Goal: Transaction & Acquisition: Purchase product/service

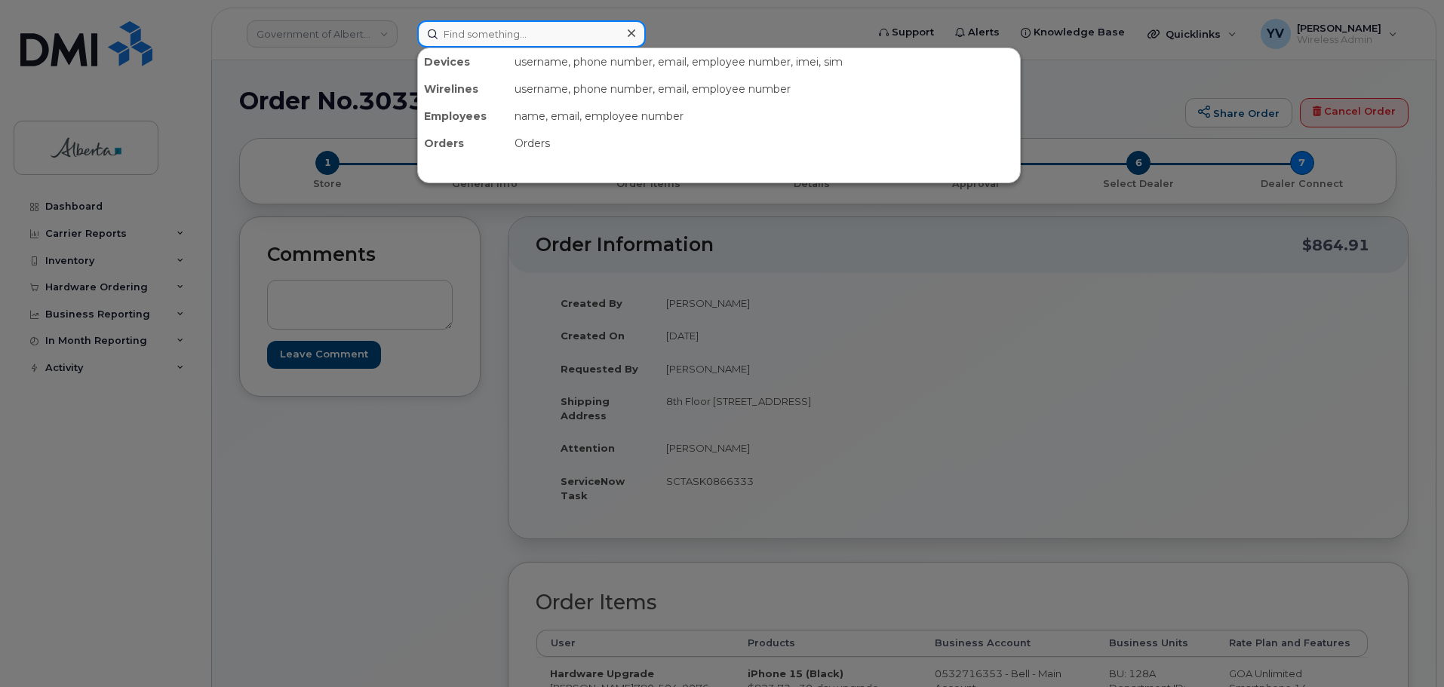
click at [451, 21] on input at bounding box center [531, 33] width 229 height 27
paste input "5875453272"
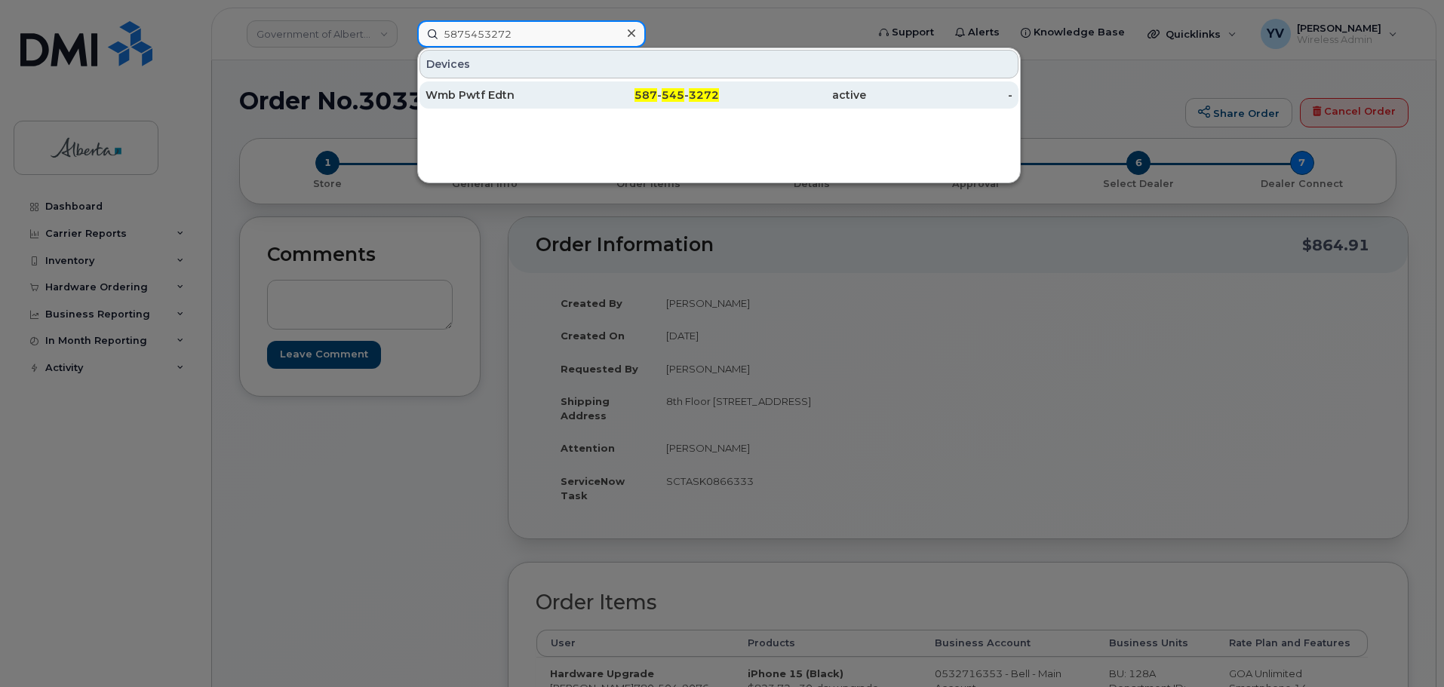
type input "5875453272"
click at [683, 88] on div "587 - 545 - 3272" at bounding box center [645, 94] width 147 height 15
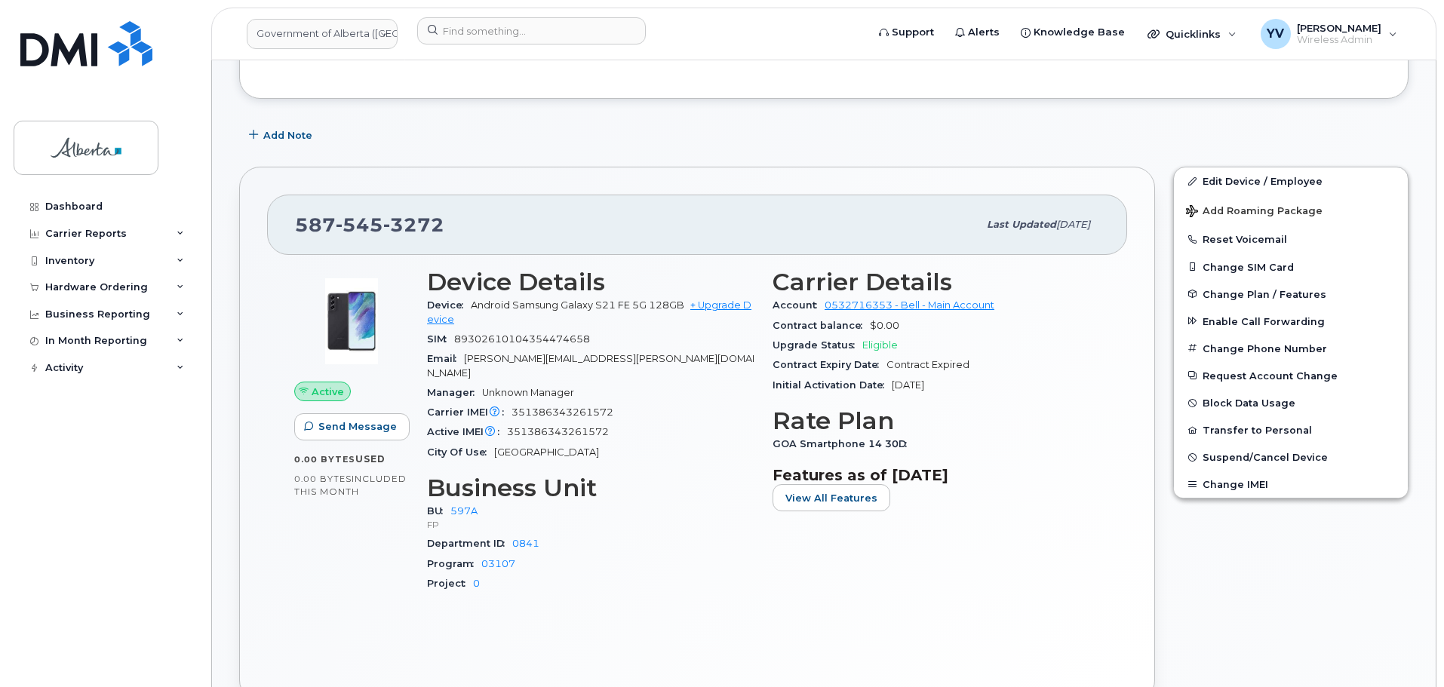
scroll to position [228, 0]
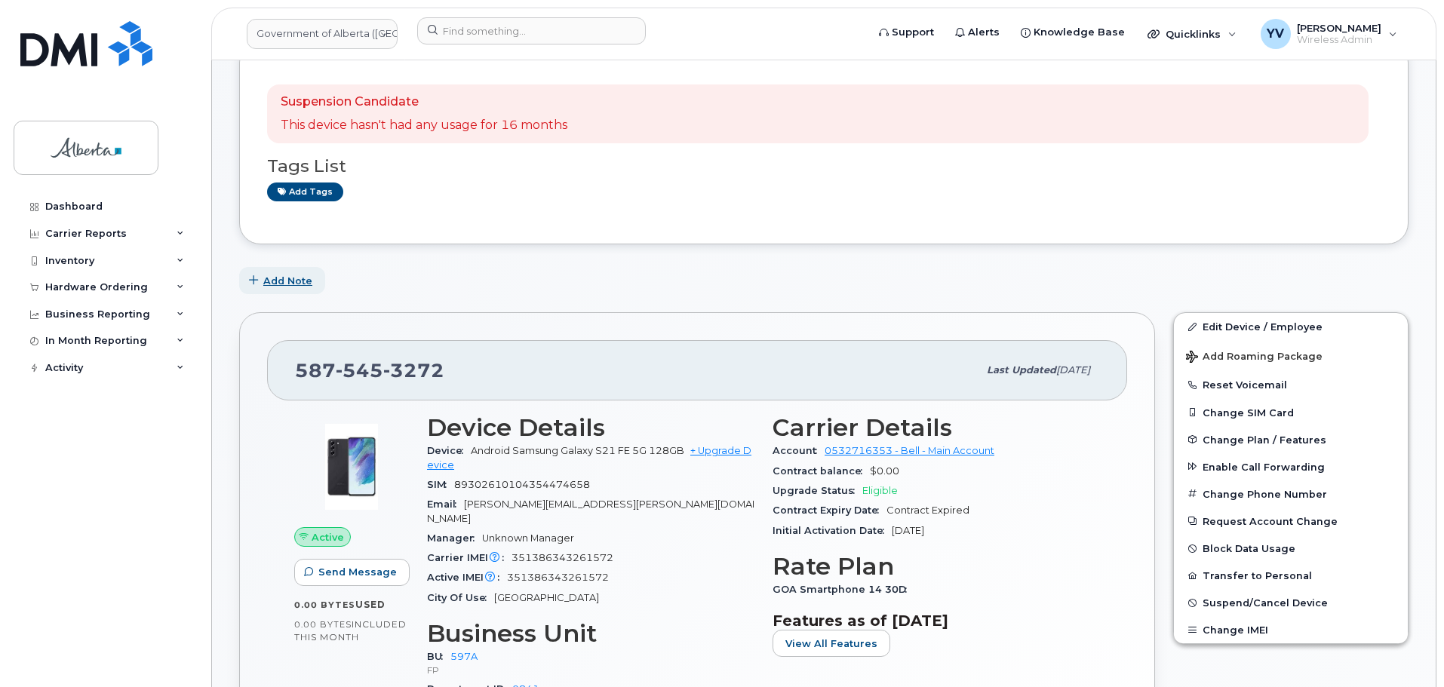
click at [279, 278] on span "Add Note" at bounding box center [287, 281] width 49 height 14
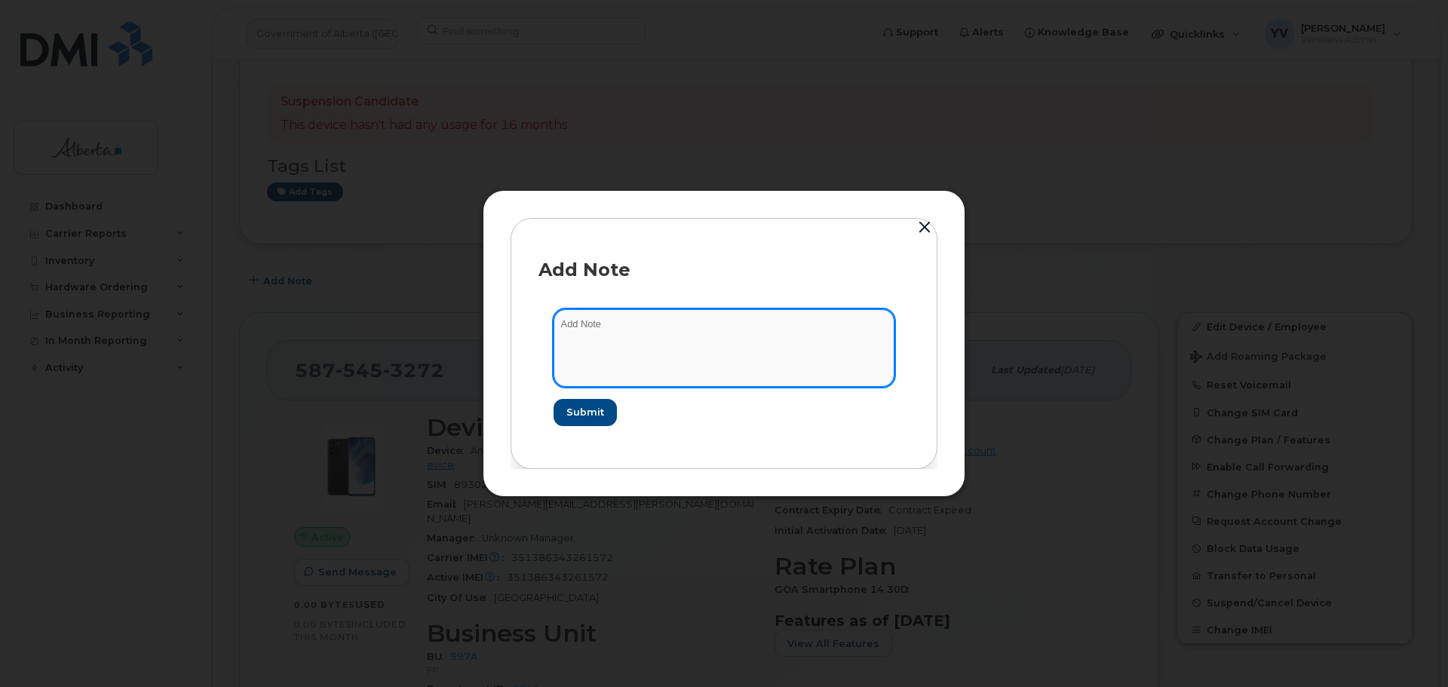
click at [588, 326] on textarea at bounding box center [724, 347] width 341 height 77
paste textarea "SCTASK0865073 5875453272 DO NOT DELETE - BEING REASSIGNED to Angela Janetzki. P…"
type textarea "SCTASK0865073 5875453272 DO NOT DELETE - BEING REASSIGNED to Angela Janetzki. P…"
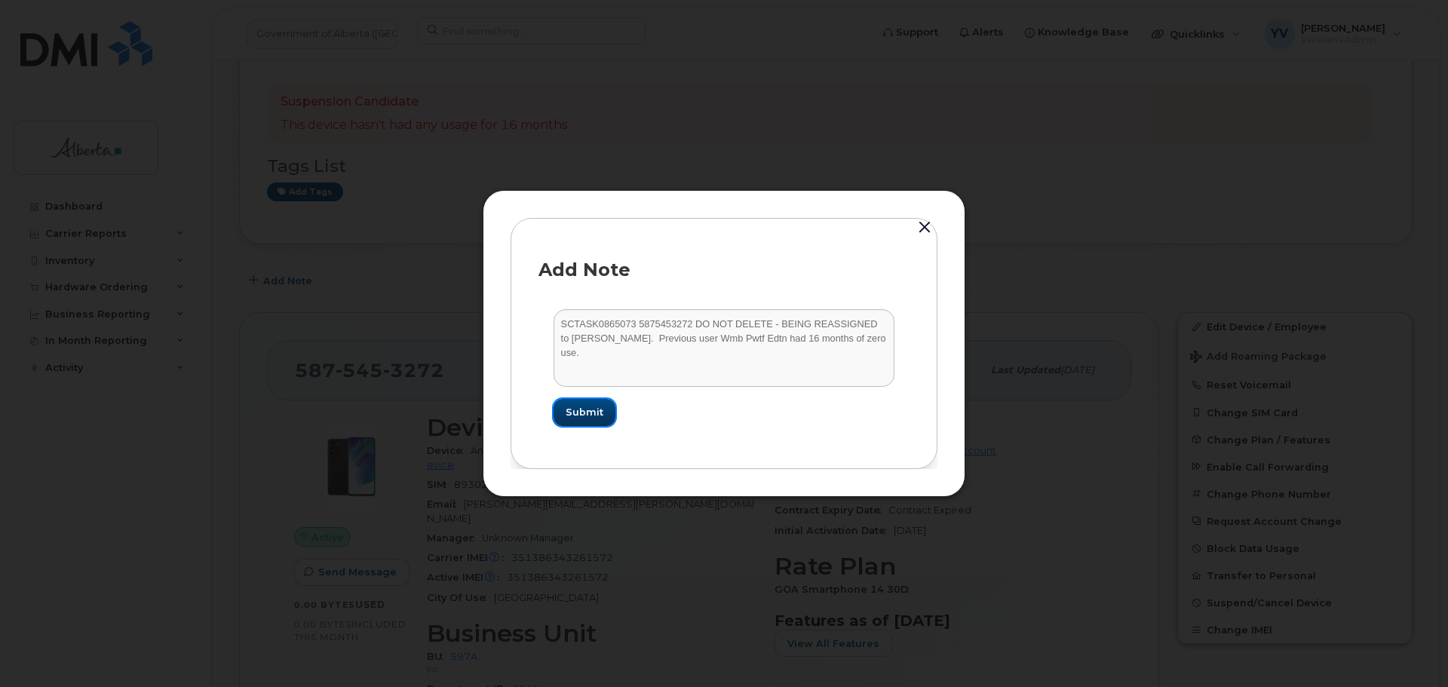
click at [588, 416] on span "Submit" at bounding box center [585, 412] width 38 height 14
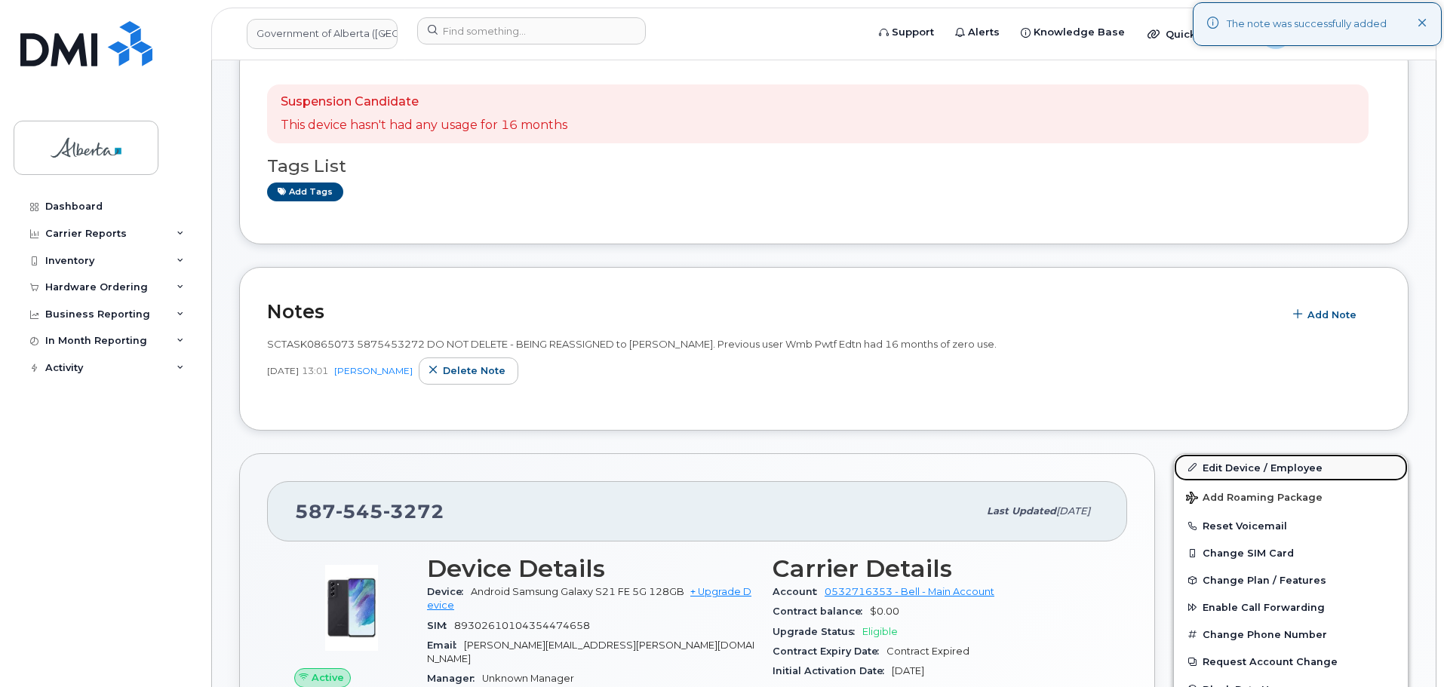
click at [1226, 467] on link "Edit Device / Employee" at bounding box center [1291, 467] width 234 height 27
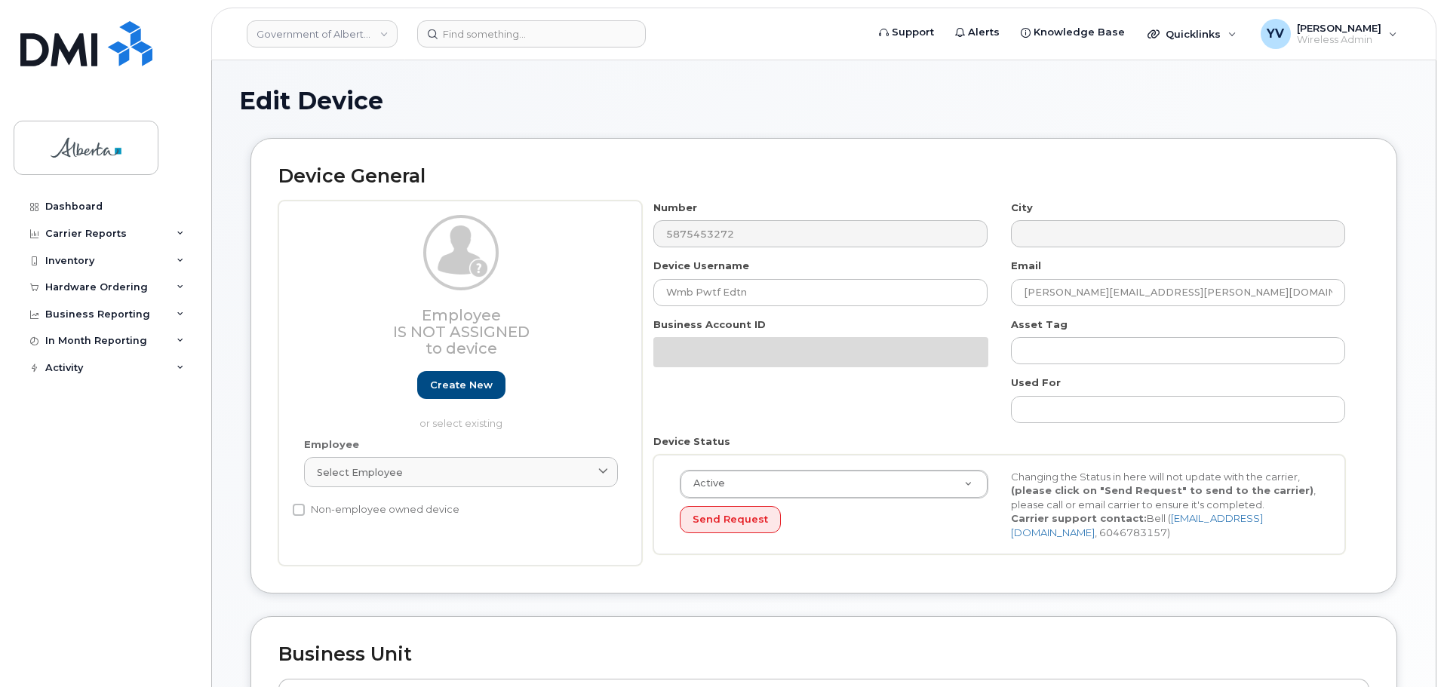
select select "4797726"
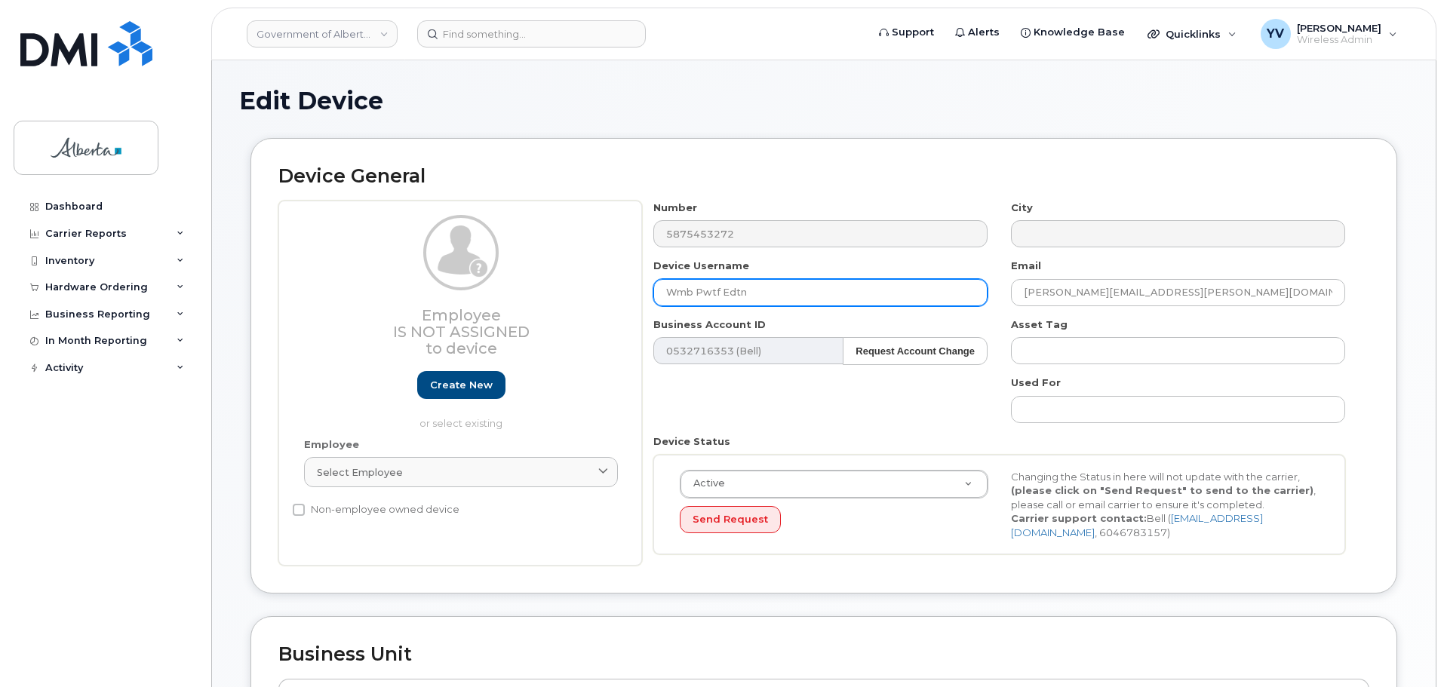
drag, startPoint x: 758, startPoint y: 292, endPoint x: 608, endPoint y: 293, distance: 150.1
click at [608, 293] on div "Employee Is not assigned to device Create new or select existing Employee Selec…" at bounding box center [823, 384] width 1091 height 366
paste input "Angela Janetzki"
type input "Angela Janetzki"
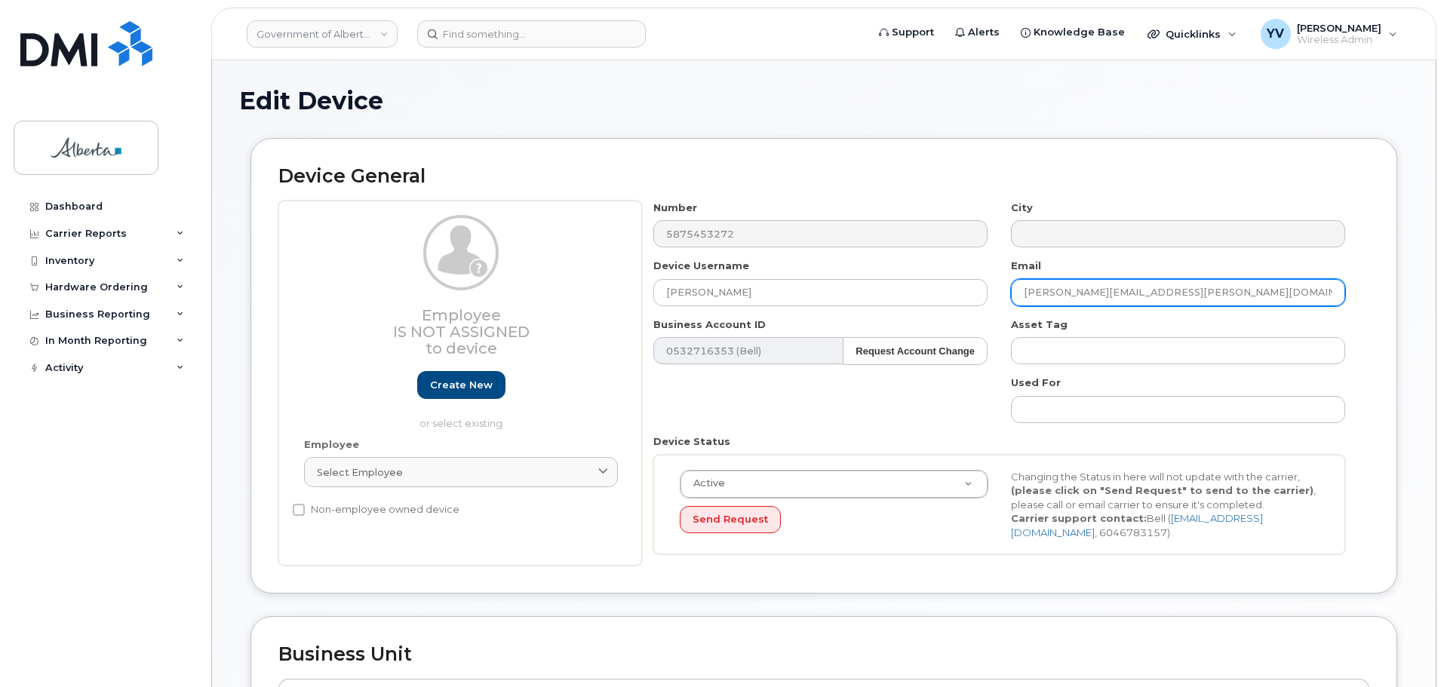
drag, startPoint x: 1153, startPoint y: 289, endPoint x: 1006, endPoint y: 289, distance: 147.1
click at [1006, 289] on div "Email Judy.A.Moore@gov.ab.ca" at bounding box center [1178, 283] width 358 height 48
paste input "Angela.Janetzki"
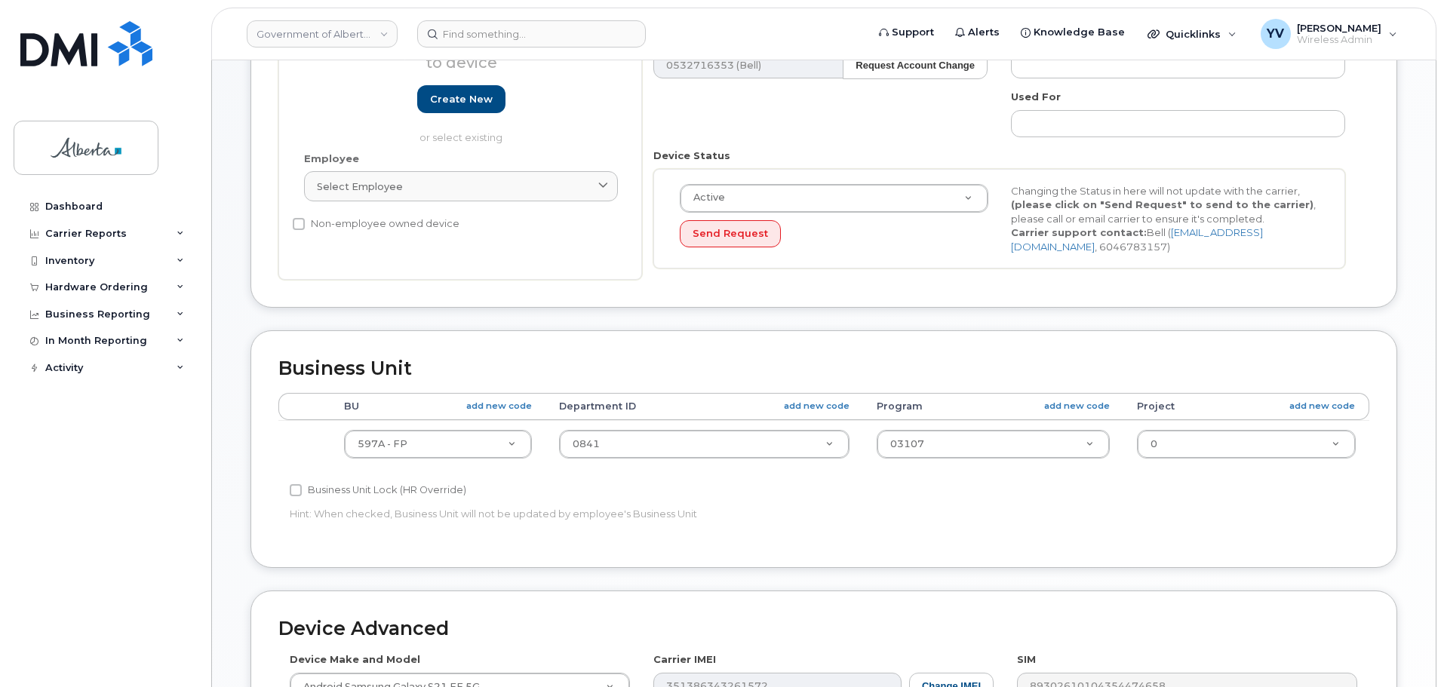
scroll to position [333, 0]
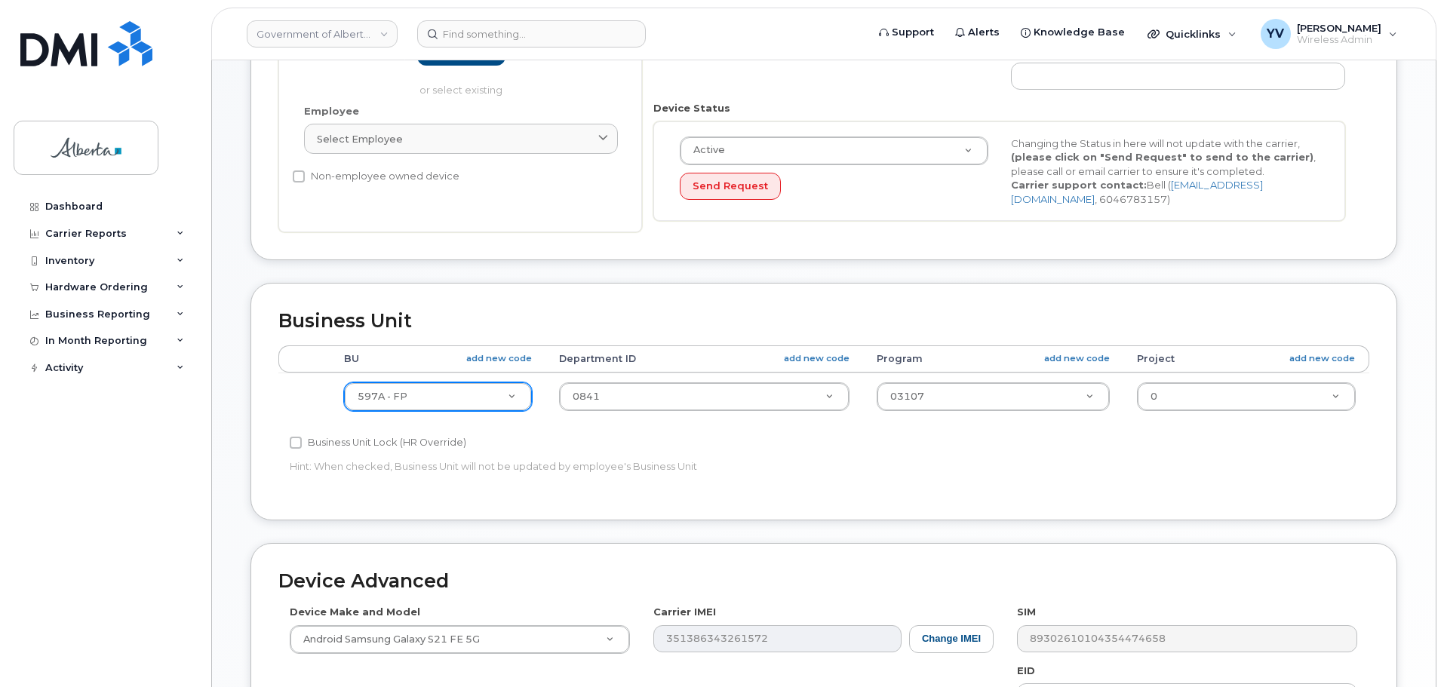
type input "Angela.Janetzki@gov.ab.ca"
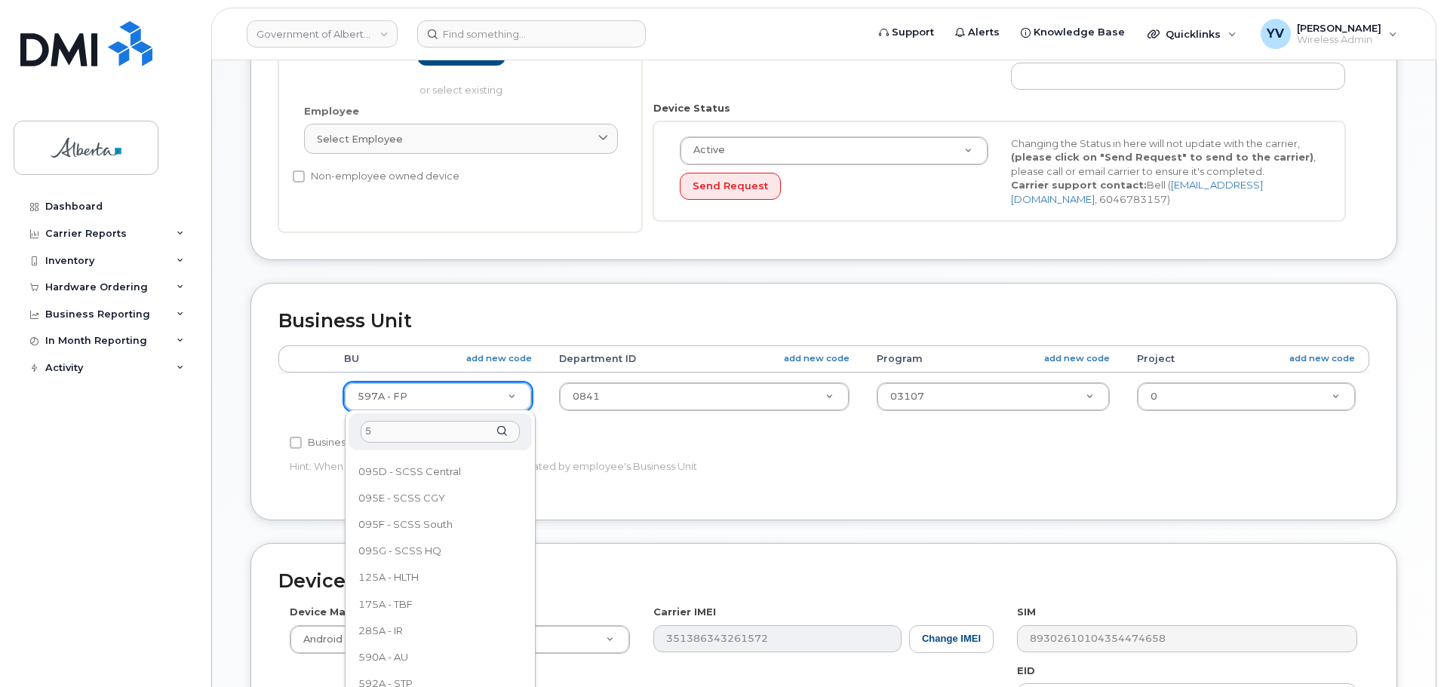
scroll to position [0, 0]
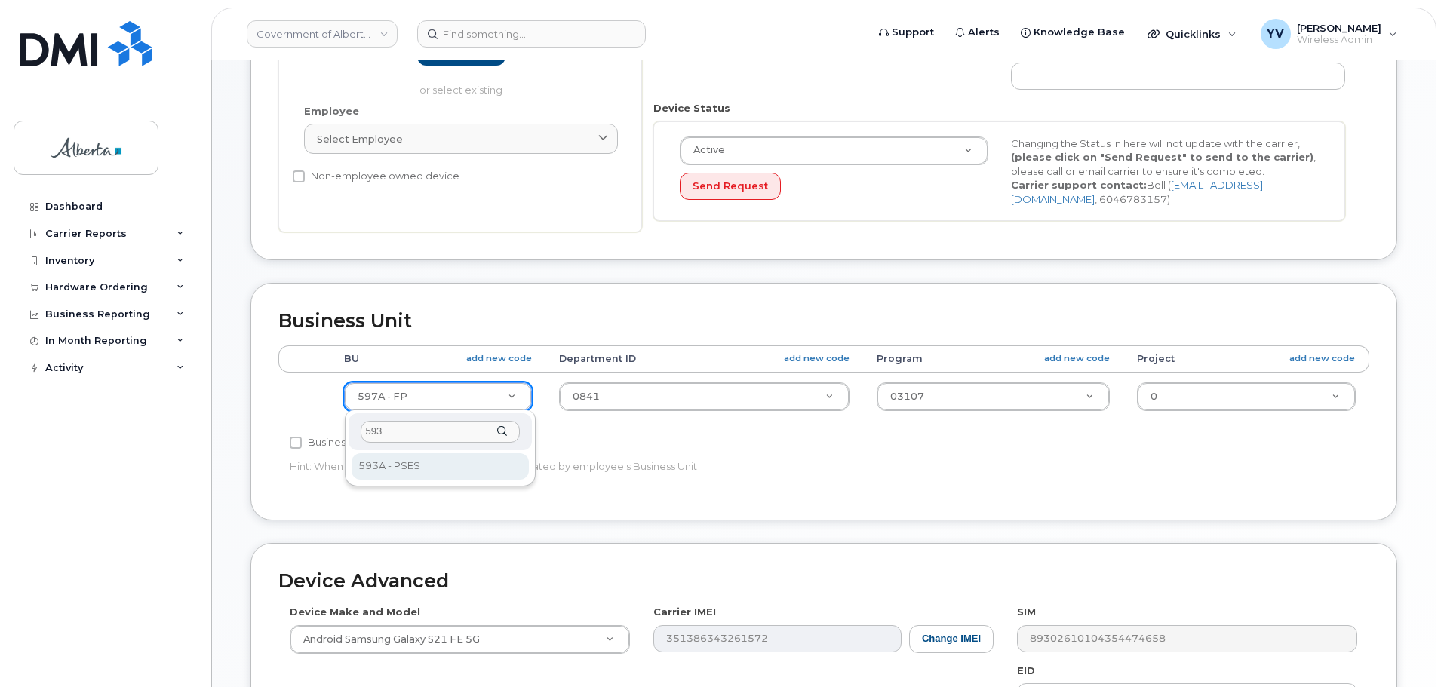
type input "593"
select select "4797682"
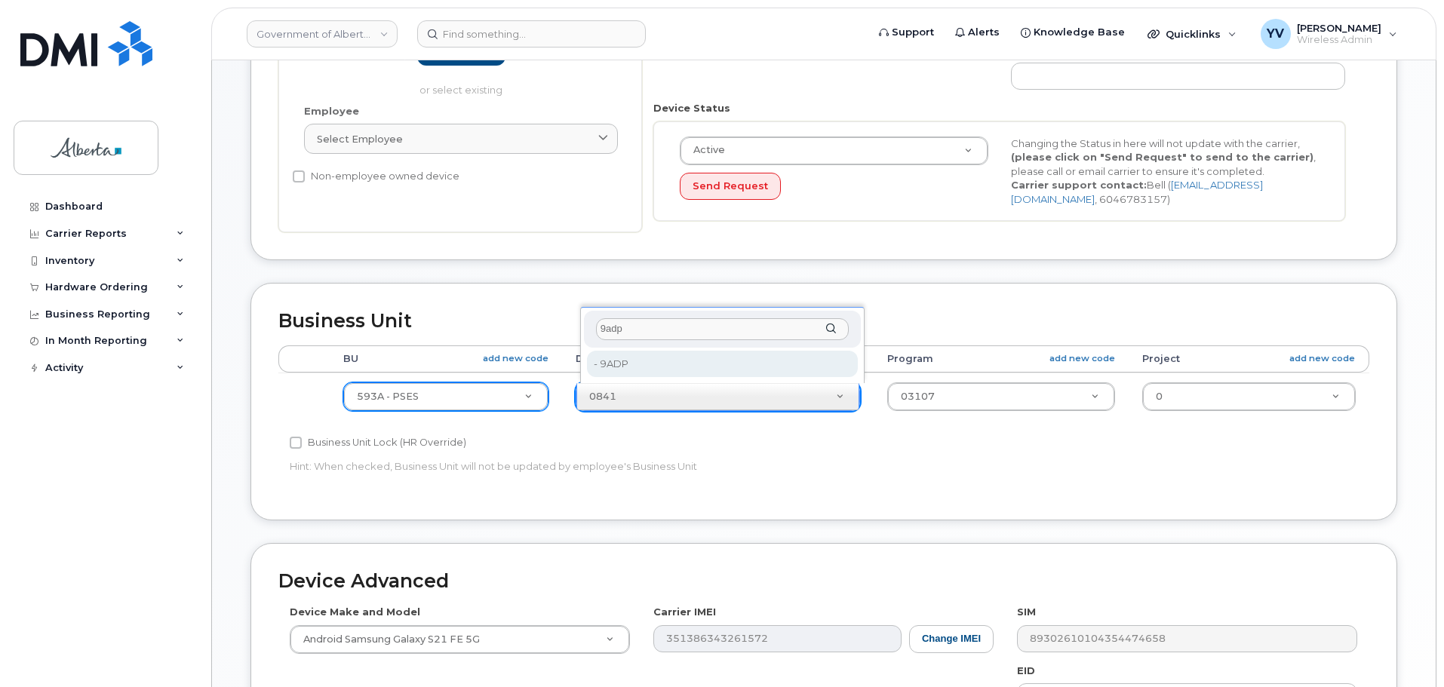
type input "9adp"
type input "5645723"
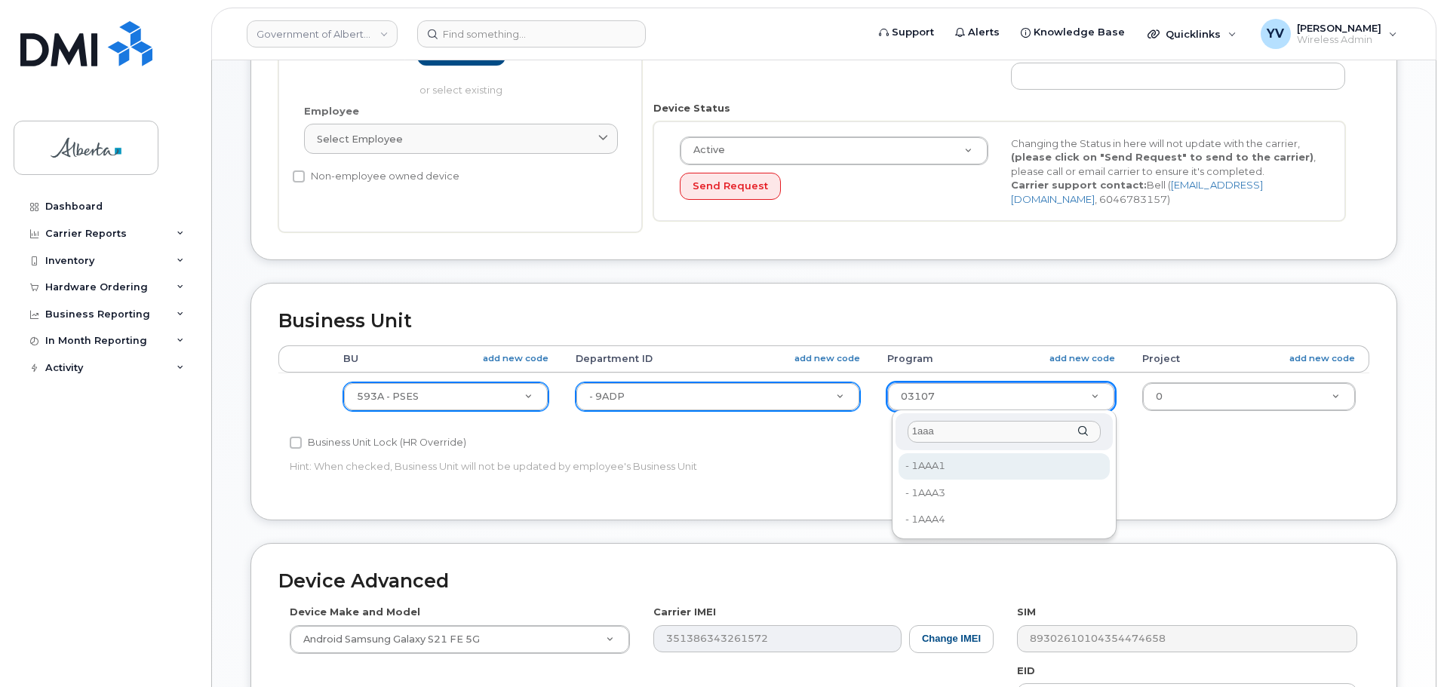
type input "1aaa"
type input "4753515"
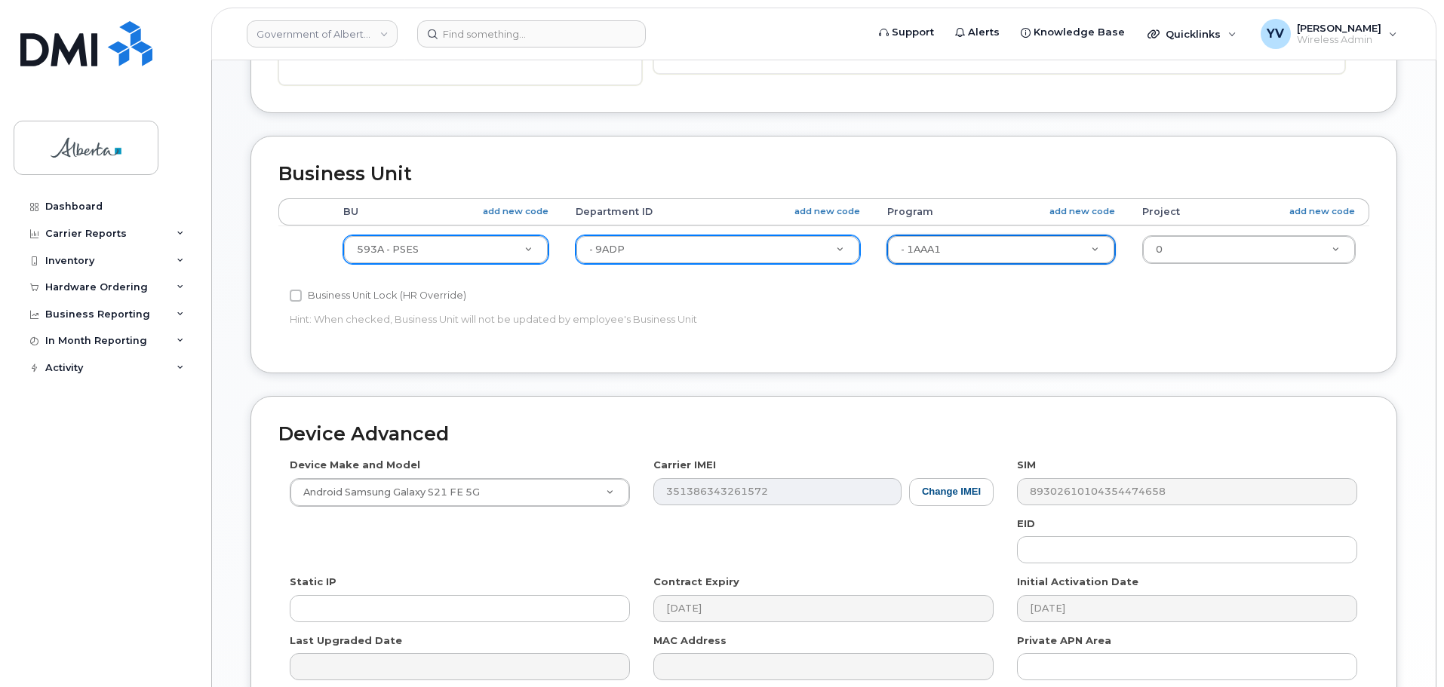
scroll to position [483, 0]
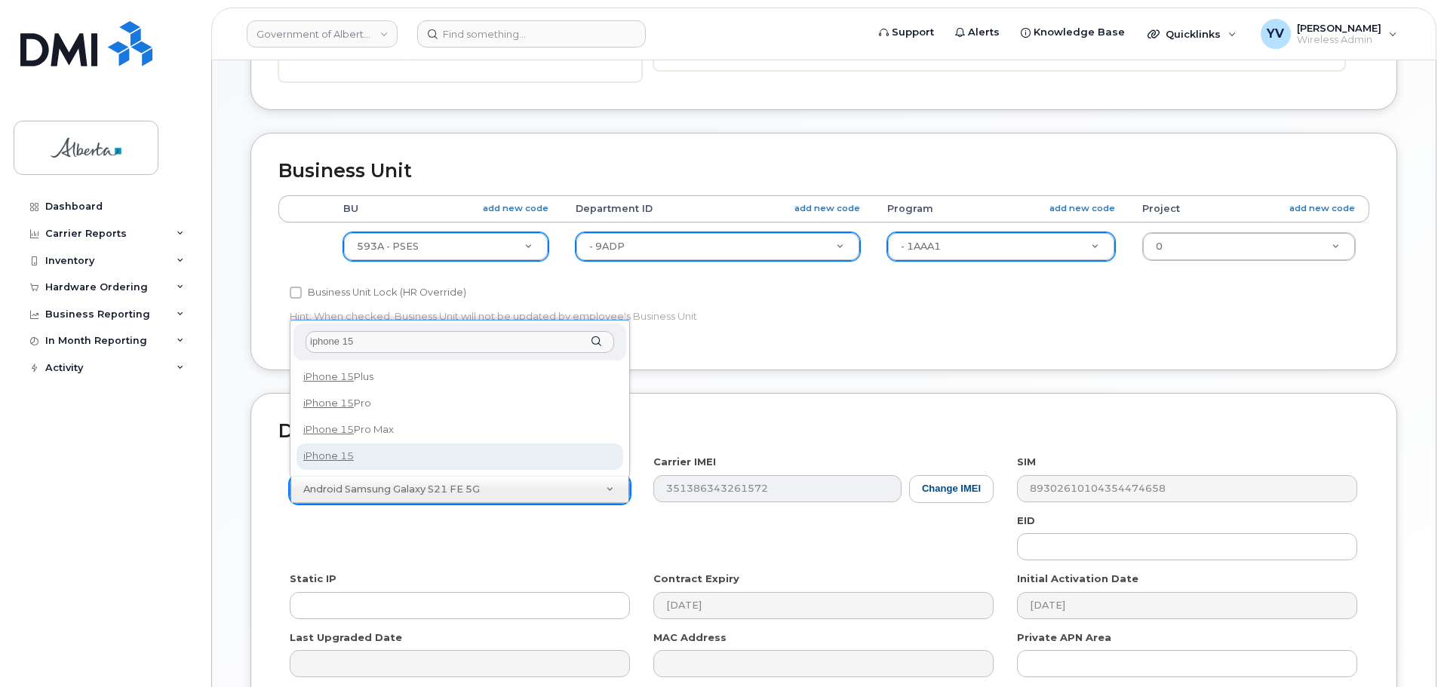
type input "iphone 15"
select select "3031"
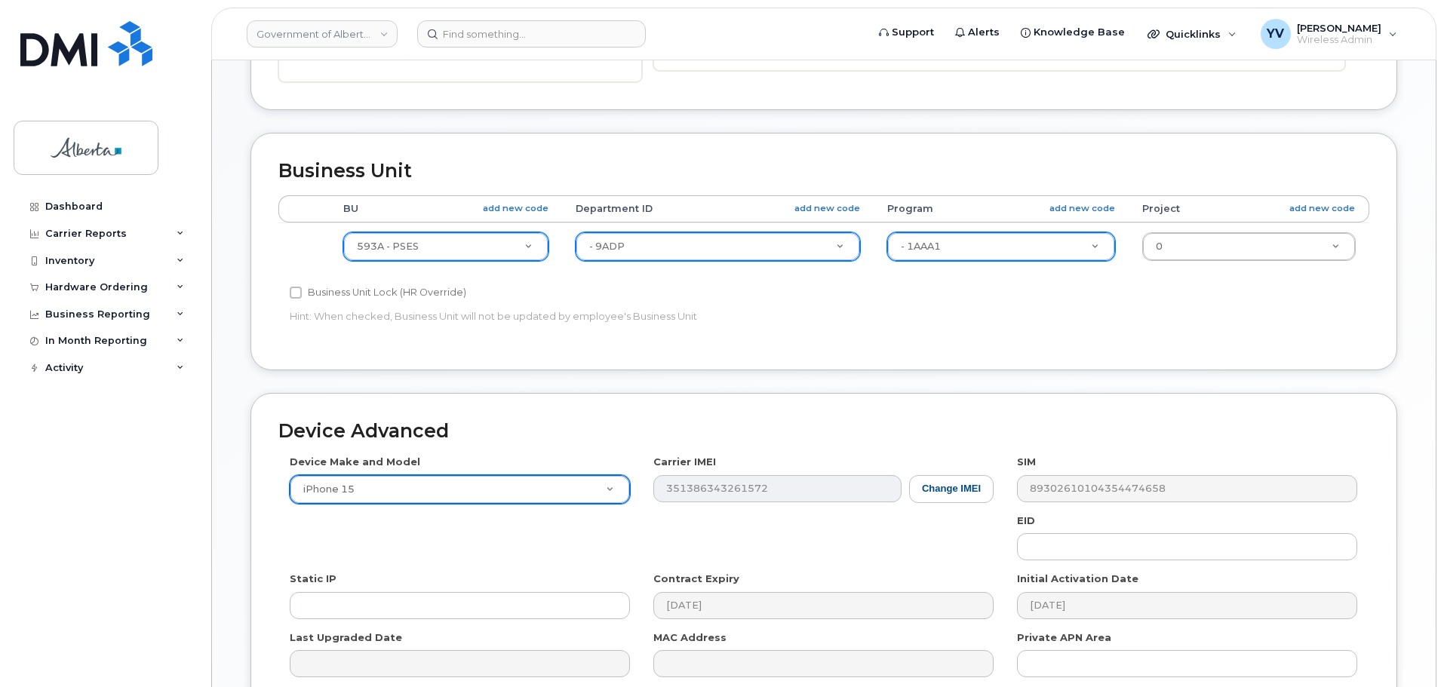
scroll to position [639, 0]
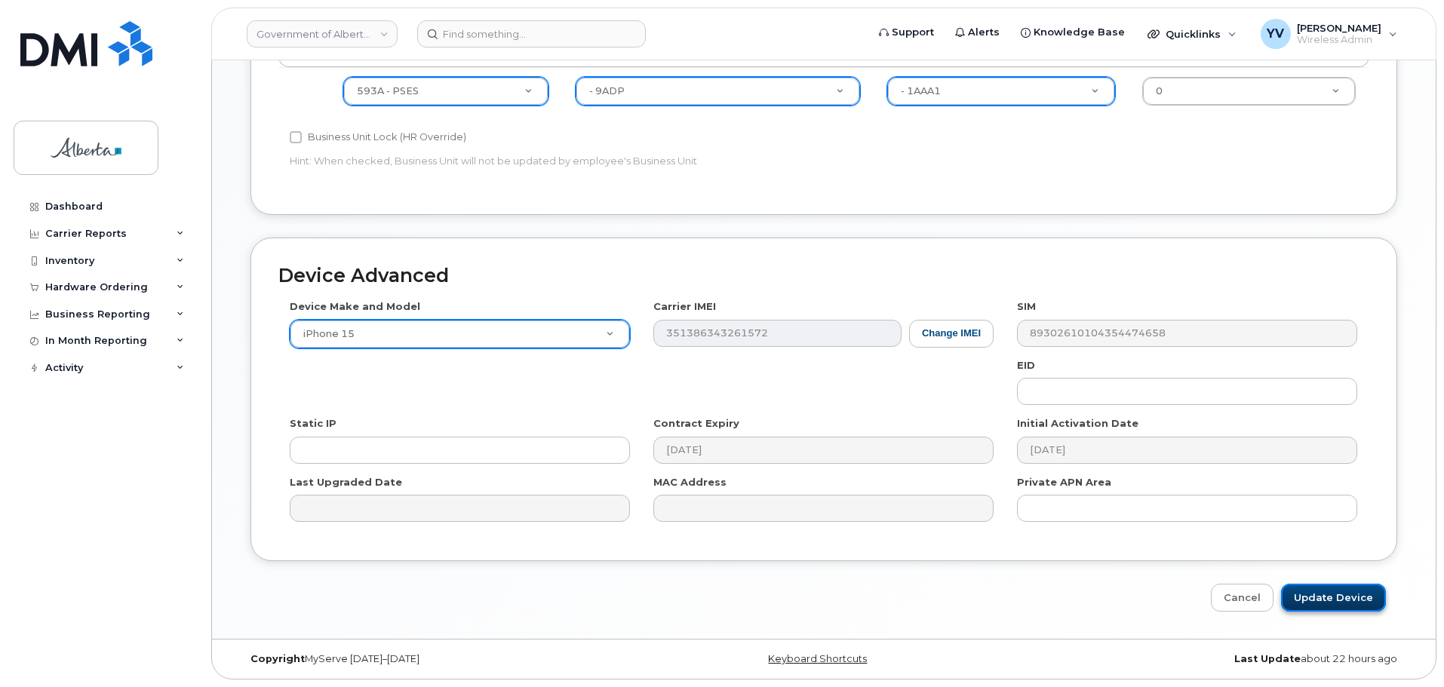
click at [1332, 589] on input "Update Device" at bounding box center [1333, 598] width 105 height 28
type input "Saving..."
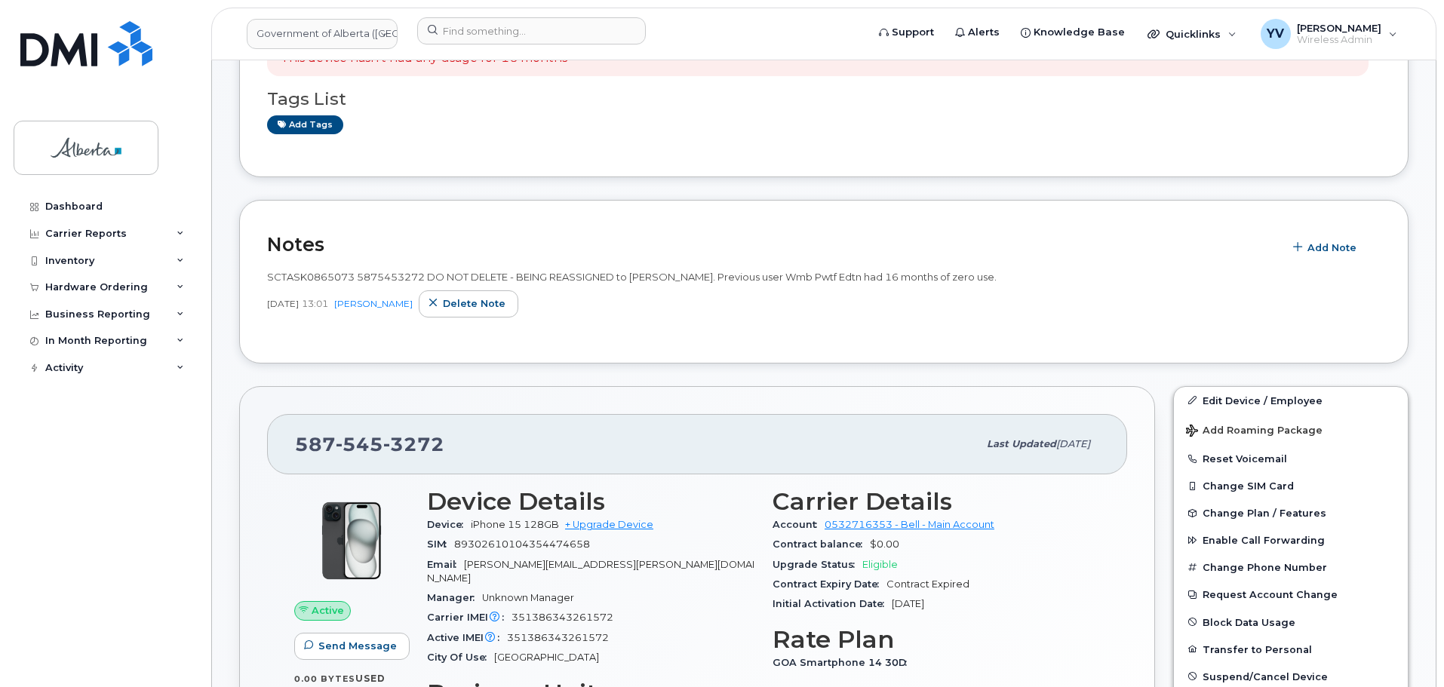
scroll to position [407, 0]
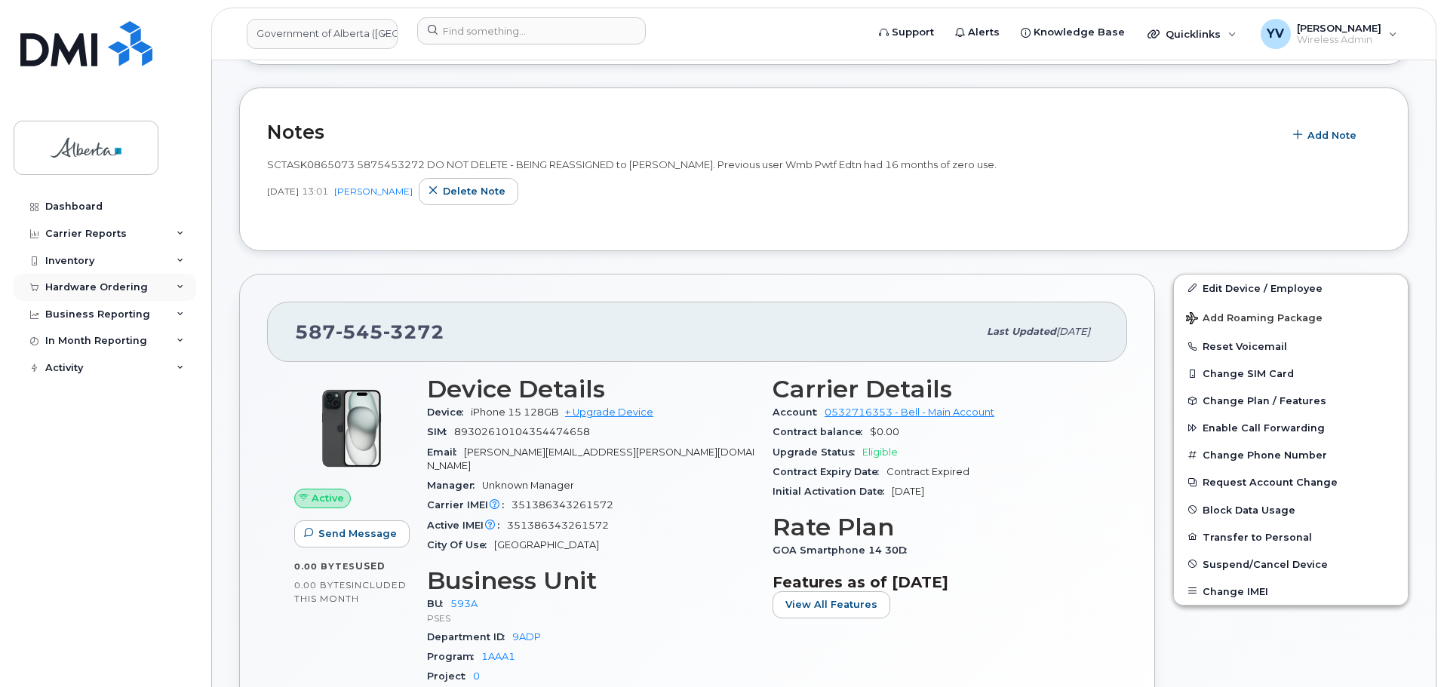
click at [66, 281] on div "Hardware Ordering" at bounding box center [96, 287] width 103 height 12
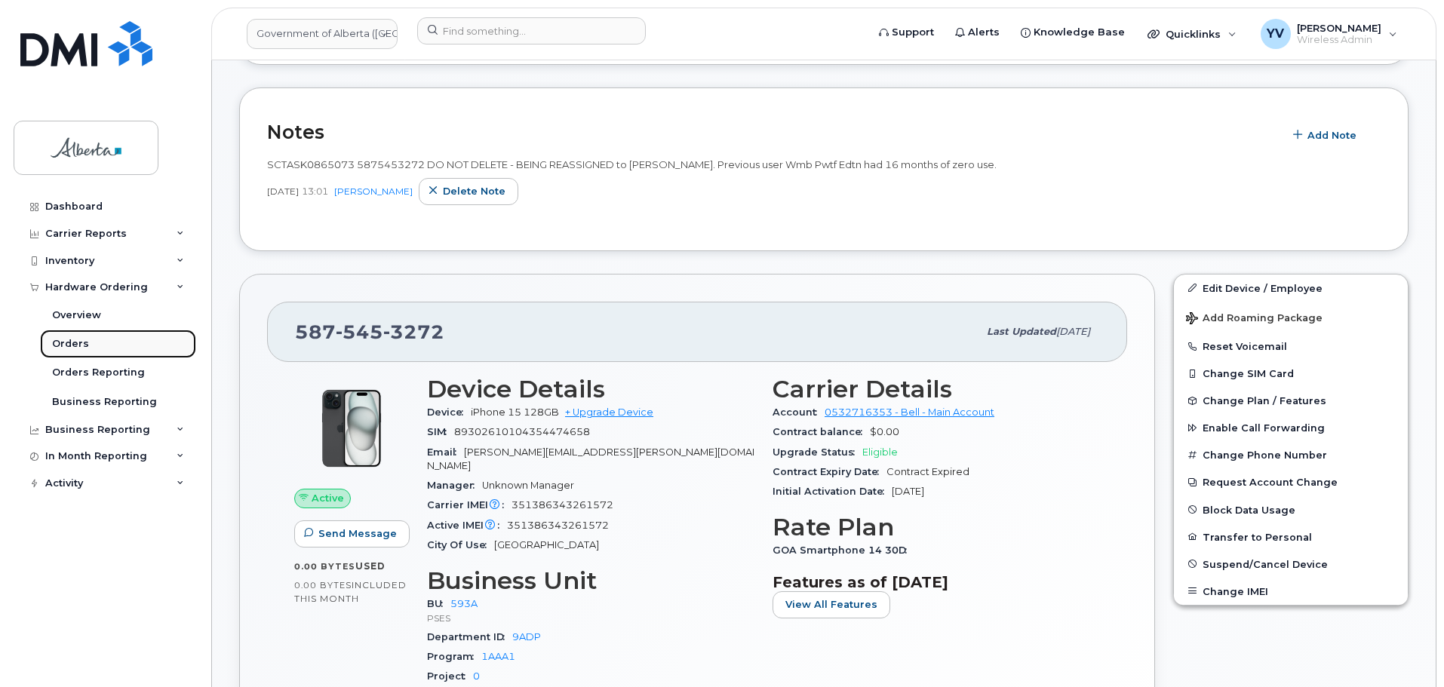
click at [63, 341] on div "Orders" at bounding box center [70, 344] width 37 height 14
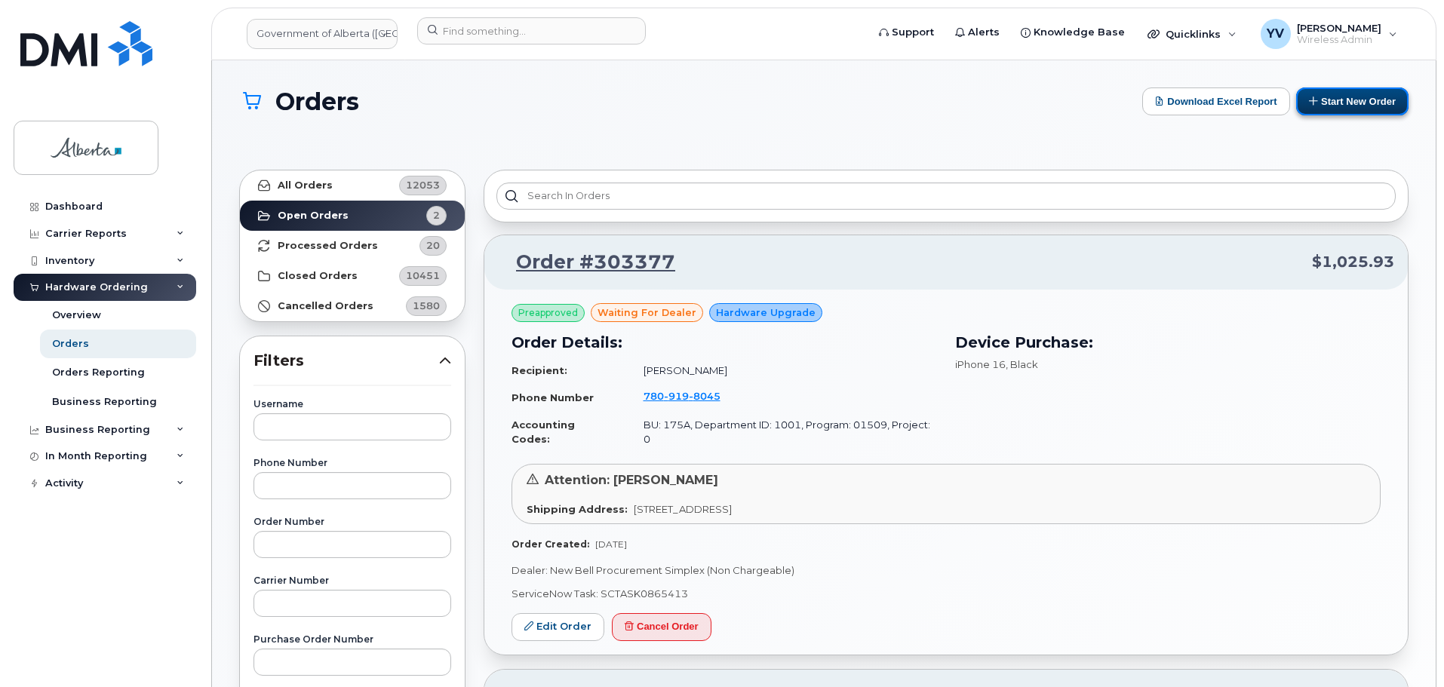
click at [1340, 99] on button "Start New Order" at bounding box center [1352, 101] width 112 height 28
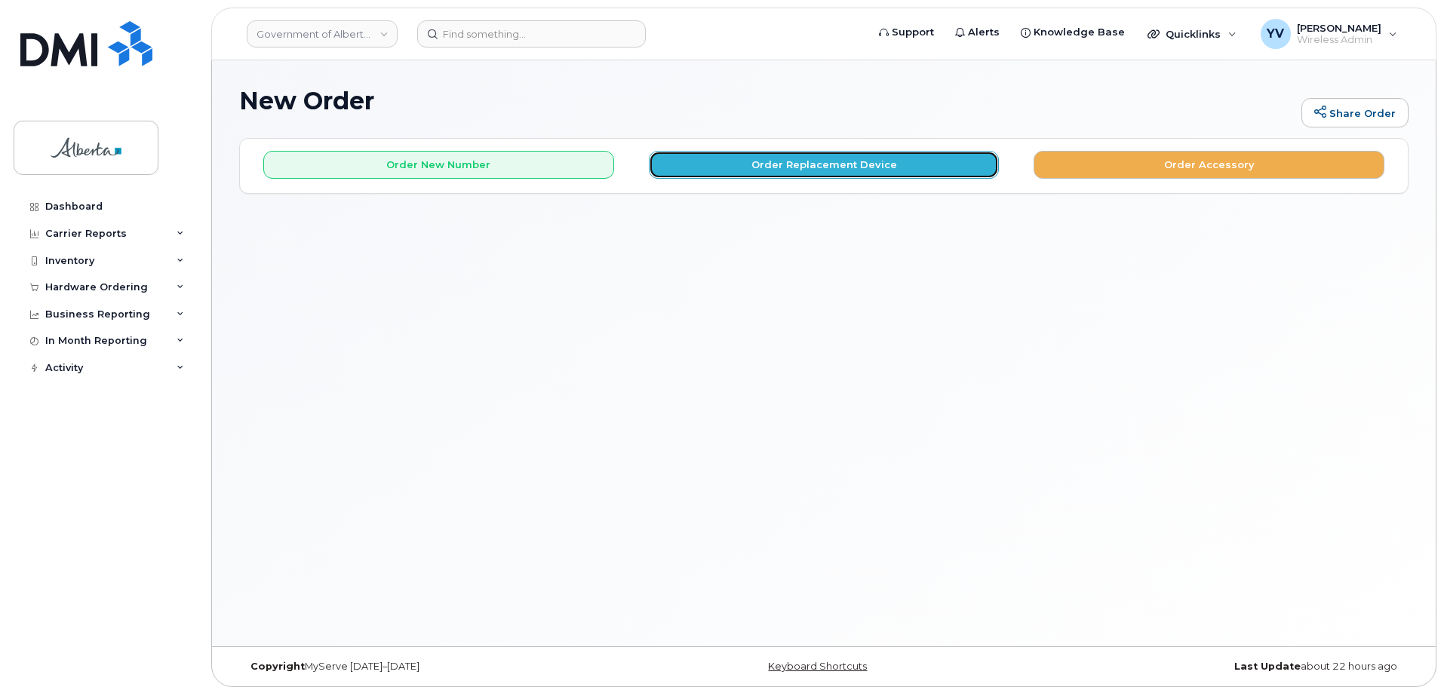
click at [812, 162] on button "Order Replacement Device" at bounding box center [824, 165] width 351 height 28
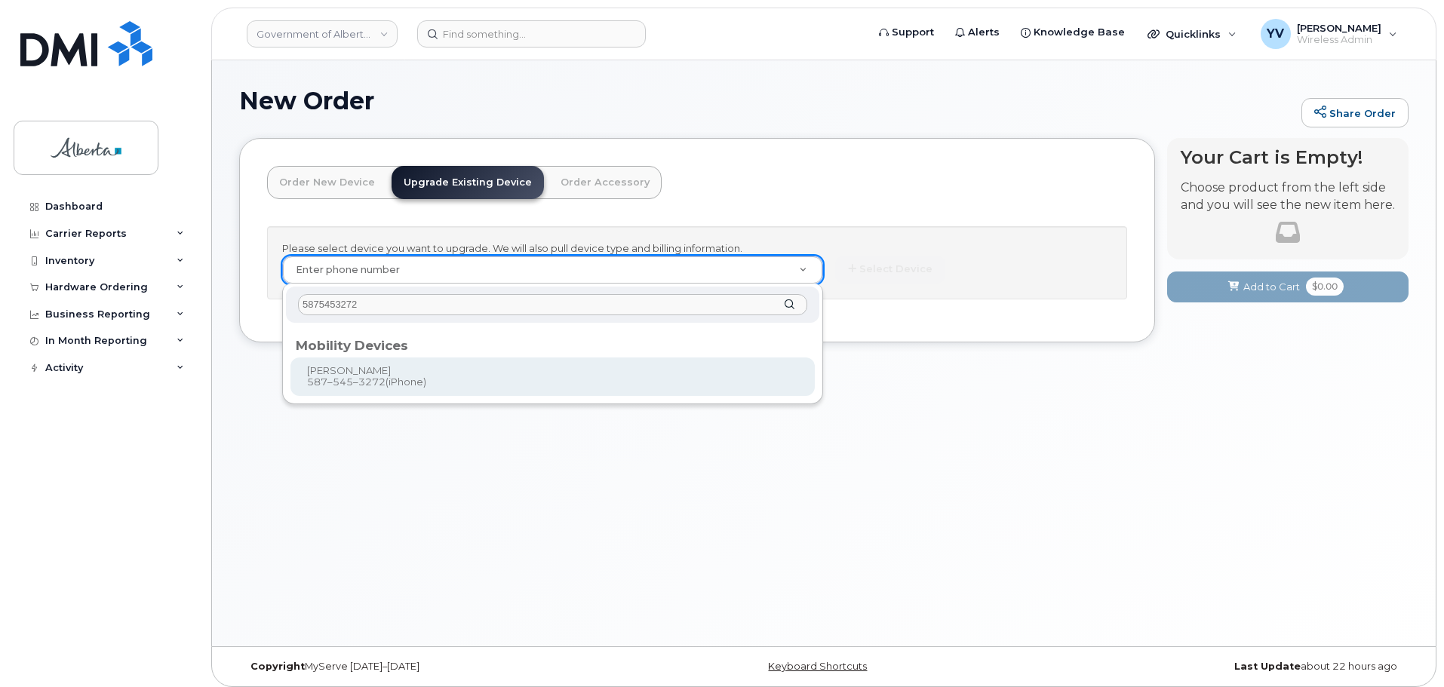
type input "5875453272"
type input "879000"
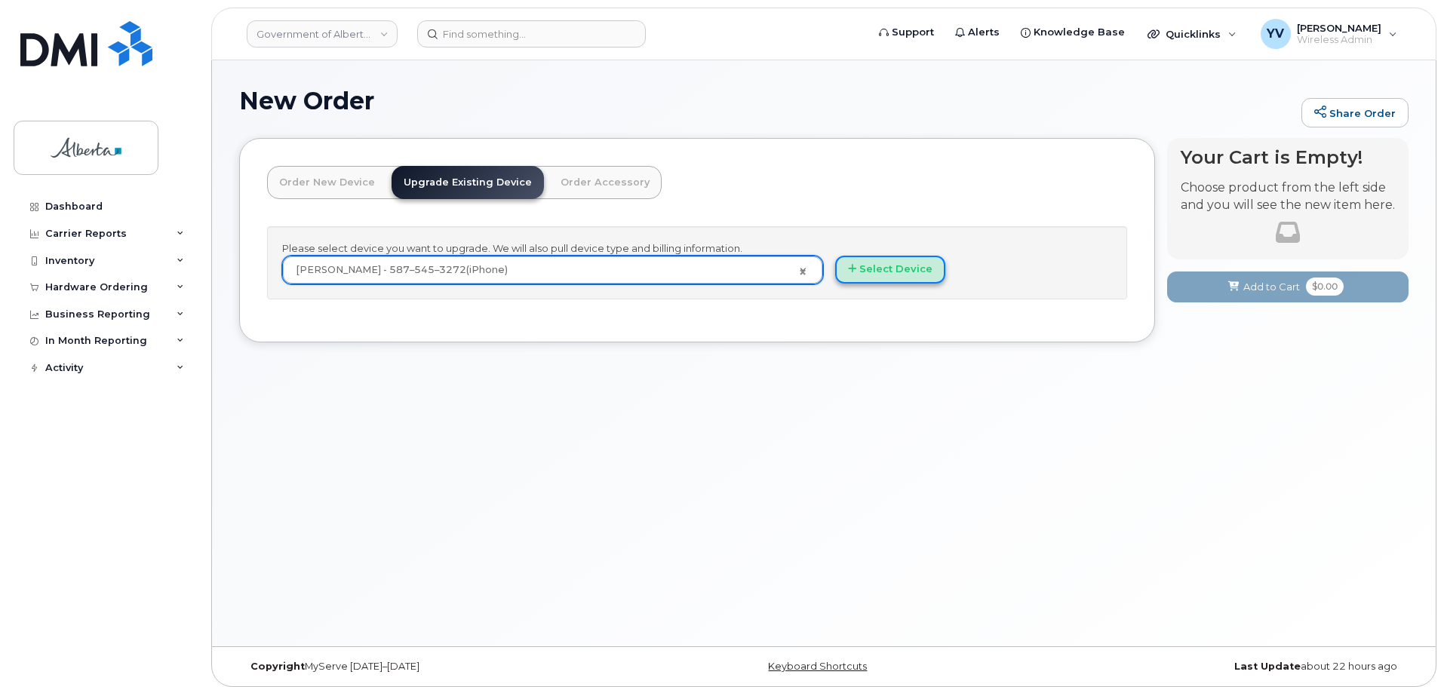
click at [881, 265] on button "Select Device" at bounding box center [890, 270] width 110 height 28
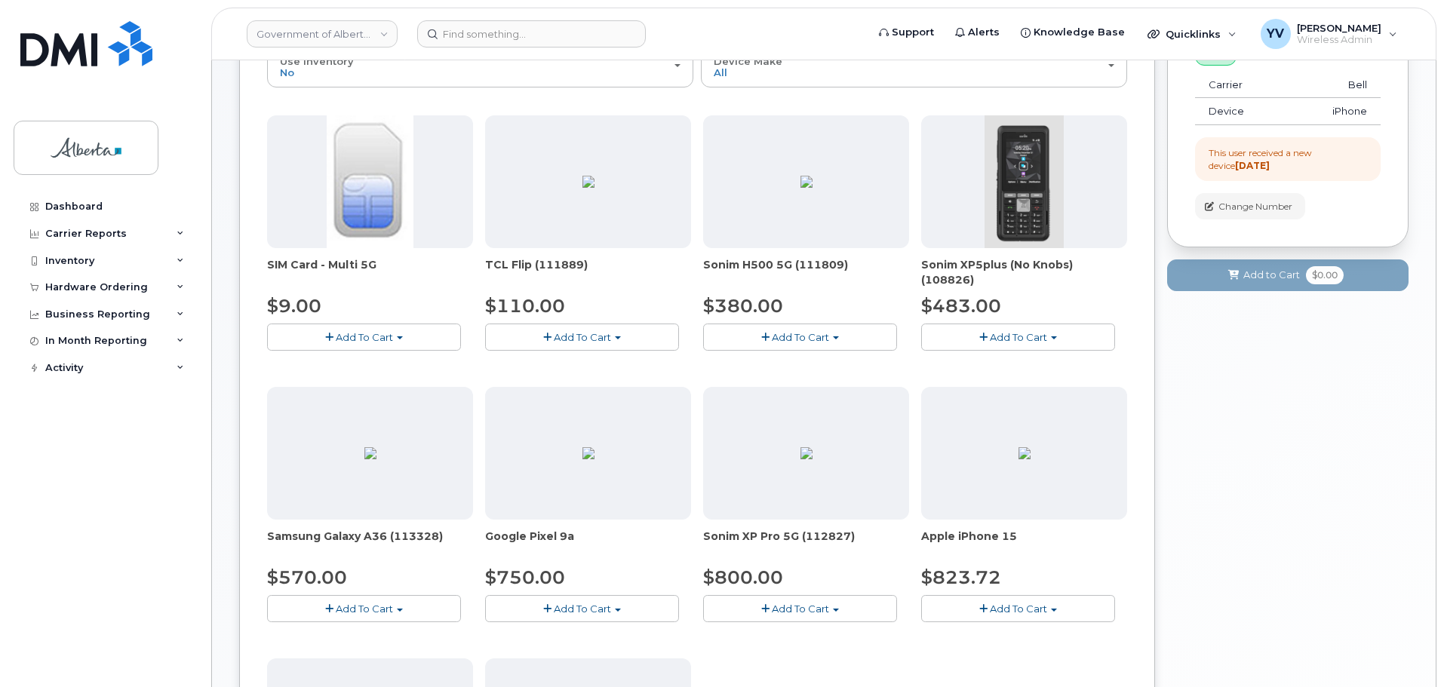
scroll to position [262, 0]
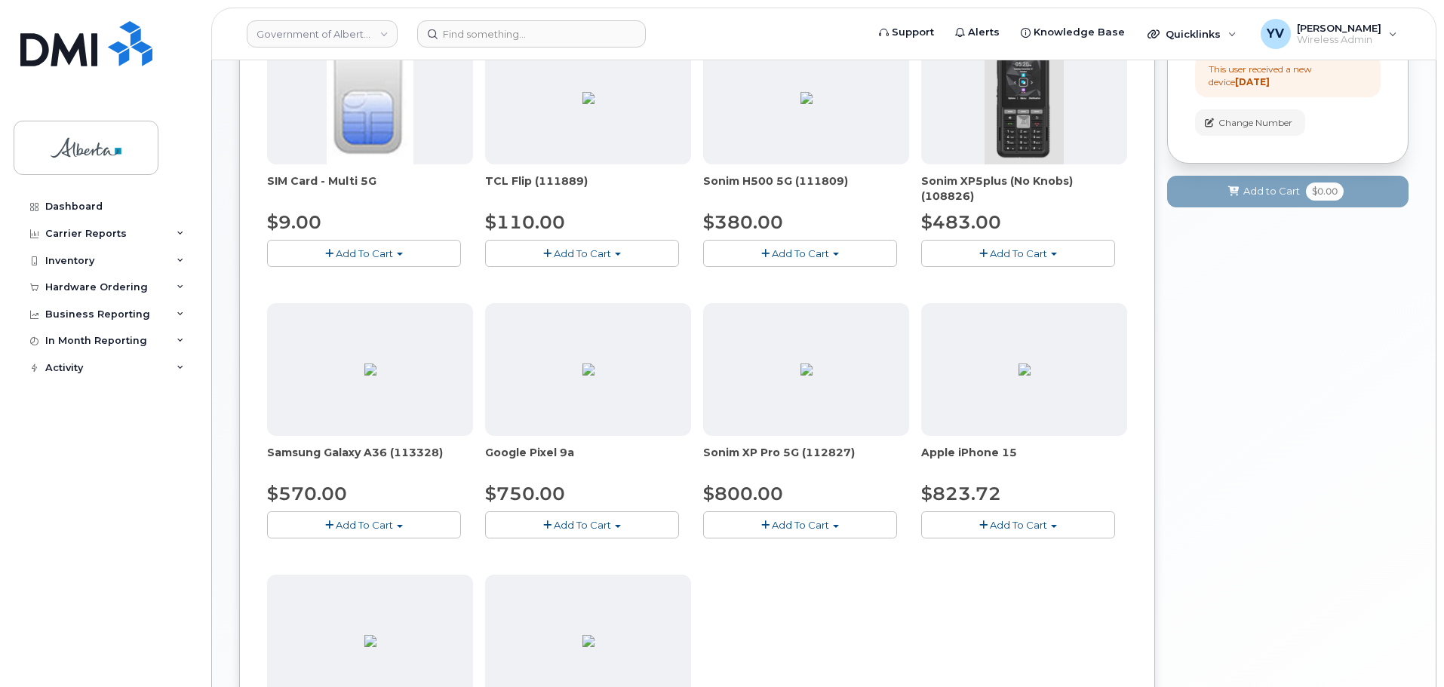
click at [1051, 523] on button "Add To Cart" at bounding box center [1018, 524] width 194 height 26
click at [1033, 569] on link "$823.72 - 30-day upgrade (128GB model)" at bounding box center [1045, 571] width 240 height 19
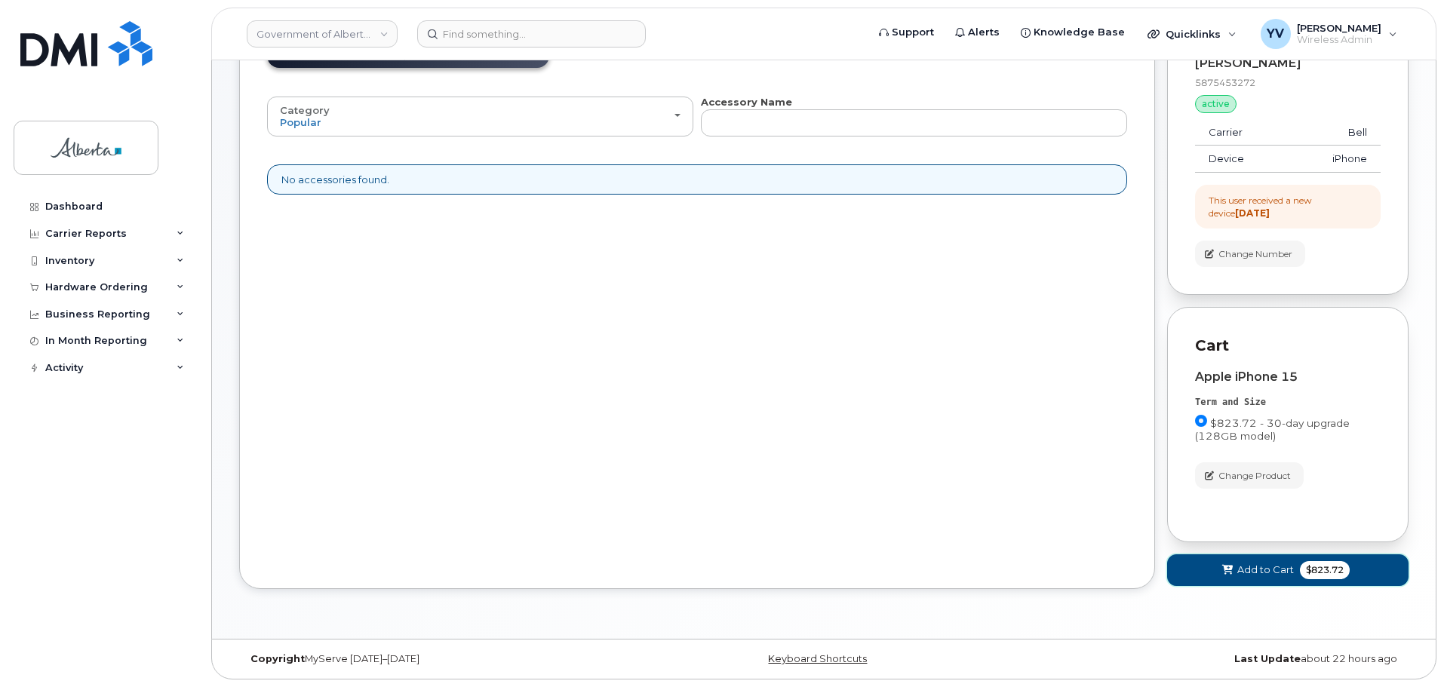
click at [1246, 563] on span "Add to Cart" at bounding box center [1265, 570] width 57 height 14
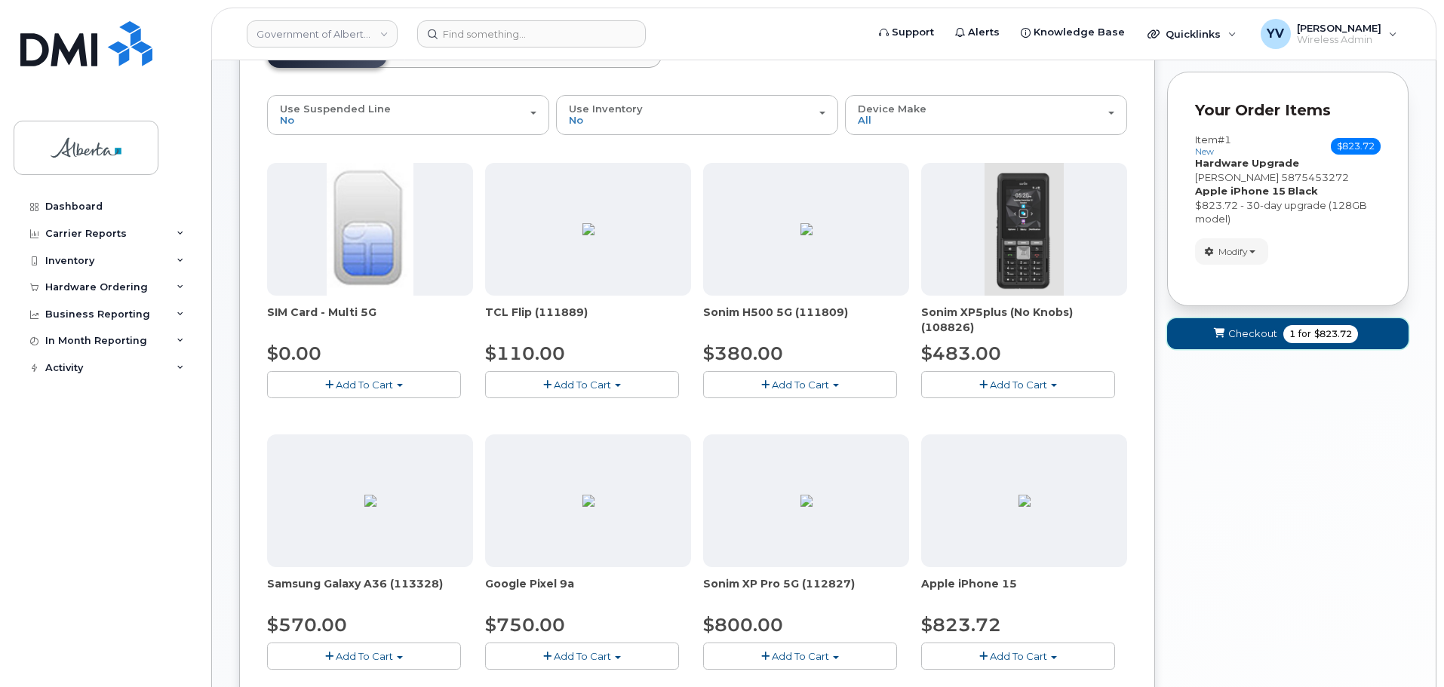
click at [1251, 330] on span "Checkout" at bounding box center [1252, 334] width 49 height 14
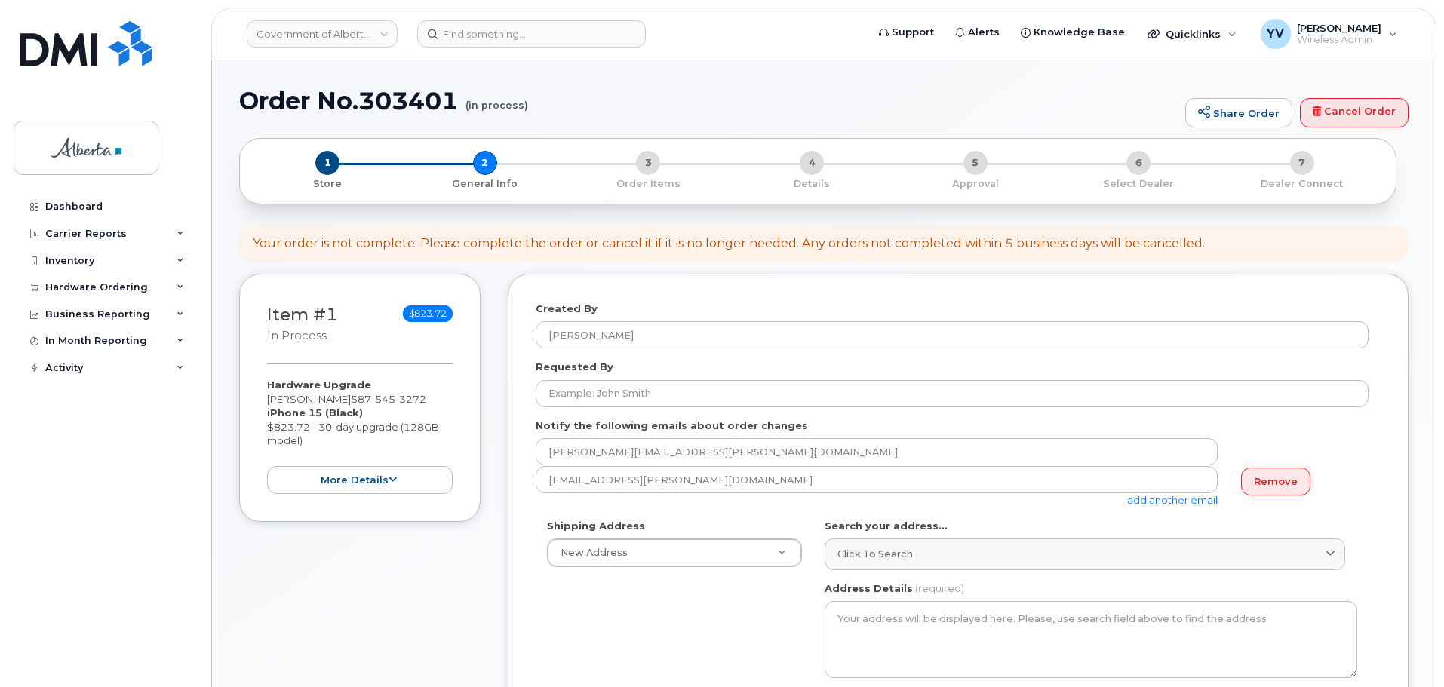
select select
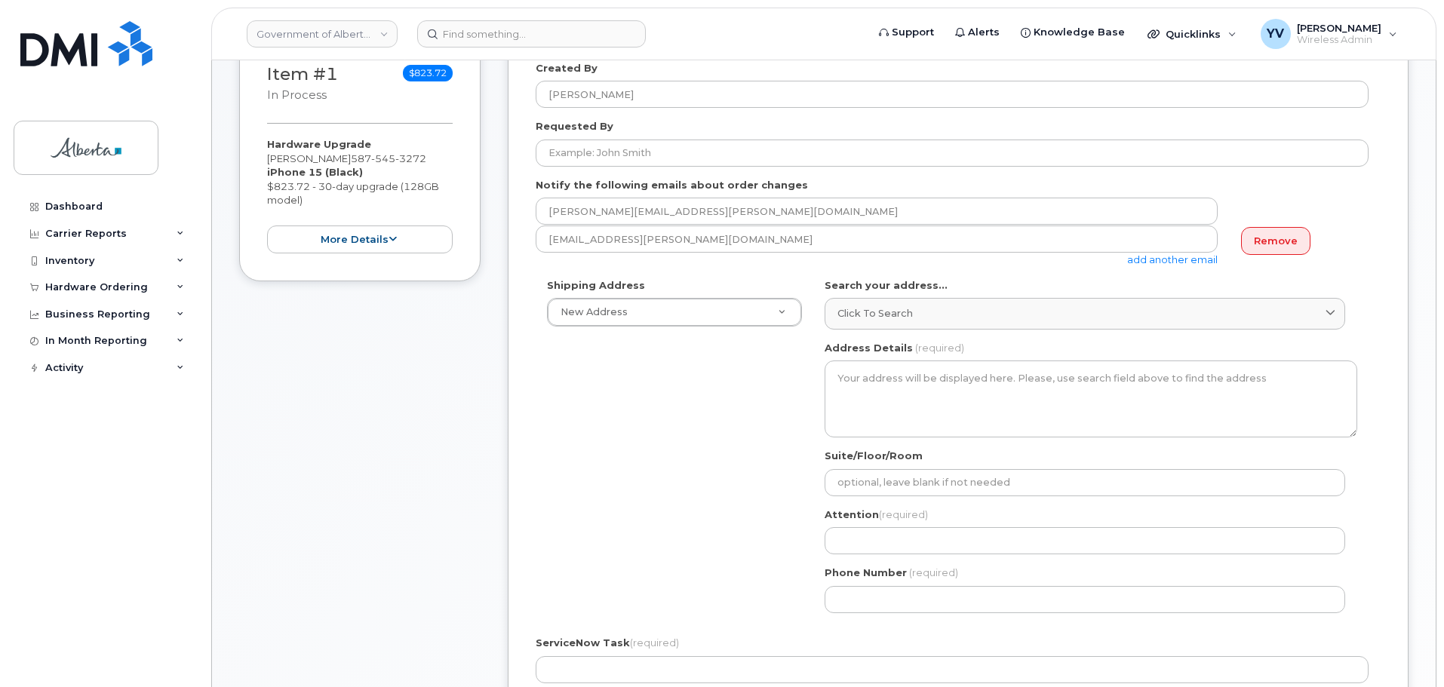
scroll to position [244, 0]
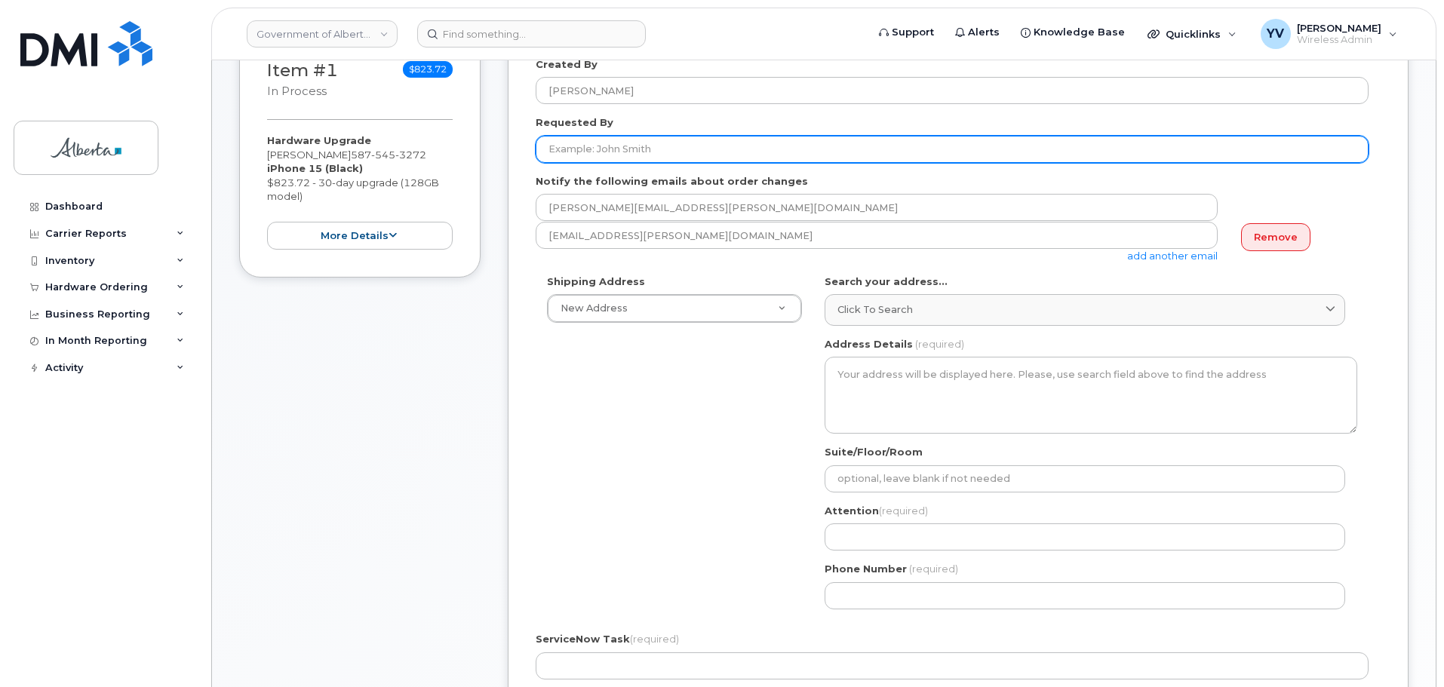
click at [573, 150] on input "Requested By" at bounding box center [952, 149] width 833 height 27
paste input "[PERSON_NAME]"
type input "[PERSON_NAME]"
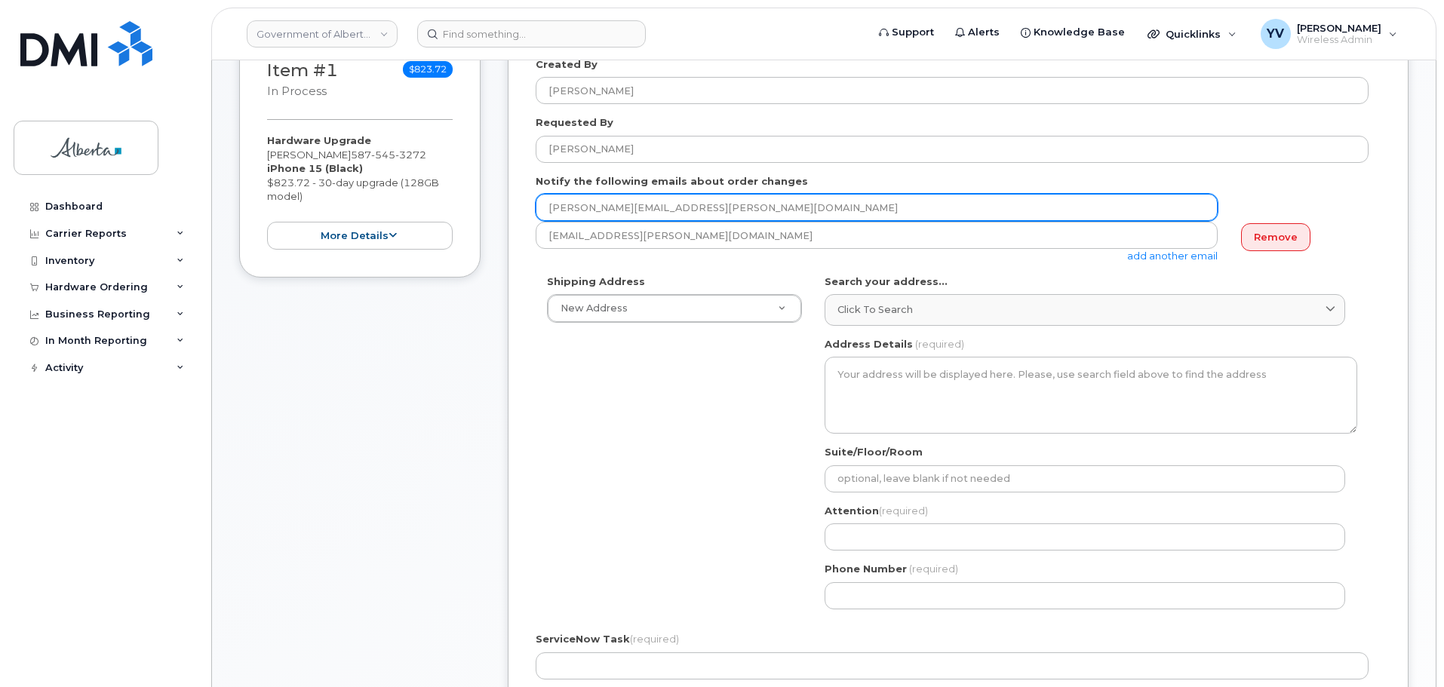
drag, startPoint x: 712, startPoint y: 198, endPoint x: 545, endPoint y: 195, distance: 166.7
click at [545, 195] on input "[PERSON_NAME][EMAIL_ADDRESS][PERSON_NAME][DOMAIN_NAME]" at bounding box center [877, 207] width 682 height 27
paste input "Jane.Bruchet"
type input "Jane.Bruchet@gov.ab.ca"
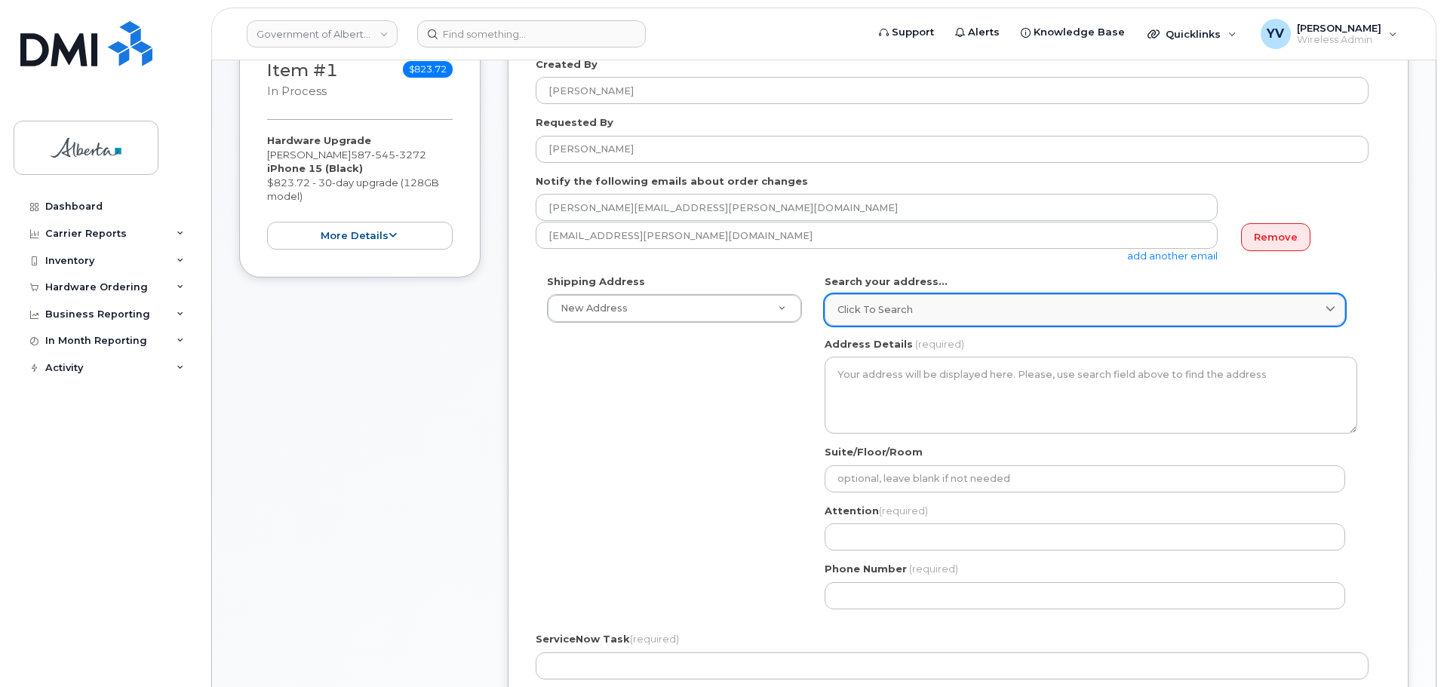
click at [847, 300] on link "Click to search" at bounding box center [1084, 309] width 520 height 31
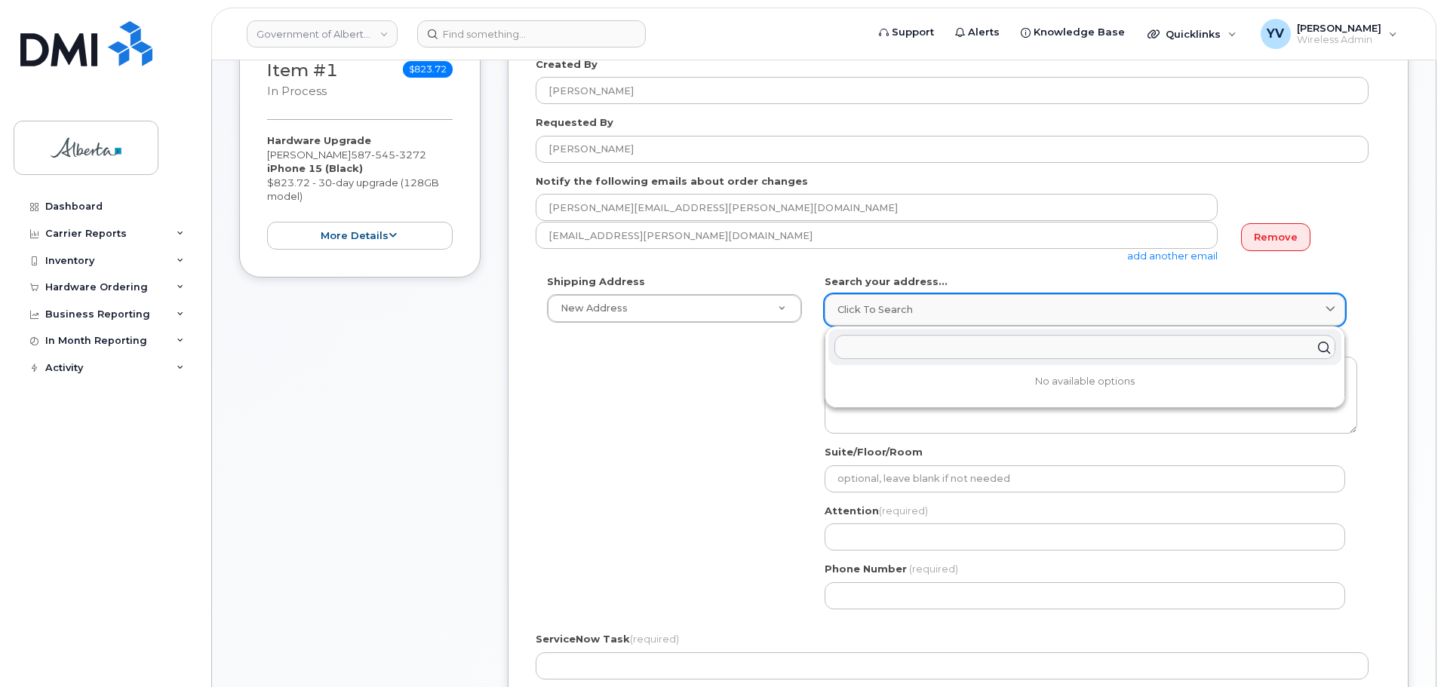
paste input "620 - 7 Avenue S. W."
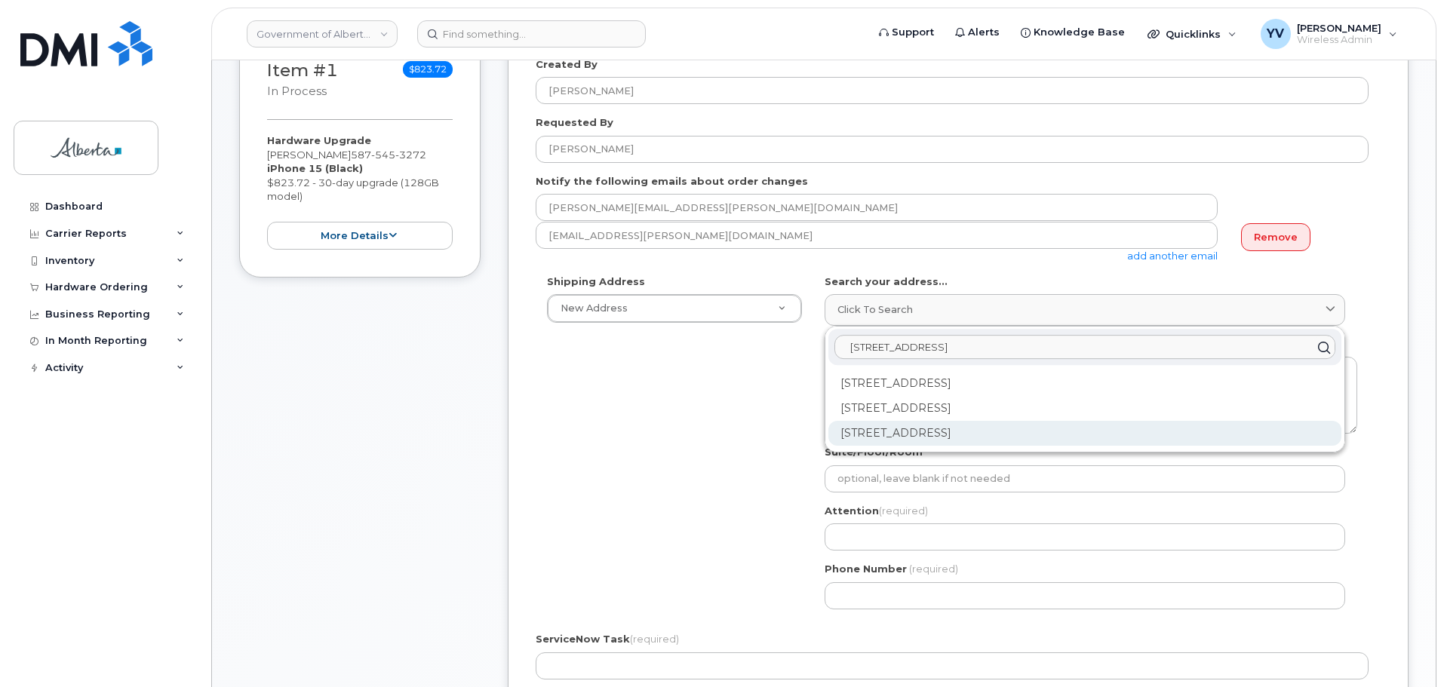
type input "620 - 7 Avenue S. W."
click at [1007, 430] on div "620 7 Ave SW Calgary AB T2P 0Y8" at bounding box center [1084, 433] width 513 height 25
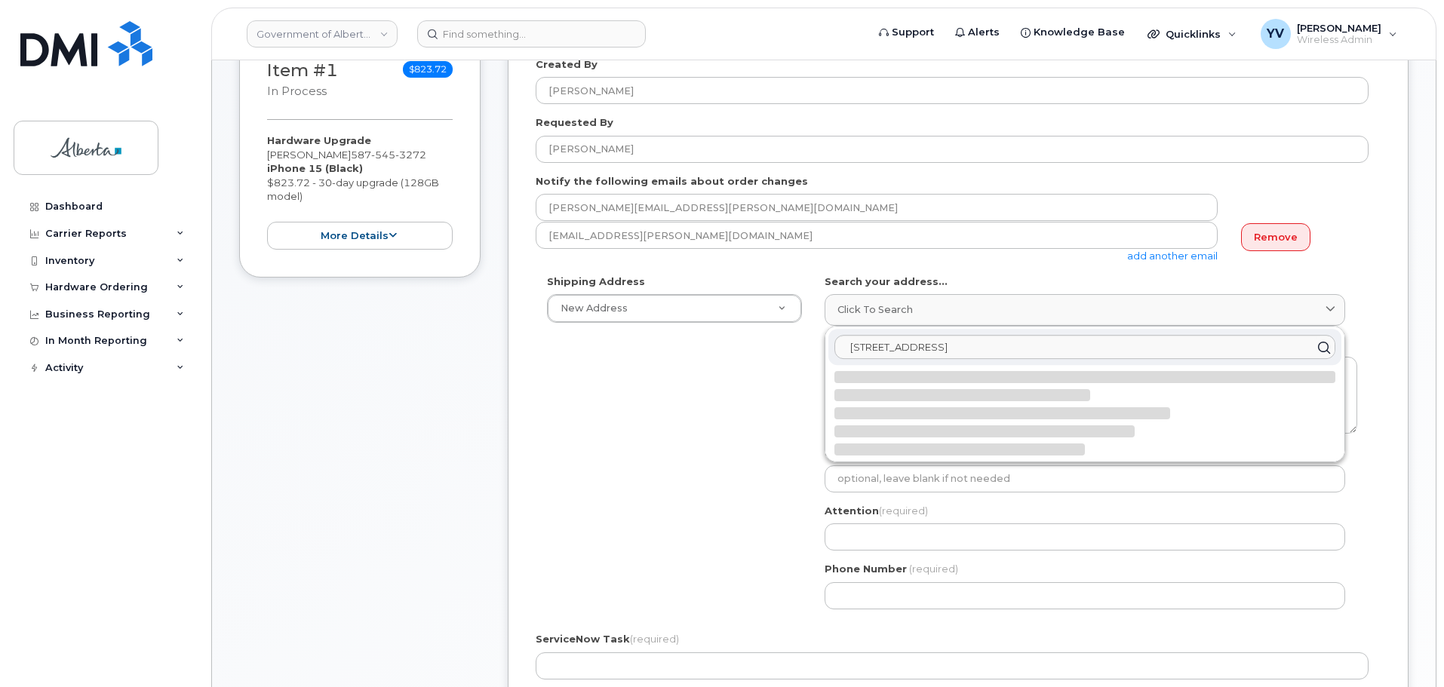
select select
type textarea "620 7 Ave SW CALGARY AB T2P 0Y8 CANADA"
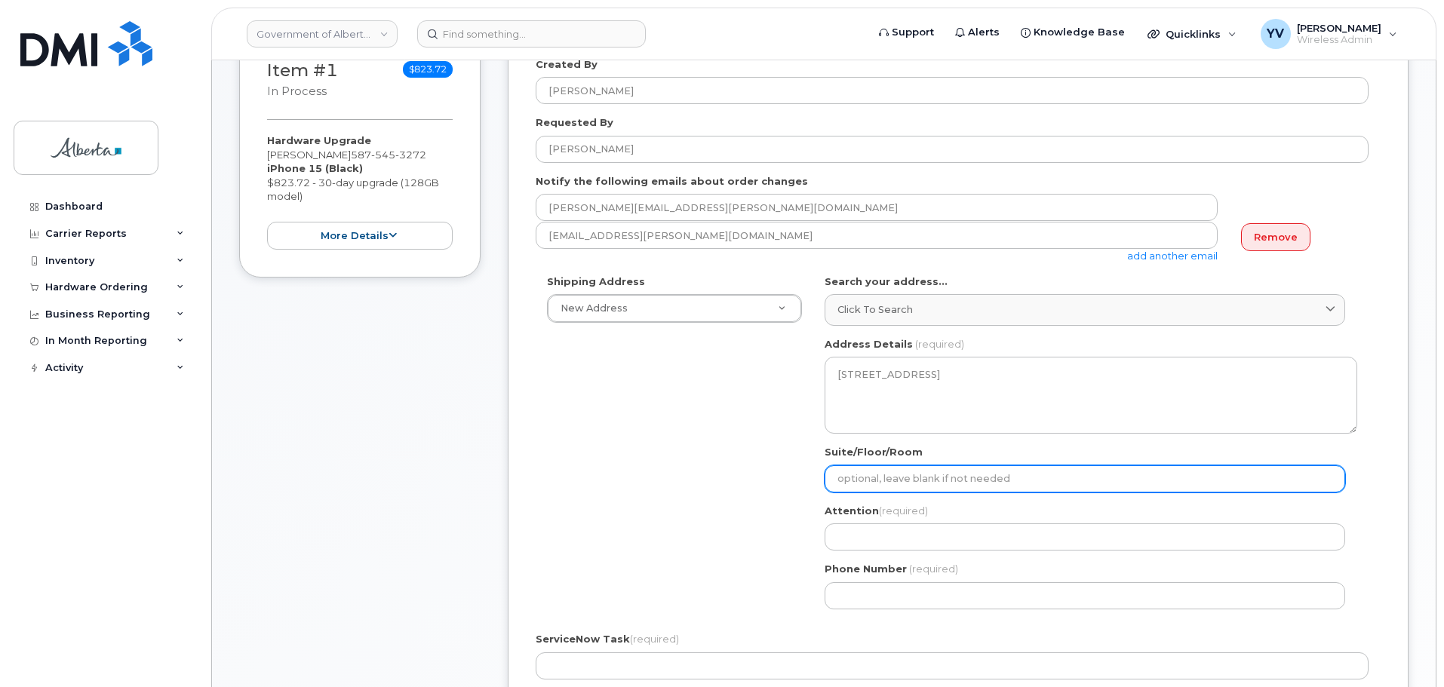
click at [863, 475] on input "Suite/Floor/Room" at bounding box center [1084, 478] width 520 height 27
paste input "Room 302"
select select
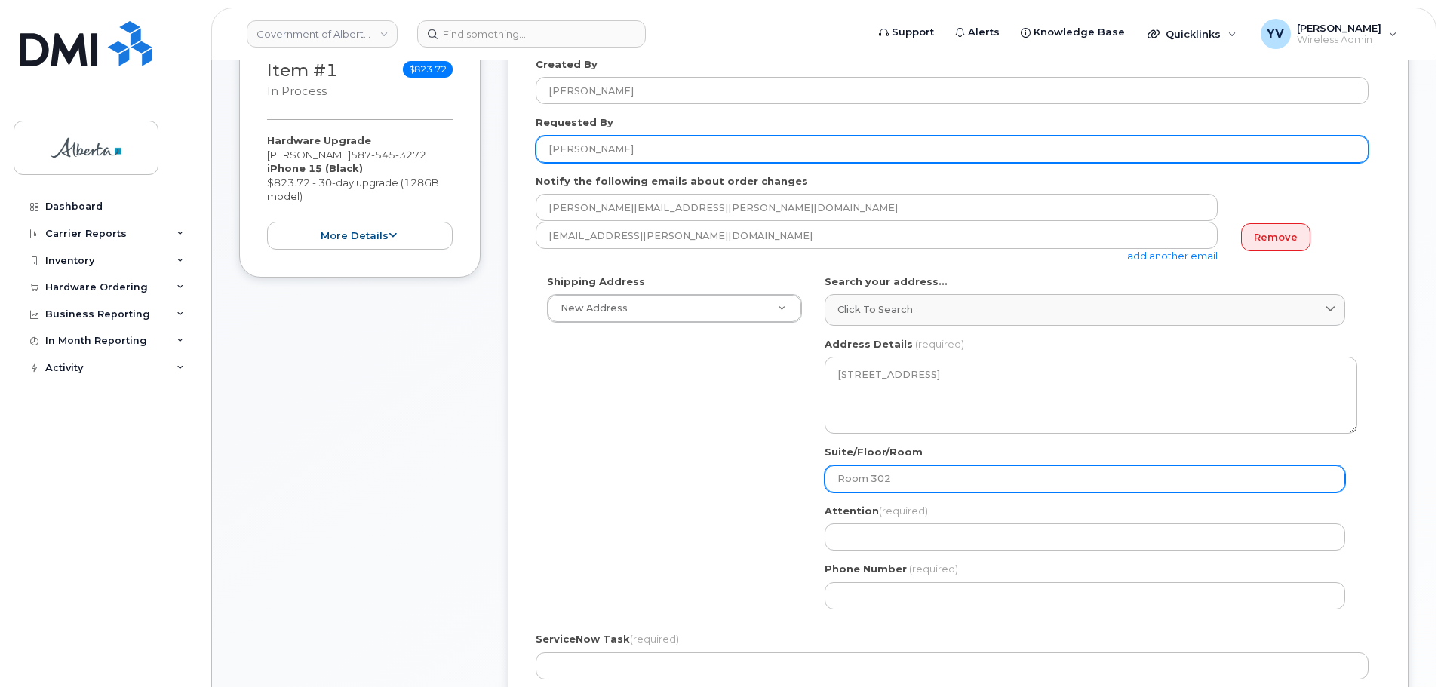
type input "Room 302"
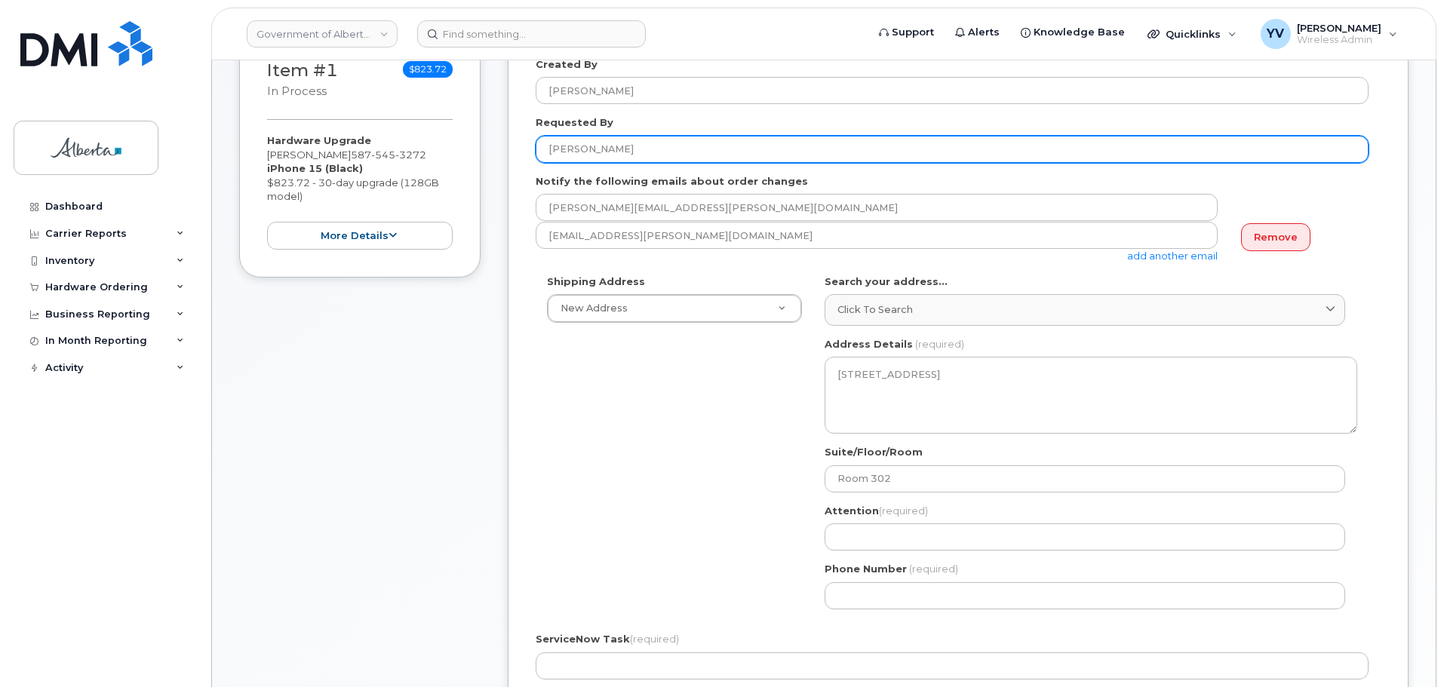
drag, startPoint x: 631, startPoint y: 148, endPoint x: 548, endPoint y: 149, distance: 83.0
click at [548, 149] on input "Jane Bruchet" at bounding box center [952, 149] width 833 height 27
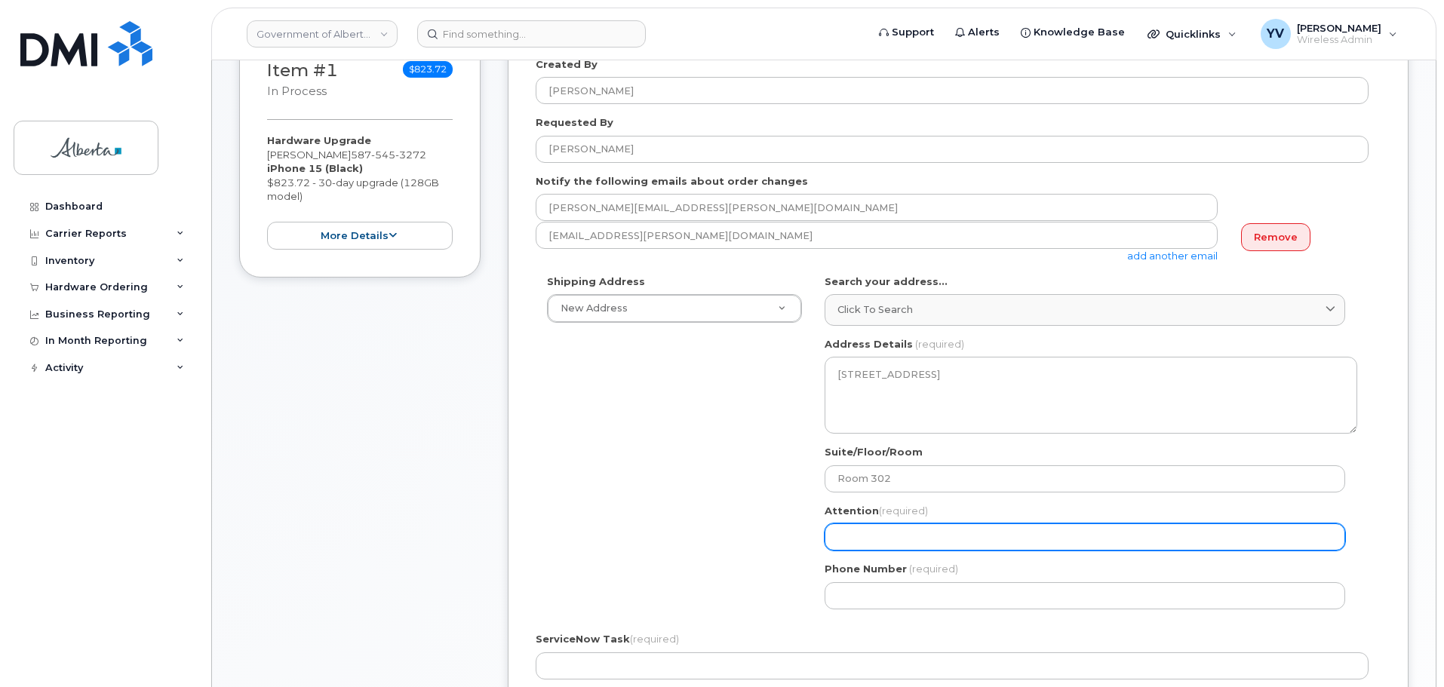
click at [859, 539] on input "Attention (required)" at bounding box center [1084, 536] width 520 height 27
paste input "Jane Bruchet"
select select
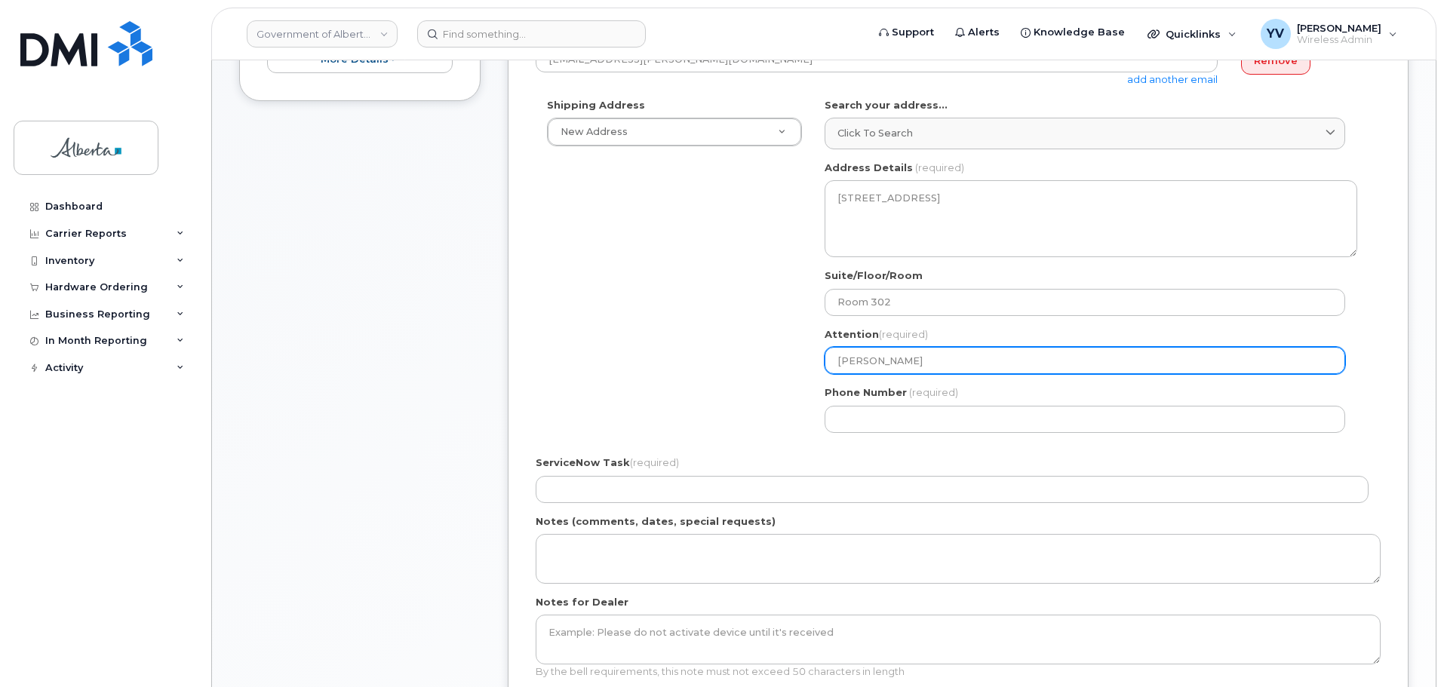
scroll to position [465, 0]
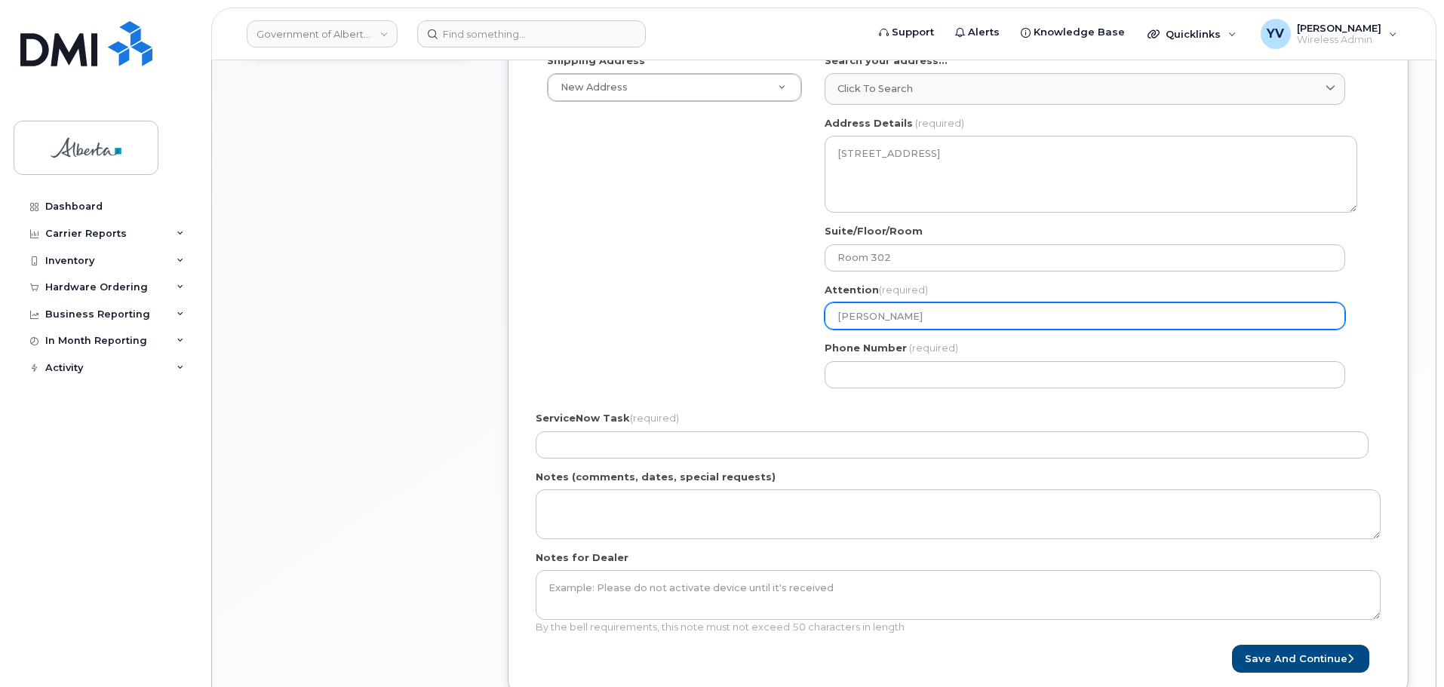
type input "Jane Bruchet"
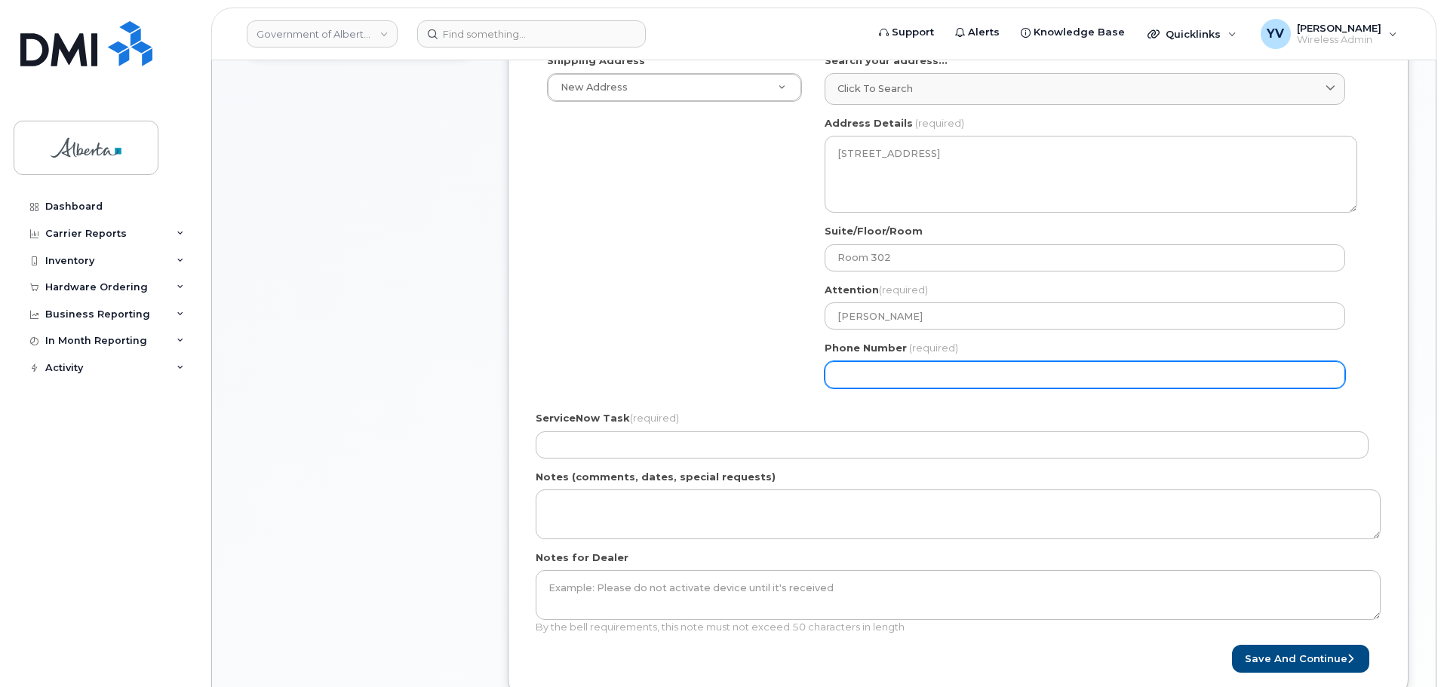
click at [853, 376] on input "Phone Number" at bounding box center [1084, 374] width 520 height 27
paste input "4035924306"
select select
type input "4035924306"
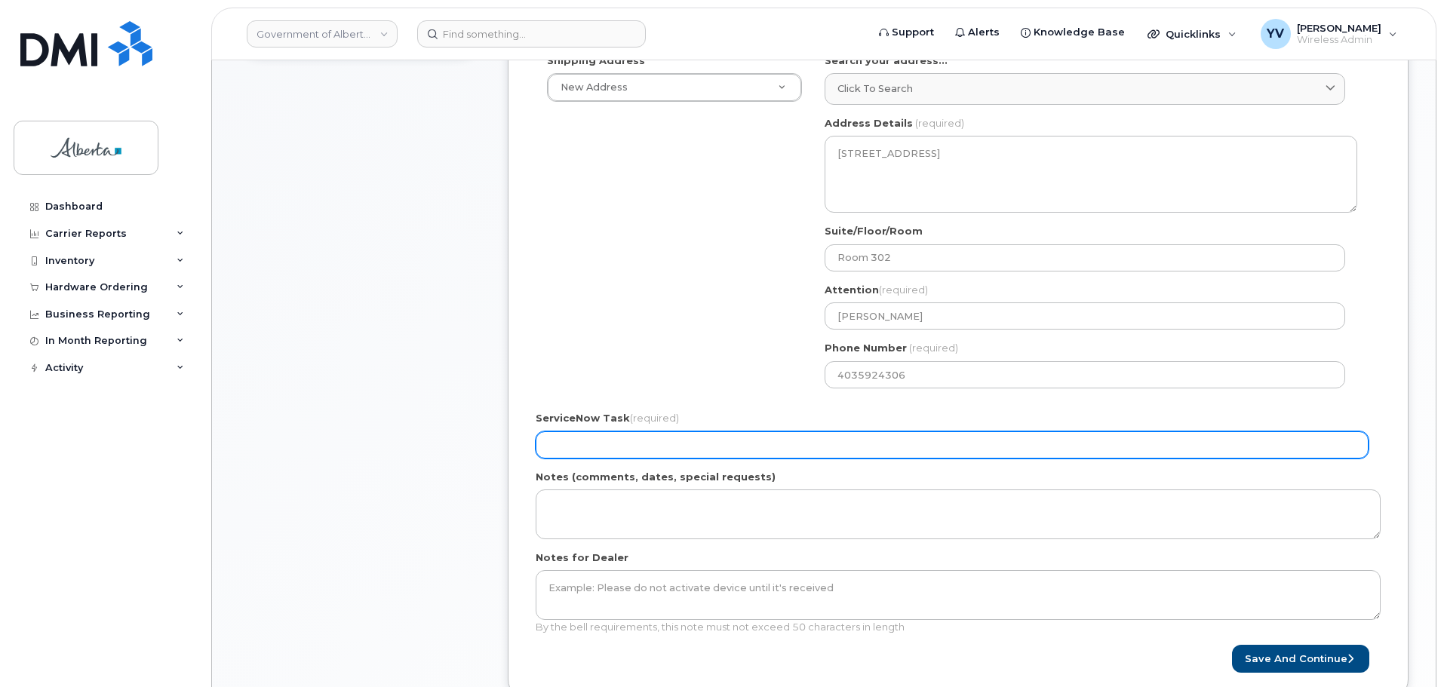
click at [574, 433] on input "ServiceNow Task (required)" at bounding box center [952, 444] width 833 height 27
paste input "SCTASK0865073"
click at [548, 440] on input "SCTASK0865073" at bounding box center [952, 444] width 833 height 27
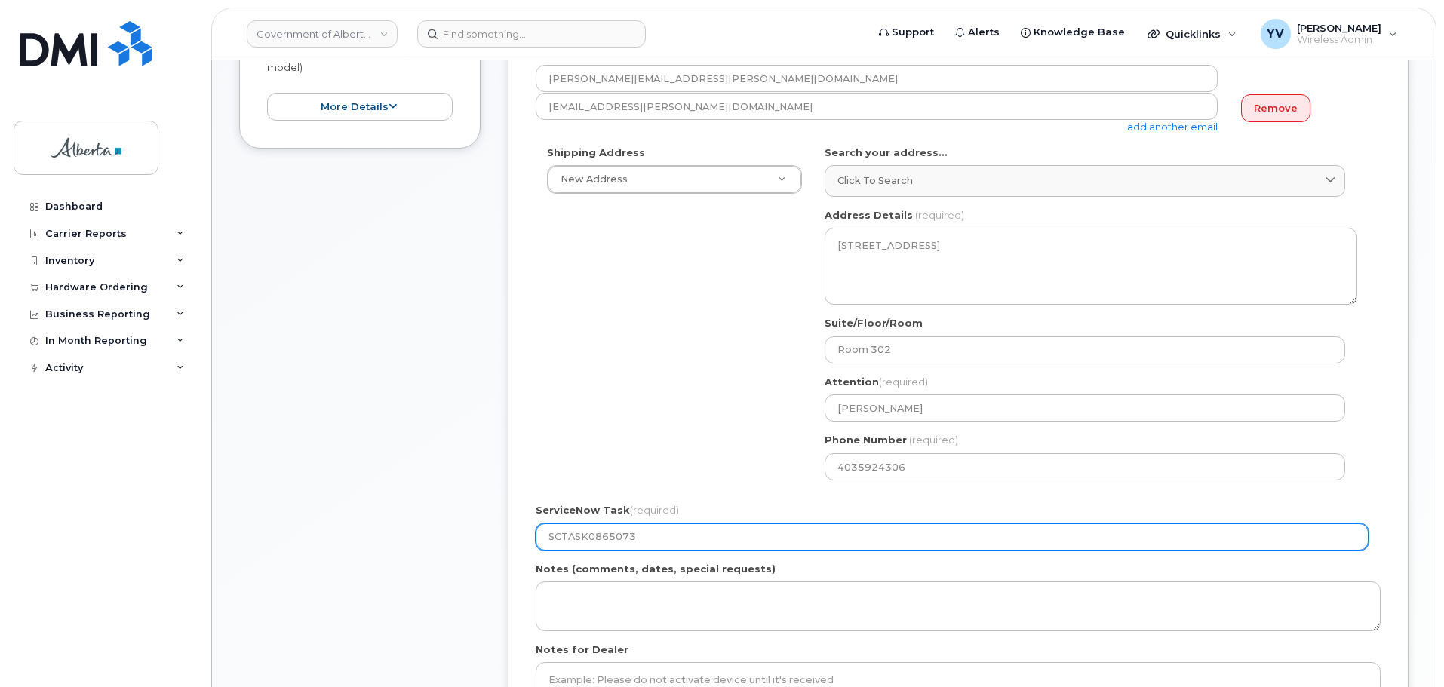
scroll to position [548, 0]
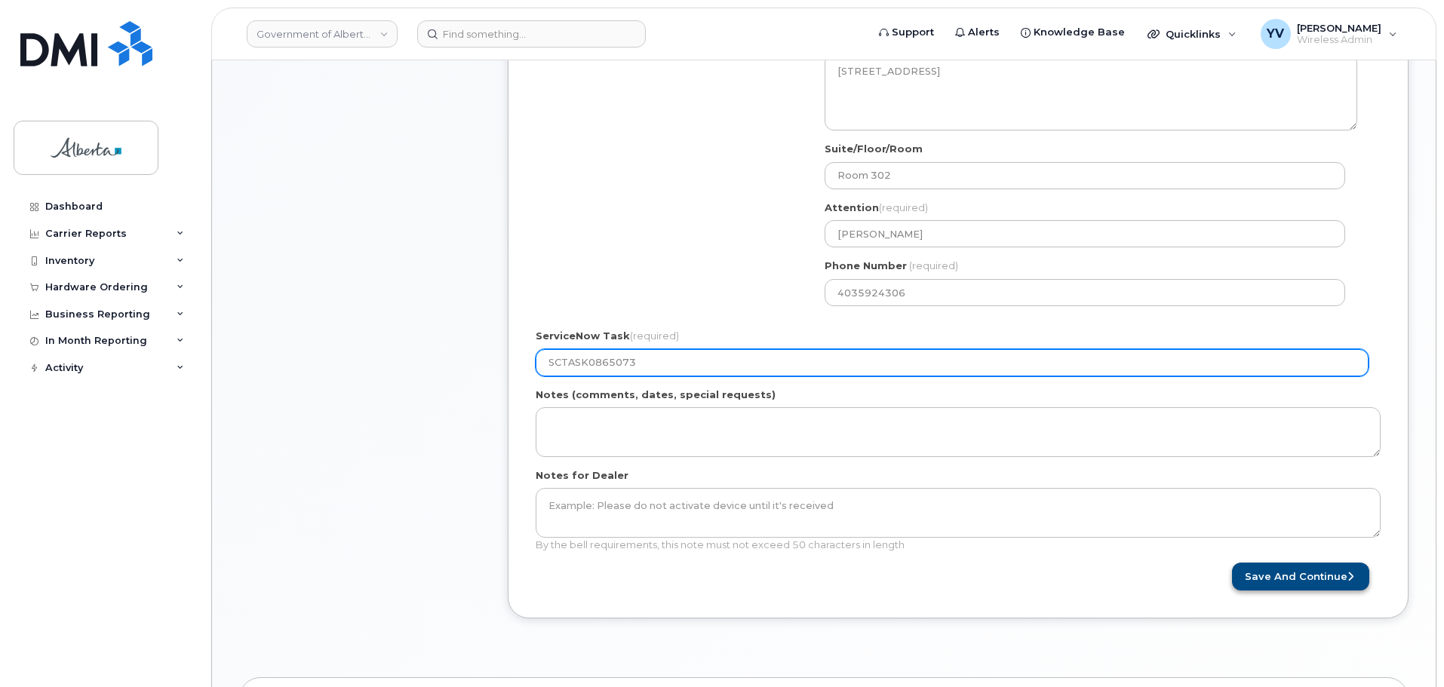
type input "SCTASK0865073"
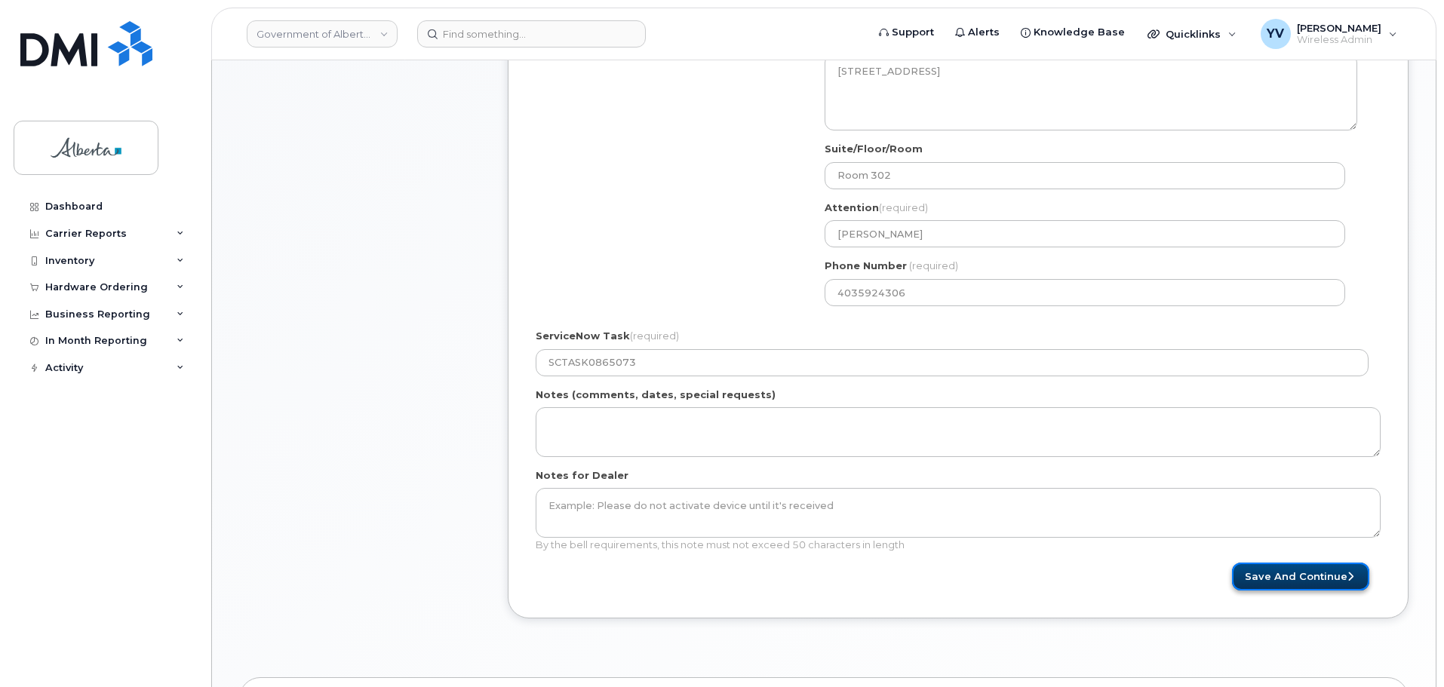
click at [1298, 575] on button "Save and Continue" at bounding box center [1300, 577] width 137 height 28
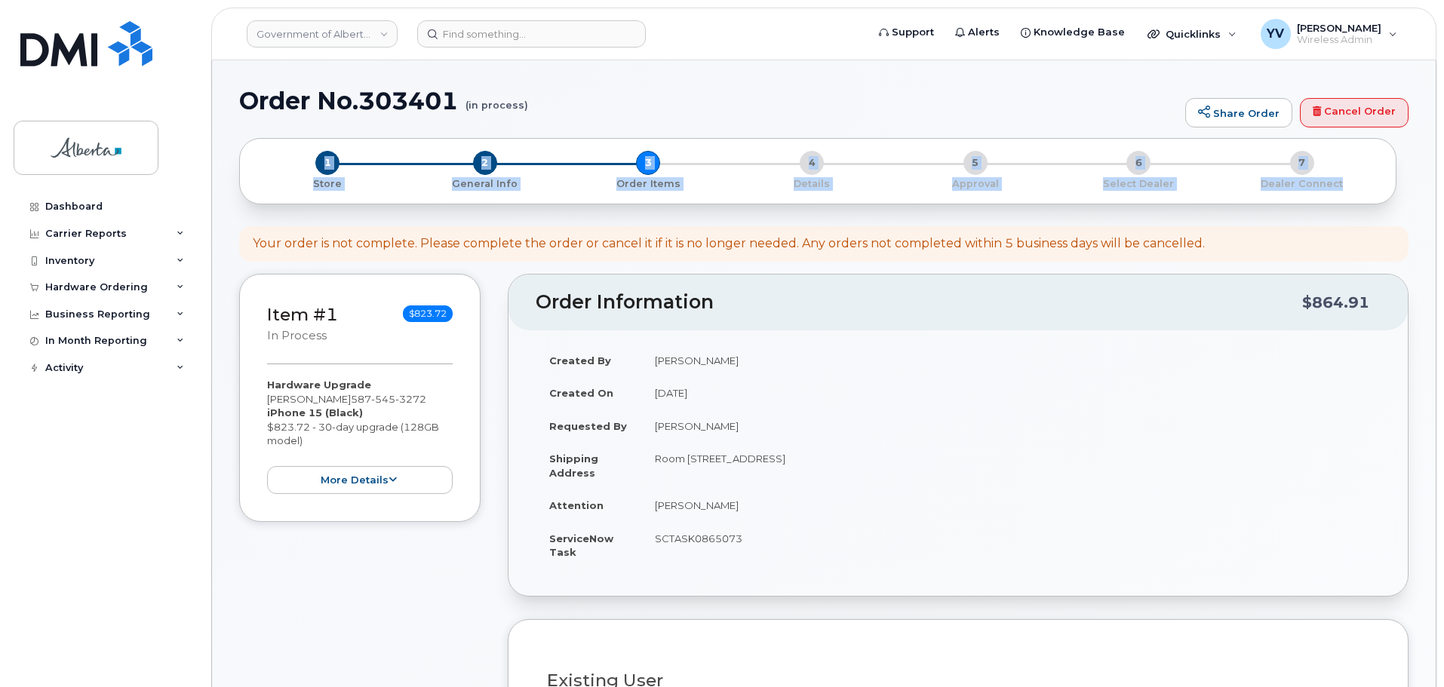
drag, startPoint x: 1443, startPoint y: 134, endPoint x: 1447, endPoint y: 180, distance: 45.5
click at [1143, 452] on td "Room [STREET_ADDRESS]" at bounding box center [1010, 465] width 739 height 47
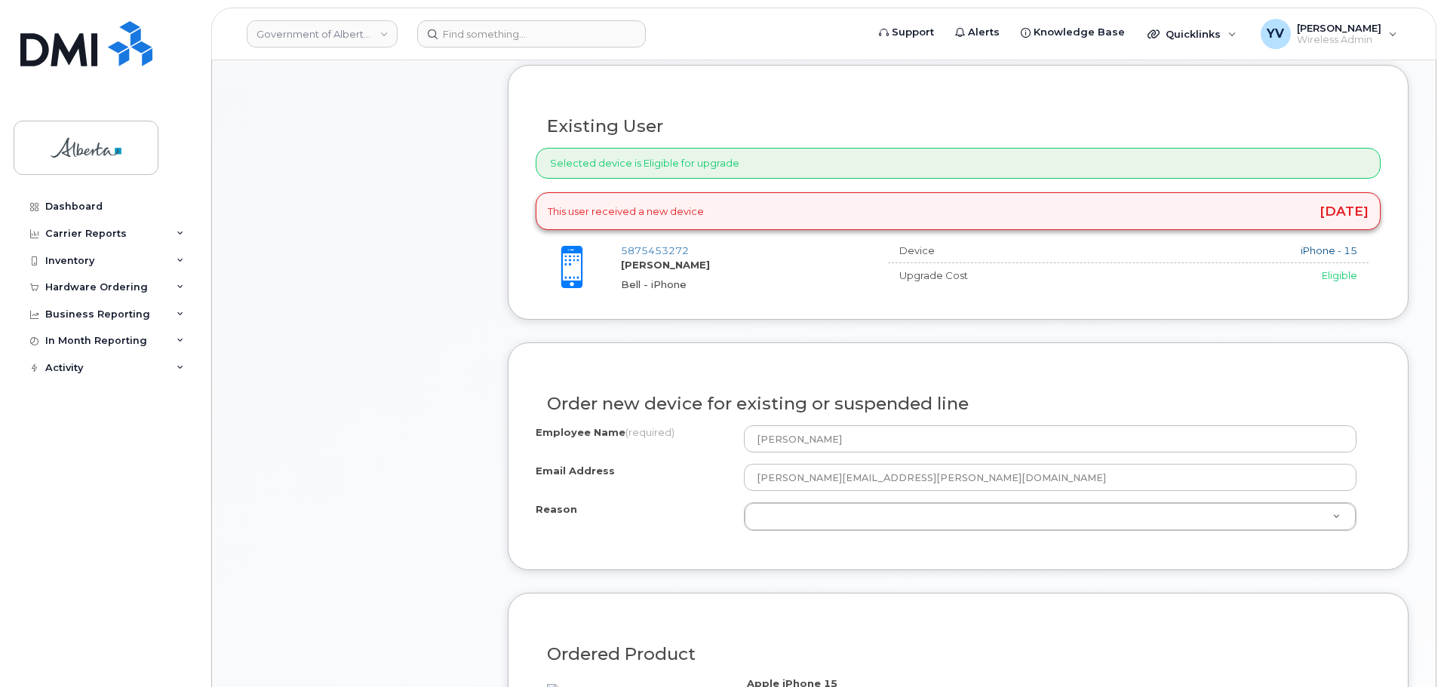
scroll to position [613, 0]
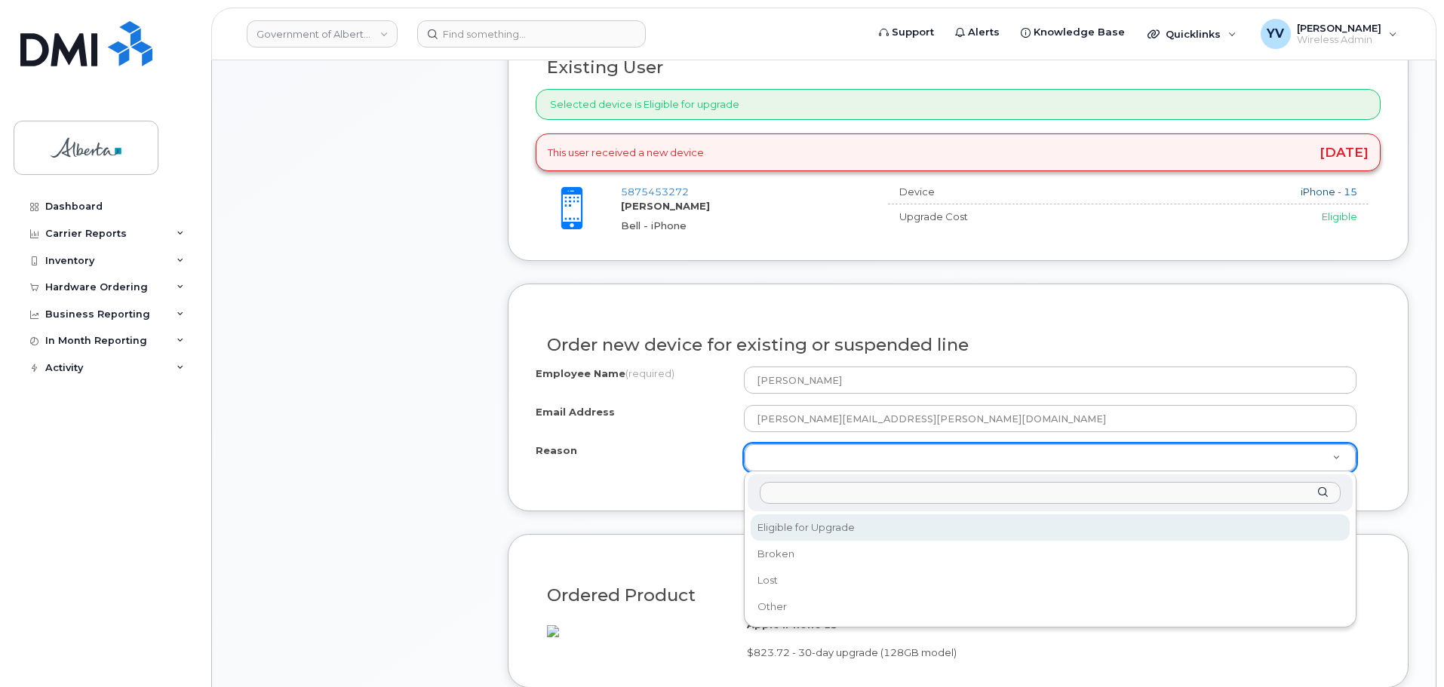
select select "eligible_for_upgrade"
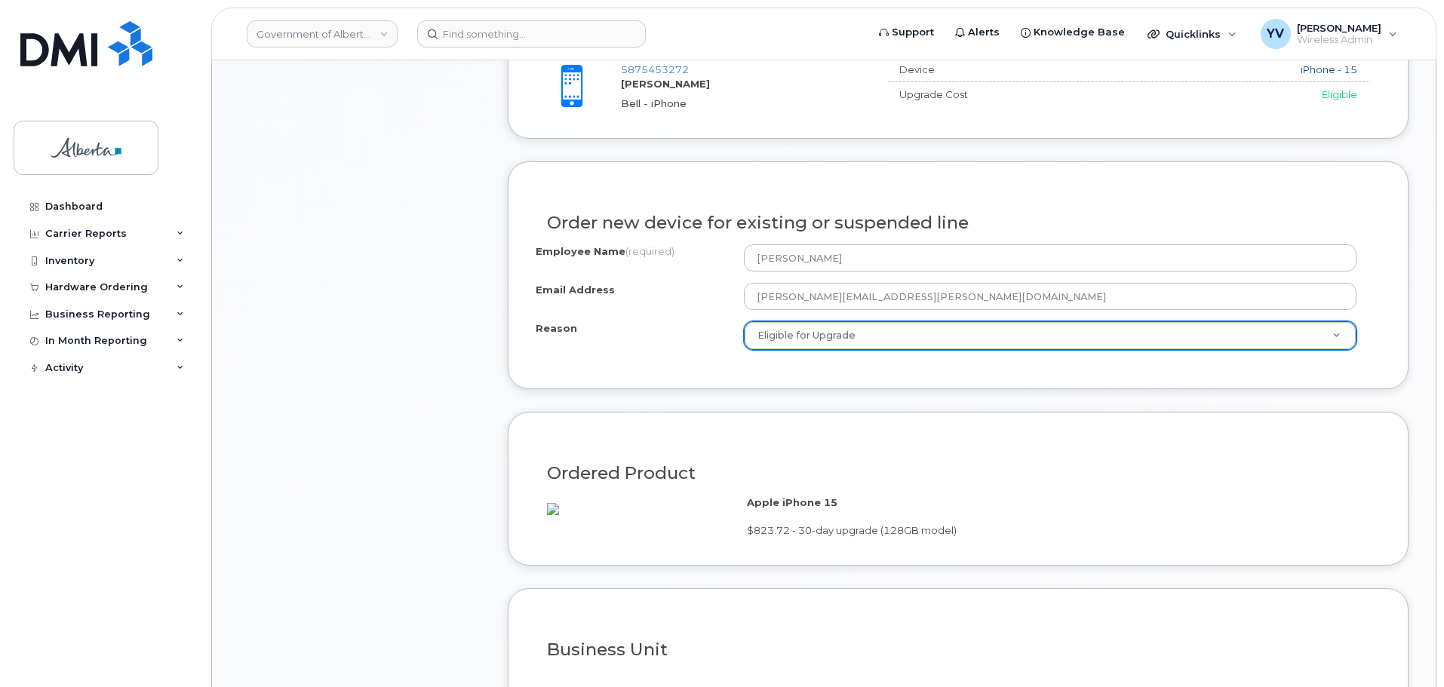
scroll to position [864, 0]
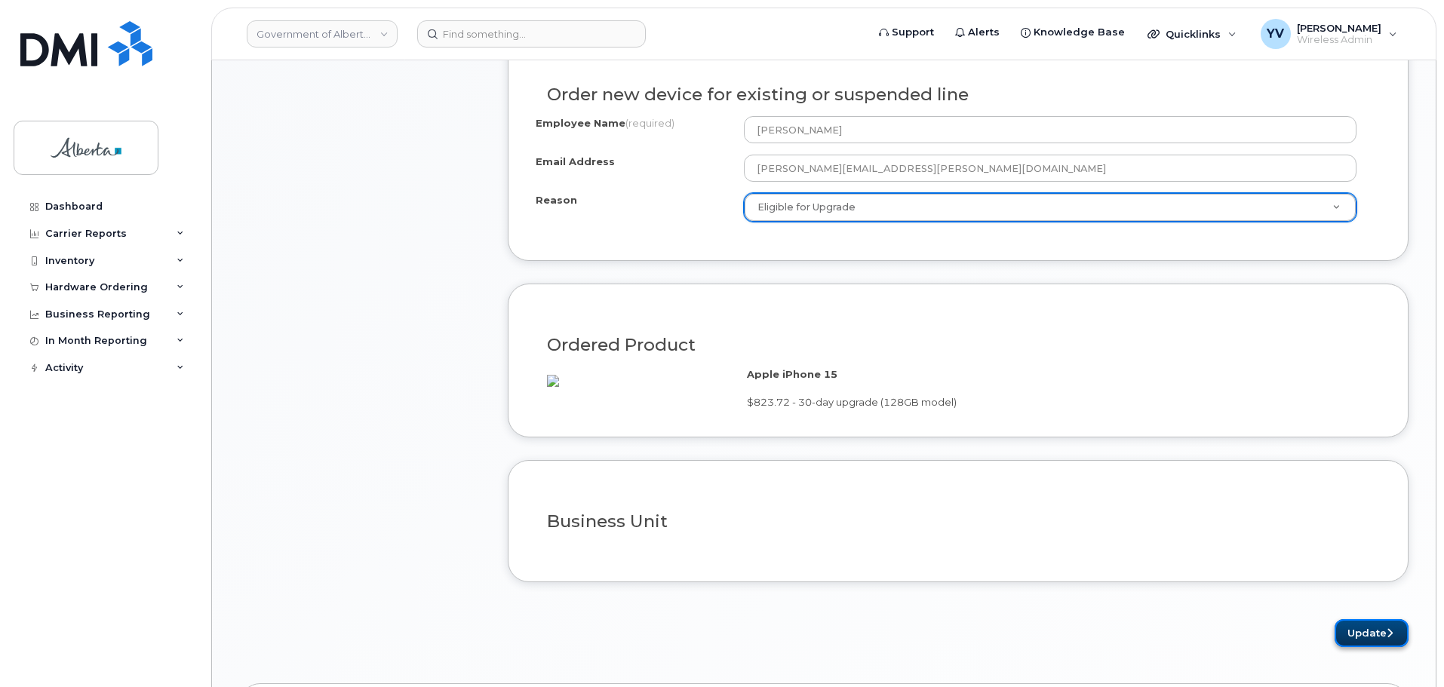
click at [1363, 647] on button "Update" at bounding box center [1371, 633] width 74 height 28
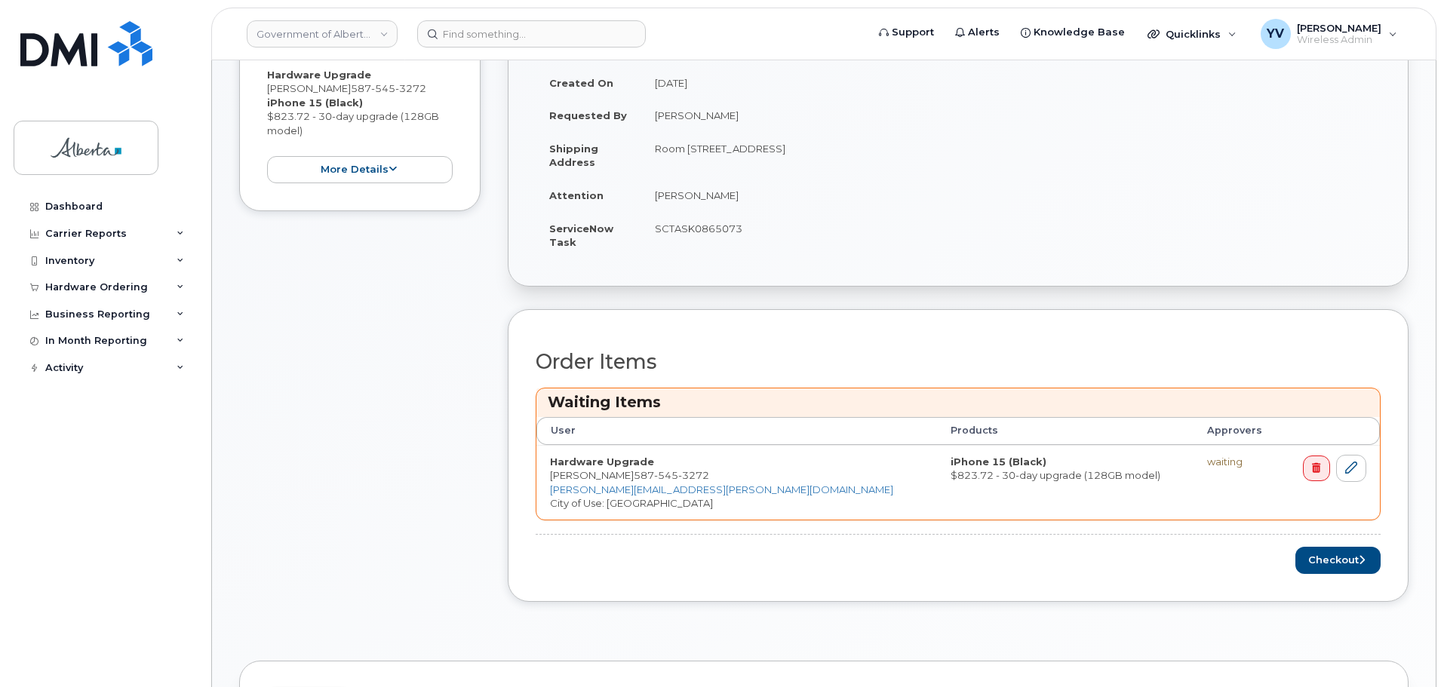
scroll to position [397, 0]
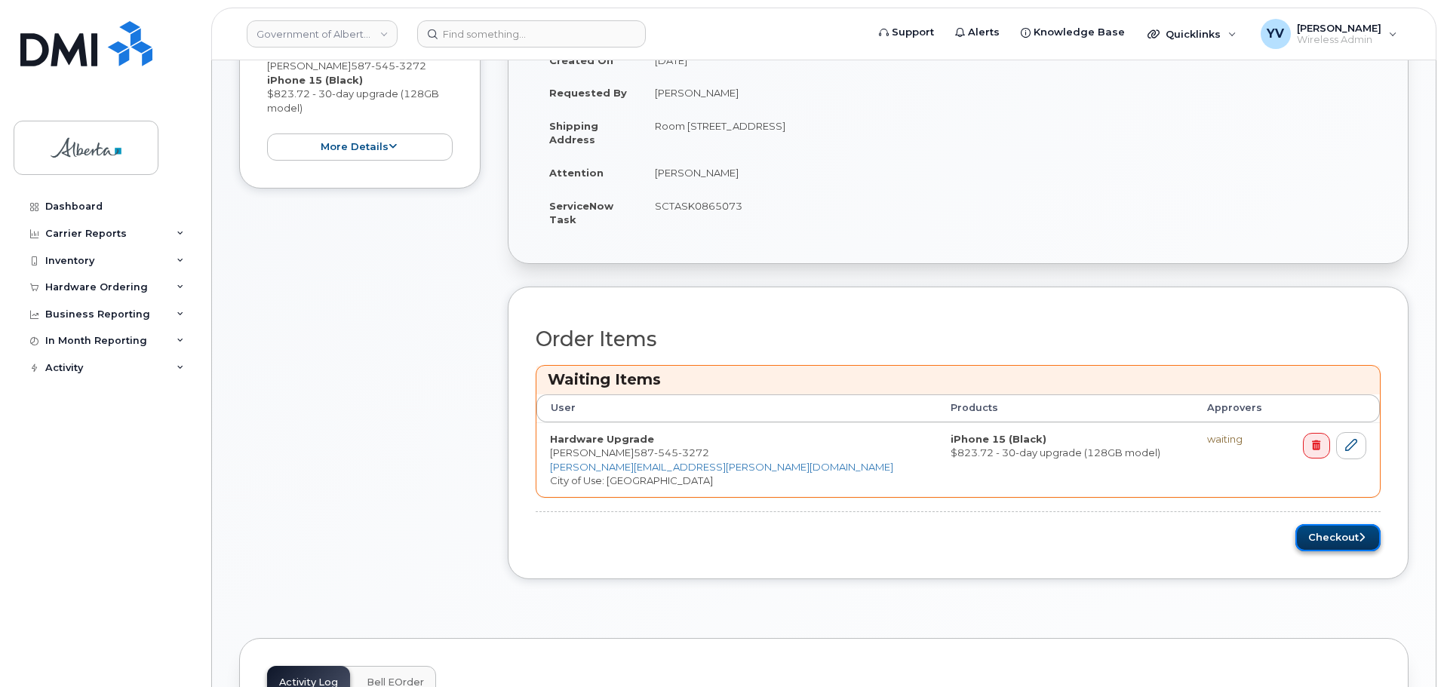
click at [1321, 532] on button "Checkout" at bounding box center [1337, 538] width 85 height 28
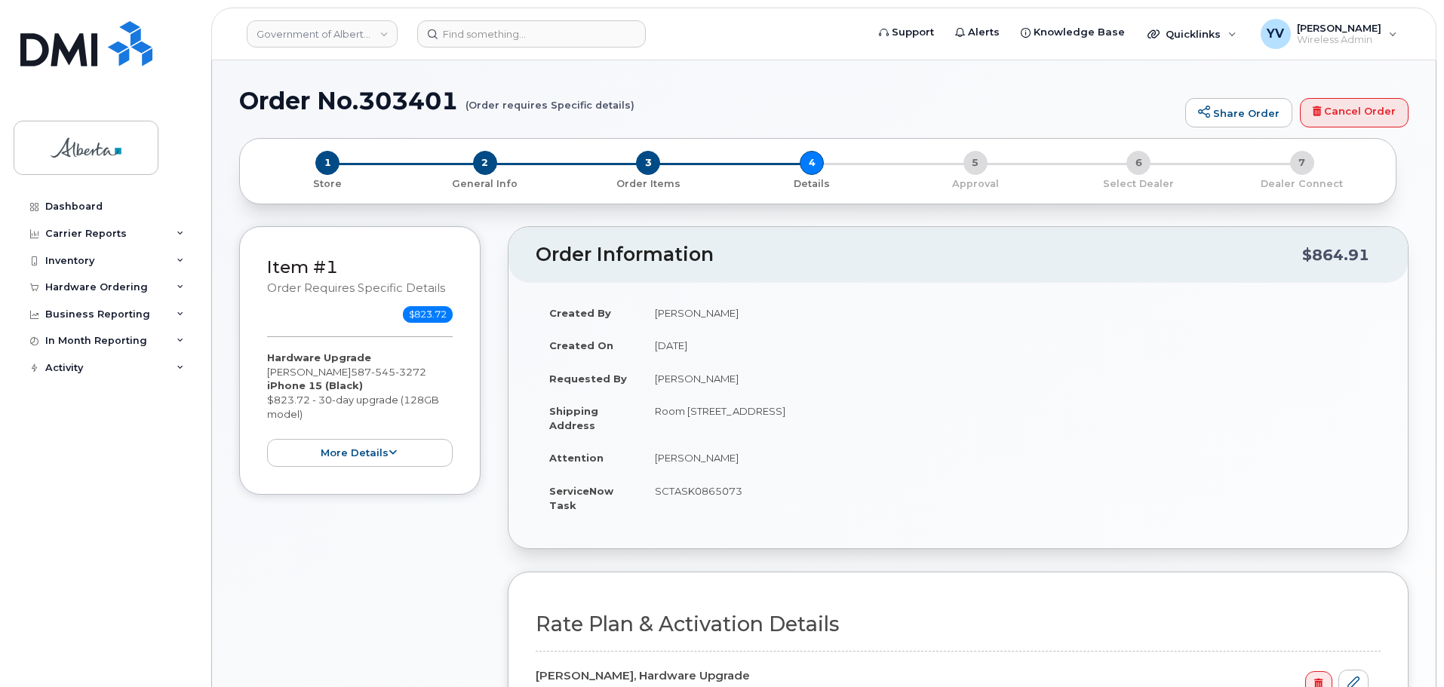
select select
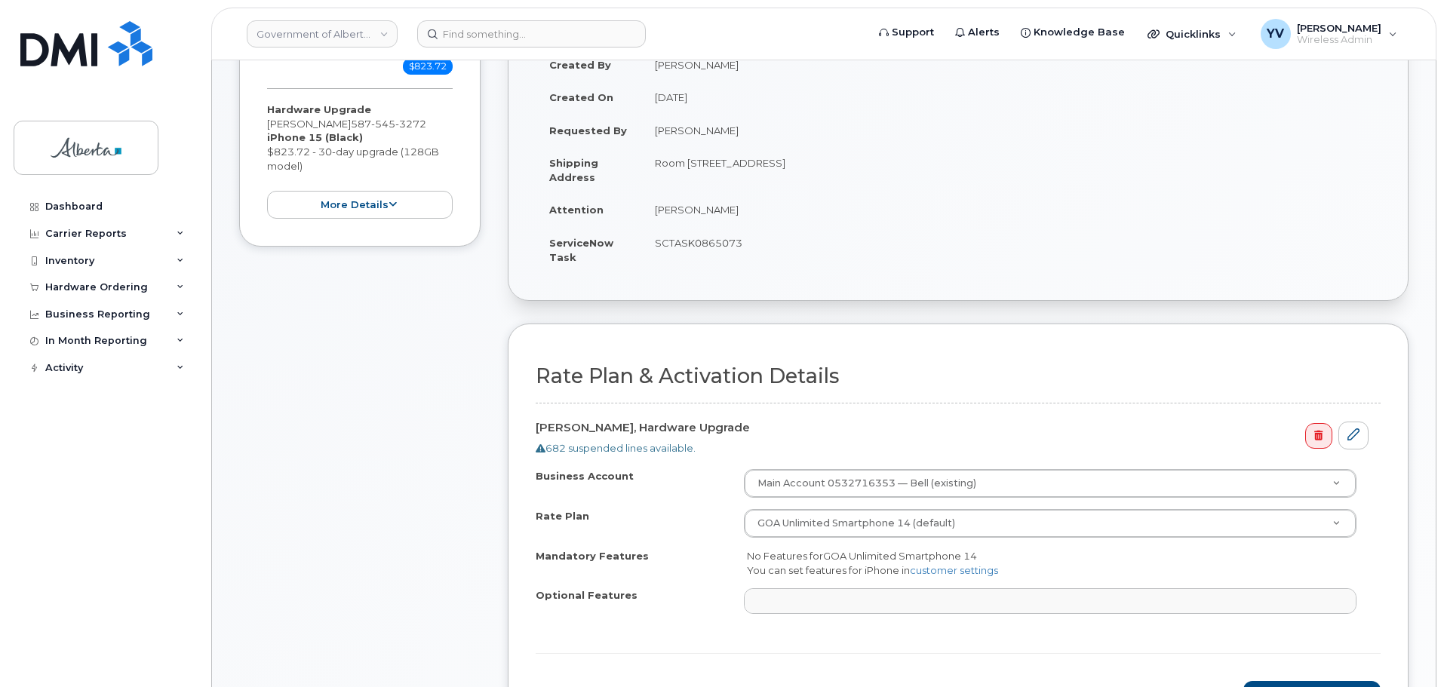
scroll to position [398, 0]
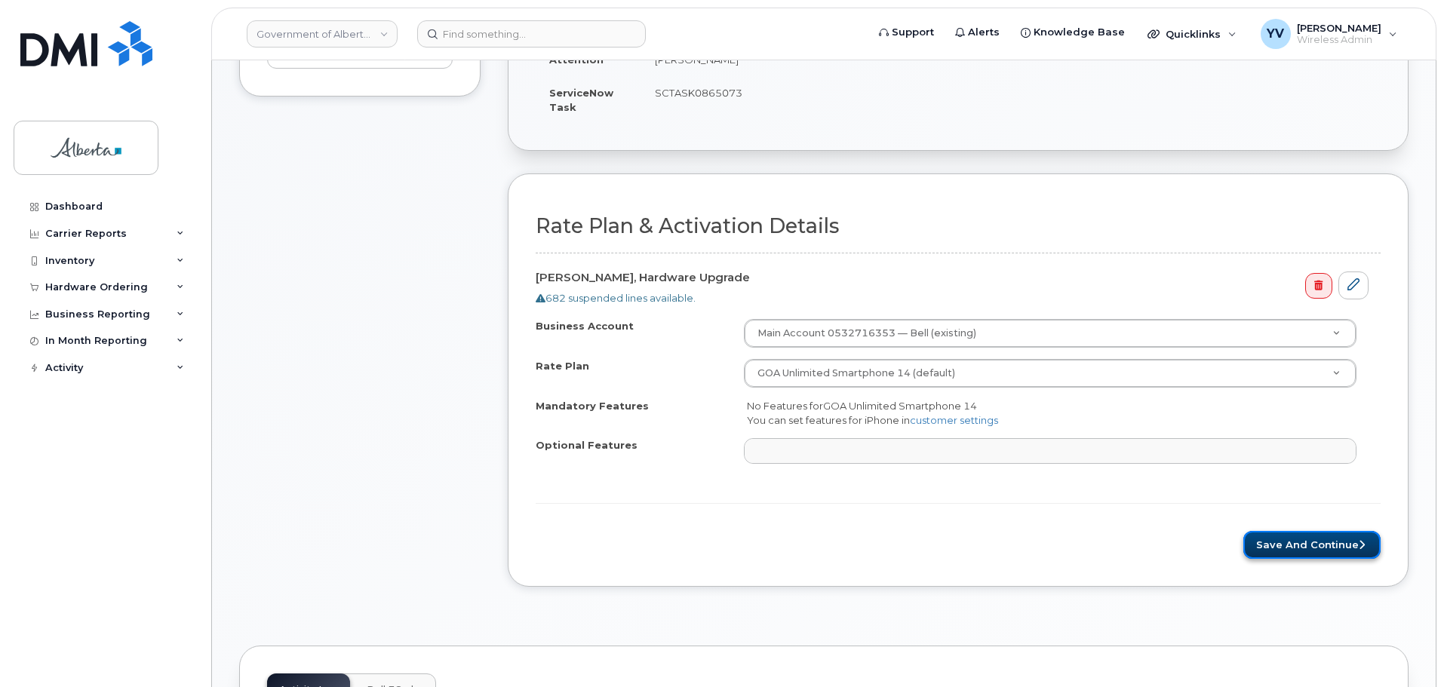
click at [1331, 538] on button "Save and Continue" at bounding box center [1311, 545] width 137 height 28
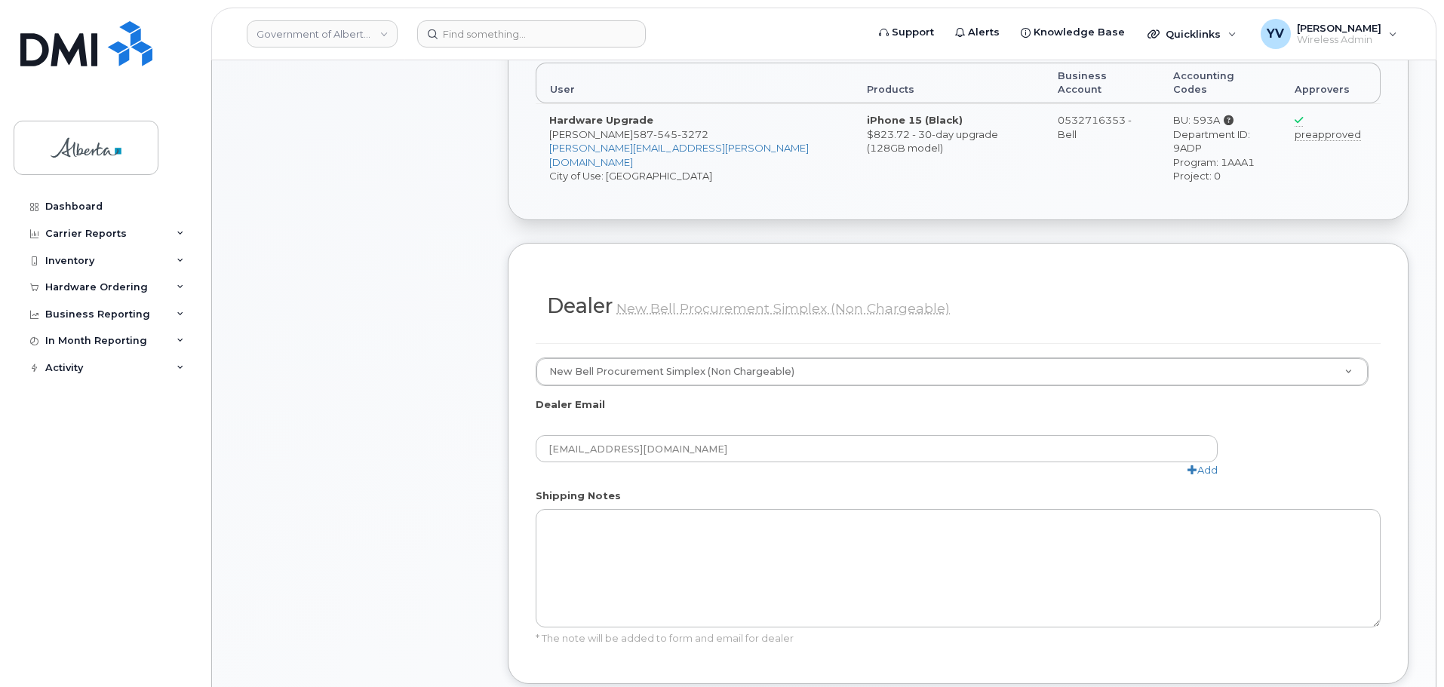
scroll to position [646, 0]
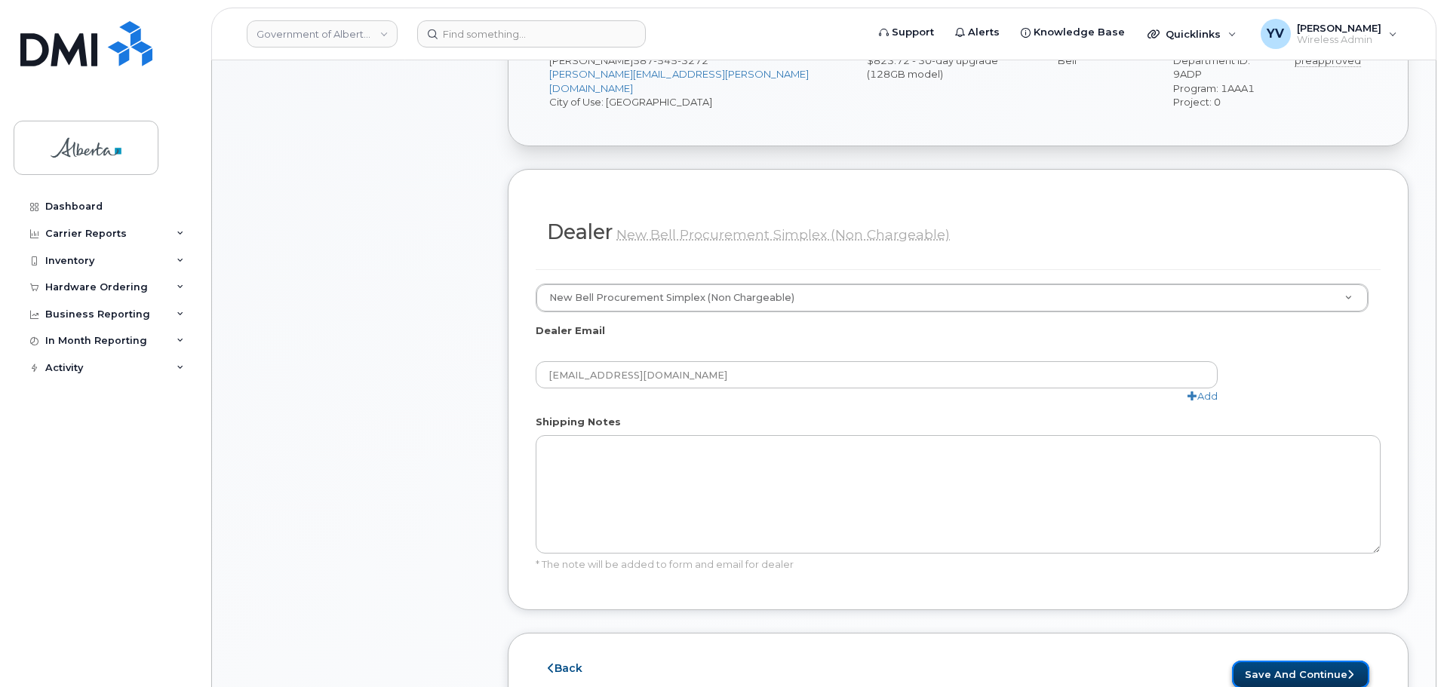
click at [1296, 661] on button "Save and Continue" at bounding box center [1300, 675] width 137 height 28
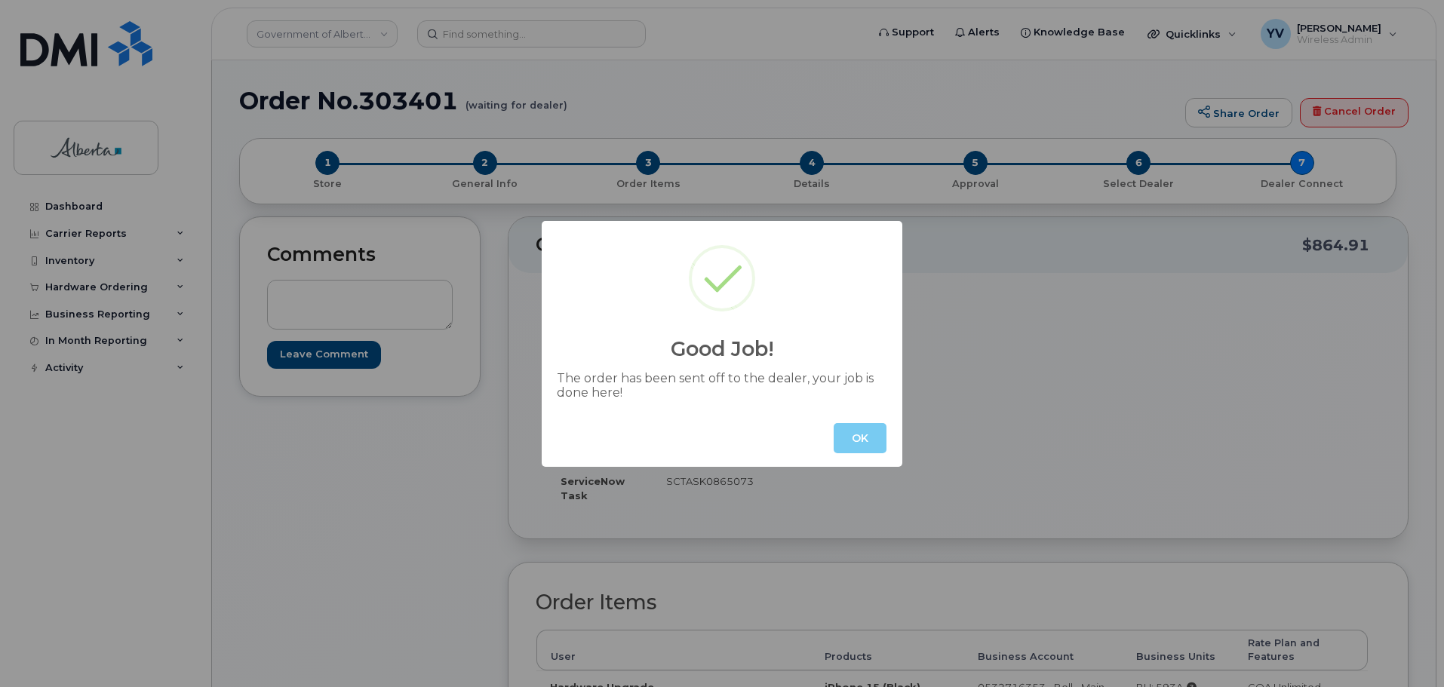
click at [866, 432] on button "OK" at bounding box center [859, 438] width 53 height 30
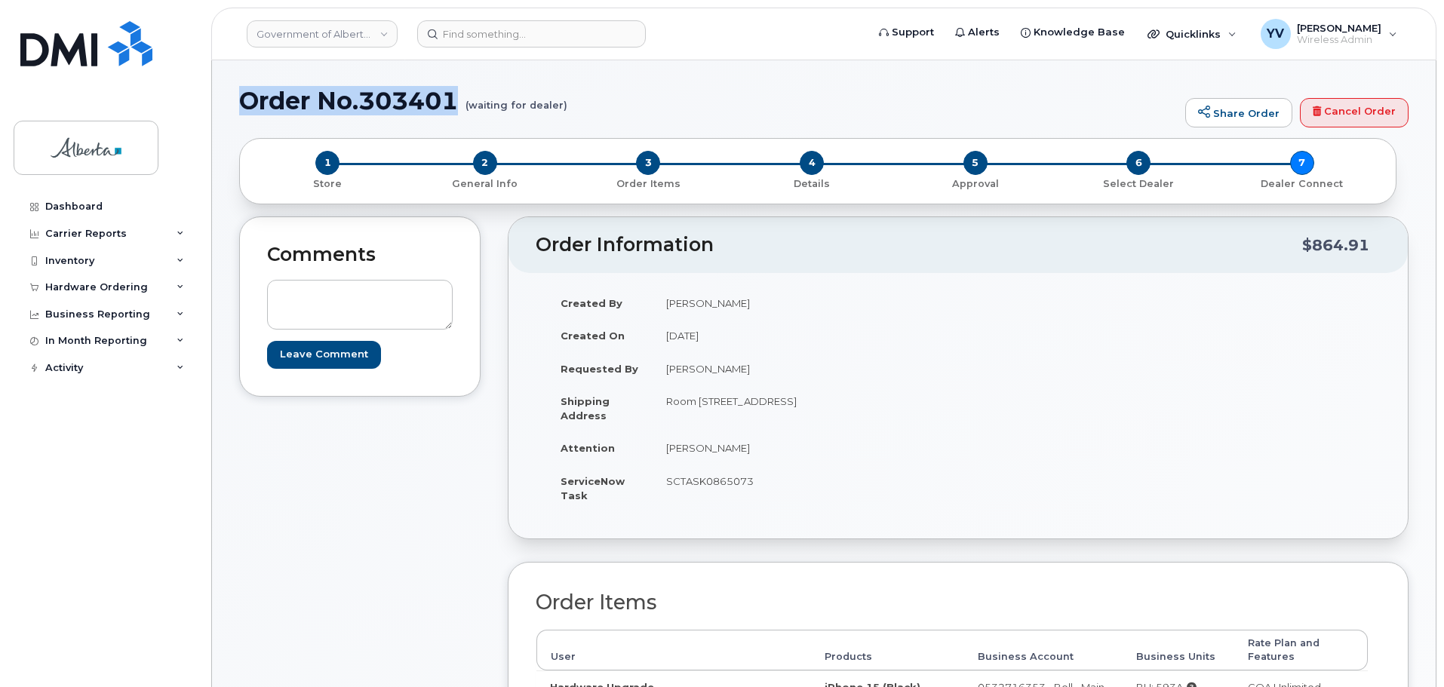
drag, startPoint x: 462, startPoint y: 97, endPoint x: 243, endPoint y: 97, distance: 219.5
click at [243, 97] on h1 "Order No.303401 (waiting for dealer)" at bounding box center [708, 100] width 938 height 26
copy h1 "Order No.303401"
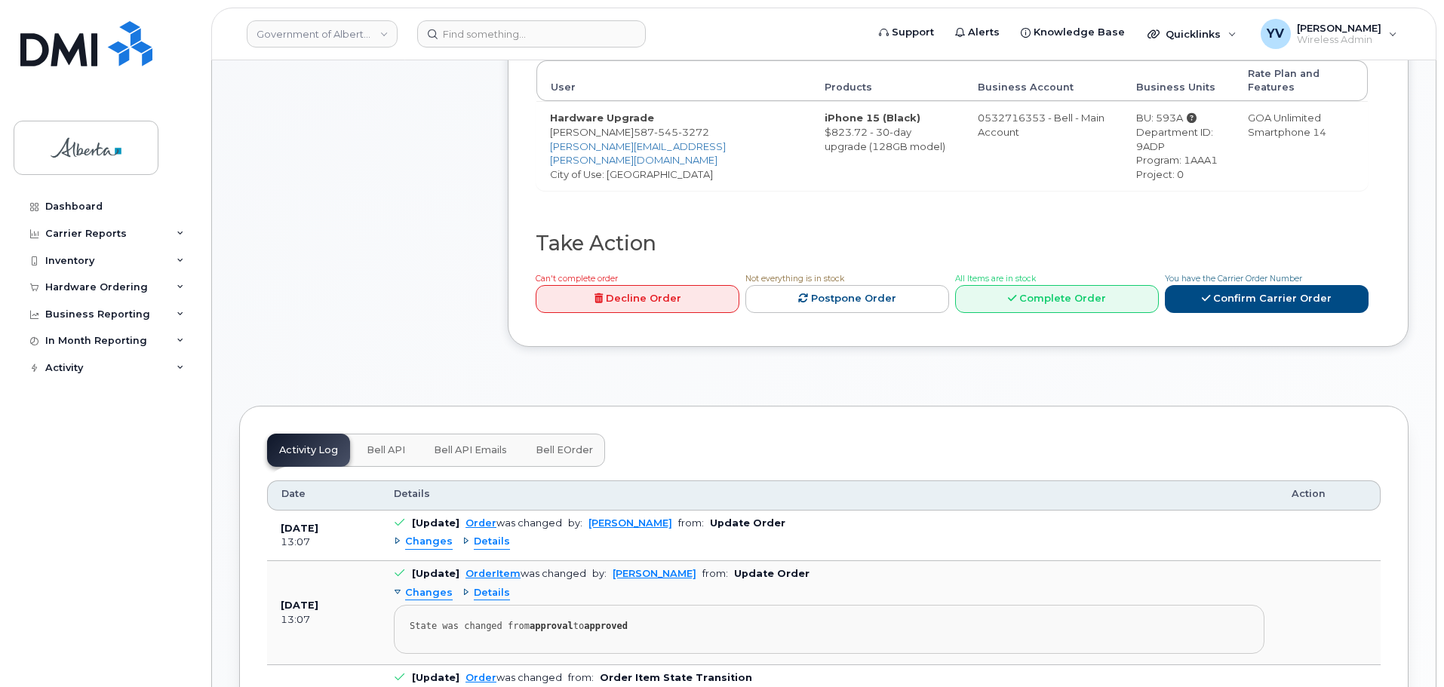
scroll to position [602, 0]
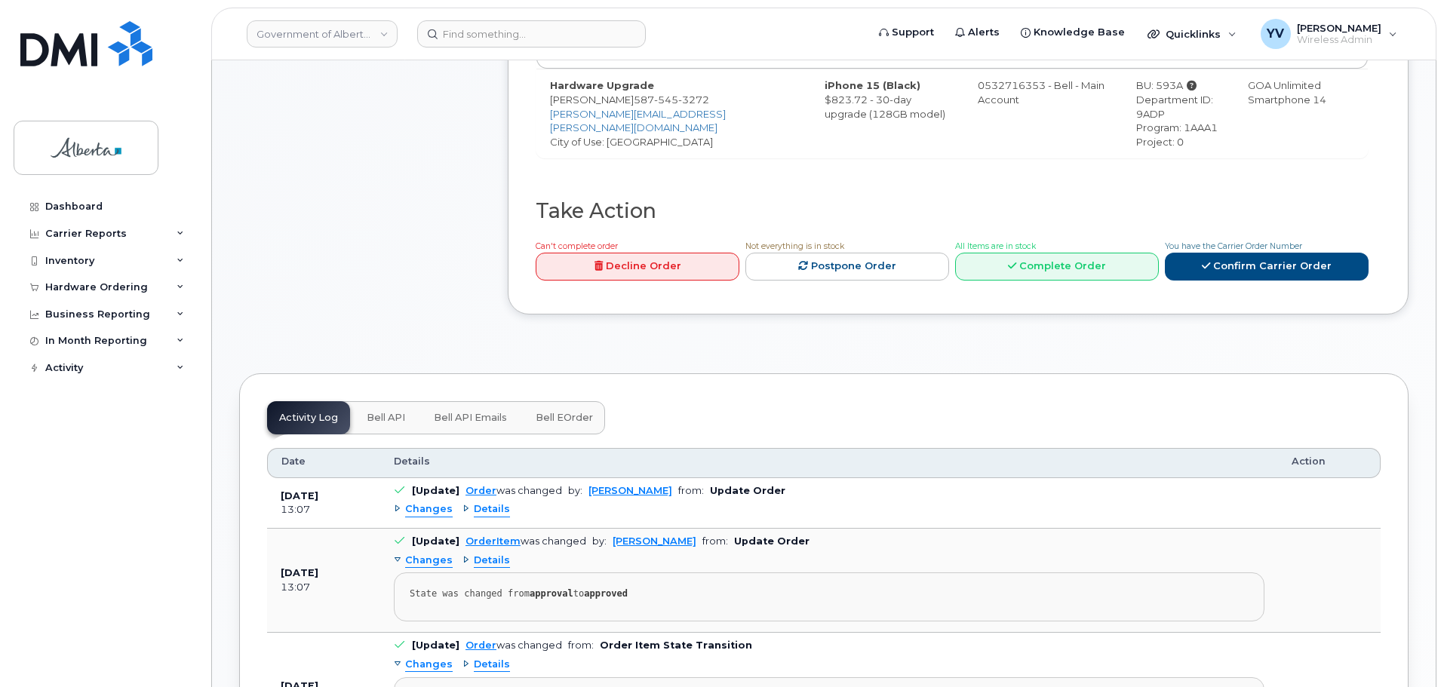
click at [379, 412] on span "Bell API" at bounding box center [386, 418] width 38 height 12
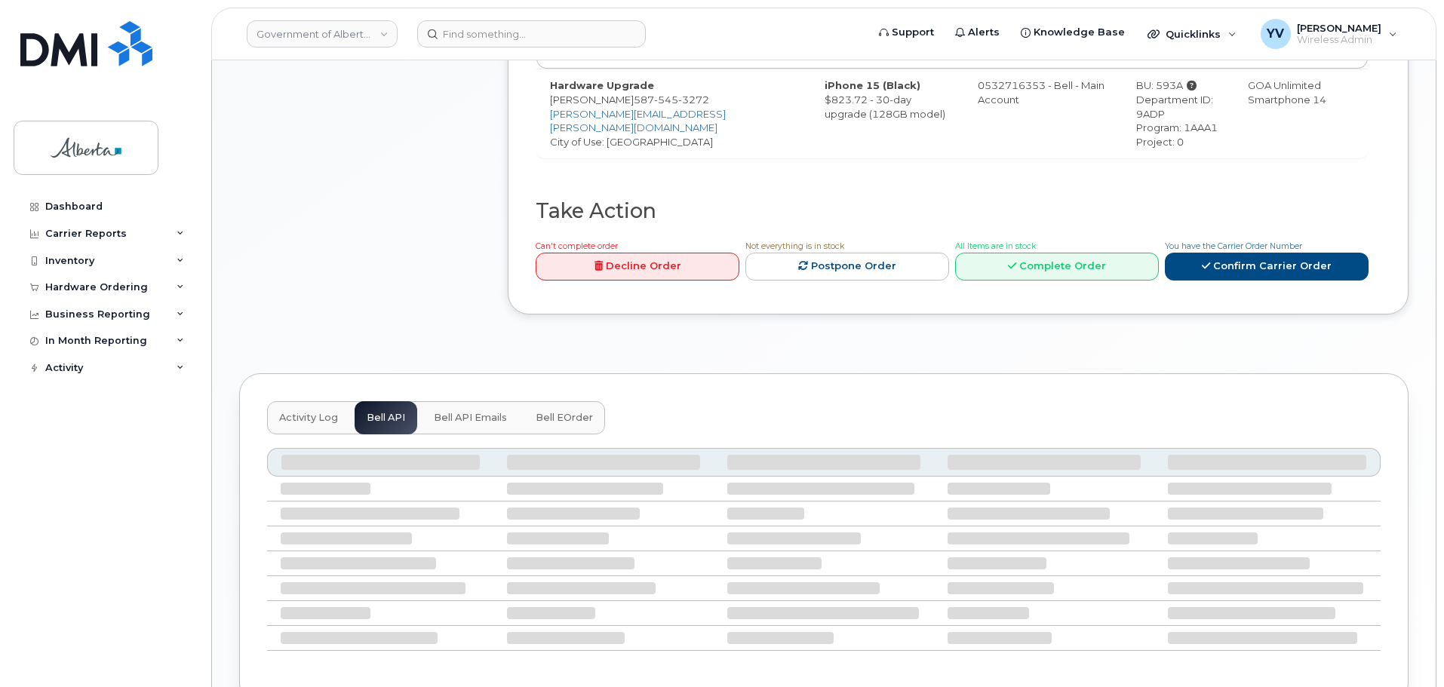
scroll to position [548, 0]
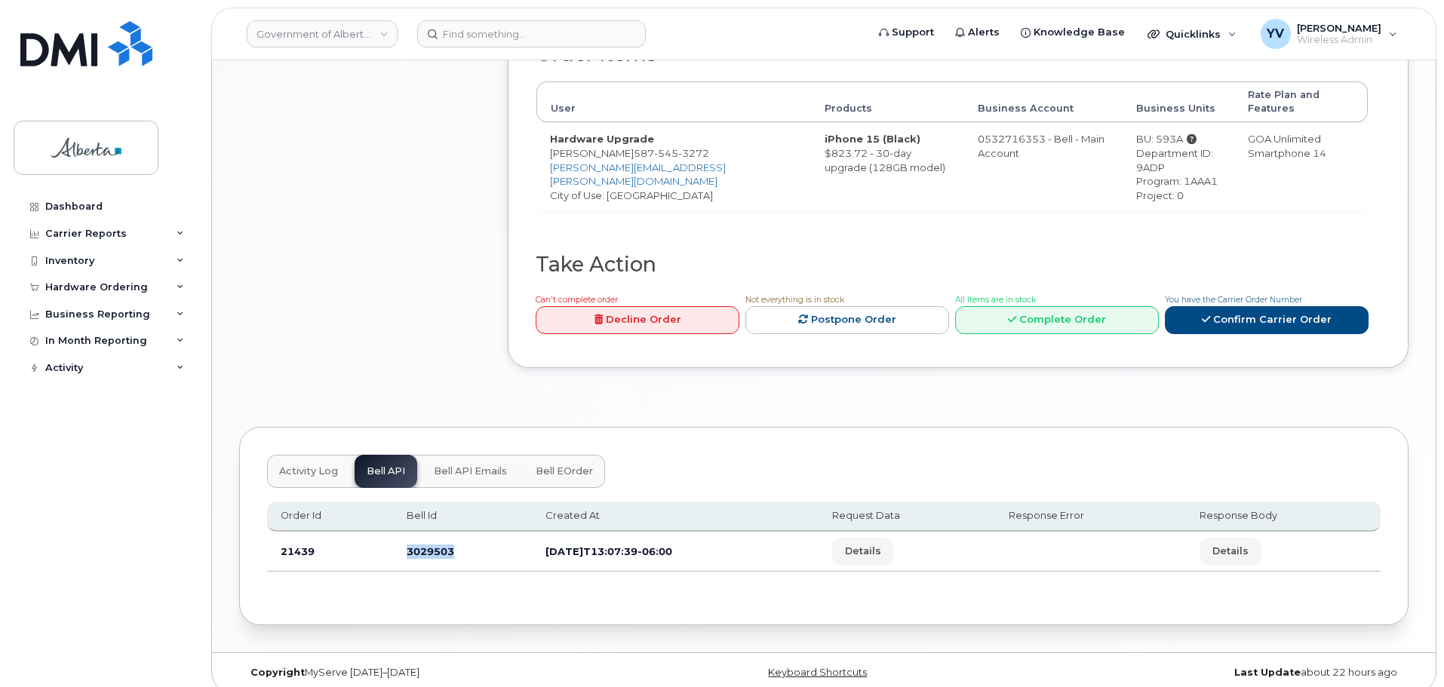
drag, startPoint x: 450, startPoint y: 543, endPoint x: 404, endPoint y: 542, distance: 45.3
click at [404, 542] on td "3029503" at bounding box center [462, 552] width 139 height 40
copy td "3029503"
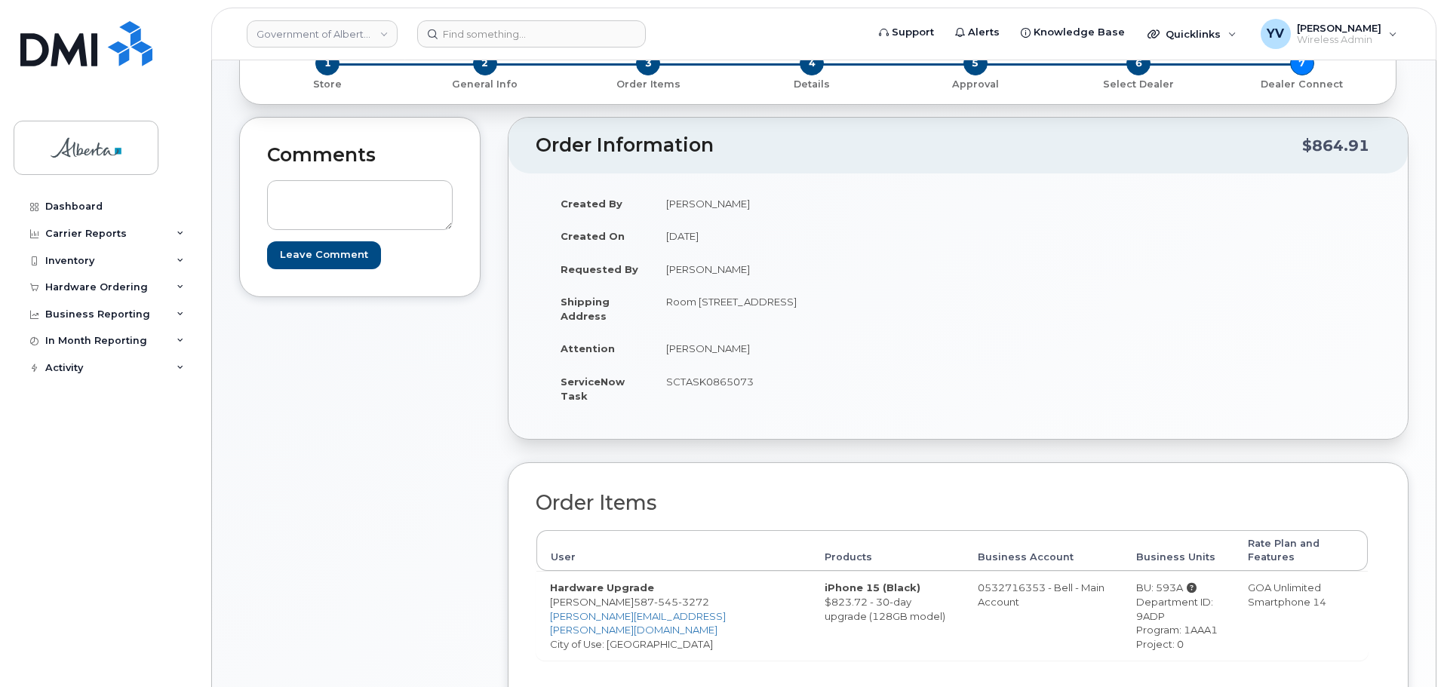
scroll to position [97, 0]
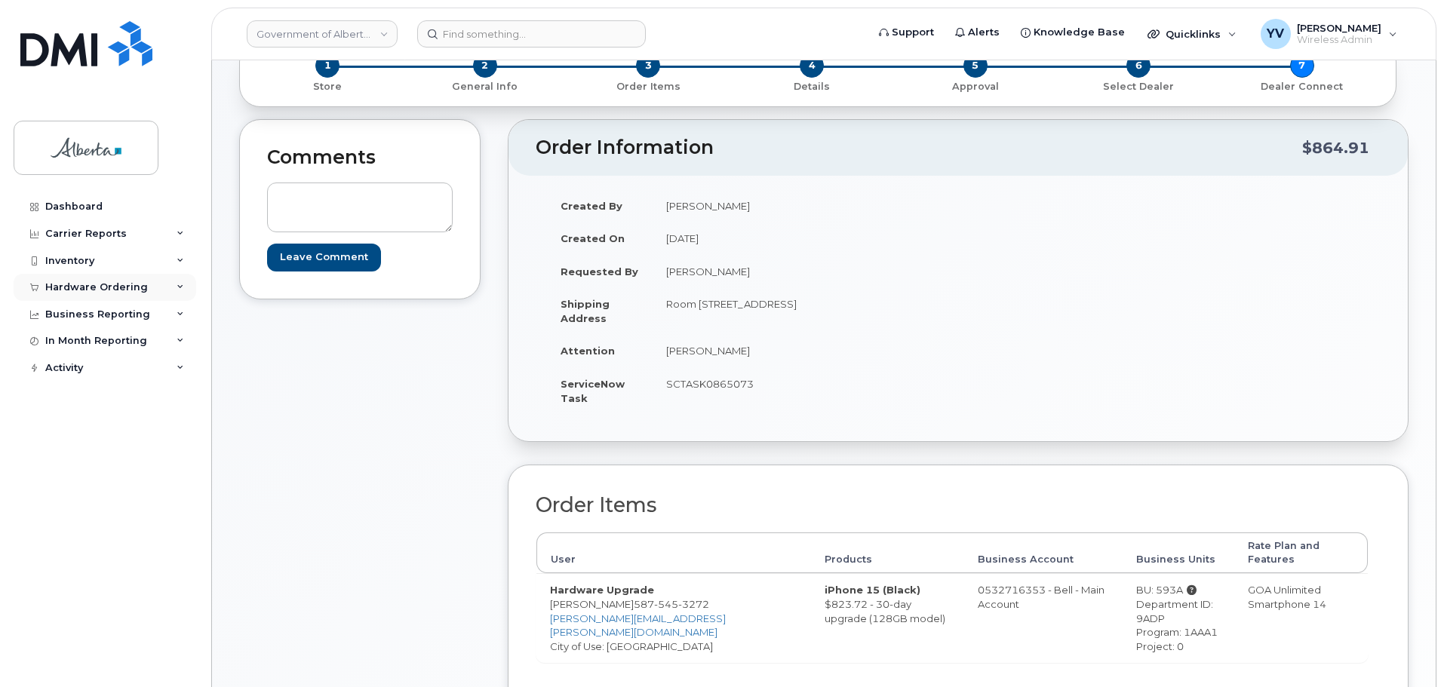
click at [67, 283] on div "Hardware Ordering" at bounding box center [96, 287] width 103 height 12
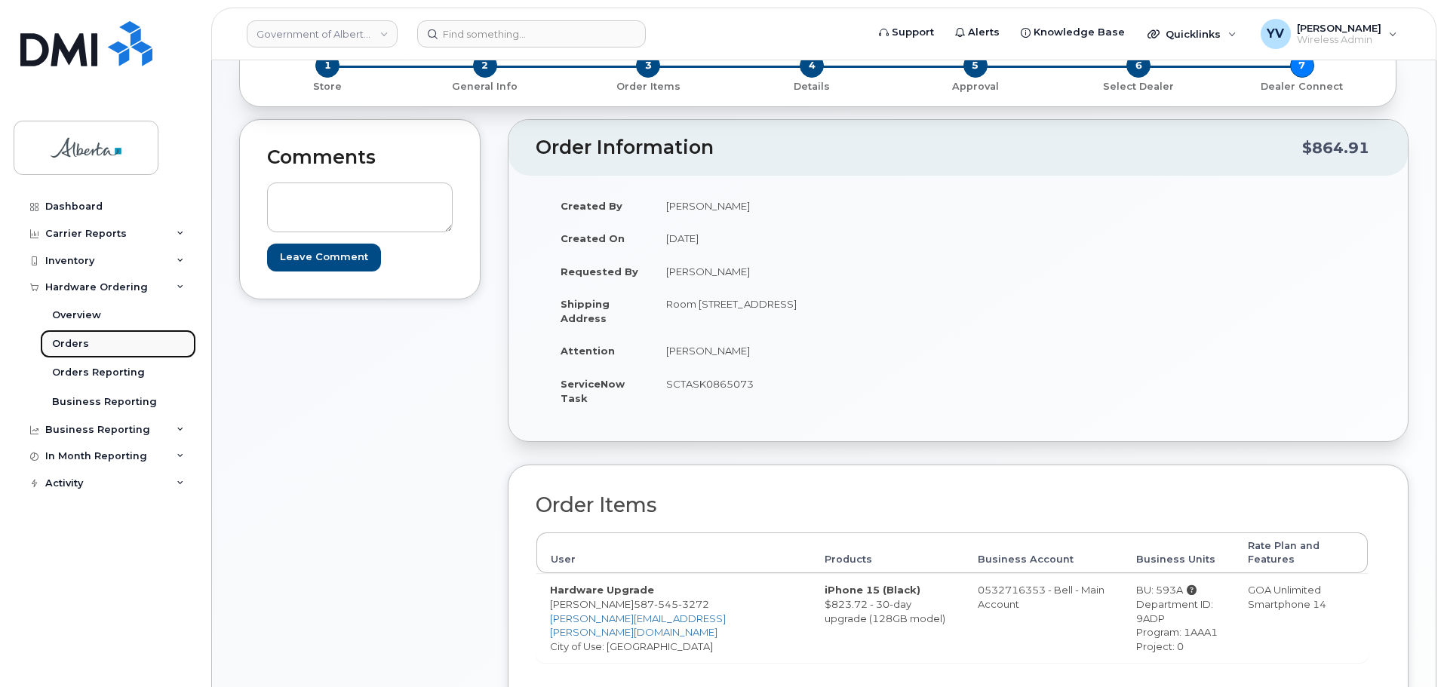
click at [70, 336] on link "Orders" at bounding box center [118, 344] width 156 height 29
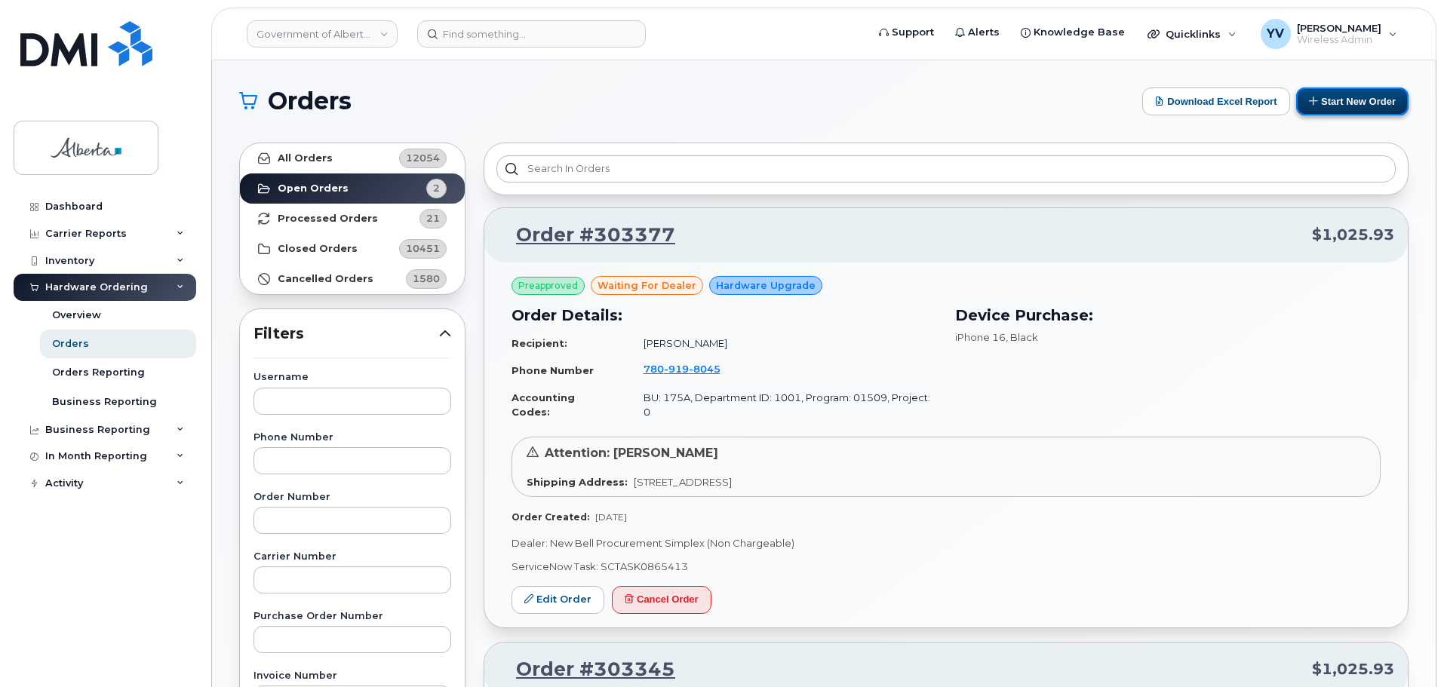
click at [1355, 101] on button "Start New Order" at bounding box center [1352, 101] width 112 height 28
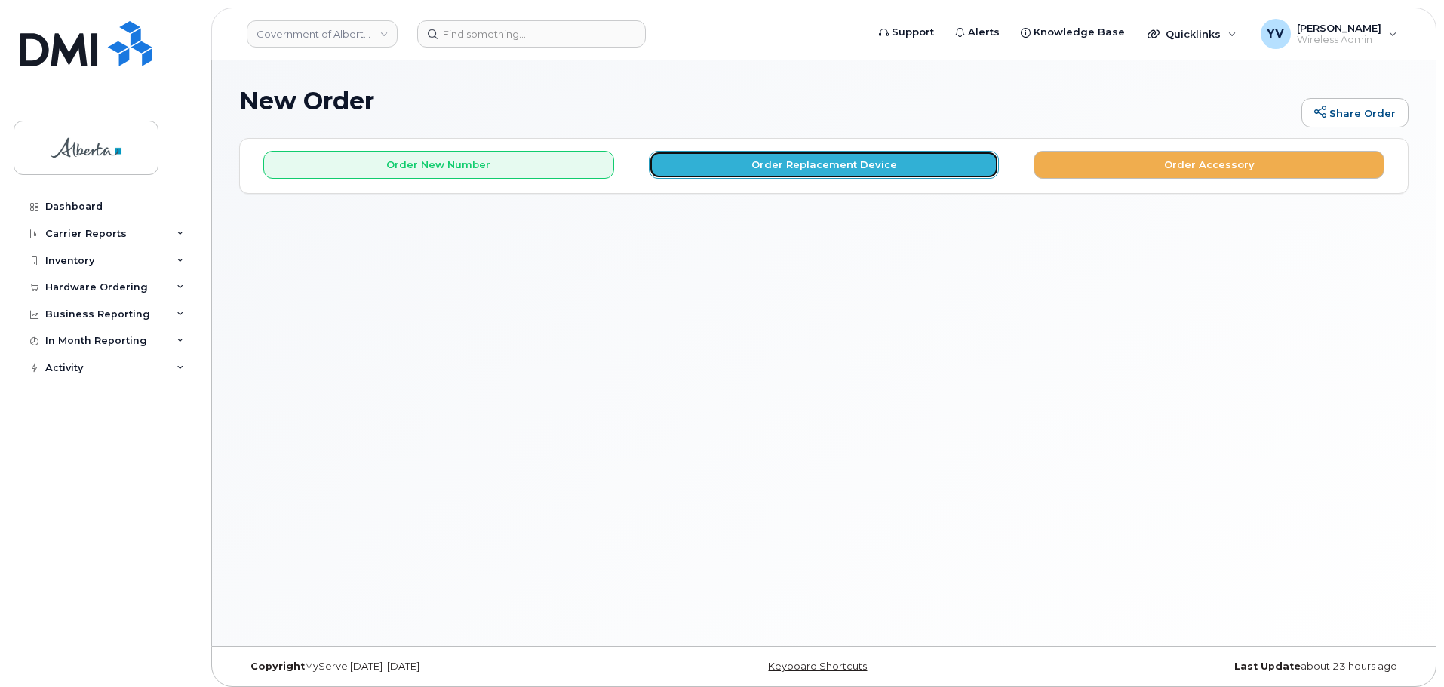
click at [801, 158] on button "Order Replacement Device" at bounding box center [824, 165] width 351 height 28
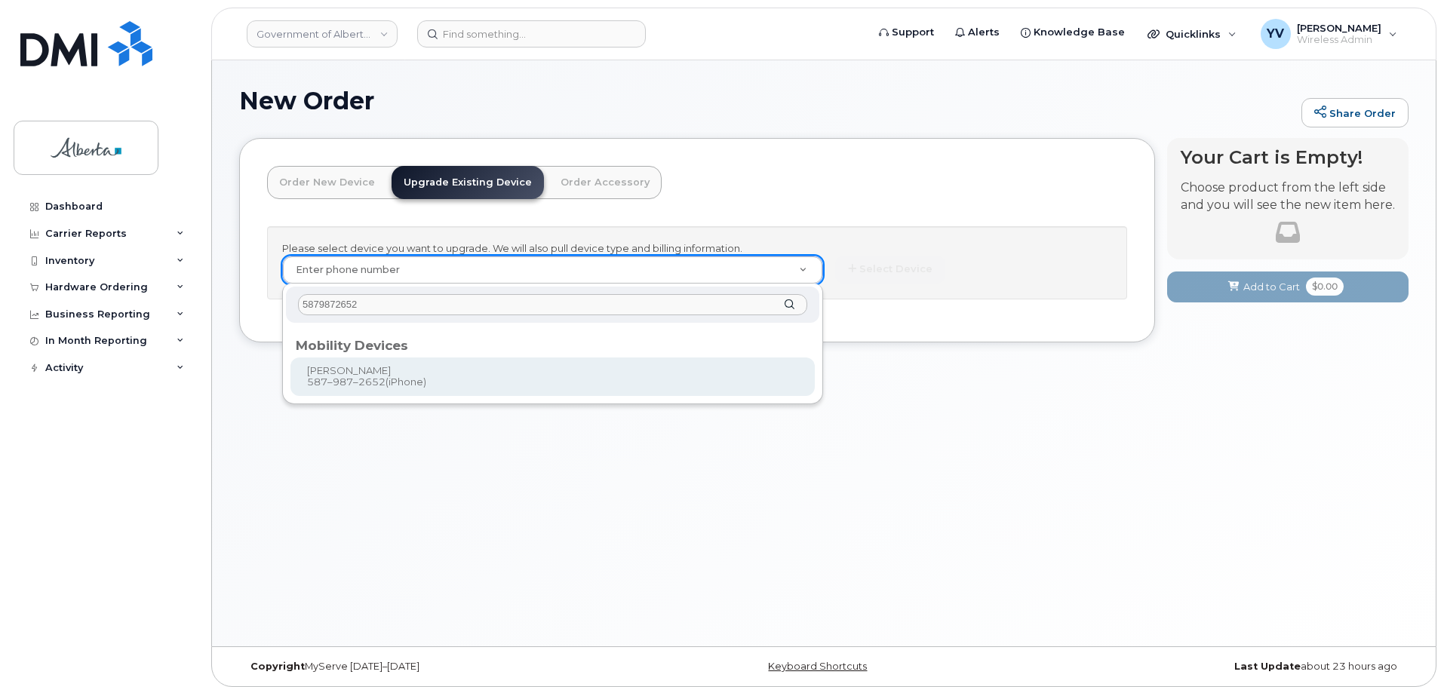
type input "5879872652"
type input "796530"
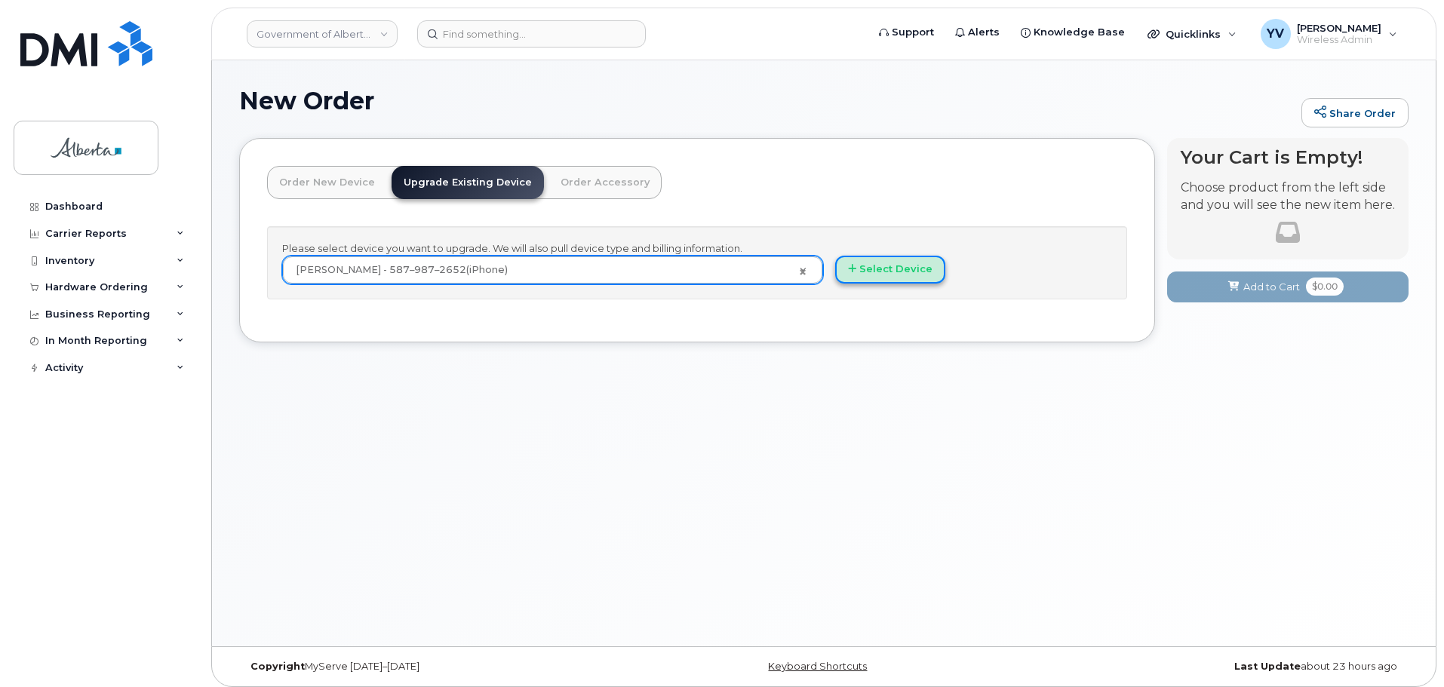
click at [879, 267] on button "Select Device" at bounding box center [890, 270] width 110 height 28
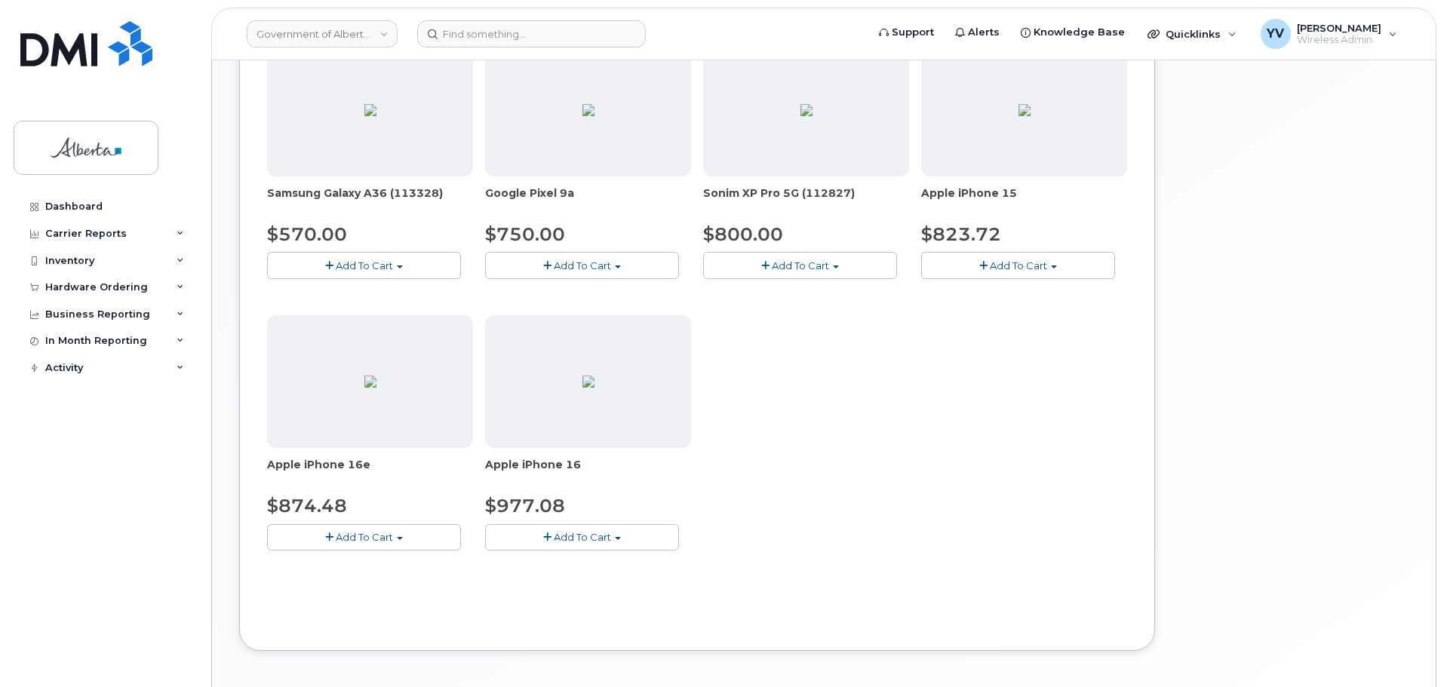
scroll to position [520, 0]
click at [615, 539] on span "button" at bounding box center [618, 540] width 6 height 3
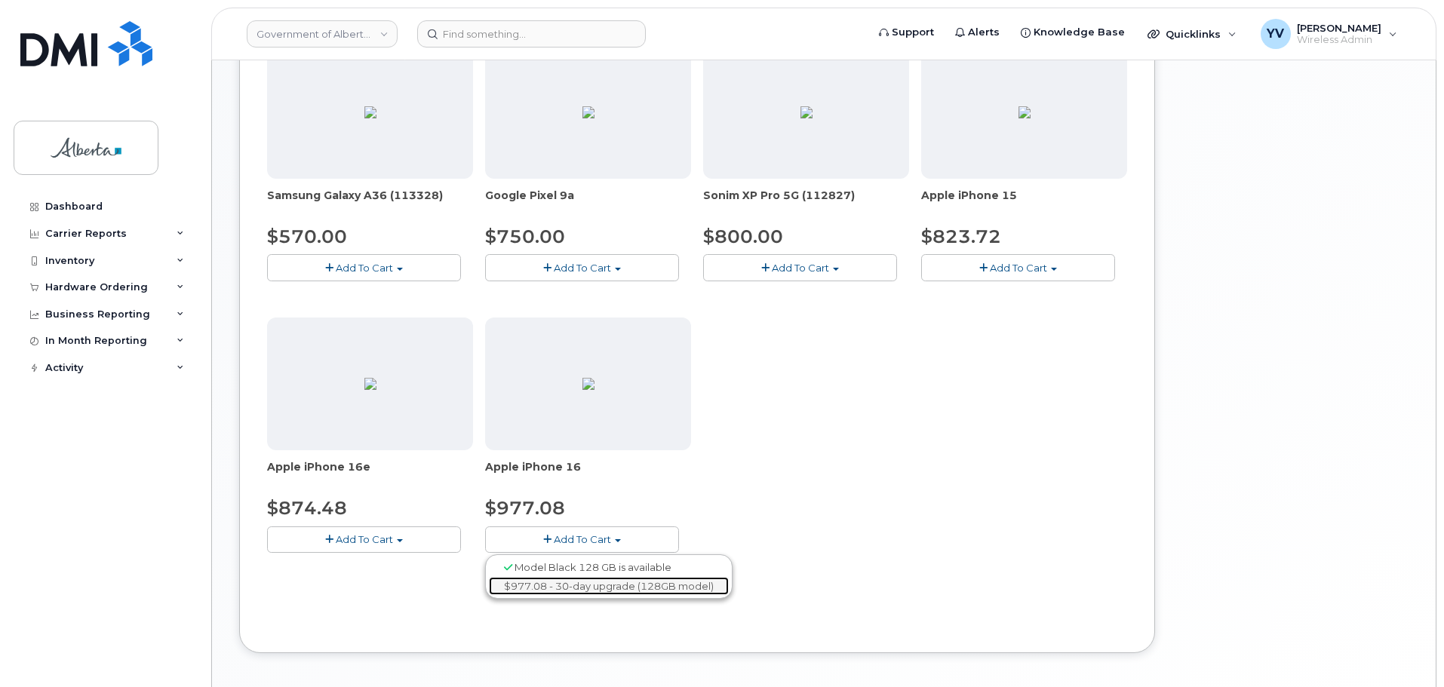
click at [608, 582] on link "$977.08 - 30-day upgrade (128GB model)" at bounding box center [609, 586] width 240 height 19
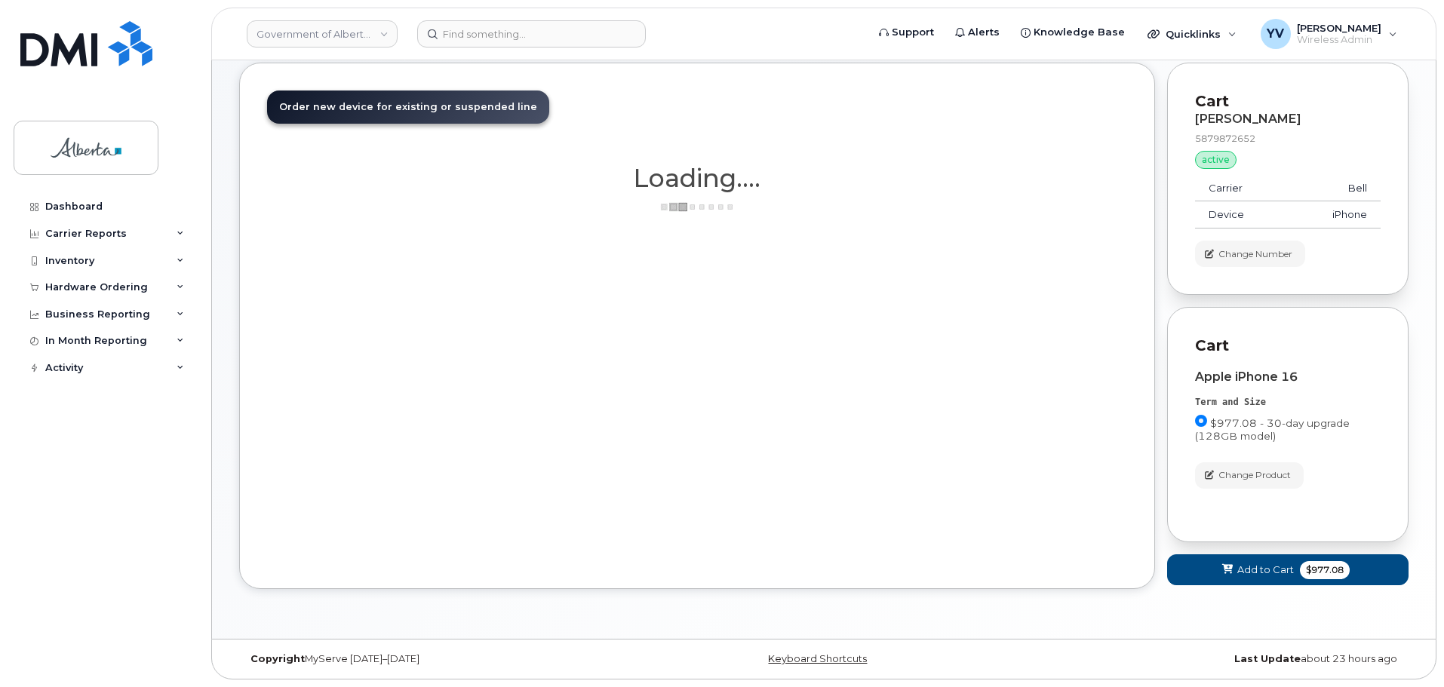
scroll to position [75, 0]
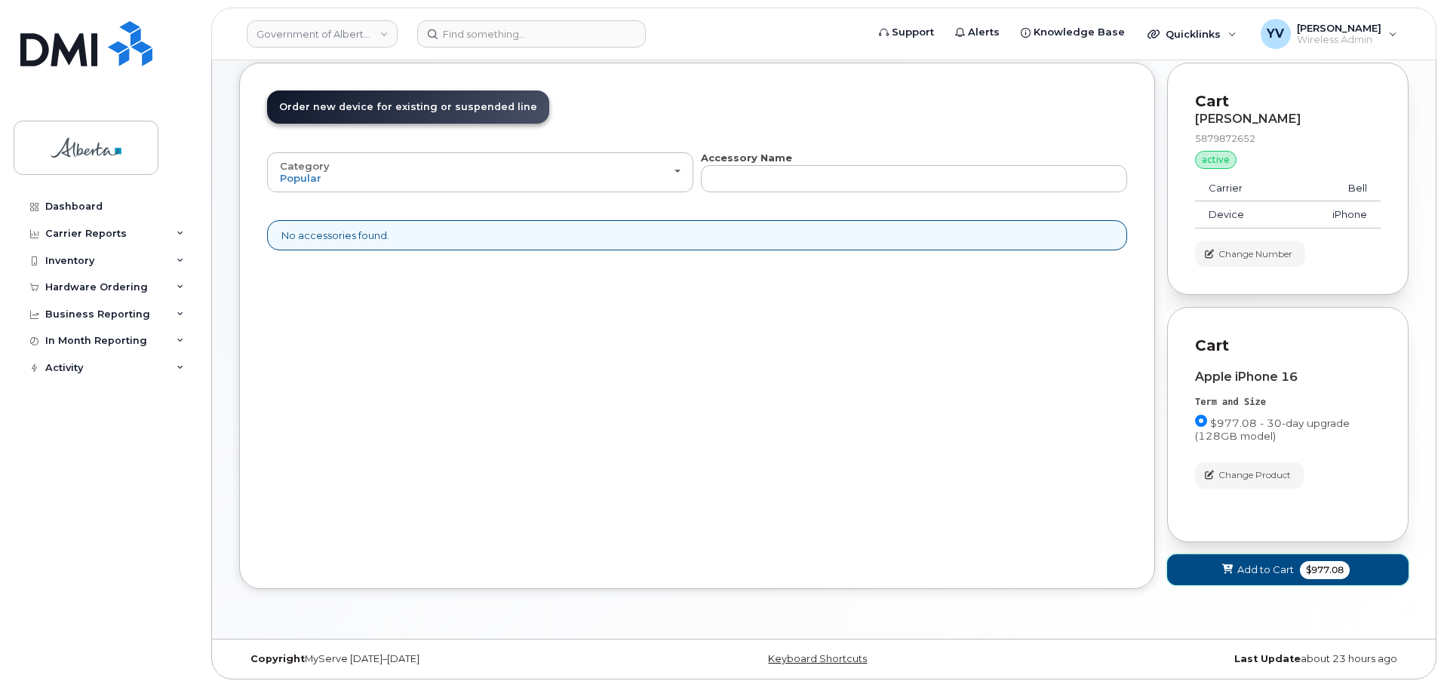
click at [1263, 568] on span "Add to Cart" at bounding box center [1265, 570] width 57 height 14
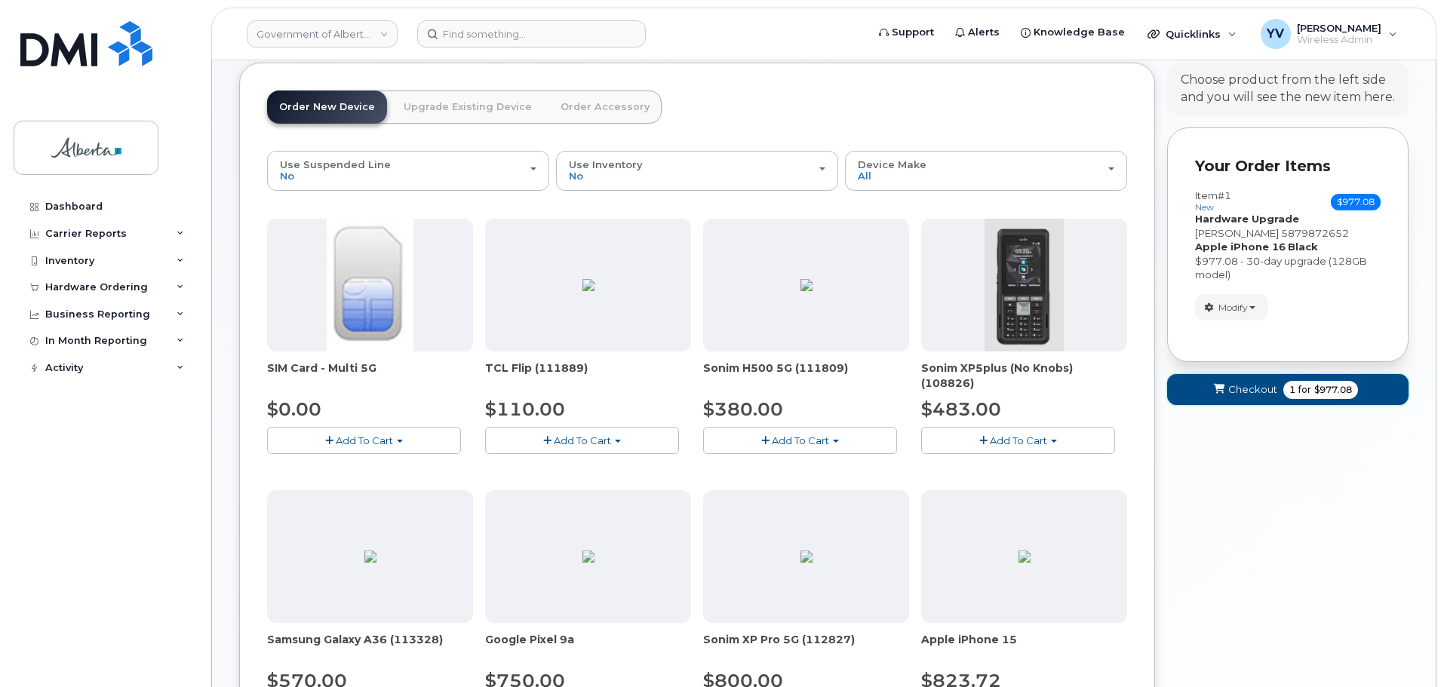
click at [1248, 387] on span "Checkout" at bounding box center [1252, 389] width 49 height 14
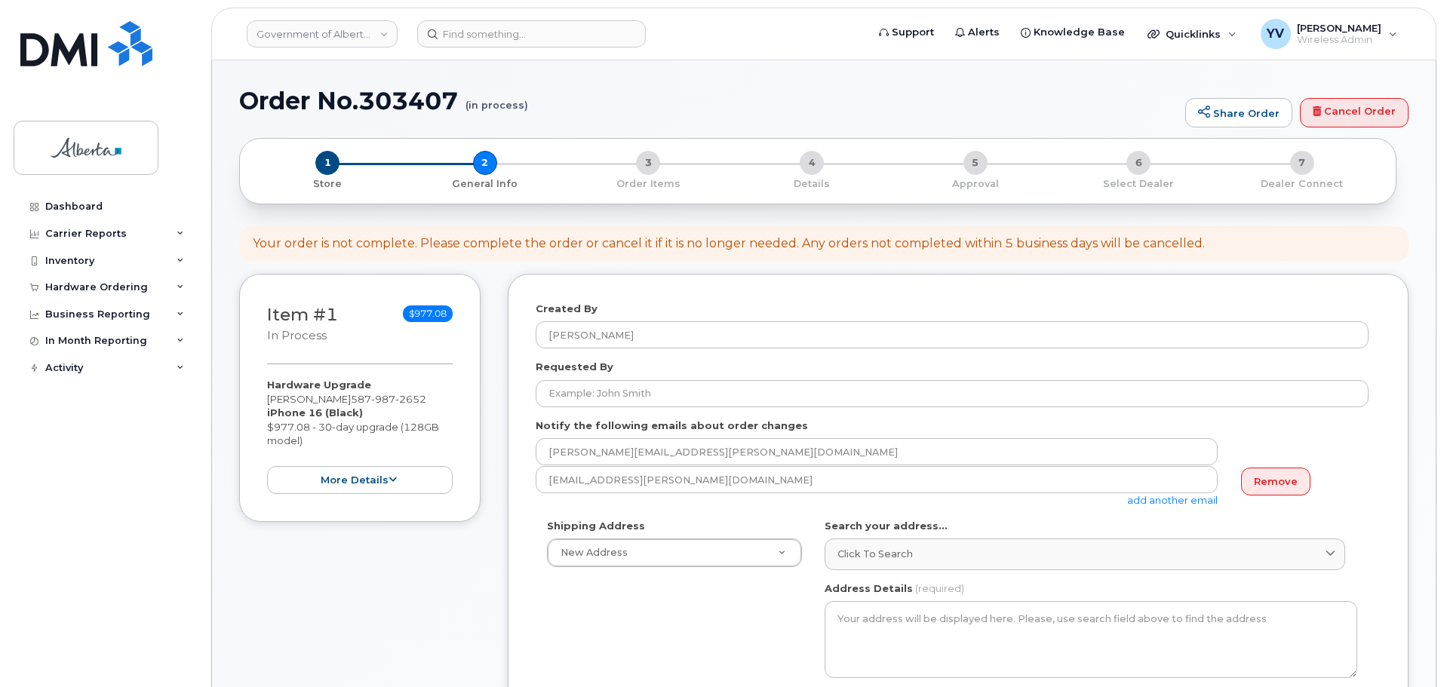
select select
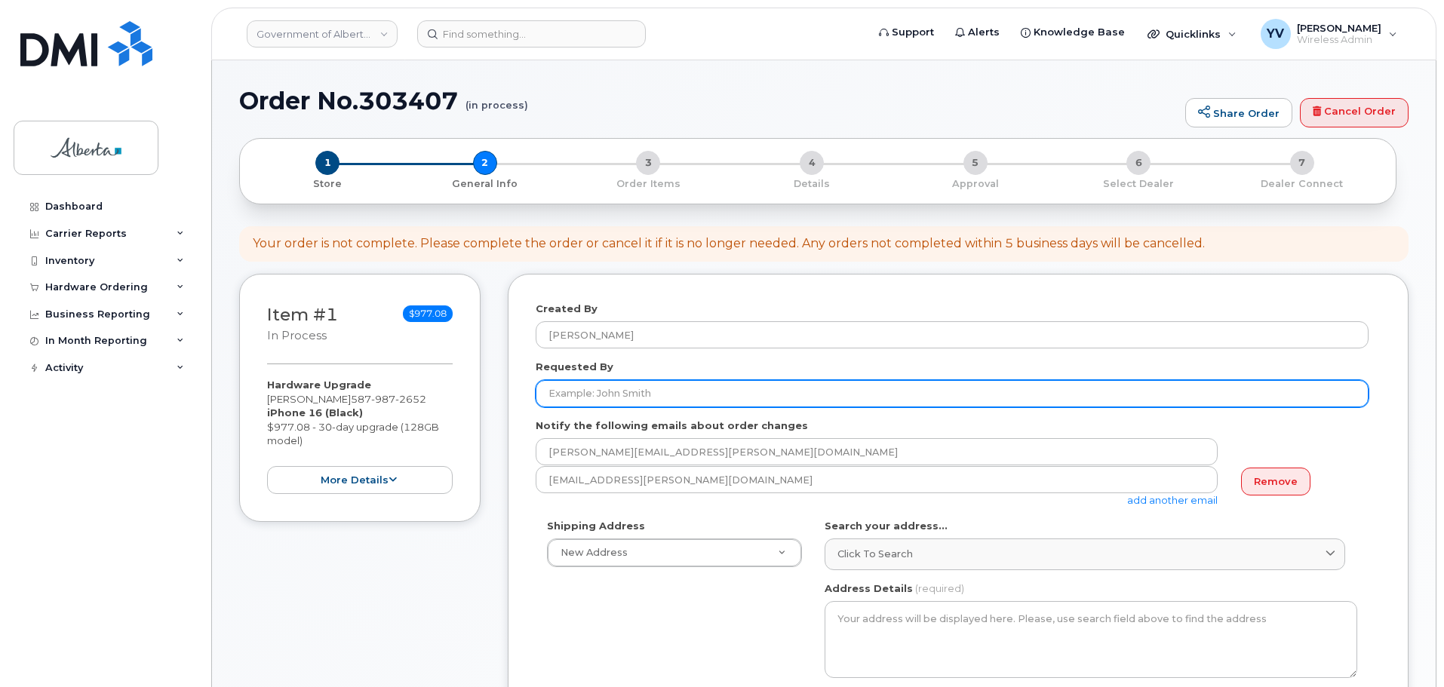
click at [569, 390] on input "Requested By" at bounding box center [952, 393] width 833 height 27
paste input "[PERSON_NAME]"
type input "[PERSON_NAME]"
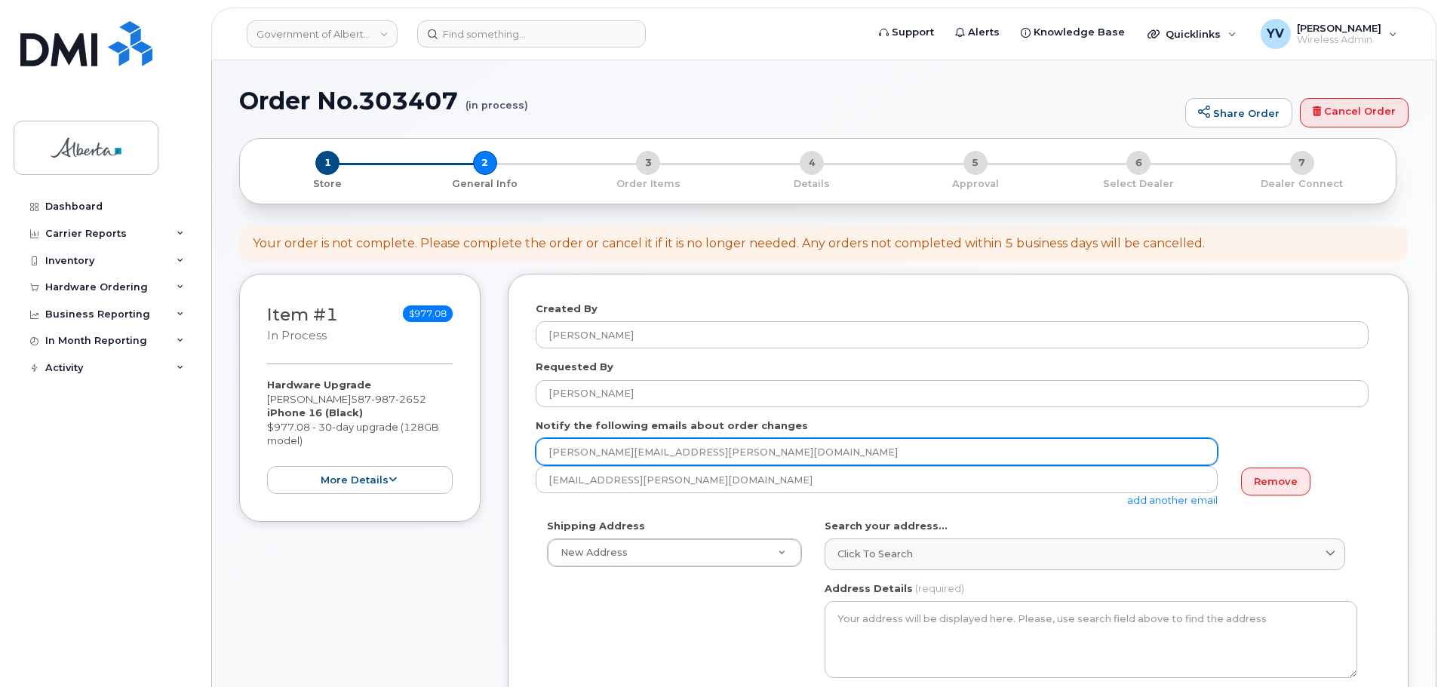
drag, startPoint x: 704, startPoint y: 452, endPoint x: 550, endPoint y: 453, distance: 153.9
click at [550, 453] on input "[PERSON_NAME][EMAIL_ADDRESS][PERSON_NAME][DOMAIN_NAME]" at bounding box center [877, 451] width 682 height 27
paste input "anielle.R.Basilio"
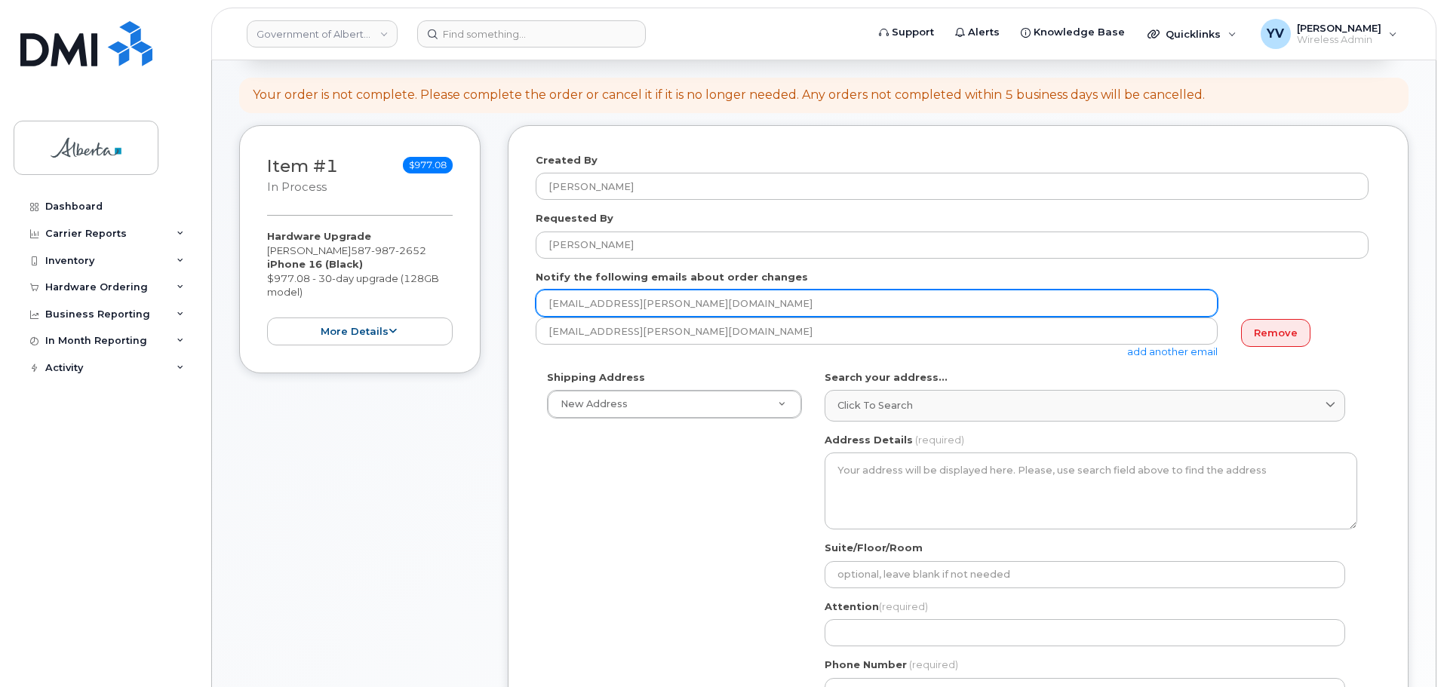
scroll to position [285, 0]
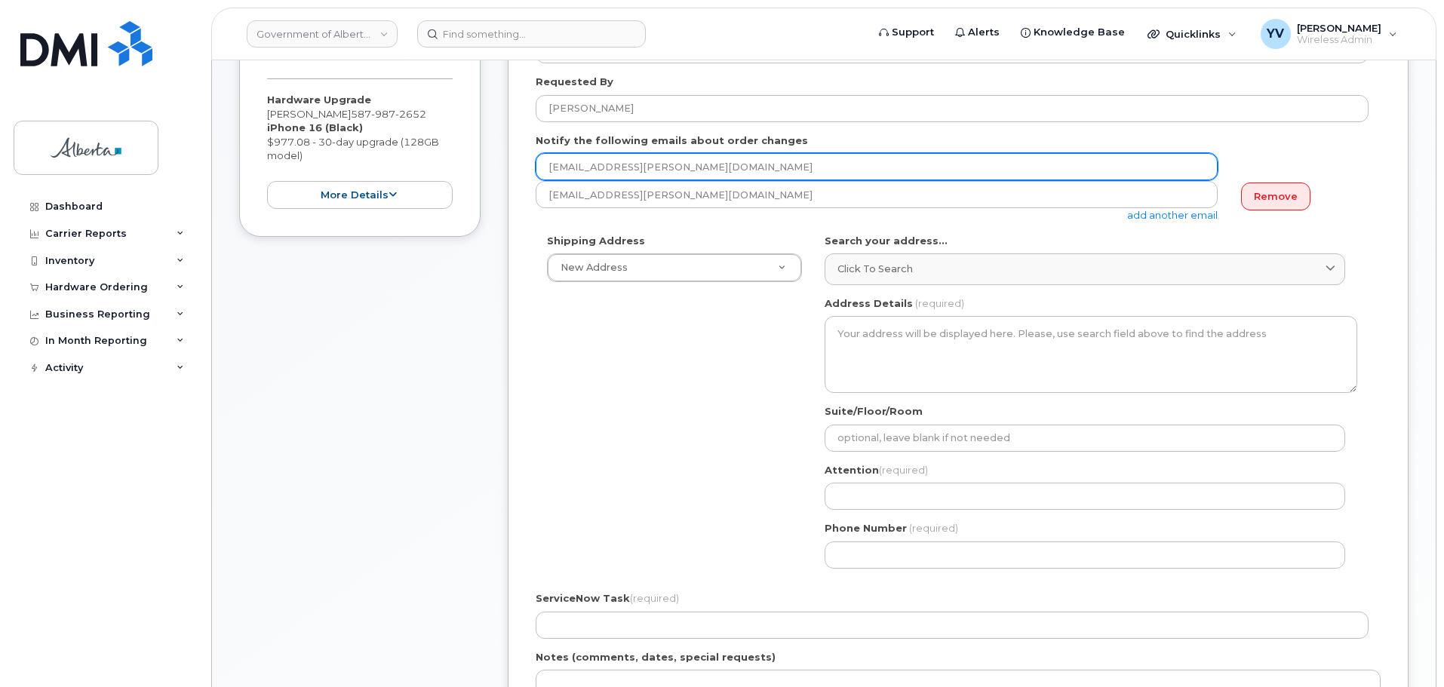
type input "Sanielle.R.Basilio@gov.ab.ca"
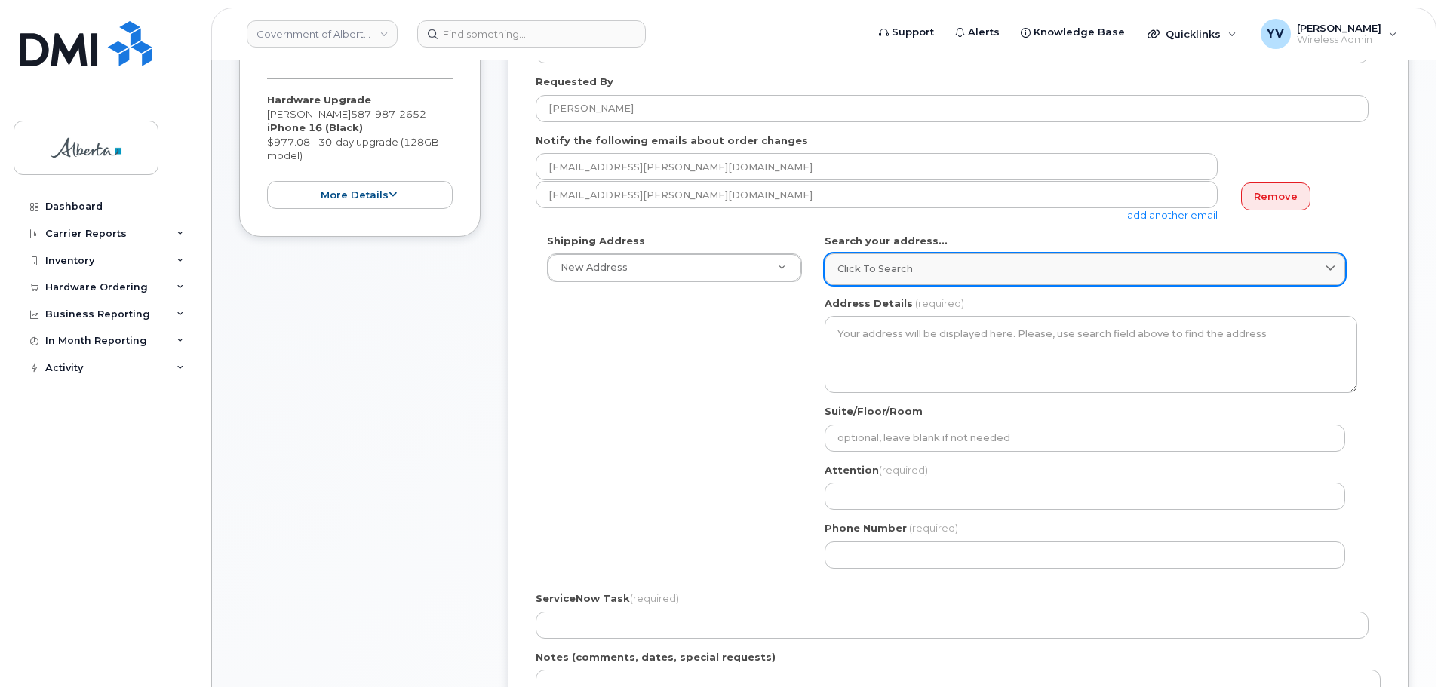
click at [872, 277] on link "Click to search" at bounding box center [1084, 268] width 520 height 31
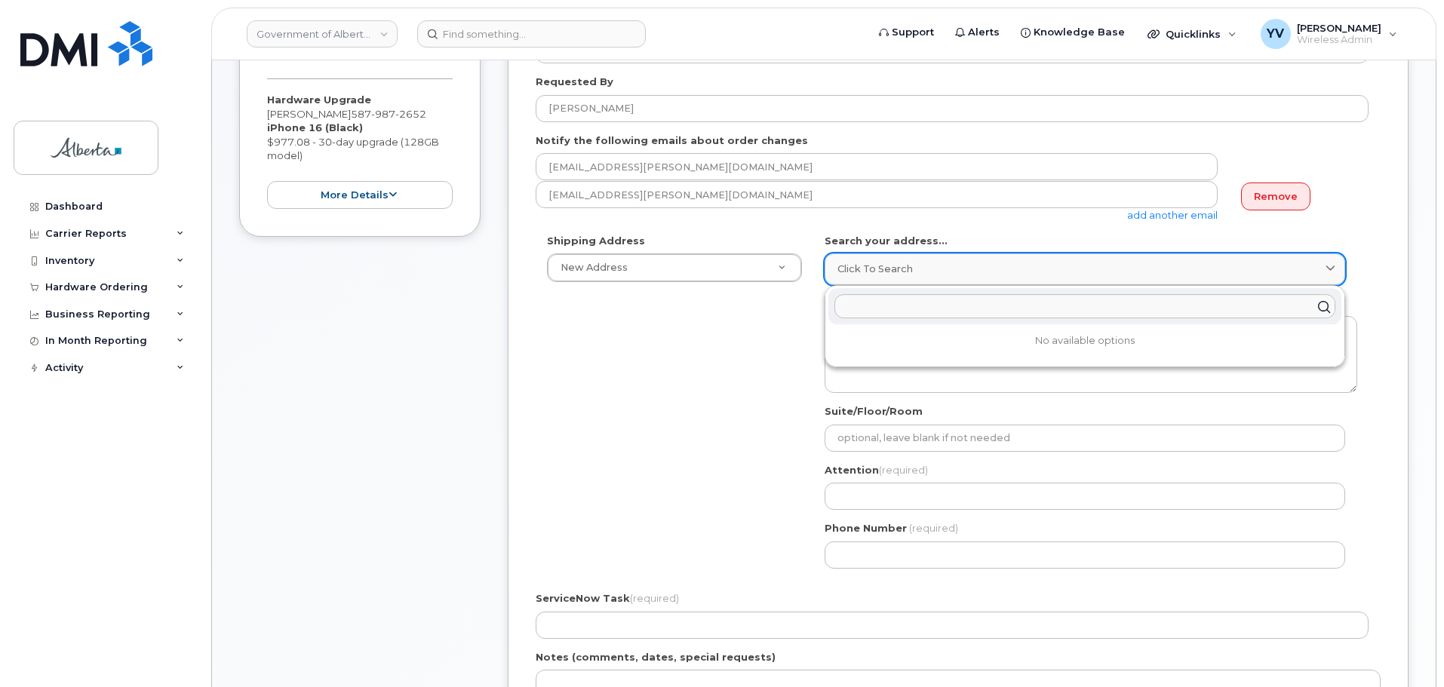
paste input "10011 - 109 Street"
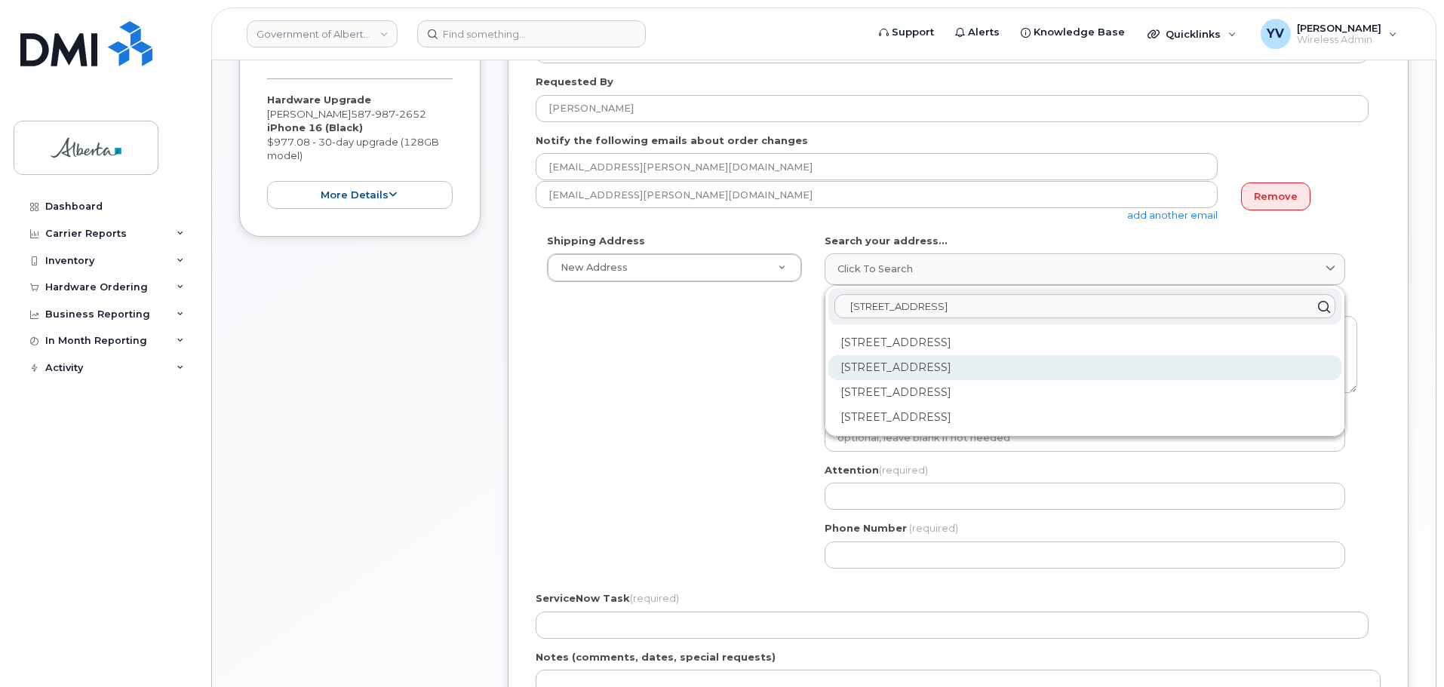
type input "10011 - 109 Street"
click at [1008, 362] on div "10011 109 St NW Edmonton AB T5J 3S8" at bounding box center [1084, 367] width 513 height 25
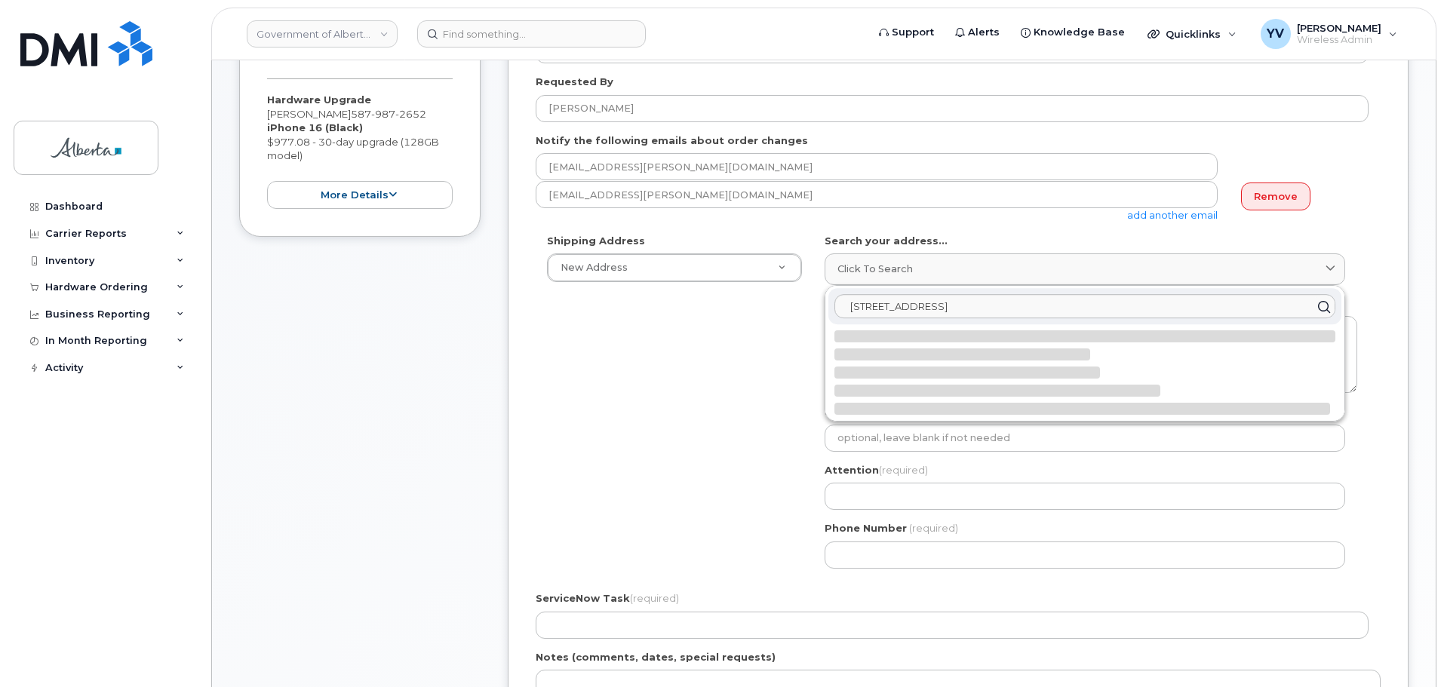
select select
type textarea "10011 109 St NW EDMONTON AB T5J 3S8 CANADA"
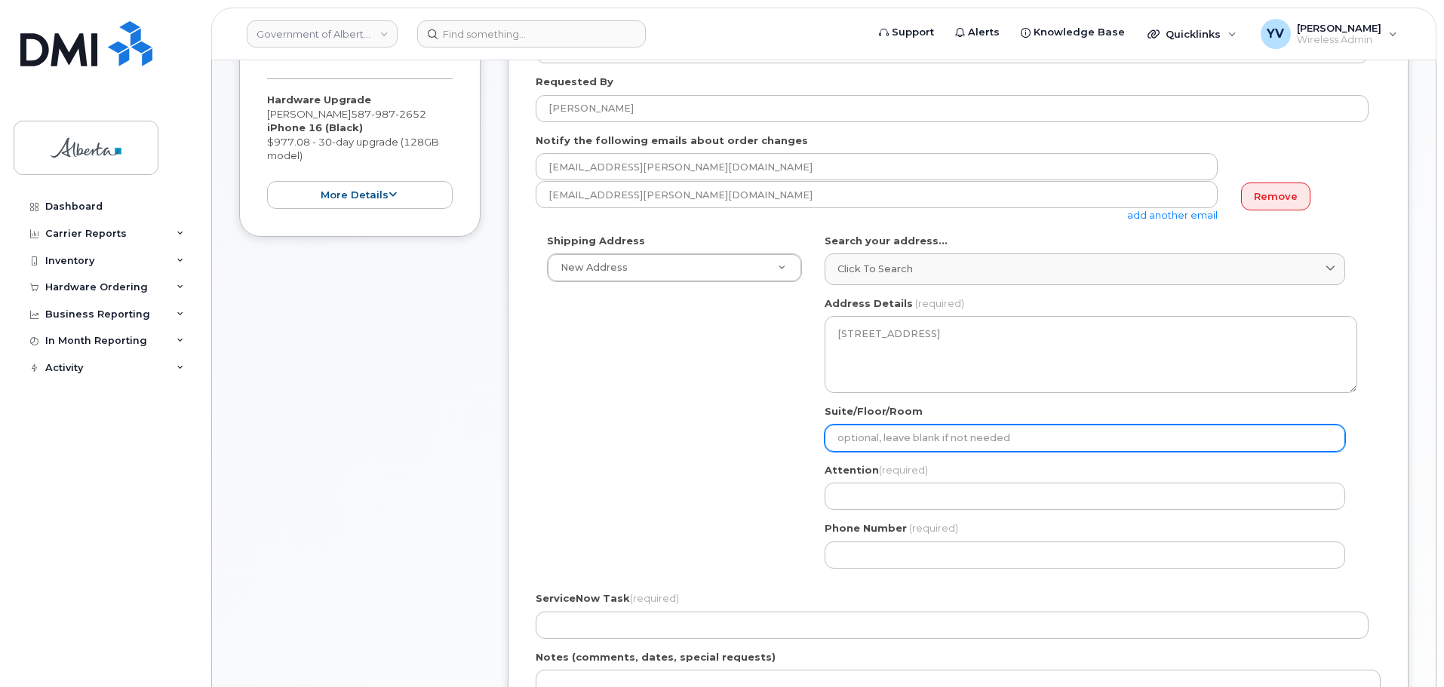
click at [865, 440] on input "Suite/Floor/Room" at bounding box center [1084, 438] width 520 height 27
paste input "7th Floor"
select select
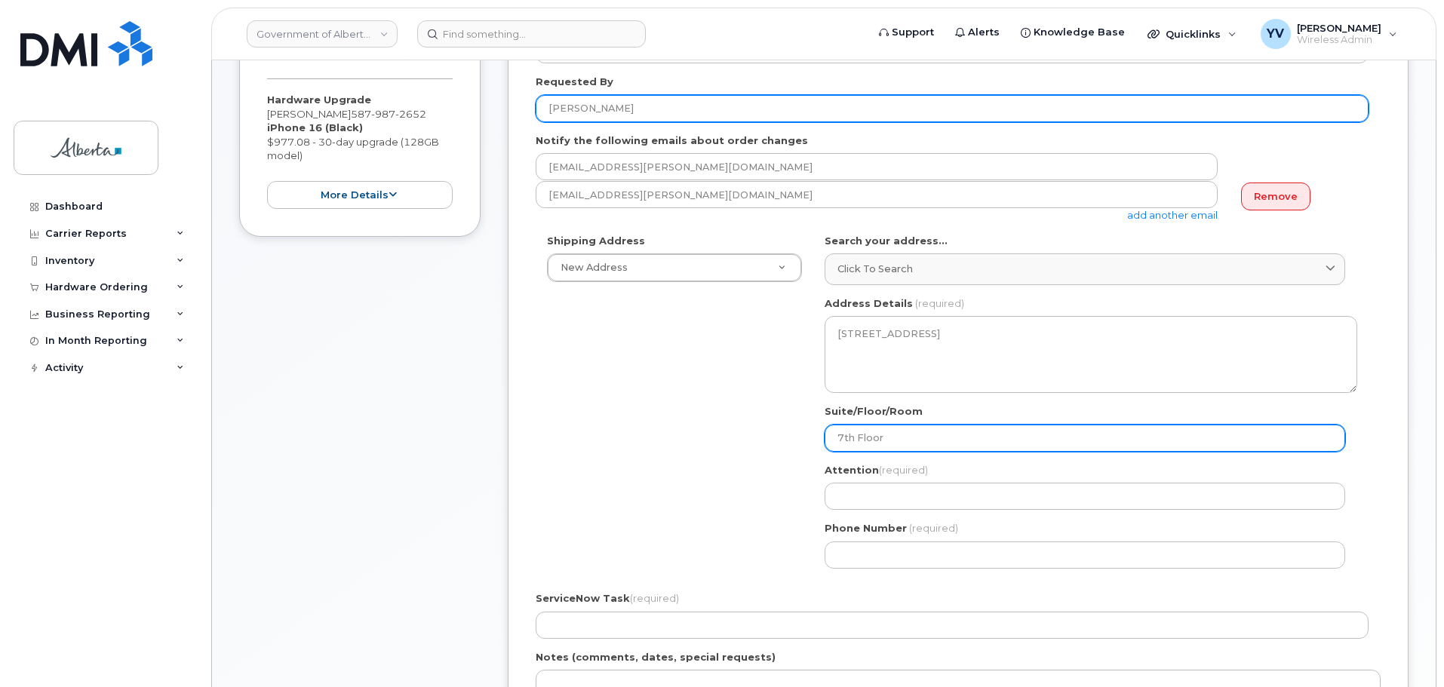
type input "7th Floor"
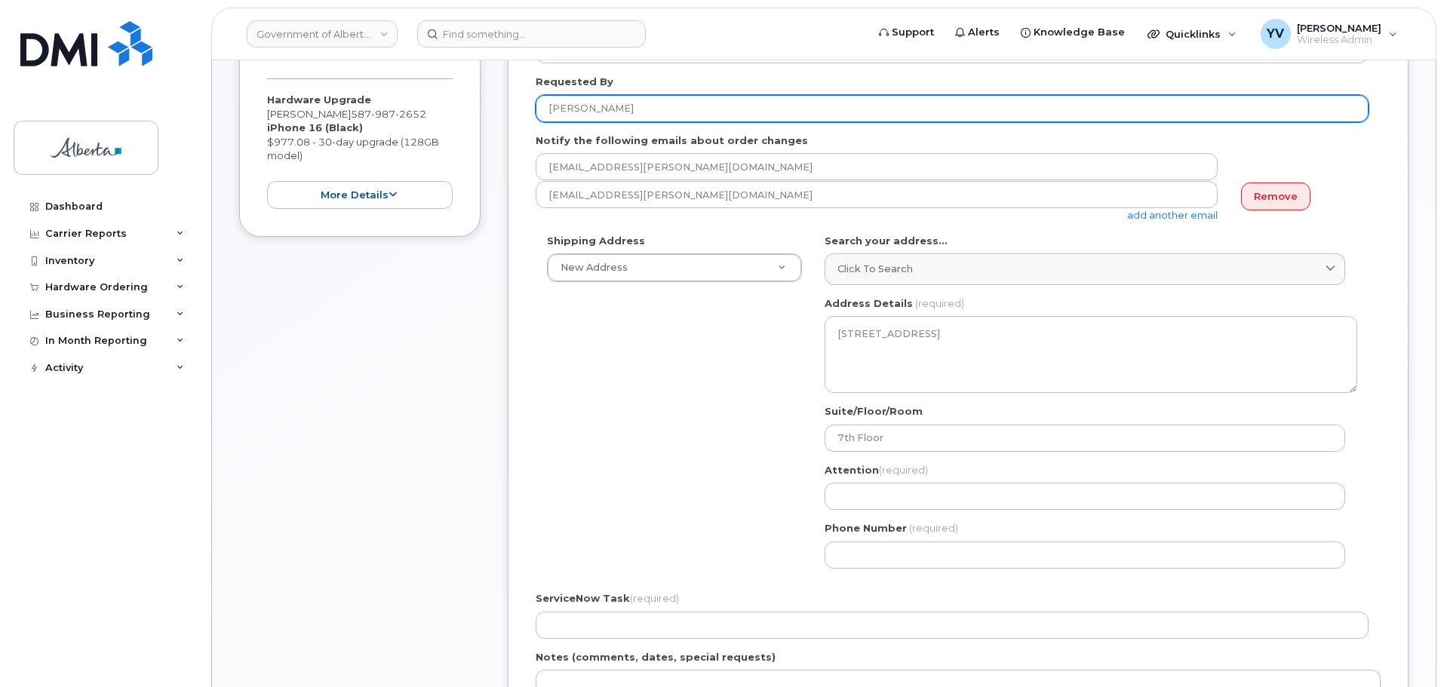
drag, startPoint x: 643, startPoint y: 106, endPoint x: 543, endPoint y: 109, distance: 100.3
click at [543, 109] on input "[PERSON_NAME]" at bounding box center [952, 108] width 833 height 27
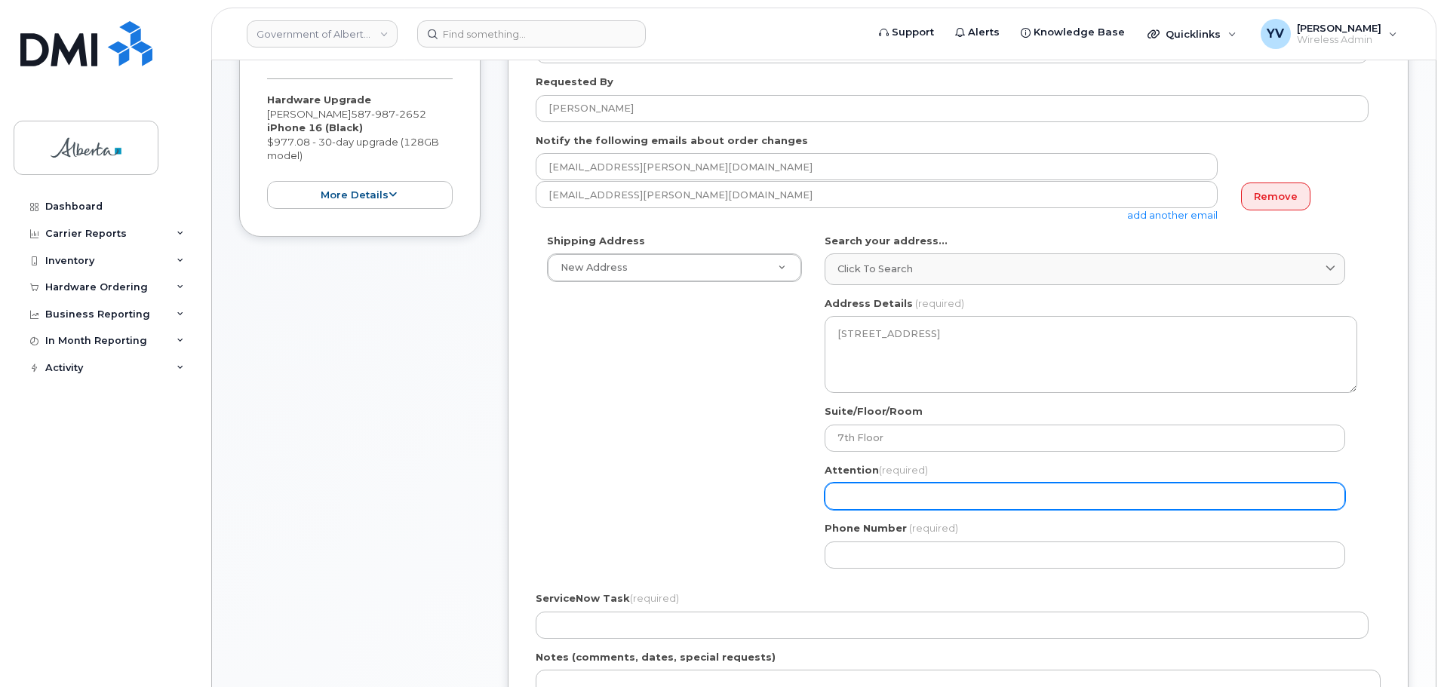
click at [859, 507] on input "Attention (required)" at bounding box center [1084, 496] width 520 height 27
paste input "[PERSON_NAME]"
select select
type input "[PERSON_NAME]"
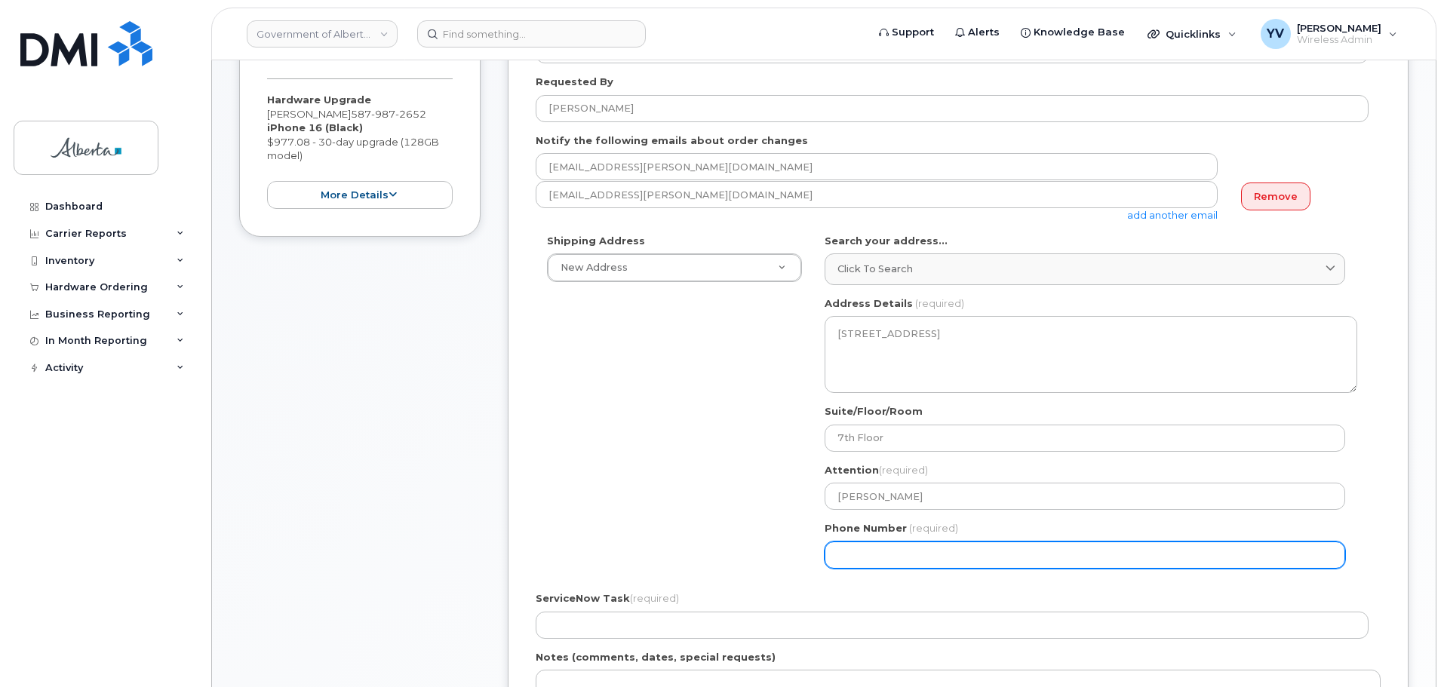
click at [841, 554] on input "Phone Number" at bounding box center [1084, 555] width 520 height 27
paste input "5878733680"
select select
type input "5878733680"
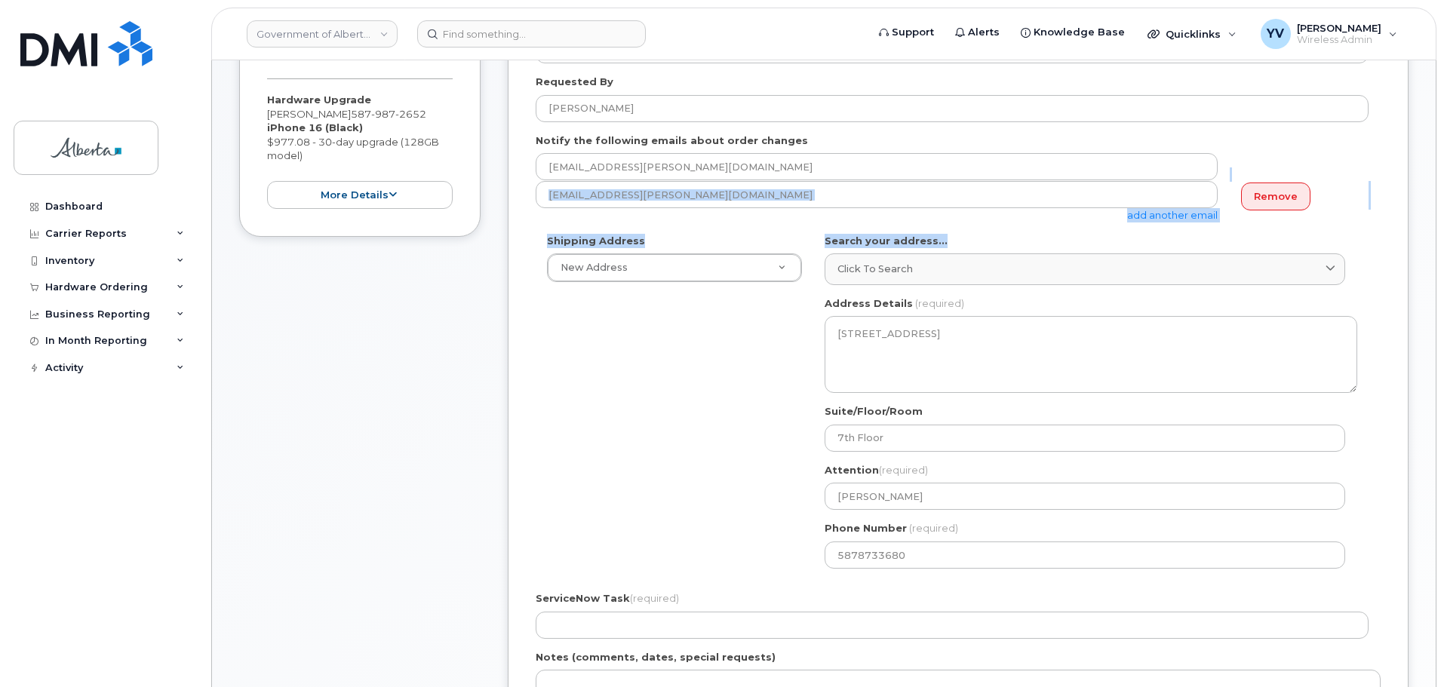
click at [1441, 237] on body "Government of Alberta (GOA) Support Alerts Knowledge Base Quicklinks Suspend / …" at bounding box center [722, 520] width 1444 height 1611
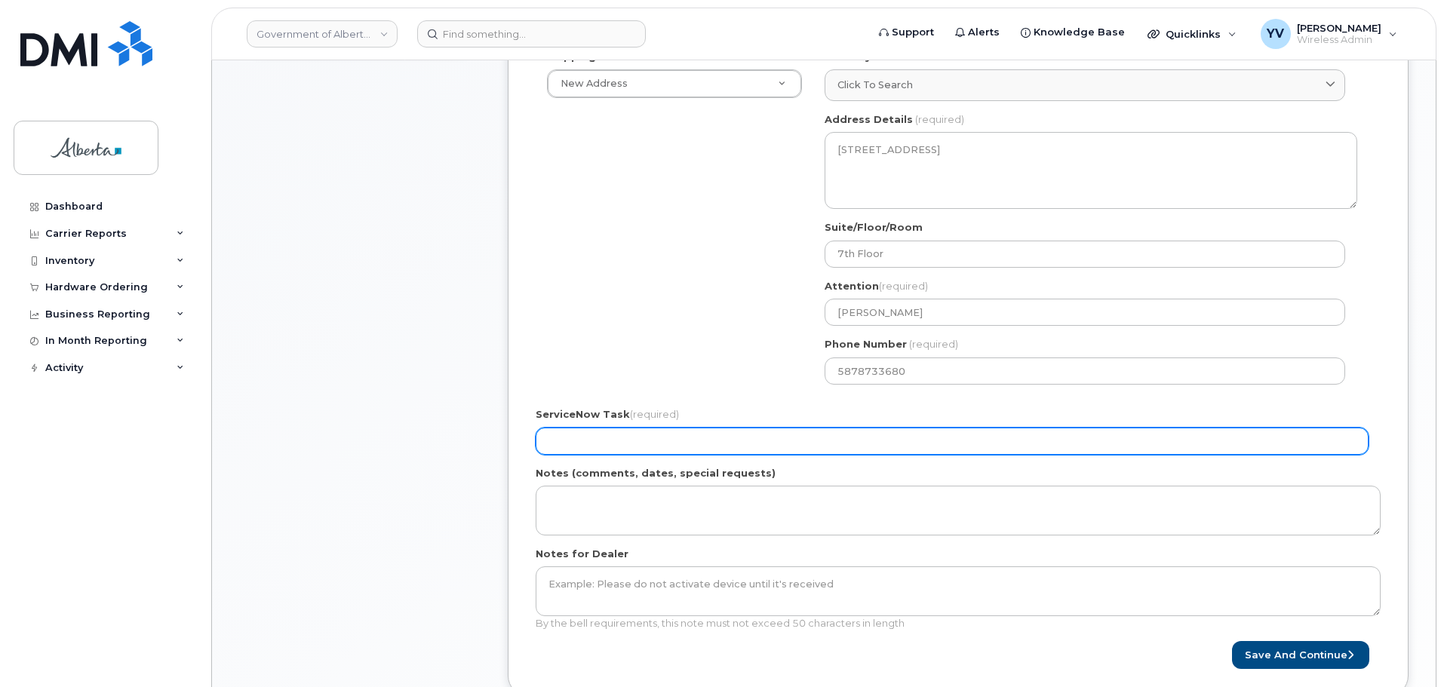
click at [540, 437] on input "ServiceNow Task (required)" at bounding box center [952, 441] width 833 height 27
paste input "SCTASK0865579"
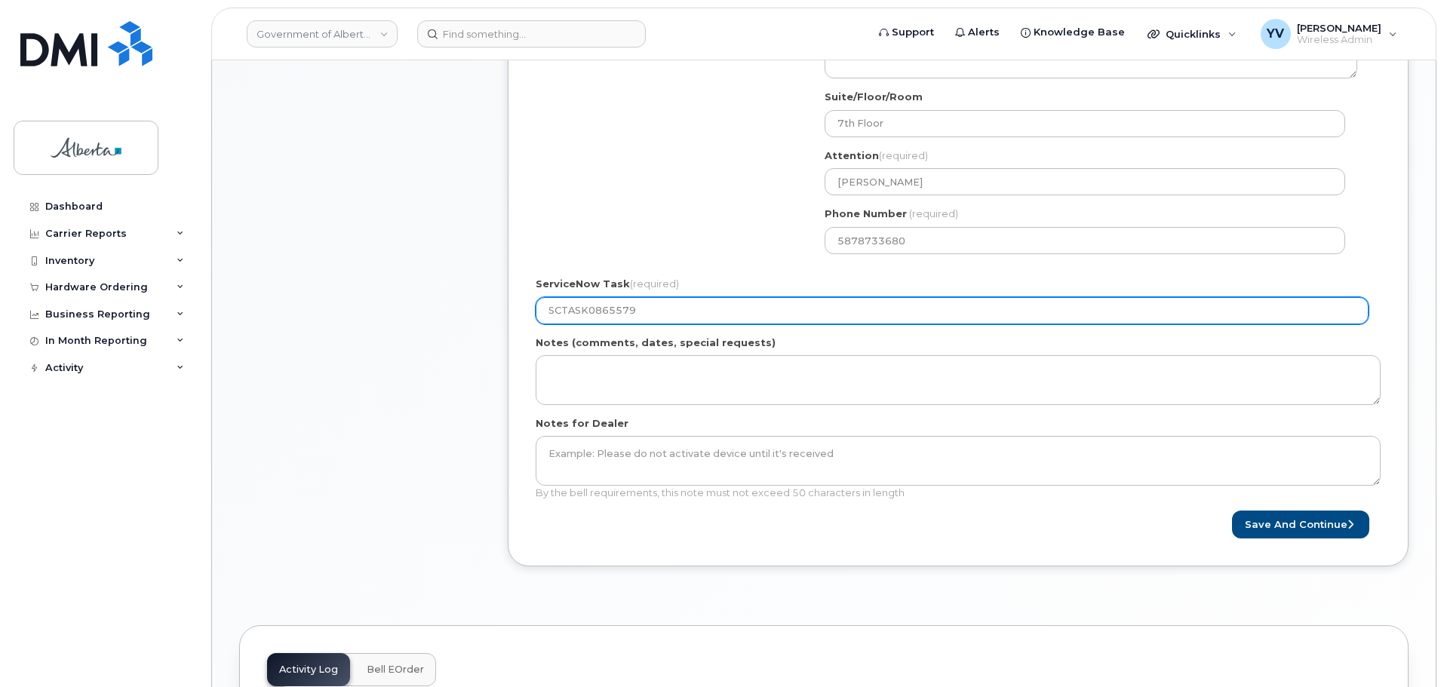
scroll to position [602, 0]
type input "SCTASK0865579"
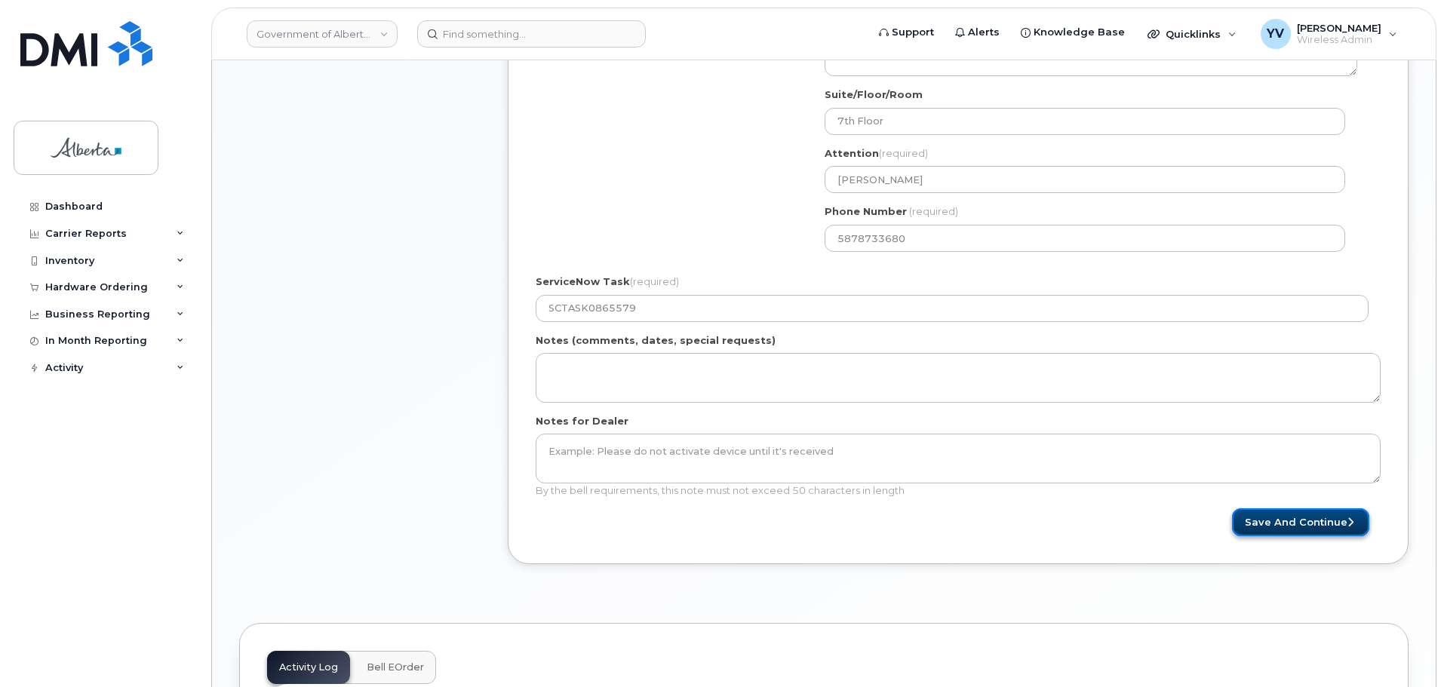
click at [1322, 514] on button "Save and Continue" at bounding box center [1300, 522] width 137 height 28
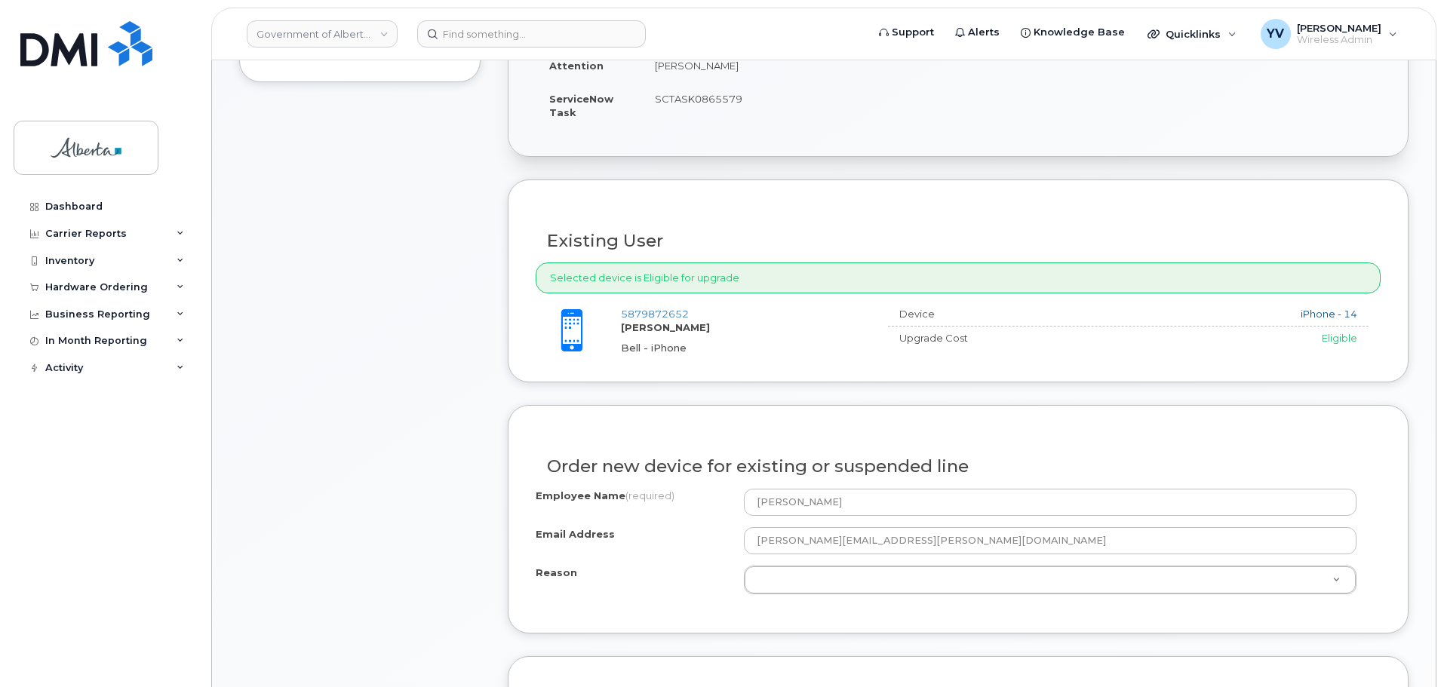
scroll to position [461, 0]
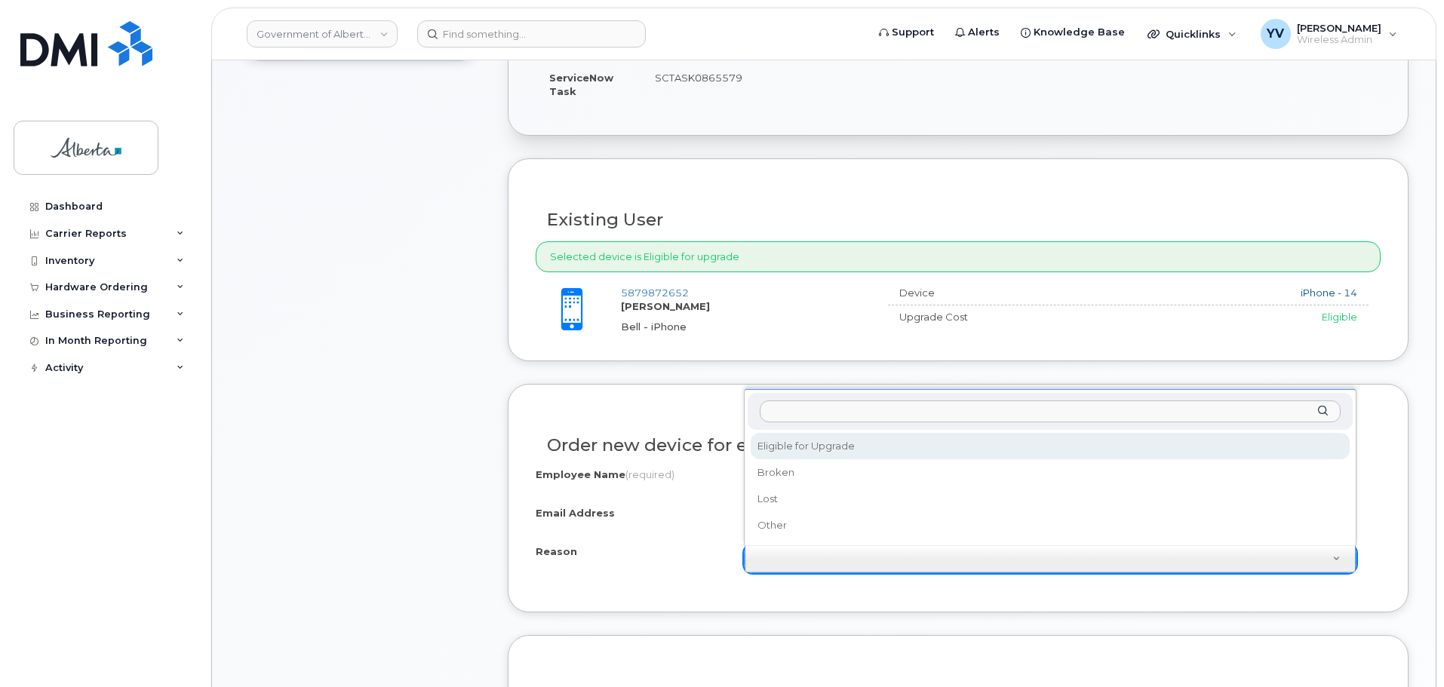
select select "eligible_for_upgrade"
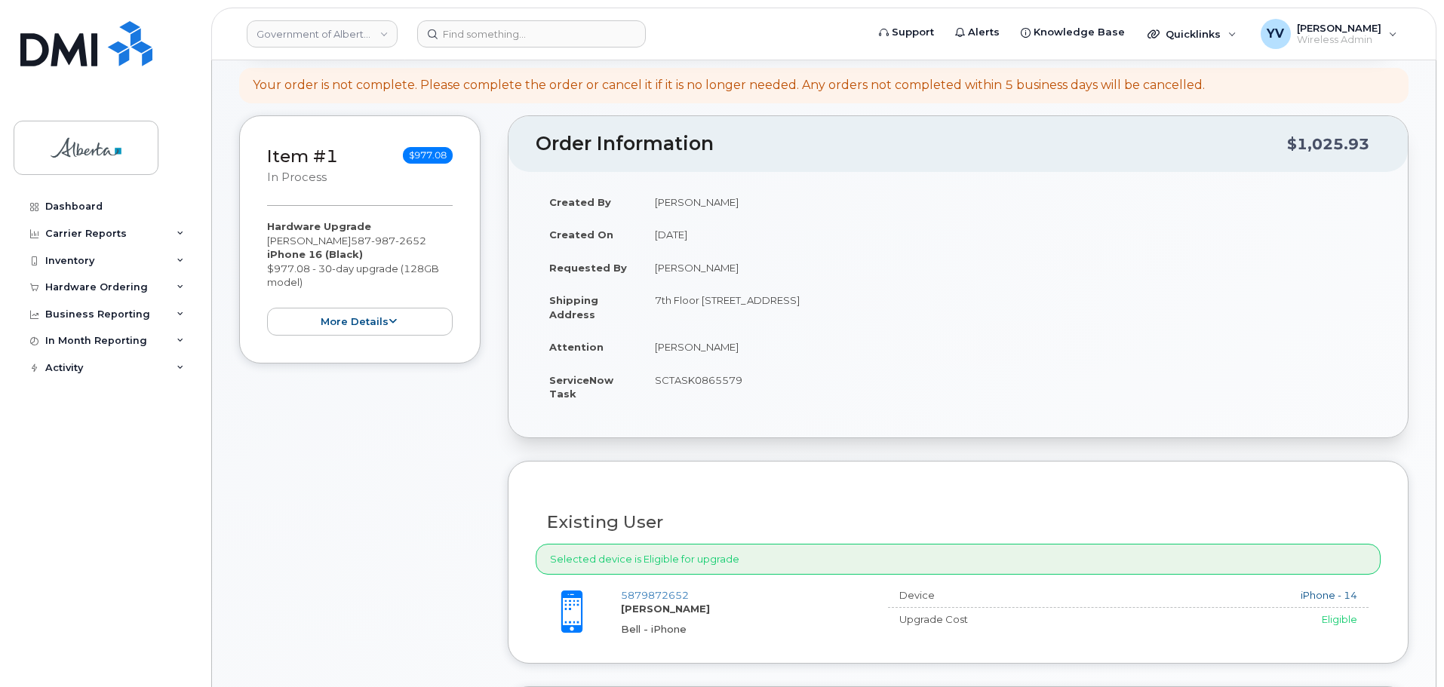
scroll to position [152, 0]
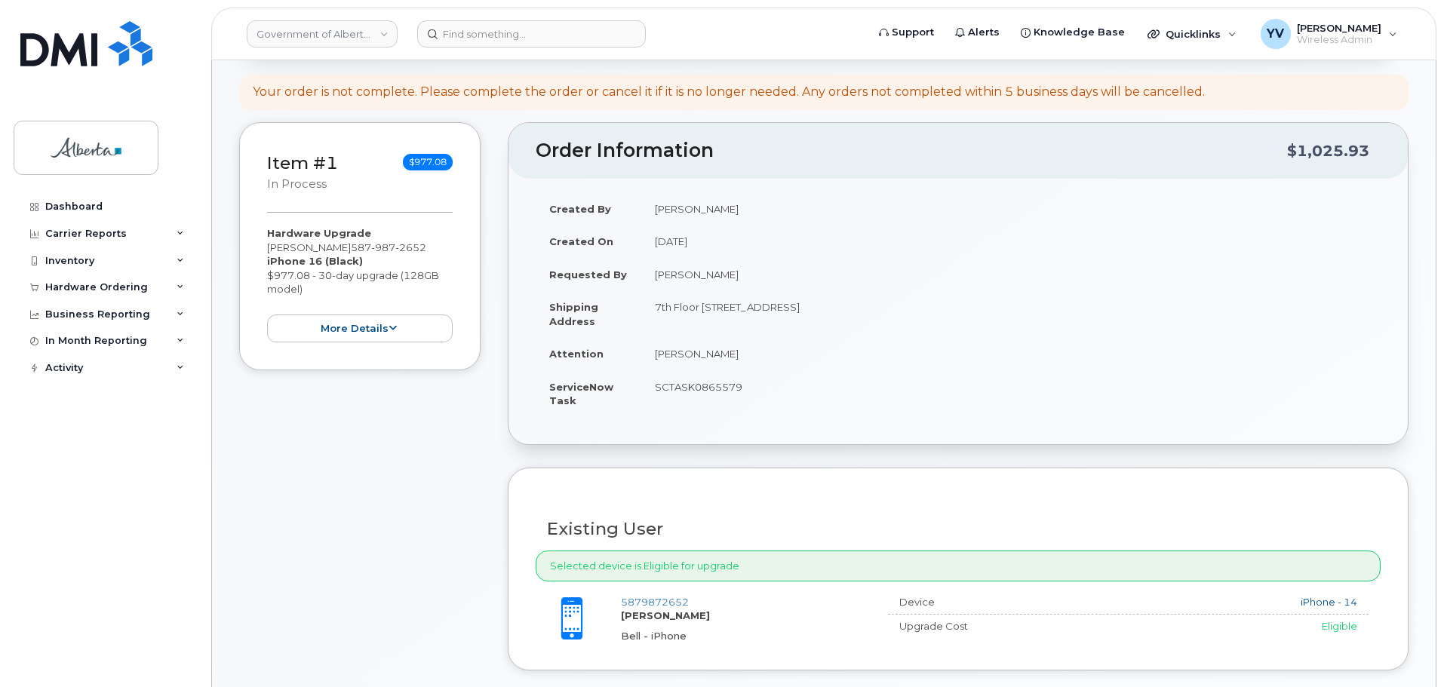
drag, startPoint x: 1442, startPoint y: 91, endPoint x: 1447, endPoint y: 140, distance: 49.3
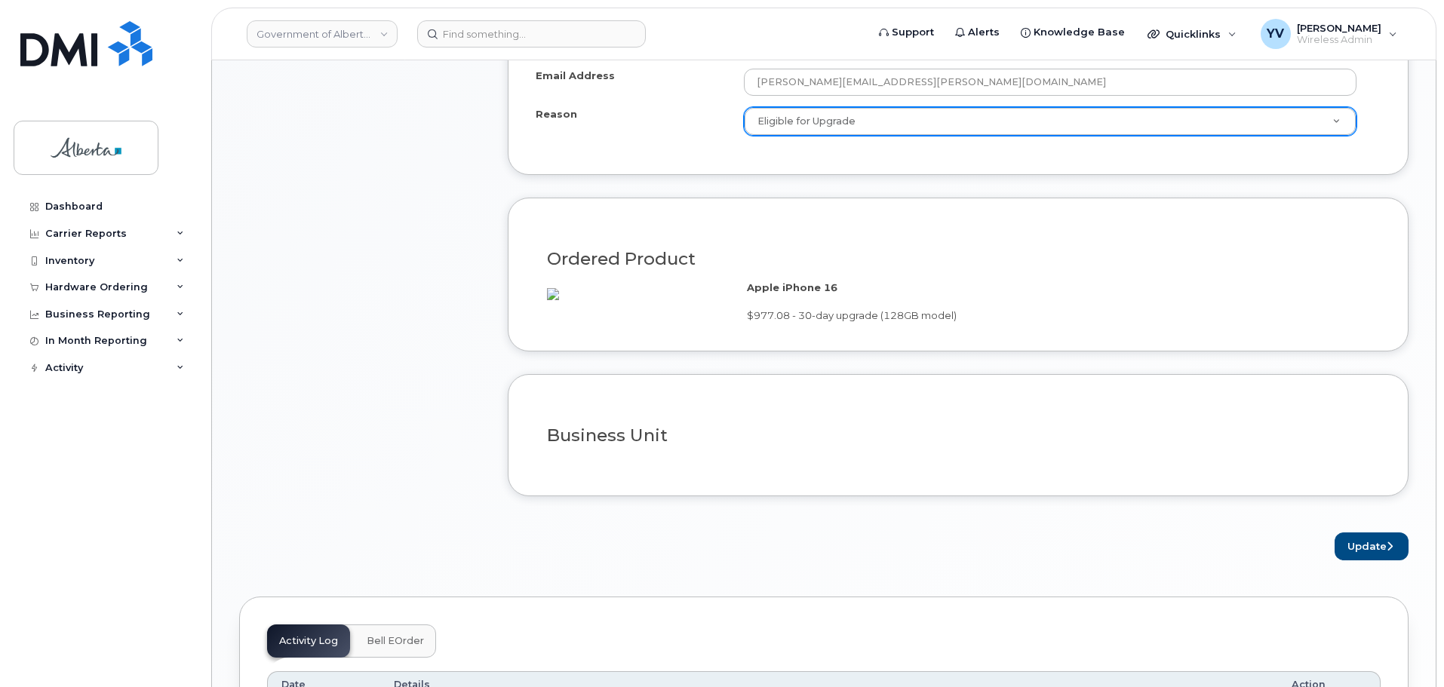
scroll to position [906, 0]
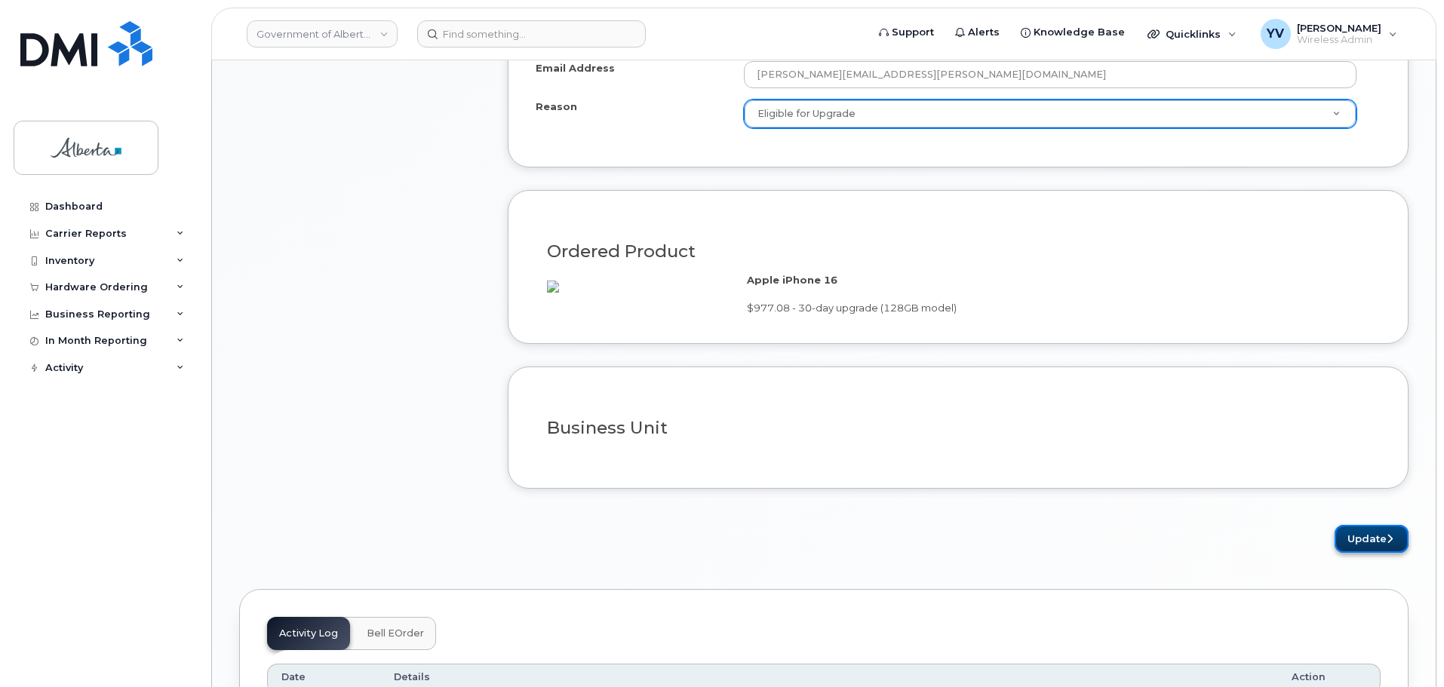
click at [1377, 548] on button "Update" at bounding box center [1371, 539] width 74 height 28
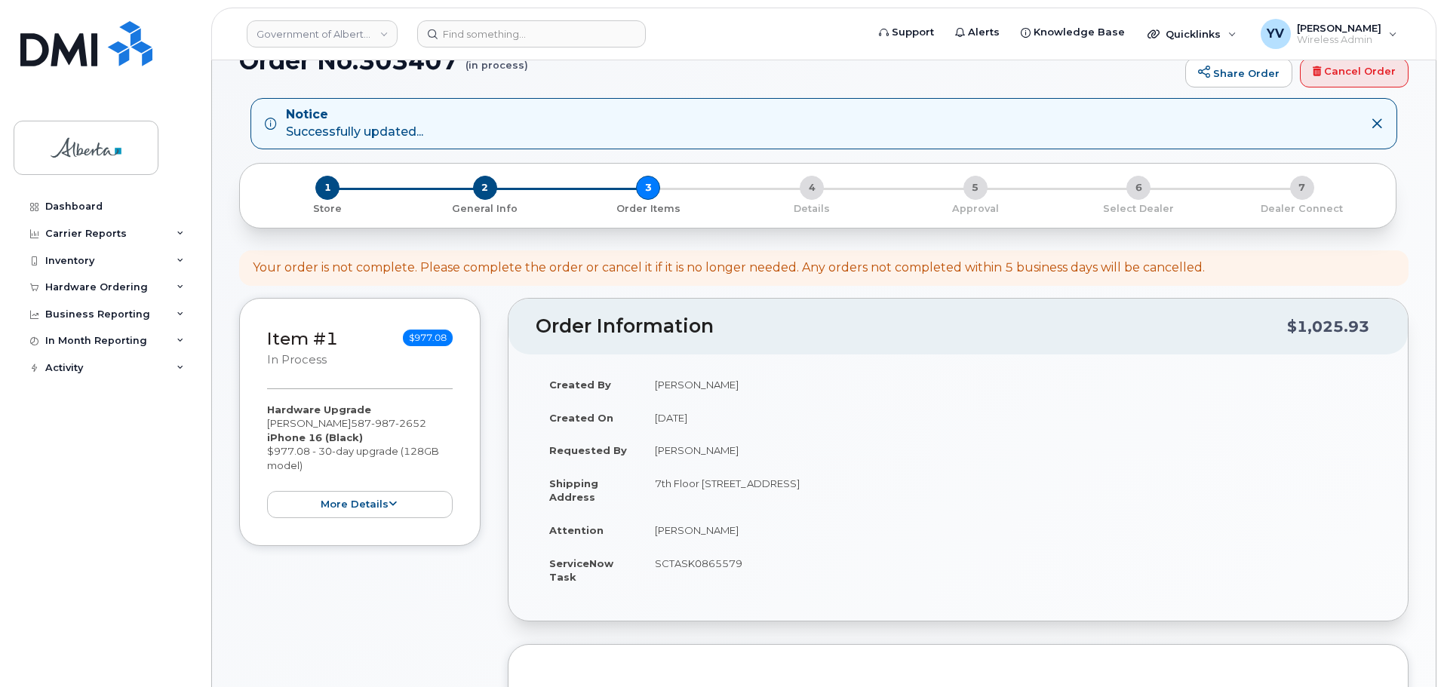
scroll to position [303, 0]
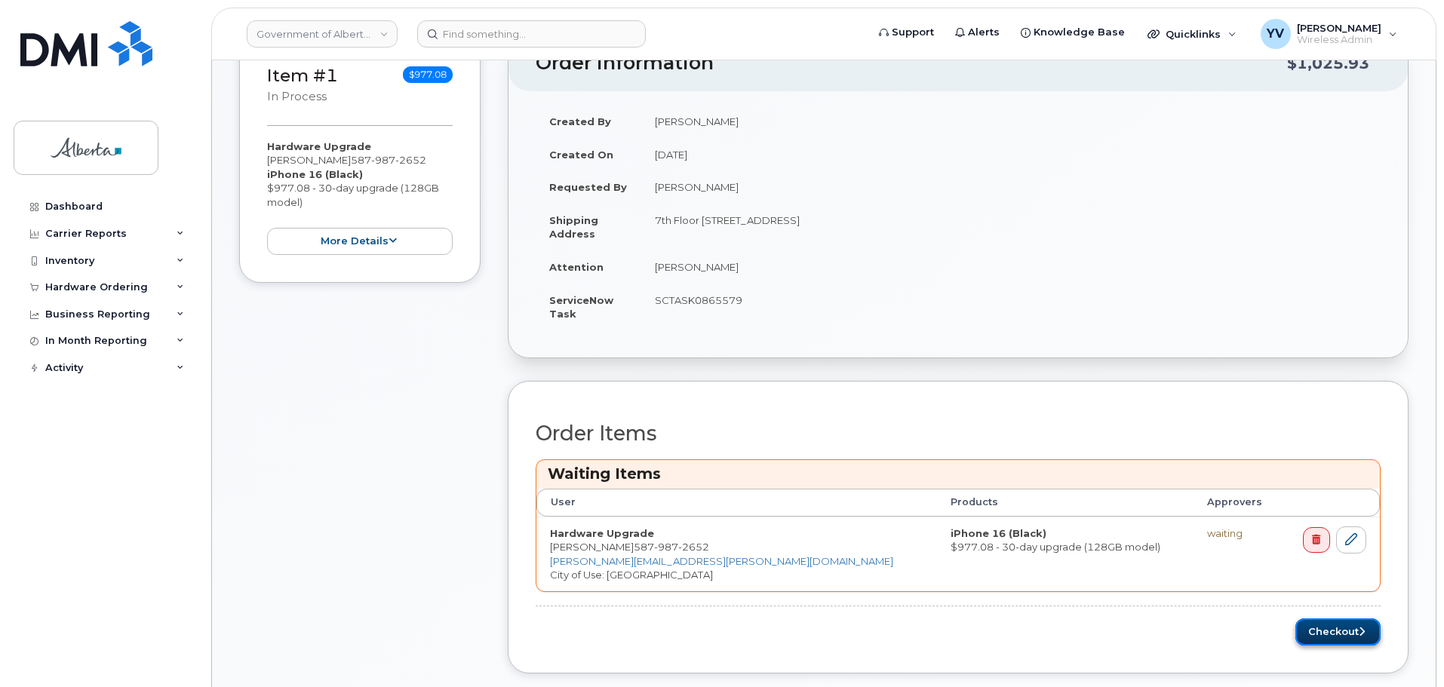
click at [1344, 623] on button "Checkout" at bounding box center [1337, 632] width 85 height 28
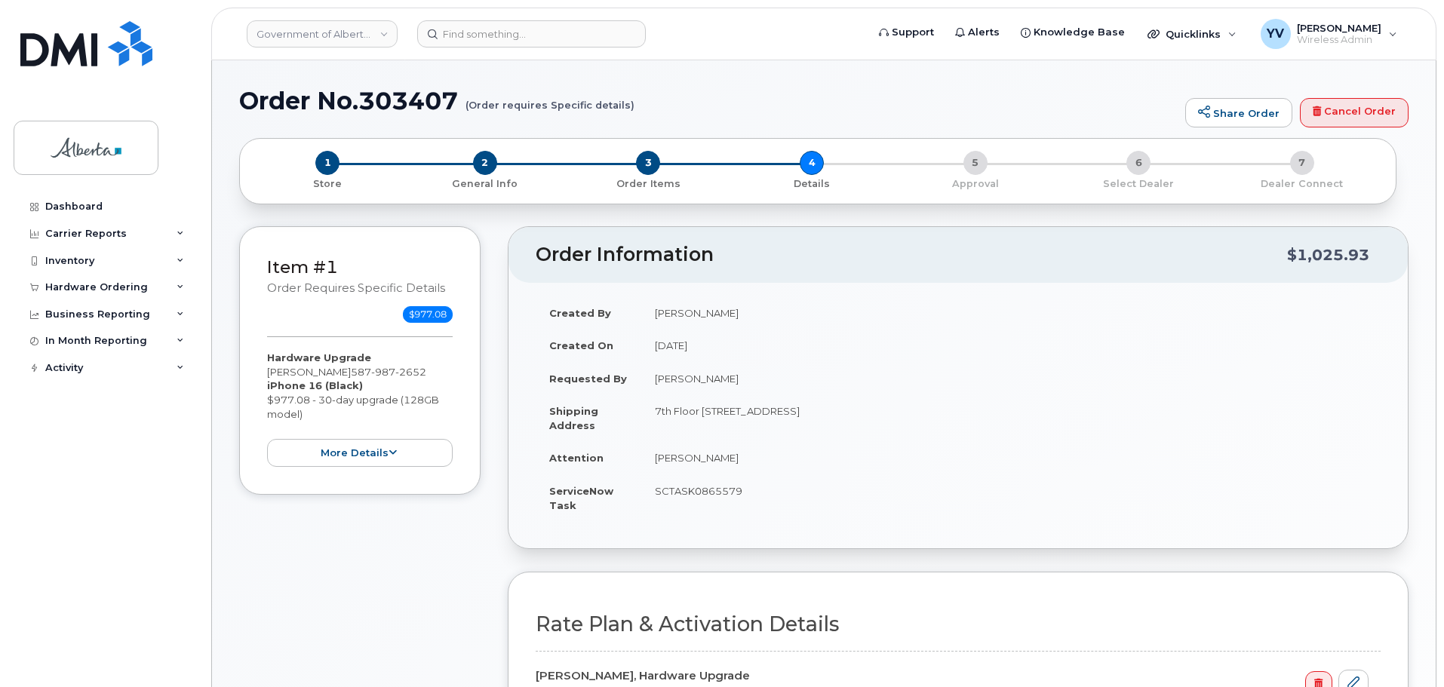
select select
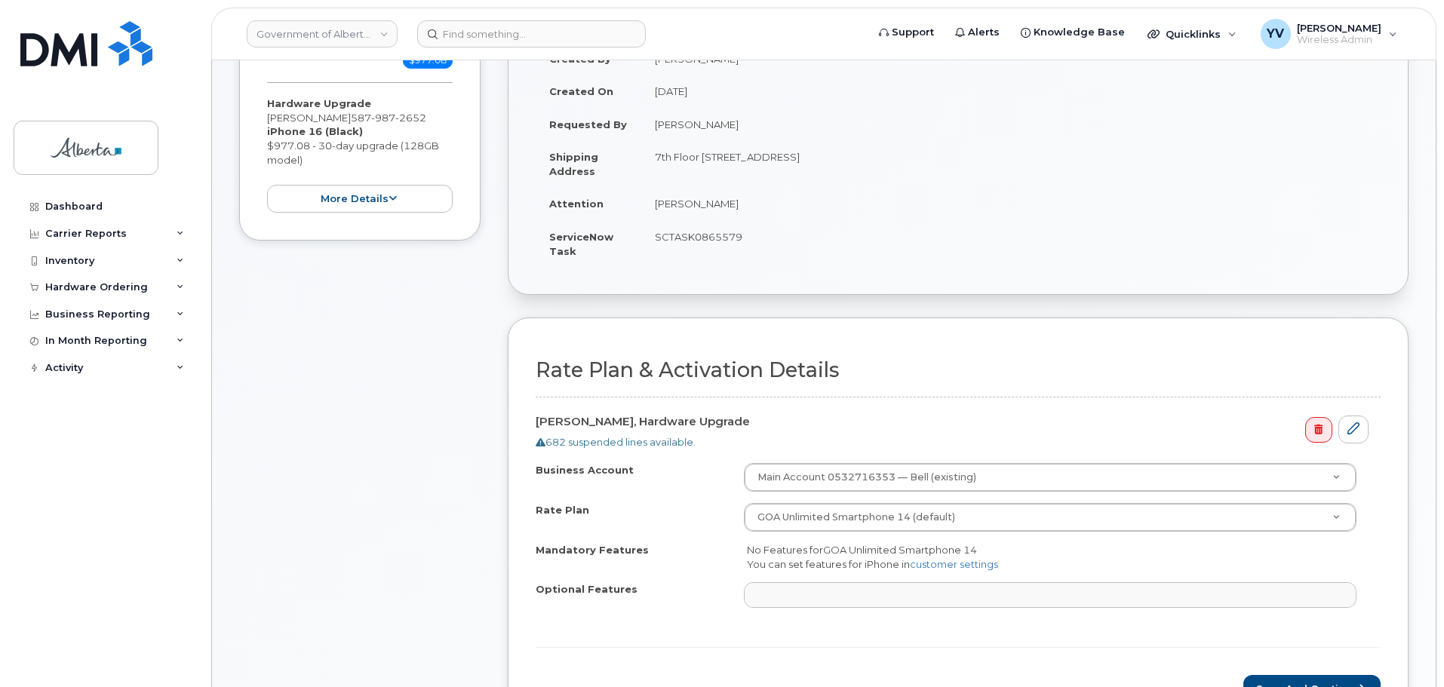
scroll to position [396, 0]
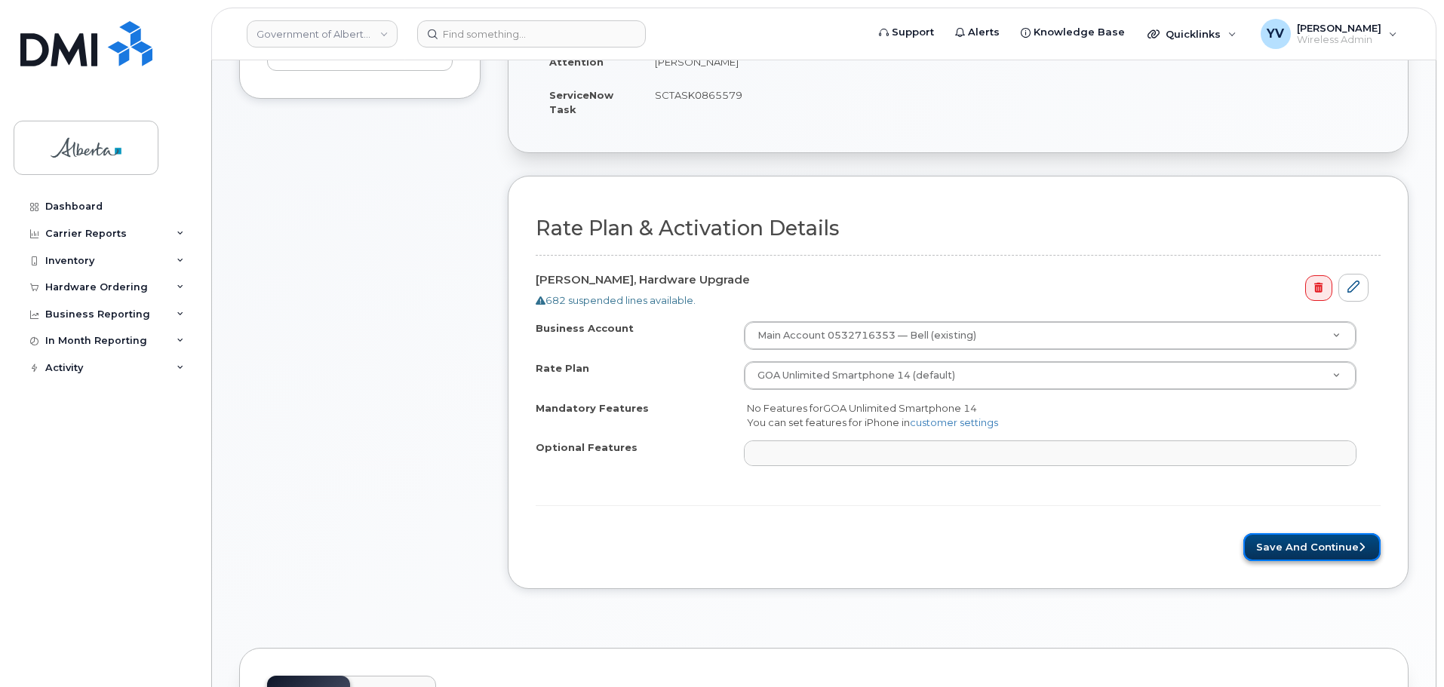
click at [1314, 541] on button "Save and Continue" at bounding box center [1311, 547] width 137 height 28
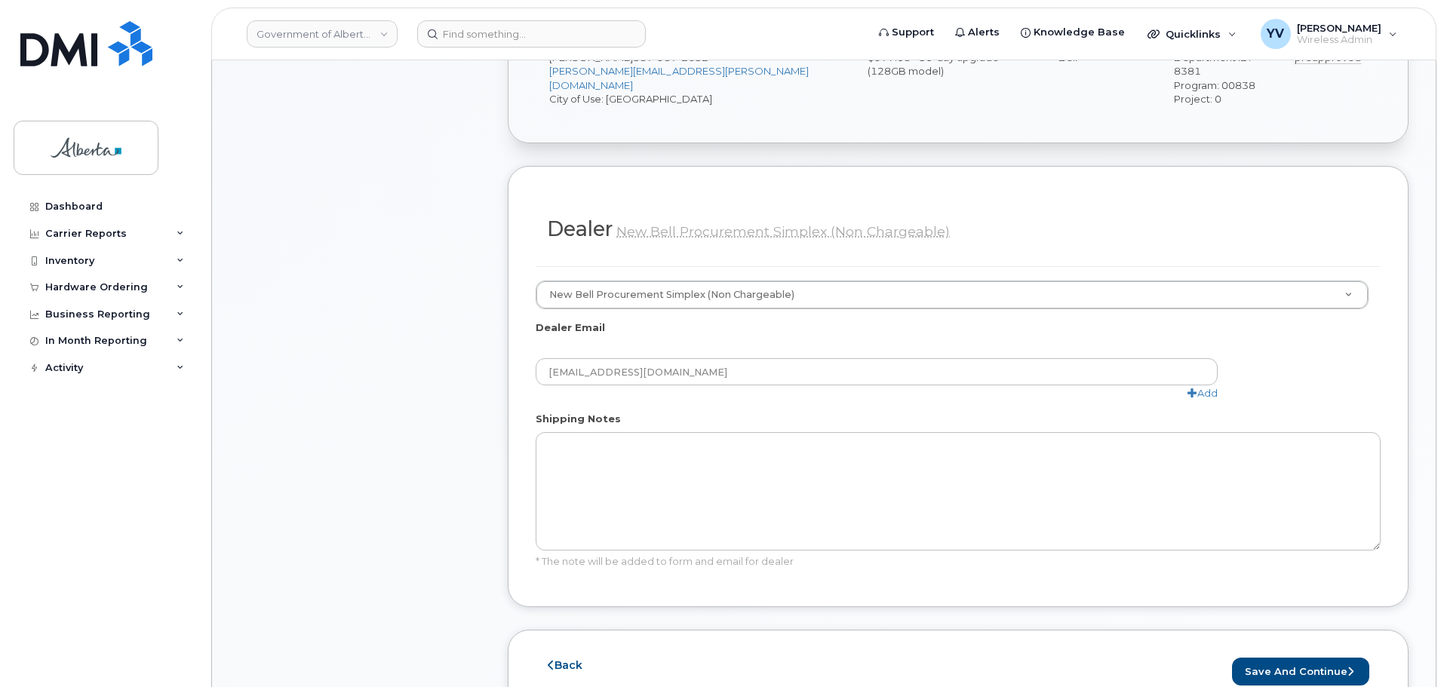
scroll to position [678, 0]
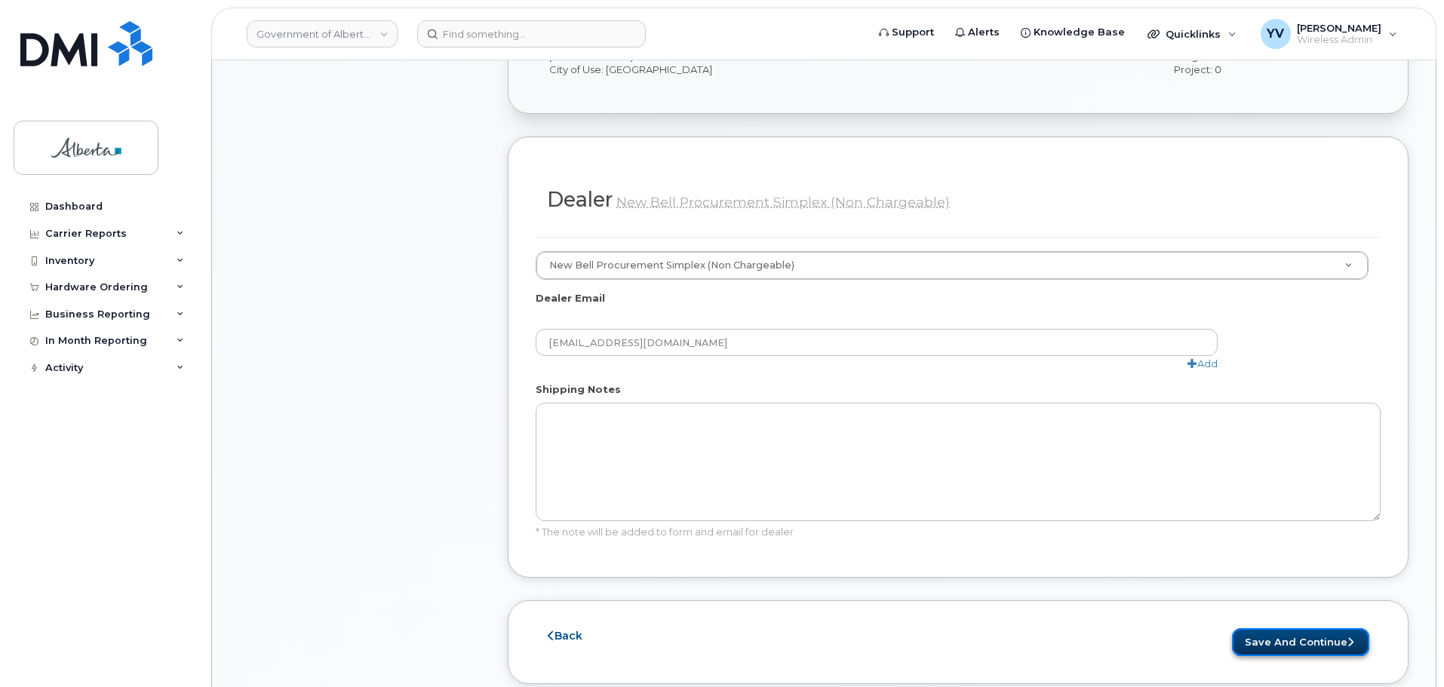
click at [1294, 628] on button "Save and Continue" at bounding box center [1300, 642] width 137 height 28
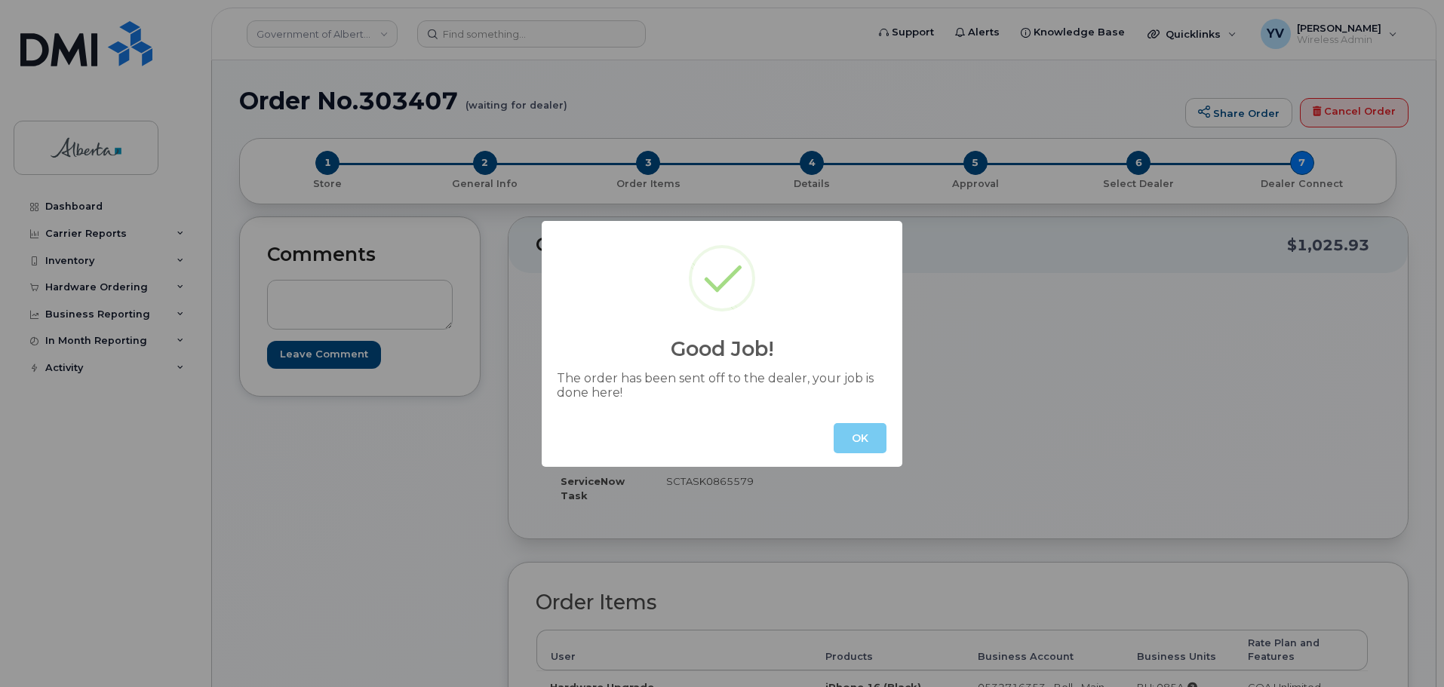
click at [870, 439] on button "OK" at bounding box center [859, 438] width 53 height 30
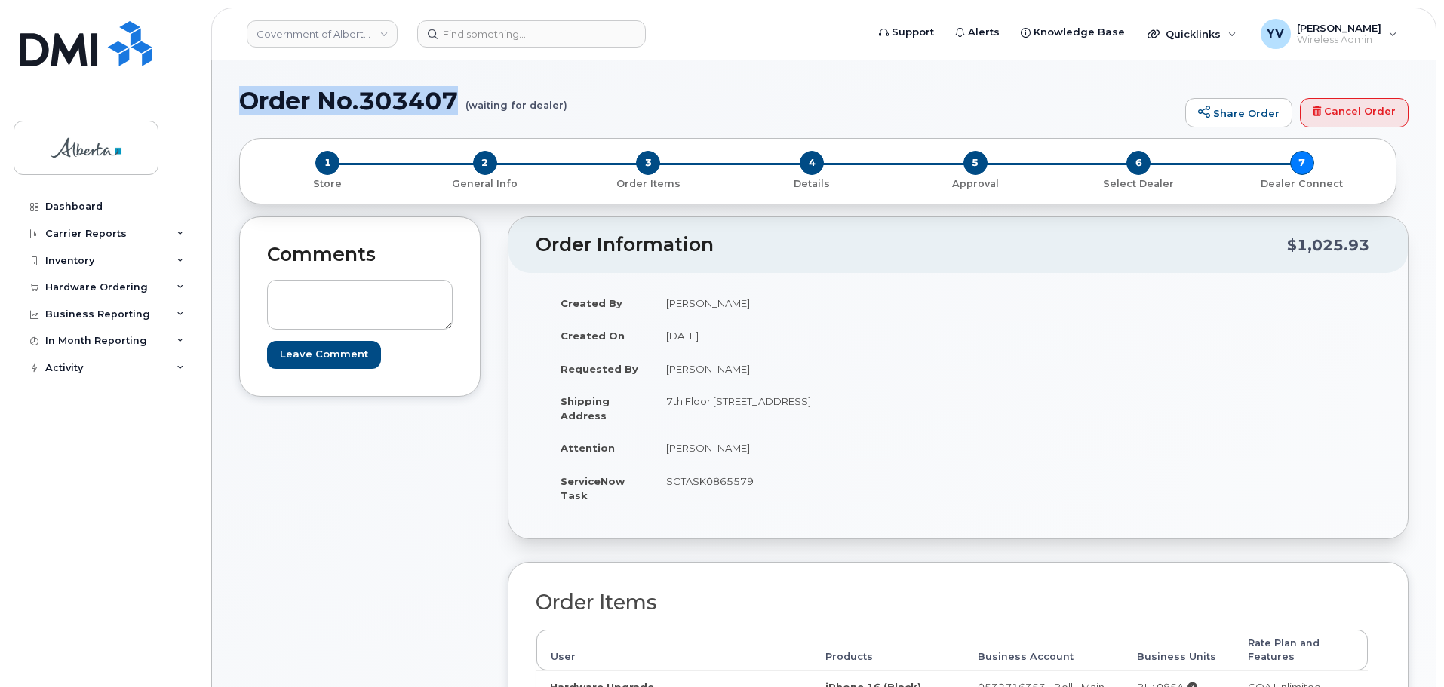
drag, startPoint x: 463, startPoint y: 100, endPoint x: 243, endPoint y: 109, distance: 220.4
click at [243, 109] on h1 "Order No.303407 (waiting for dealer)" at bounding box center [708, 100] width 938 height 26
copy h1 "Order No.303407"
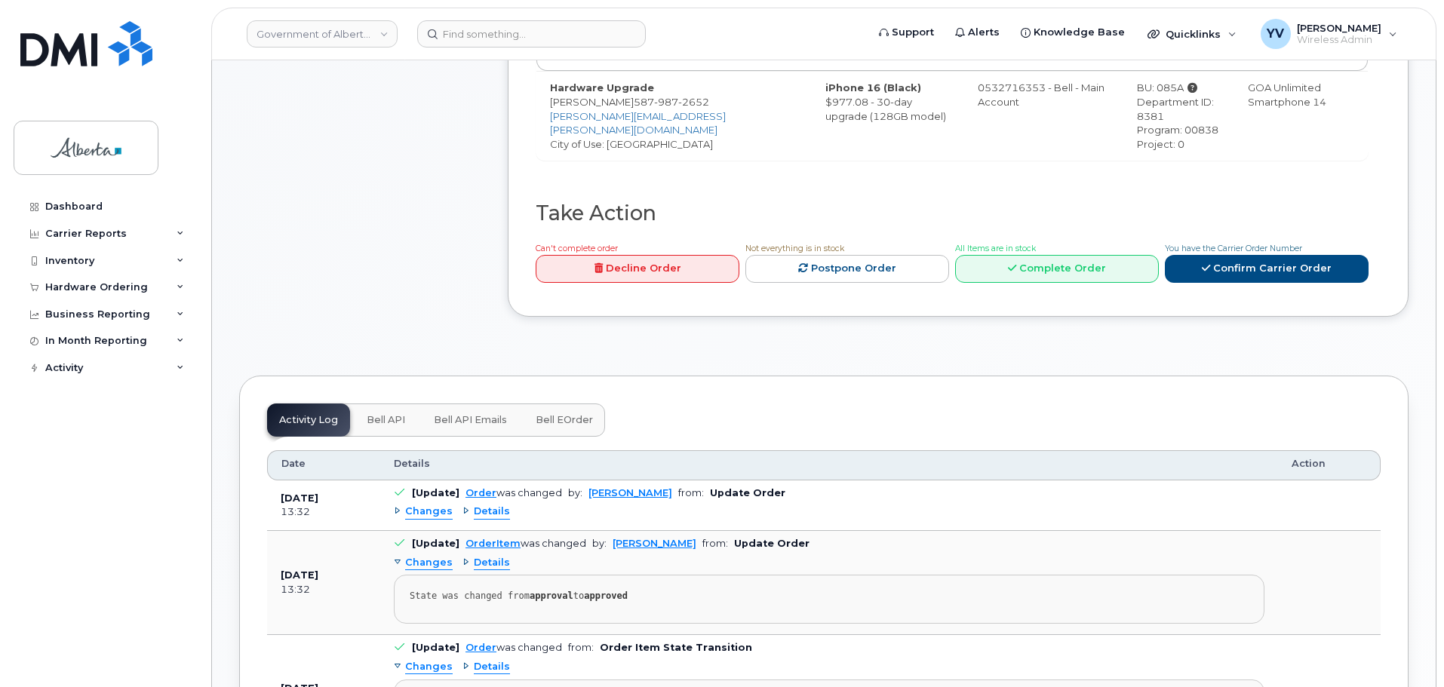
scroll to position [620, 0]
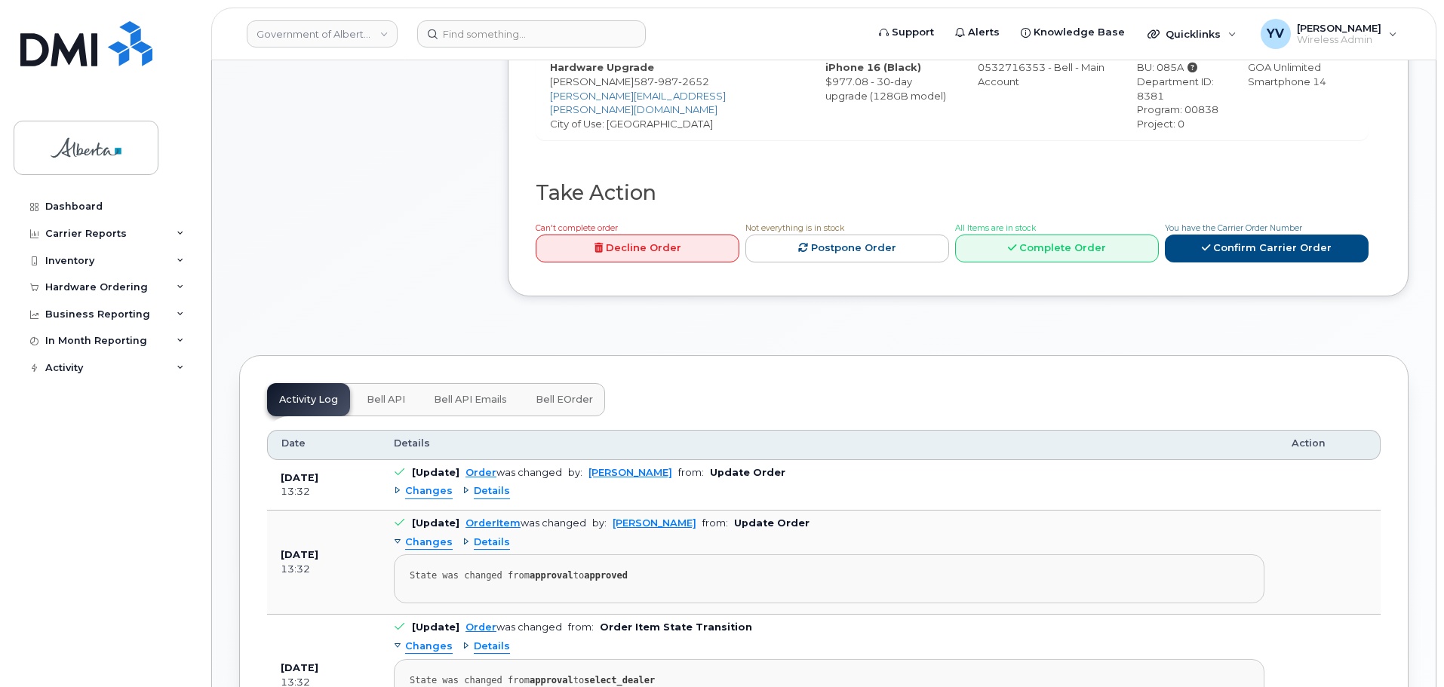
click at [387, 383] on button "Bell API" at bounding box center [385, 399] width 63 height 33
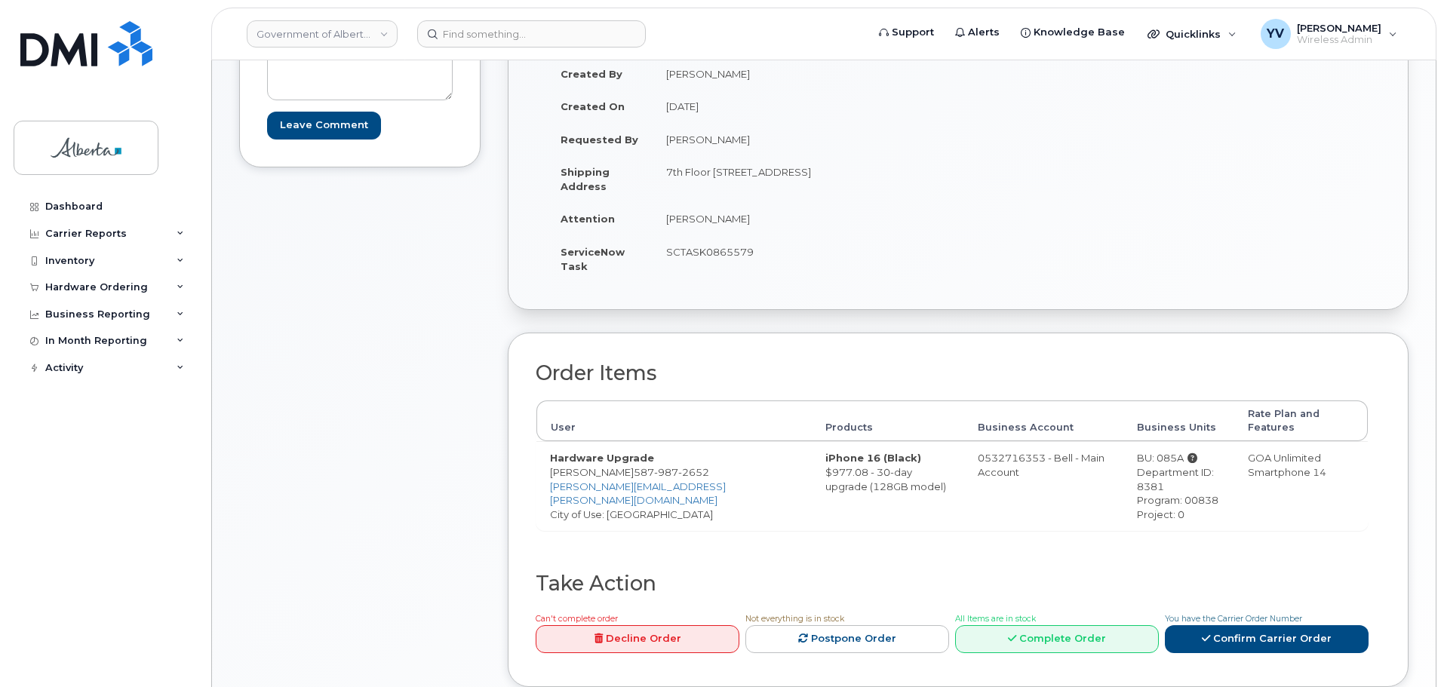
scroll to position [114, 0]
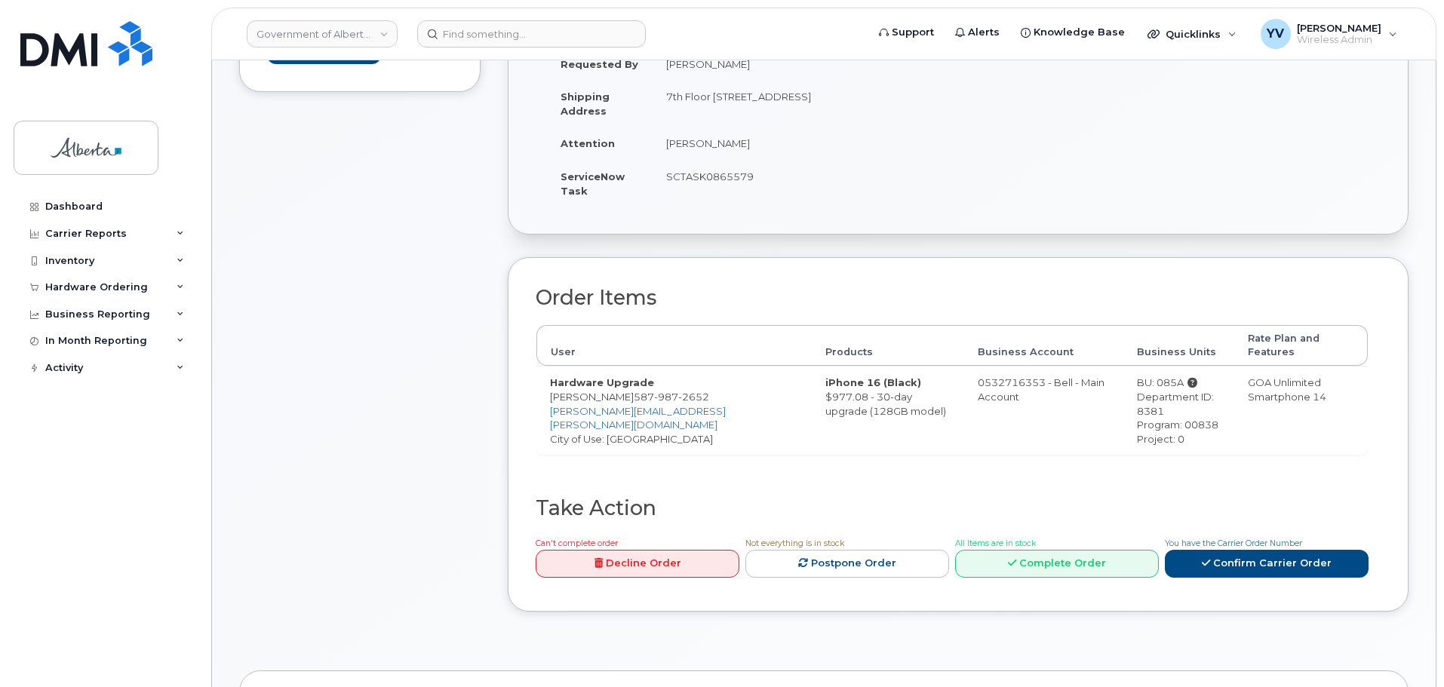
scroll to position [551, 0]
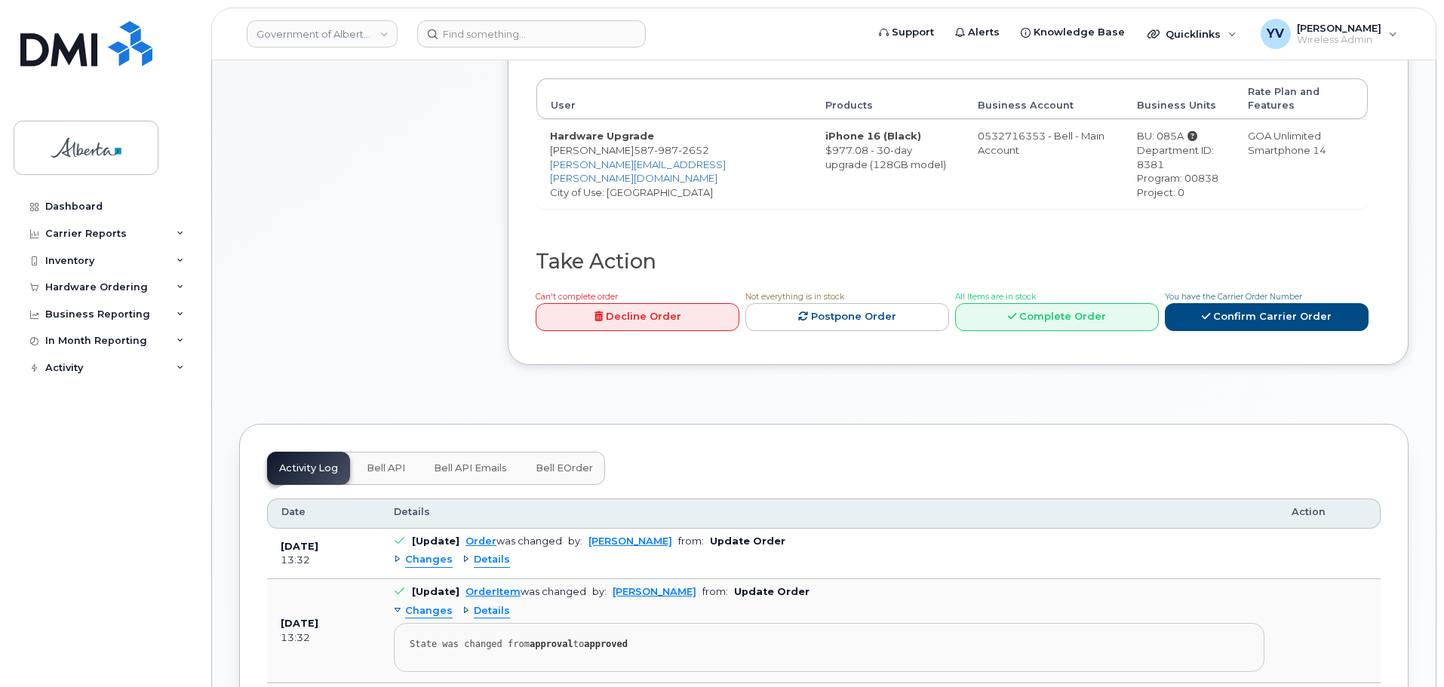
click at [369, 462] on span "Bell API" at bounding box center [386, 468] width 38 height 12
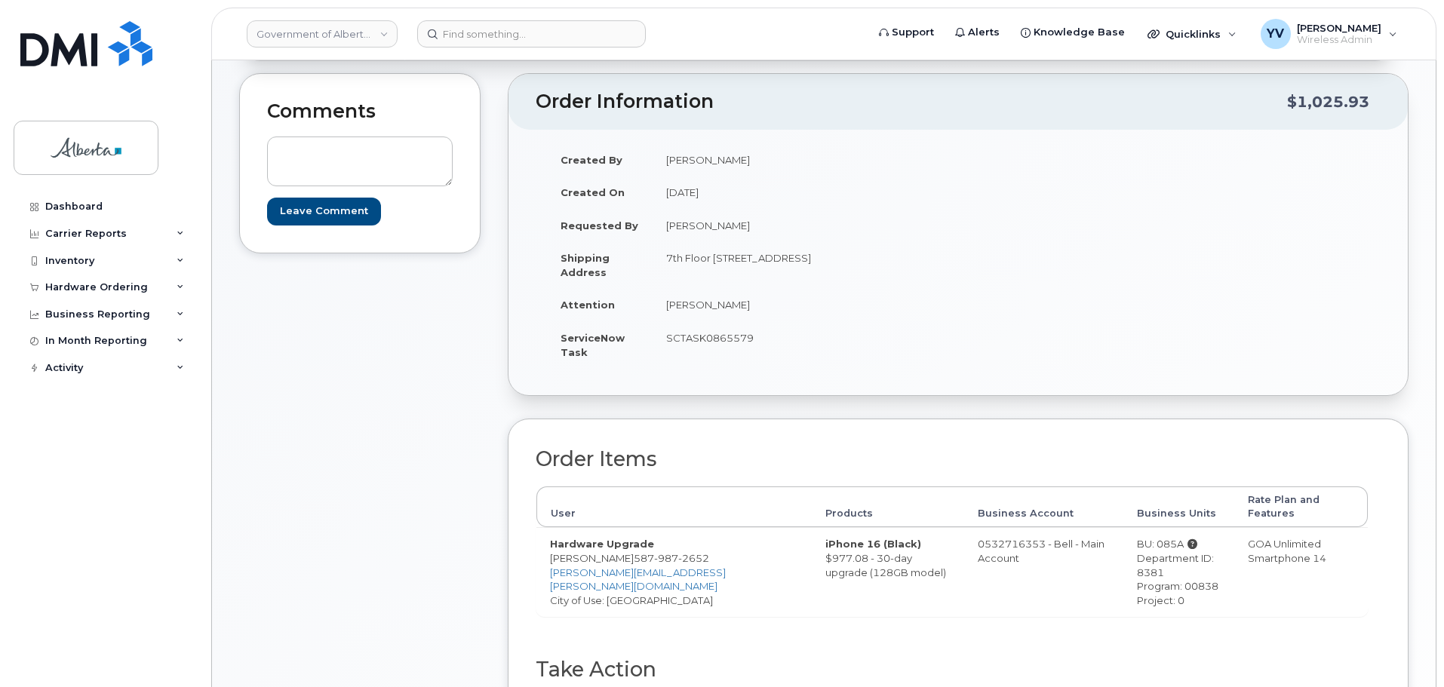
scroll to position [140, 0]
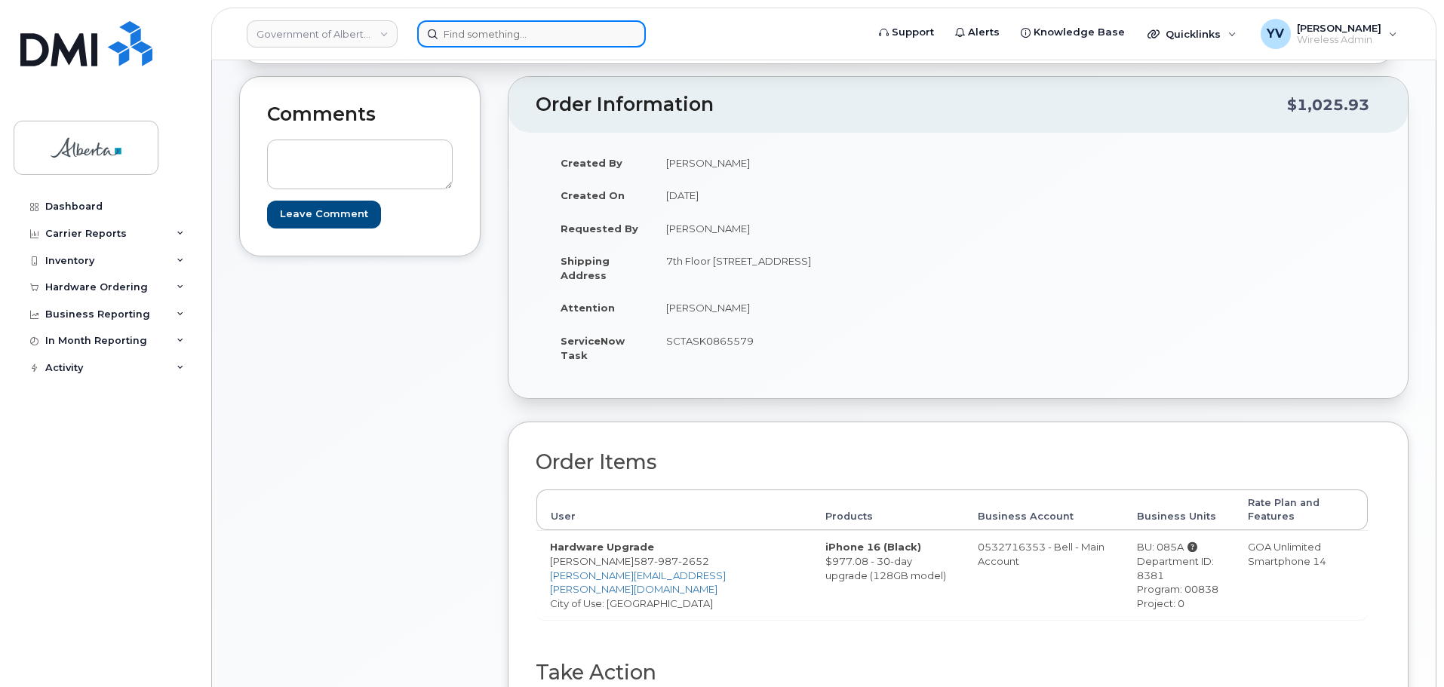
click at [473, 28] on input at bounding box center [531, 33] width 229 height 27
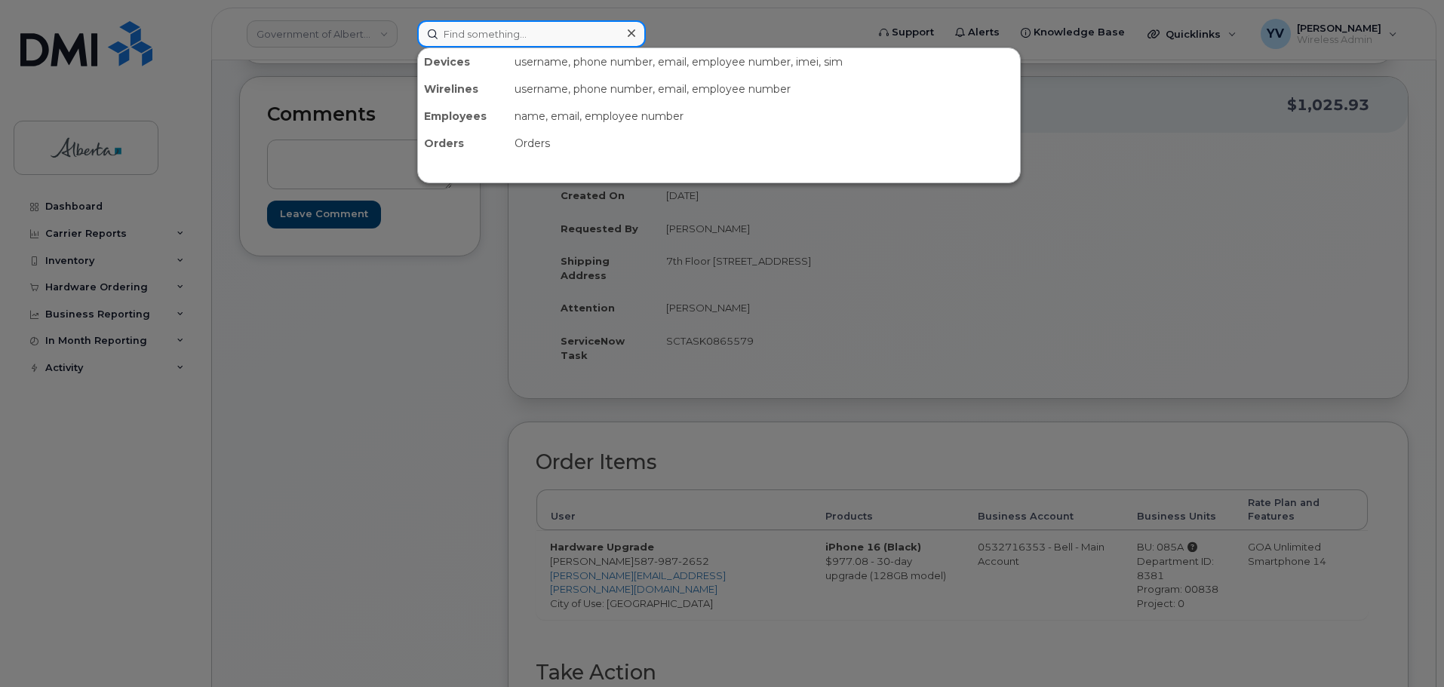
paste input "5873348754"
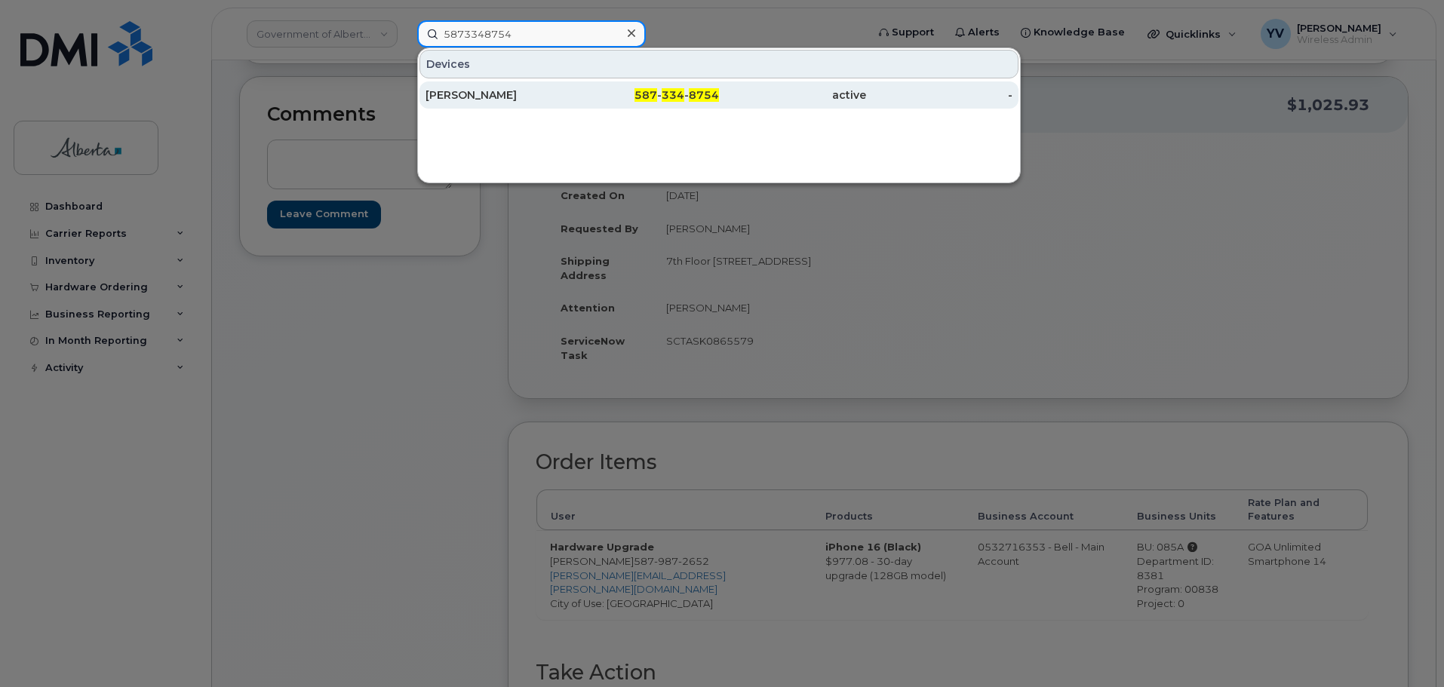
type input "5873348754"
click at [695, 87] on div "587 - 334 - 8754" at bounding box center [645, 94] width 147 height 27
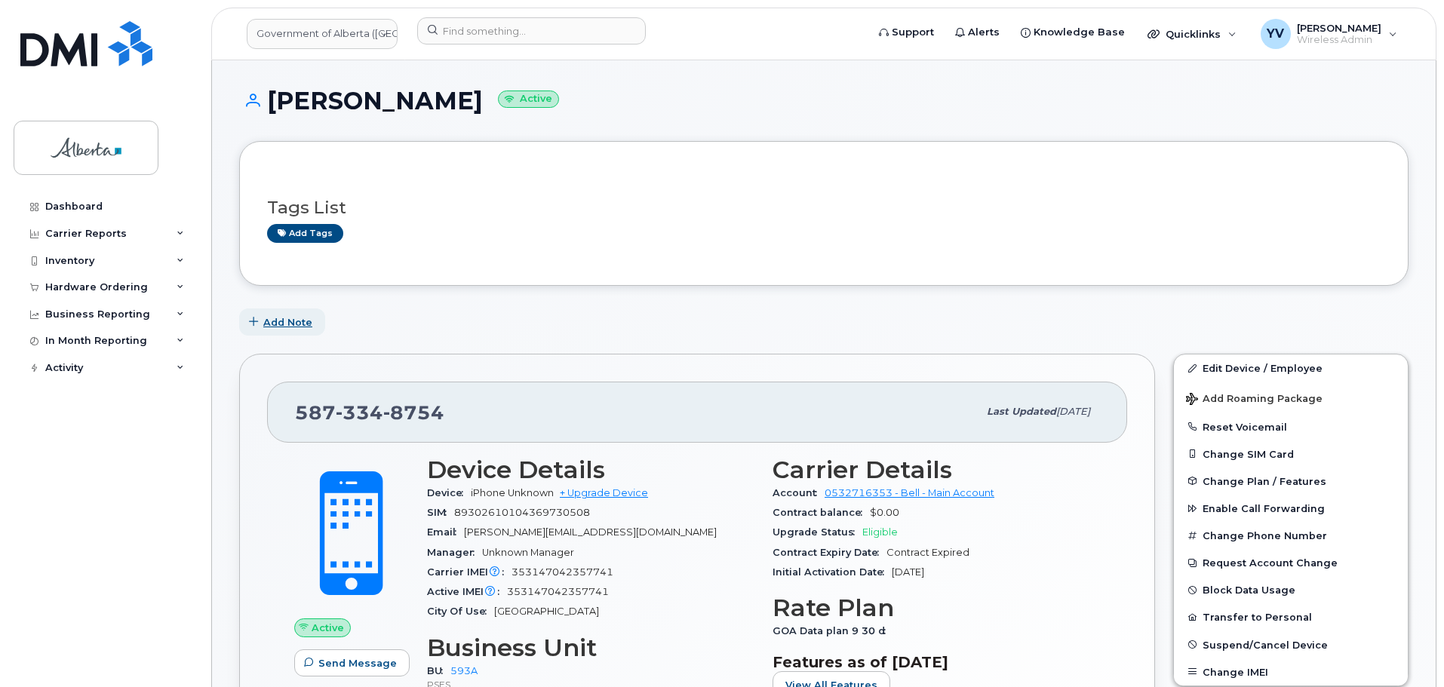
click at [287, 318] on span "Add Note" at bounding box center [287, 322] width 49 height 14
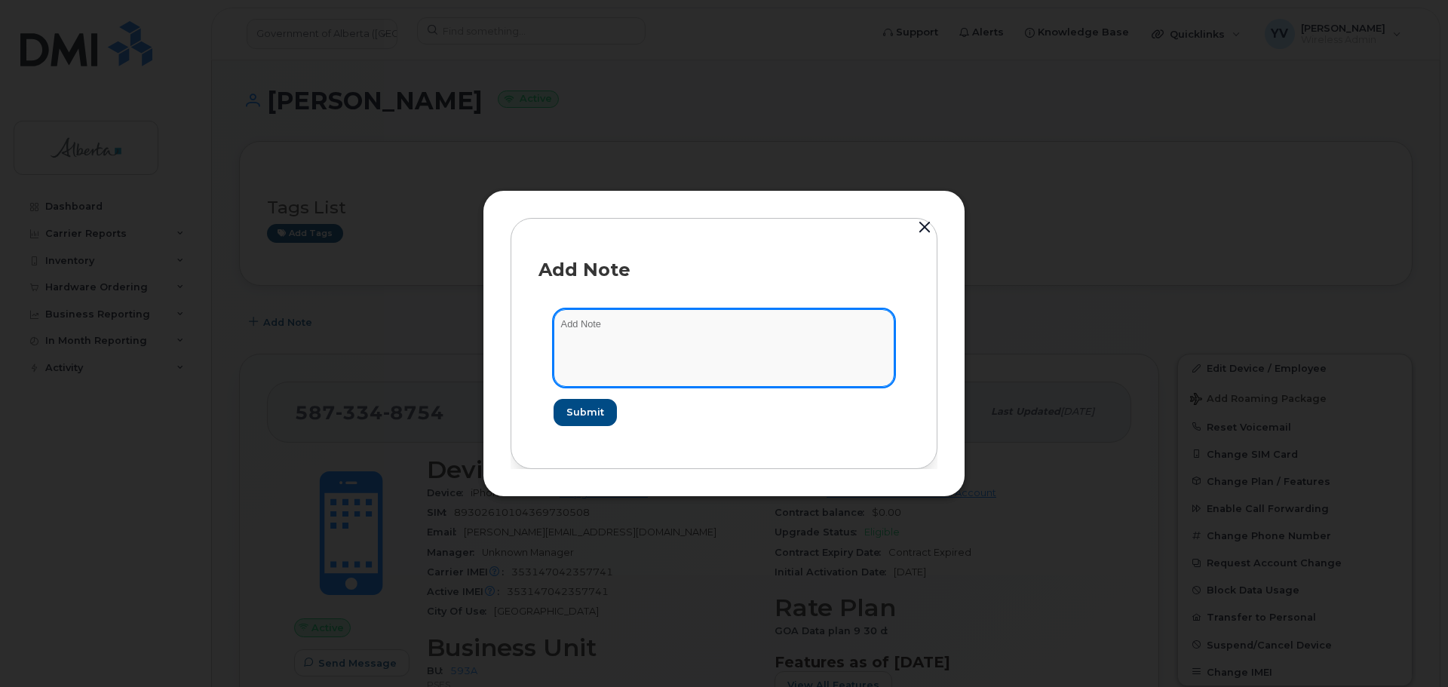
click at [581, 321] on textarea at bounding box center [724, 347] width 341 height 77
paste textarea "SCTASK0864175 5873348754 DO NOT DELETE - BEING REASSIGNED to [PERSON_NAME] [PER…"
type textarea "SCTASK0864175 5873348754 DO NOT DELETE - BEING REASSIGNED to [PERSON_NAME] [PER…"
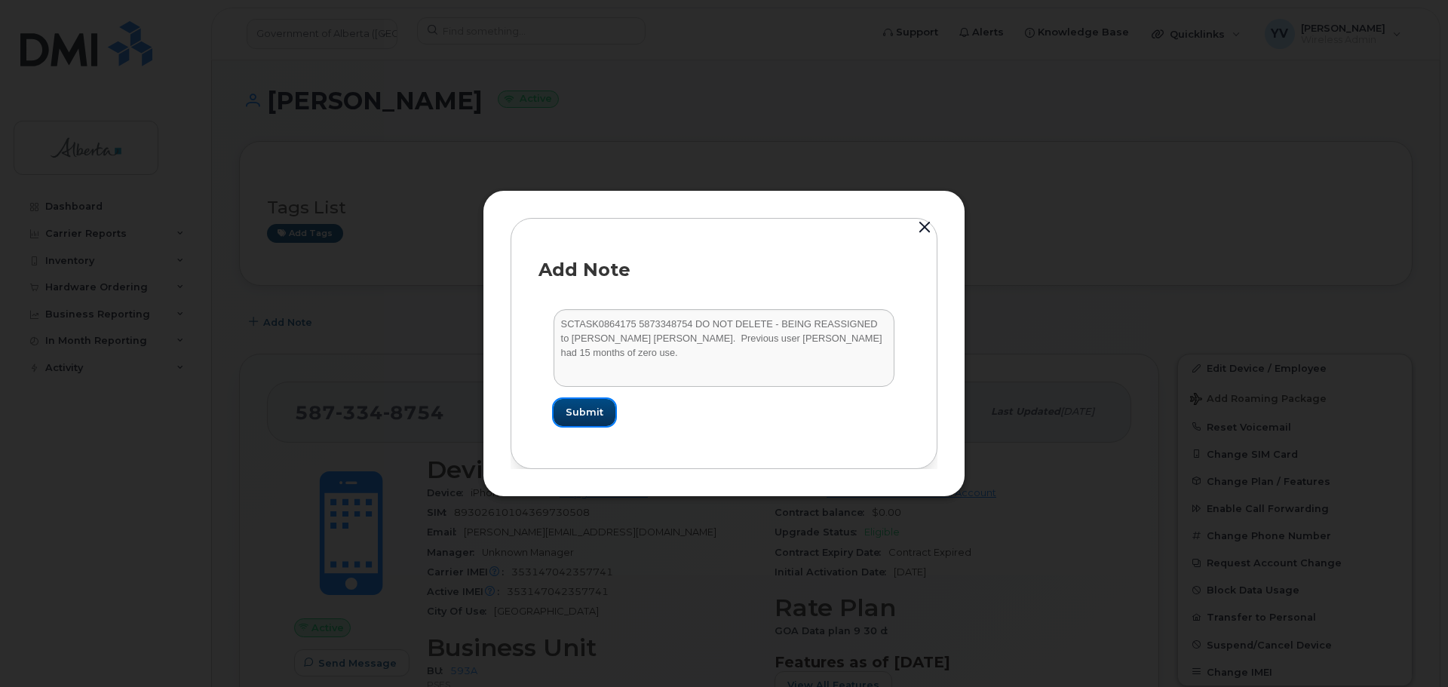
click at [580, 411] on span "Submit" at bounding box center [585, 412] width 38 height 14
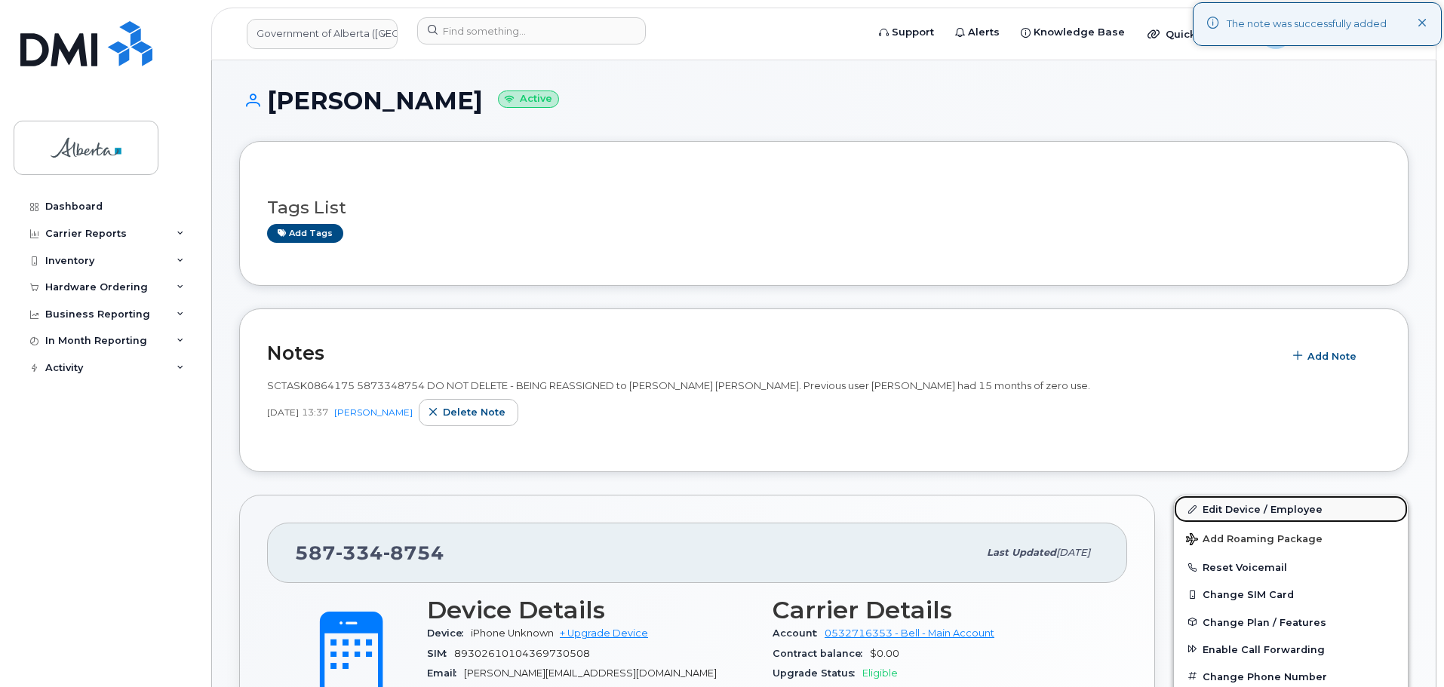
click at [1229, 503] on link "Edit Device / Employee" at bounding box center [1291, 509] width 234 height 27
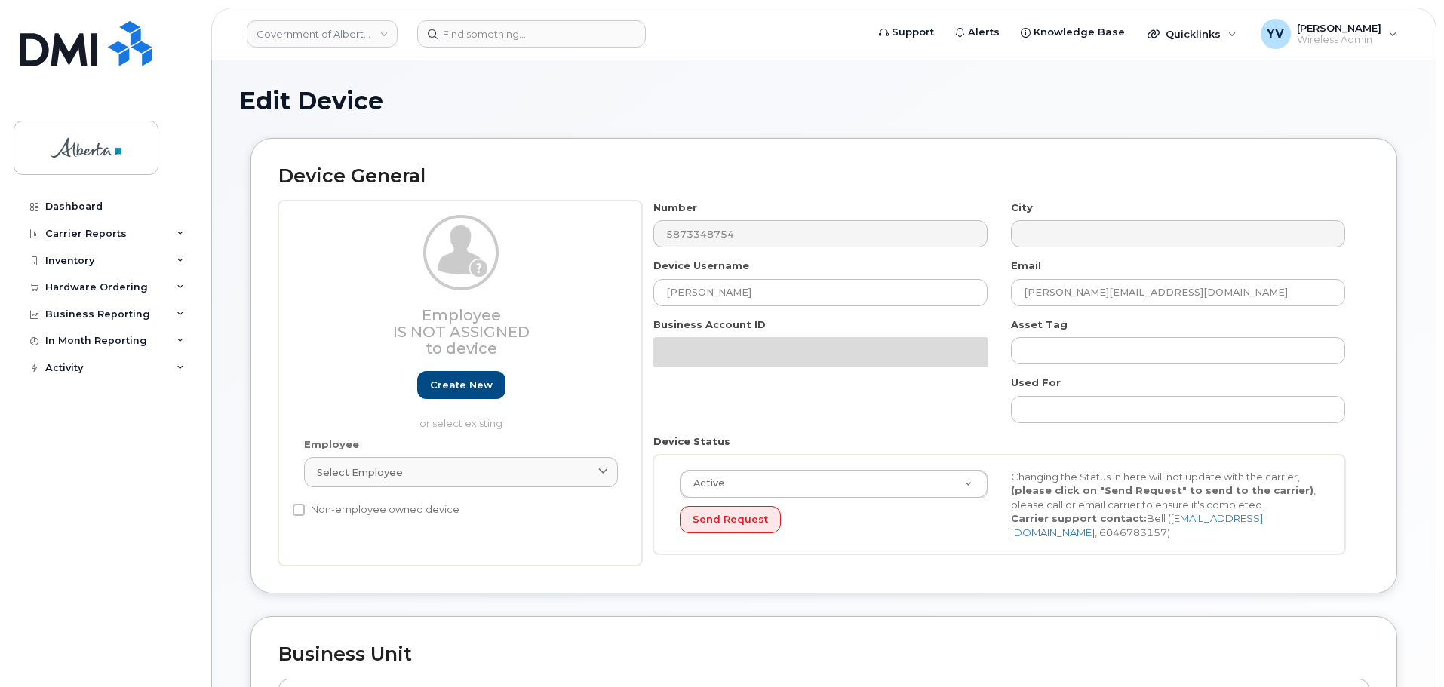
select select "4797682"
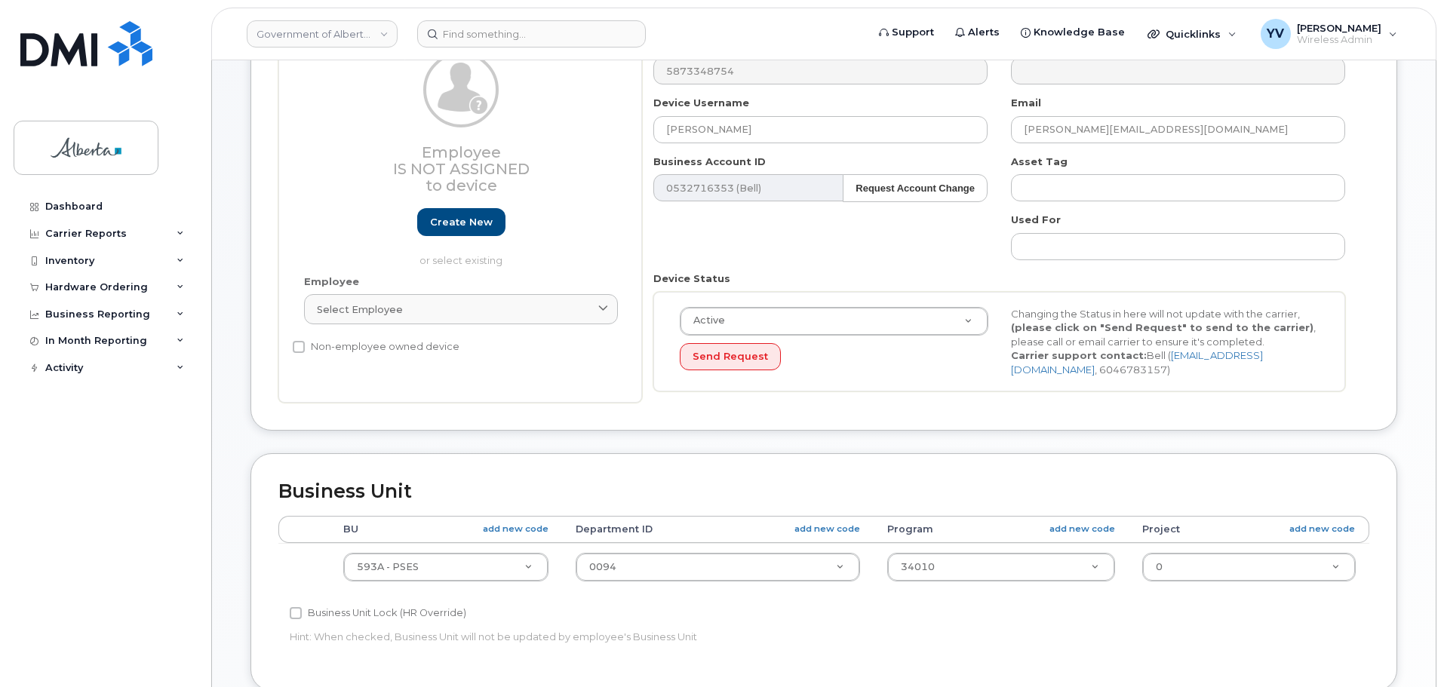
scroll to position [167, 0]
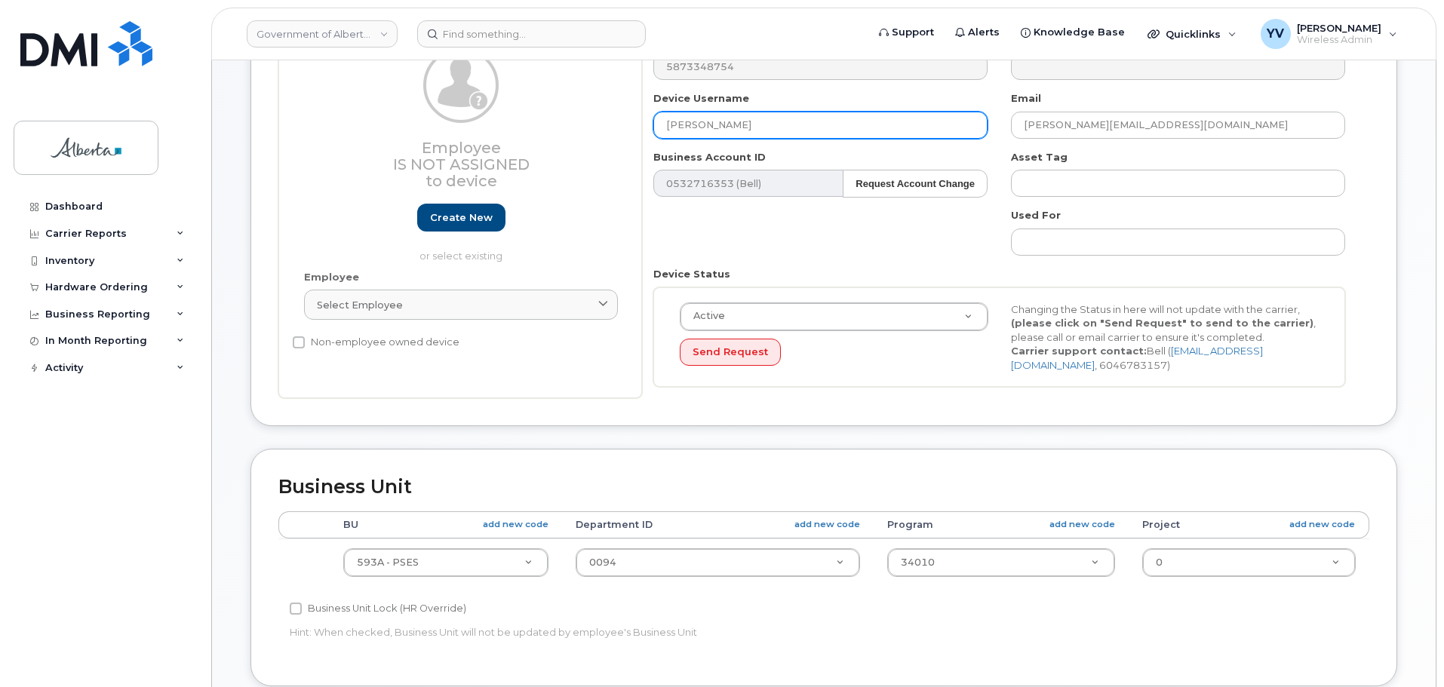
drag, startPoint x: 764, startPoint y: 125, endPoint x: 662, endPoint y: 124, distance: 101.8
click at [662, 124] on input "[PERSON_NAME]" at bounding box center [820, 125] width 334 height 27
paste input "iori Matthews"
type input "[PERSON_NAME] [PERSON_NAME]"
drag, startPoint x: 1165, startPoint y: 124, endPoint x: 938, endPoint y: 120, distance: 227.8
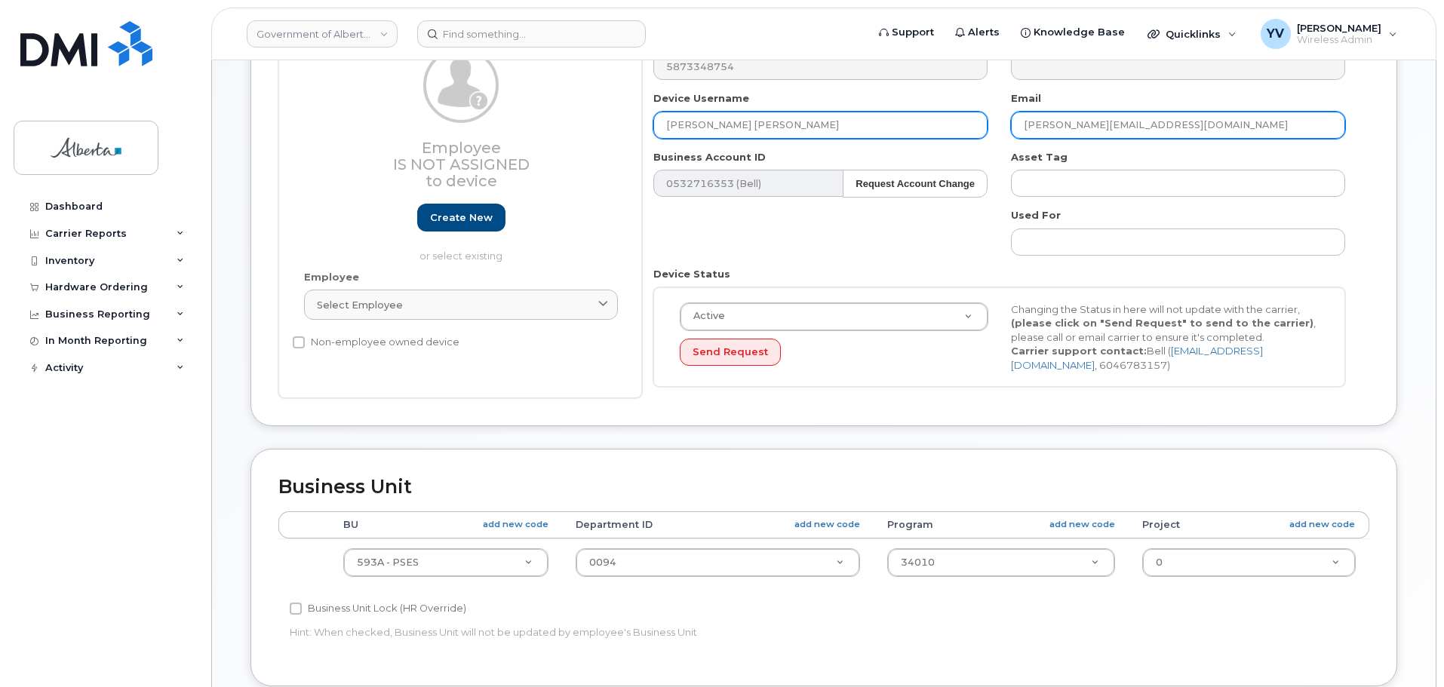
click at [938, 120] on div "Number 5873348754 City Device Username Miori Matthews Email Melissa.Kingcott@go…" at bounding box center [999, 216] width 715 height 366
paste input "iori.Matthews"
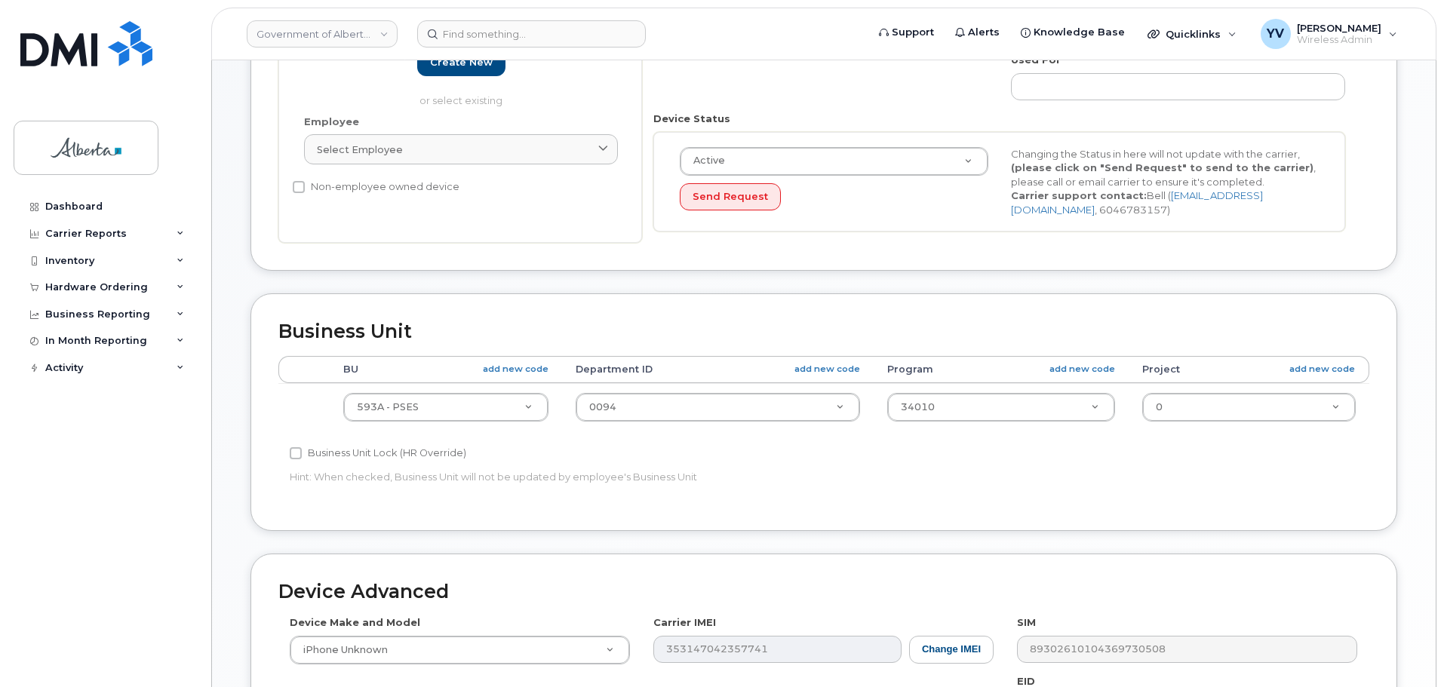
scroll to position [394, 0]
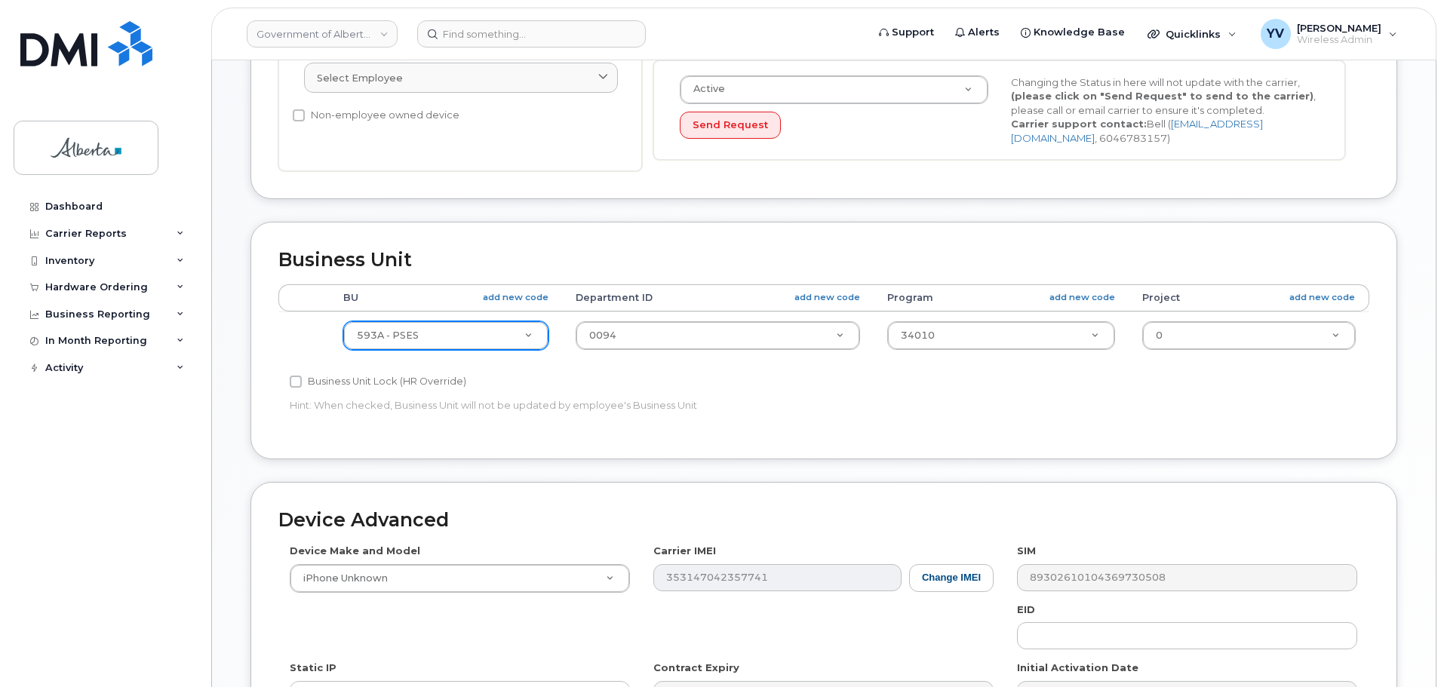
type input "[EMAIL_ADDRESS][PERSON_NAME][DOMAIN_NAME]"
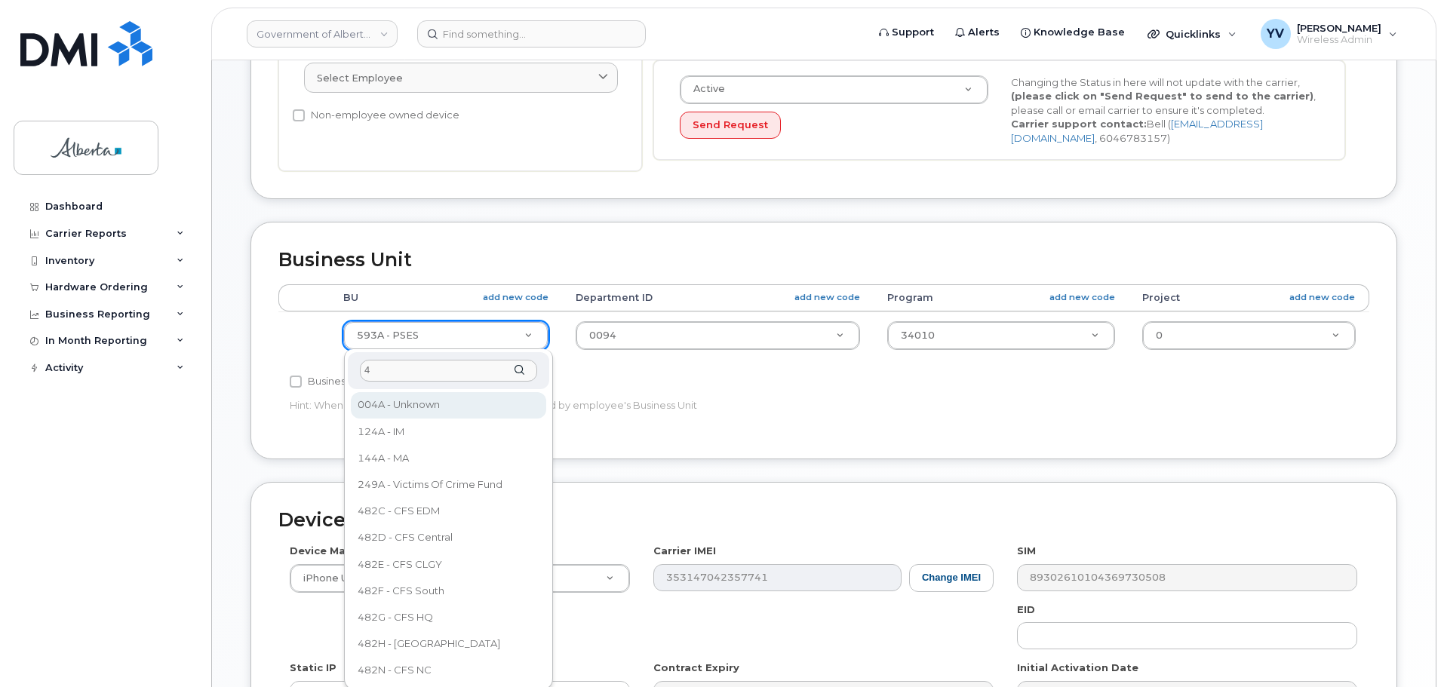
scroll to position [0, 0]
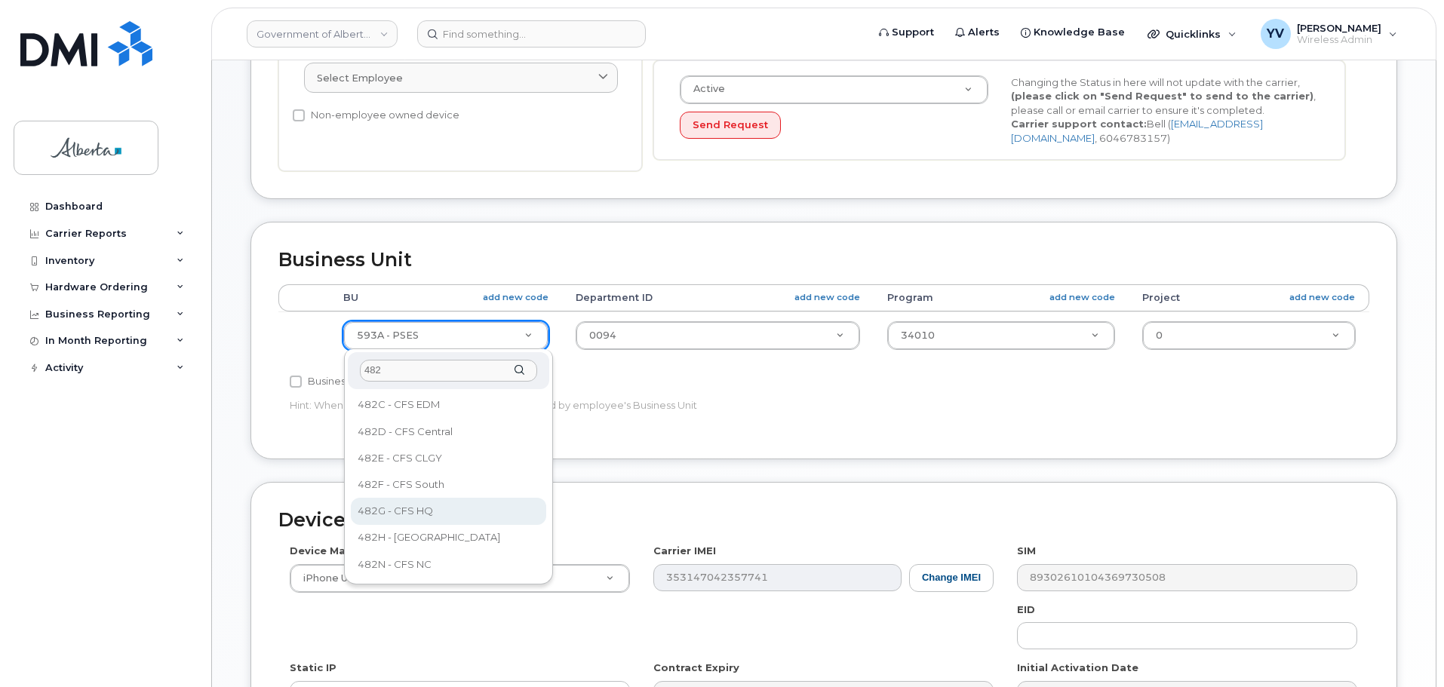
type input "482"
select select "4120337"
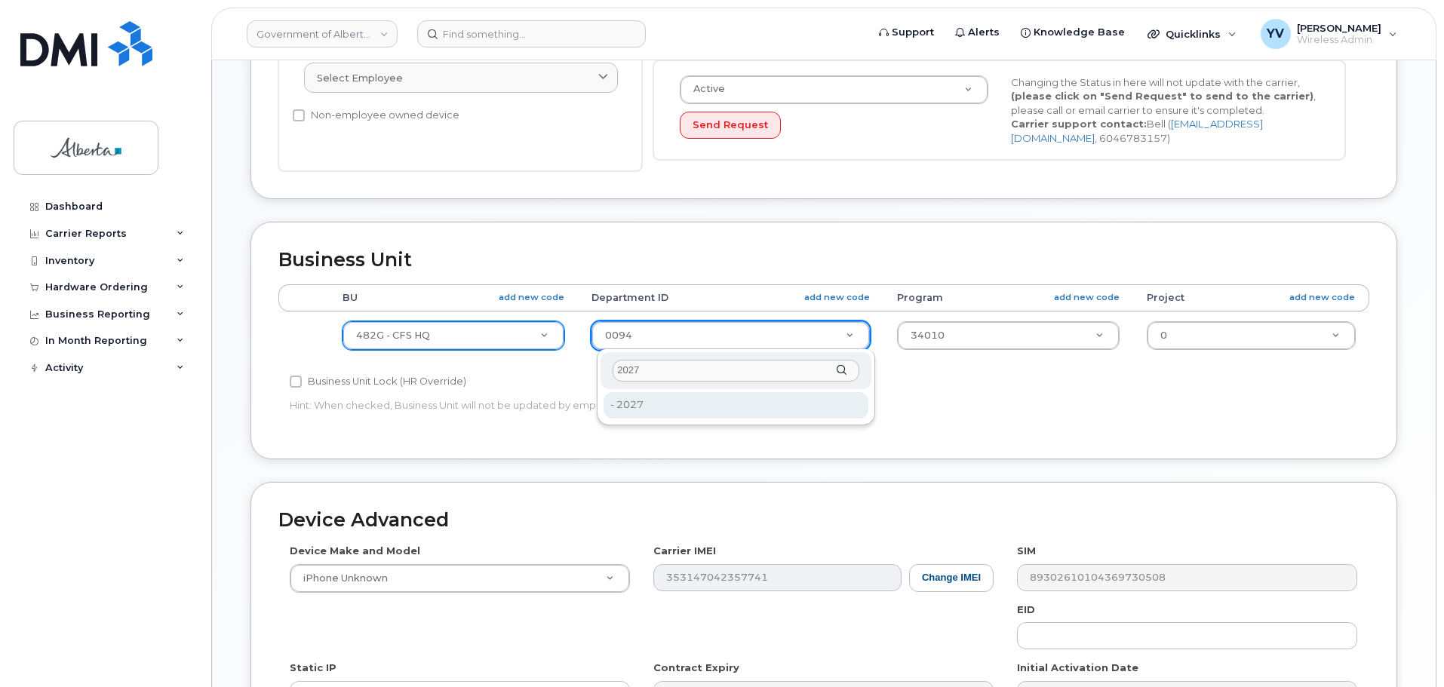
type input "2027"
type input "4751957"
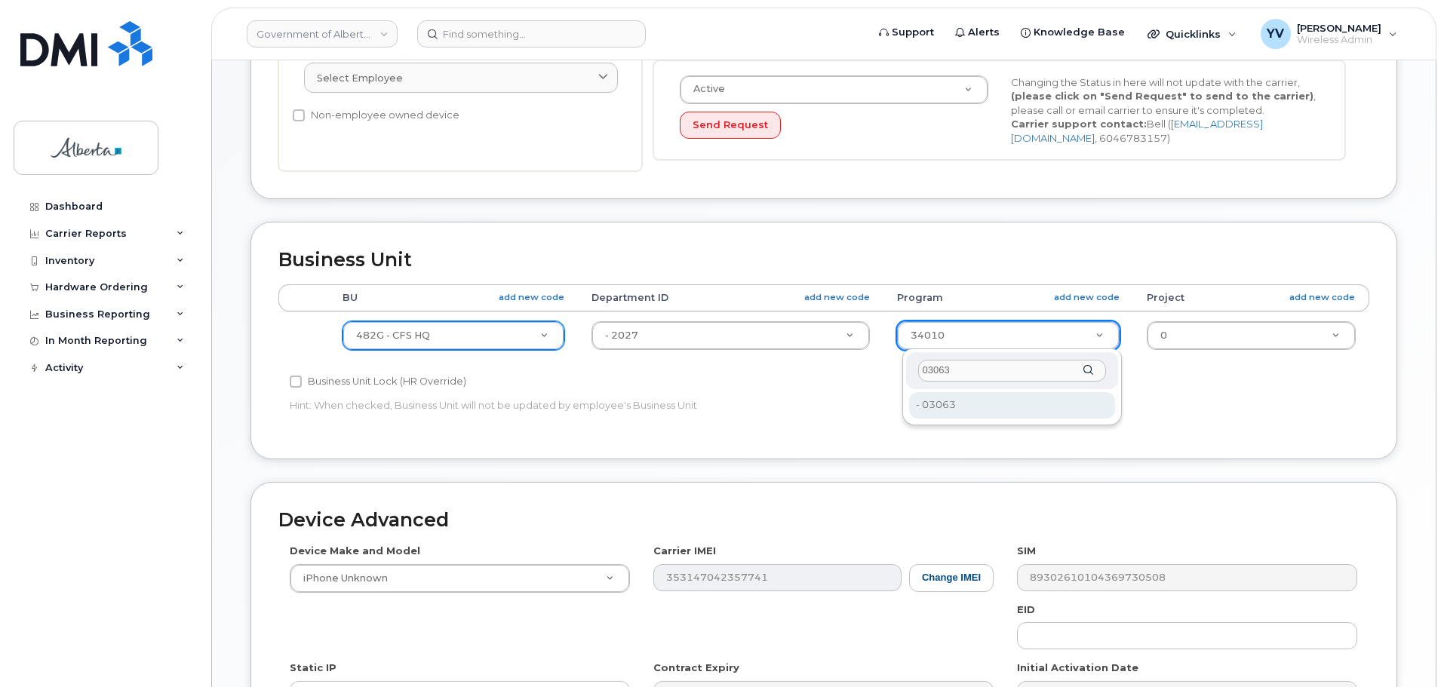
type input "03063"
type input "4124527"
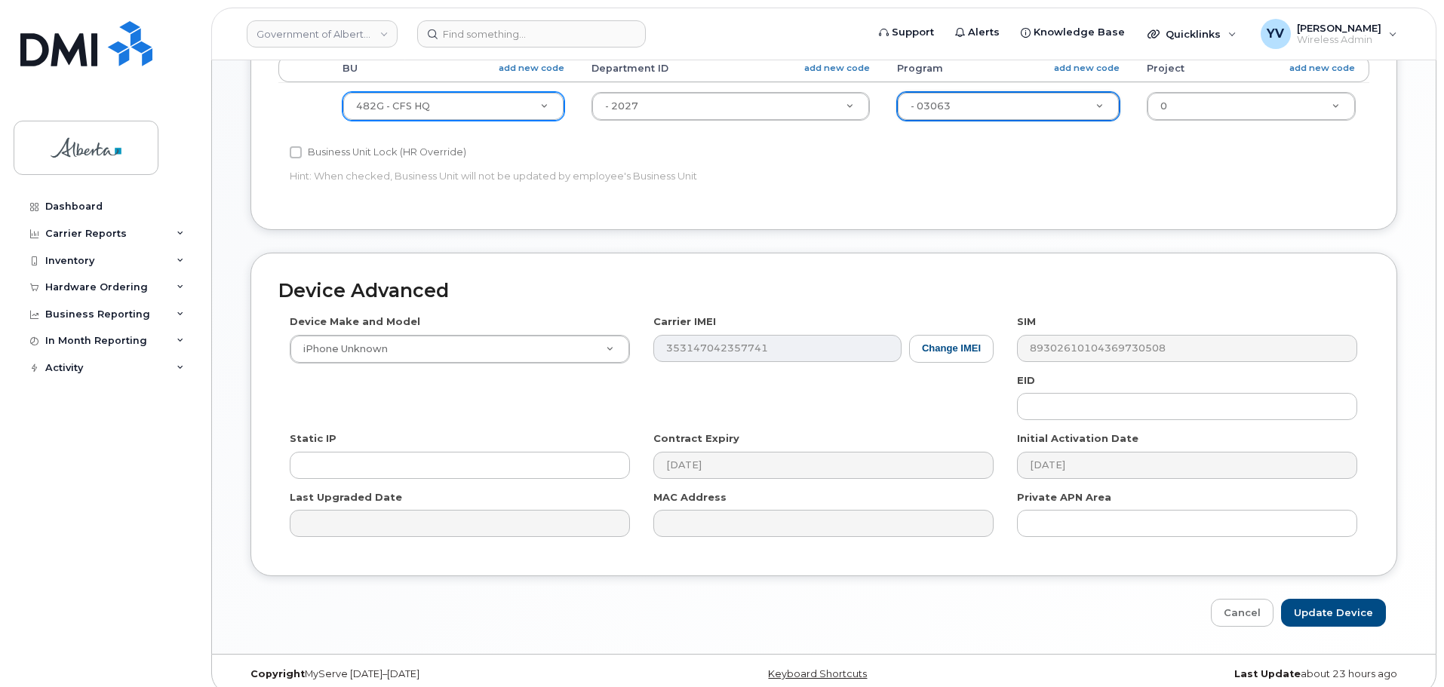
scroll to position [636, 0]
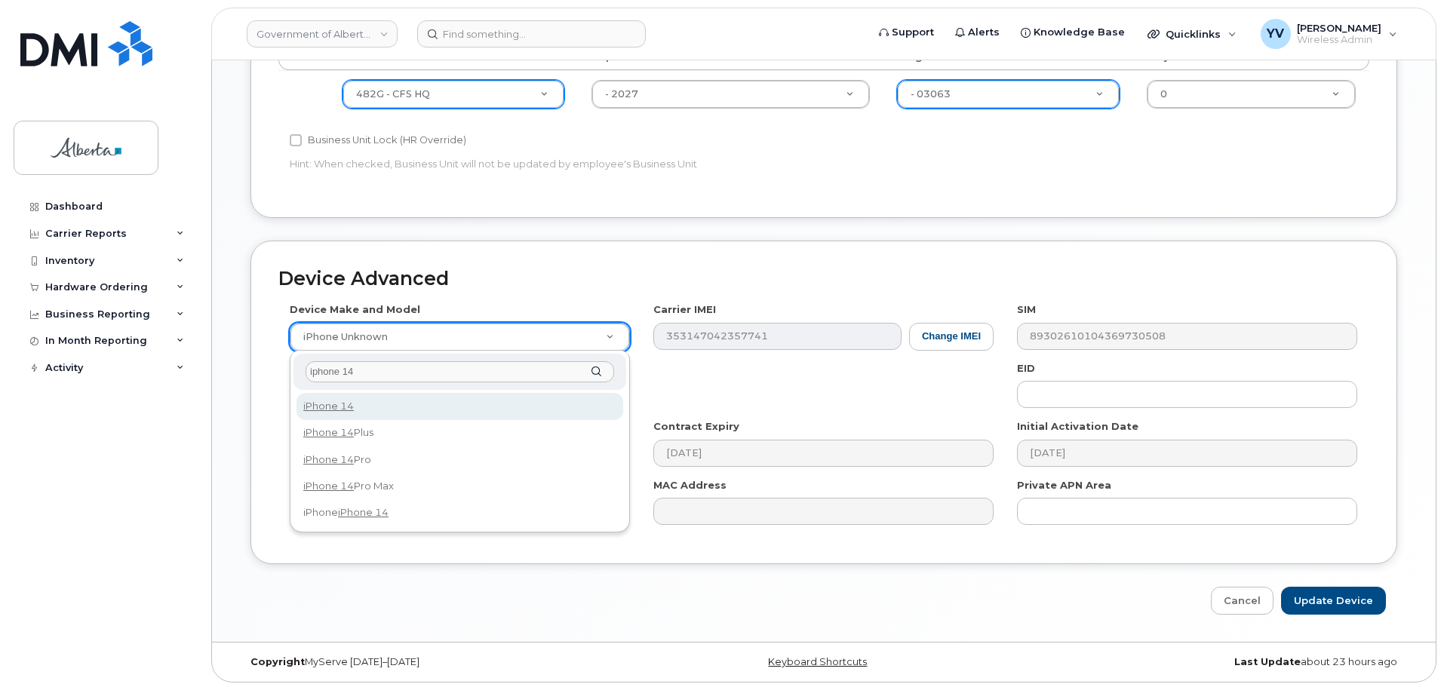
type input "iphone 14"
select select "2778"
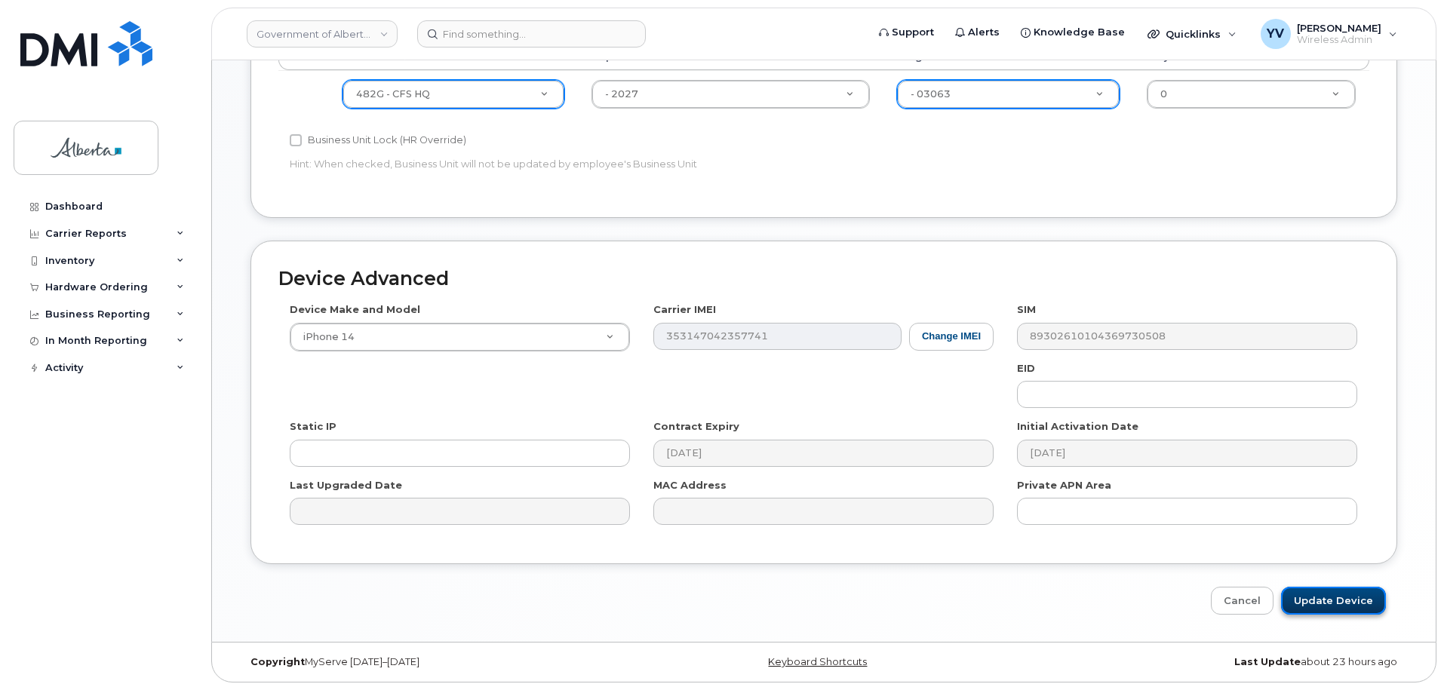
click at [1340, 592] on input "Update Device" at bounding box center [1333, 601] width 105 height 28
type input "Saving..."
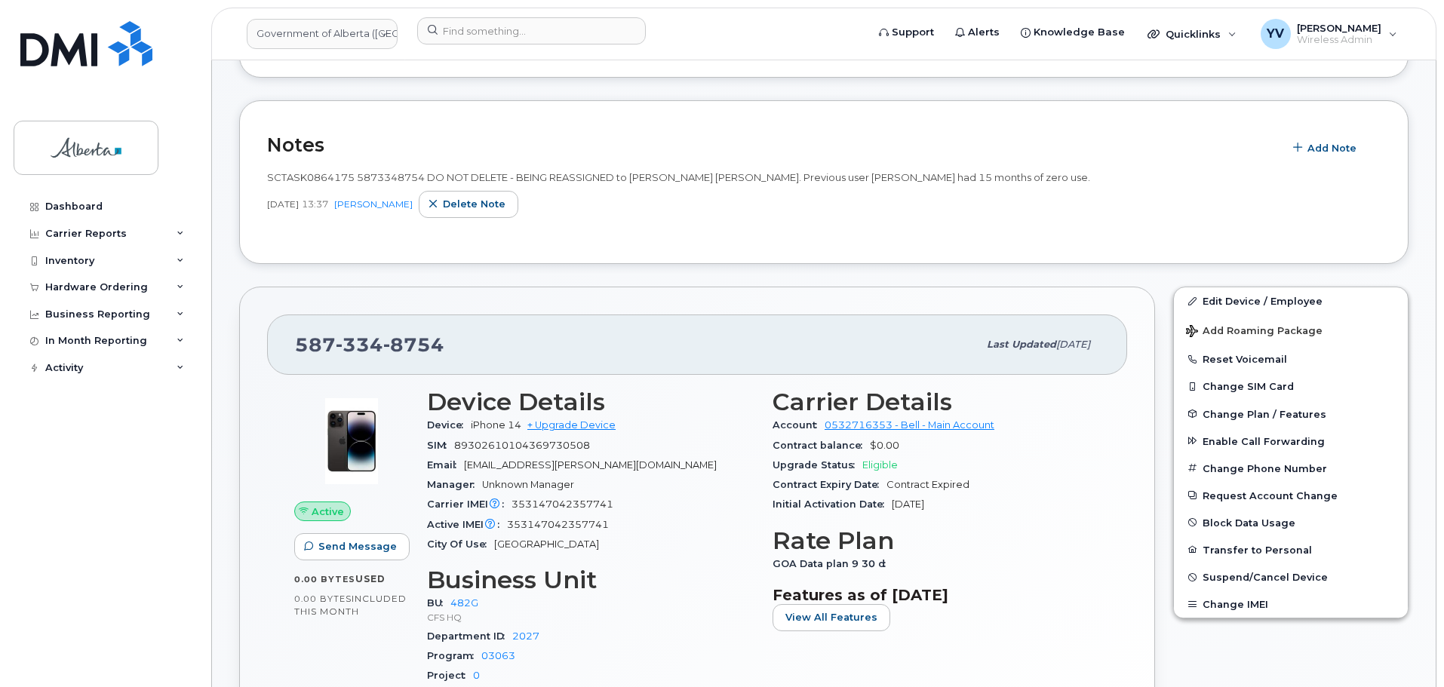
scroll to position [305, 0]
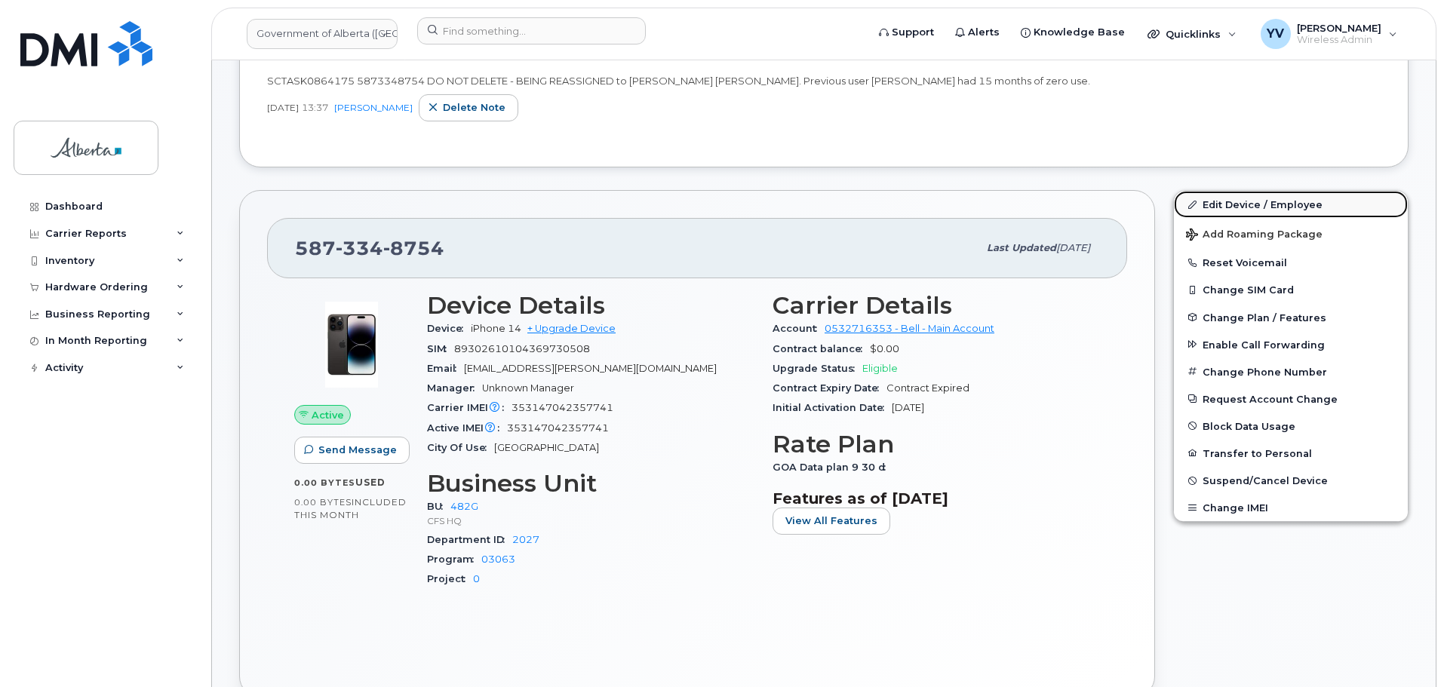
click at [1230, 200] on link "Edit Device / Employee" at bounding box center [1291, 204] width 234 height 27
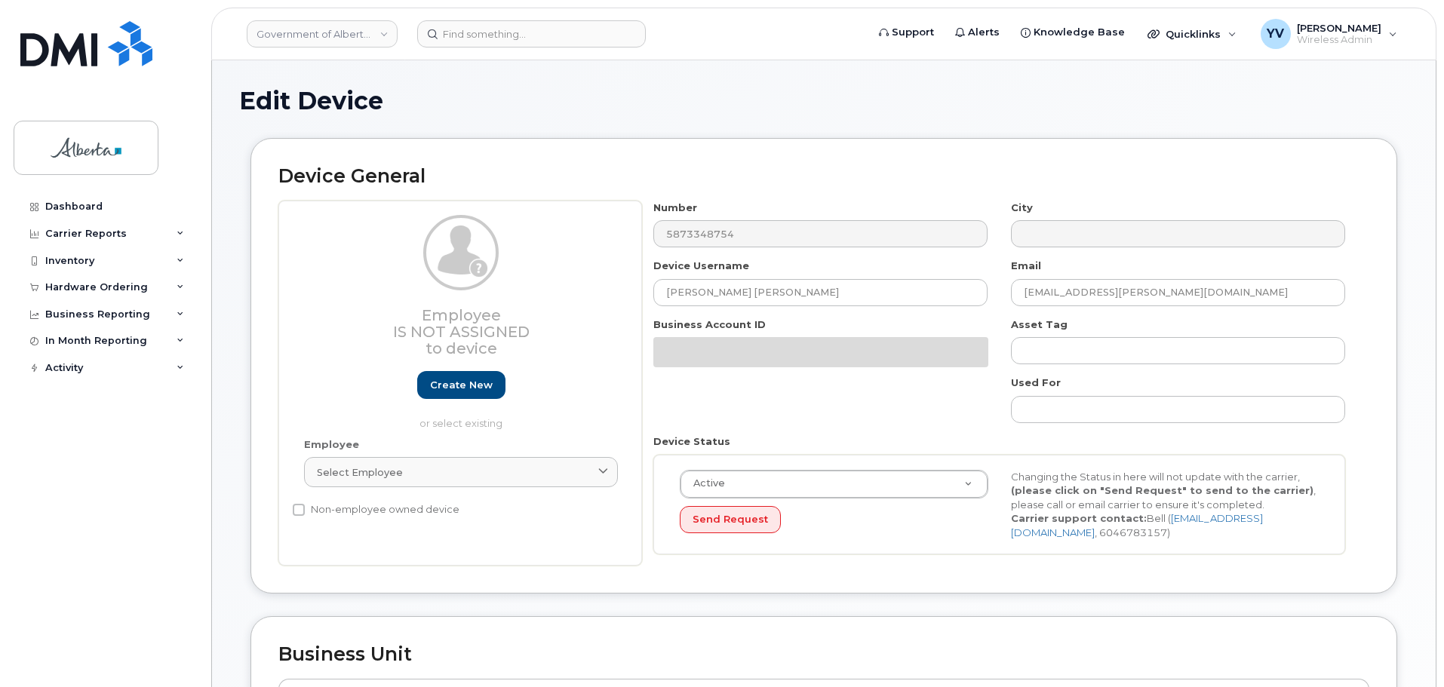
select select "4120337"
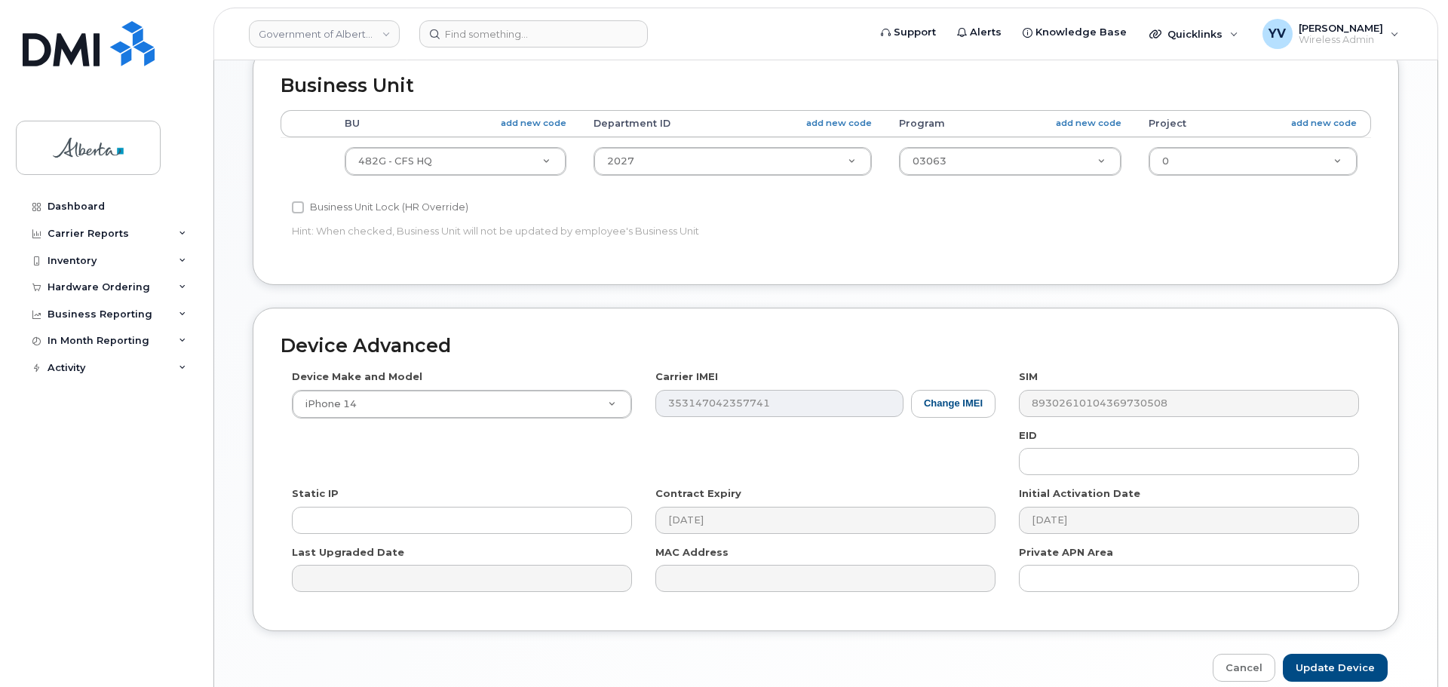
scroll to position [572, 0]
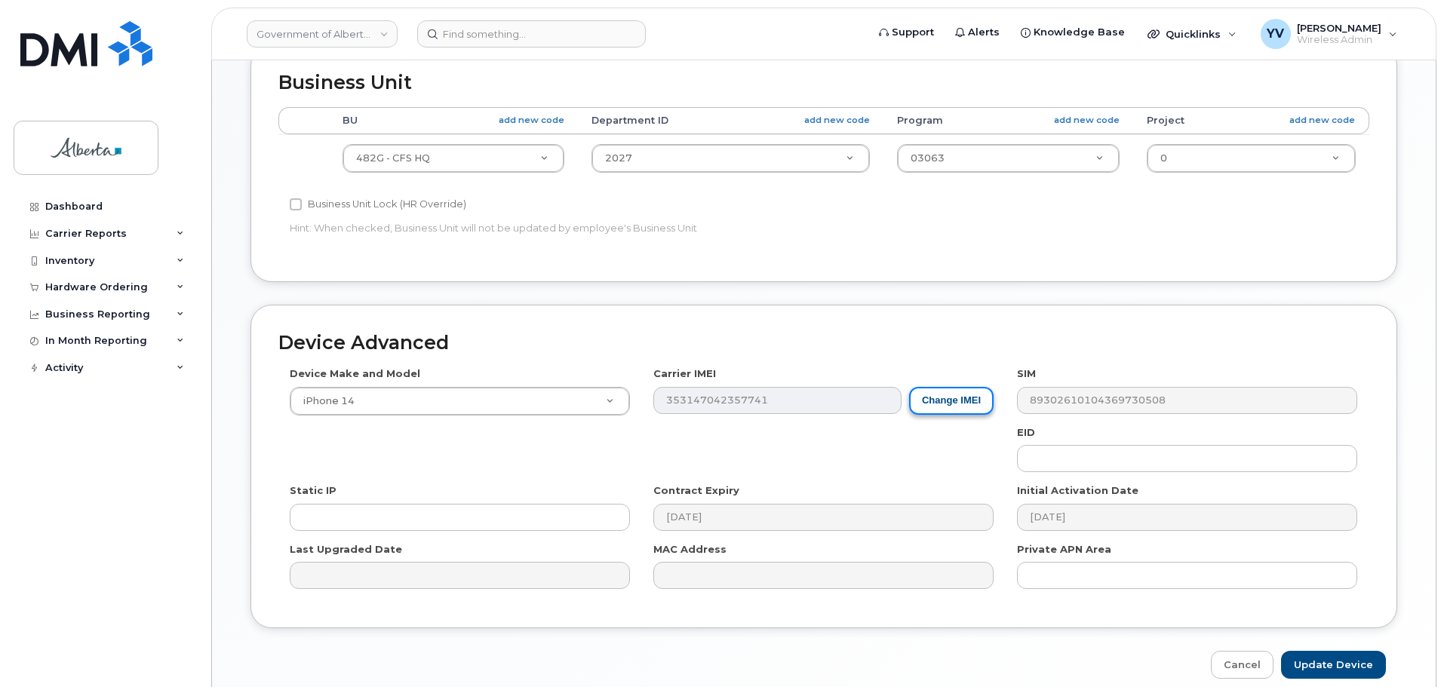
click at [942, 397] on button "Change IMEI" at bounding box center [951, 401] width 84 height 28
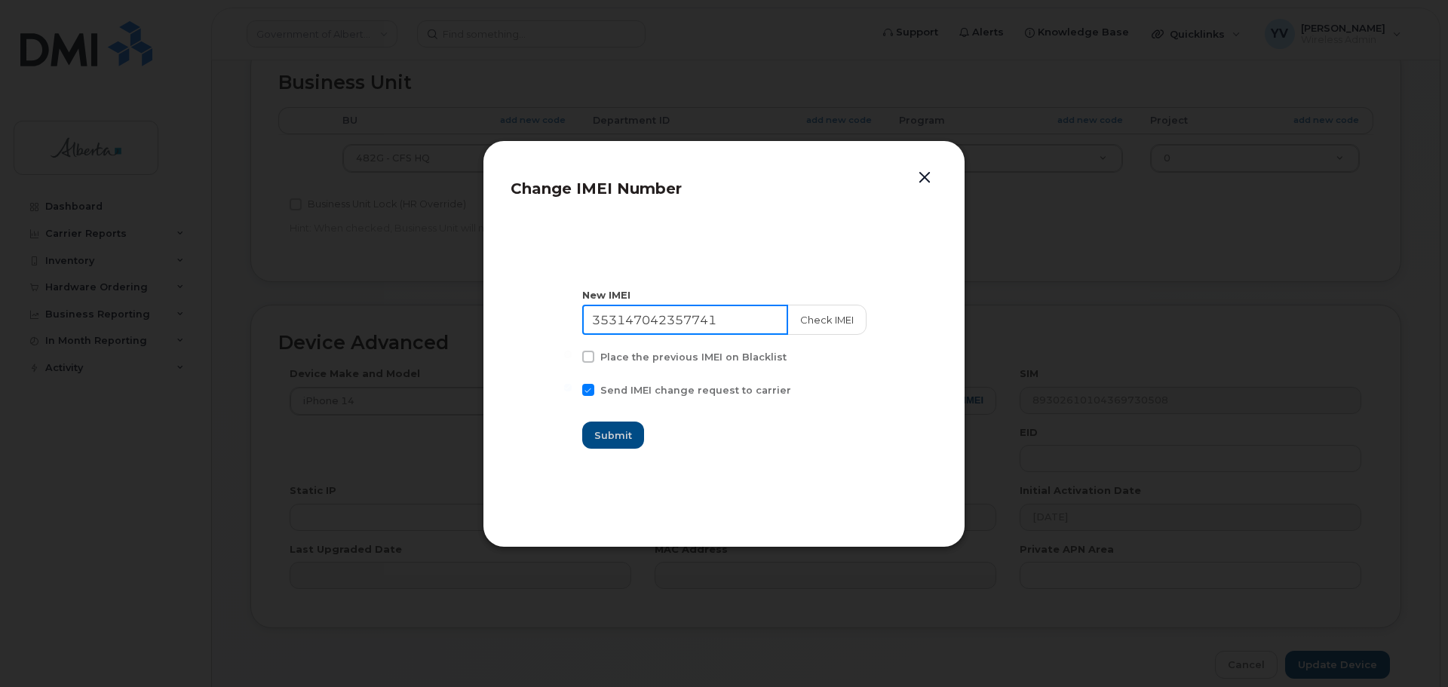
drag, startPoint x: 740, startPoint y: 315, endPoint x: 579, endPoint y: 326, distance: 161.8
click at [579, 326] on section "New IMEI 353147042357741 Check IMEI Place the previous IMEI on Blacklist Send I…" at bounding box center [724, 369] width 427 height 302
paste input "350032732038053"
click at [623, 316] on input "350032732038053" at bounding box center [685, 320] width 206 height 30
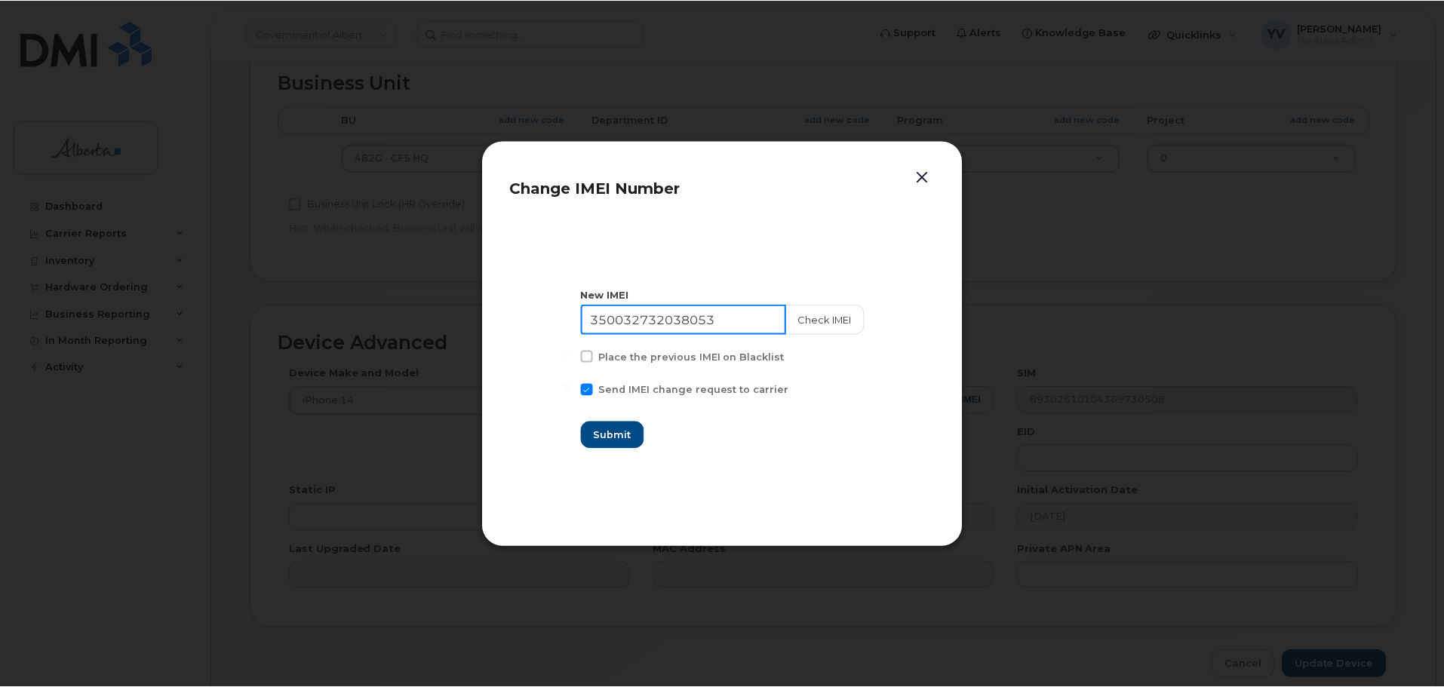
scroll to position [0, 0]
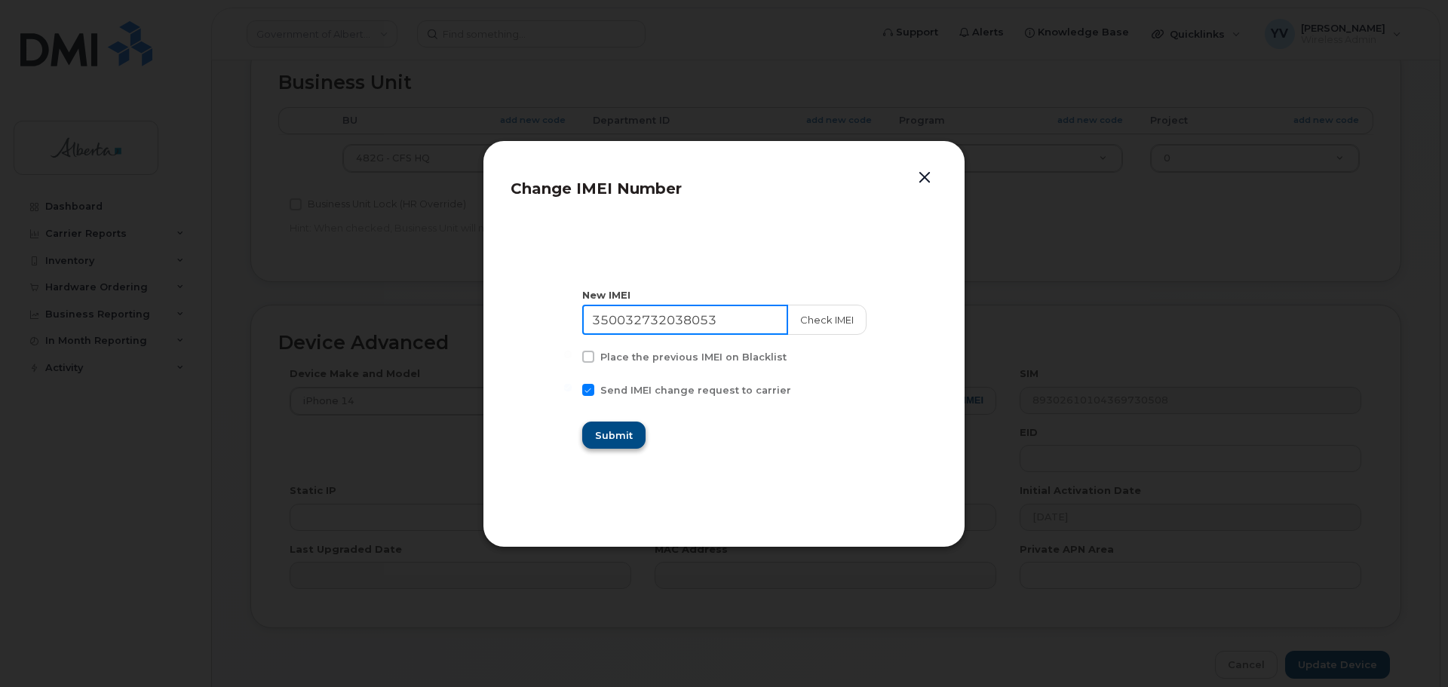
type input "350032732038053"
click at [627, 437] on span "Submit" at bounding box center [614, 435] width 38 height 14
type input "350032732038053"
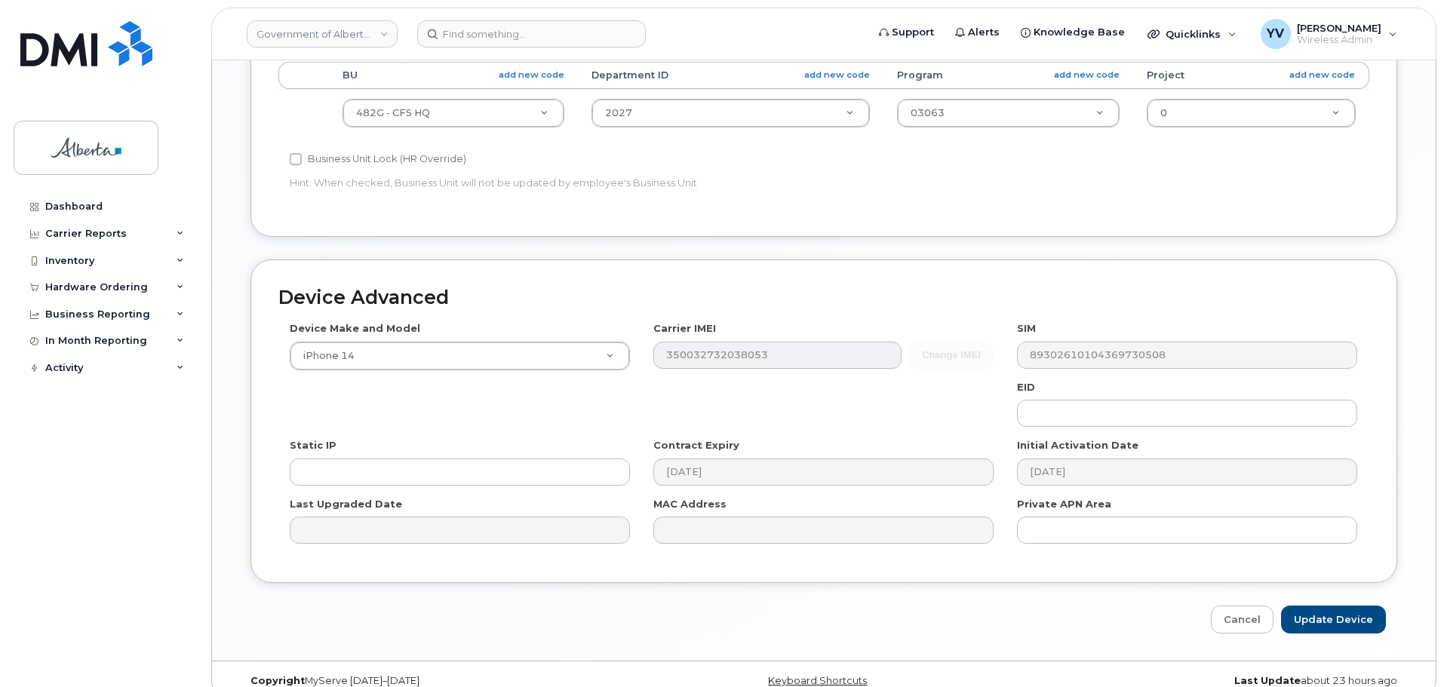
scroll to position [639, 0]
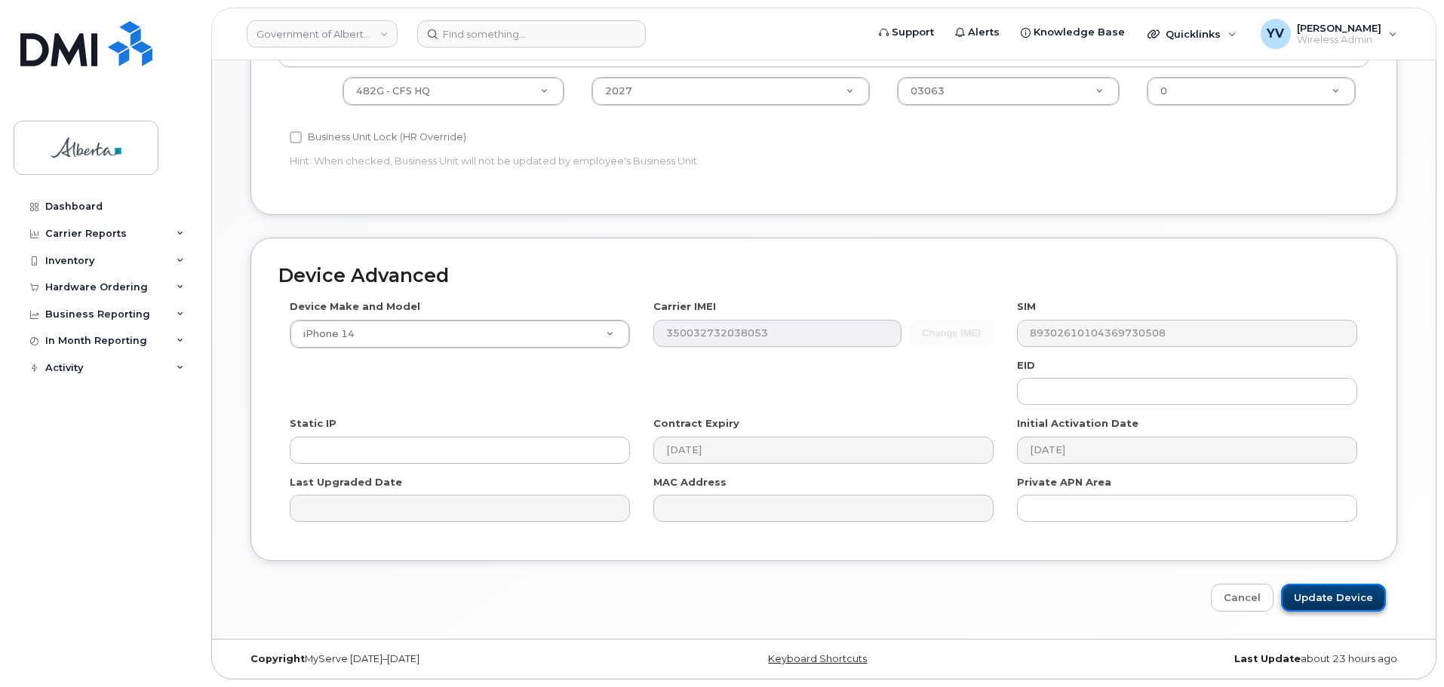
click at [1329, 588] on input "Update Device" at bounding box center [1333, 598] width 105 height 28
type input "Saving..."
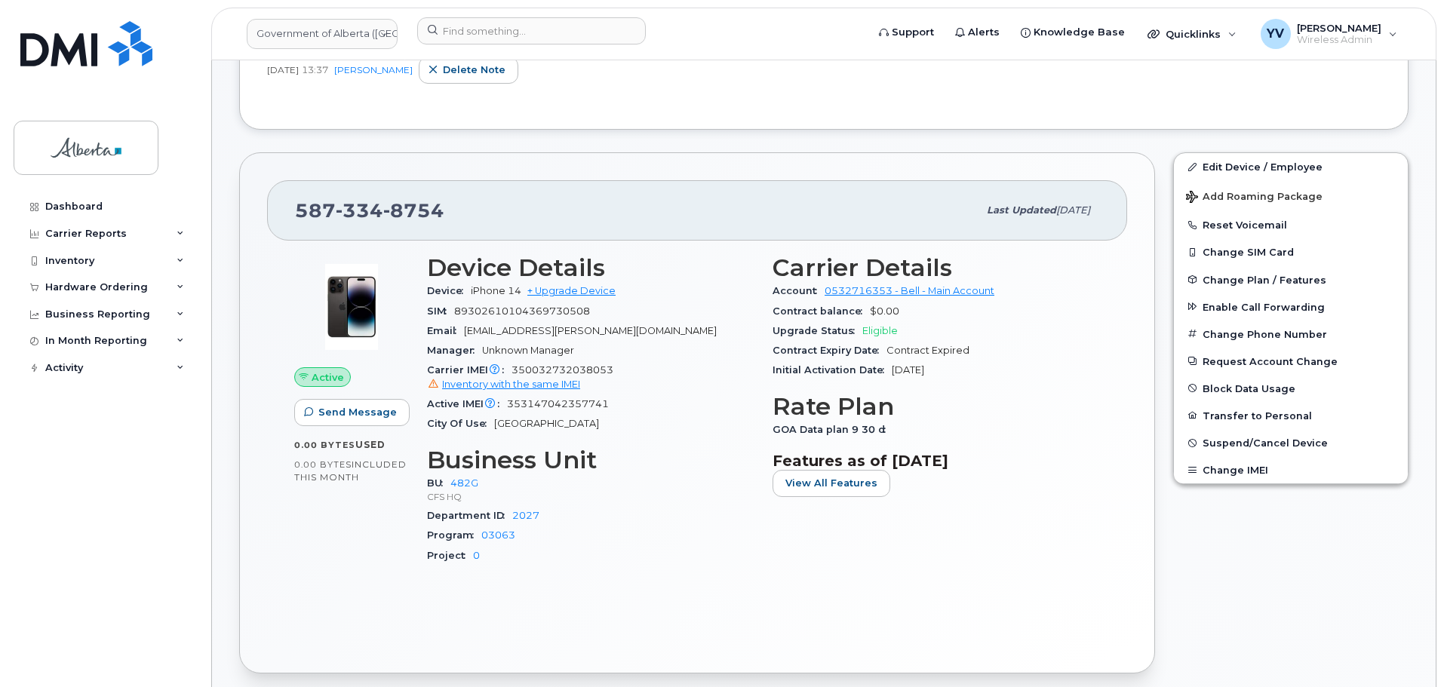
scroll to position [359, 0]
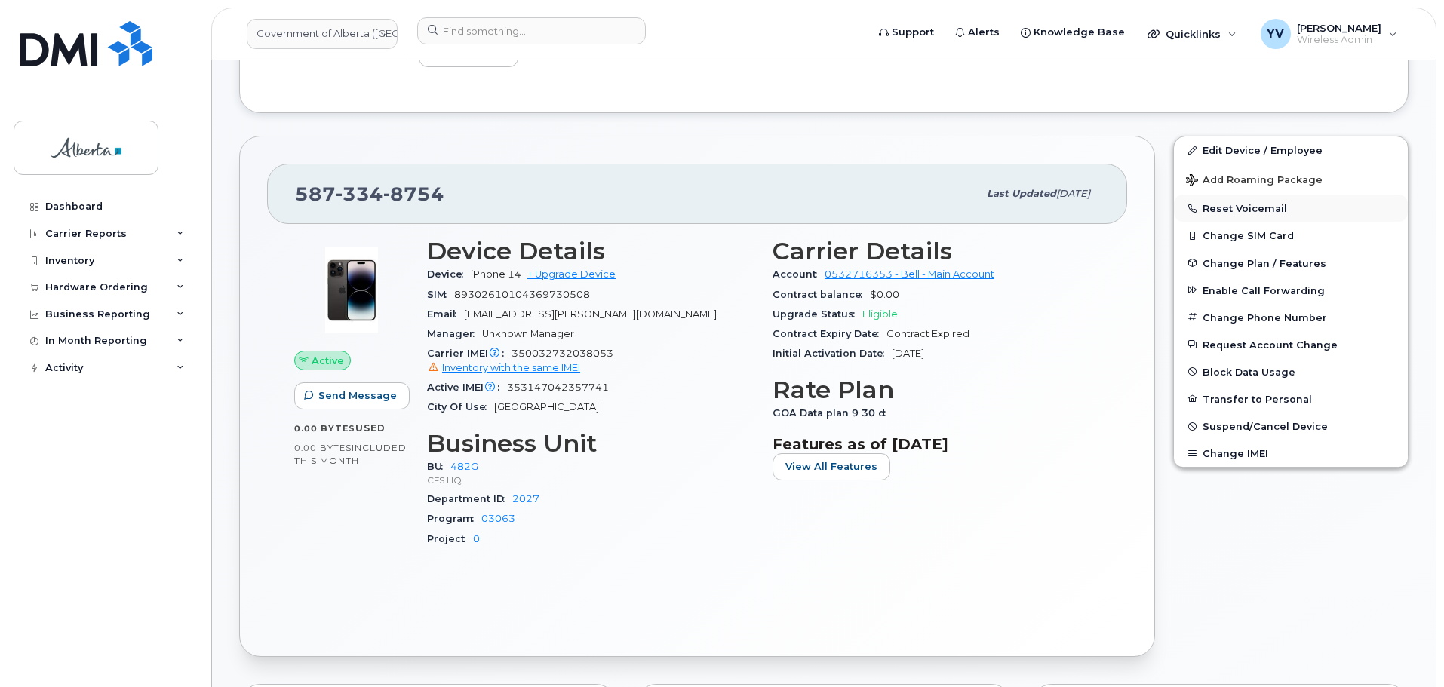
click at [1238, 204] on button "Reset Voicemail" at bounding box center [1291, 208] width 234 height 27
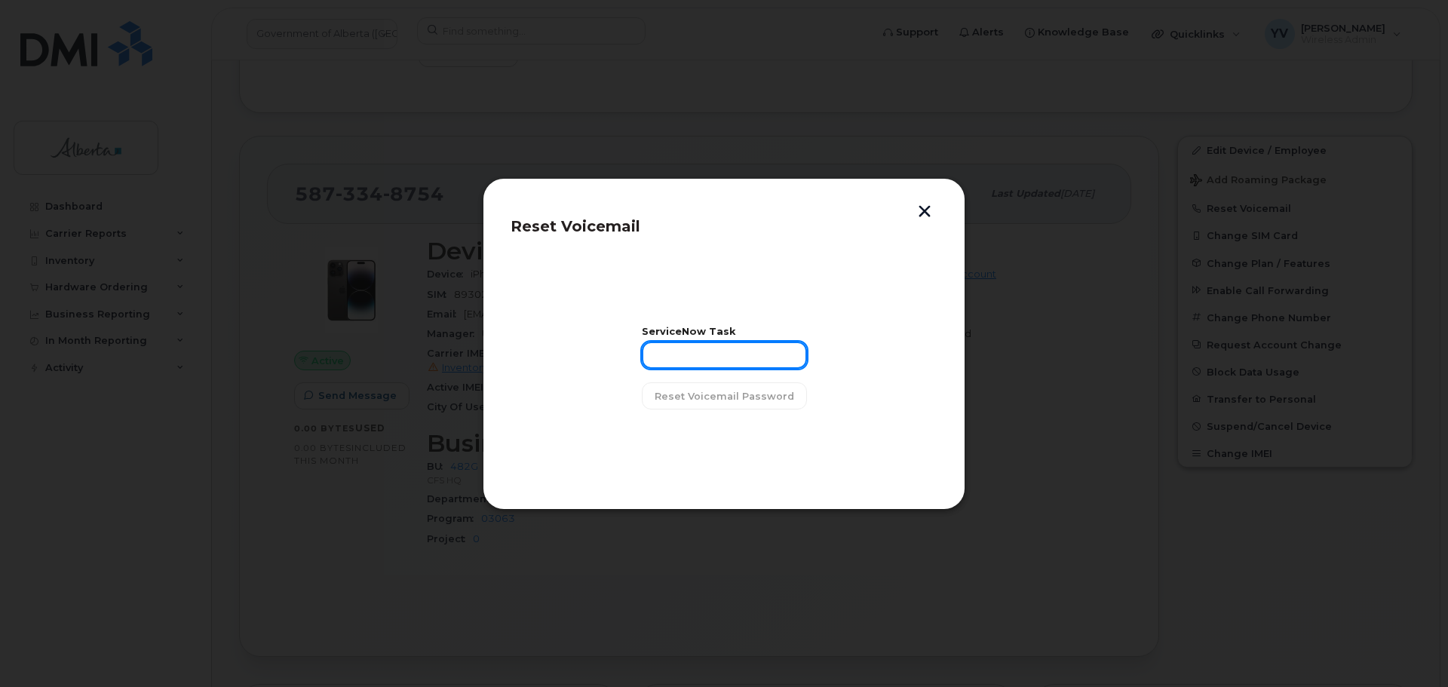
click at [709, 354] on input "text" at bounding box center [724, 355] width 165 height 27
paste input "SCTASK0864175"
type input "SCTASK0864175"
click at [723, 398] on span "Reset Voicemail Password" at bounding box center [725, 396] width 140 height 14
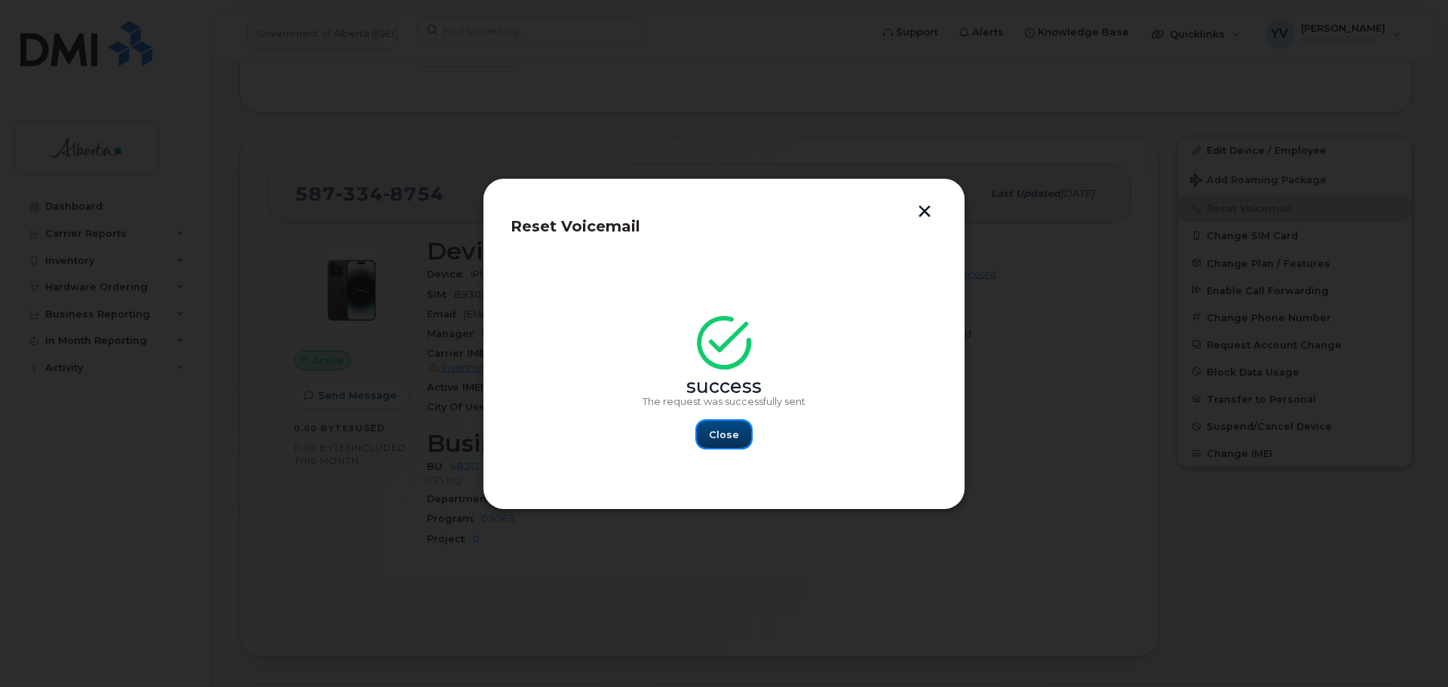
click at [732, 437] on span "Close" at bounding box center [724, 435] width 30 height 14
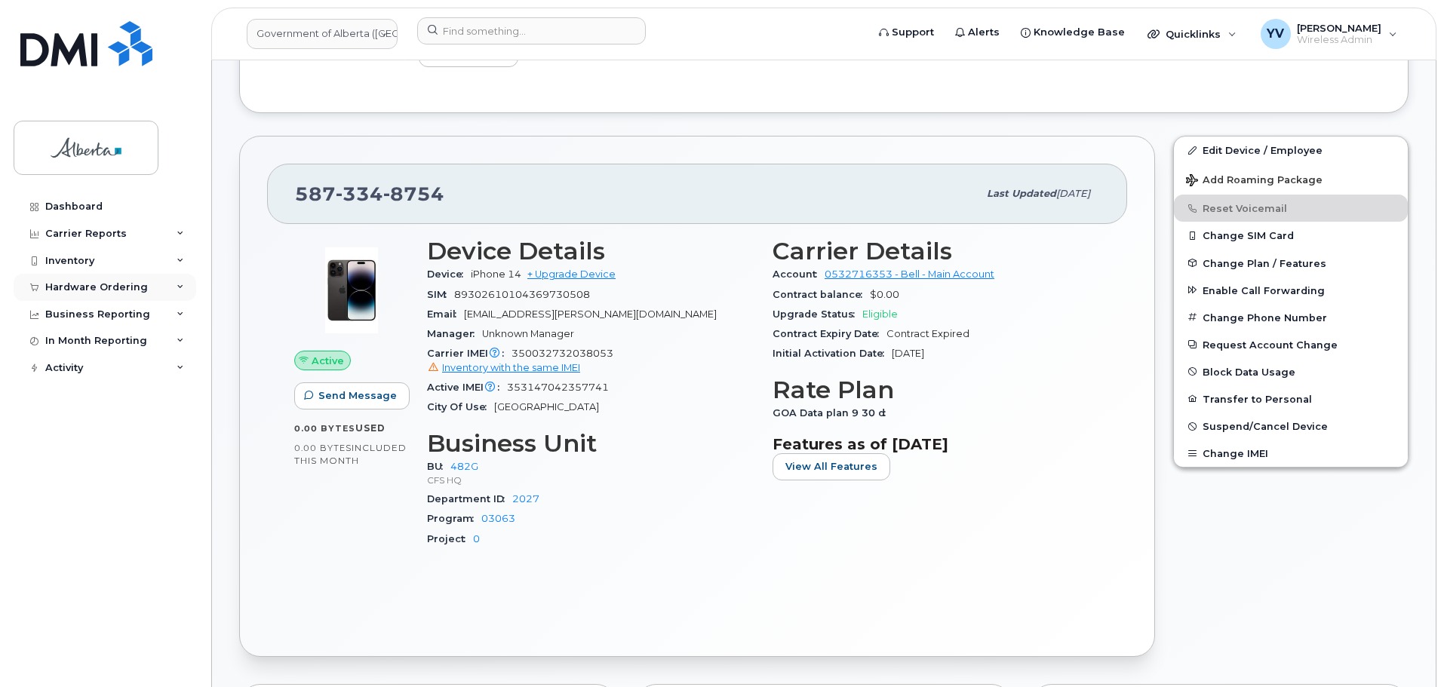
click at [69, 283] on div "Hardware Ordering" at bounding box center [96, 287] width 103 height 12
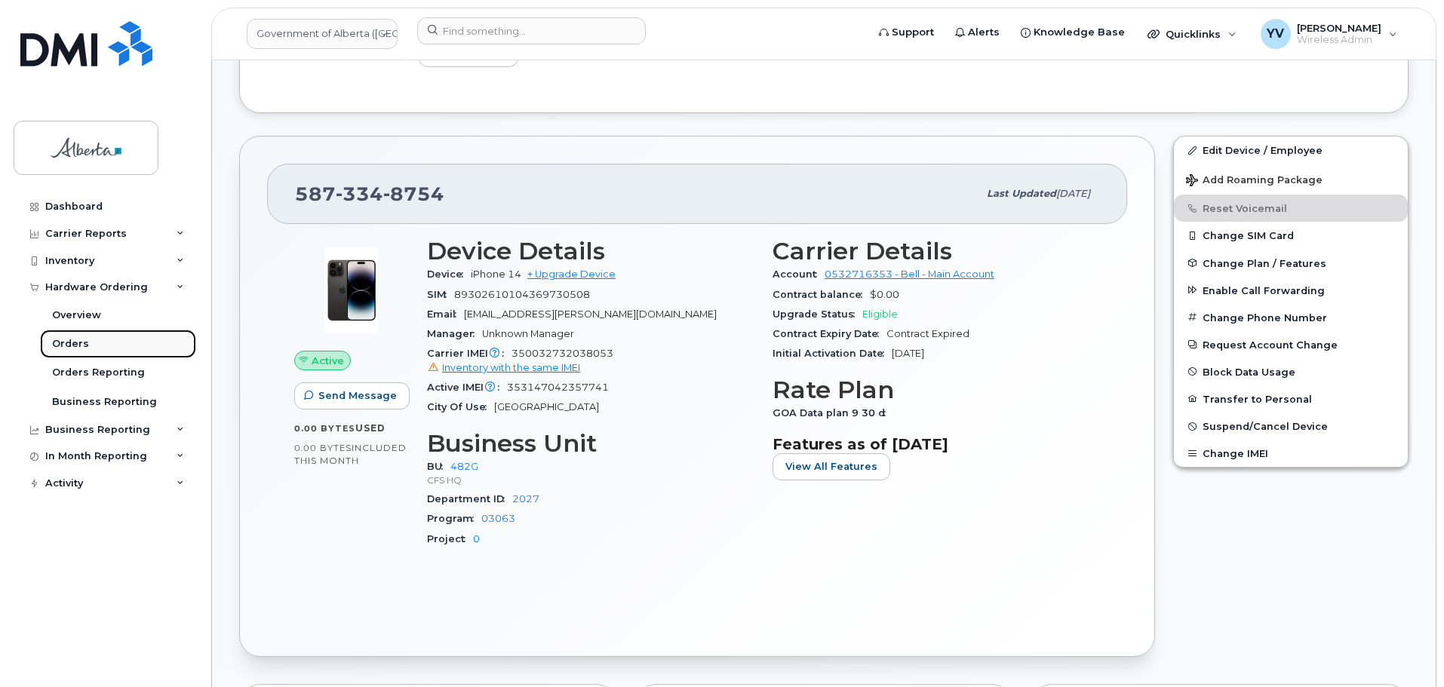
click at [65, 340] on div "Orders" at bounding box center [70, 344] width 37 height 14
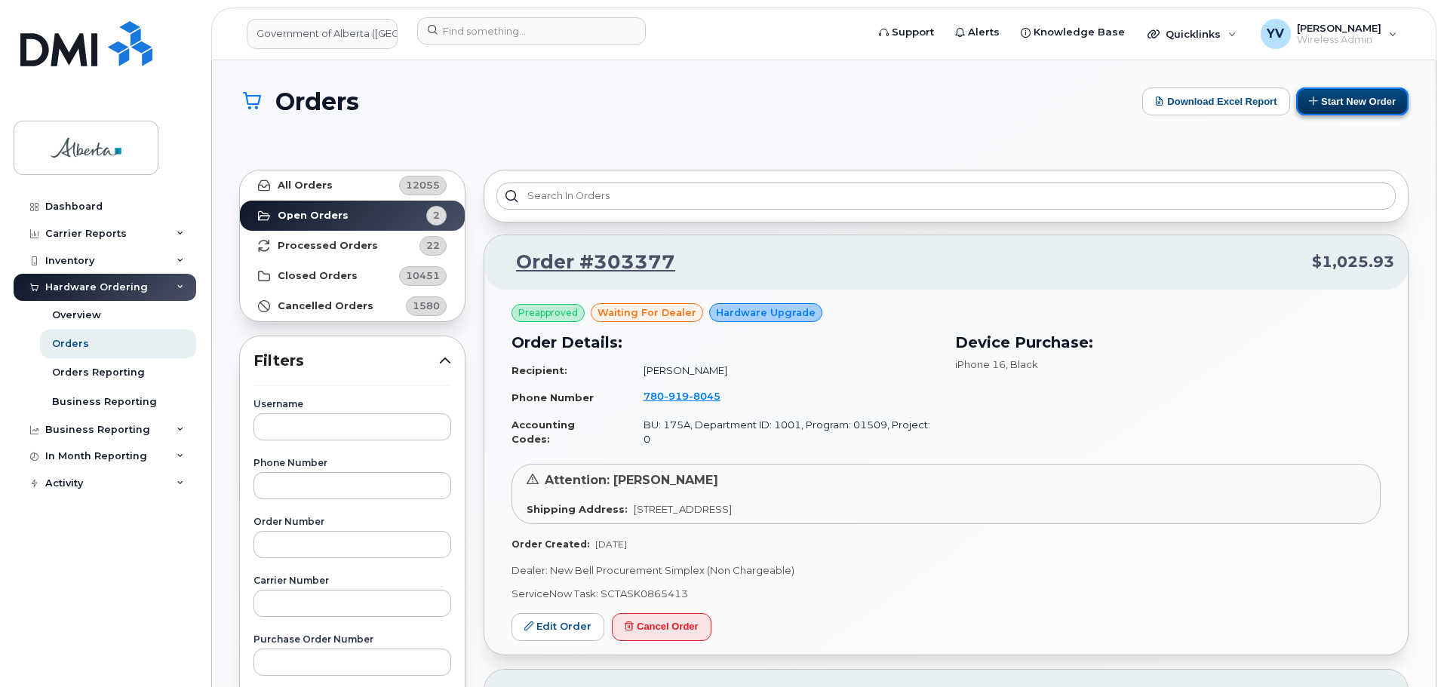
click at [1331, 102] on button "Start New Order" at bounding box center [1352, 101] width 112 height 28
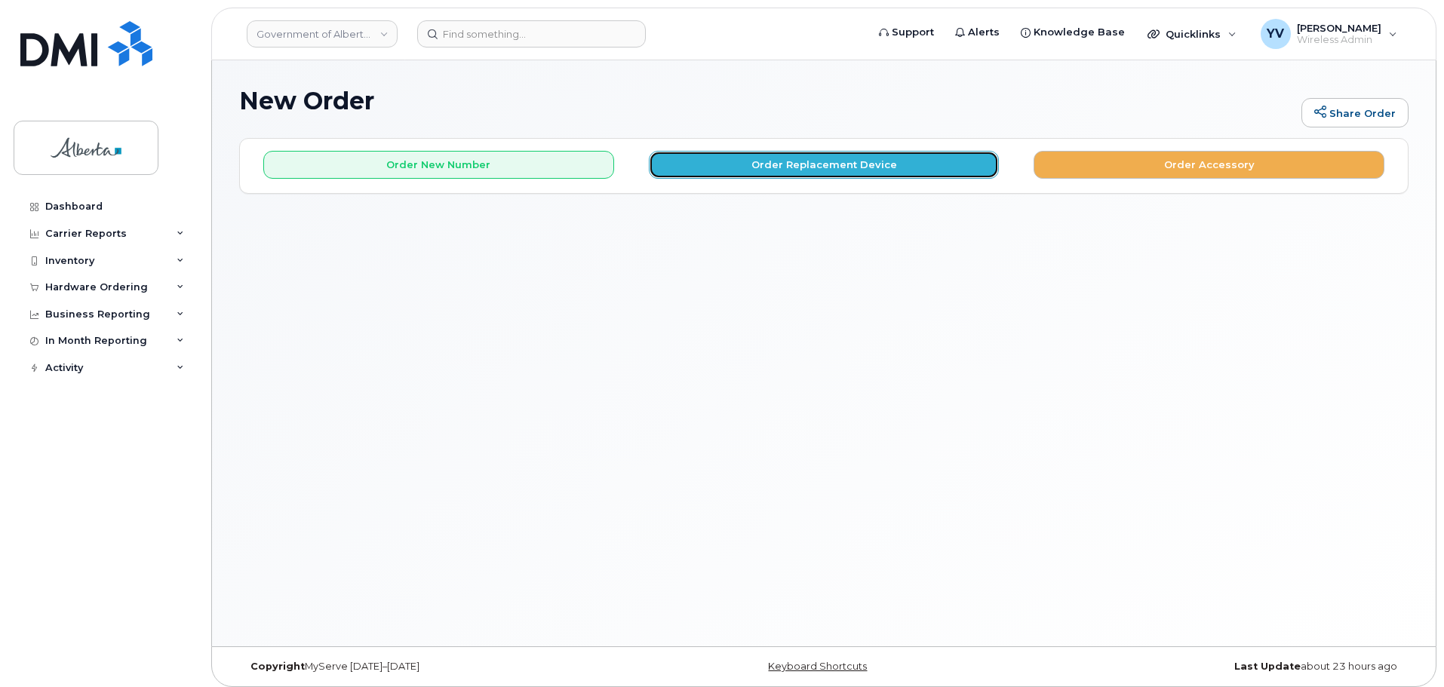
click at [777, 153] on button "Order Replacement Device" at bounding box center [824, 165] width 351 height 28
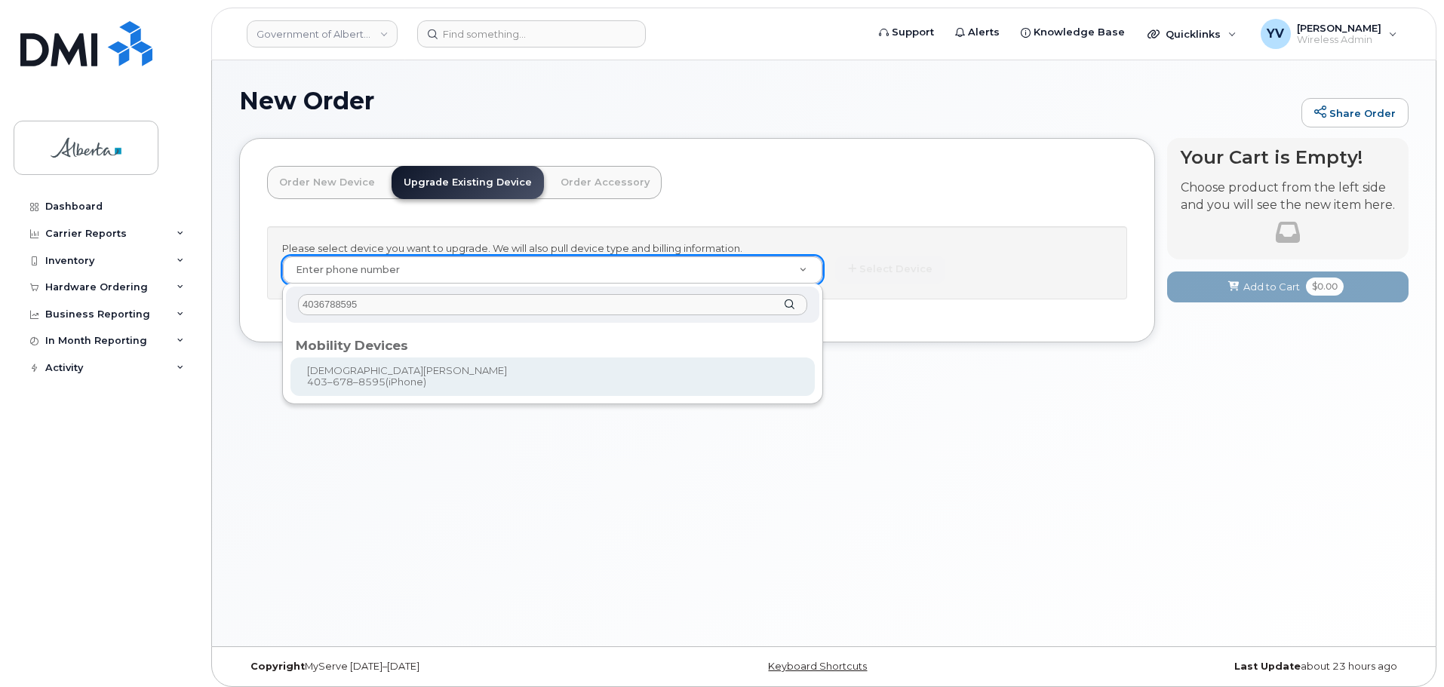
type input "4036788595"
type input "789671"
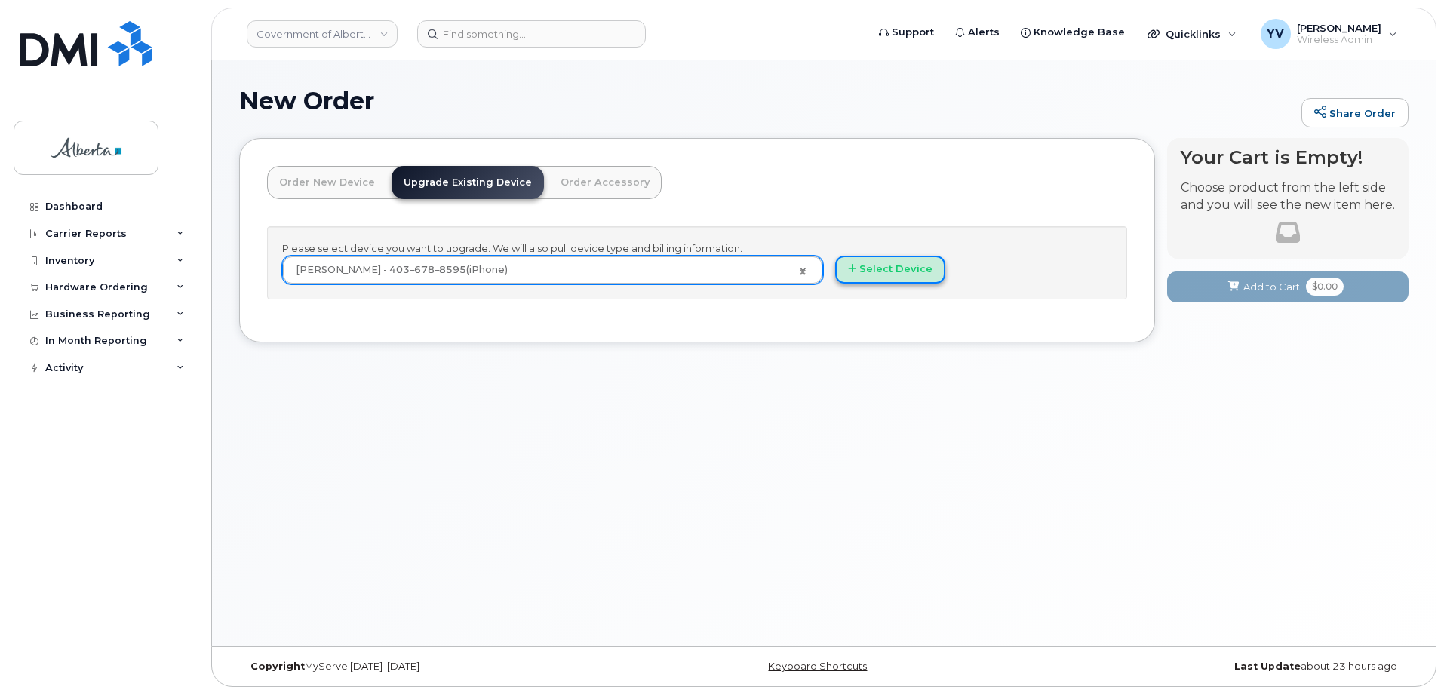
click at [899, 265] on button "Select Device" at bounding box center [890, 270] width 110 height 28
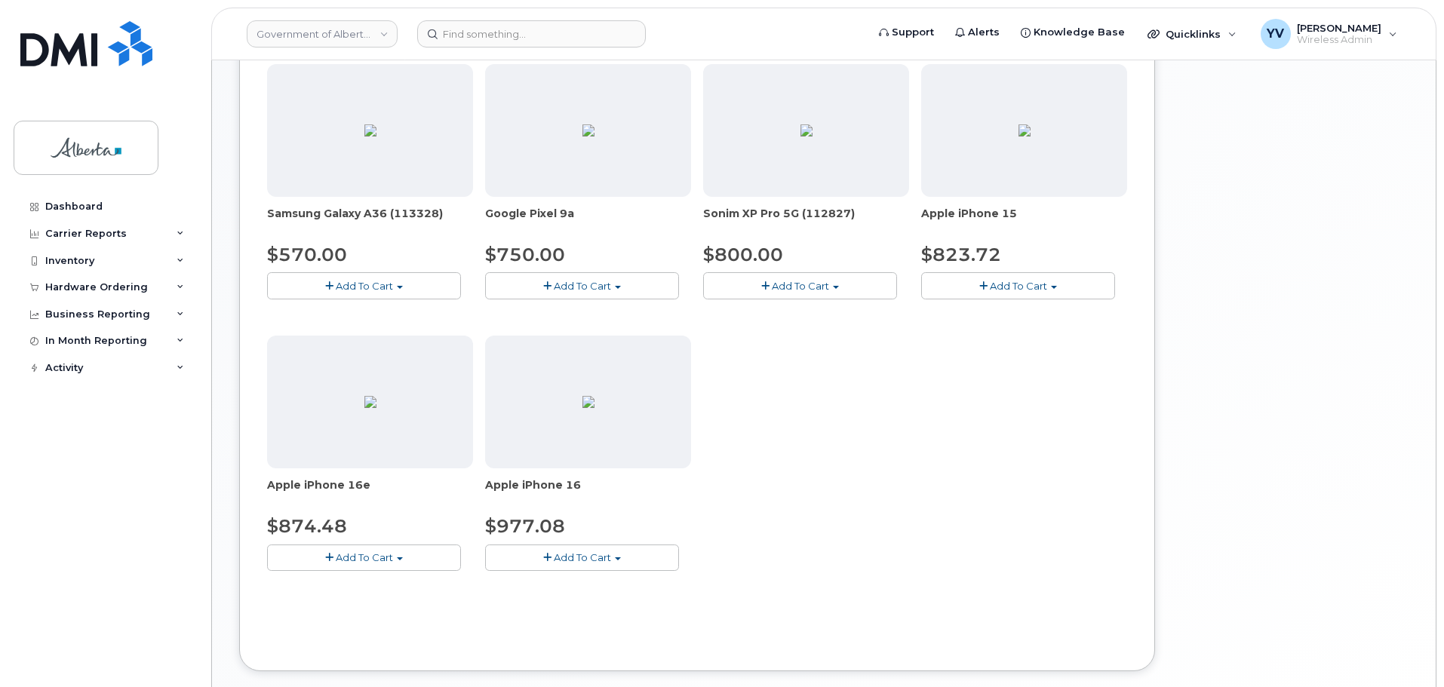
scroll to position [510, 0]
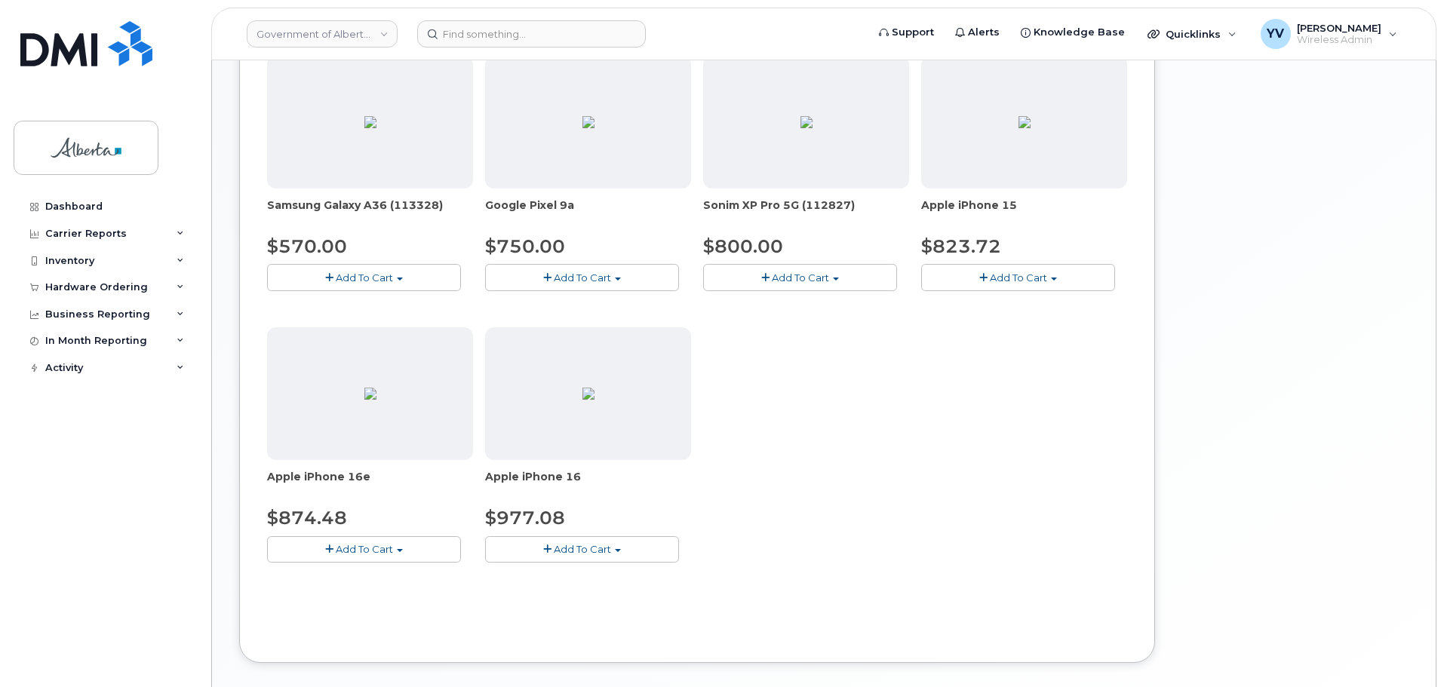
click at [620, 549] on span "button" at bounding box center [618, 550] width 6 height 3
click at [616, 594] on link "$977.08 - 30-day upgrade (128GB model)" at bounding box center [609, 596] width 240 height 19
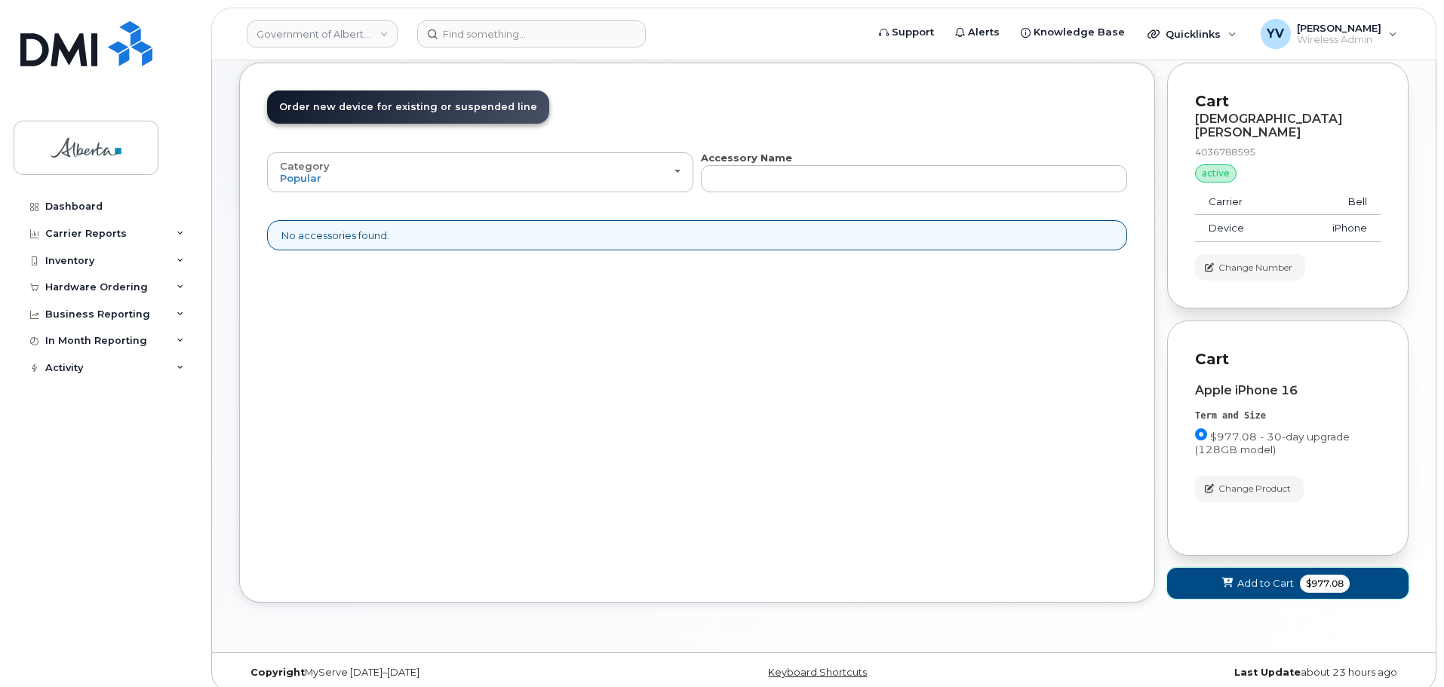
click at [1268, 576] on span "Add to Cart" at bounding box center [1265, 583] width 57 height 14
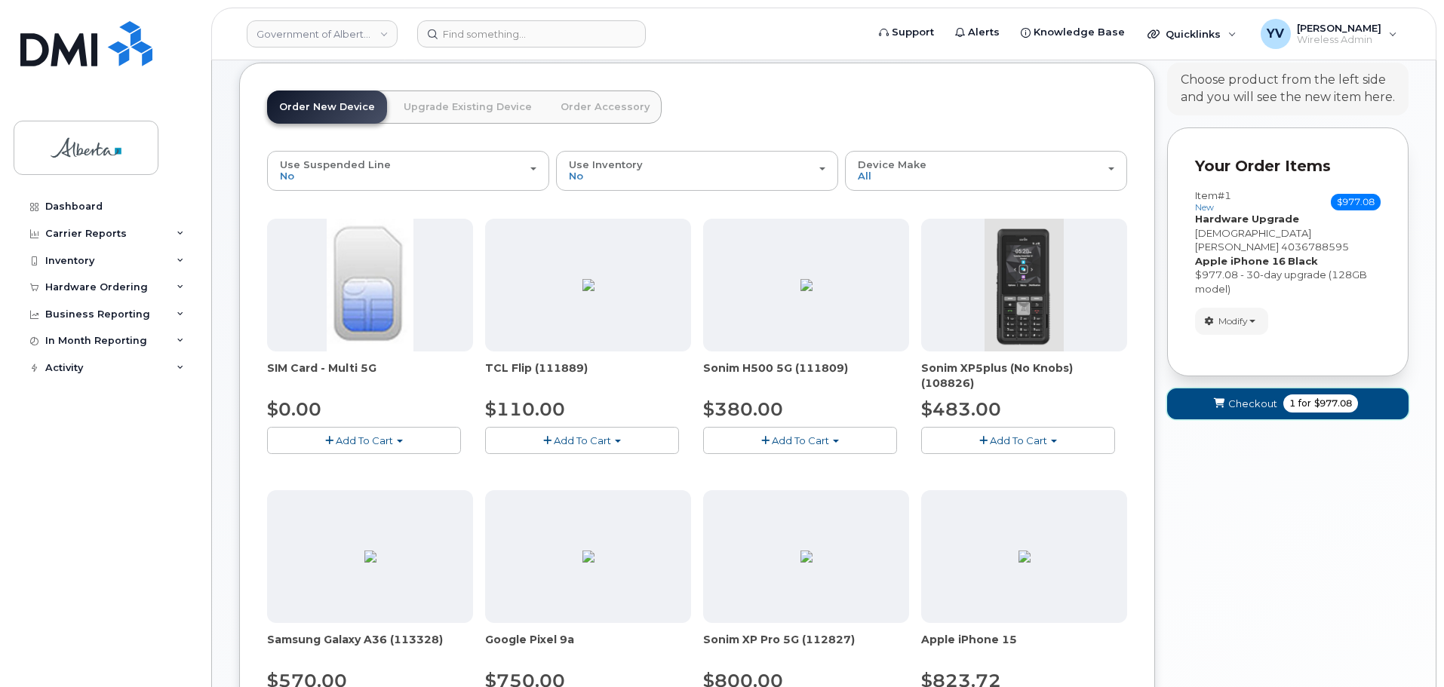
click at [1245, 397] on span "Checkout" at bounding box center [1252, 404] width 49 height 14
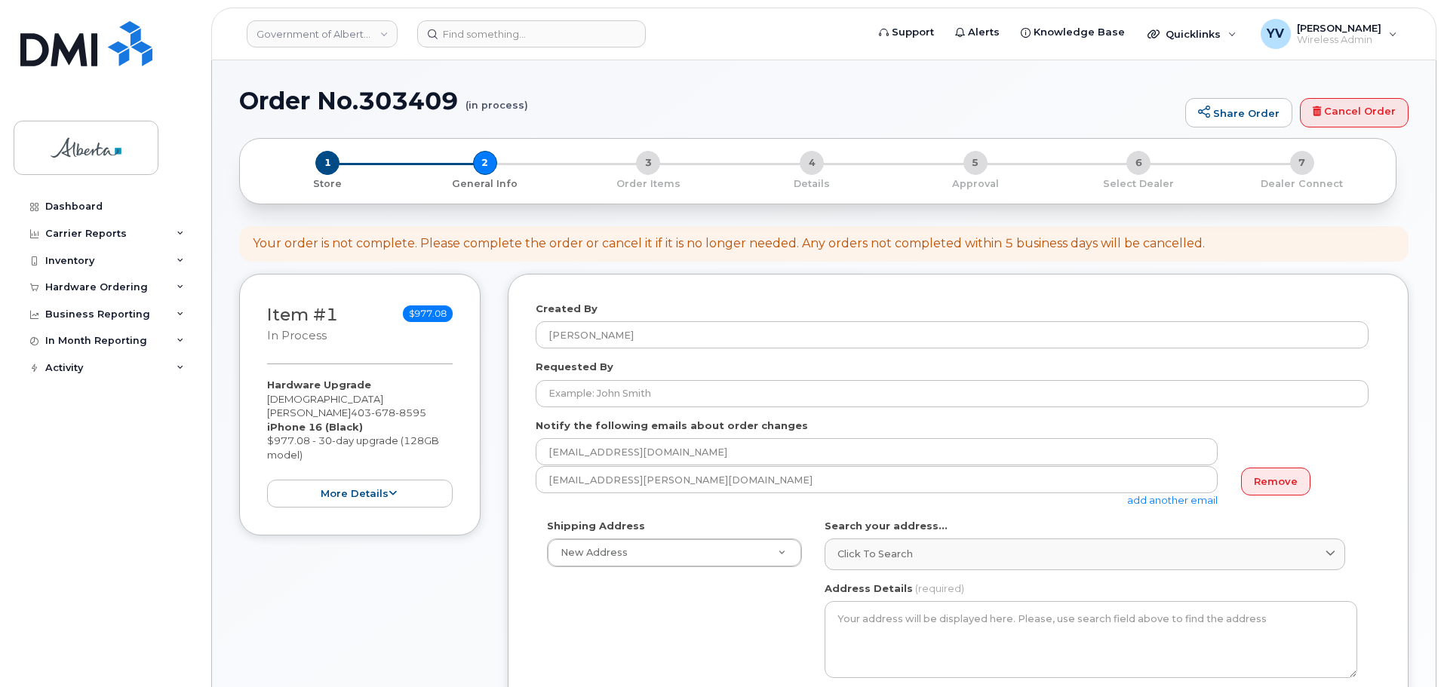
select select
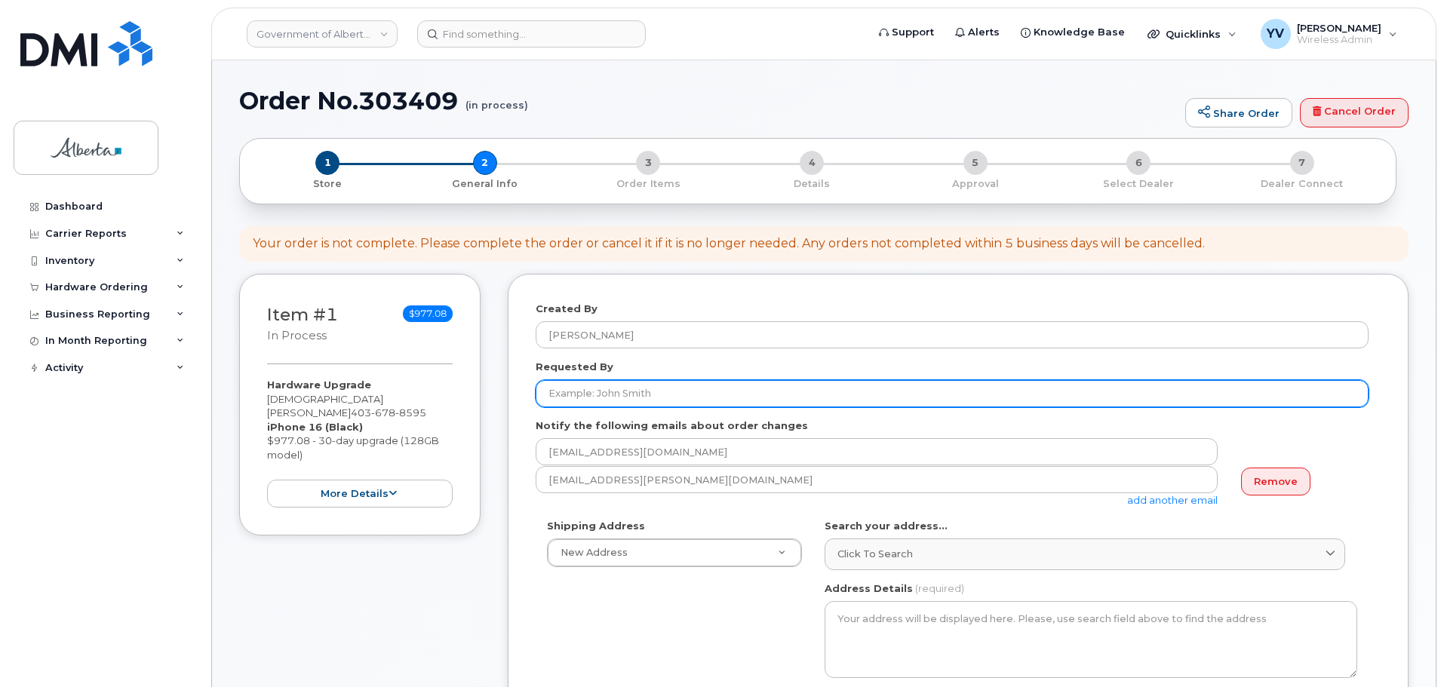
click at [560, 388] on input "Requested By" at bounding box center [952, 393] width 833 height 27
paste input "[DEMOGRAPHIC_DATA][PERSON_NAME]"
type input "[DEMOGRAPHIC_DATA][PERSON_NAME]"
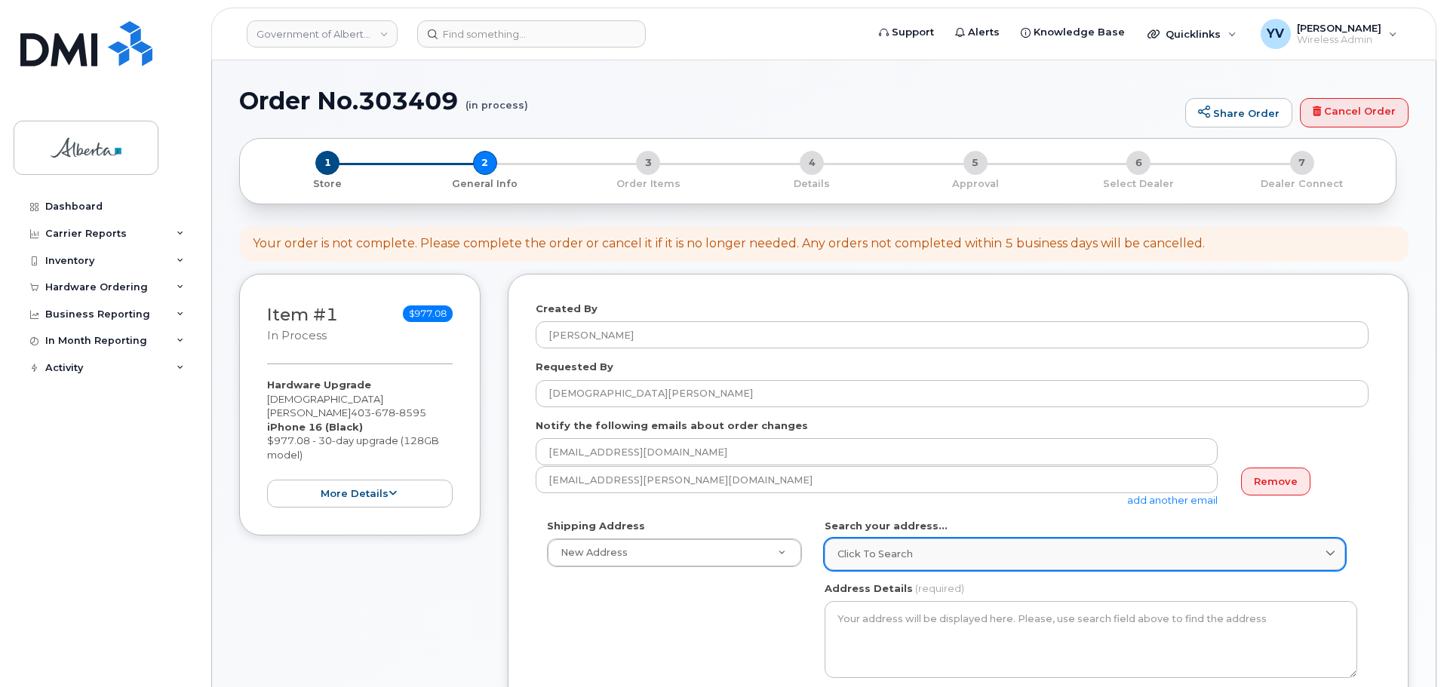
click at [870, 553] on span "Click to search" at bounding box center [874, 554] width 75 height 14
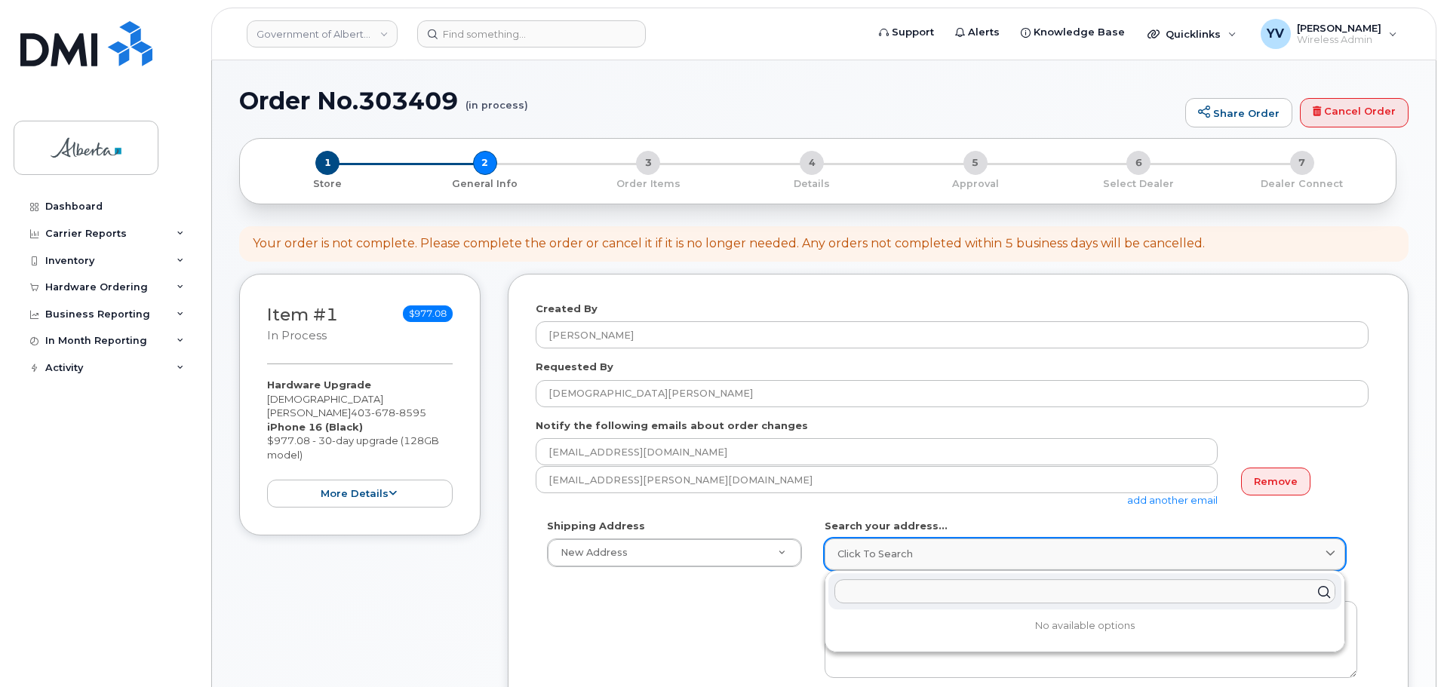
paste input "800 Railway Avenue"
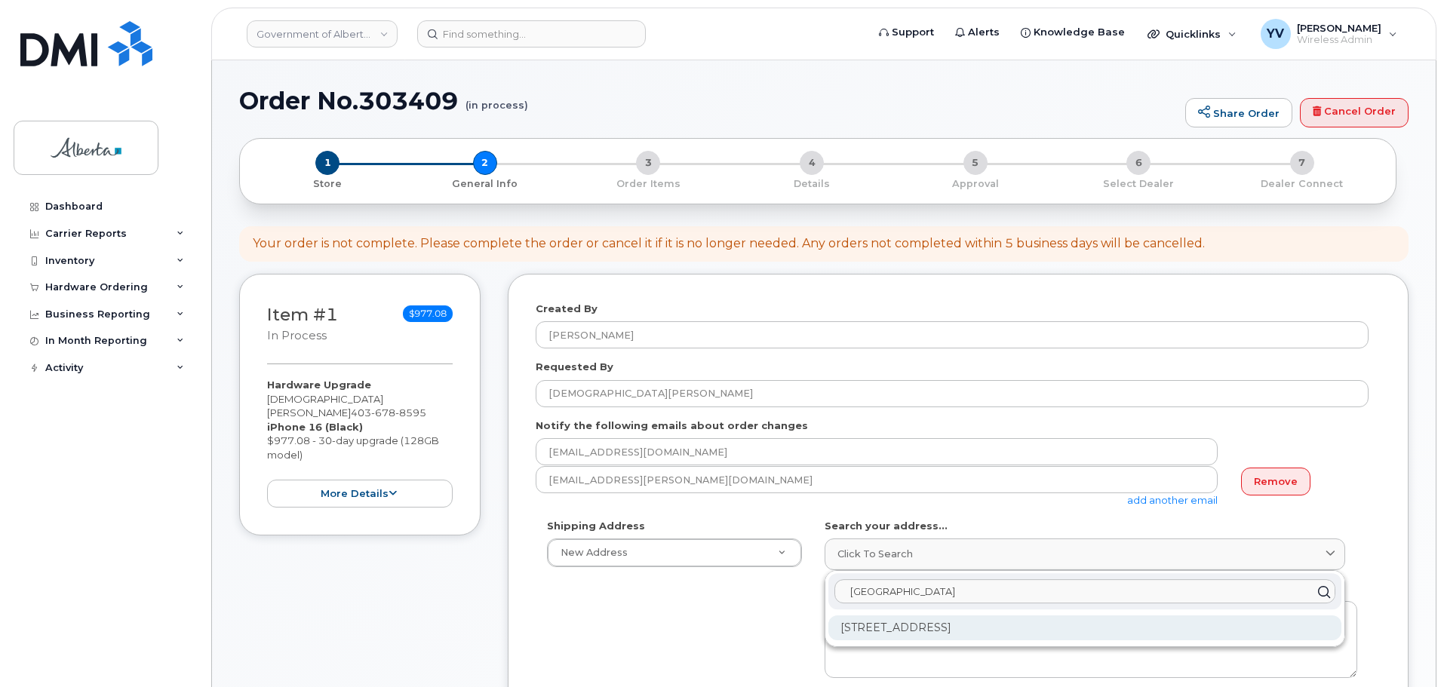
type input "800 Railway Avenue"
click at [910, 628] on div "800 Railway Ave Canmore AB T1W 1P1" at bounding box center [1084, 627] width 513 height 25
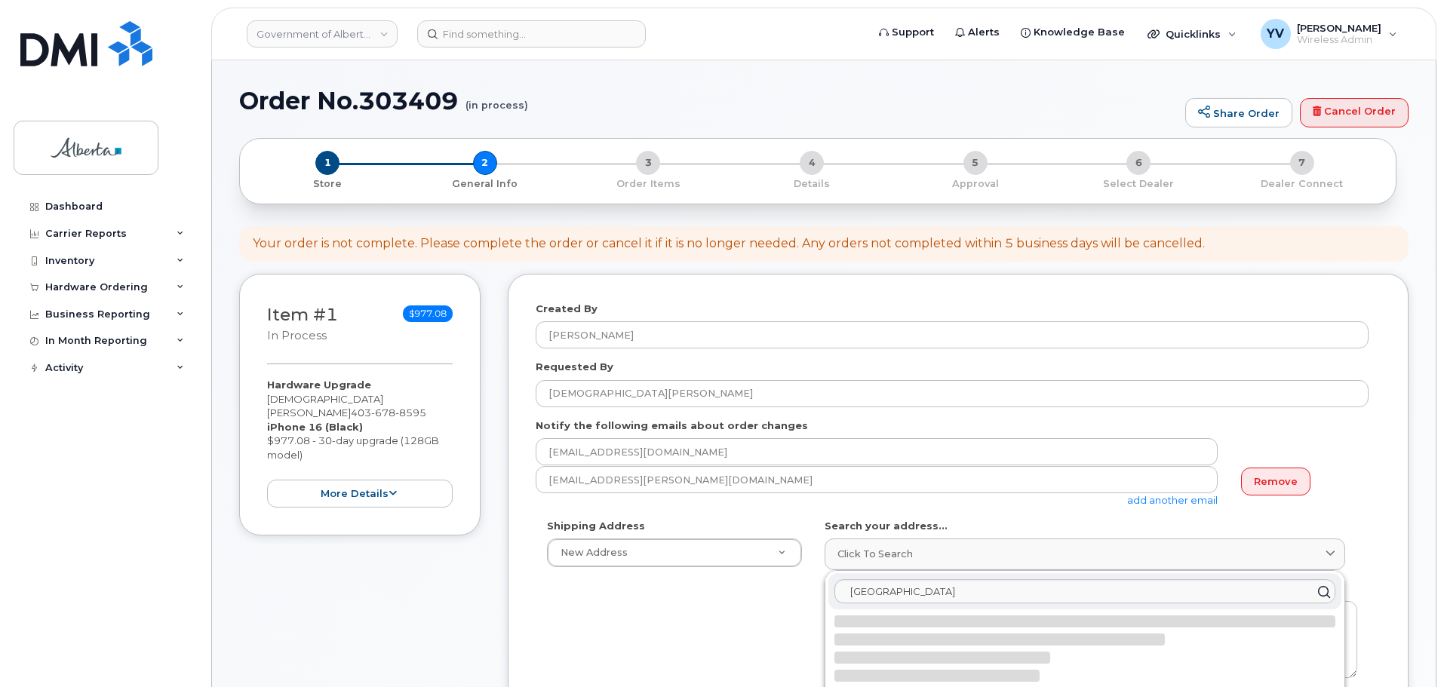
select select
type textarea "800 Railway Ave CANMORE AB T1W 1P1 CANADA"
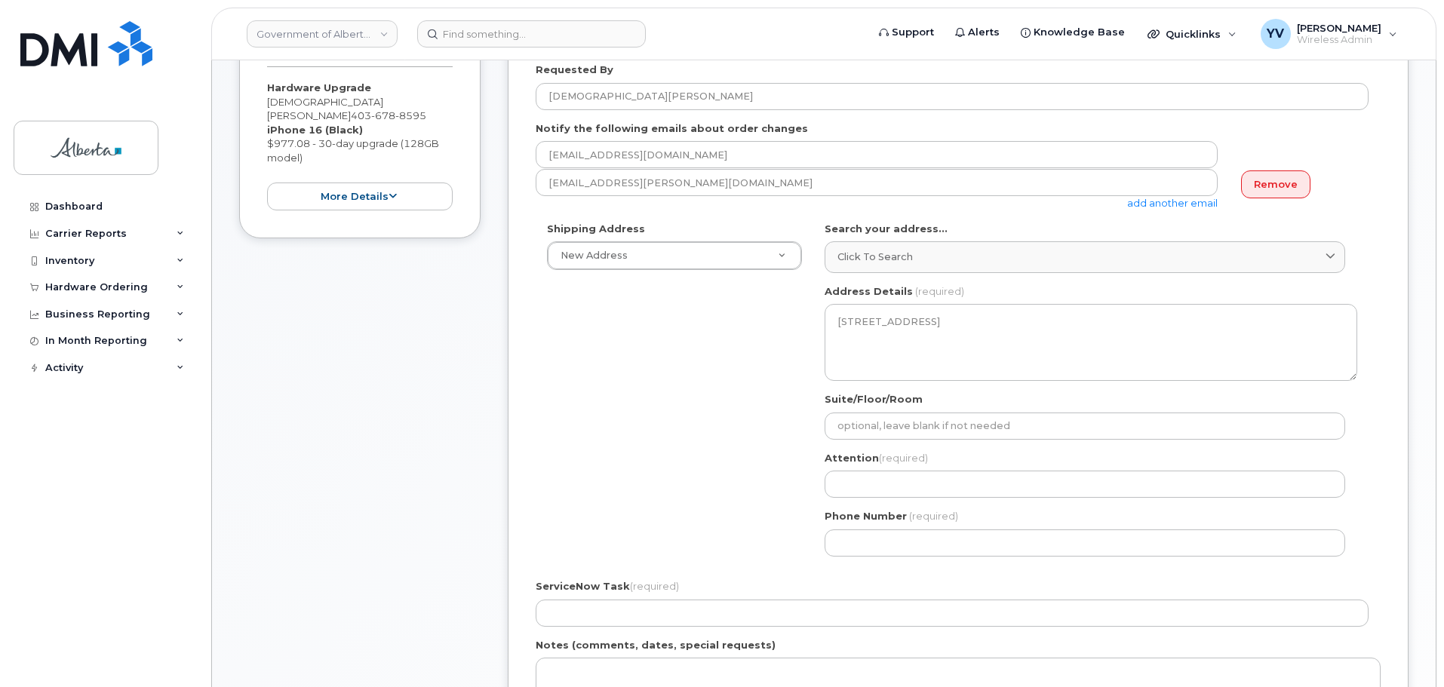
scroll to position [363, 0]
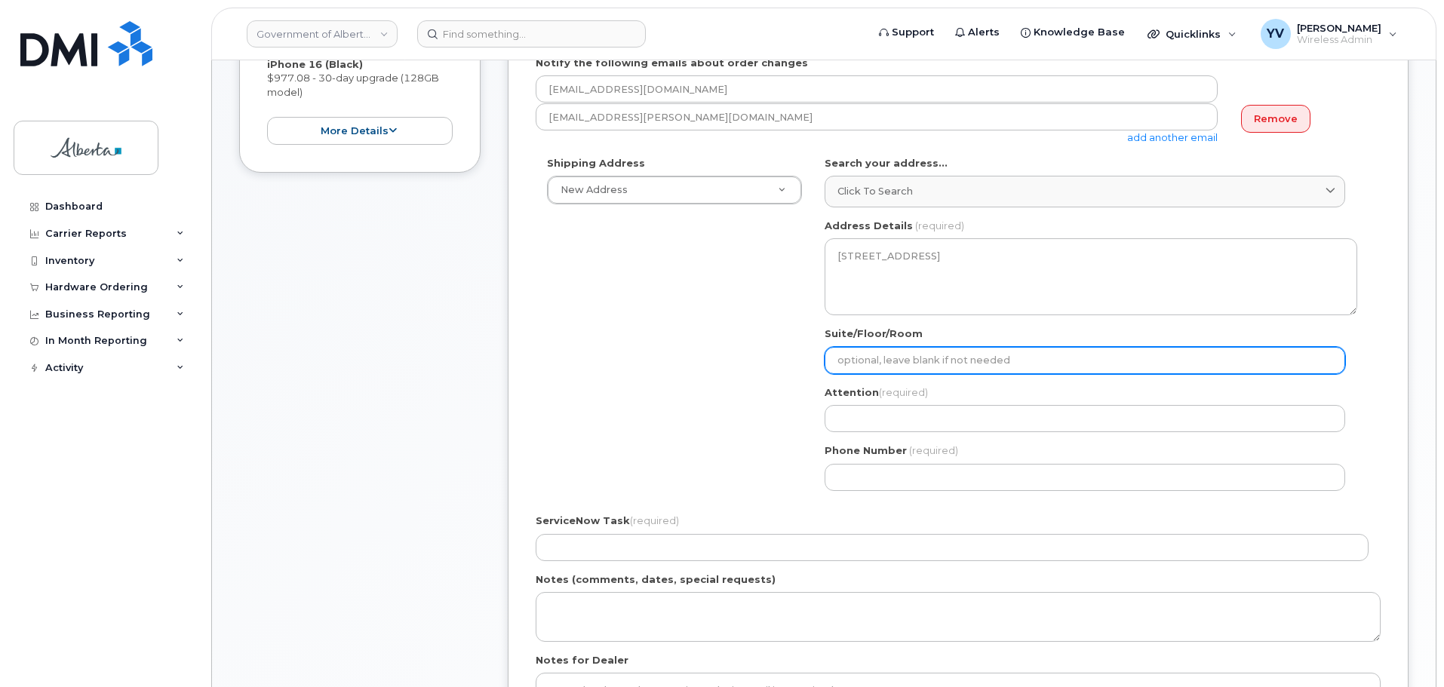
click at [872, 359] on input "Suite/Floor/Room" at bounding box center [1084, 360] width 520 height 27
paste input "Suite 201"
select select
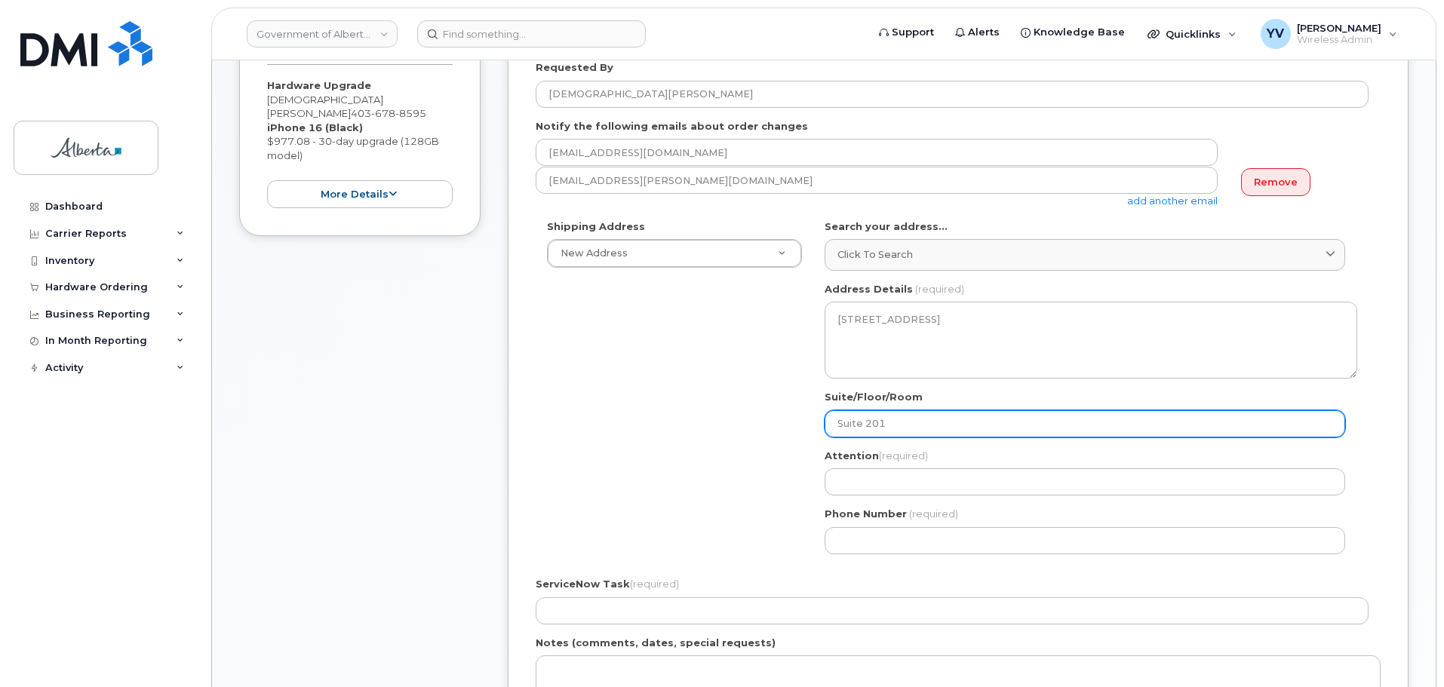
scroll to position [292, 0]
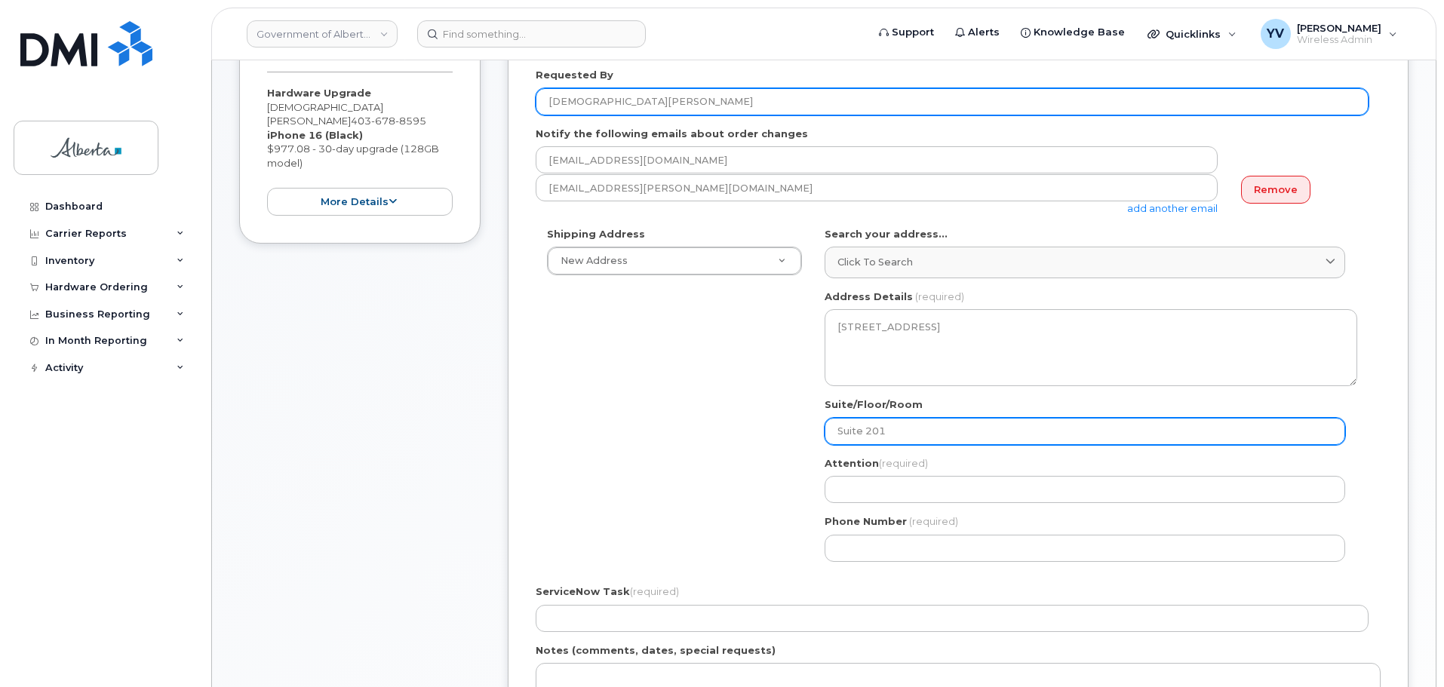
type input "Suite 201"
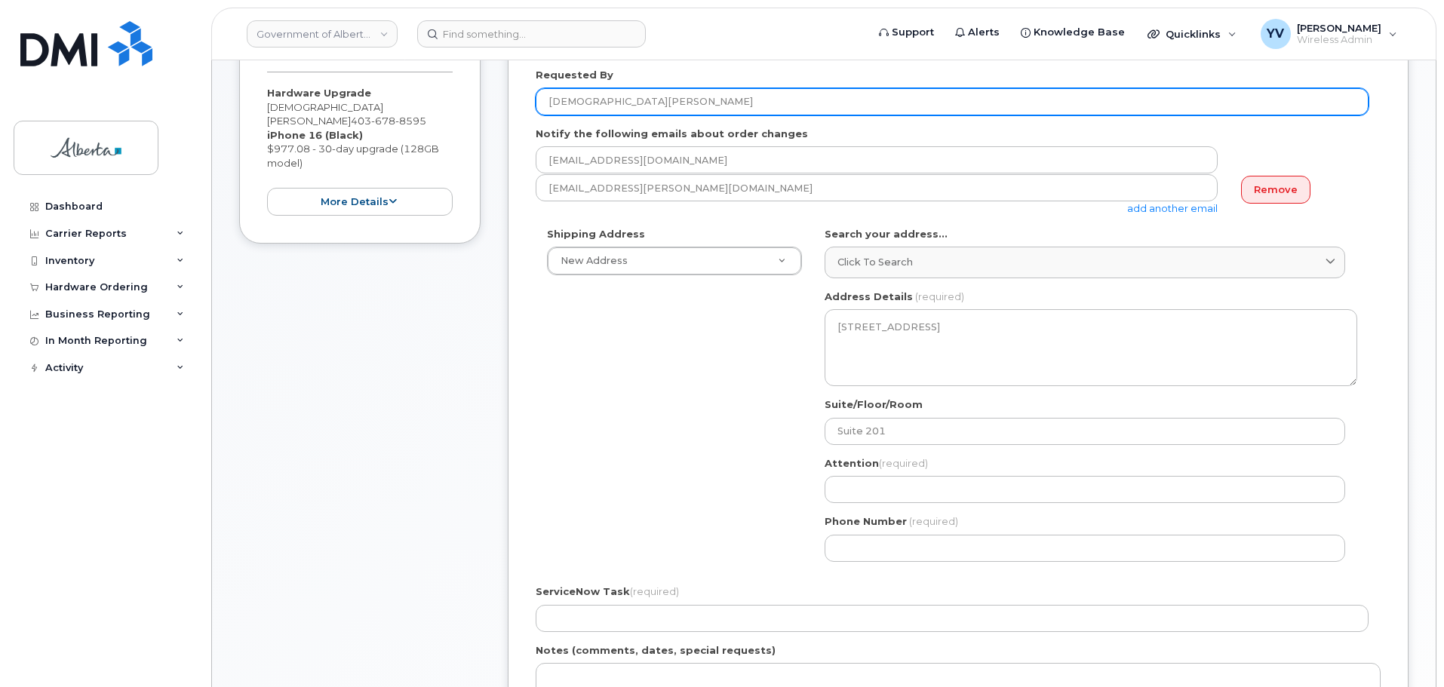
drag, startPoint x: 643, startPoint y: 100, endPoint x: 542, endPoint y: 105, distance: 101.2
click at [542, 105] on input "[DEMOGRAPHIC_DATA][PERSON_NAME]" at bounding box center [952, 101] width 833 height 27
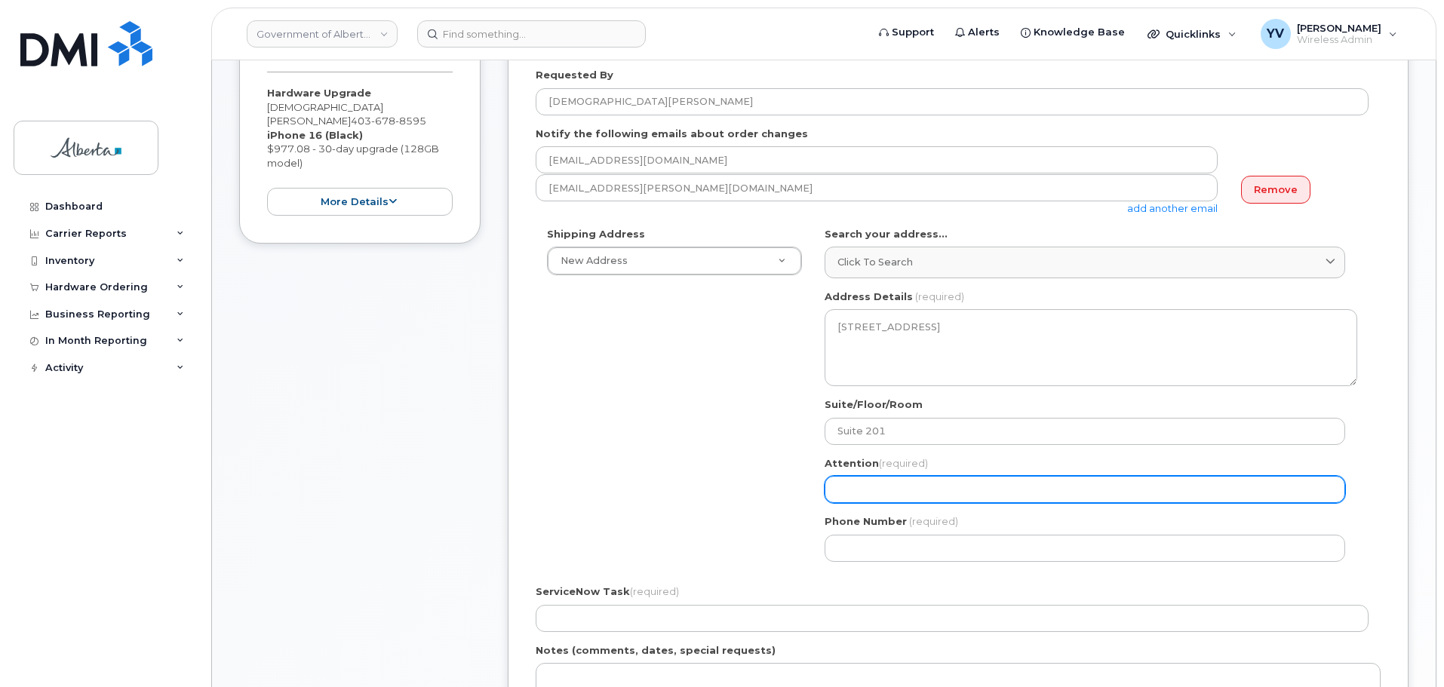
click at [842, 490] on input "Attention (required)" at bounding box center [1084, 489] width 520 height 27
paste input "[DEMOGRAPHIC_DATA][PERSON_NAME]"
select select
type input "[DEMOGRAPHIC_DATA][PERSON_NAME]"
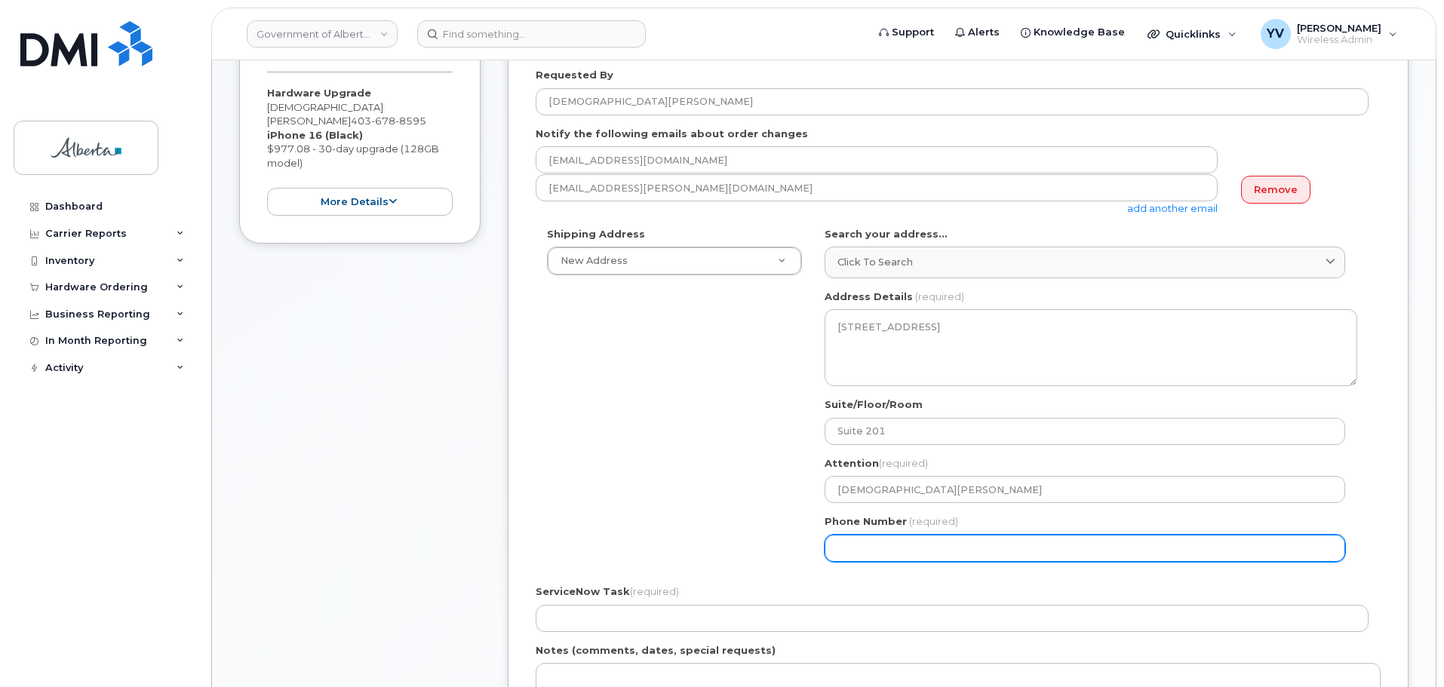
click at [844, 553] on input "Phone Number" at bounding box center [1084, 548] width 520 height 27
paste input "4036788595"
select select
type input "4036788595"
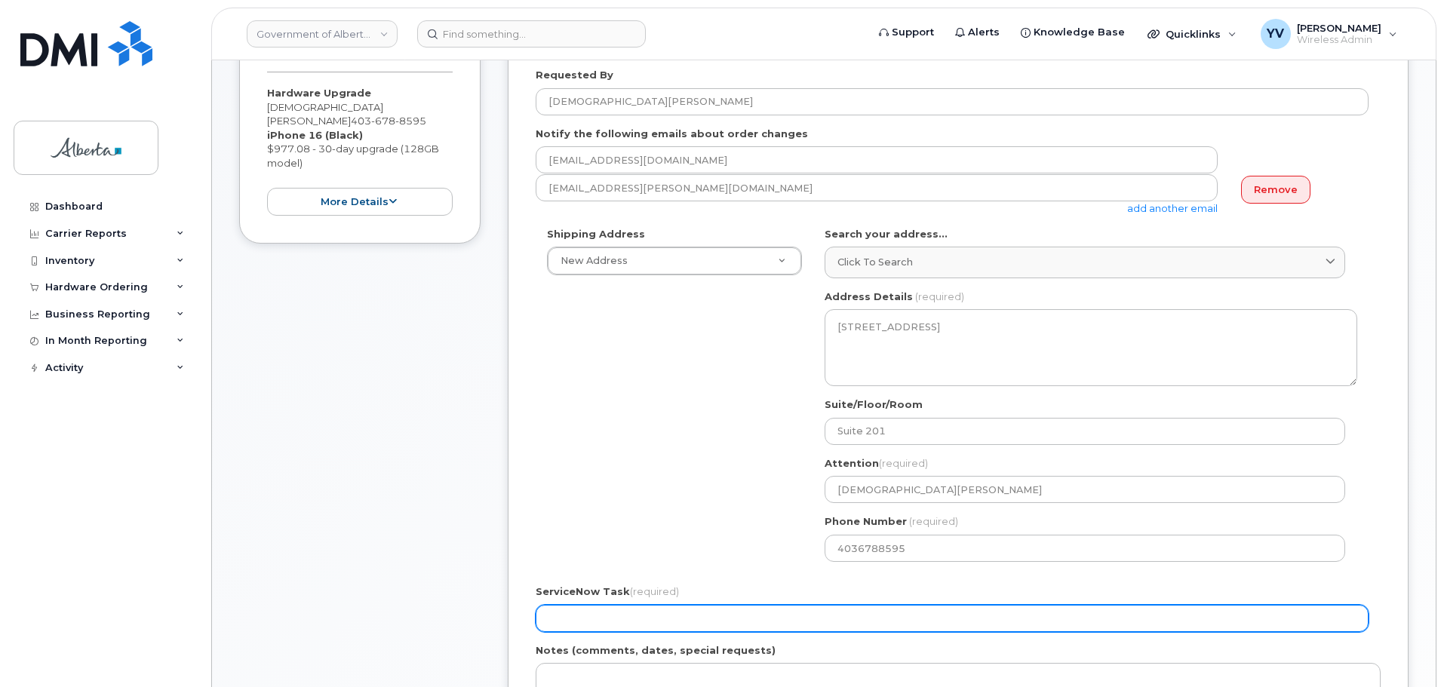
click at [588, 616] on input "ServiceNow Task (required)" at bounding box center [952, 618] width 833 height 27
paste input "SCTASK0866529"
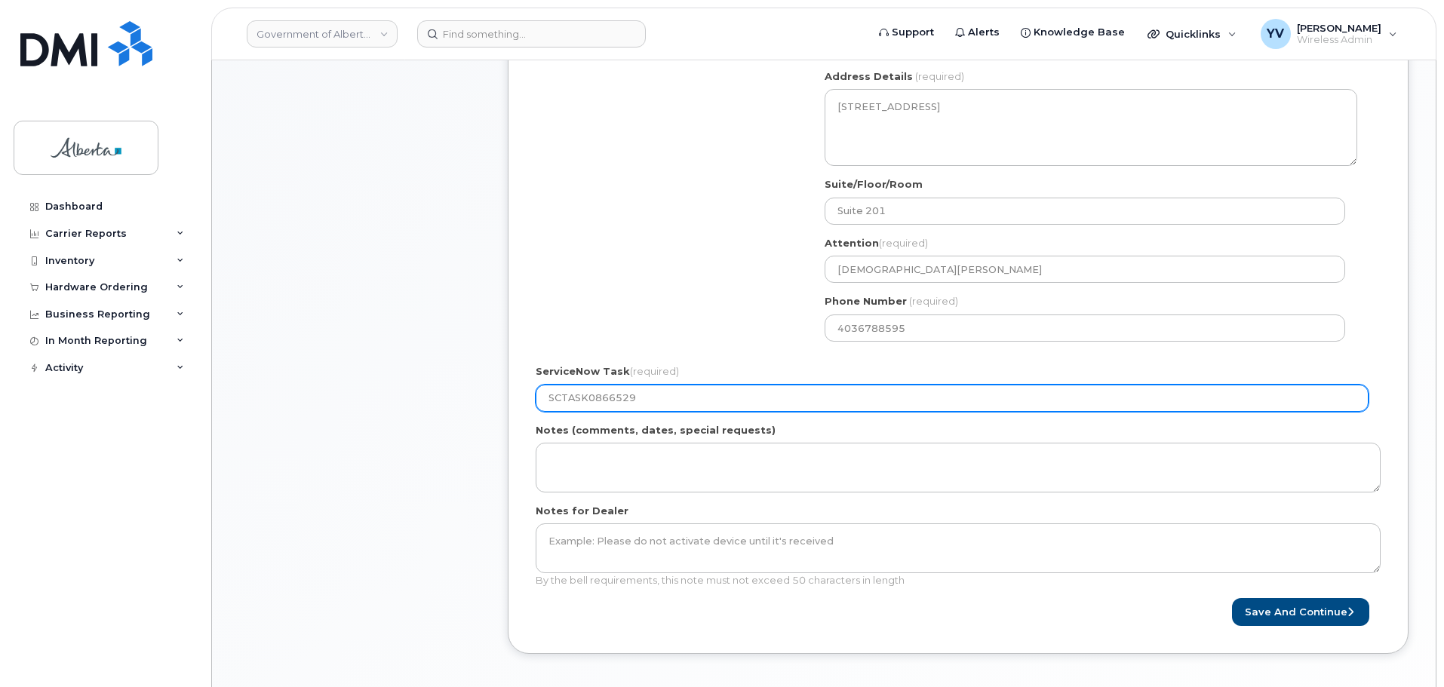
scroll to position [552, 0]
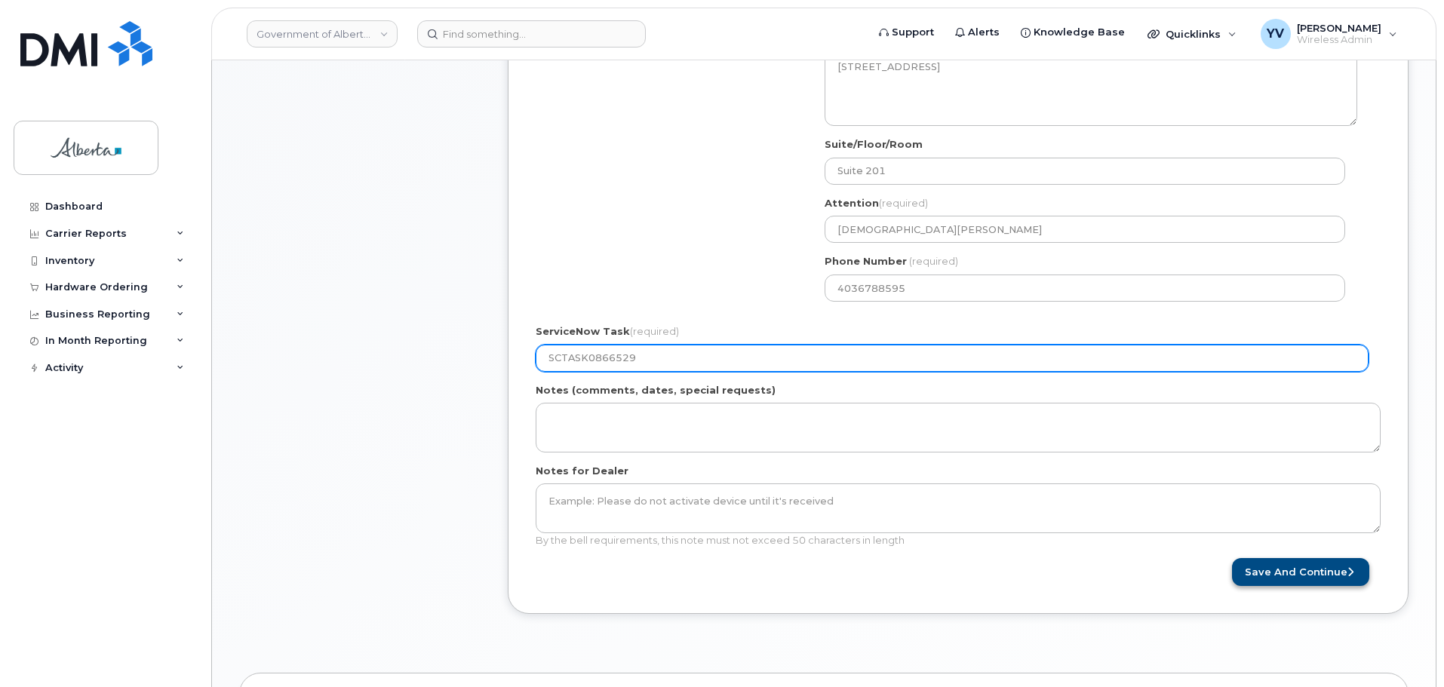
type input "SCTASK0866529"
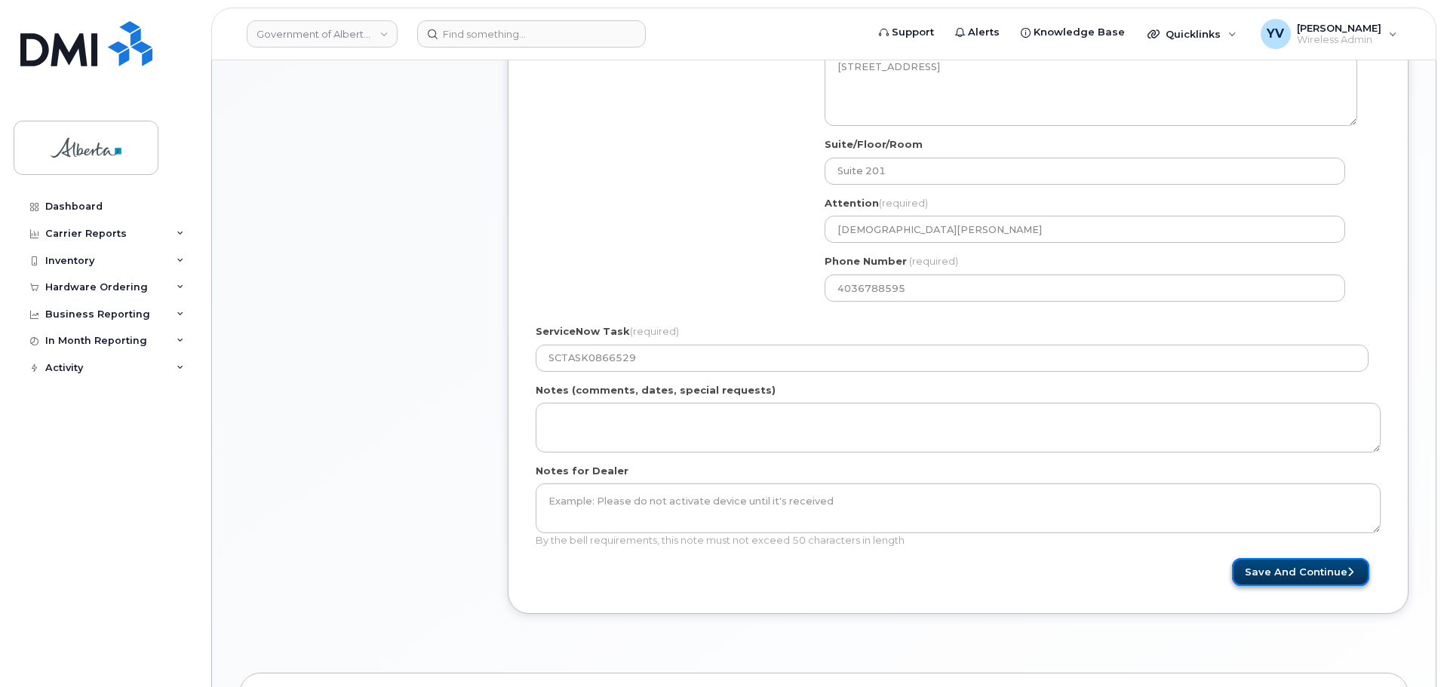
click at [1294, 565] on button "Save and Continue" at bounding box center [1300, 572] width 137 height 28
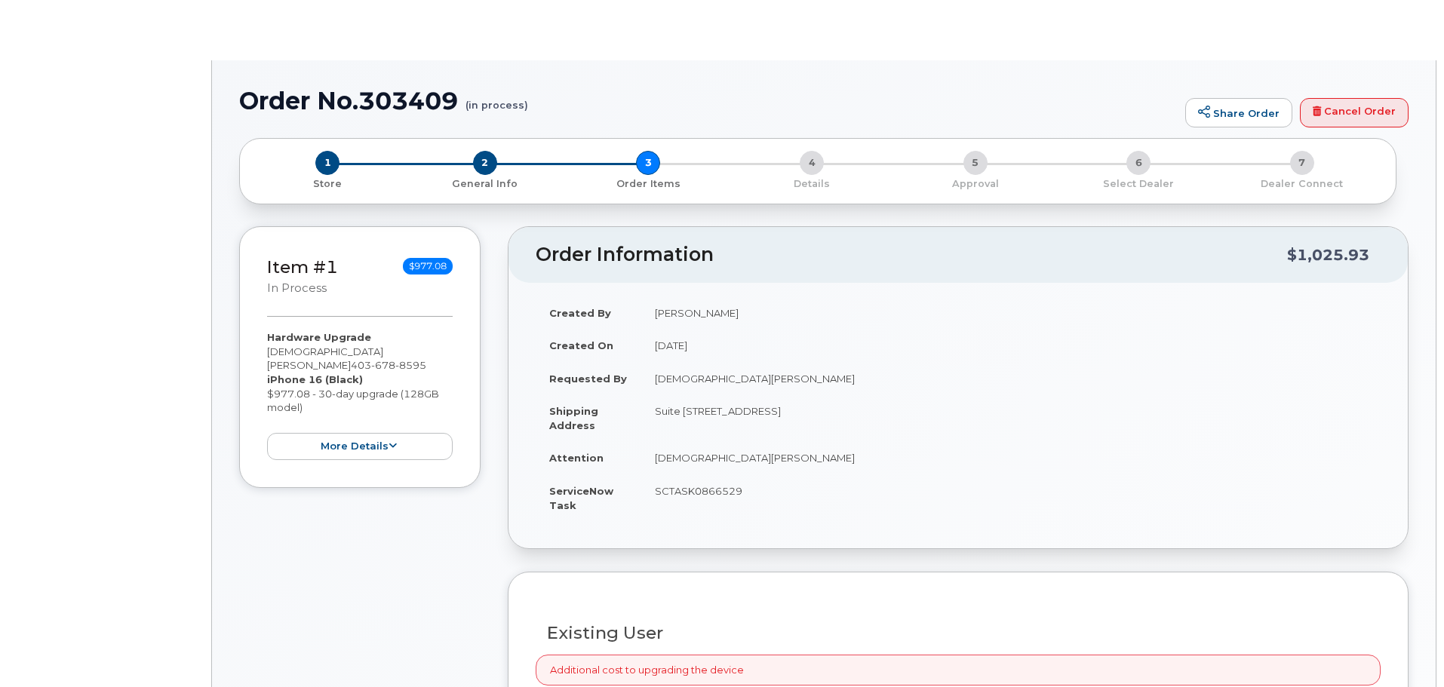
type input "[DEMOGRAPHIC_DATA][PERSON_NAME]"
type input "[EMAIL_ADDRESS][DOMAIN_NAME]"
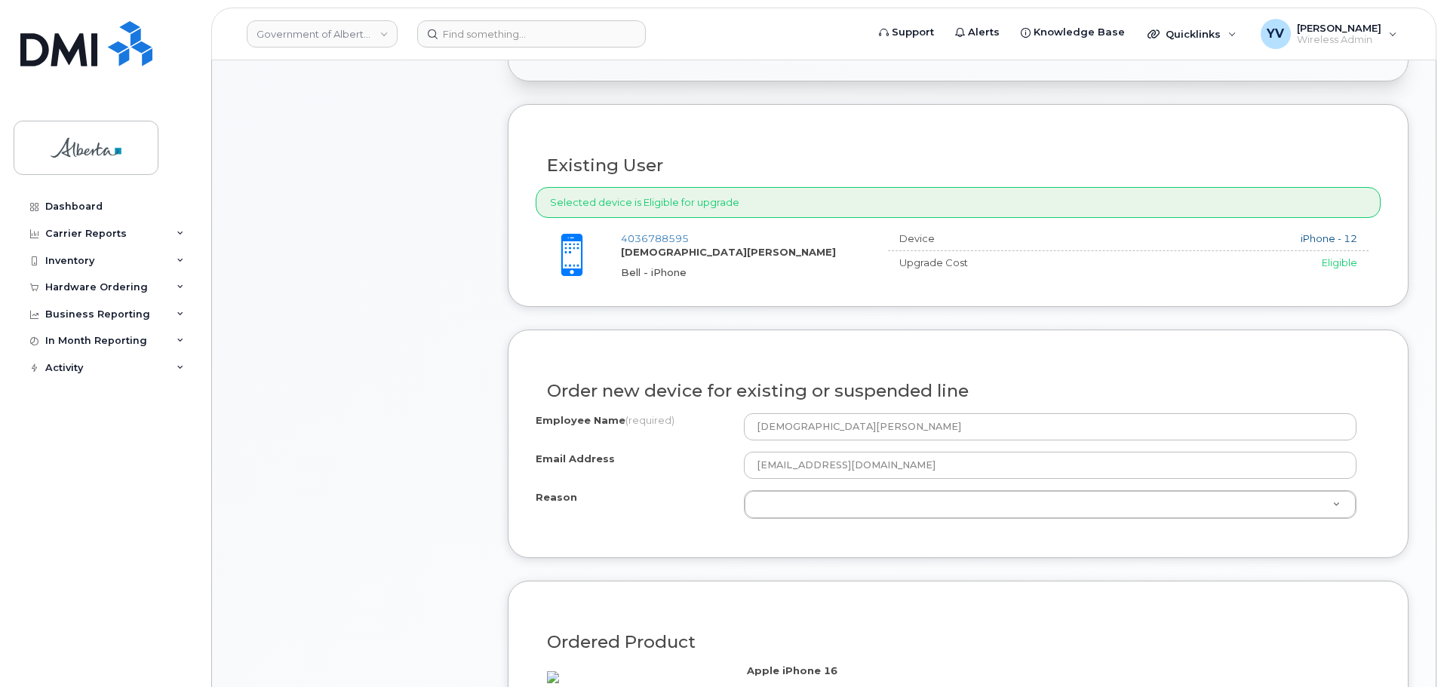
scroll to position [529, 0]
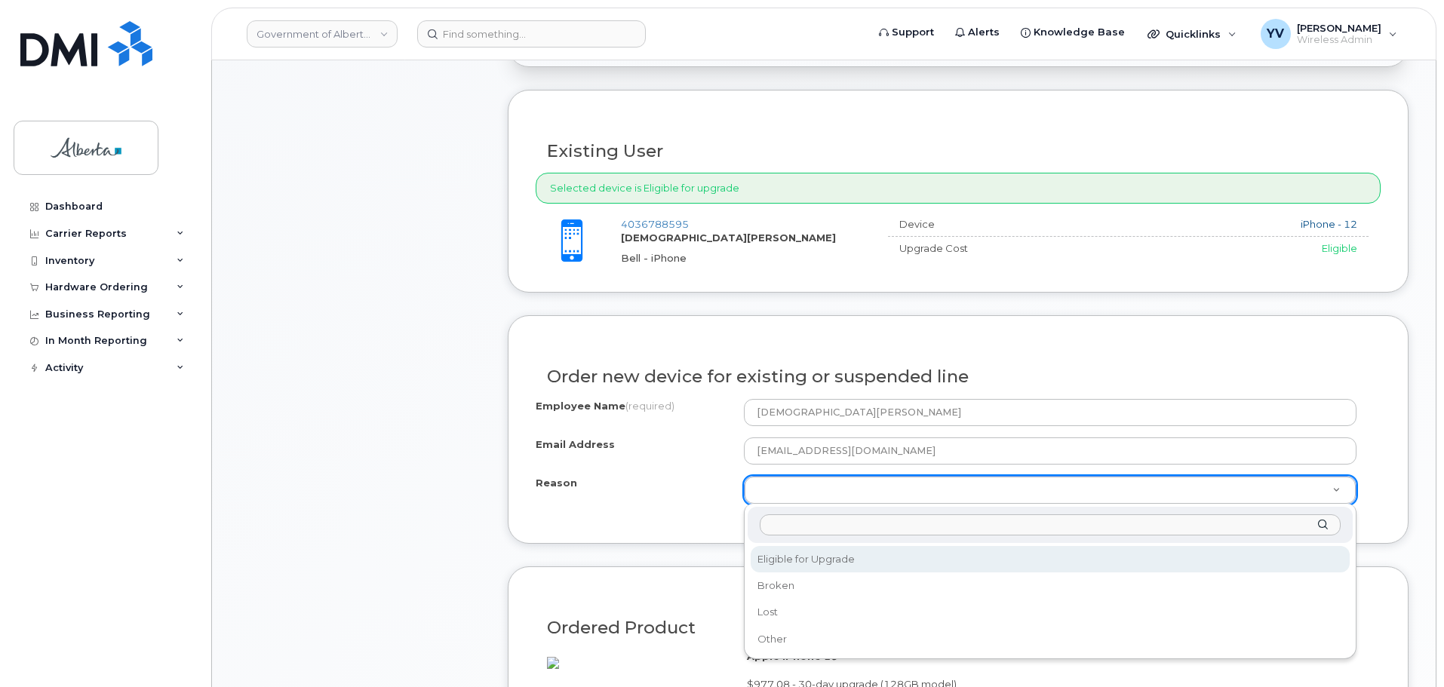
select select "eligible_for_upgrade"
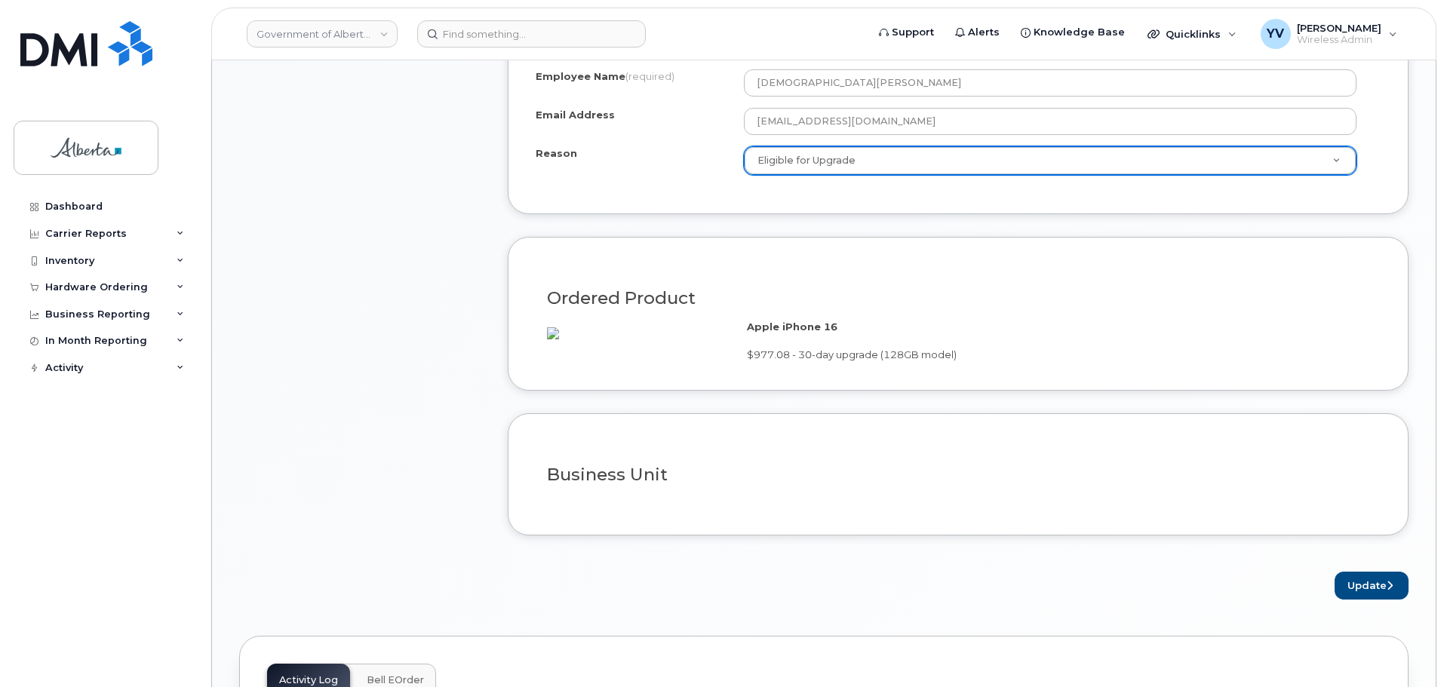
scroll to position [876, 0]
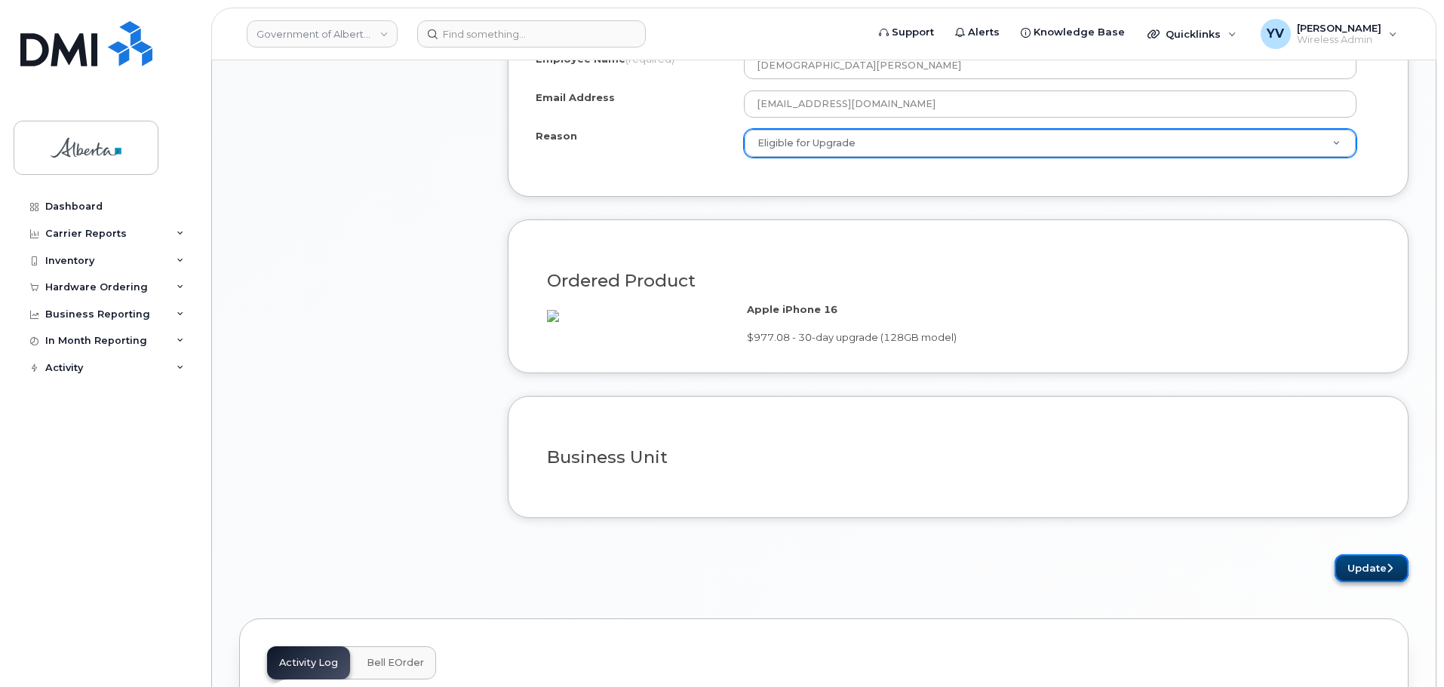
click at [1359, 578] on button "Update" at bounding box center [1371, 568] width 74 height 28
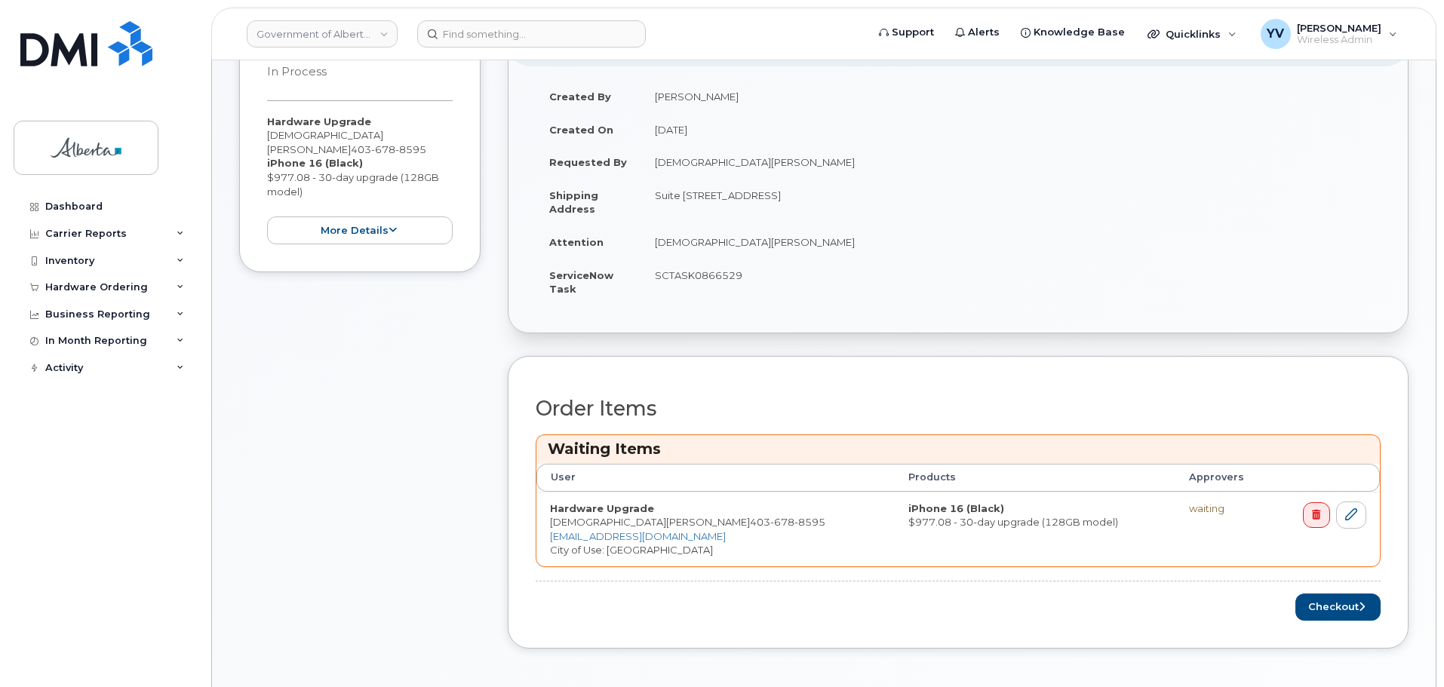
scroll to position [439, 0]
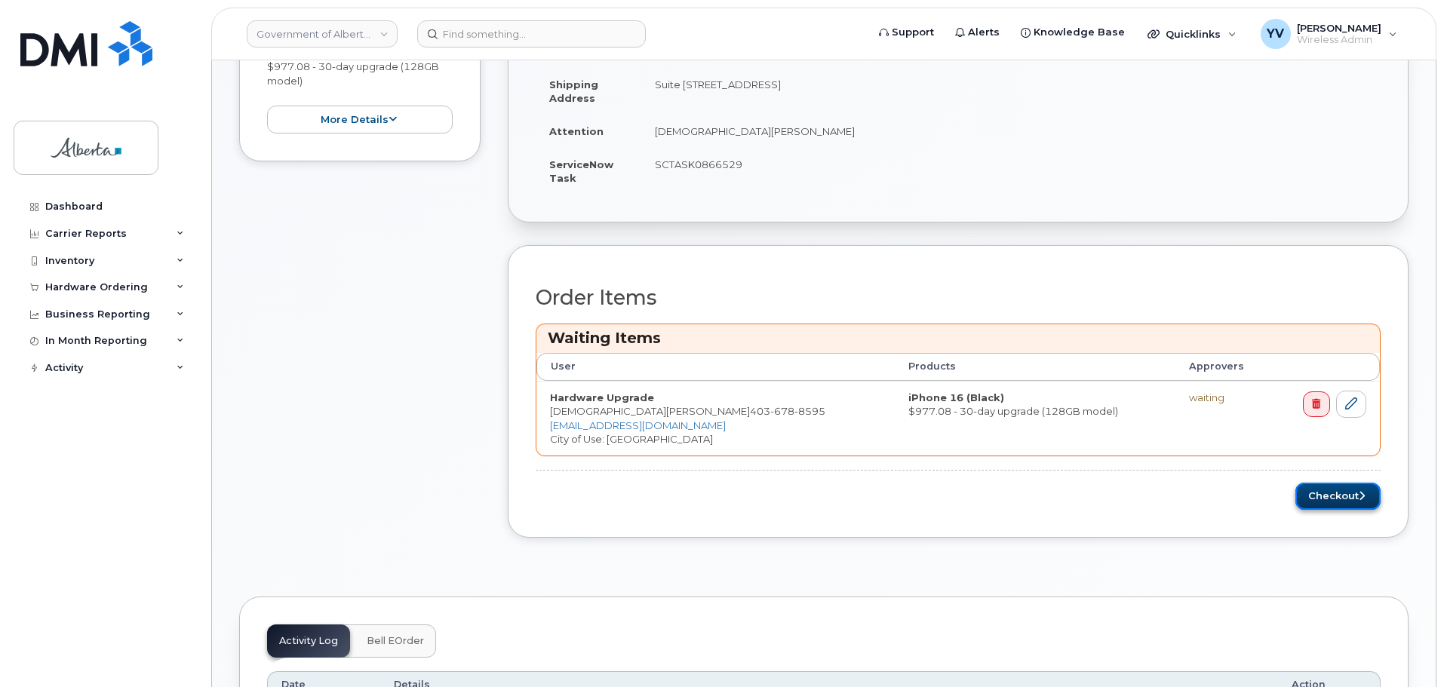
click at [1316, 495] on button "Checkout" at bounding box center [1337, 497] width 85 height 28
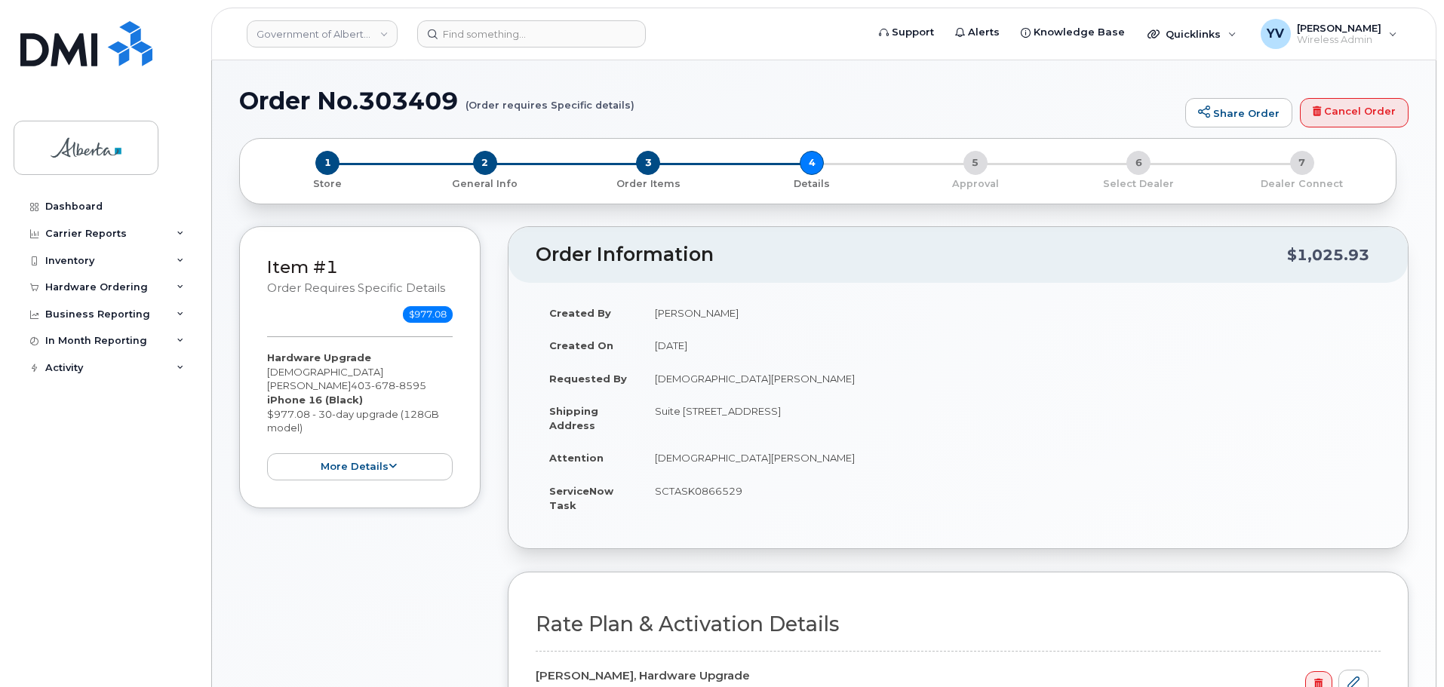
select select
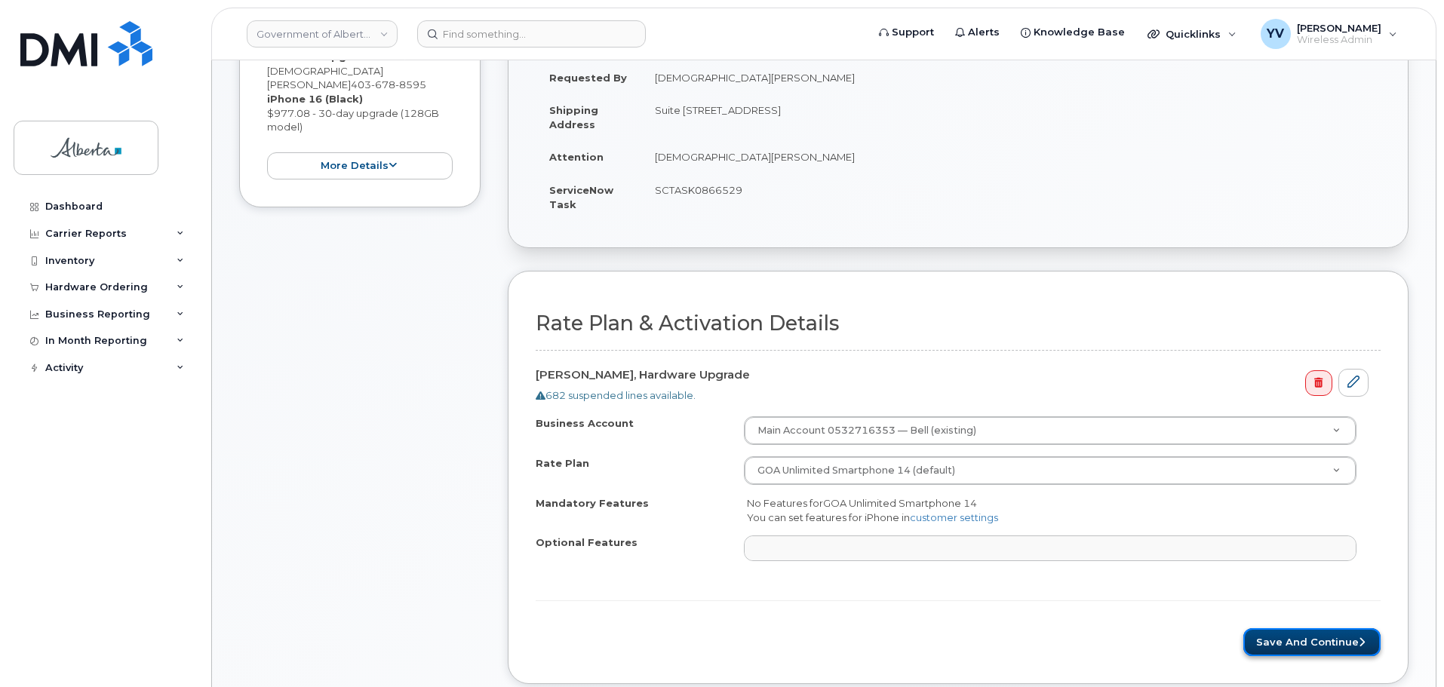
click at [1280, 639] on button "Save and Continue" at bounding box center [1311, 642] width 137 height 28
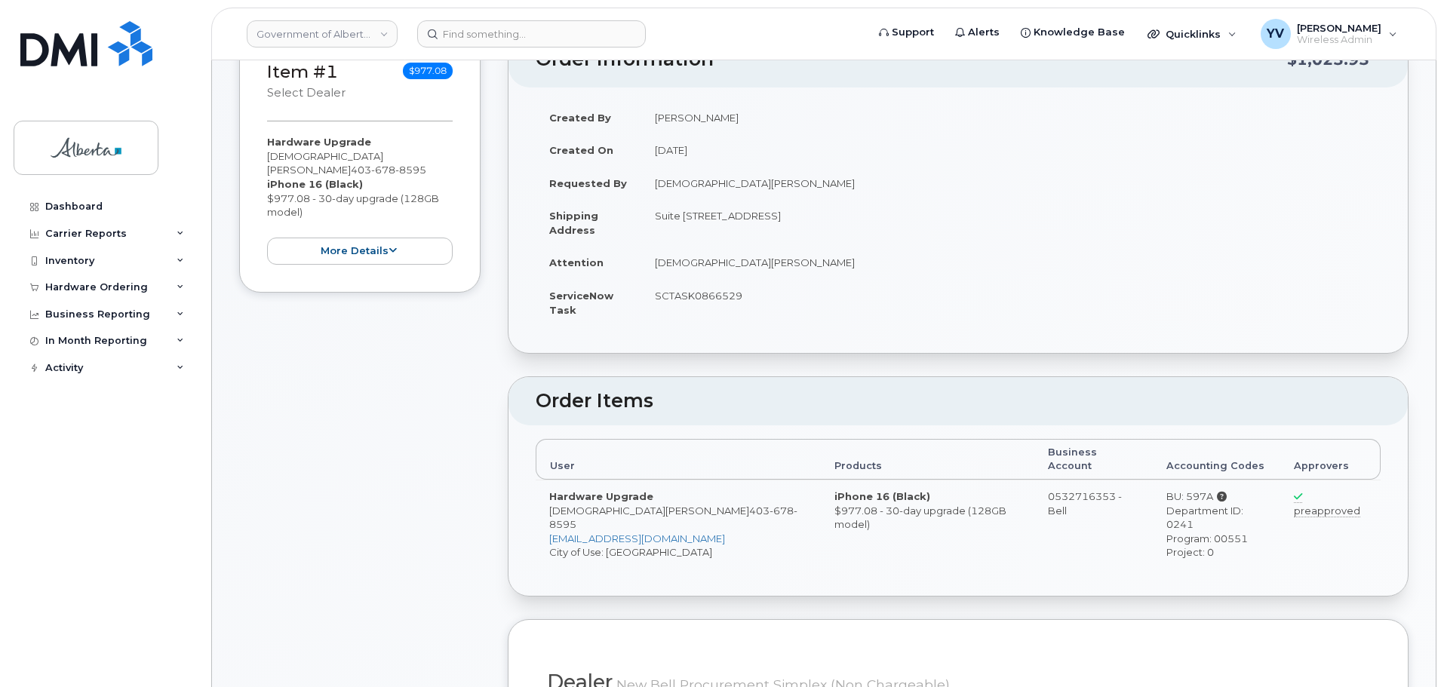
scroll to position [796, 0]
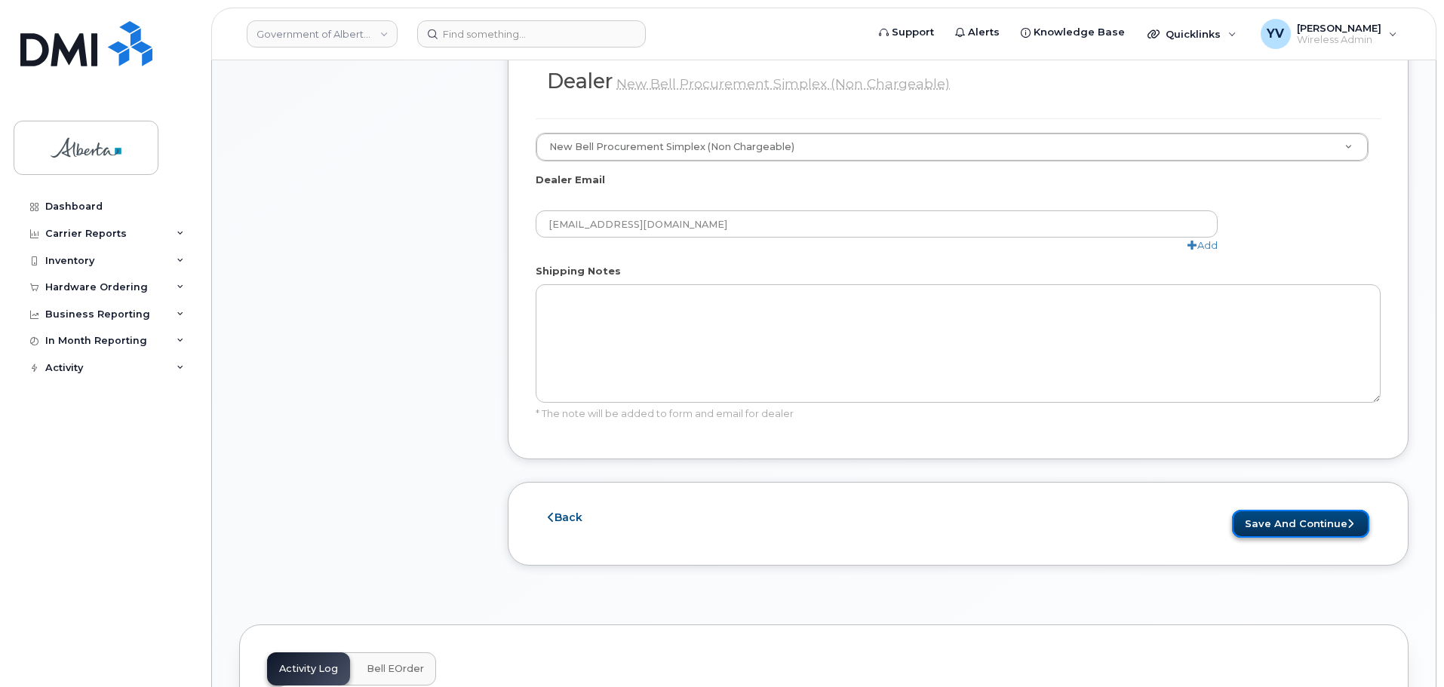
click at [1304, 510] on button "Save and Continue" at bounding box center [1300, 524] width 137 height 28
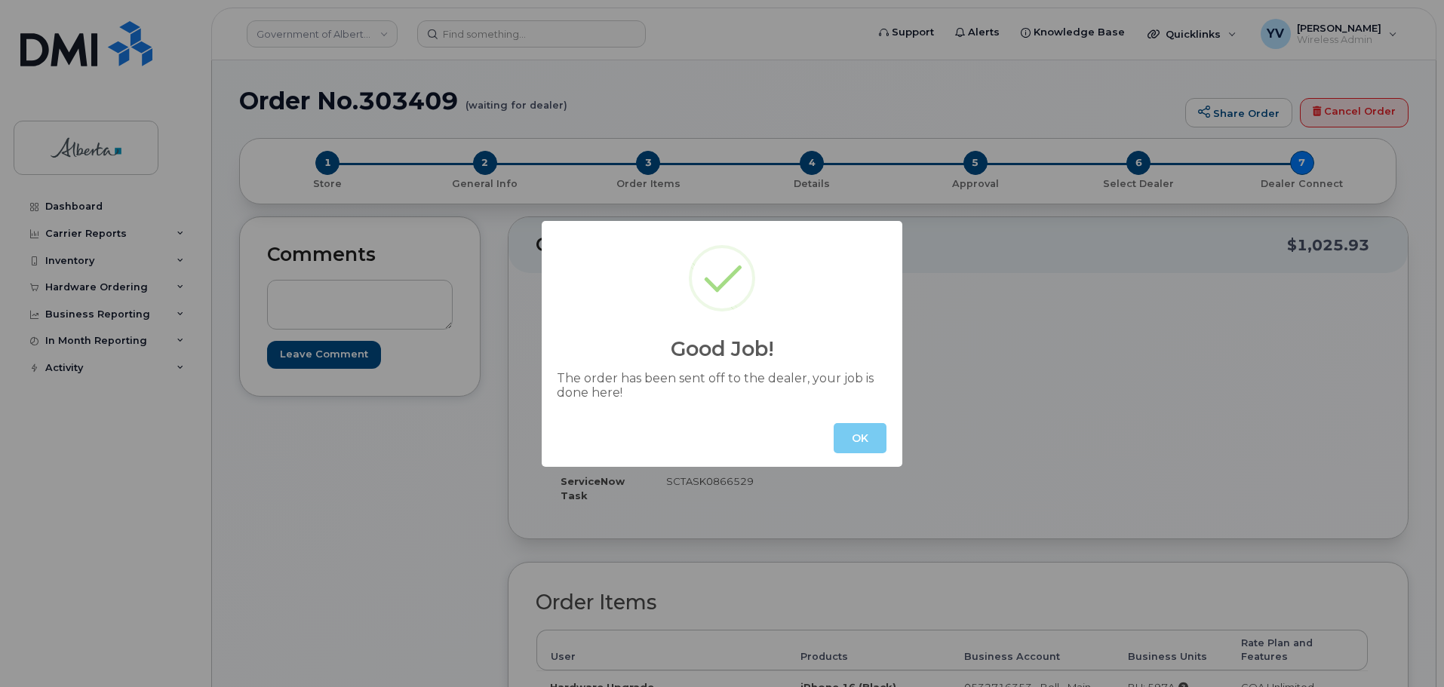
click at [839, 436] on button "OK" at bounding box center [859, 438] width 53 height 30
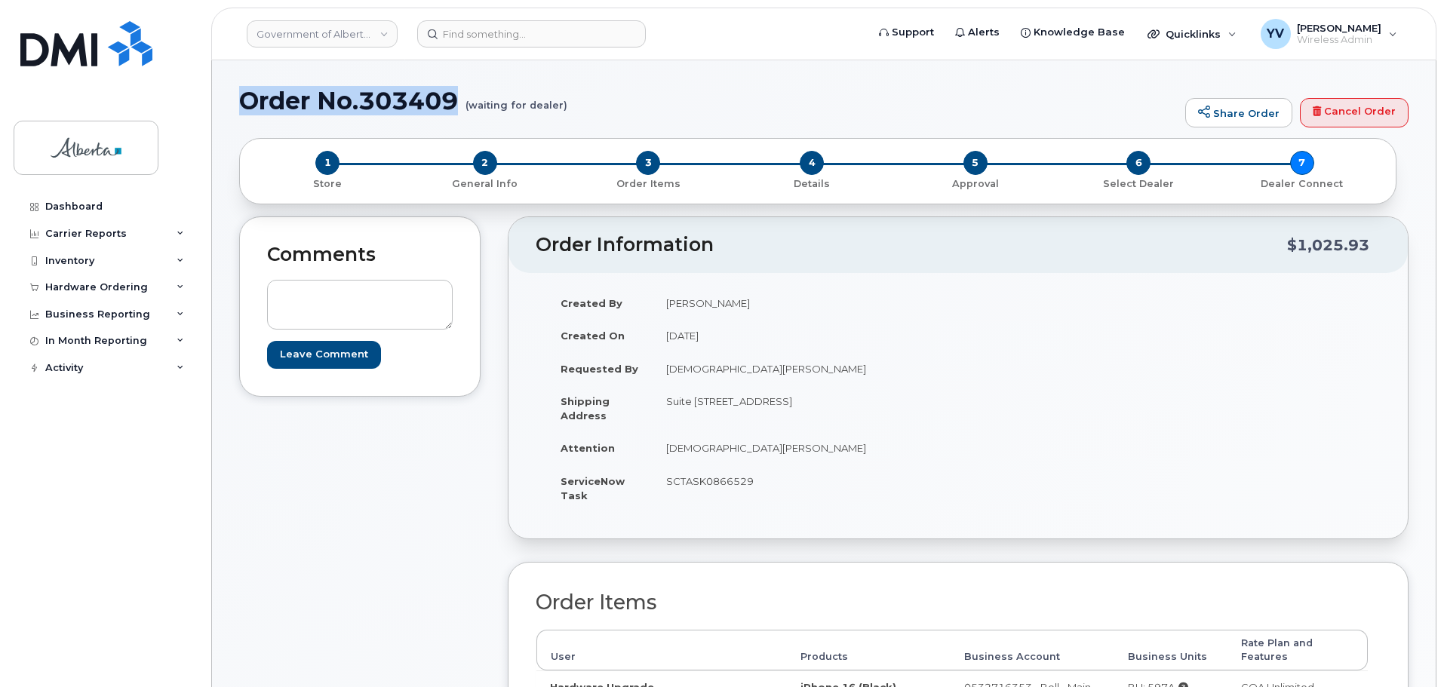
drag, startPoint x: 462, startPoint y: 105, endPoint x: 247, endPoint y: 109, distance: 215.0
click at [247, 109] on h1 "Order No.303409 (waiting for dealer)" at bounding box center [708, 100] width 938 height 26
copy h1 "Order No.303409"
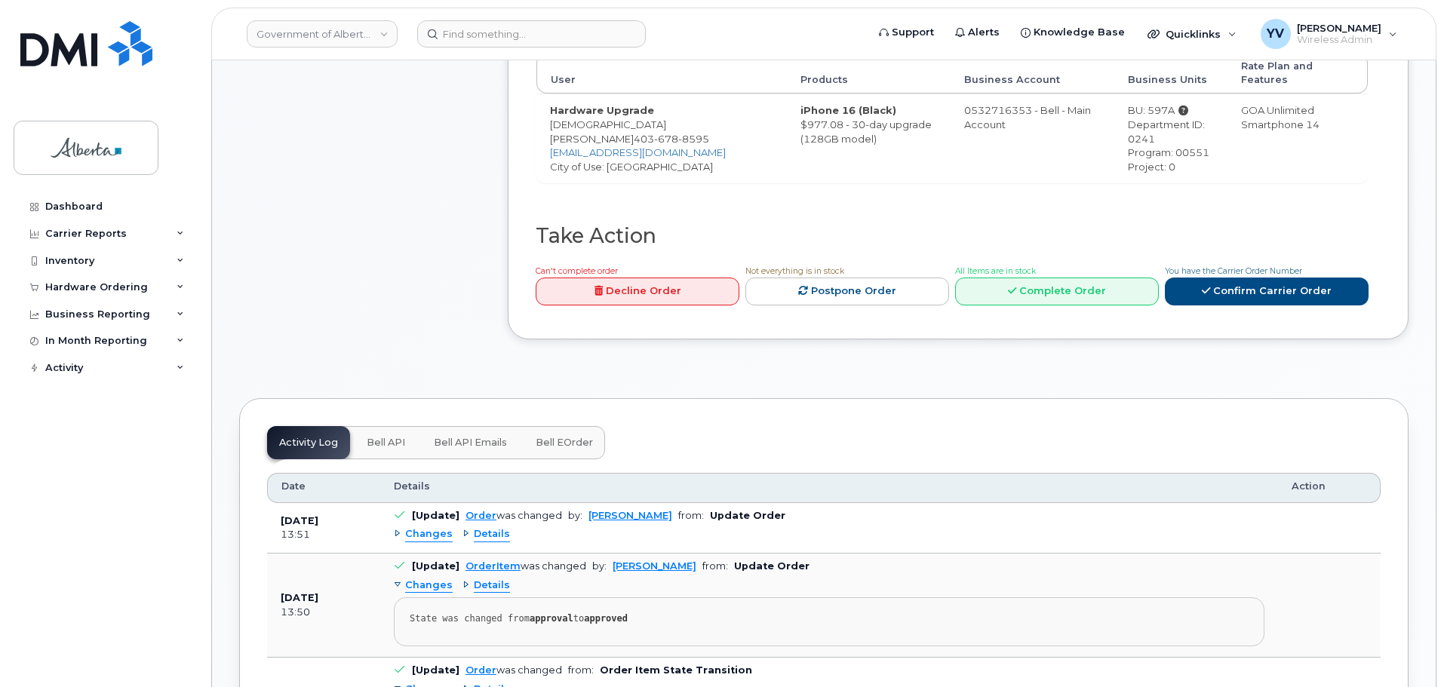
scroll to position [579, 0]
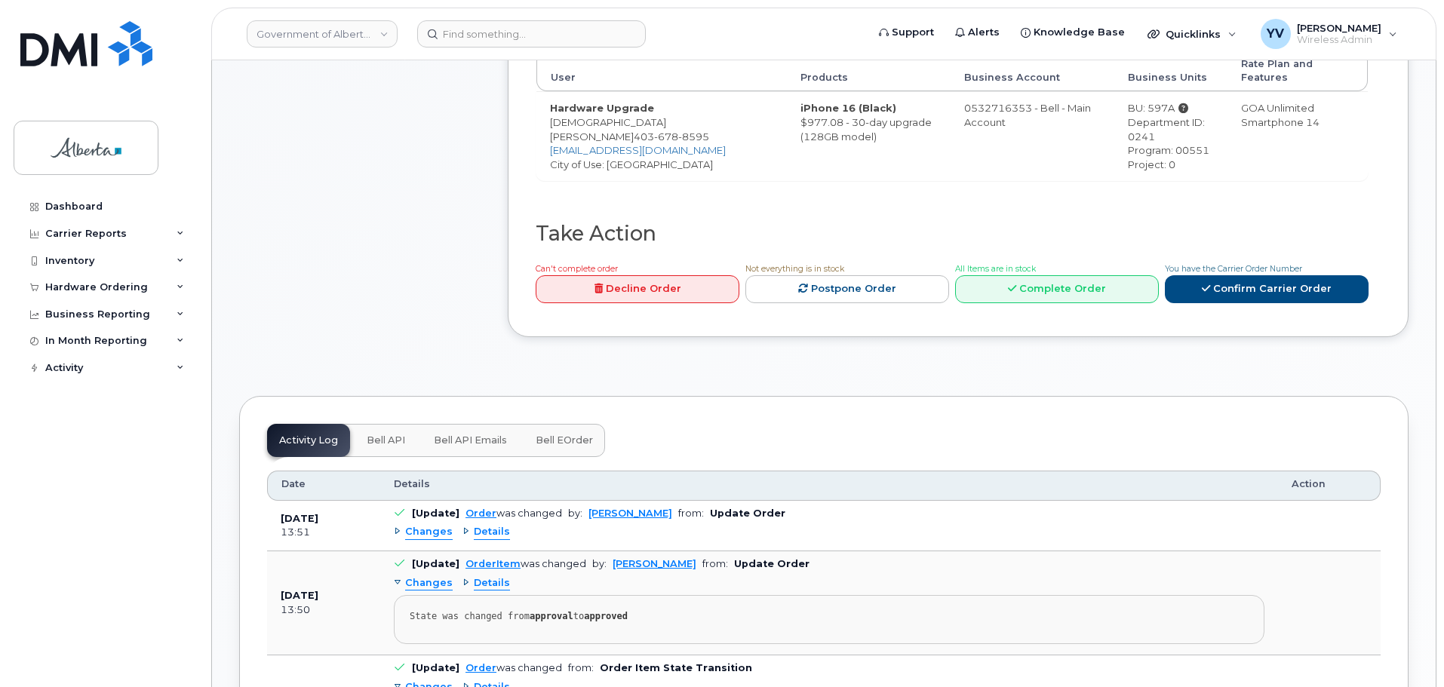
click at [381, 434] on span "Bell API" at bounding box center [386, 440] width 38 height 12
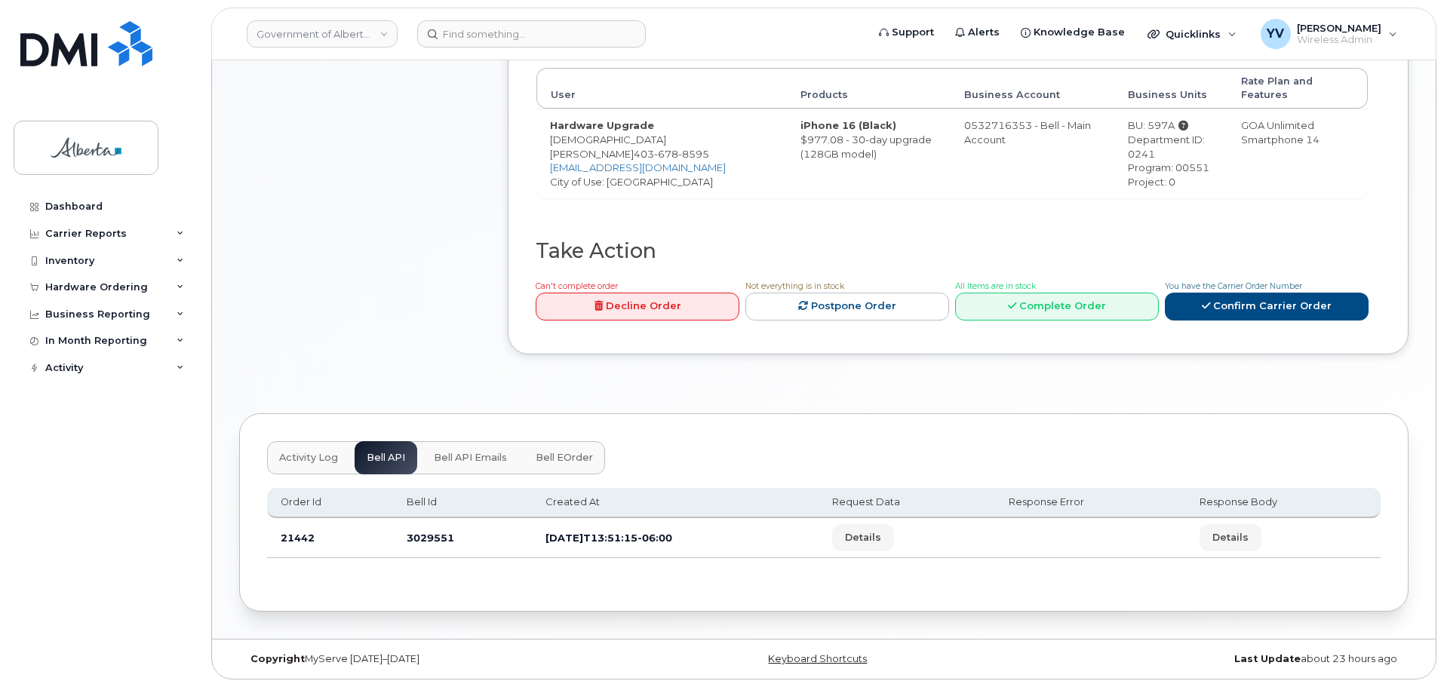
scroll to position [548, 0]
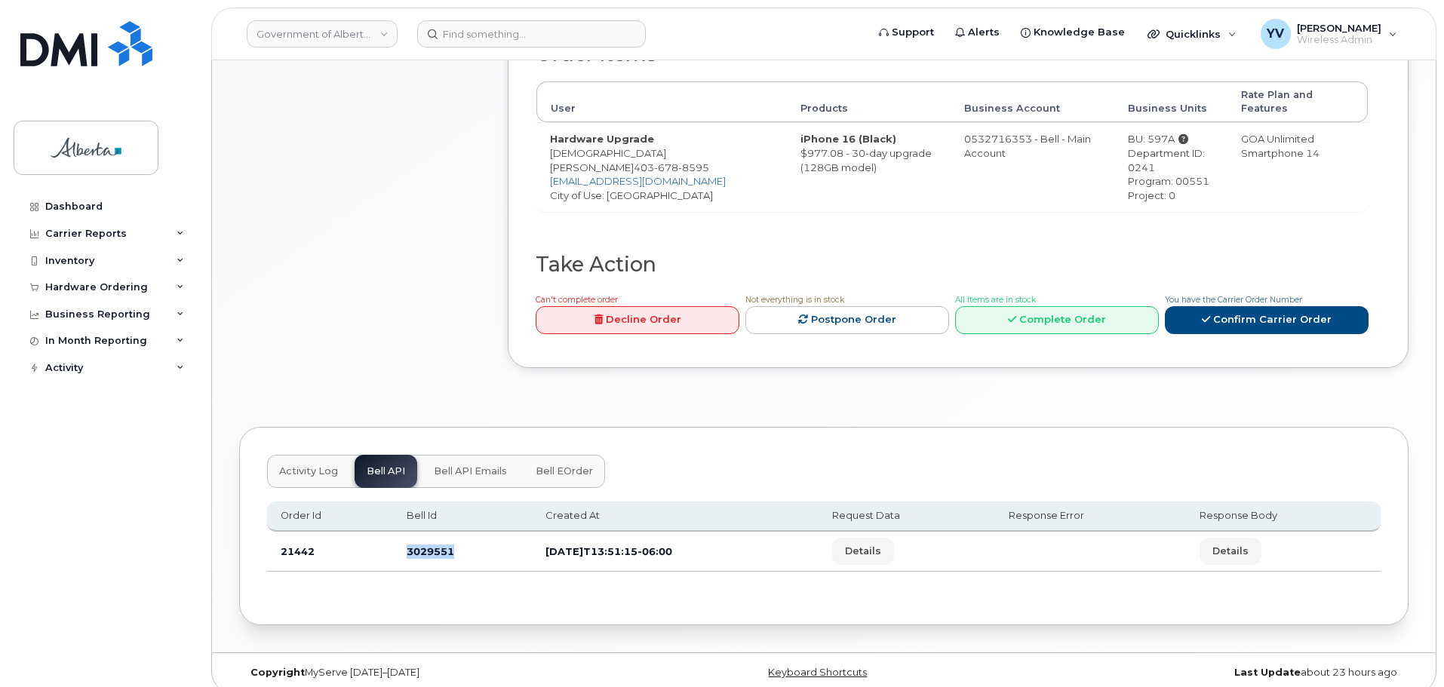
drag, startPoint x: 459, startPoint y: 542, endPoint x: 402, endPoint y: 542, distance: 56.6
click at [402, 542] on td "3029551" at bounding box center [462, 552] width 139 height 40
copy td "3029551"
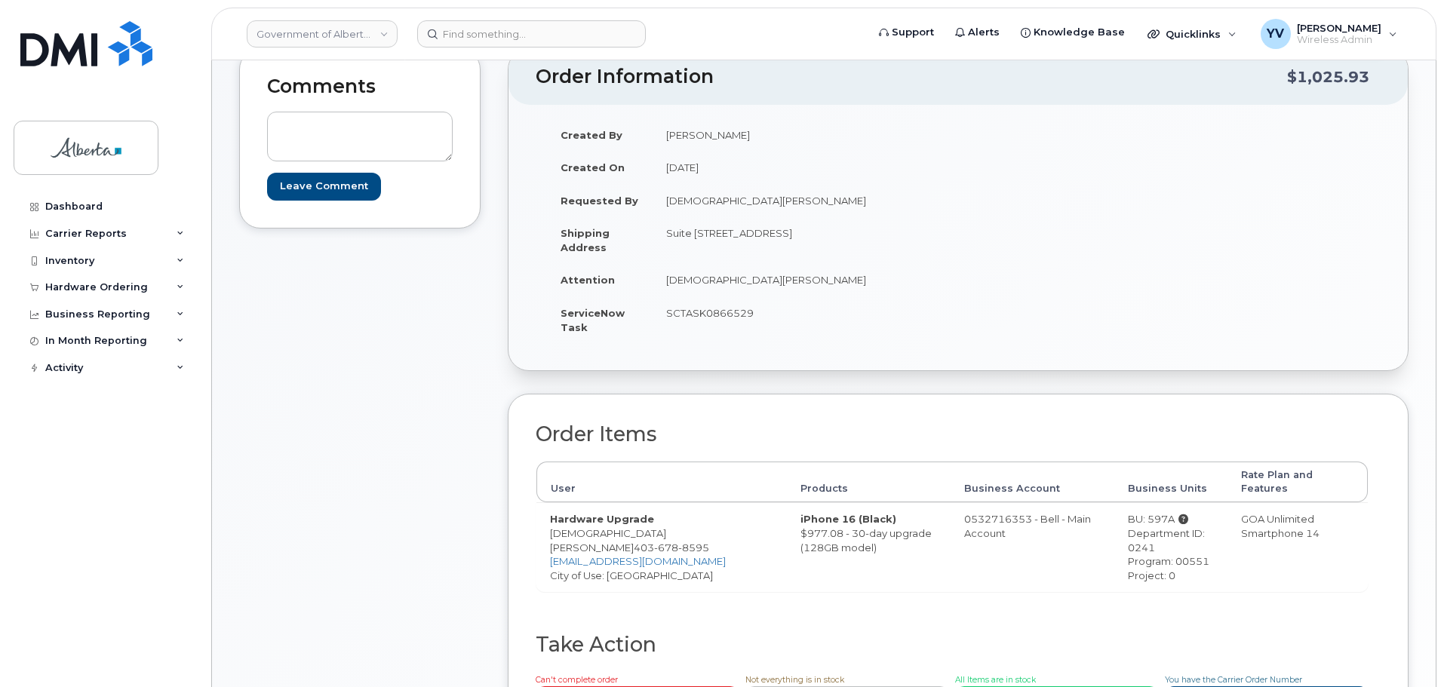
scroll to position [0, 0]
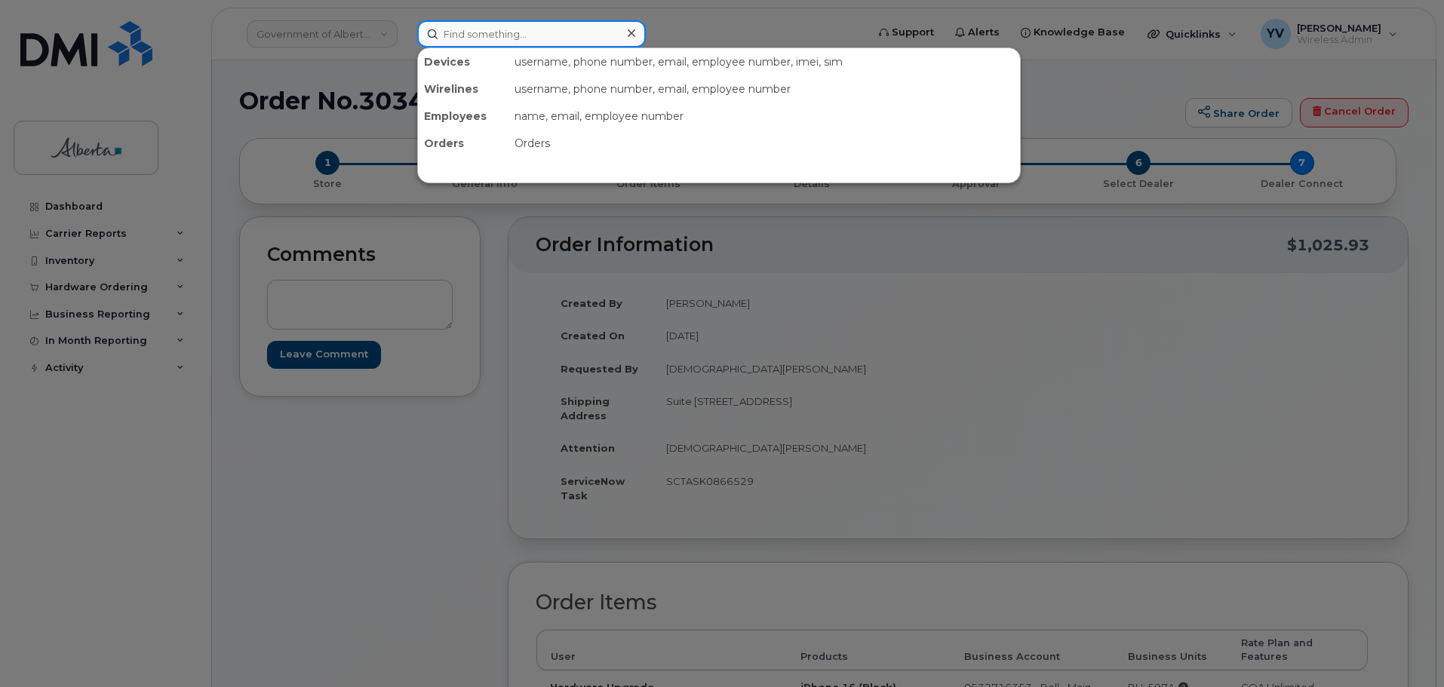
click at [487, 30] on input at bounding box center [531, 33] width 229 height 27
paste input "4033318637"
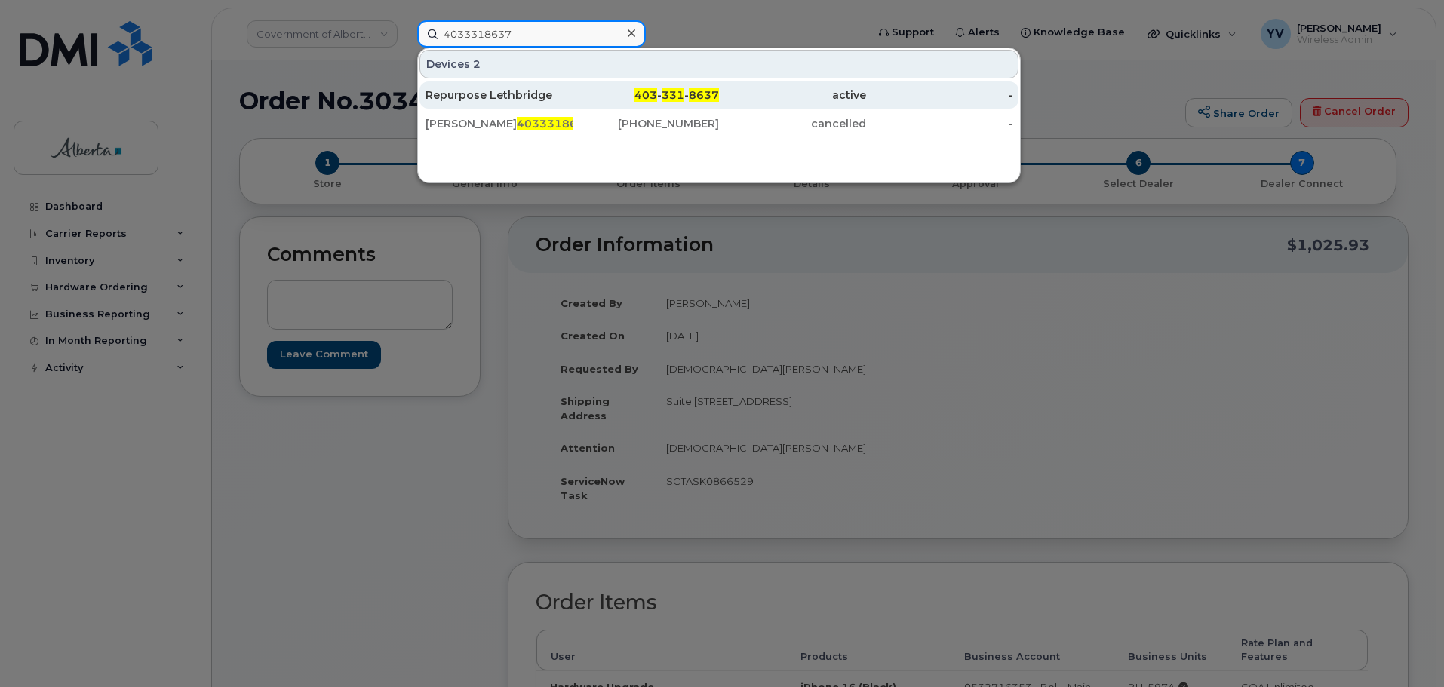
type input "4033318637"
click at [670, 95] on span "331" at bounding box center [672, 95] width 23 height 14
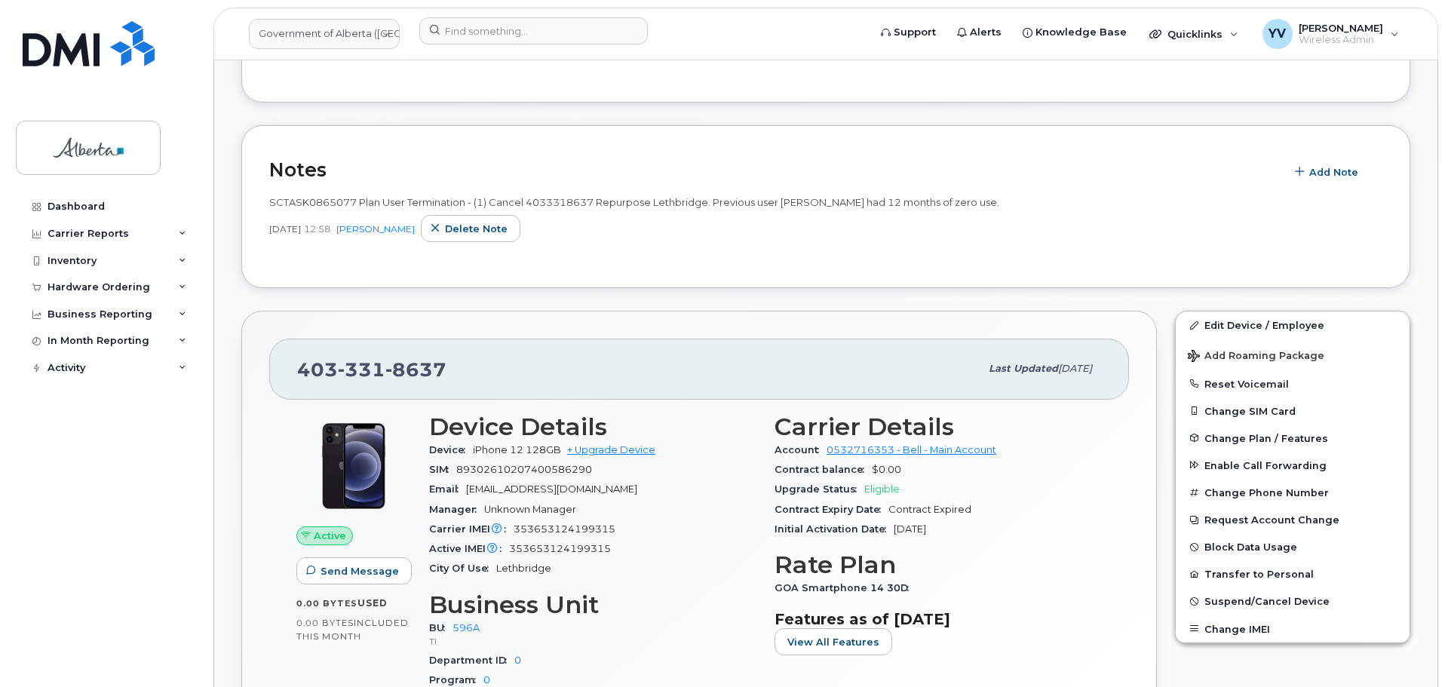
scroll to position [444, 0]
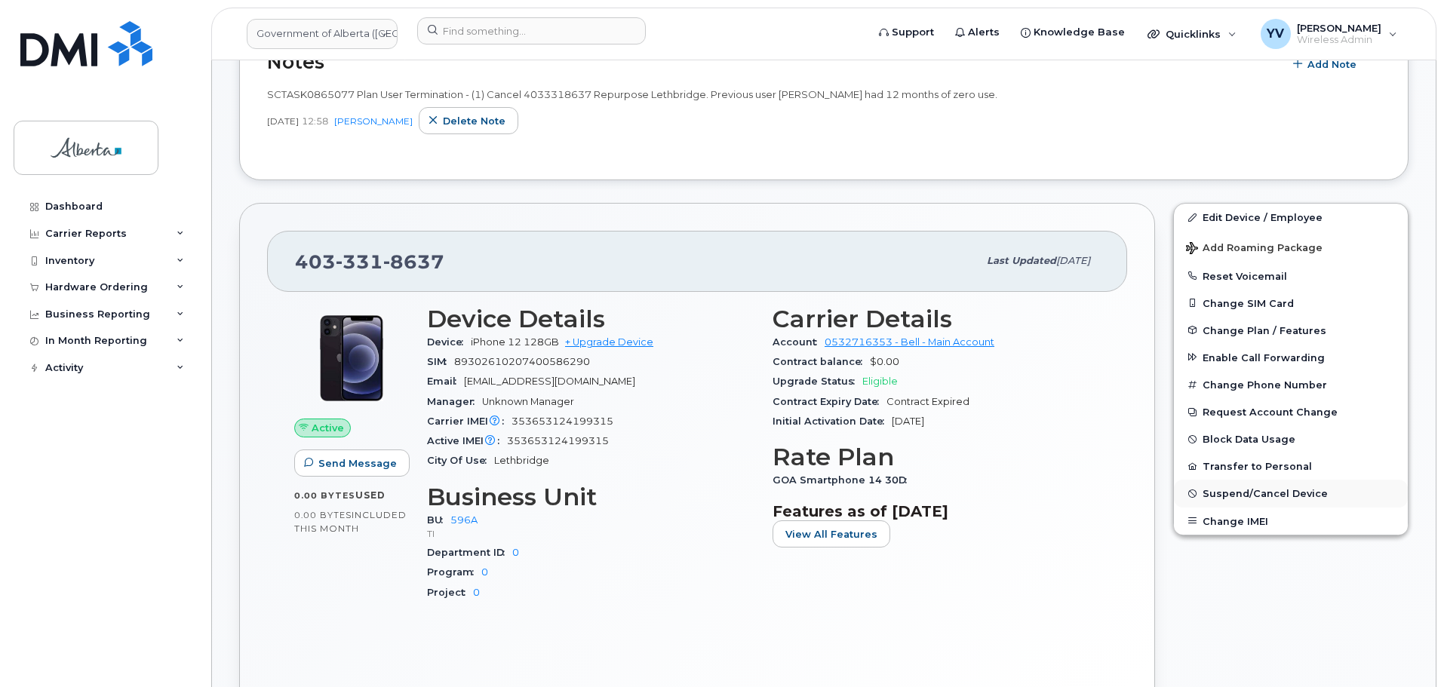
click at [1266, 493] on span "Suspend/Cancel Device" at bounding box center [1264, 493] width 125 height 11
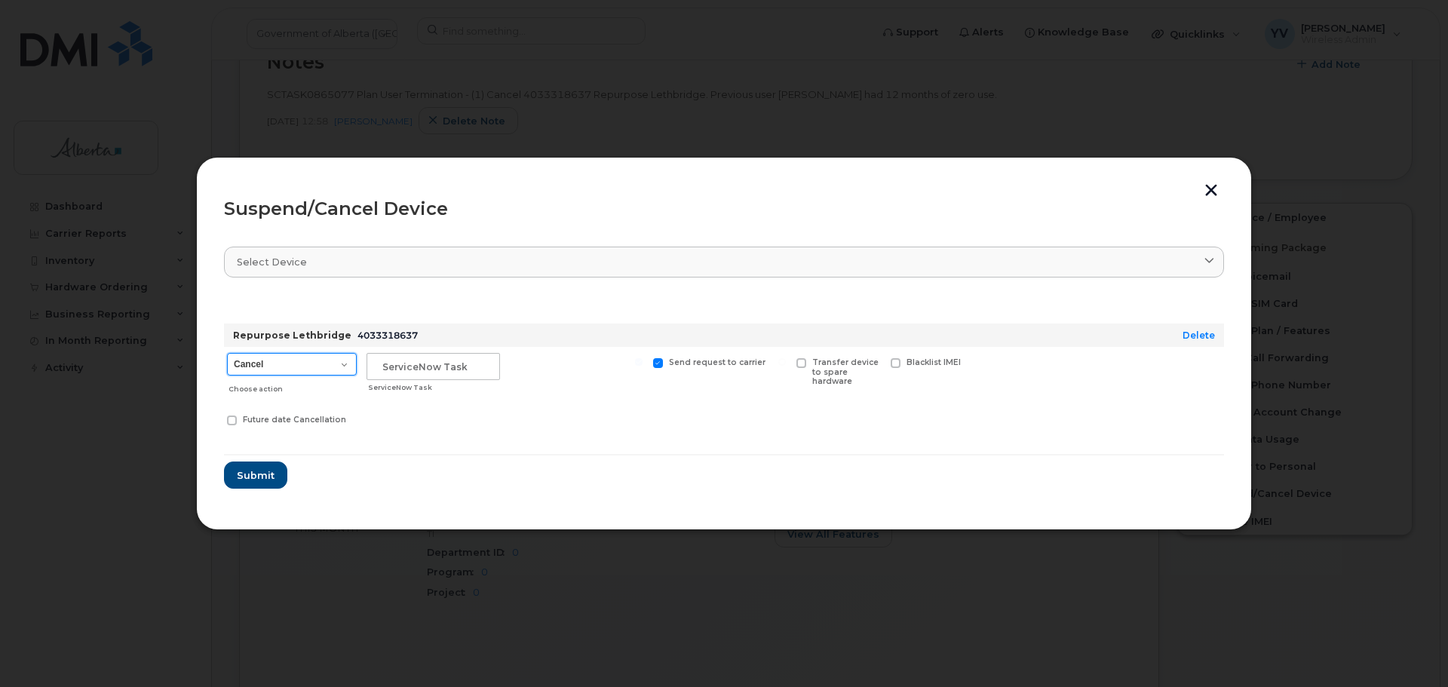
click at [344, 362] on select "Cancel Suspend - Extend Suspension Suspend - Reduced Rate Suspend - Lost Device…" at bounding box center [292, 364] width 130 height 23
select select "[object Object]"
click at [227, 353] on select "Cancel Suspend - Extend Suspension Suspend - Reduced Rate Suspend - Lost Device…" at bounding box center [292, 364] width 130 height 23
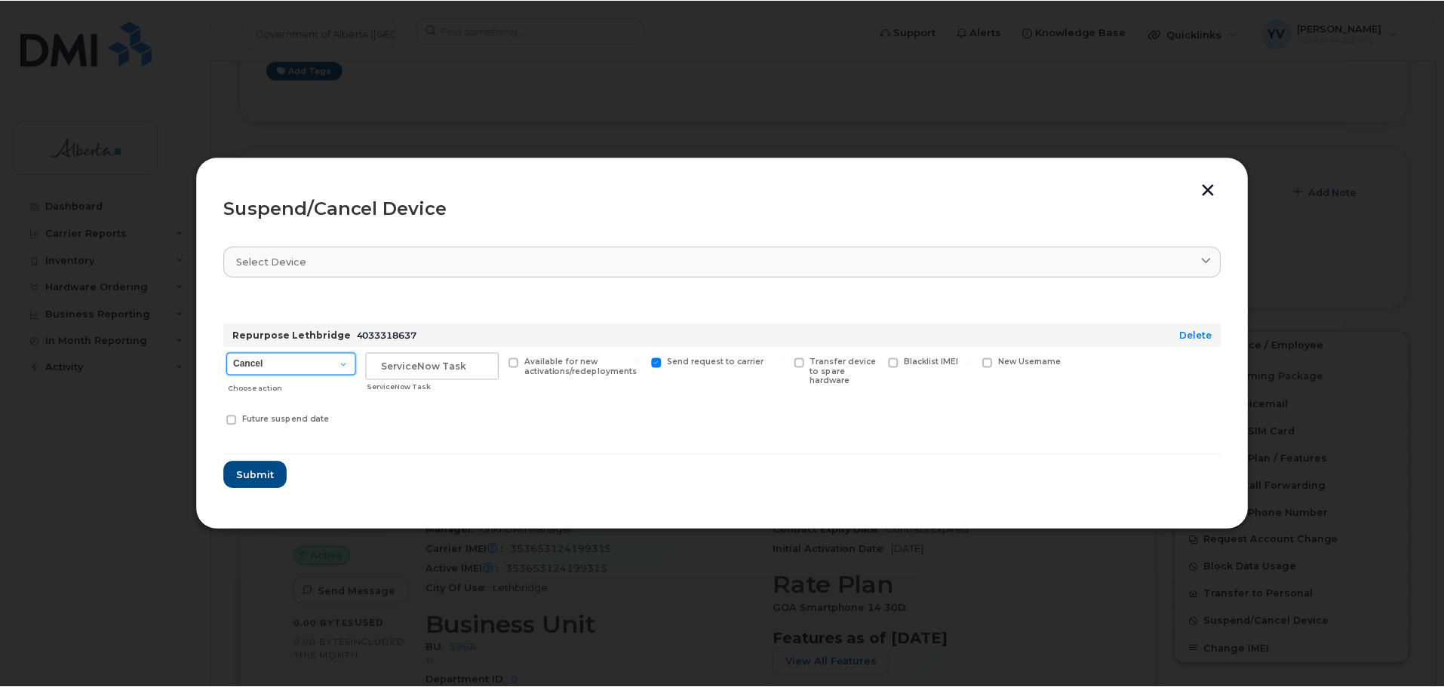
scroll to position [572, 0]
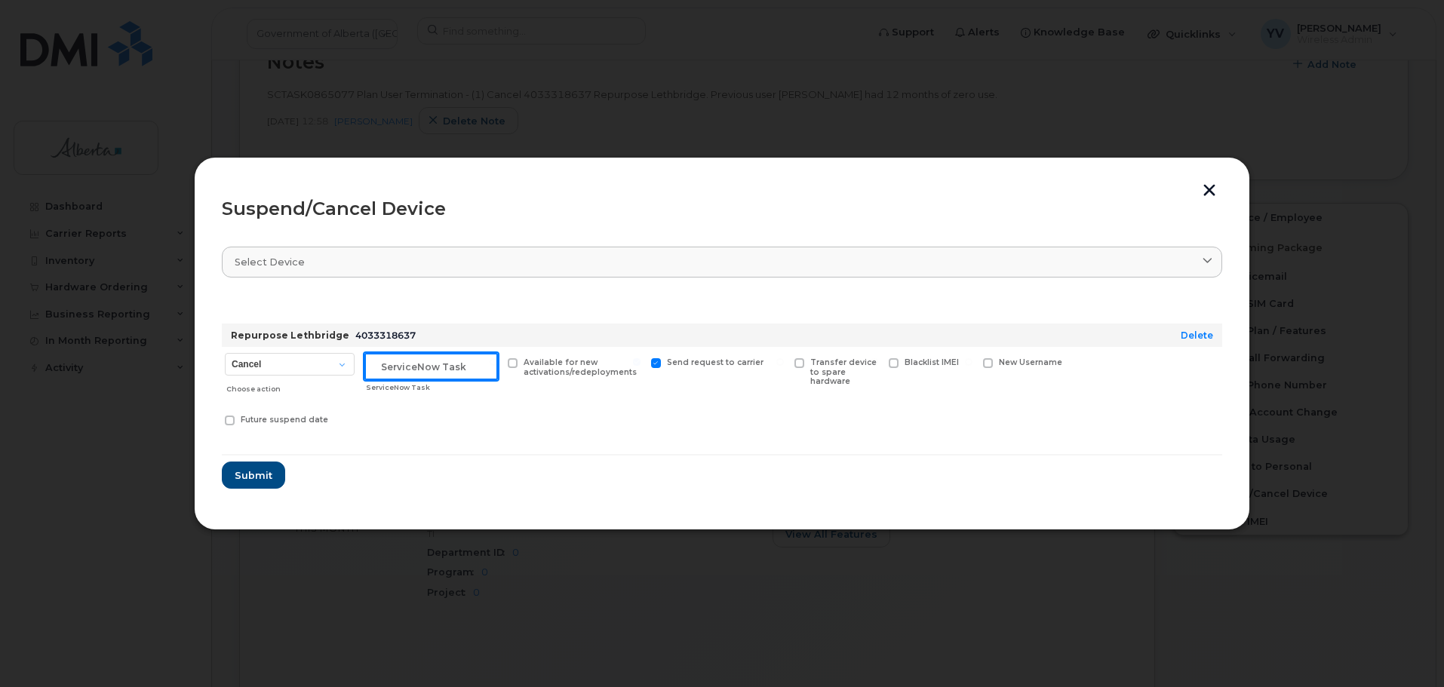
click at [388, 373] on input "text" at bounding box center [431, 366] width 134 height 27
paste input "SCTASK0865077"
type input "SCTASK0865077 Suspend"
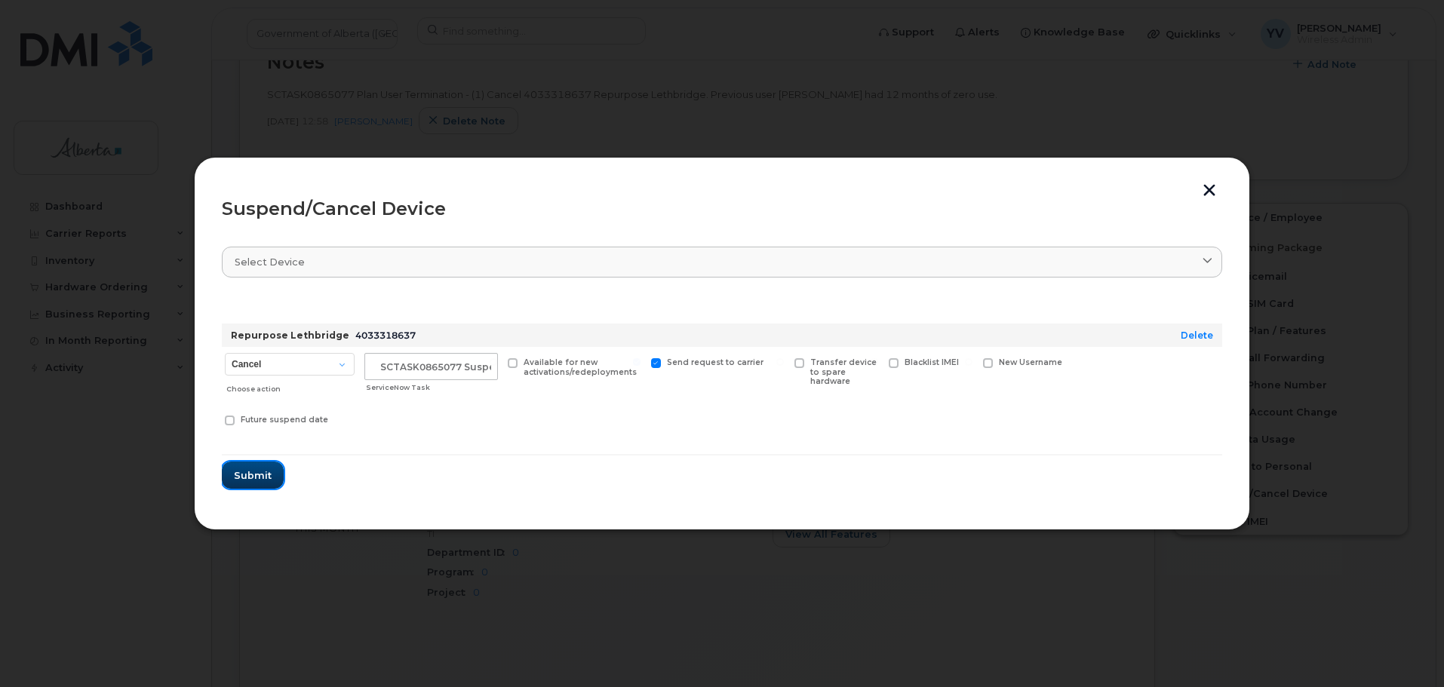
click at [253, 477] on span "Submit" at bounding box center [253, 475] width 38 height 14
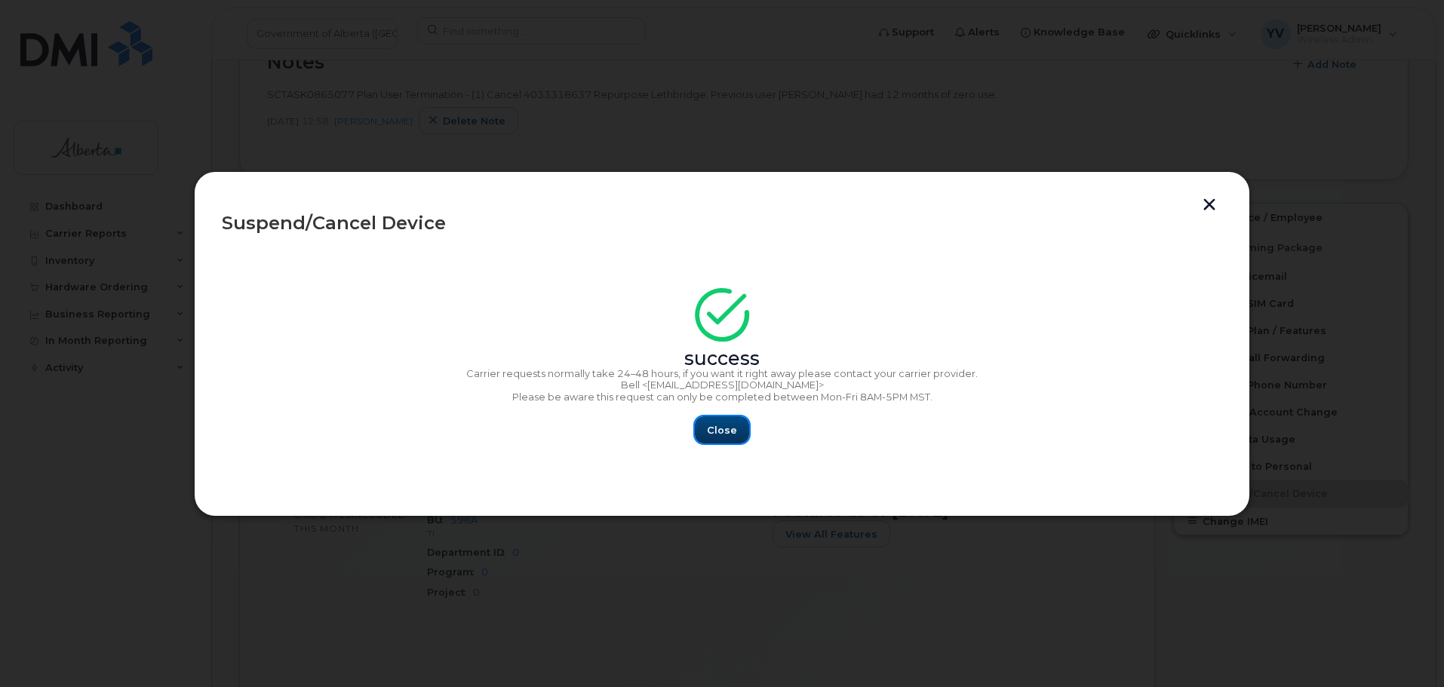
click at [729, 429] on span "Close" at bounding box center [722, 430] width 30 height 14
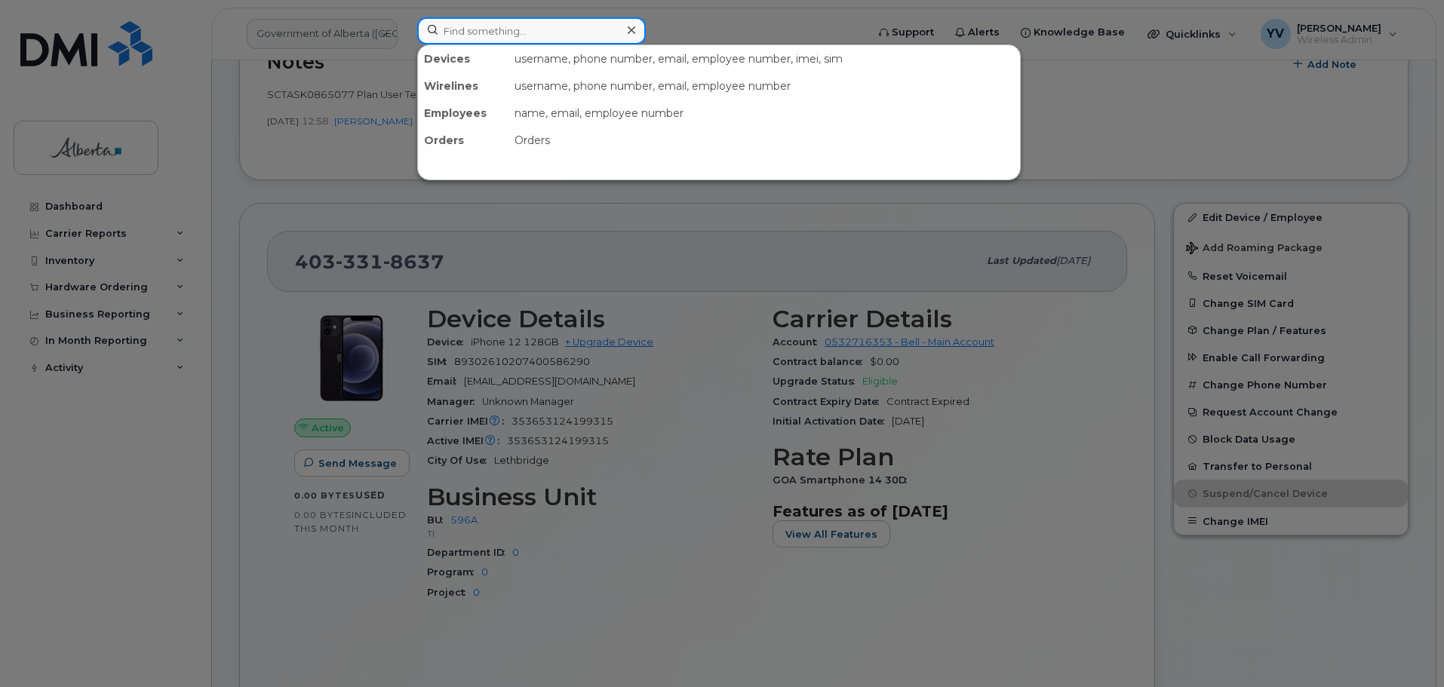
click at [490, 35] on input at bounding box center [531, 30] width 229 height 27
paste input "5873342359"
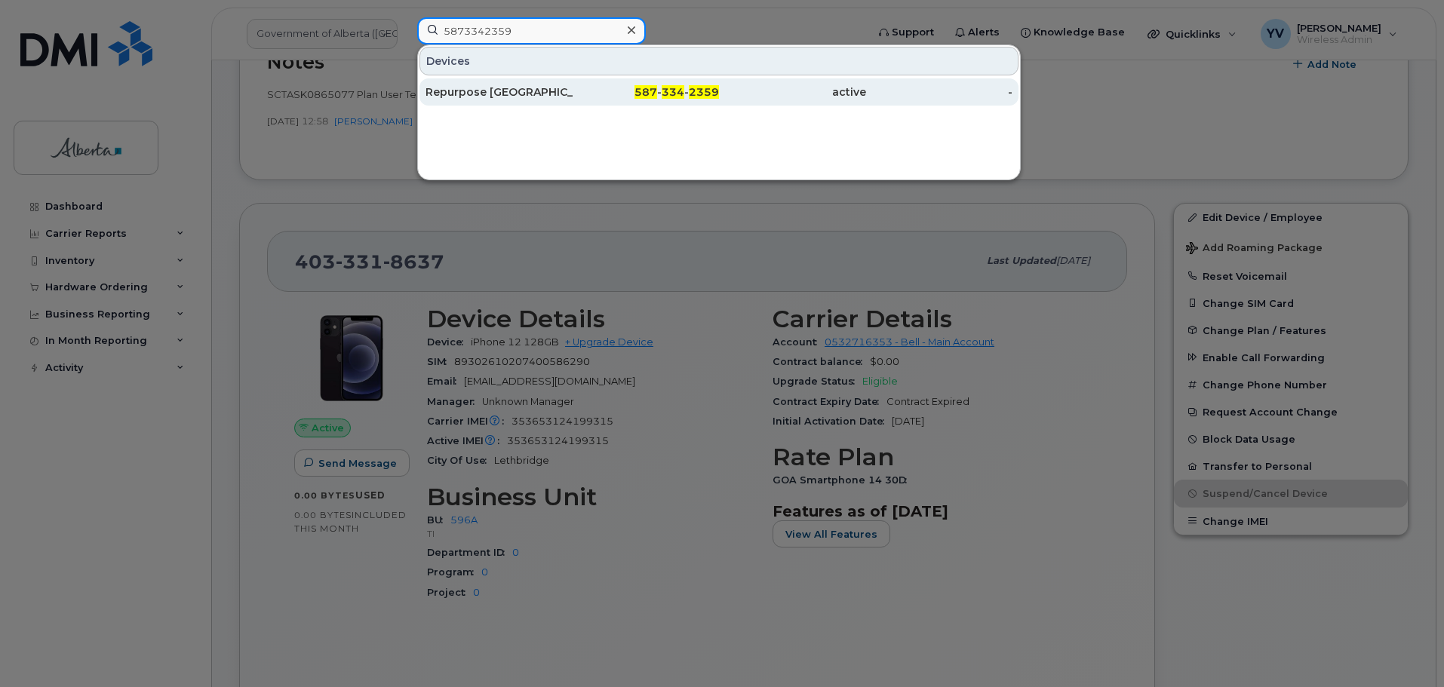
type input "5873342359"
click at [675, 90] on span "334" at bounding box center [672, 92] width 23 height 14
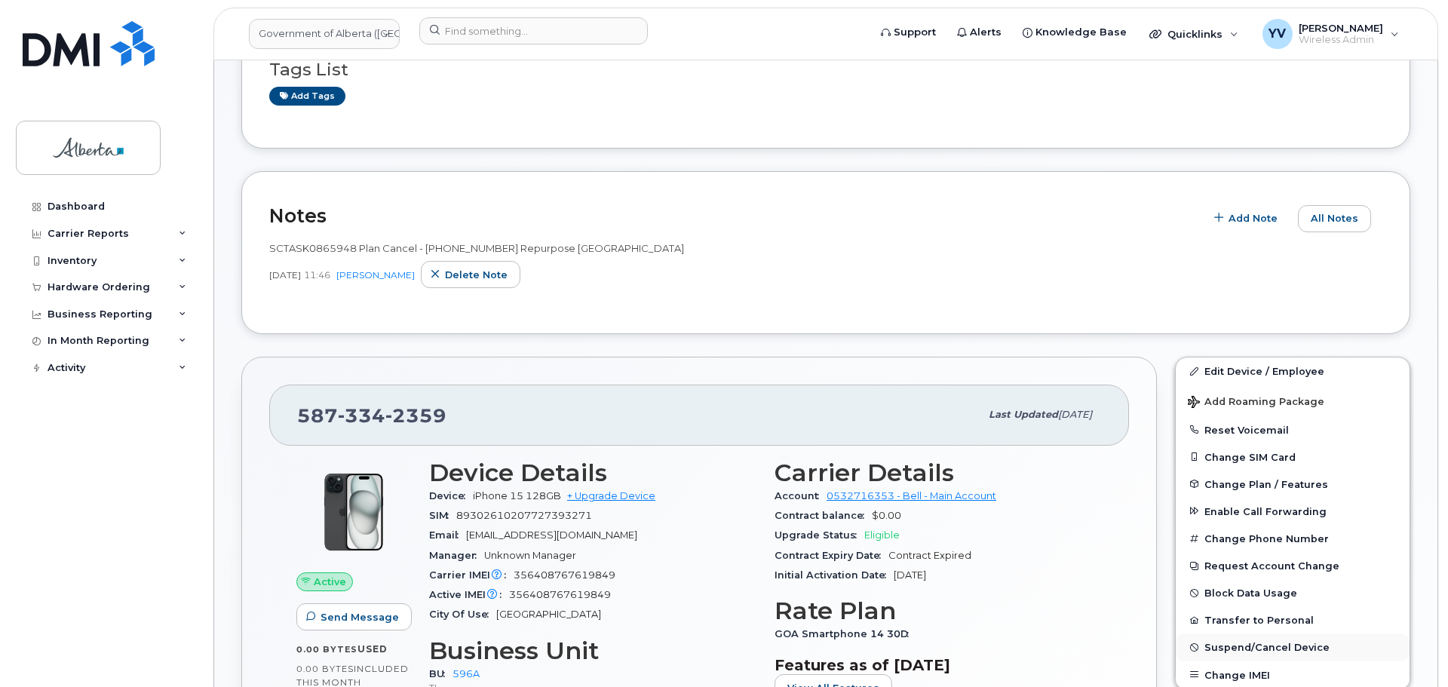
scroll to position [547, 0]
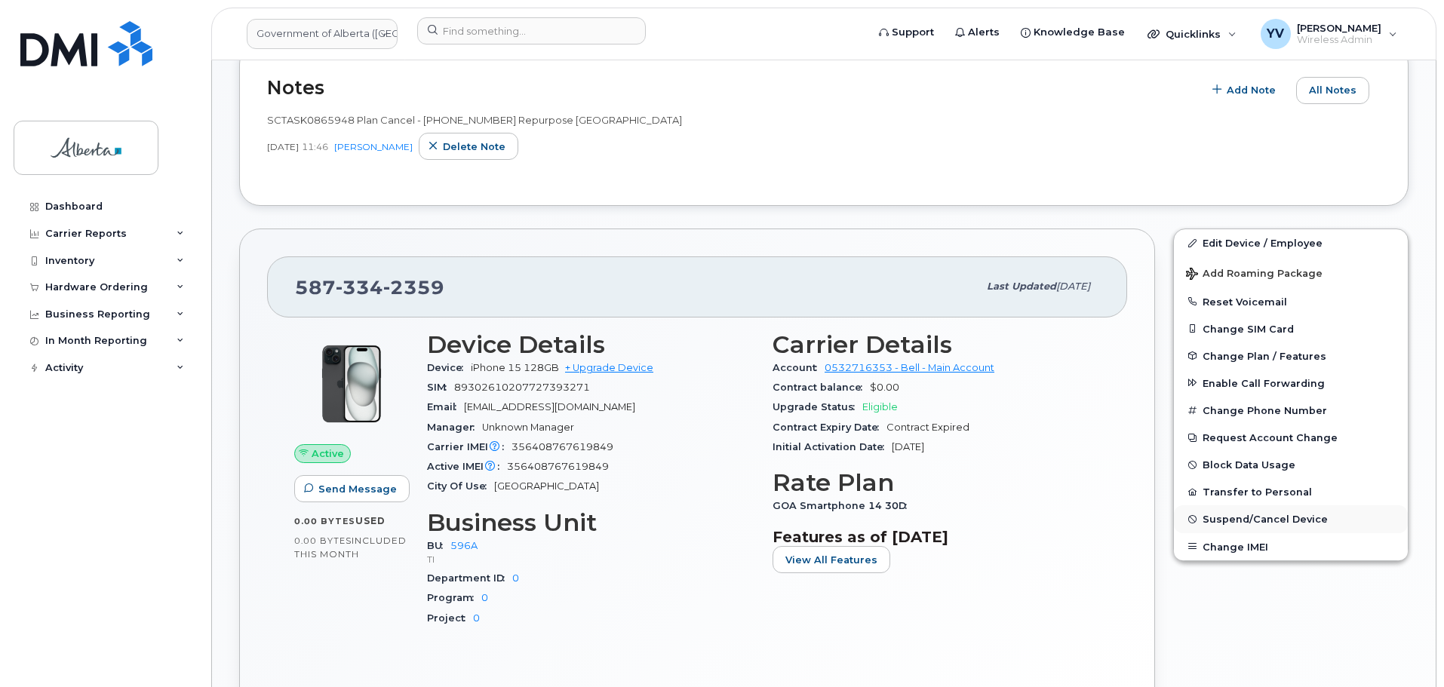
click at [1229, 510] on button "Suspend/Cancel Device" at bounding box center [1291, 518] width 234 height 27
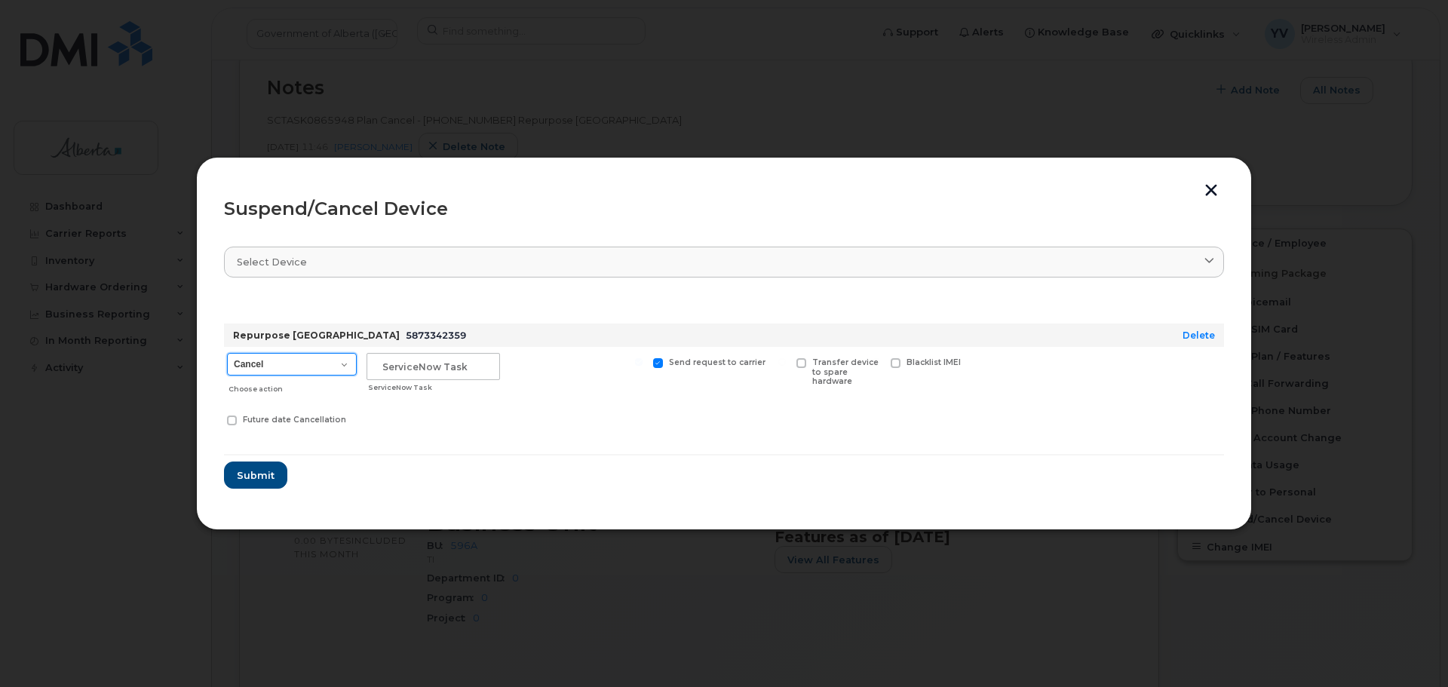
click at [345, 364] on select "Cancel Suspend - Extend Suspension Suspend - Reduced Rate Suspend - Lost Device…" at bounding box center [292, 364] width 130 height 23
select select "[object Object]"
click at [227, 353] on select "Cancel Suspend - Extend Suspension Suspend - Reduced Rate Suspend - Lost Device…" at bounding box center [292, 364] width 130 height 23
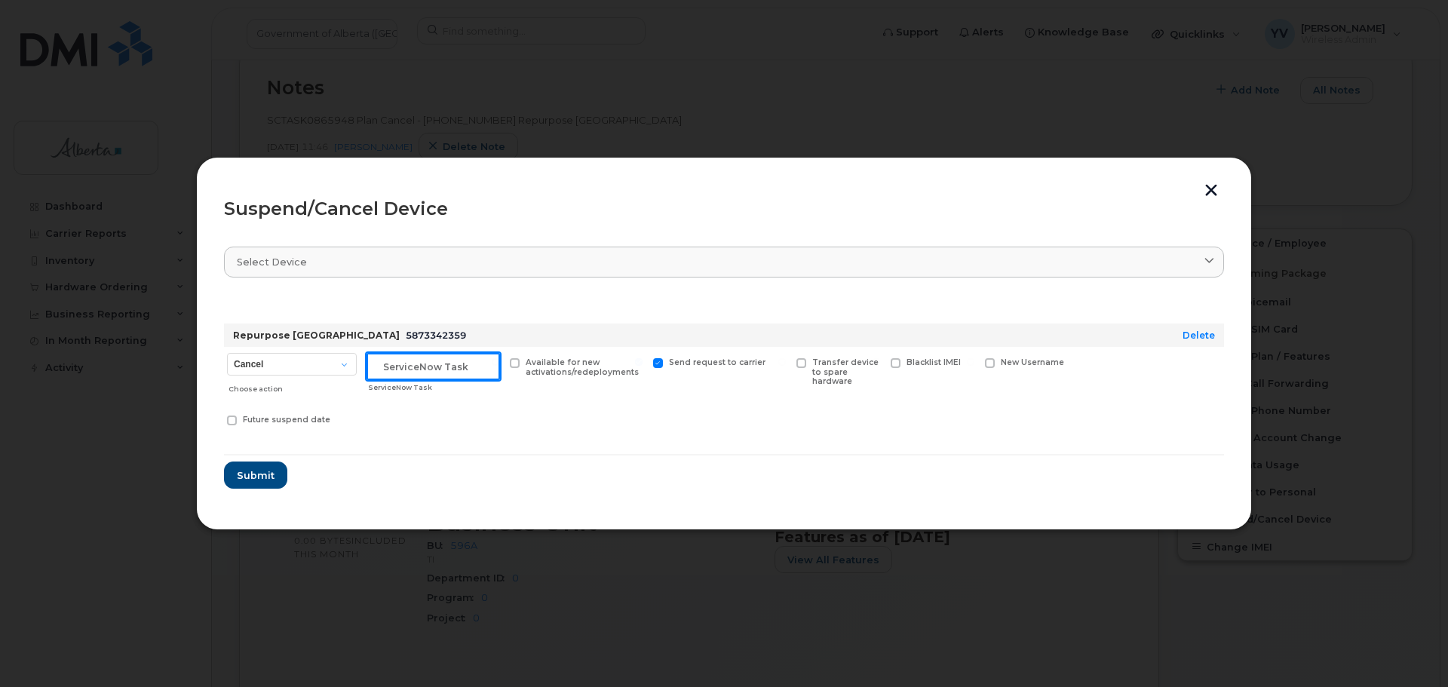
click at [391, 367] on input "text" at bounding box center [434, 366] width 134 height 27
paste input "SCTASK0865948"
type input "SCTASK0865948 Suspend"
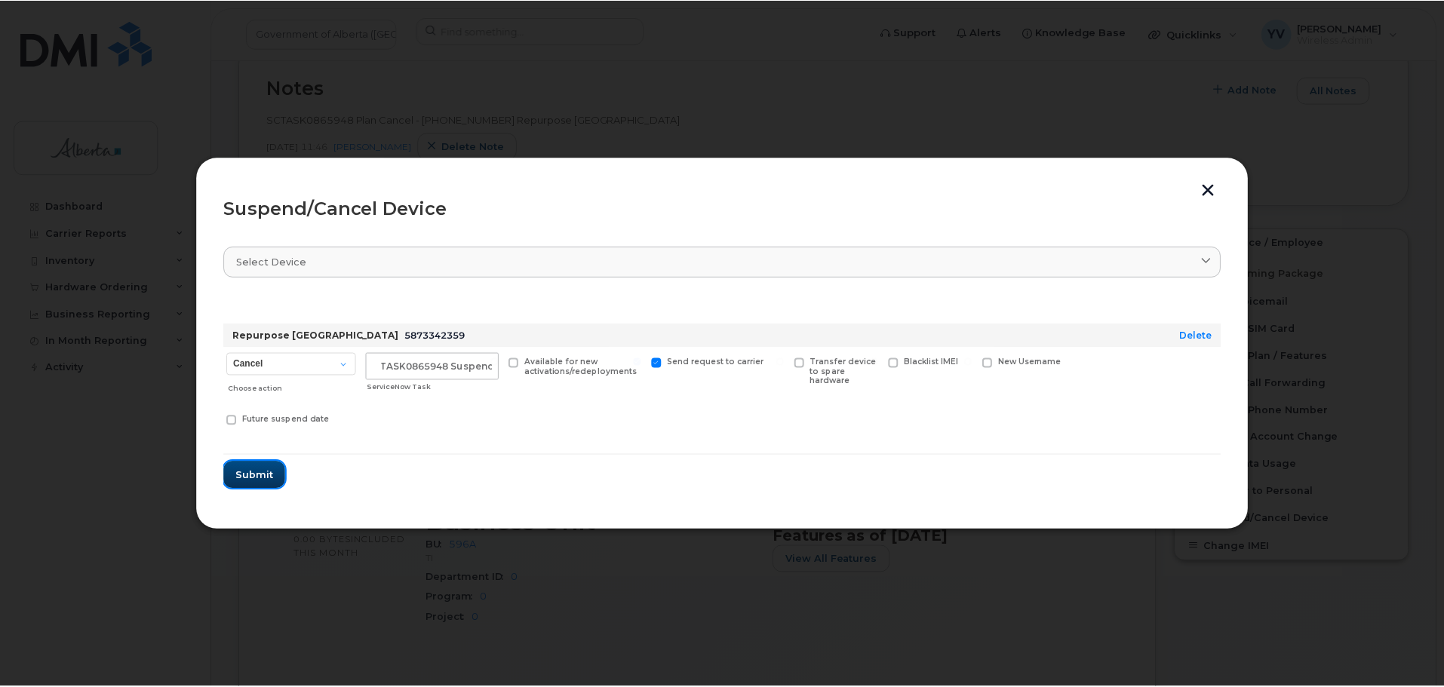
scroll to position [0, 0]
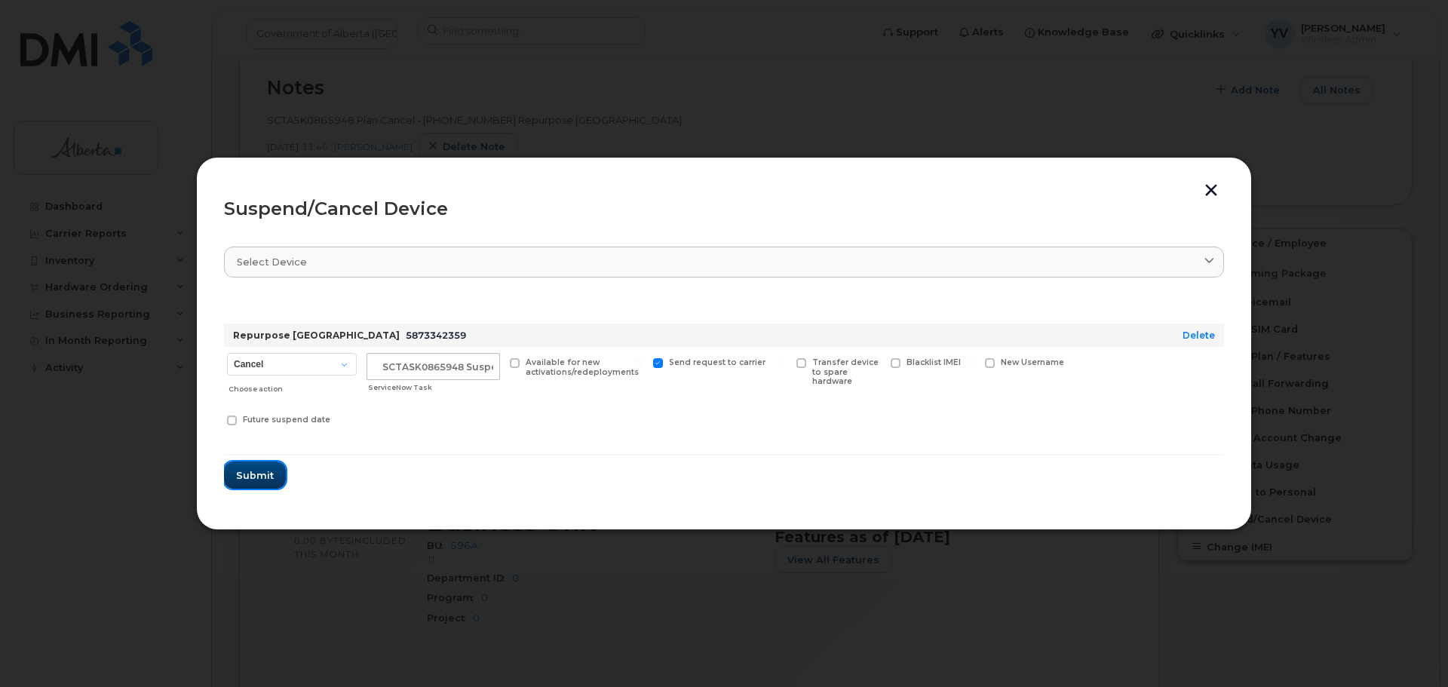
click at [250, 468] on span "Submit" at bounding box center [255, 475] width 38 height 14
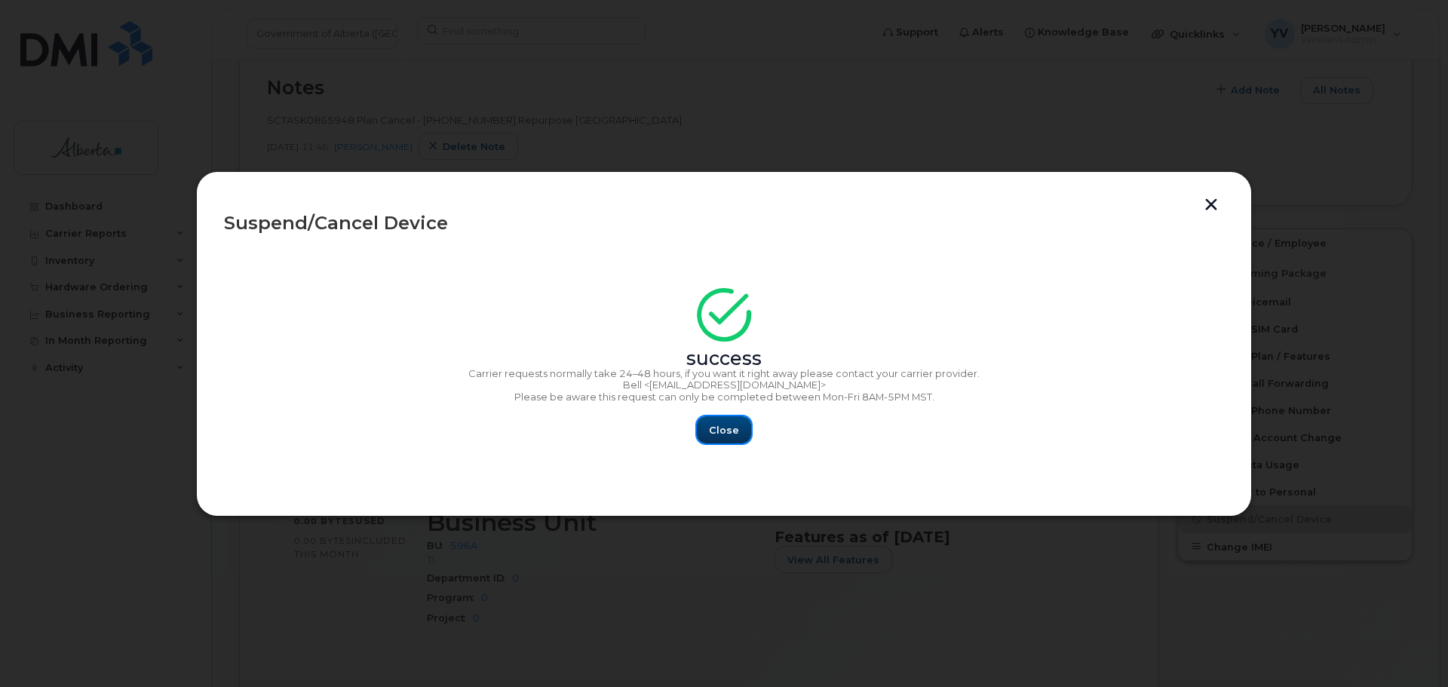
click at [717, 433] on span "Close" at bounding box center [724, 430] width 30 height 14
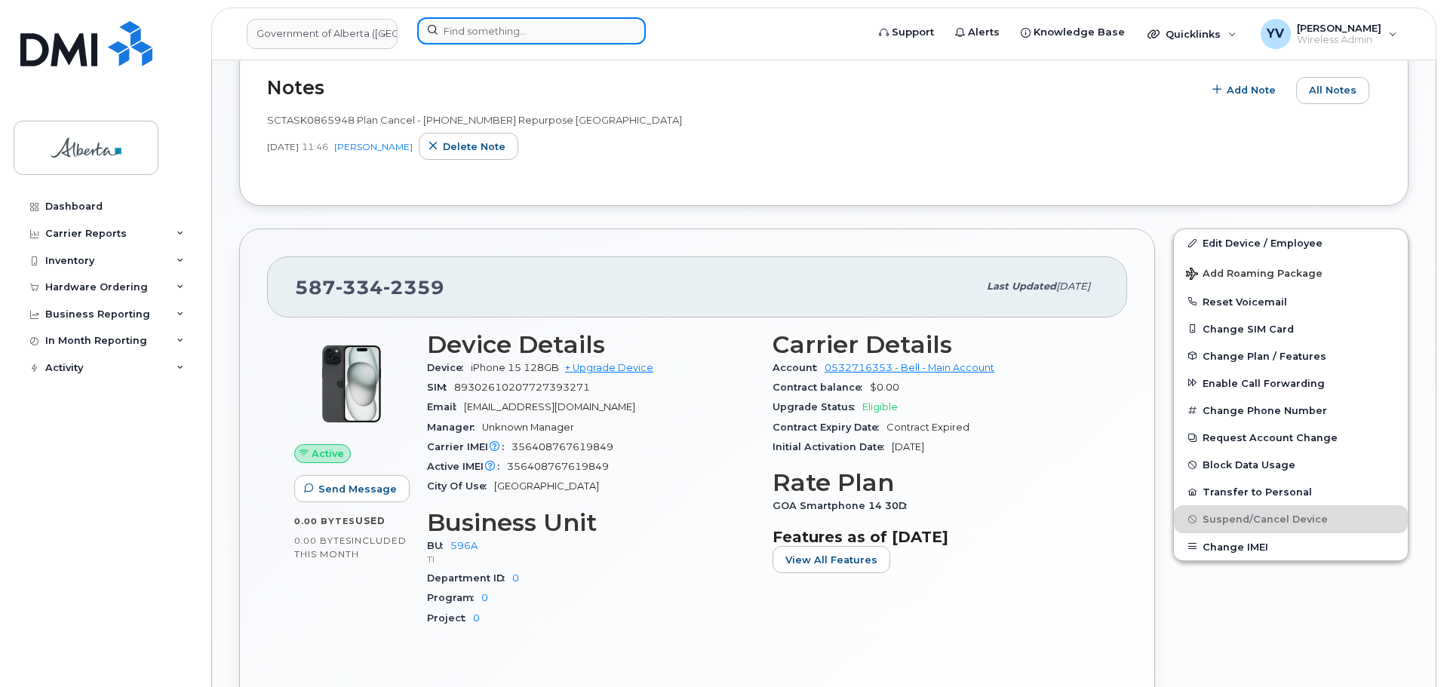
click at [453, 30] on input at bounding box center [531, 30] width 229 height 27
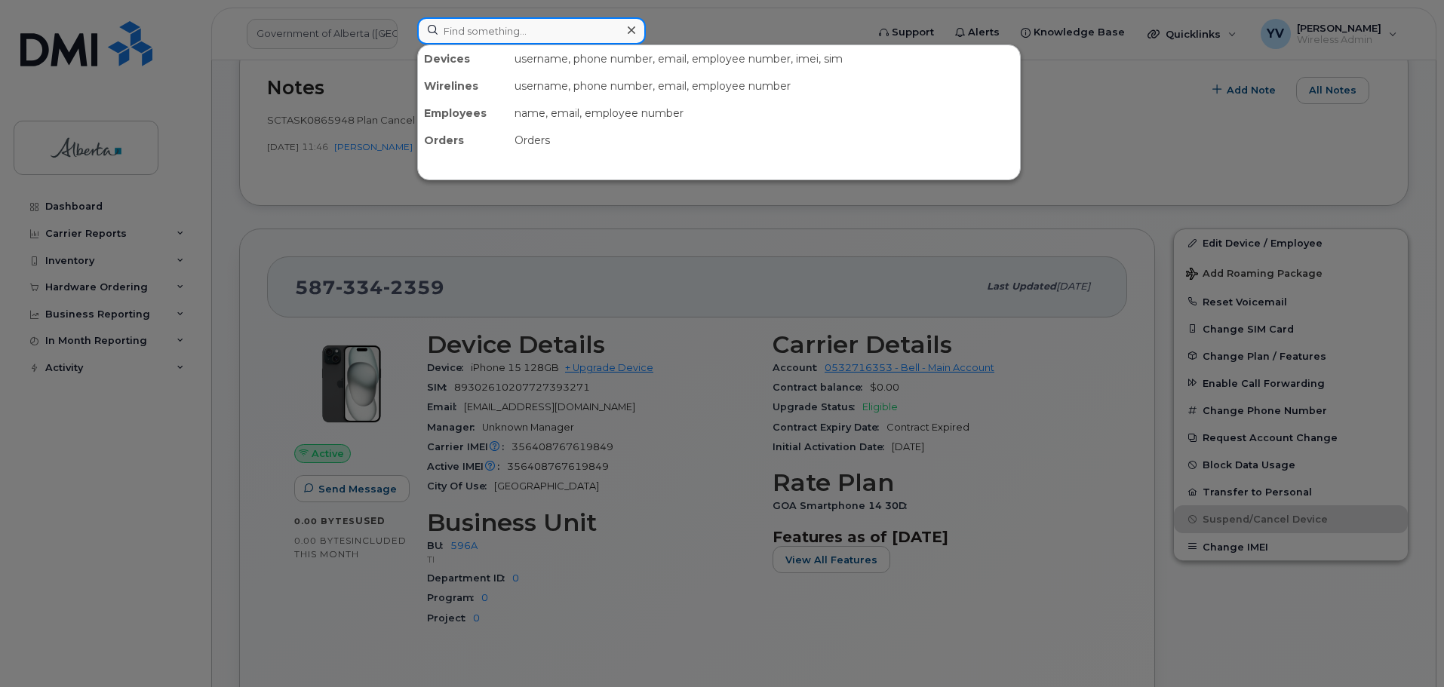
paste input "7805044215"
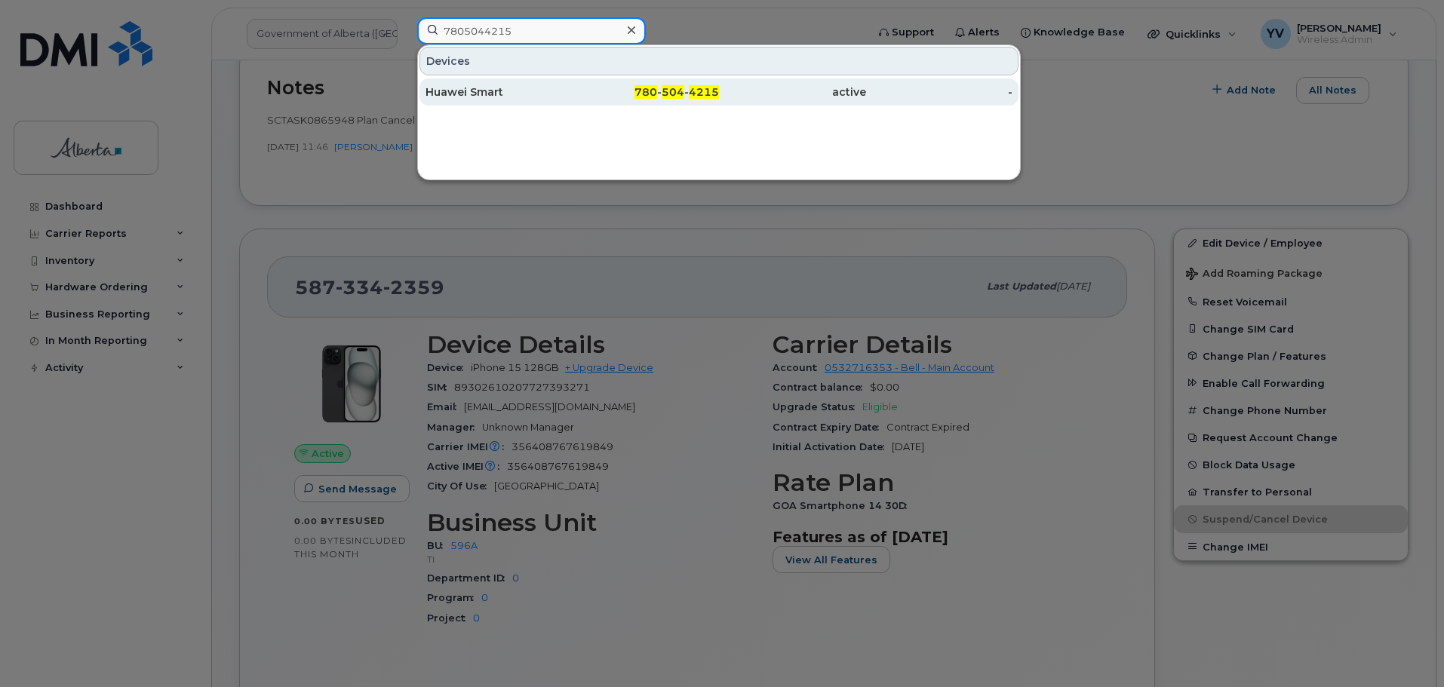
type input "7805044215"
click at [687, 91] on div "780 - 504 - 4215" at bounding box center [645, 91] width 147 height 15
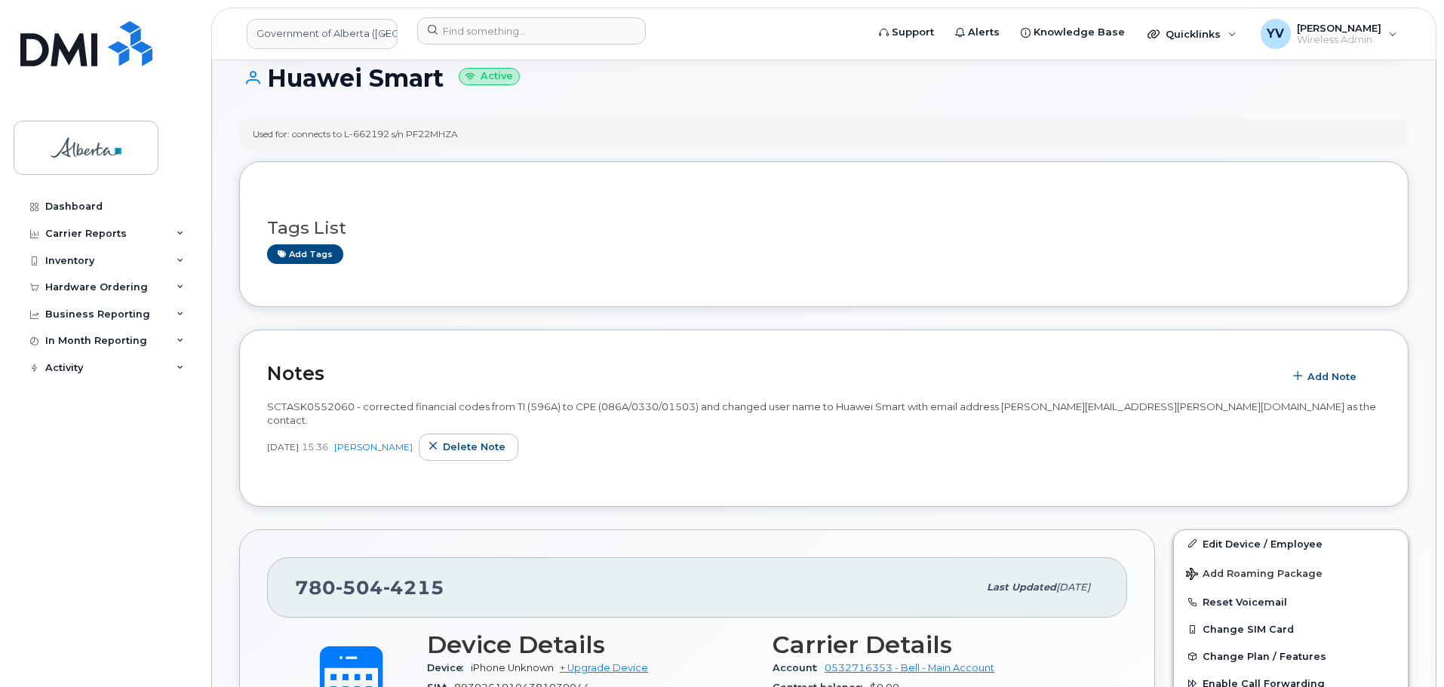
scroll to position [175, 0]
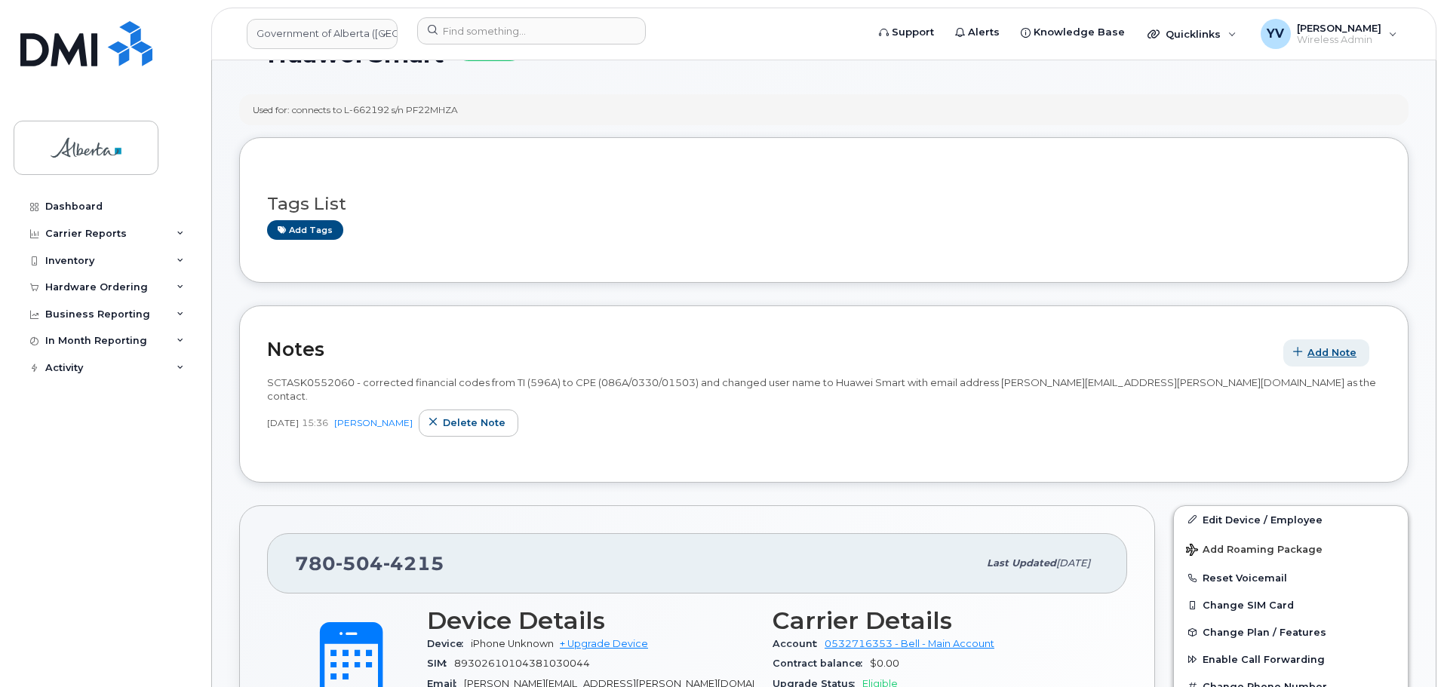
click at [1324, 350] on span "Add Note" at bounding box center [1331, 352] width 49 height 14
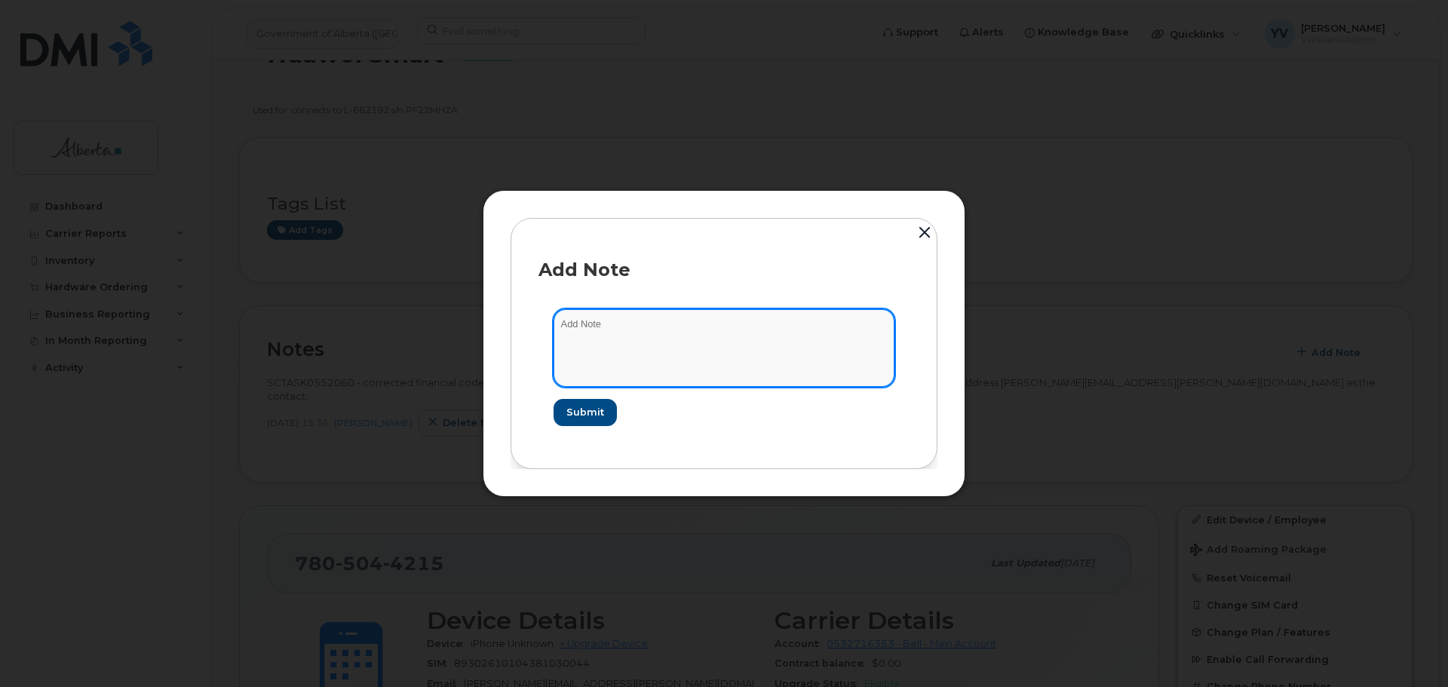
click at [606, 317] on textarea at bounding box center [724, 347] width 341 height 77
paste textarea "SCTASK0866017 7805044215 DO NOT DELETE - BEING REASSIGNED to Curtis Olson. Prev…"
type textarea "SCTASK0866017 7805044215 DO NOT DELETE - BEING REASSIGNED to Curtis Olson. Prev…"
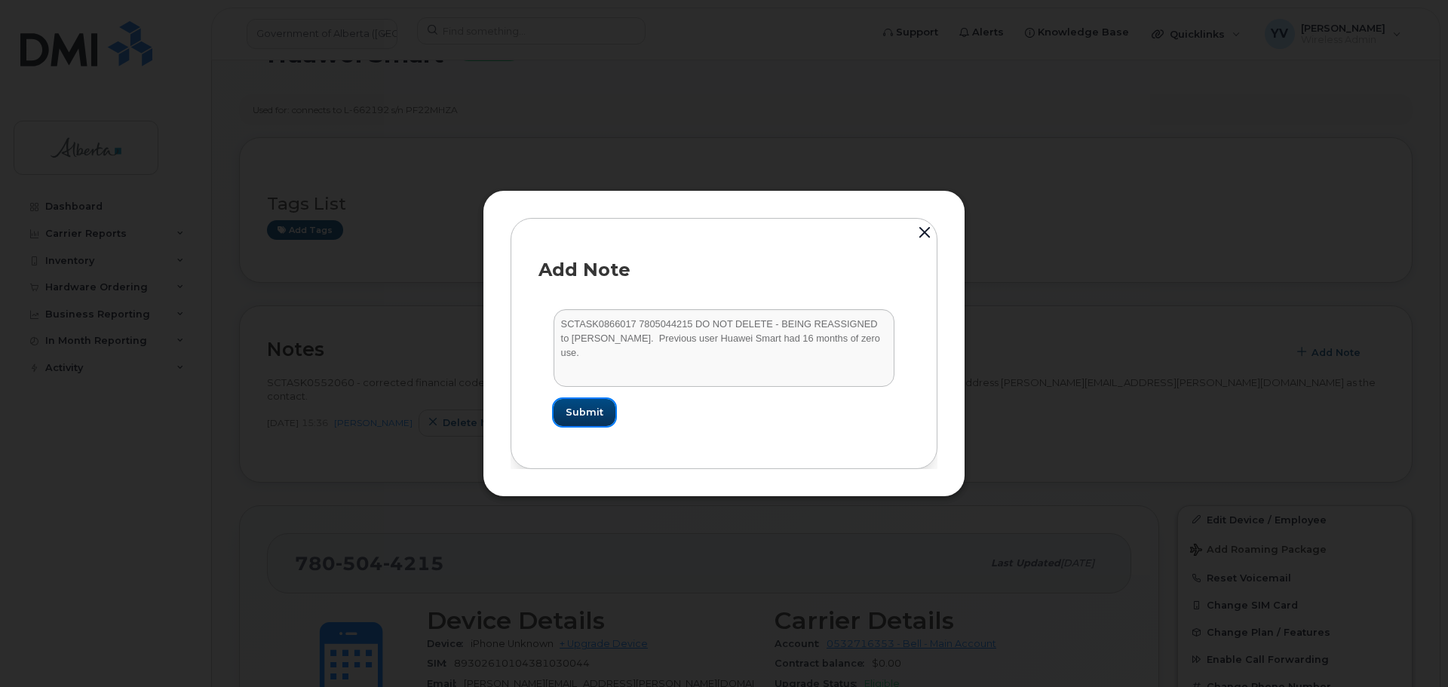
click at [574, 407] on span "Submit" at bounding box center [585, 412] width 38 height 14
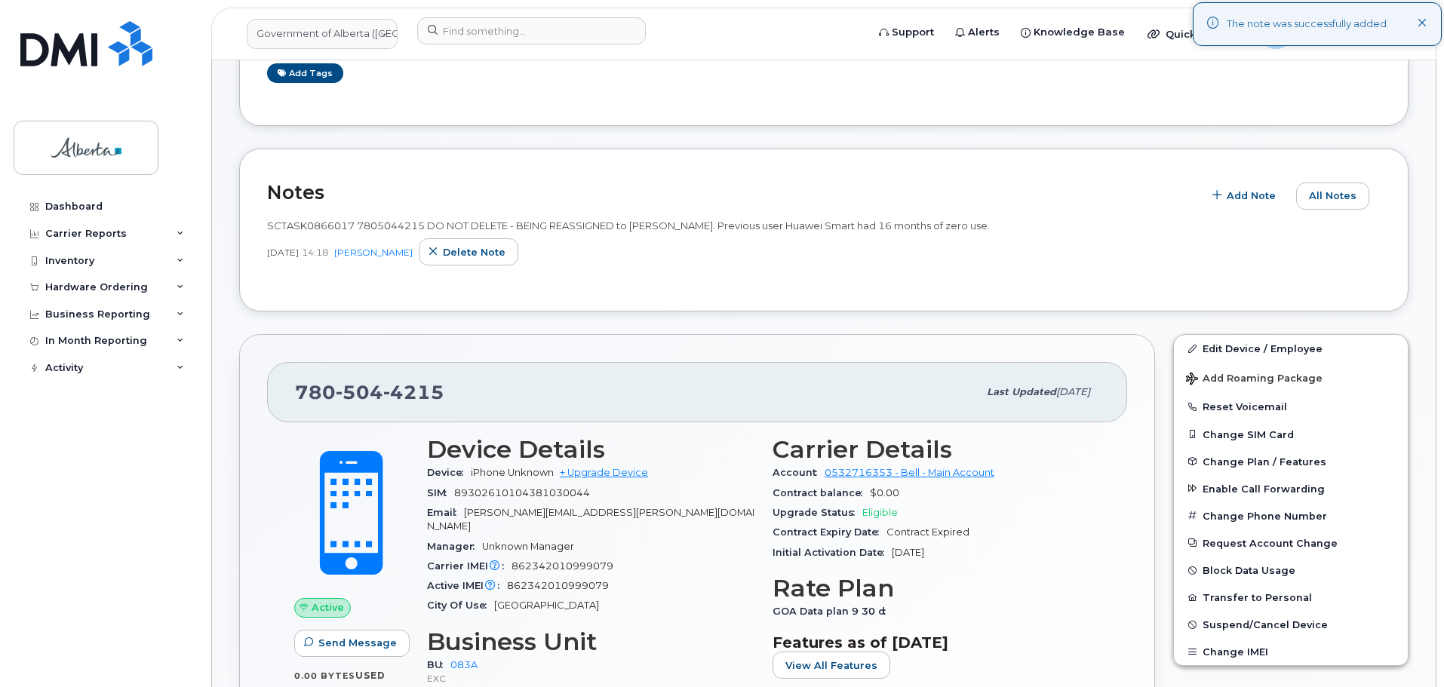
scroll to position [335, 0]
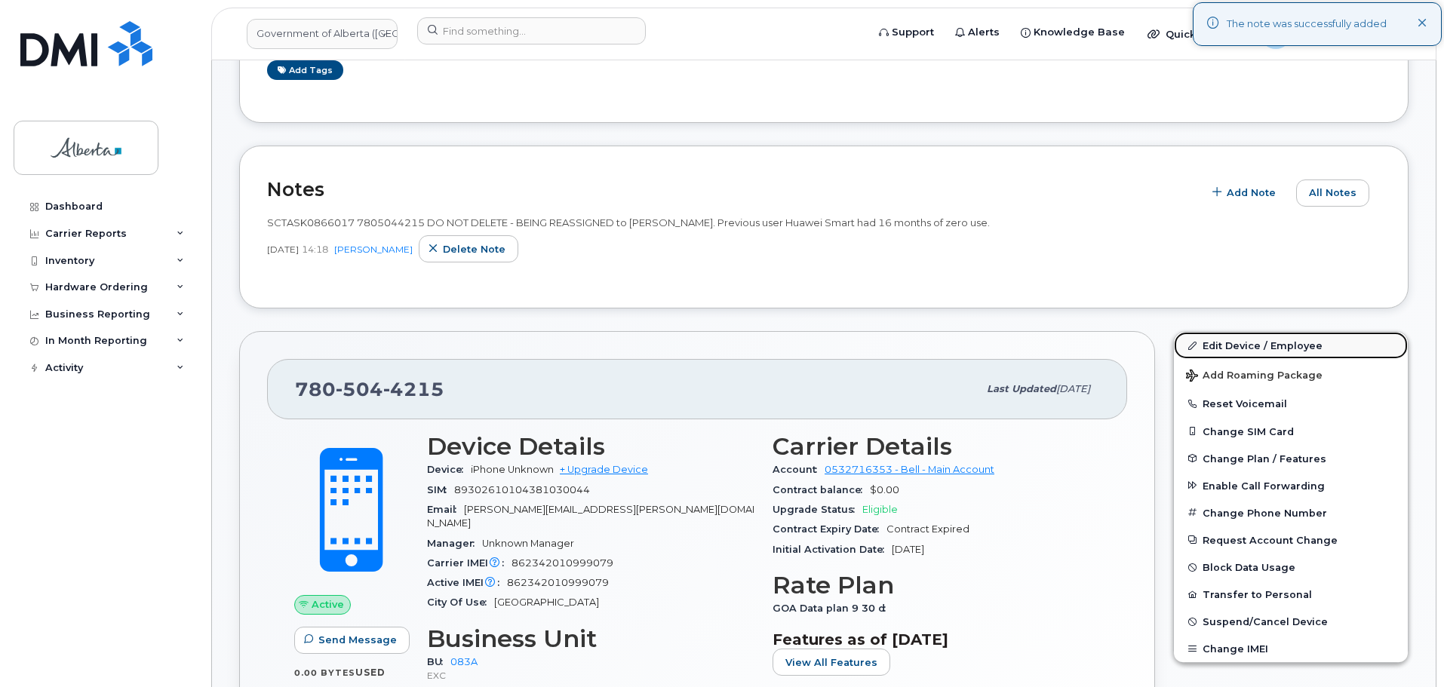
click at [1217, 343] on link "Edit Device / Employee" at bounding box center [1291, 345] width 234 height 27
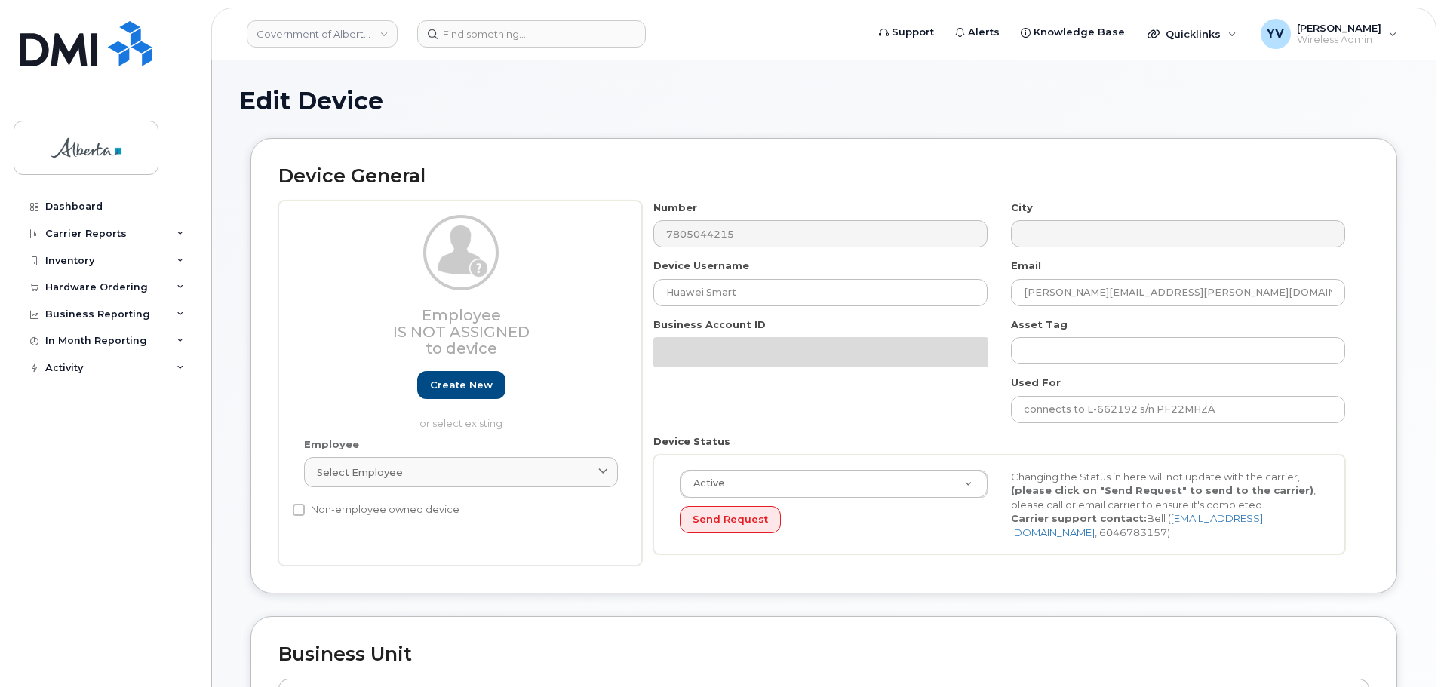
select select "4733126"
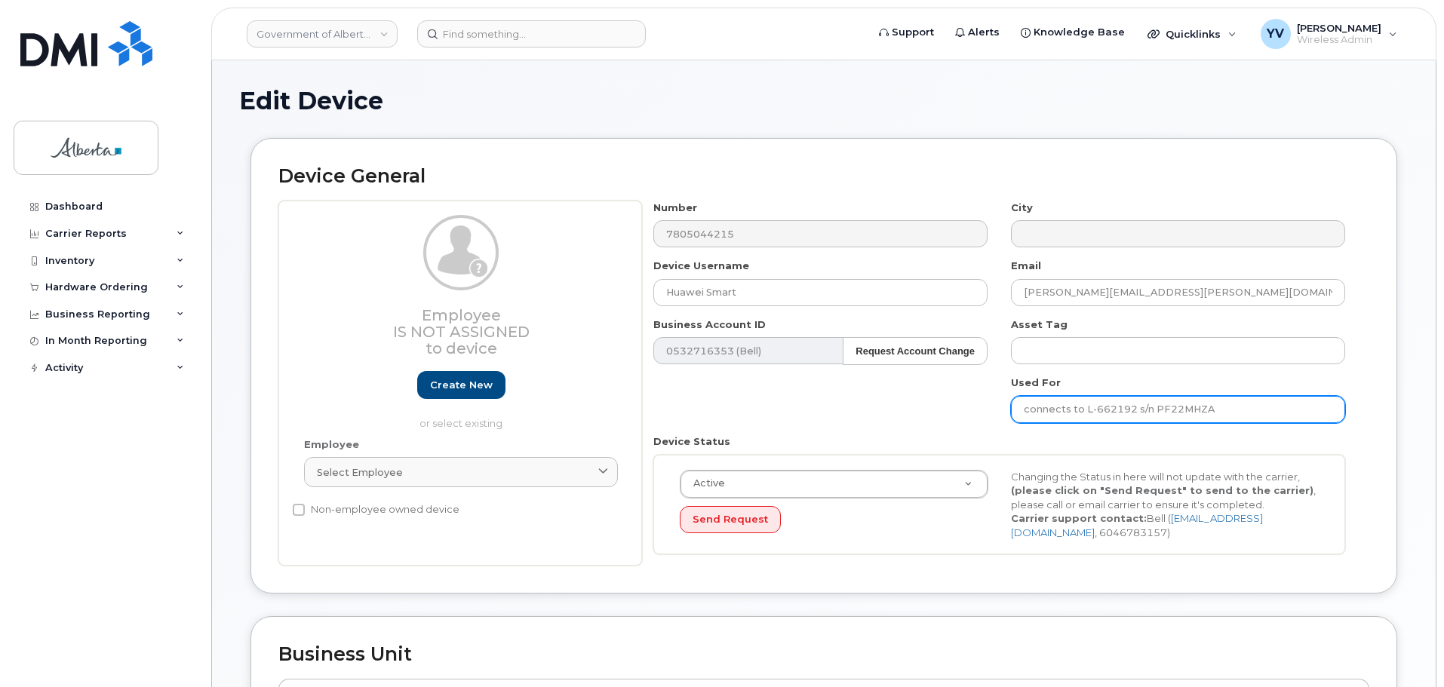
drag, startPoint x: 1228, startPoint y: 407, endPoint x: 1008, endPoint y: 406, distance: 220.2
click at [1008, 406] on div "Used For connects to L-662192 s/n PF22MHZA" at bounding box center [1178, 400] width 358 height 48
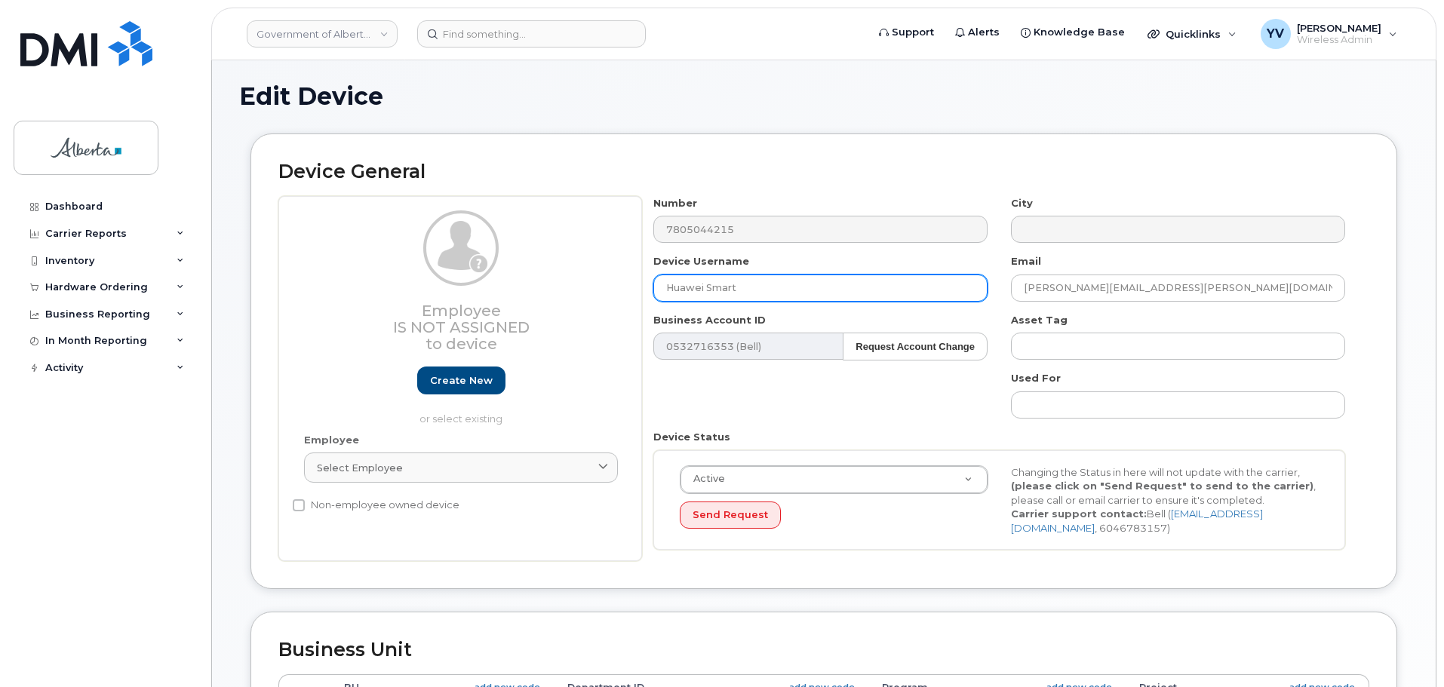
drag, startPoint x: 750, startPoint y: 288, endPoint x: 607, endPoint y: 292, distance: 143.4
click at [613, 287] on div "Employee Is not assigned to device Create new or select existing Employee Selec…" at bounding box center [823, 379] width 1091 height 366
paste input "[PERSON_NAME]"
type input "[PERSON_NAME]"
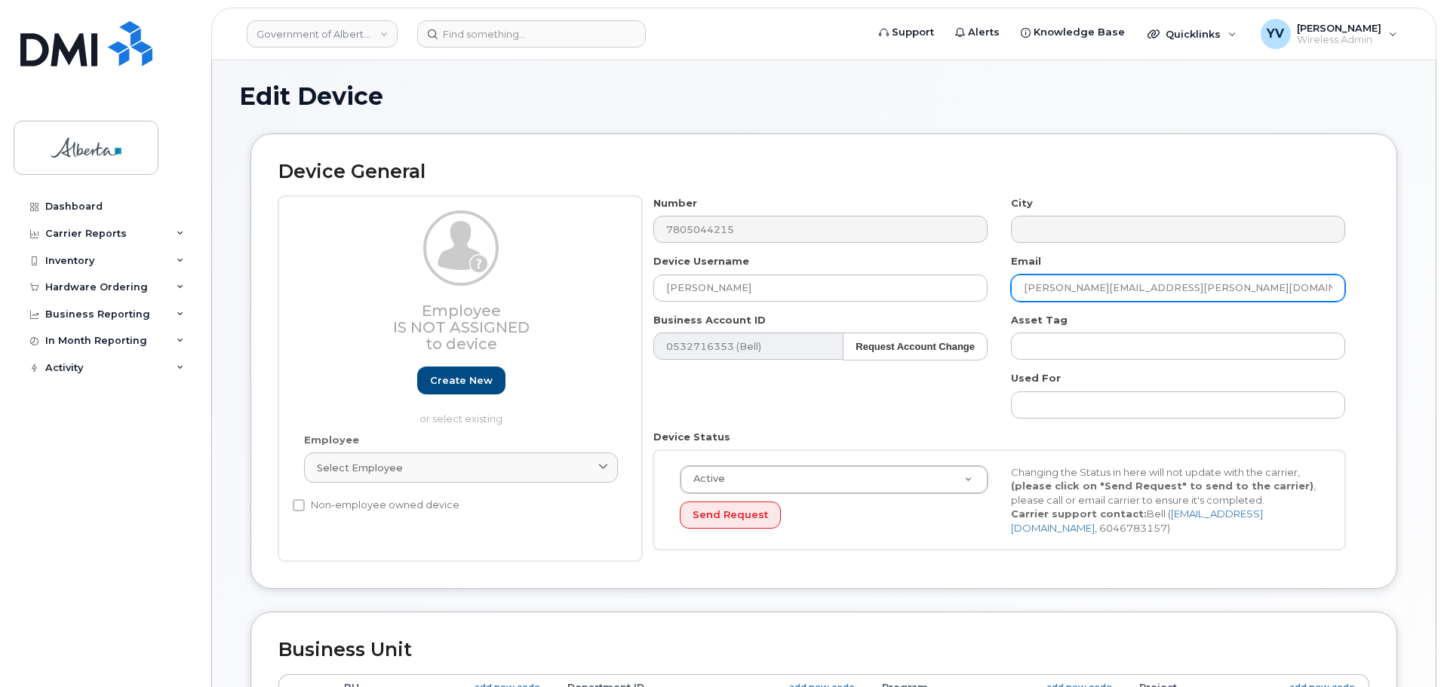
drag, startPoint x: 1166, startPoint y: 284, endPoint x: 1017, endPoint y: 284, distance: 148.6
click at [1017, 284] on input "[PERSON_NAME][EMAIL_ADDRESS][PERSON_NAME][DOMAIN_NAME]" at bounding box center [1178, 288] width 334 height 27
paste input "[PERSON_NAME].[PERSON_NAME]"
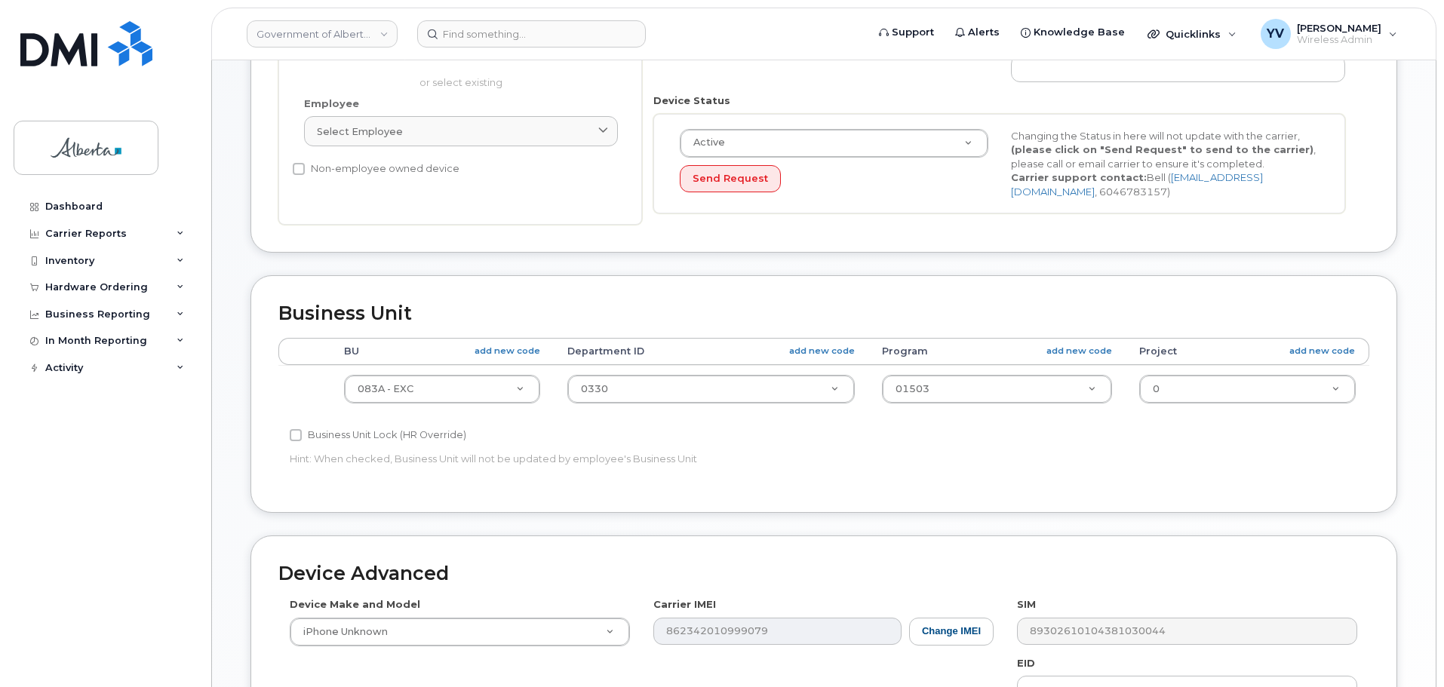
scroll to position [346, 0]
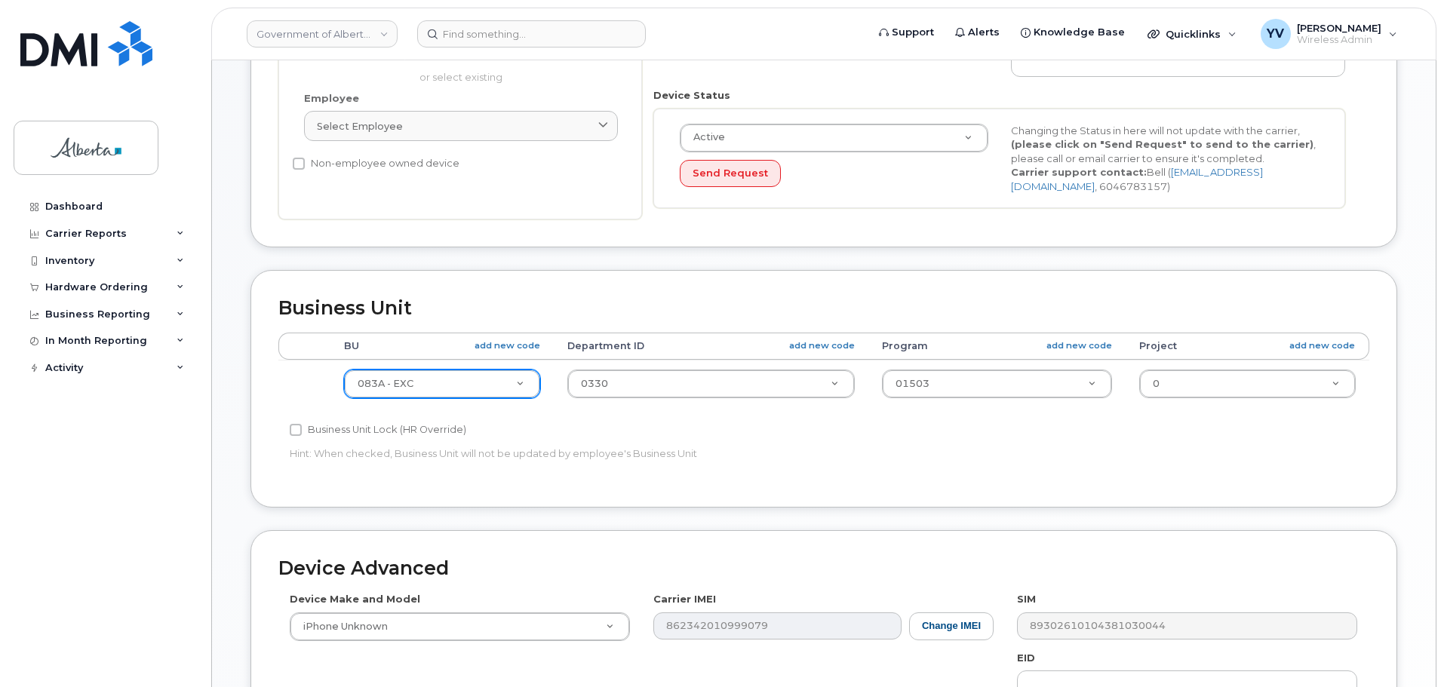
type input "[PERSON_NAME][EMAIL_ADDRESS][PERSON_NAME][DOMAIN_NAME]"
type input "593"
select select "4797682"
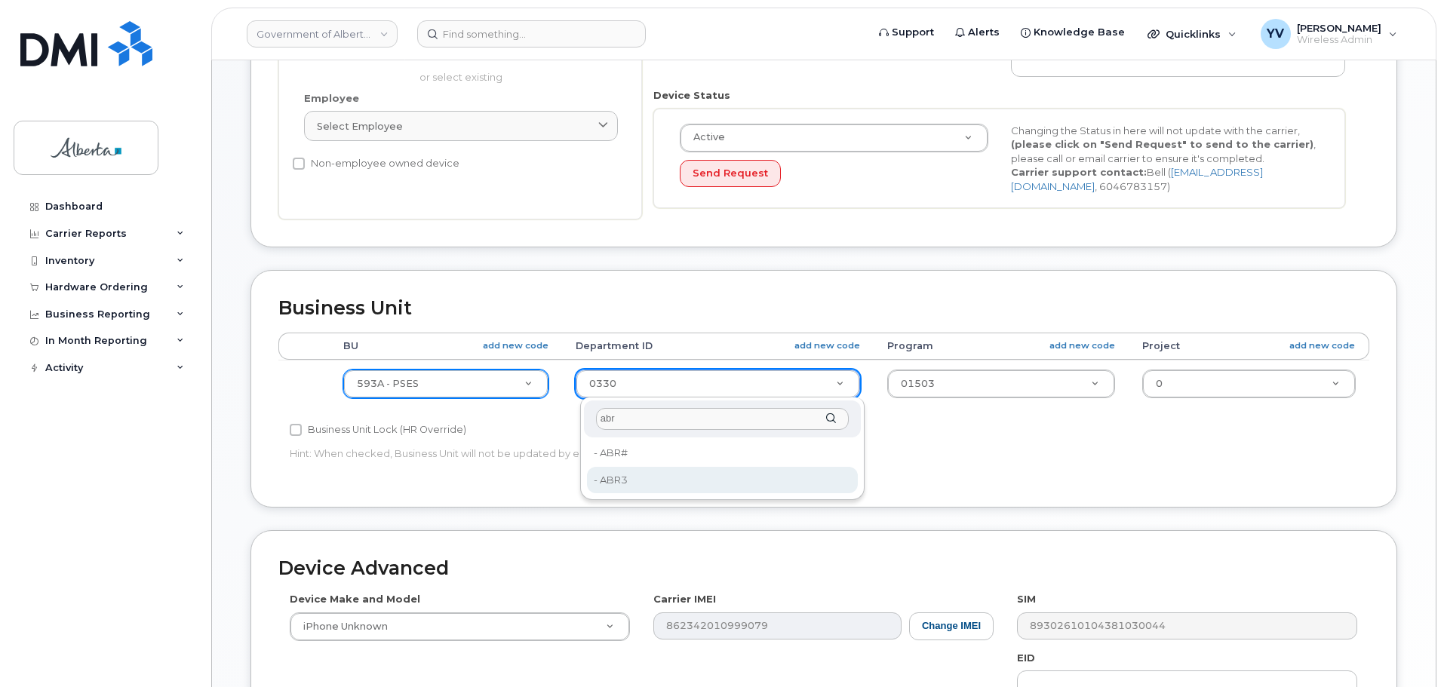
type input "abr"
type input "33474645"
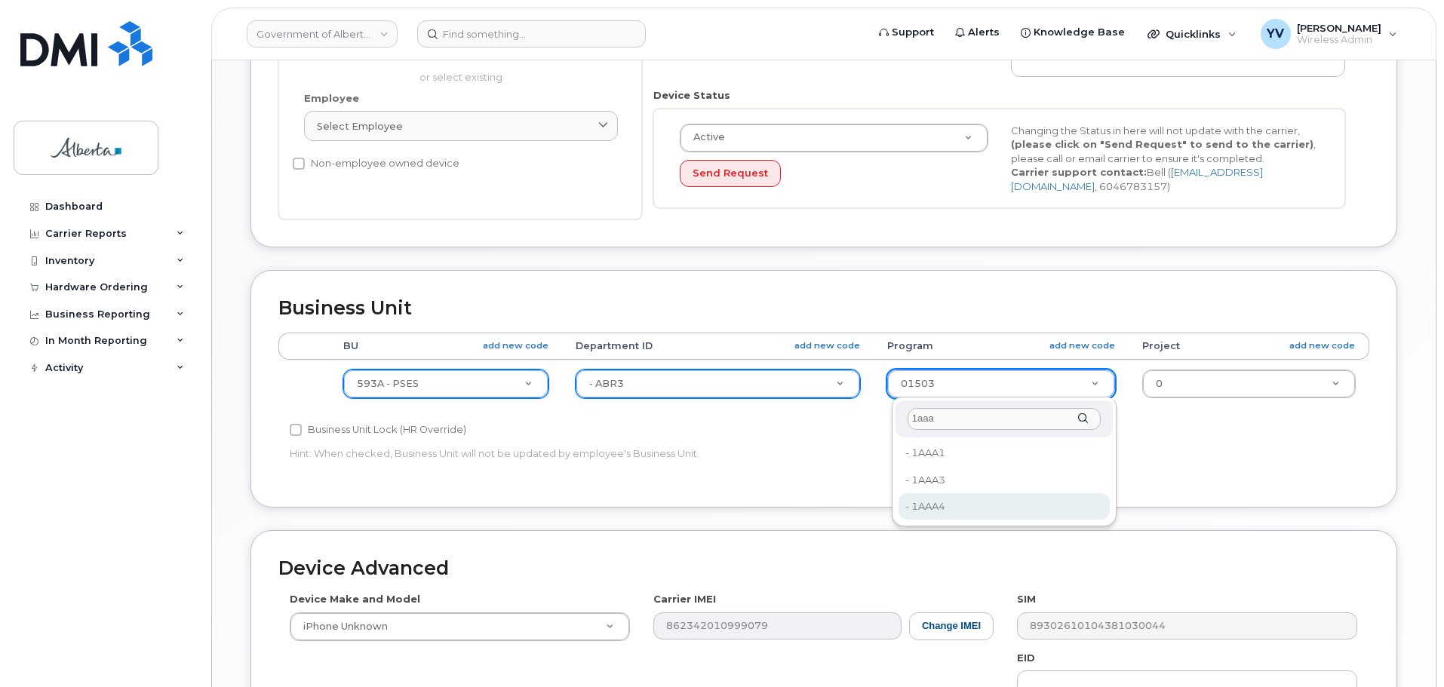
type input "1aaa"
type input "33438695"
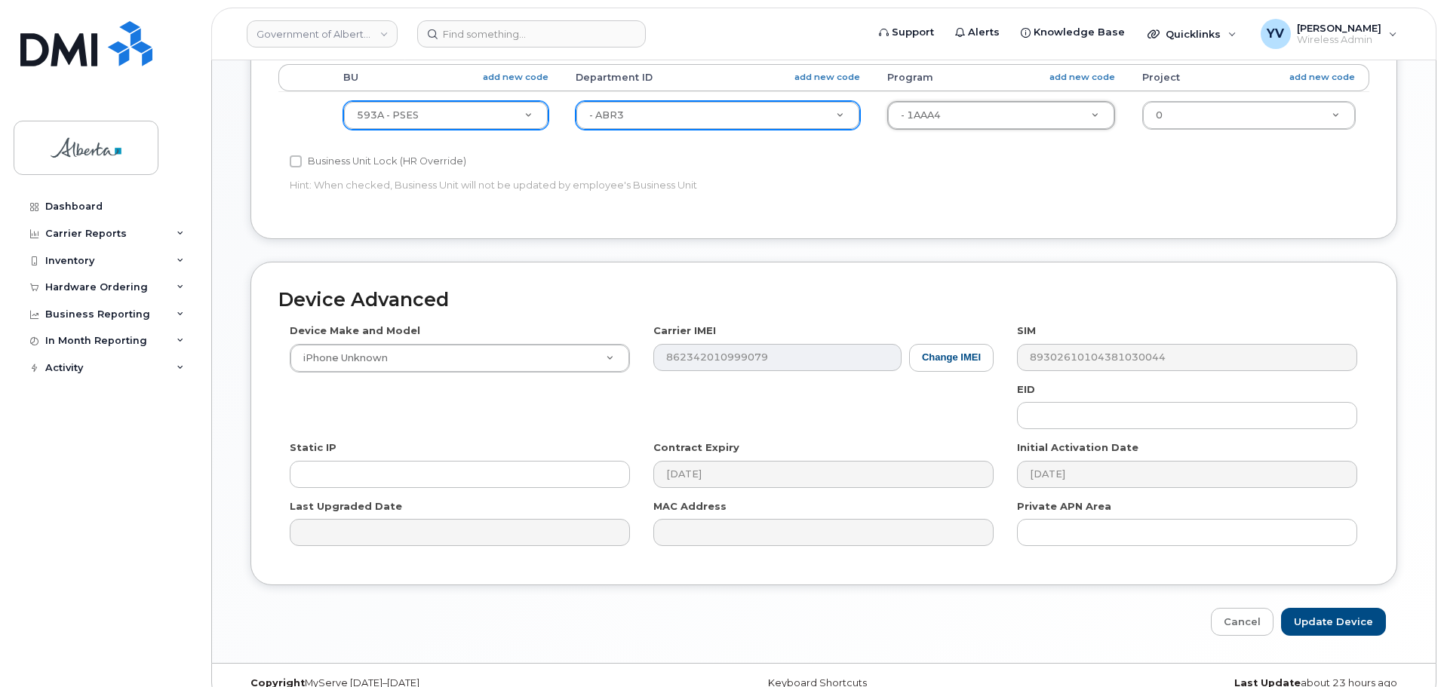
scroll to position [639, 0]
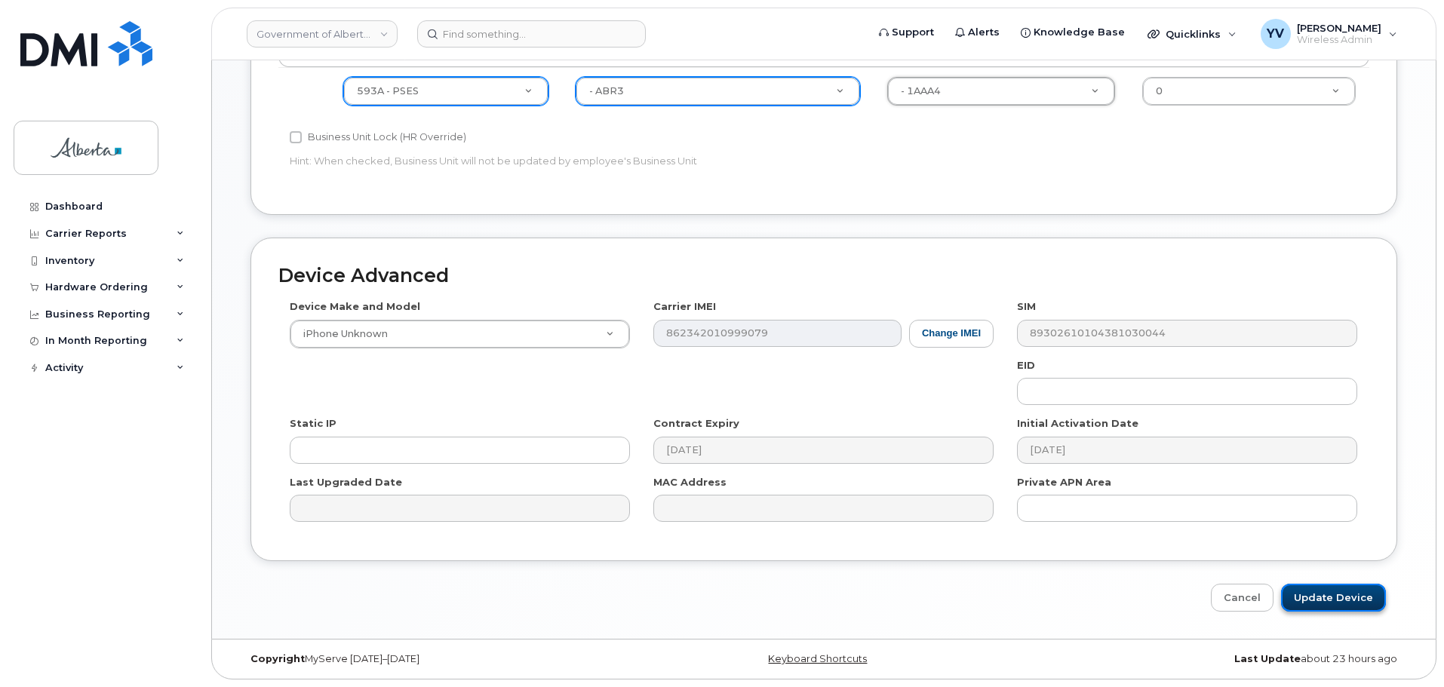
click at [1323, 595] on input "Update Device" at bounding box center [1333, 598] width 105 height 28
type input "Saving..."
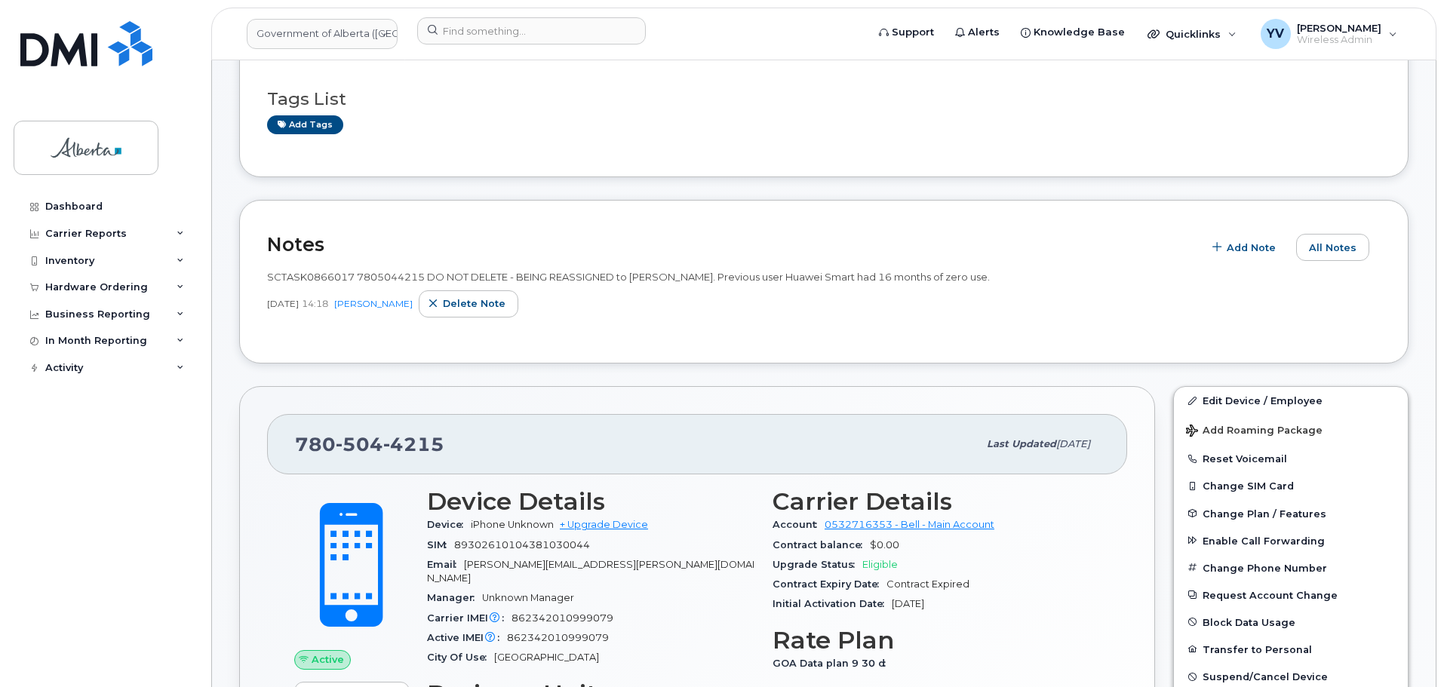
scroll to position [40, 0]
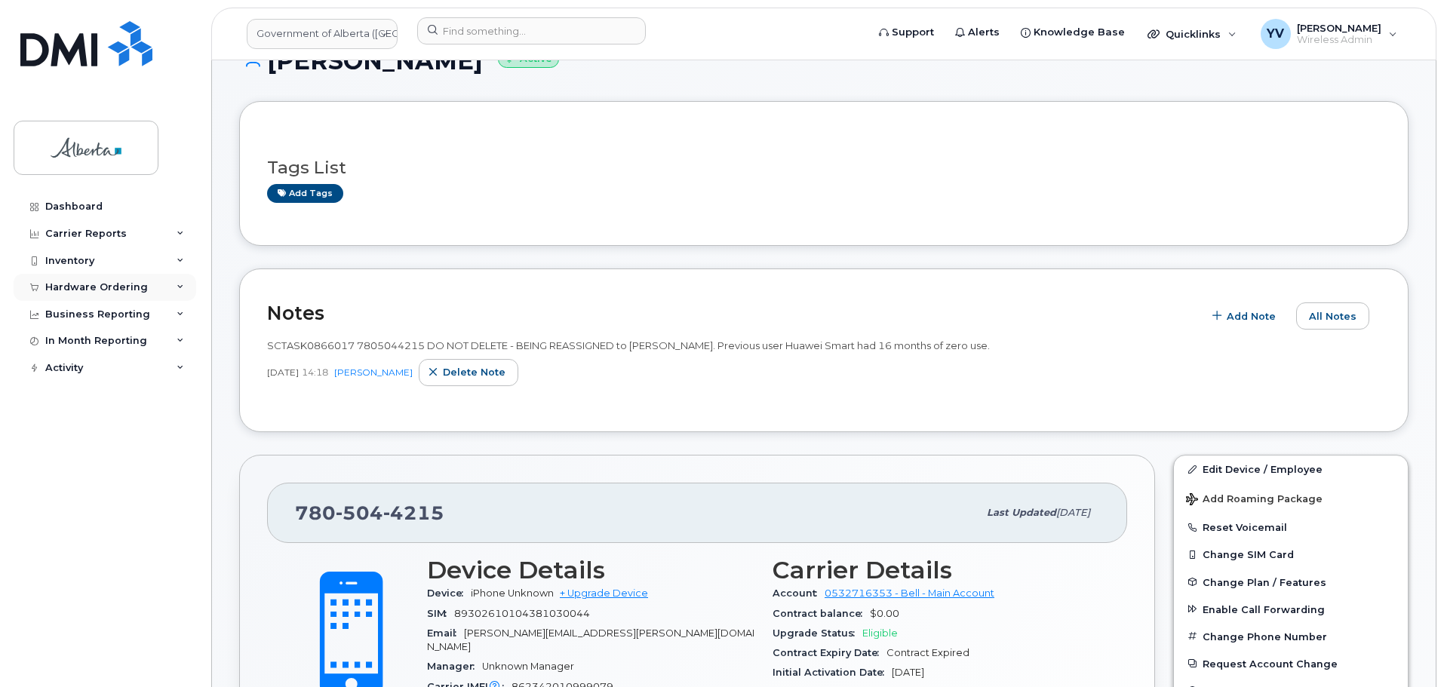
click at [68, 283] on div "Hardware Ordering" at bounding box center [96, 287] width 103 height 12
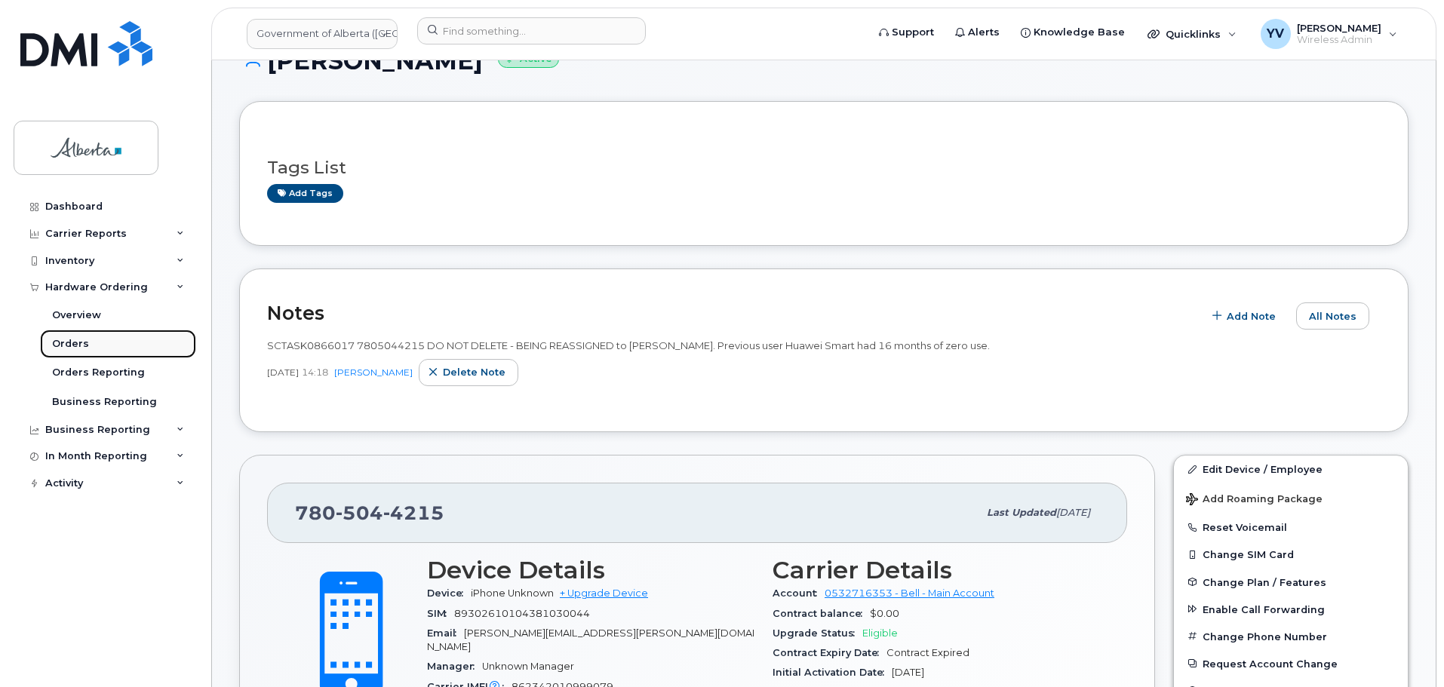
click at [63, 342] on div "Orders" at bounding box center [70, 344] width 37 height 14
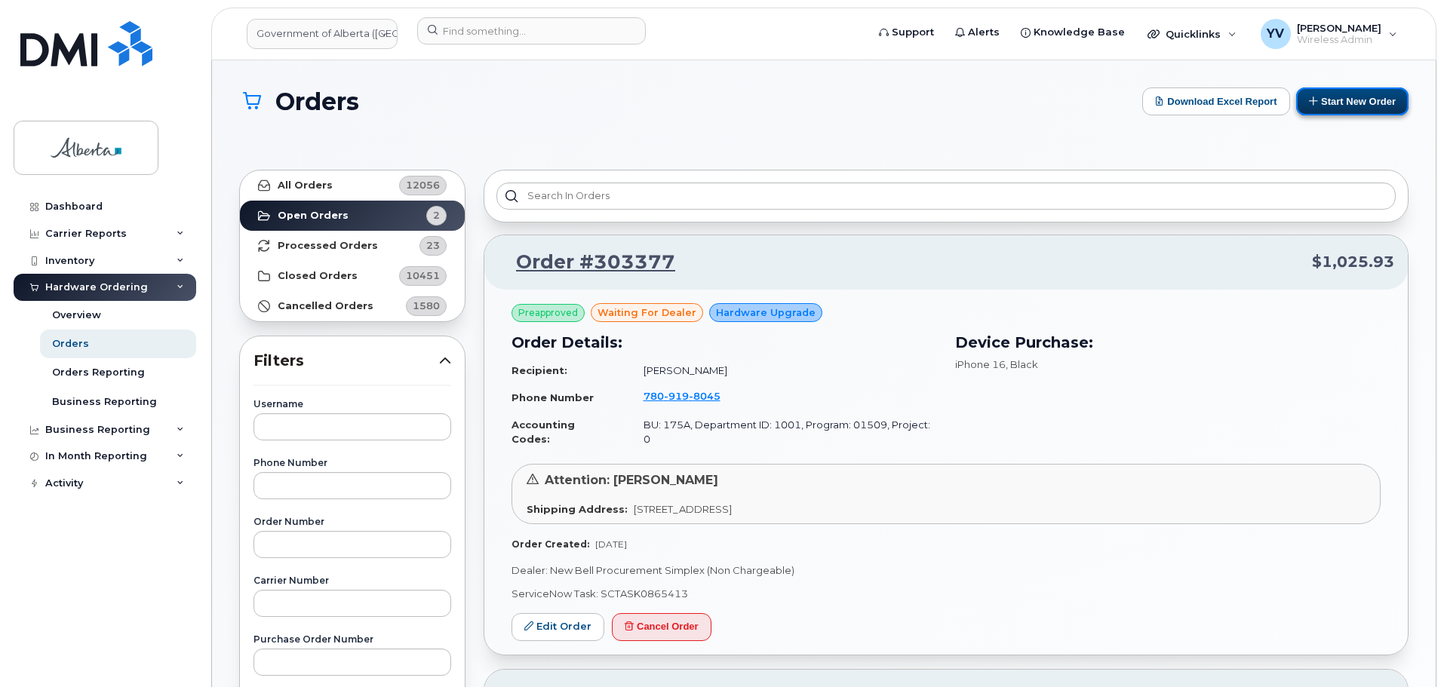
click at [1352, 103] on button "Start New Order" at bounding box center [1352, 101] width 112 height 28
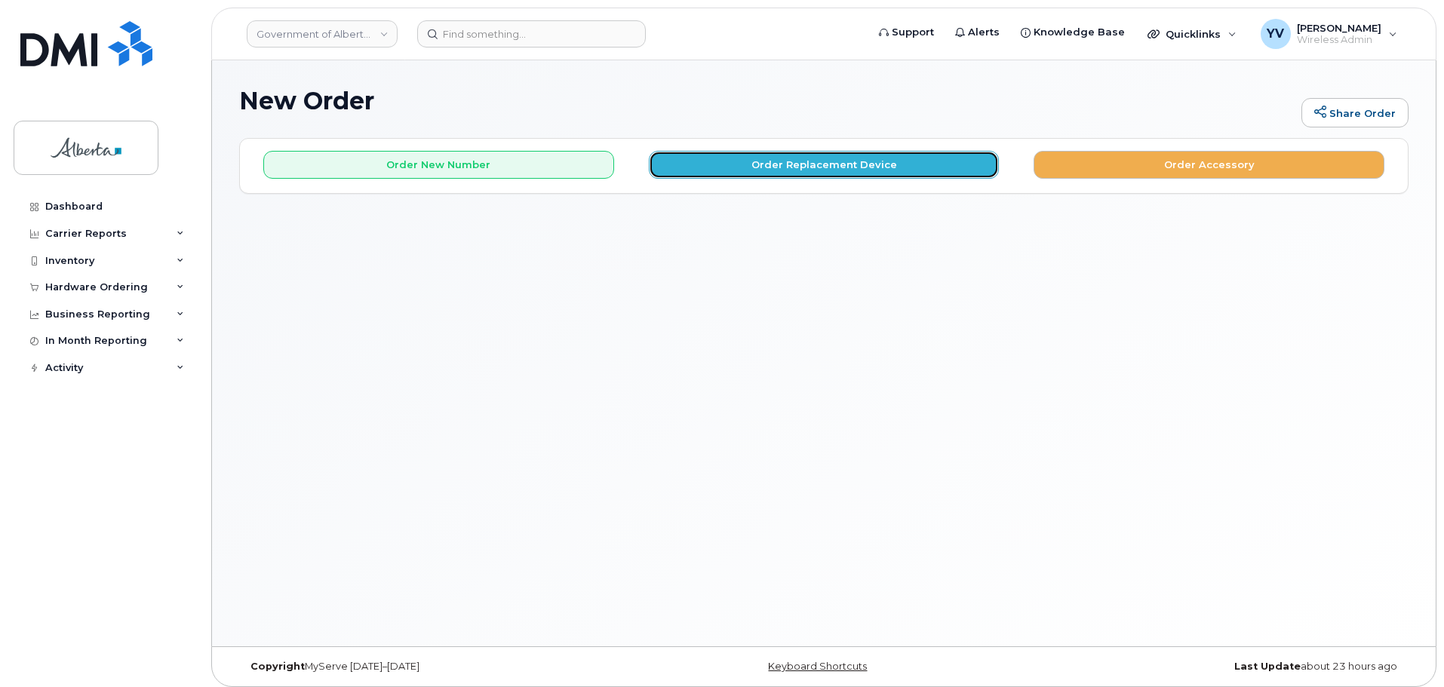
click at [827, 158] on button "Order Replacement Device" at bounding box center [824, 165] width 351 height 28
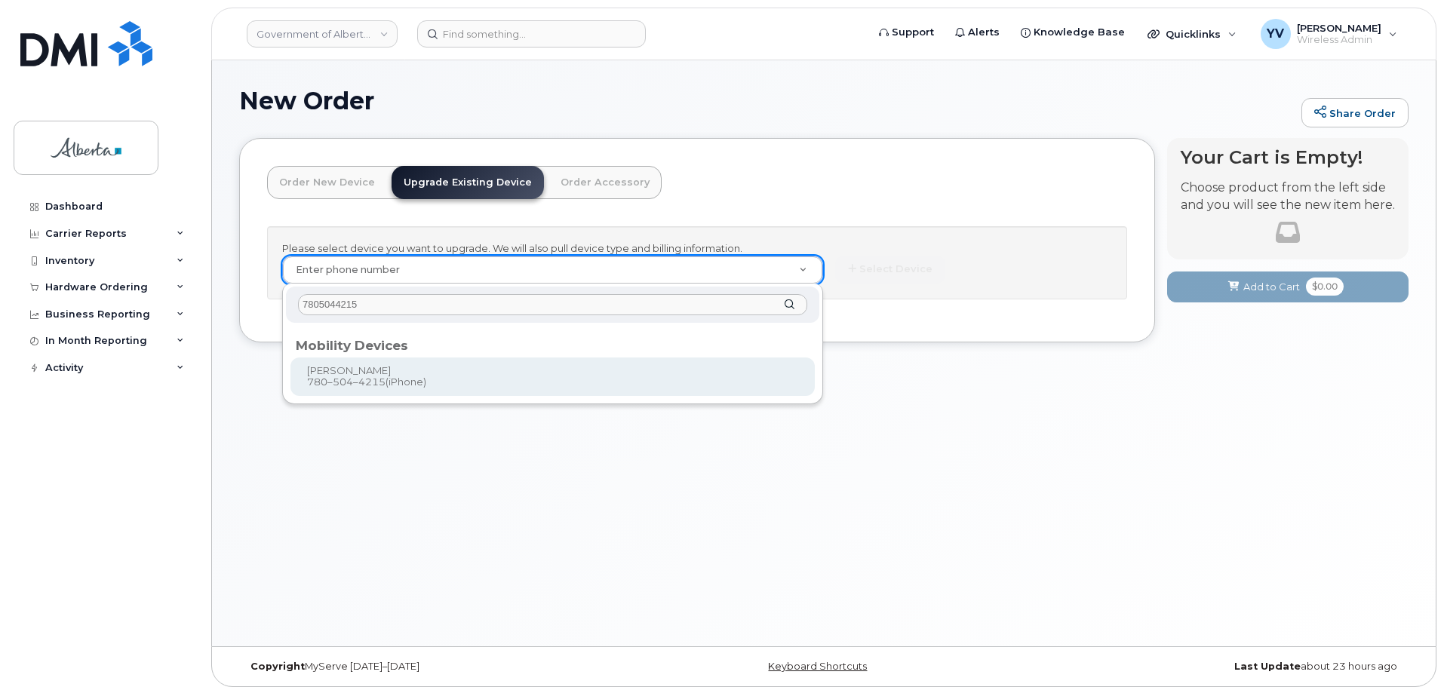
type input "7805044215"
type input "821529"
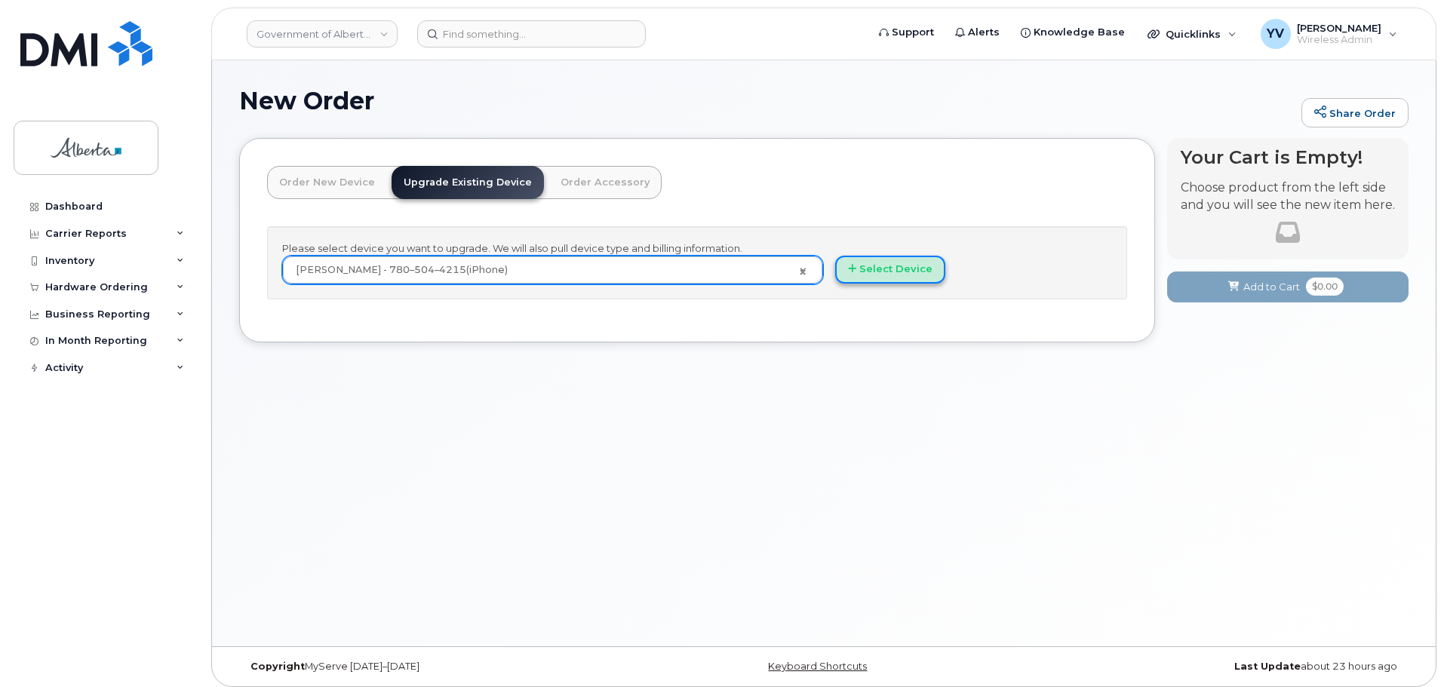
click at [862, 269] on button "Select Device" at bounding box center [890, 270] width 110 height 28
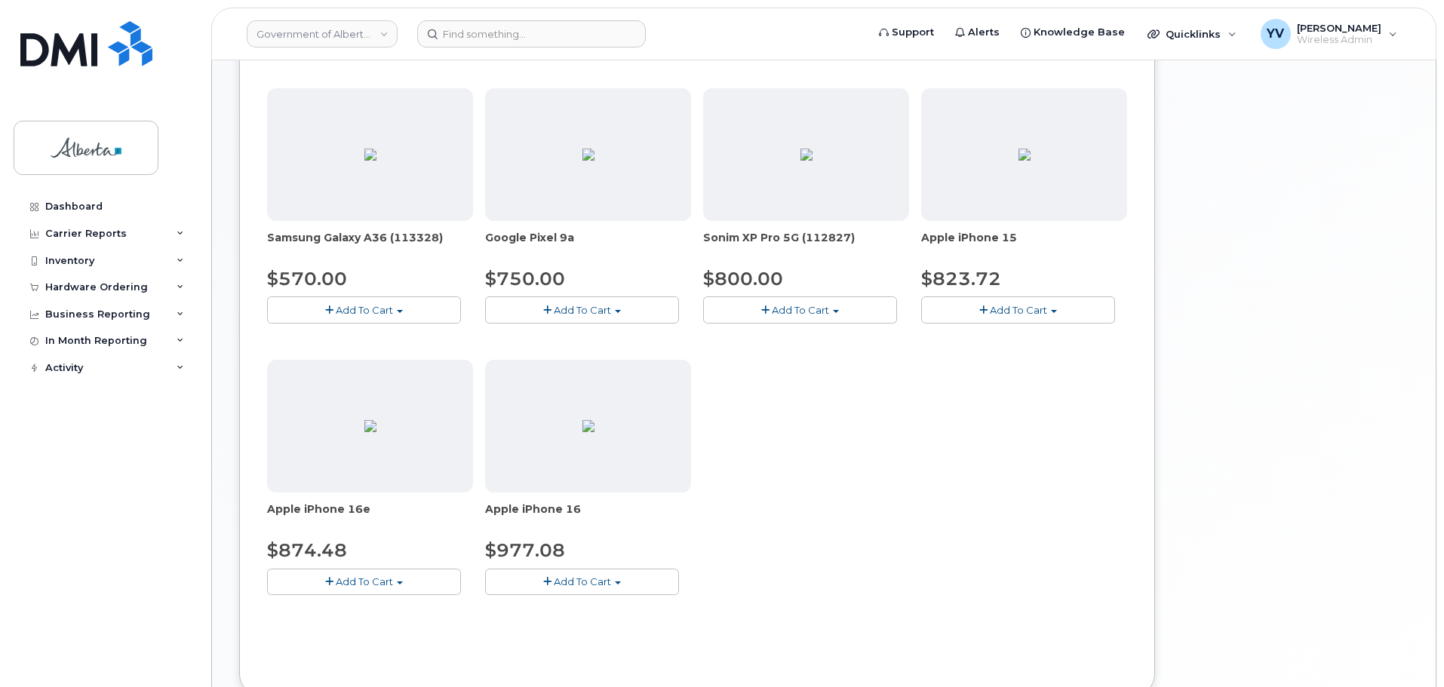
scroll to position [480, 0]
click at [1050, 308] on button "Add To Cart" at bounding box center [1018, 306] width 194 height 26
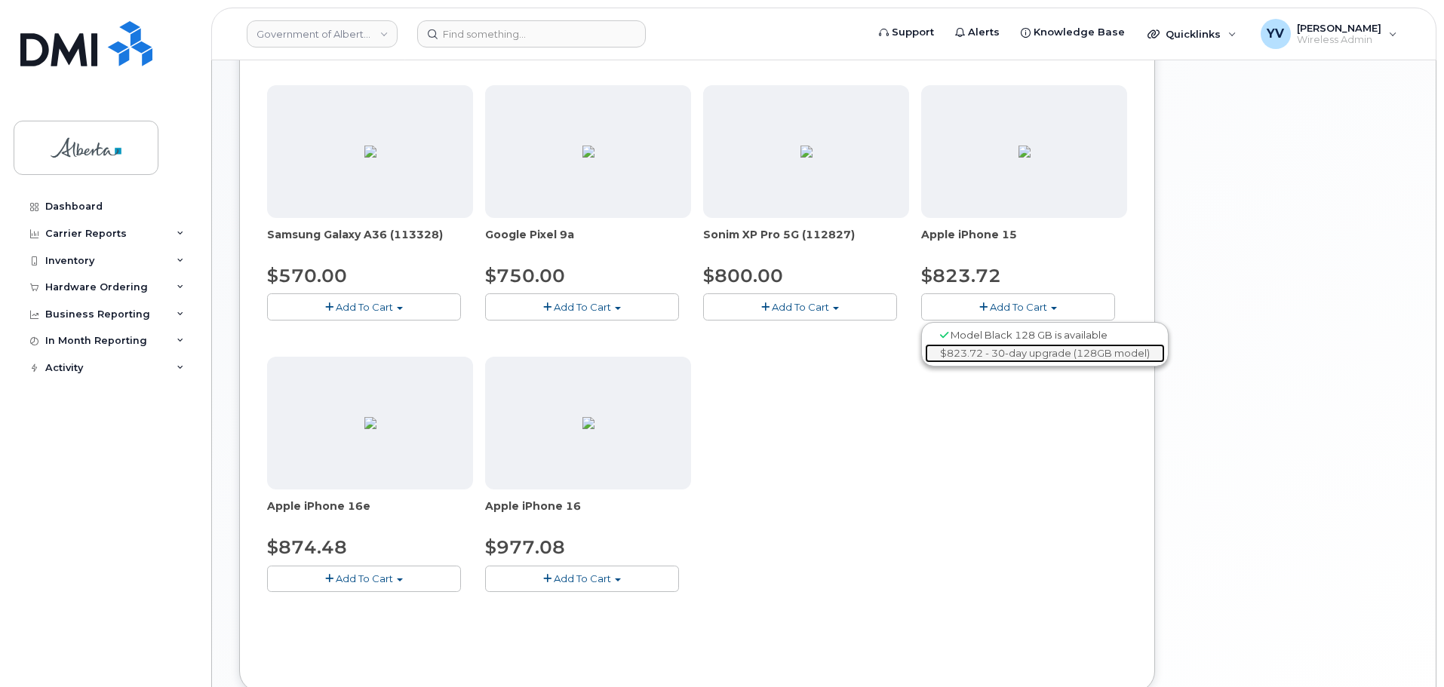
click at [1037, 352] on link "$823.72 - 30-day upgrade (128GB model)" at bounding box center [1045, 353] width 240 height 19
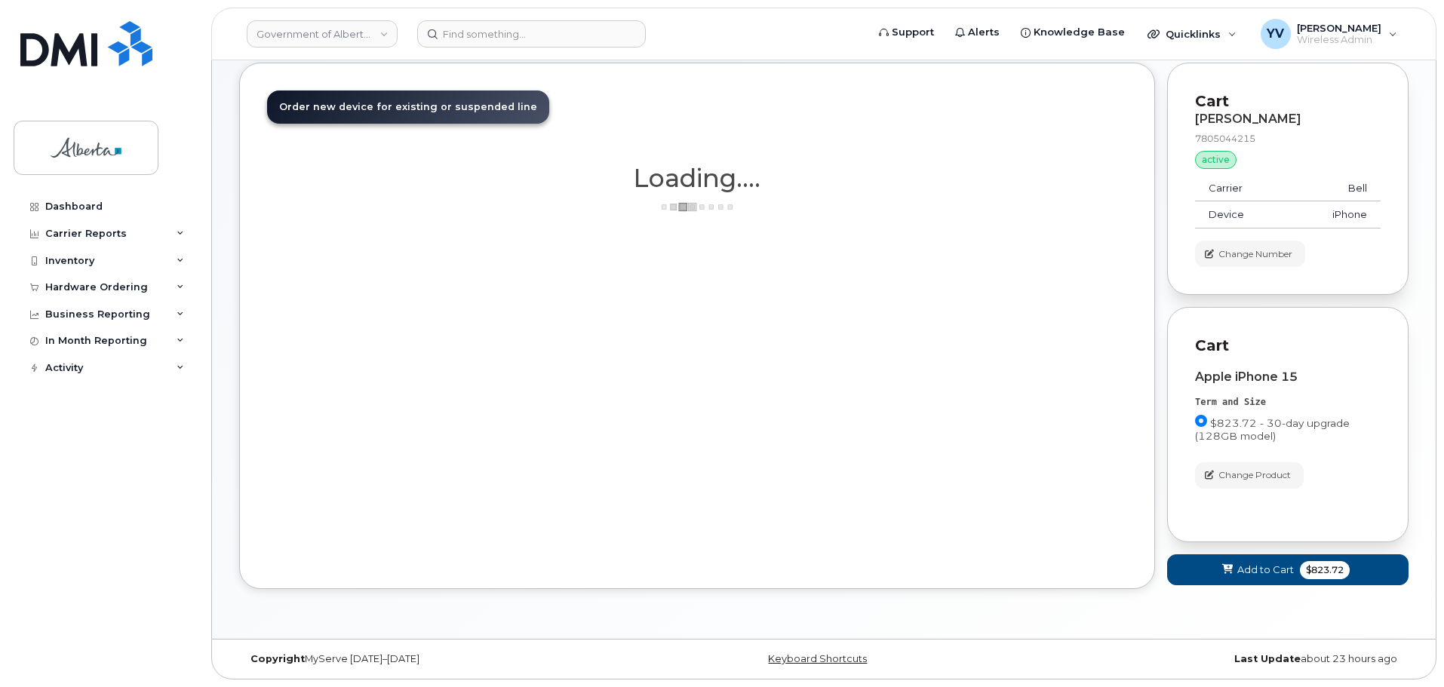
scroll to position [75, 0]
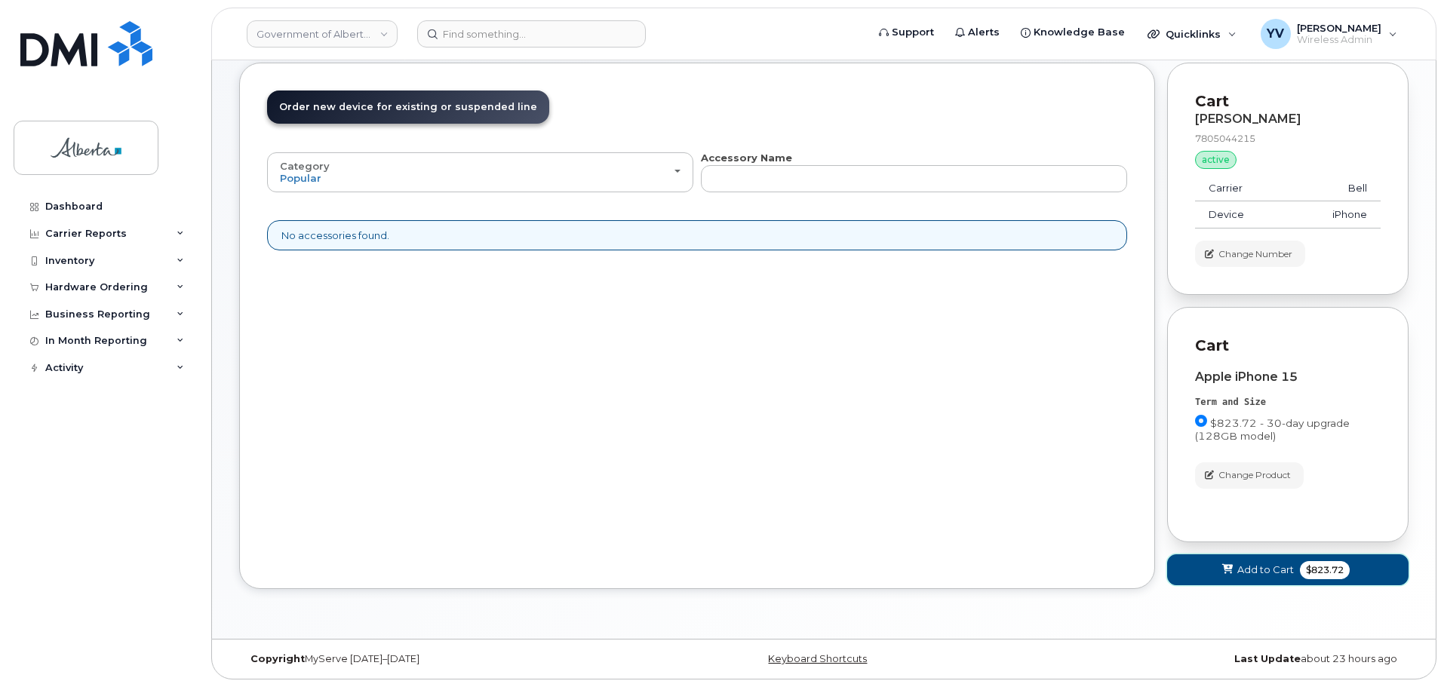
click at [1269, 569] on span "Add to Cart" at bounding box center [1265, 570] width 57 height 14
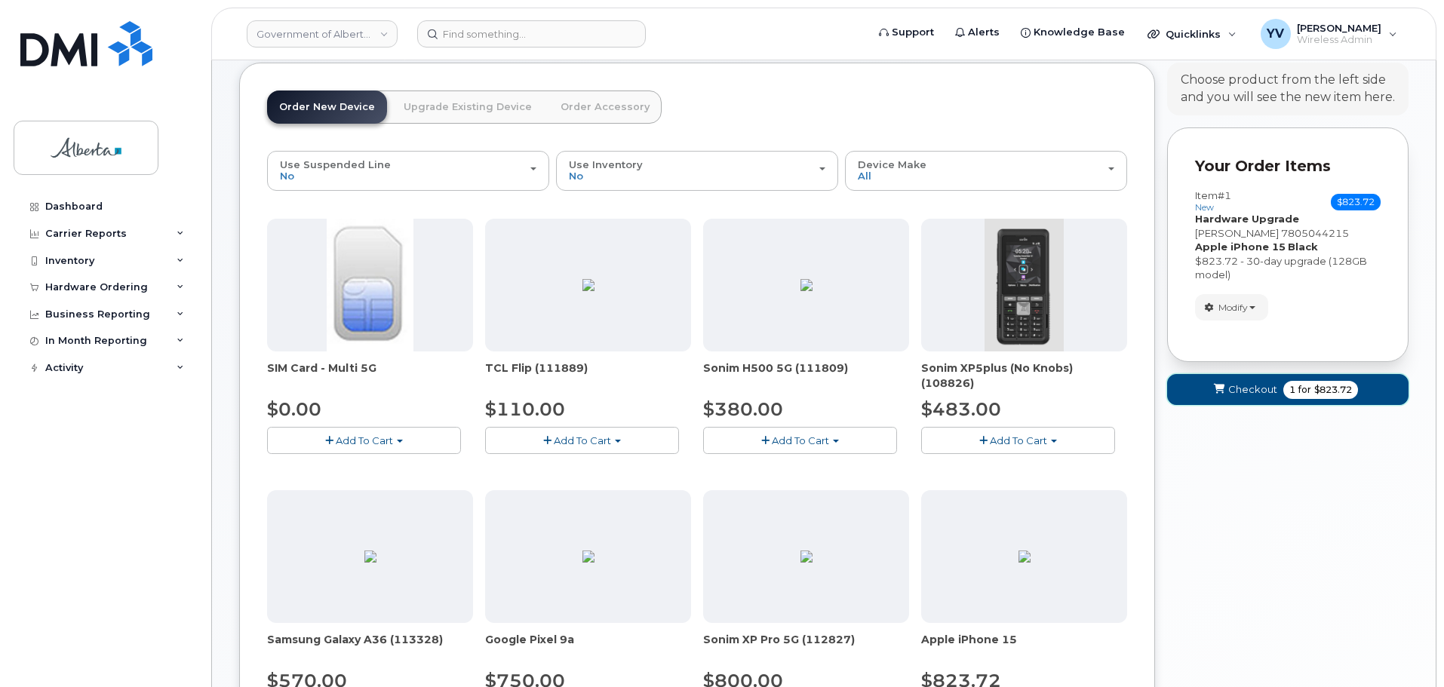
click at [1239, 388] on span "Checkout" at bounding box center [1252, 389] width 49 height 14
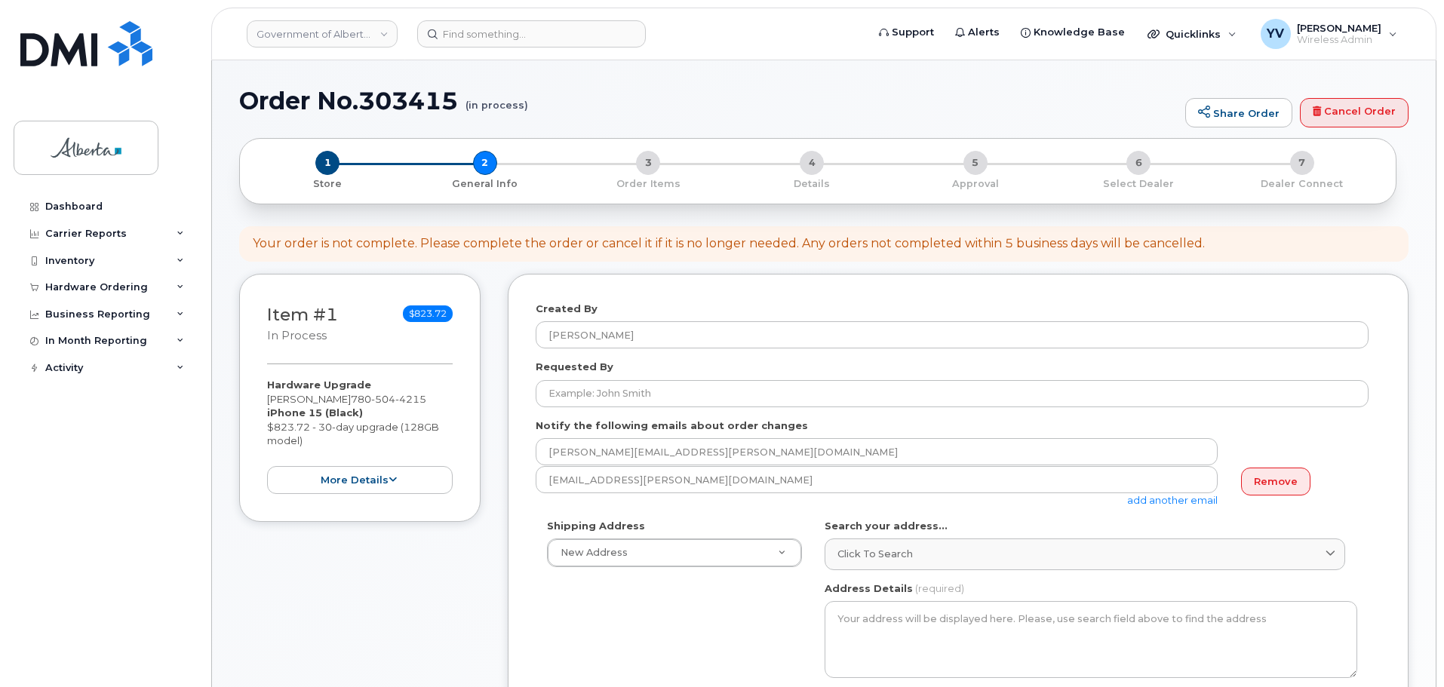
select select
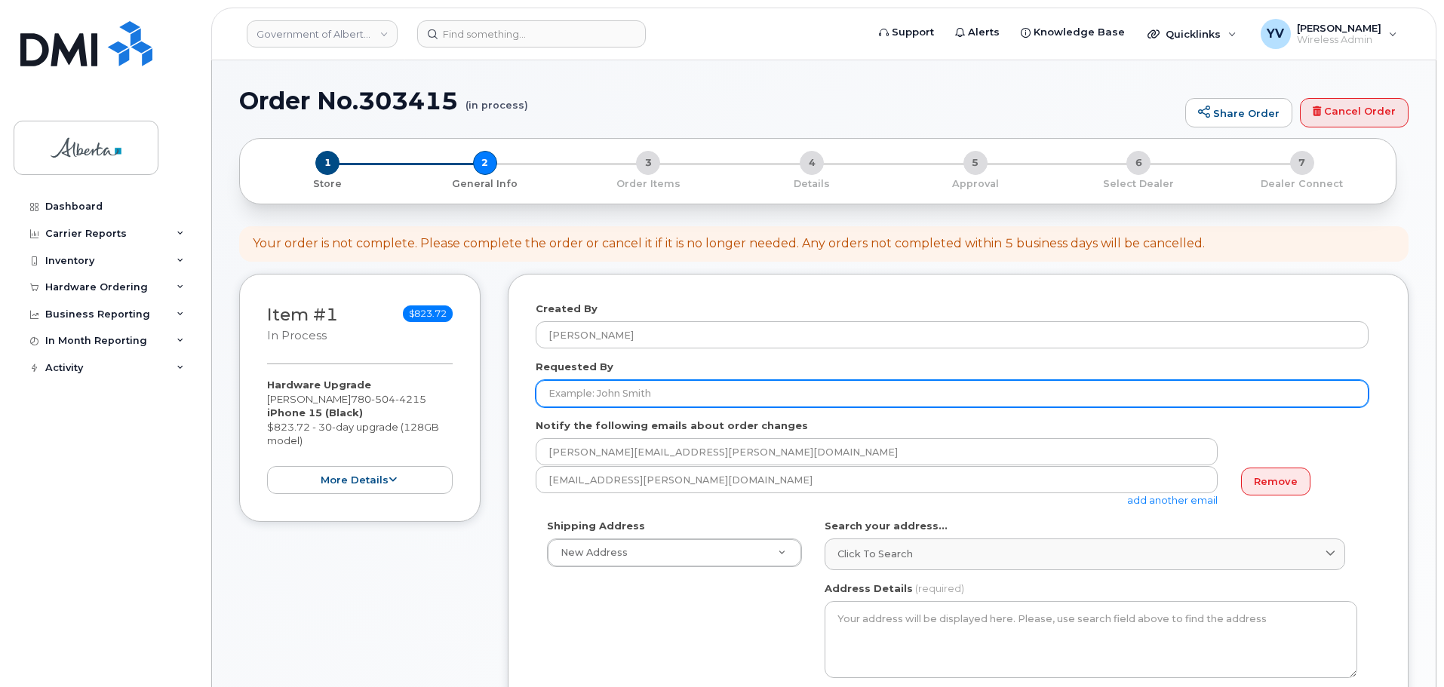
click at [569, 401] on input "Requested By" at bounding box center [952, 393] width 833 height 27
paste input "[PERSON_NAME]"
type input "[PERSON_NAME]"
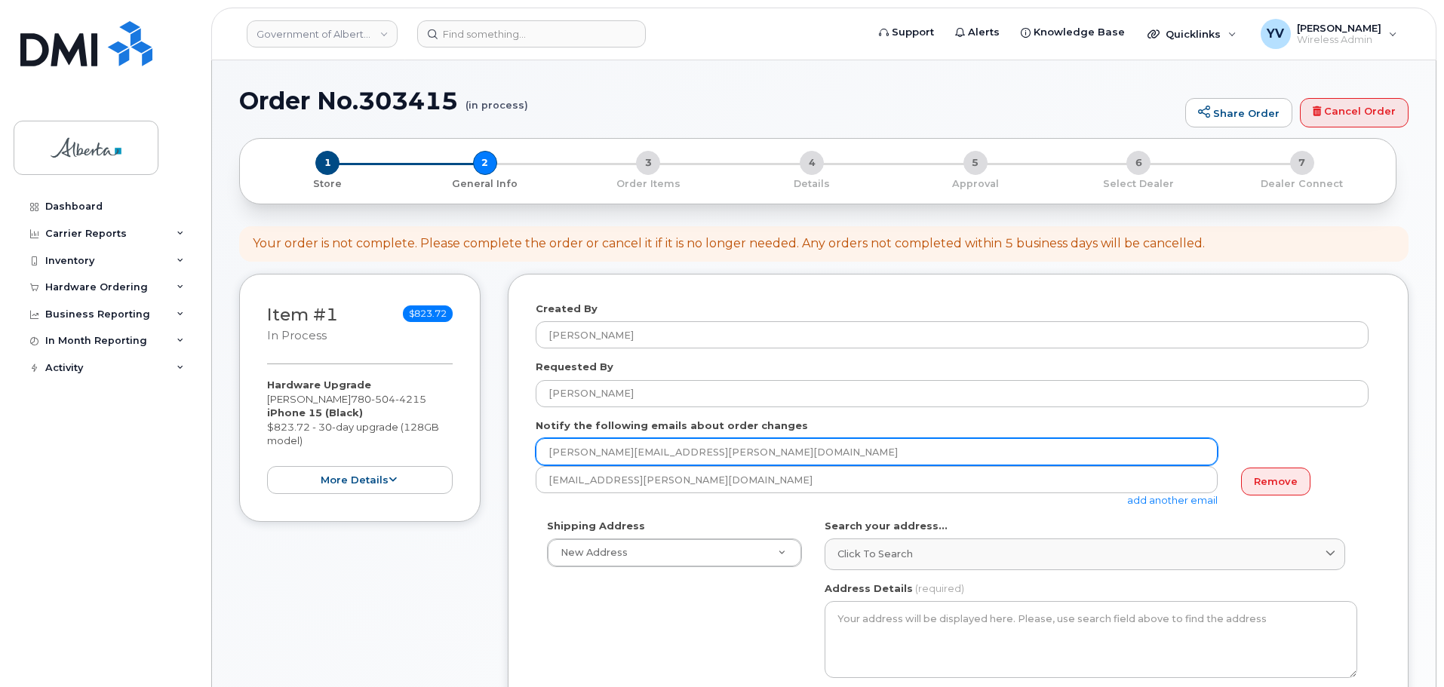
drag, startPoint x: 679, startPoint y: 453, endPoint x: 517, endPoint y: 457, distance: 161.5
paste input "Harleen.Bara"
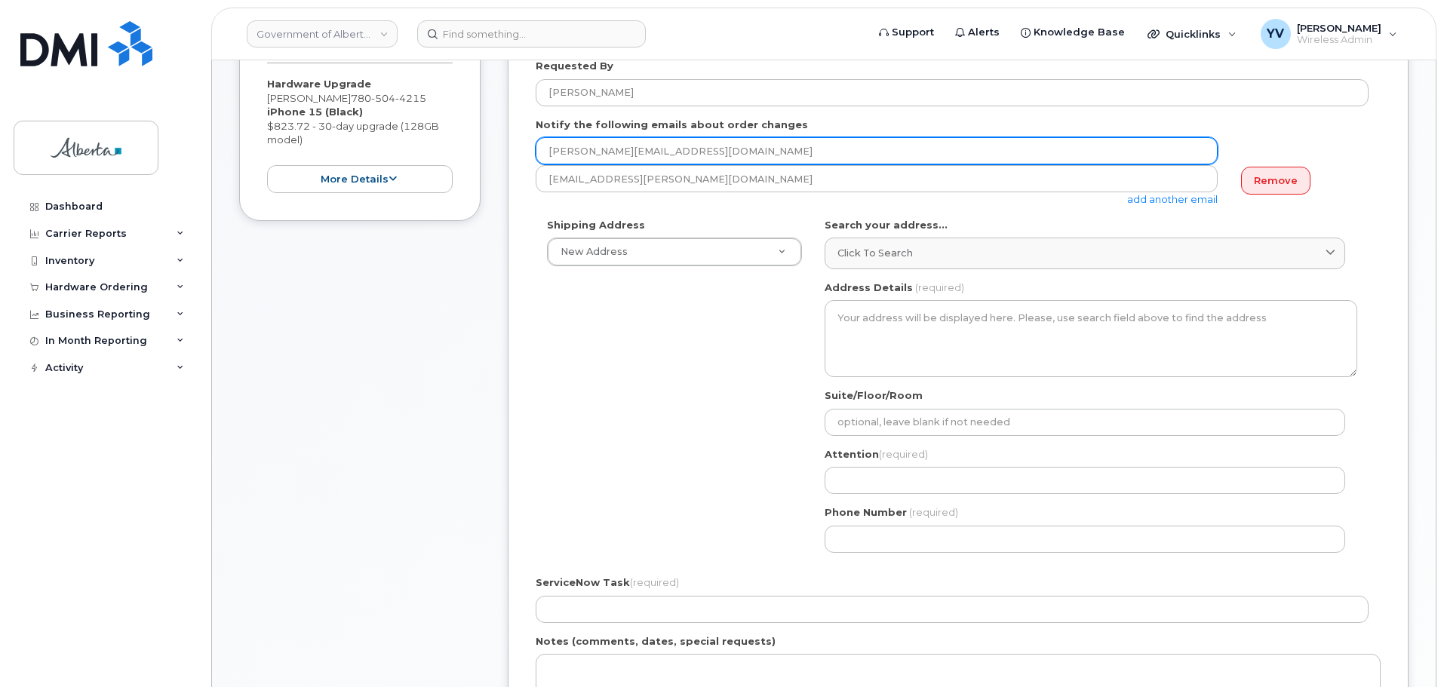
scroll to position [349, 0]
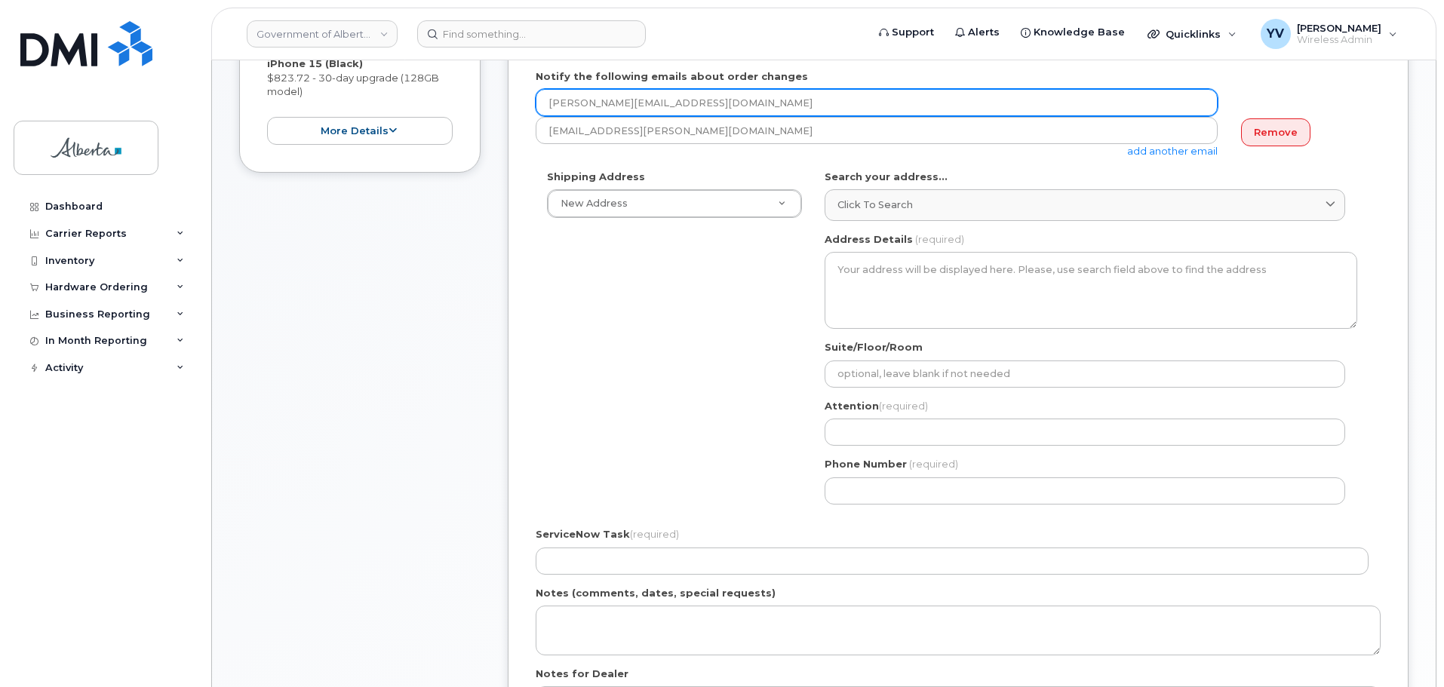
type input "Harleen.Bara@gov.ab.ca"
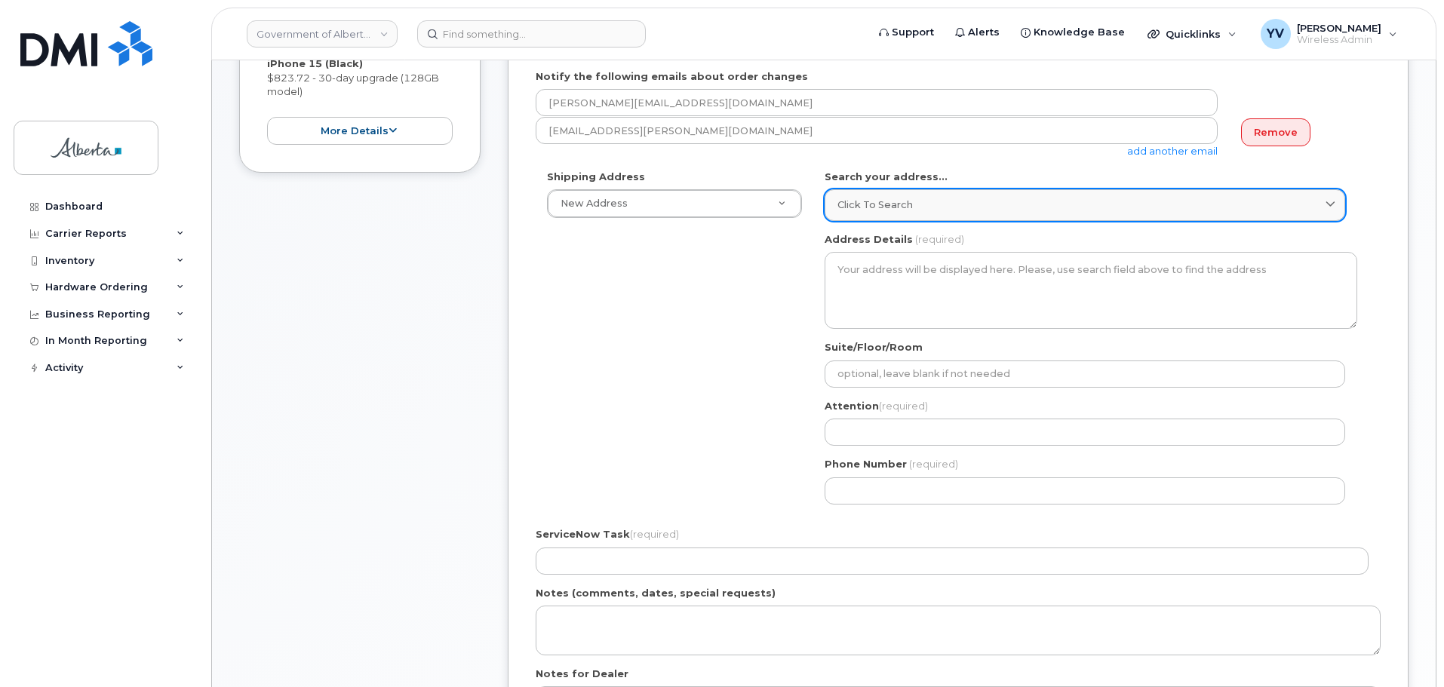
click at [873, 200] on span "Click to search" at bounding box center [874, 205] width 75 height 14
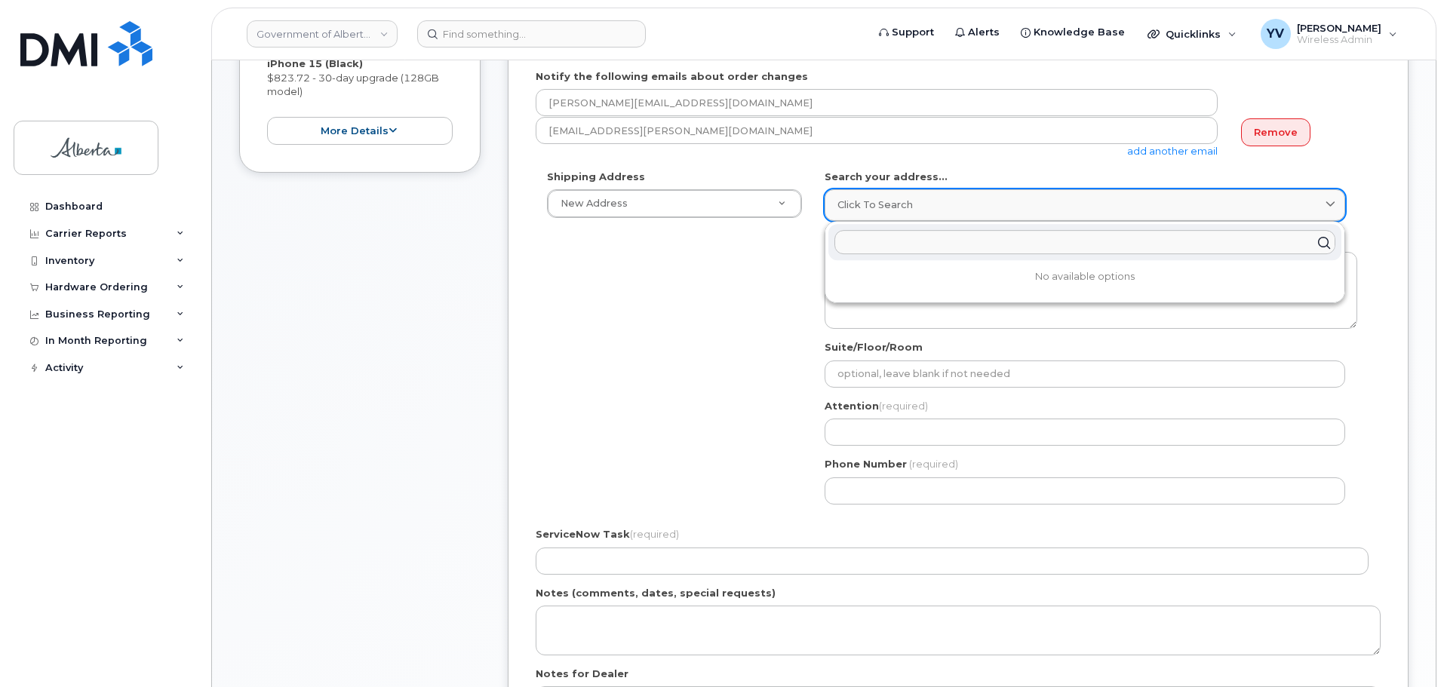
paste input "10123 - 99 Street"
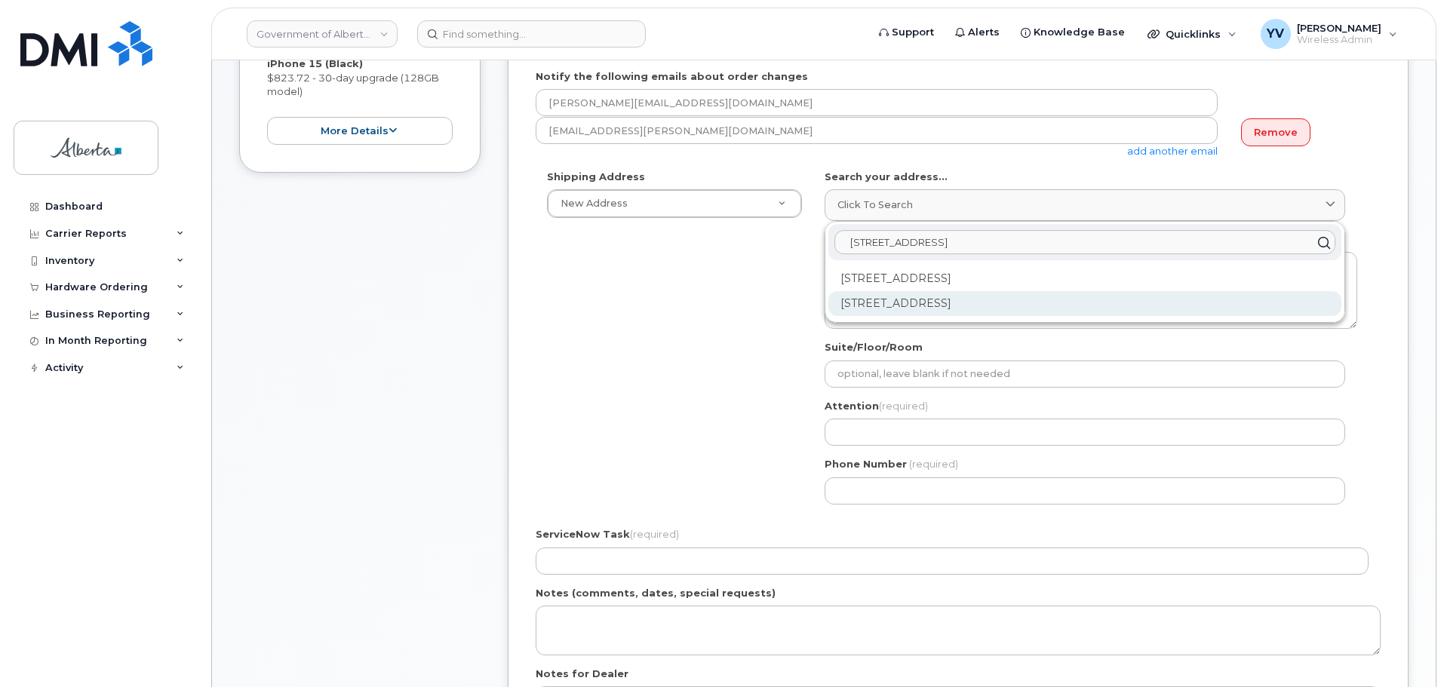
type input "10123 - 99 Street"
click at [969, 302] on div "10123 99 St NW Edmonton AB T5J 3H1" at bounding box center [1084, 303] width 513 height 25
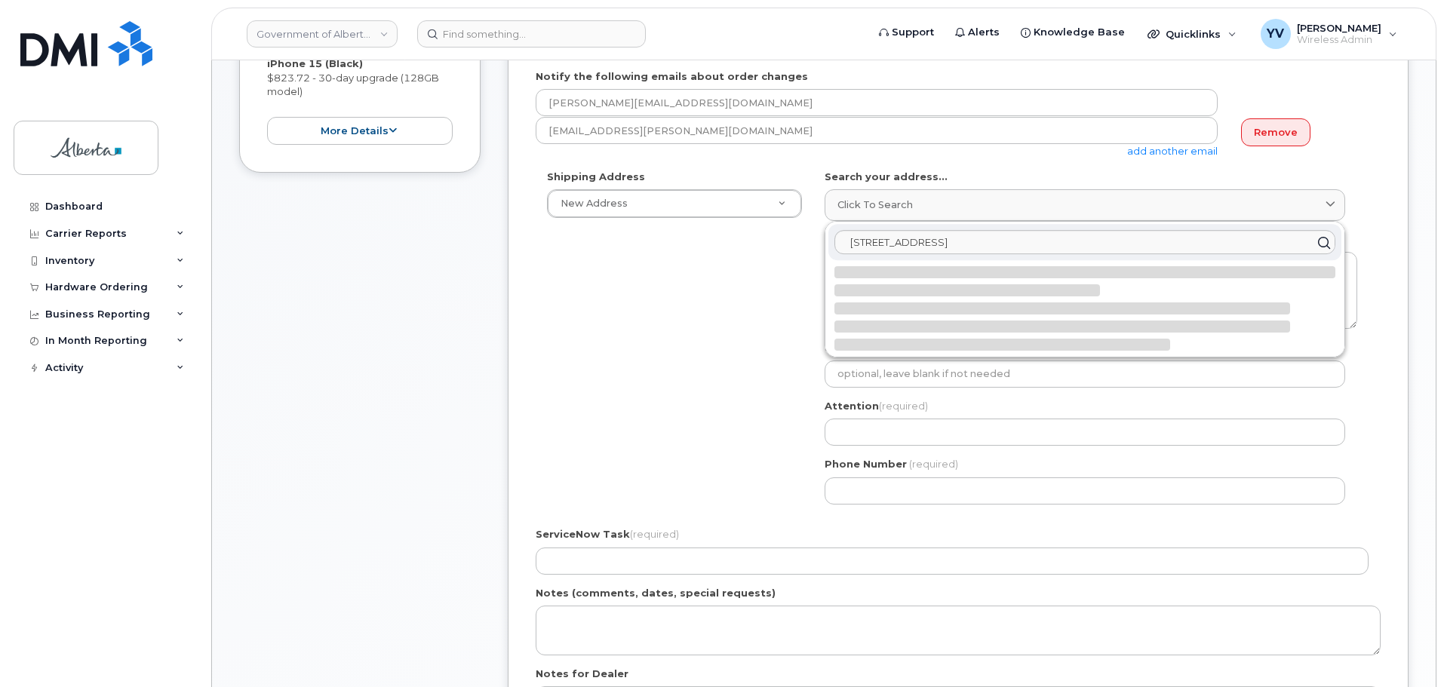
select select
type textarea "10123 99 St NW EDMONTON AB T5J 3H1 CANADA"
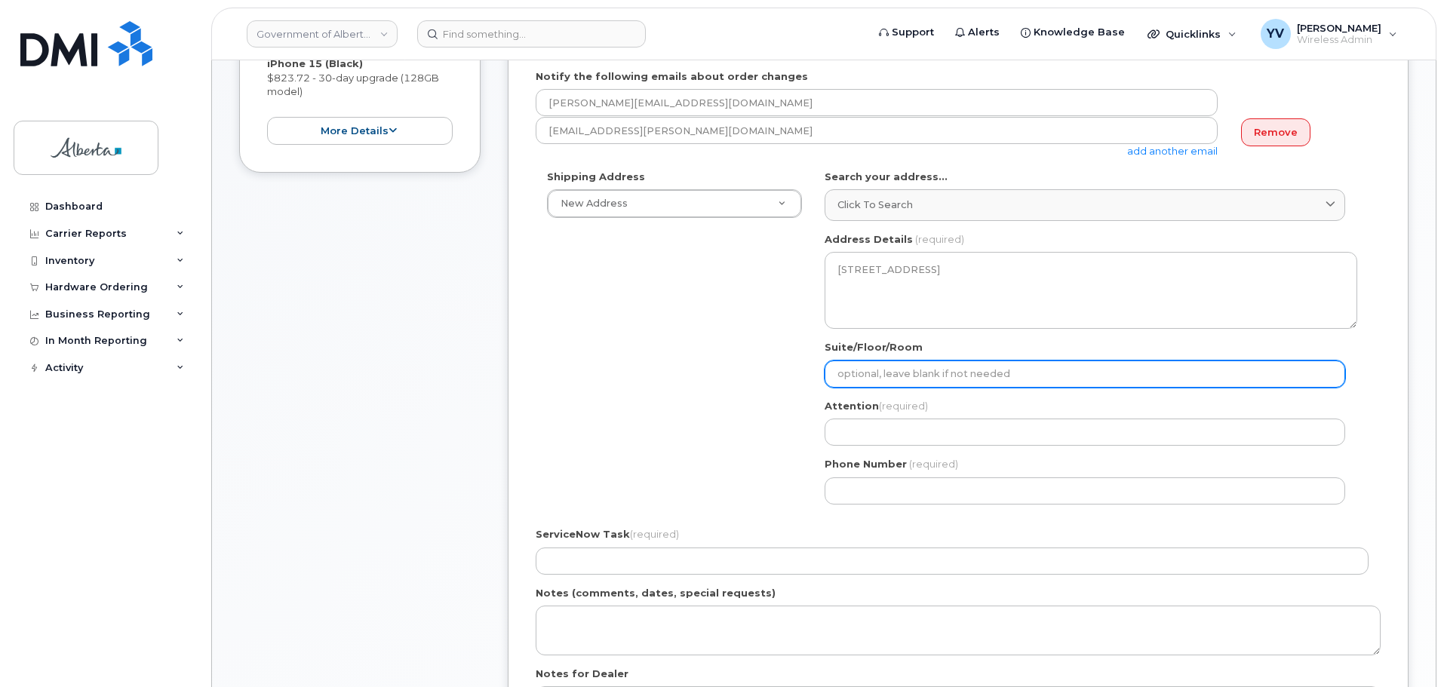
click at [876, 377] on input "Suite/Floor/Room" at bounding box center [1084, 374] width 520 height 27
paste input "20th Floor"
select select
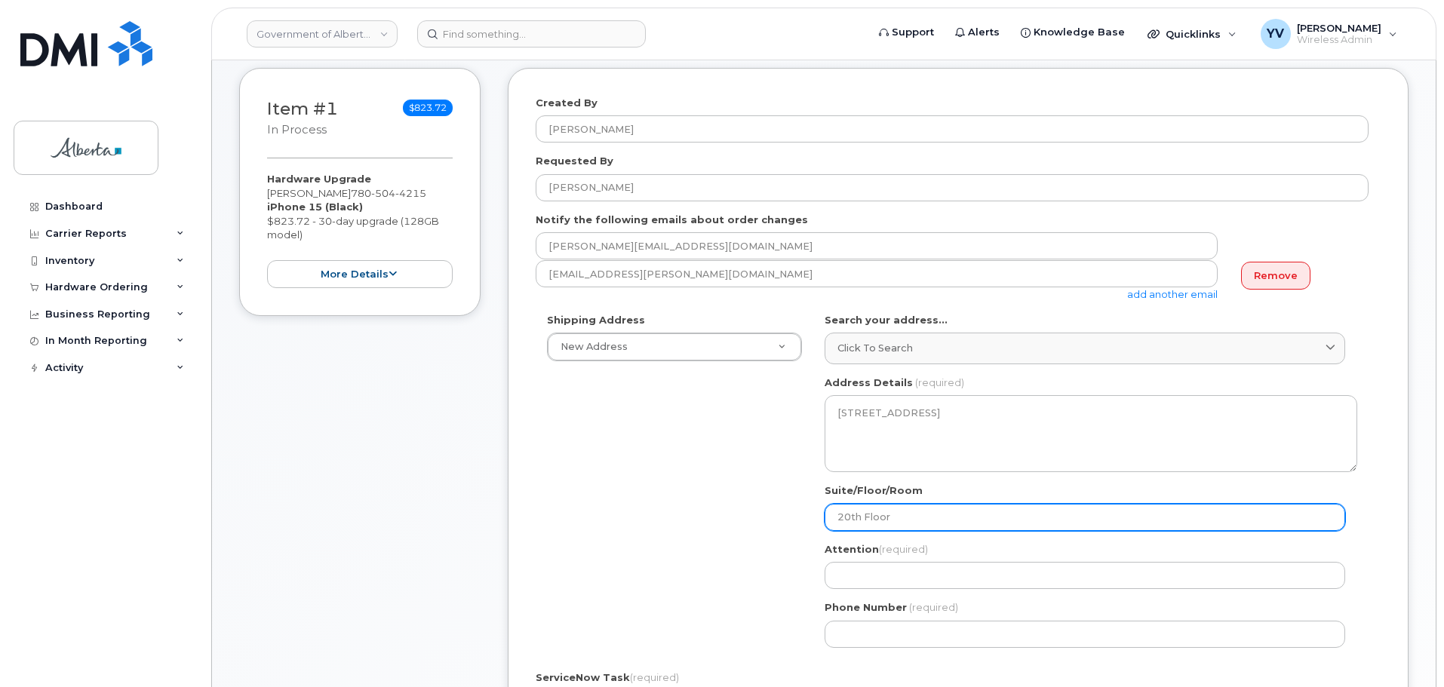
scroll to position [203, 0]
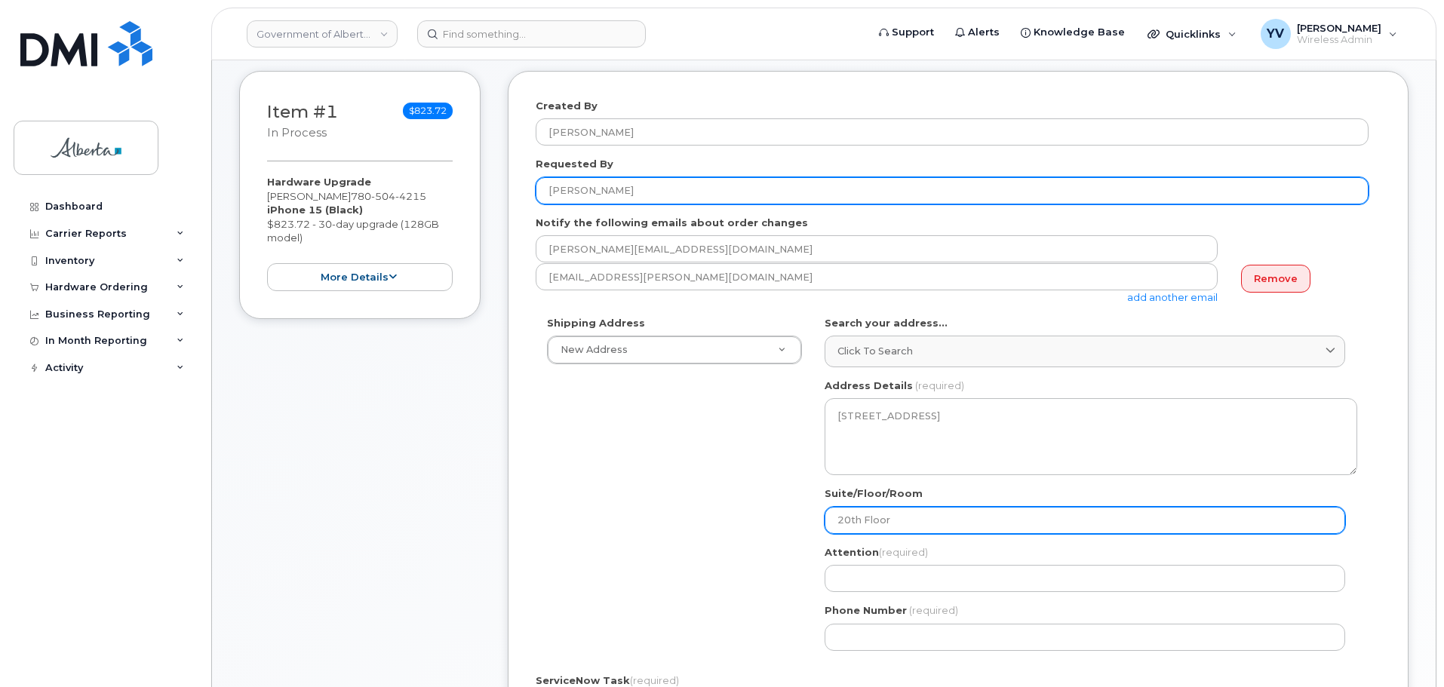
type input "20th Floor"
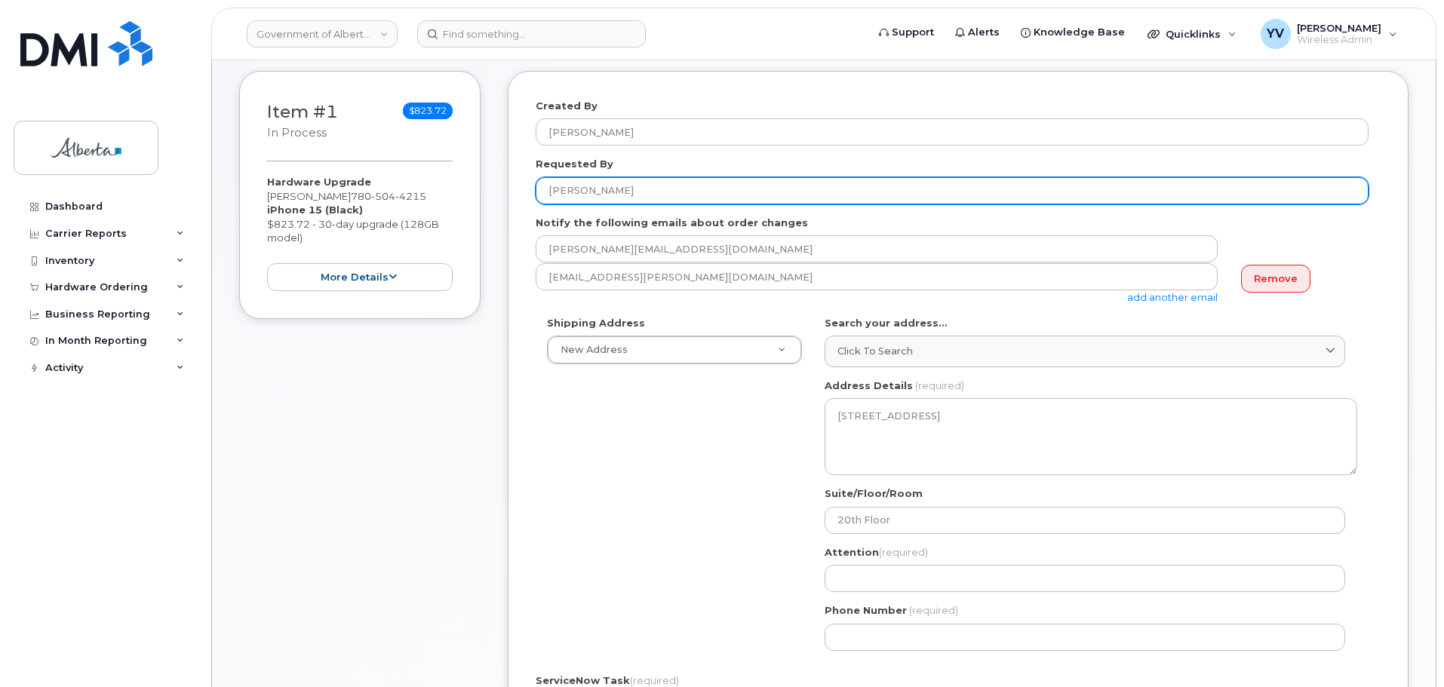
drag, startPoint x: 631, startPoint y: 188, endPoint x: 486, endPoint y: 192, distance: 144.1
click at [486, 192] on div "Item #1 in process $823.72 Hardware Upgrade Curtis Olson 780 504 4215 iPhone 15…" at bounding box center [823, 529] width 1169 height 916
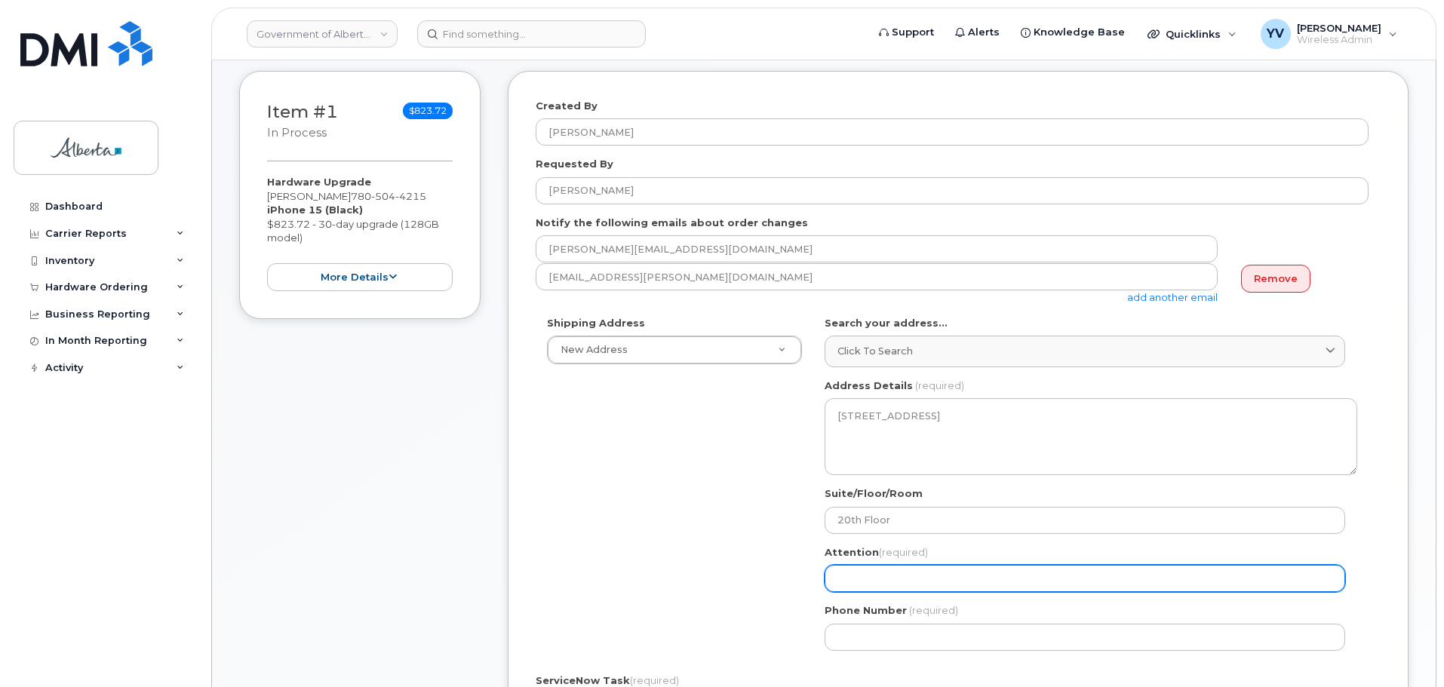
click at [846, 580] on input "Attention (required)" at bounding box center [1084, 578] width 520 height 27
paste input "[PERSON_NAME]"
select select
type input "[PERSON_NAME]"
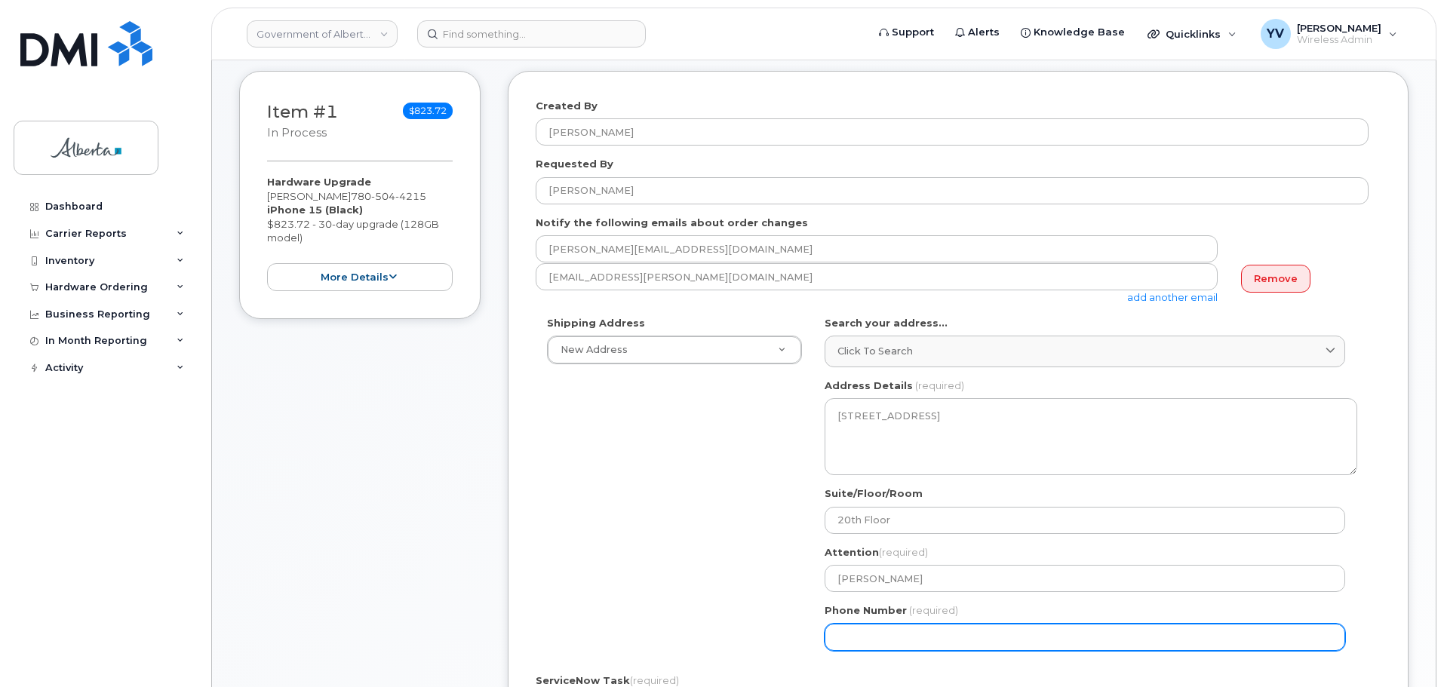
drag, startPoint x: 866, startPoint y: 639, endPoint x: 871, endPoint y: 624, distance: 16.0
click at [866, 637] on input "Phone Number" at bounding box center [1084, 637] width 520 height 27
paste input "5873342790"
select select
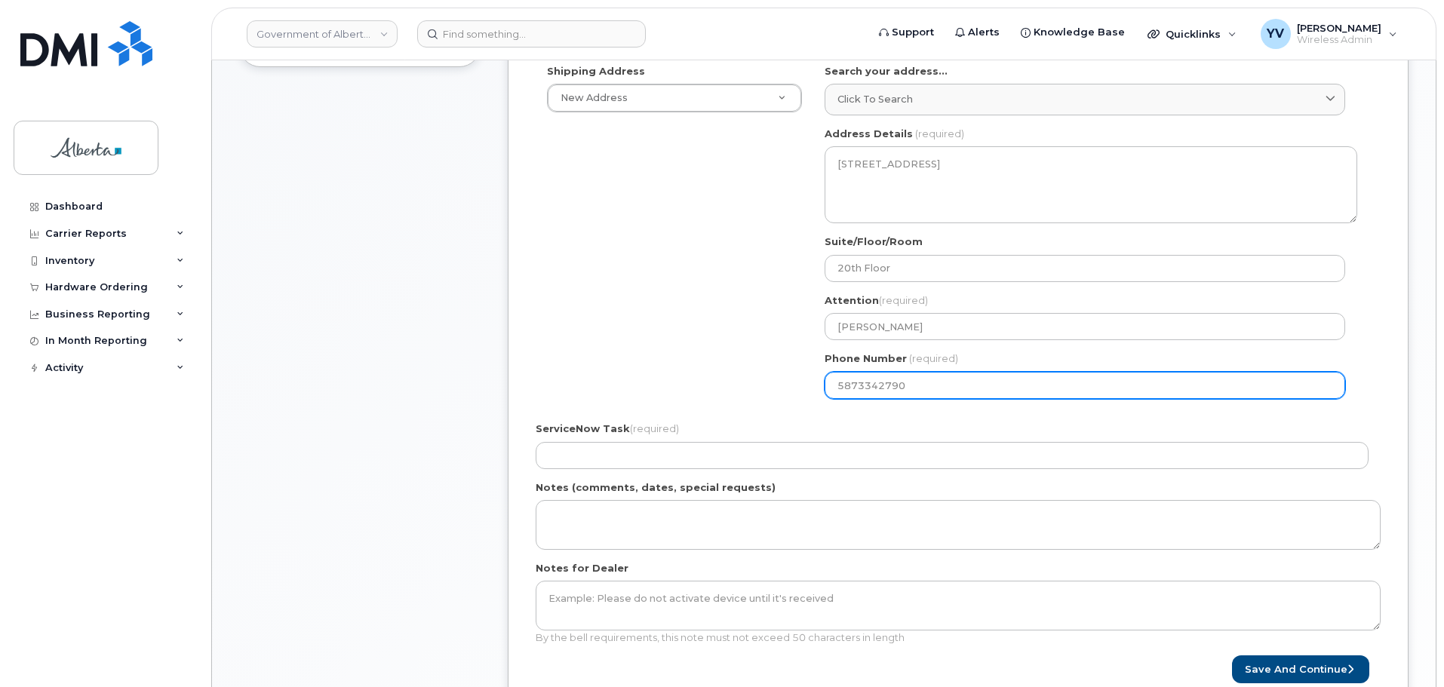
scroll to position [456, 0]
type input "5873342790"
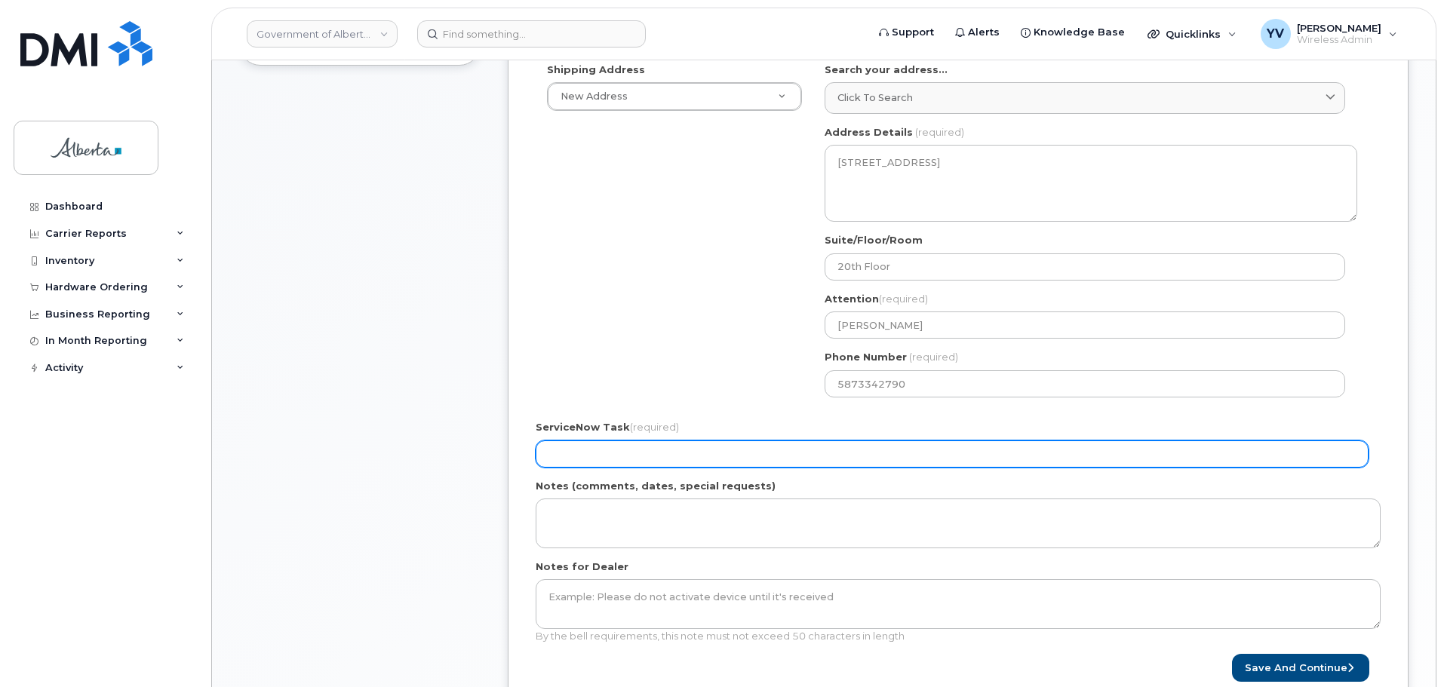
click at [566, 459] on input "ServiceNow Task (required)" at bounding box center [952, 453] width 833 height 27
paste input "SCTASK0866017"
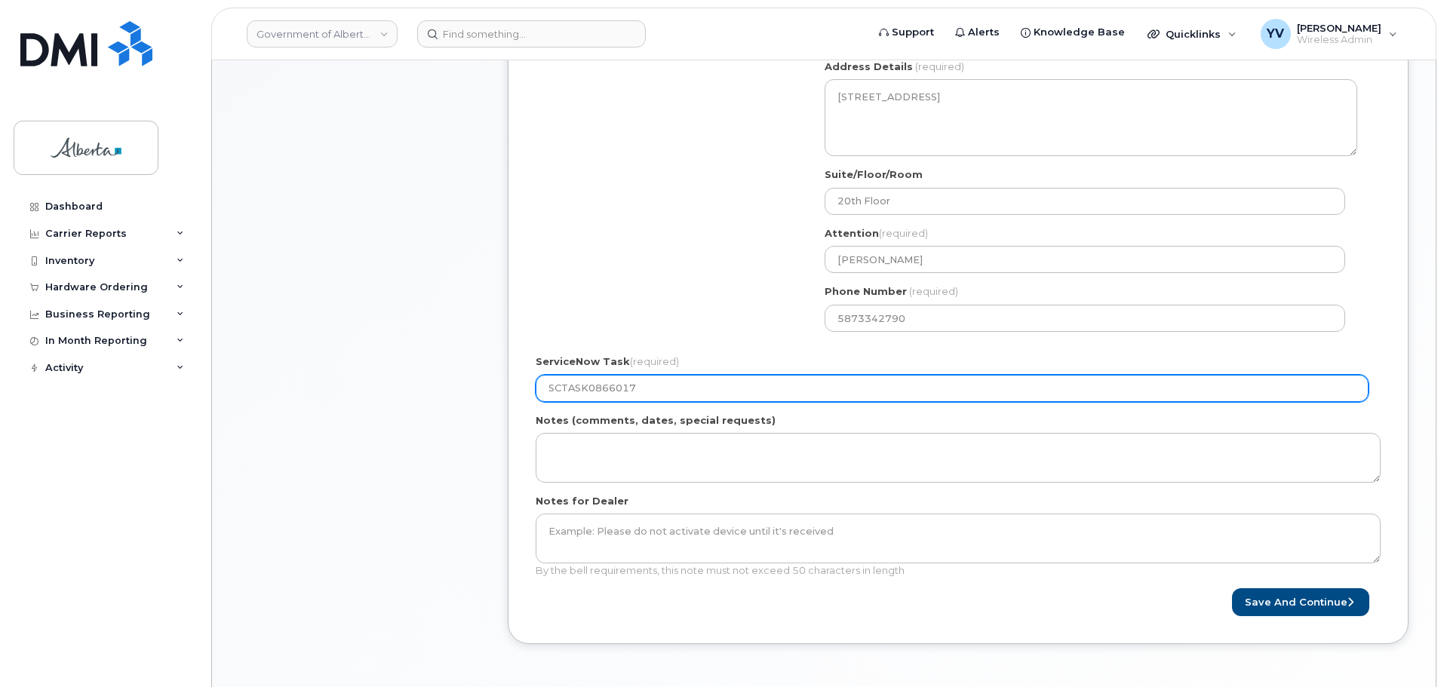
scroll to position [582, 0]
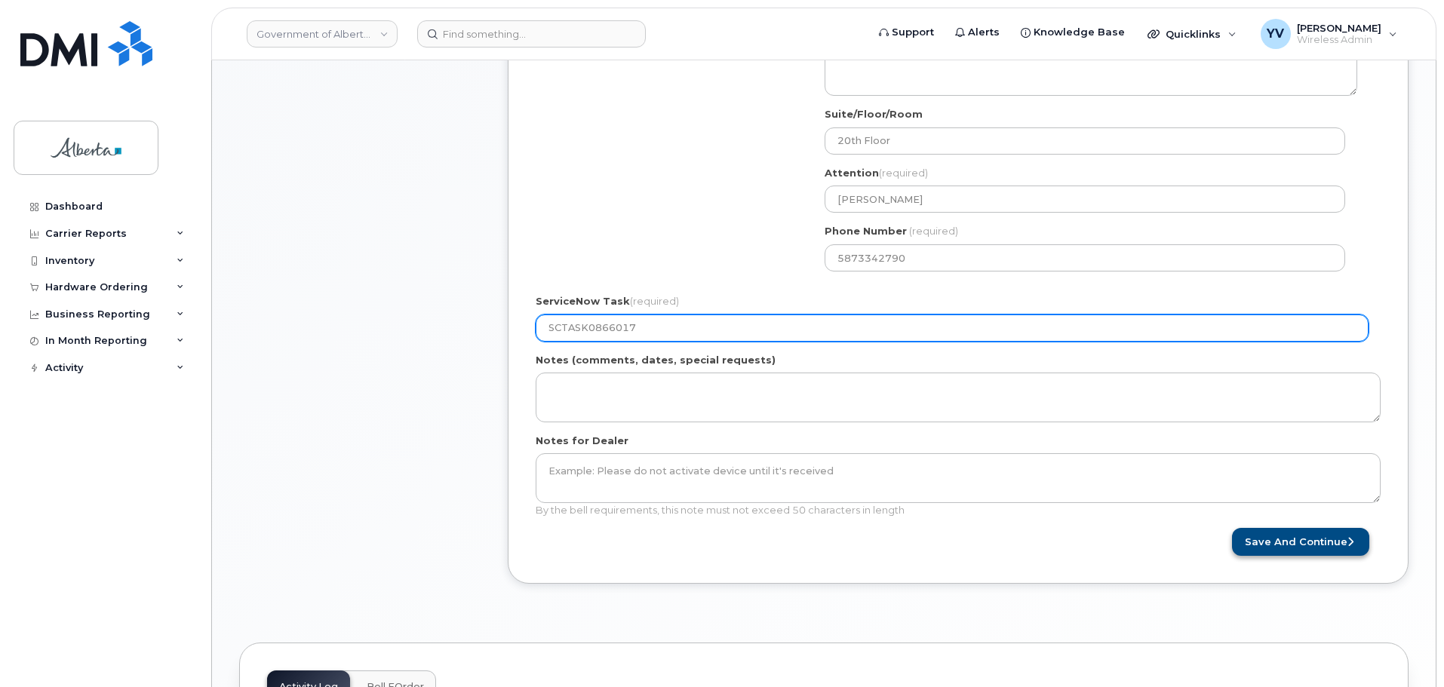
type input "SCTASK0866017"
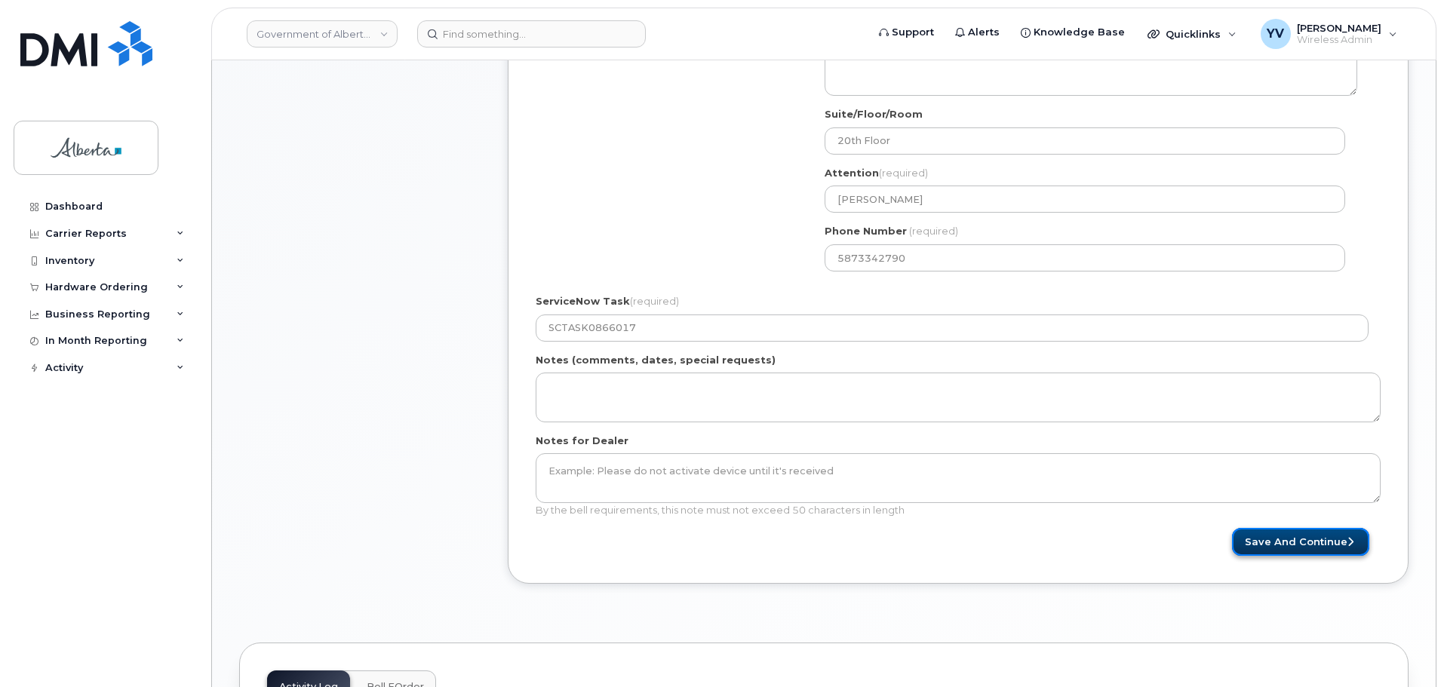
click at [1277, 538] on button "Save and Continue" at bounding box center [1300, 542] width 137 height 28
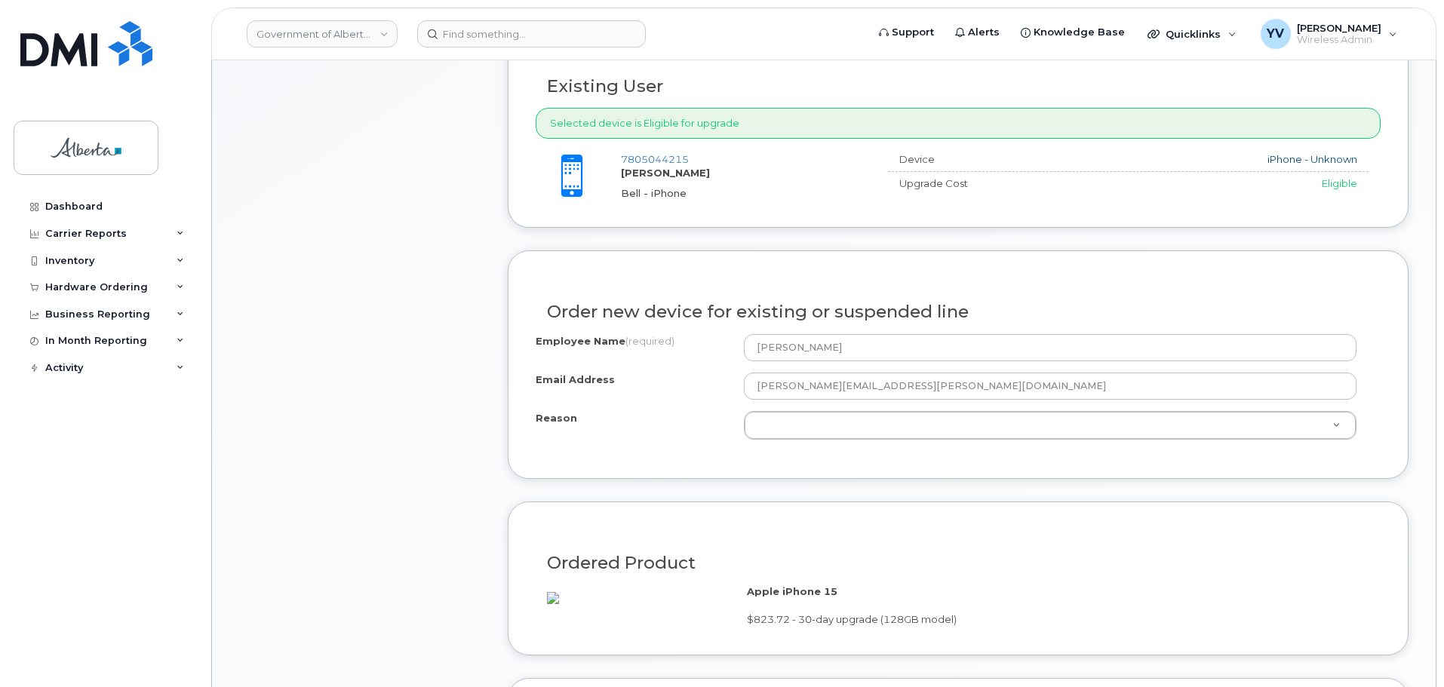
scroll to position [631, 0]
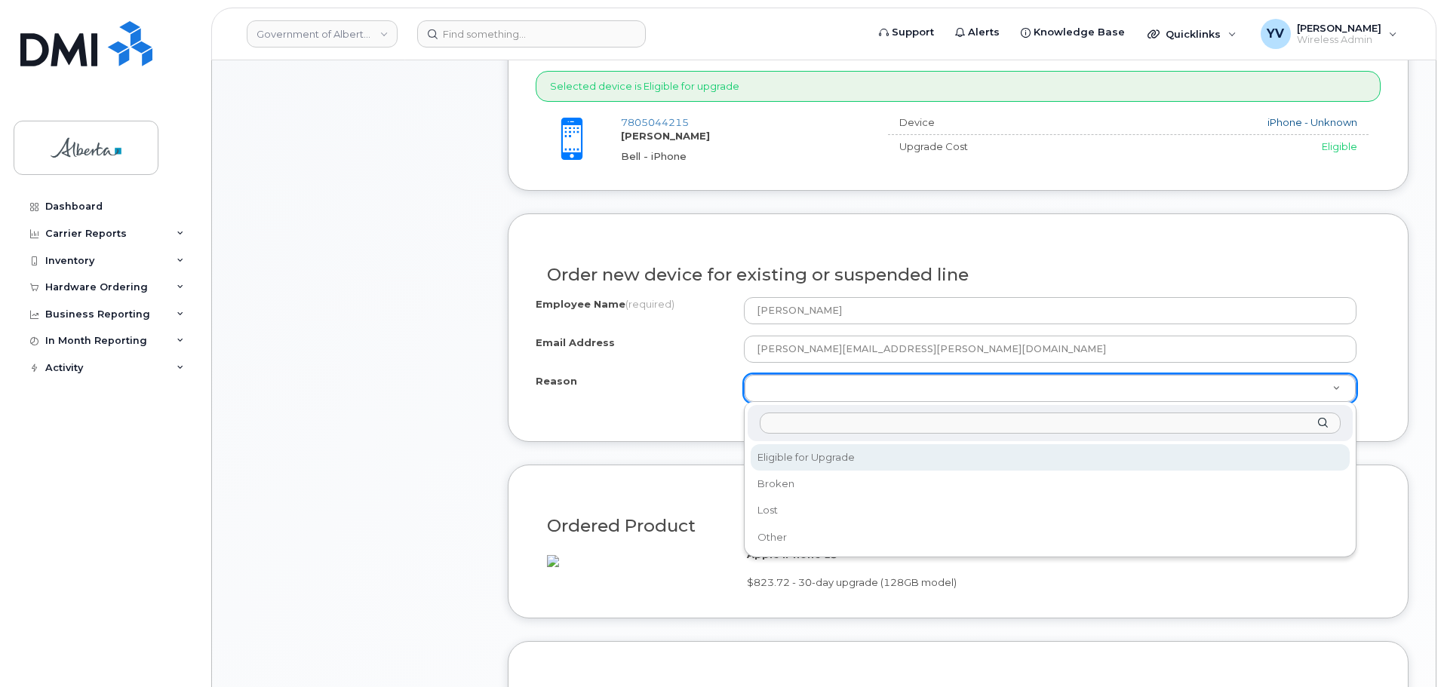
select select "eligible_for_upgrade"
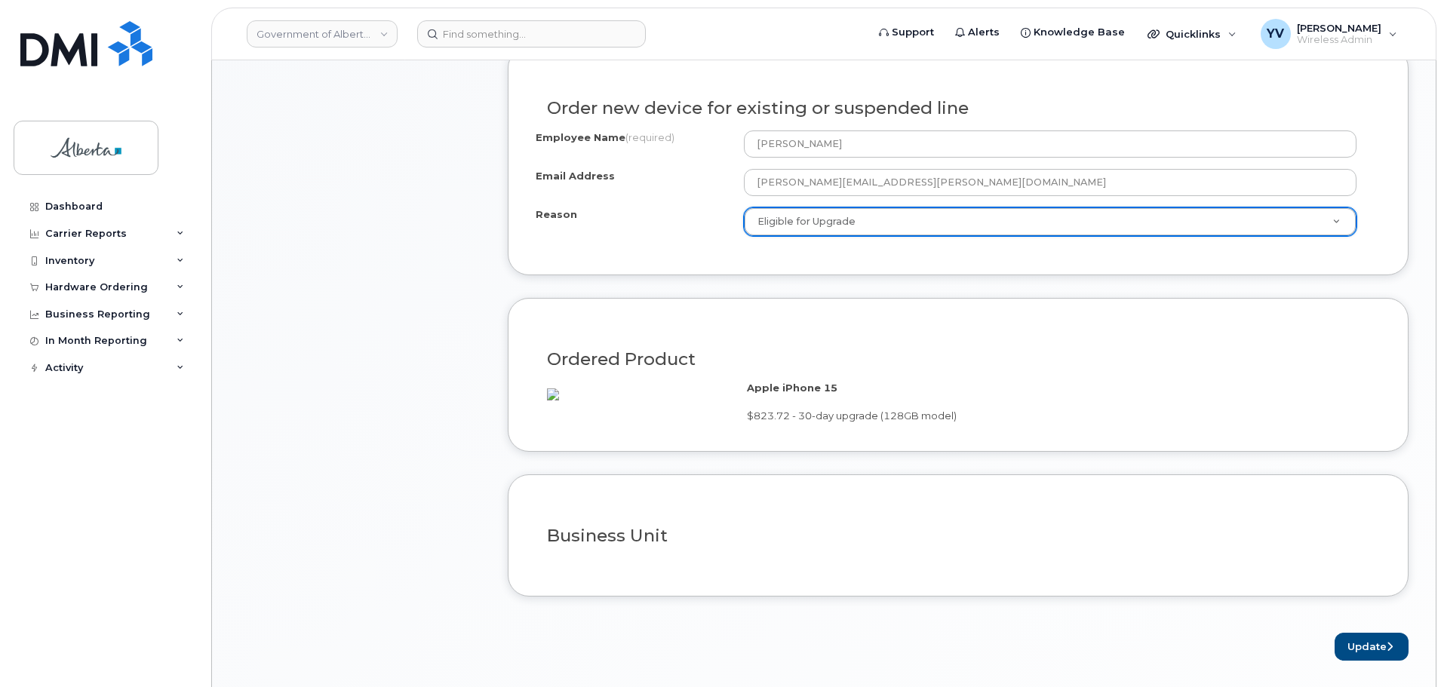
scroll to position [850, 0]
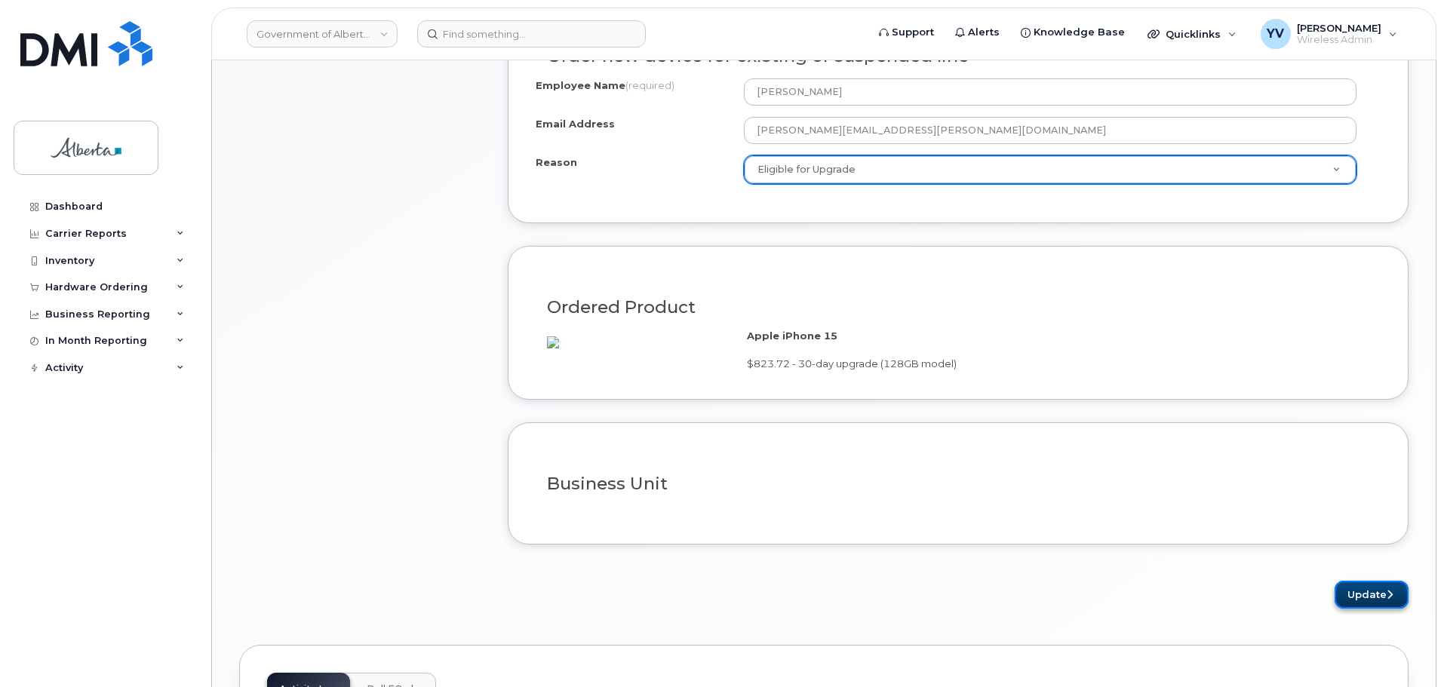
click at [1356, 609] on button "Update" at bounding box center [1371, 595] width 74 height 28
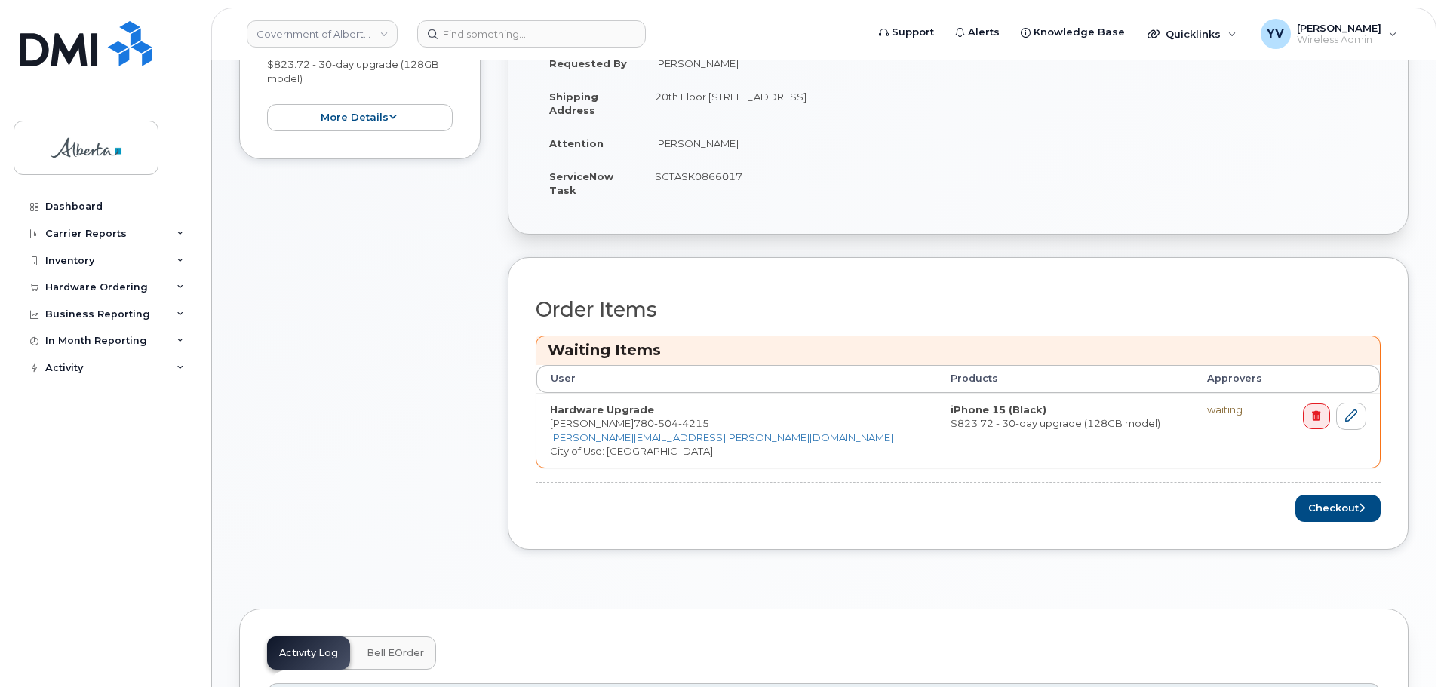
scroll to position [434, 0]
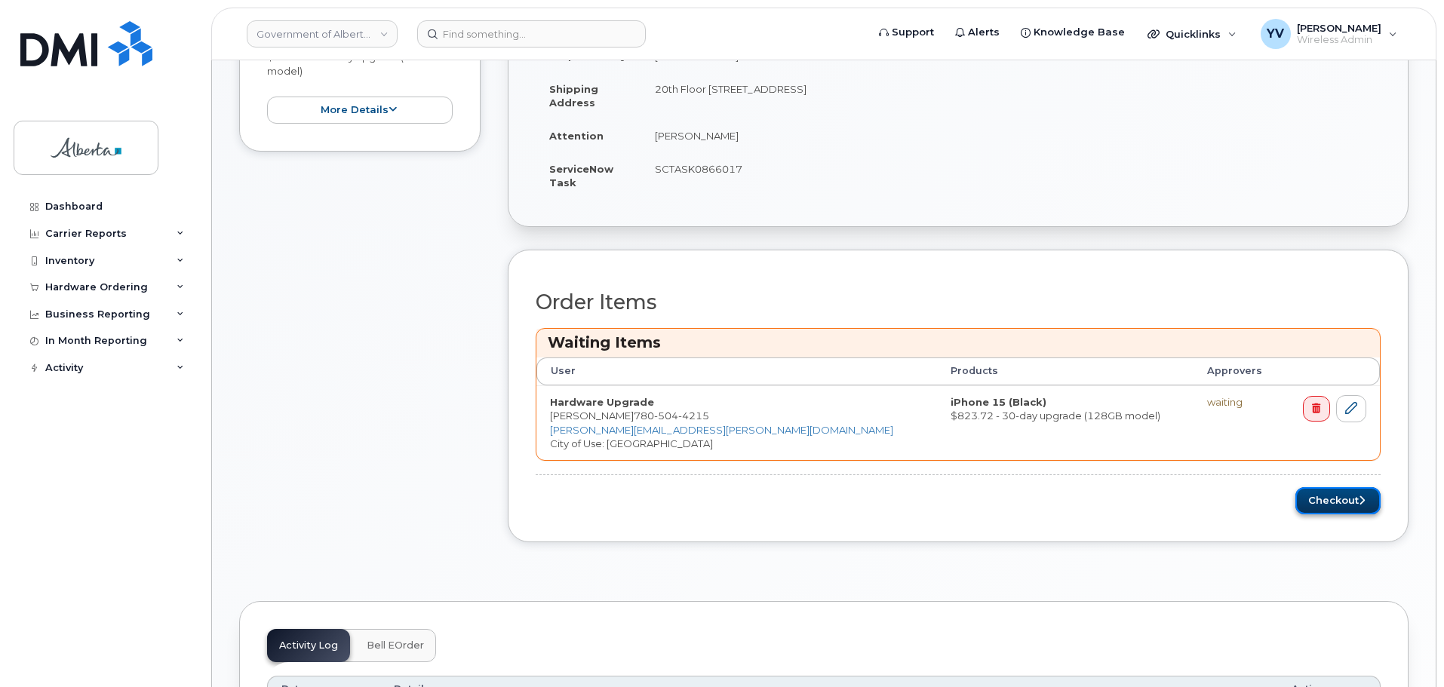
click at [1333, 499] on button "Checkout" at bounding box center [1337, 501] width 85 height 28
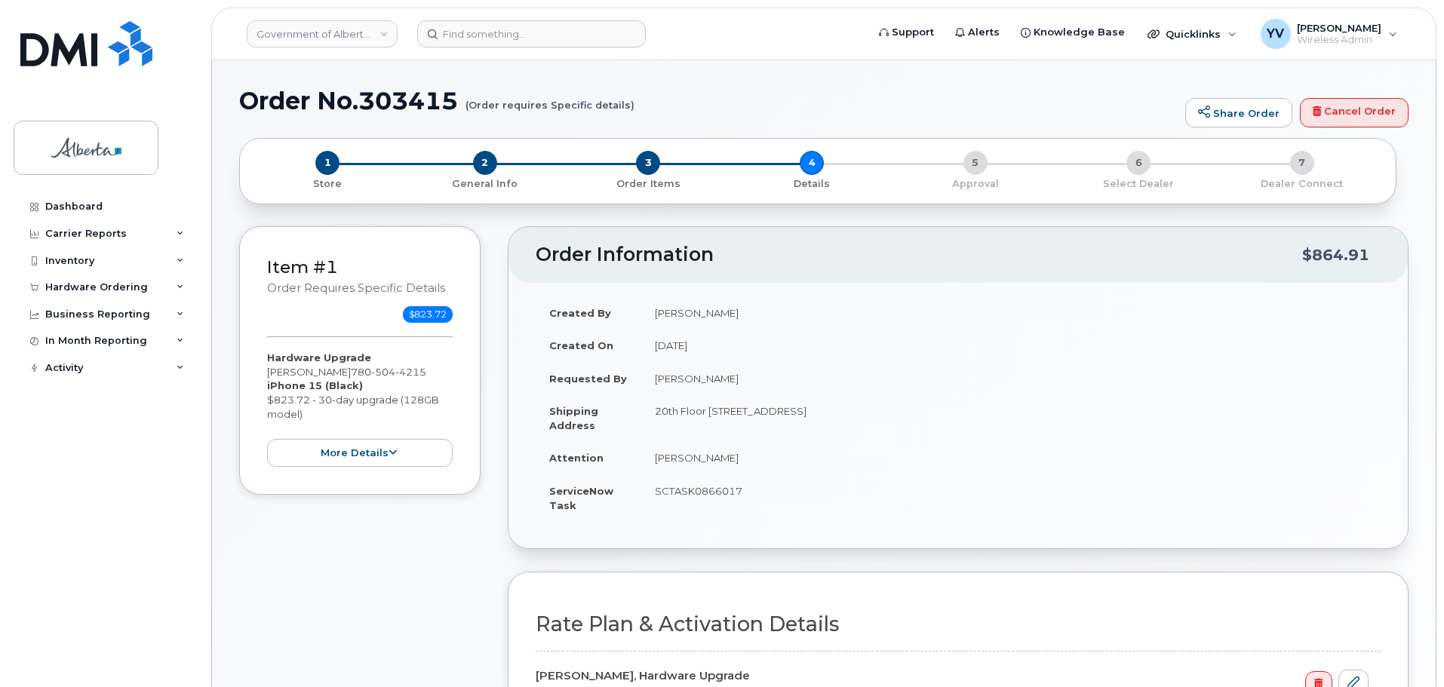
select select
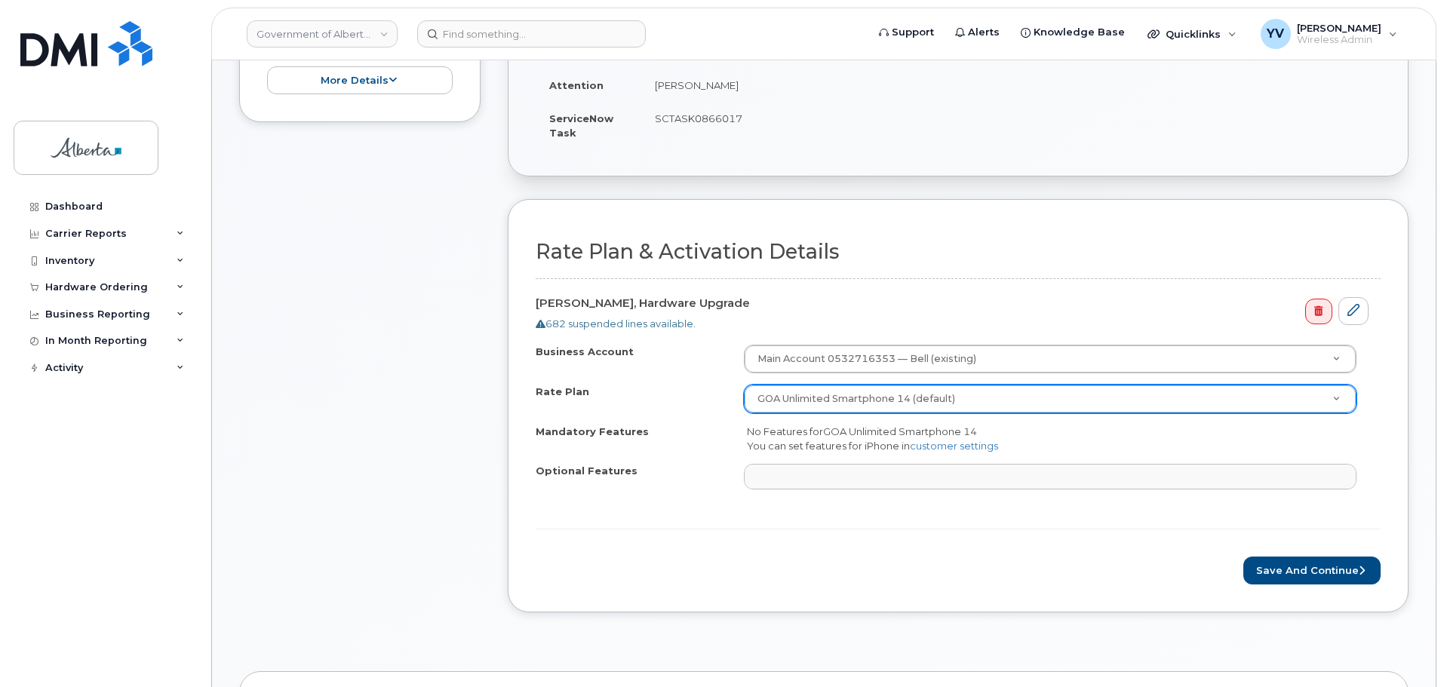
scroll to position [381, 0]
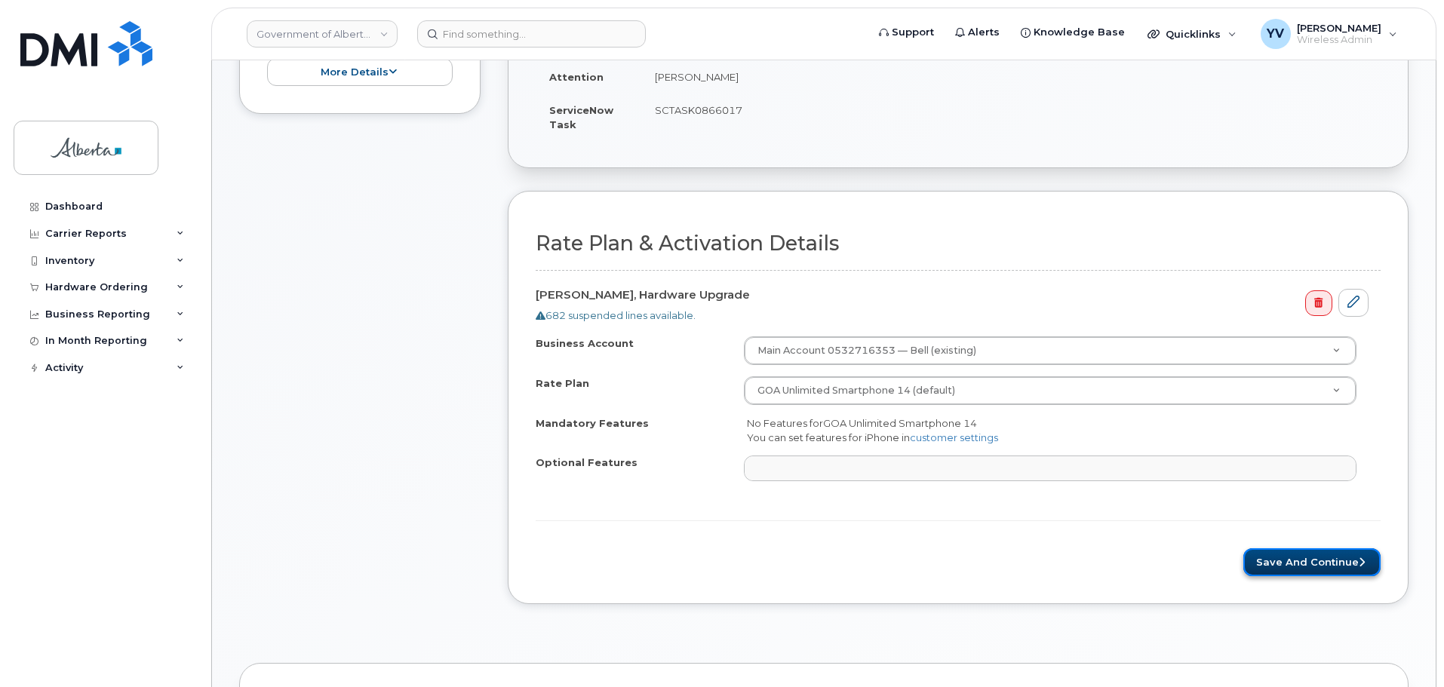
click at [1311, 563] on button "Save and Continue" at bounding box center [1311, 562] width 137 height 28
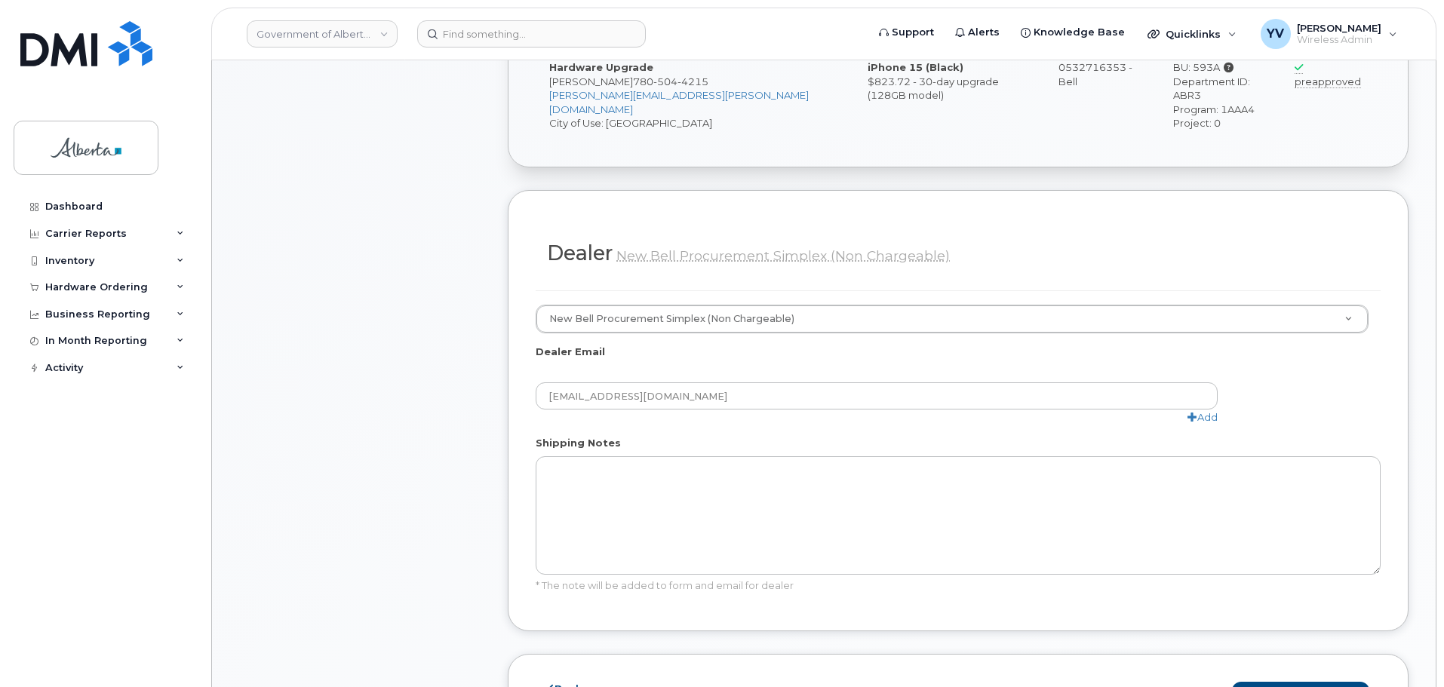
scroll to position [640, 0]
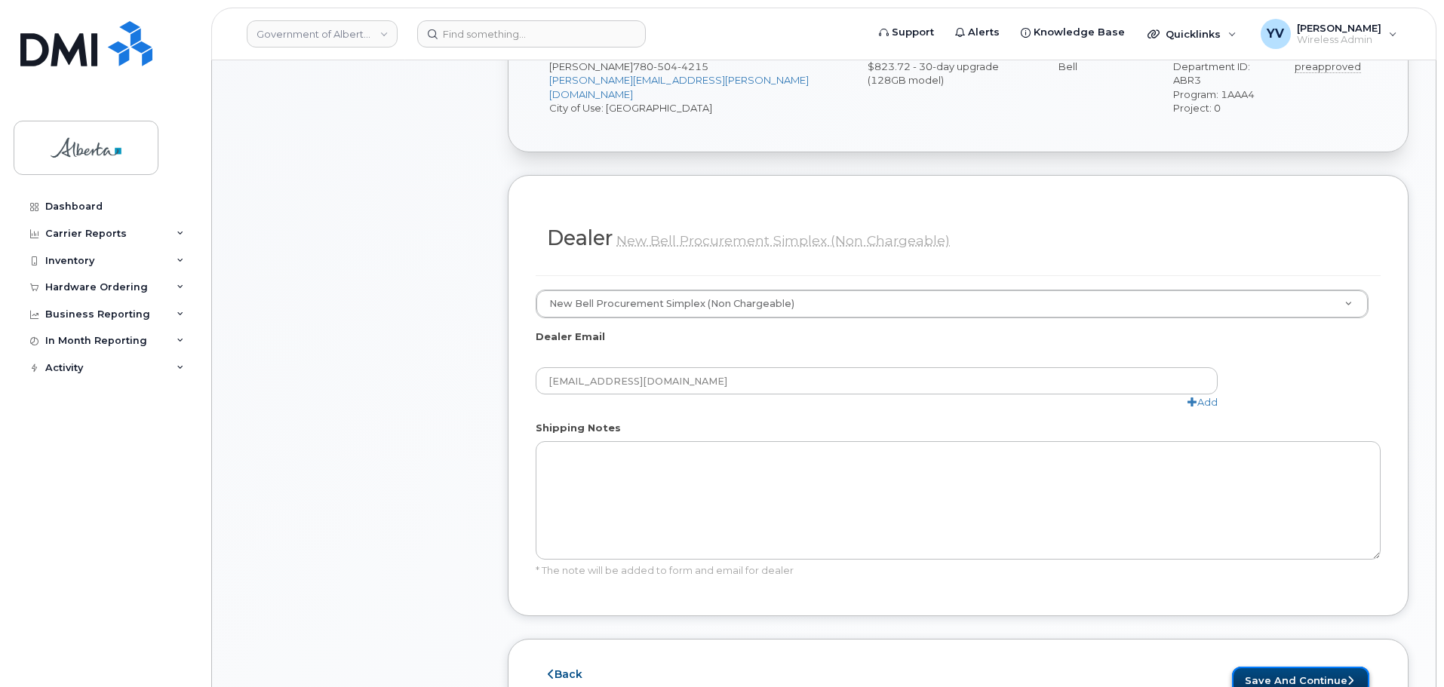
click at [1291, 667] on button "Save and Continue" at bounding box center [1300, 681] width 137 height 28
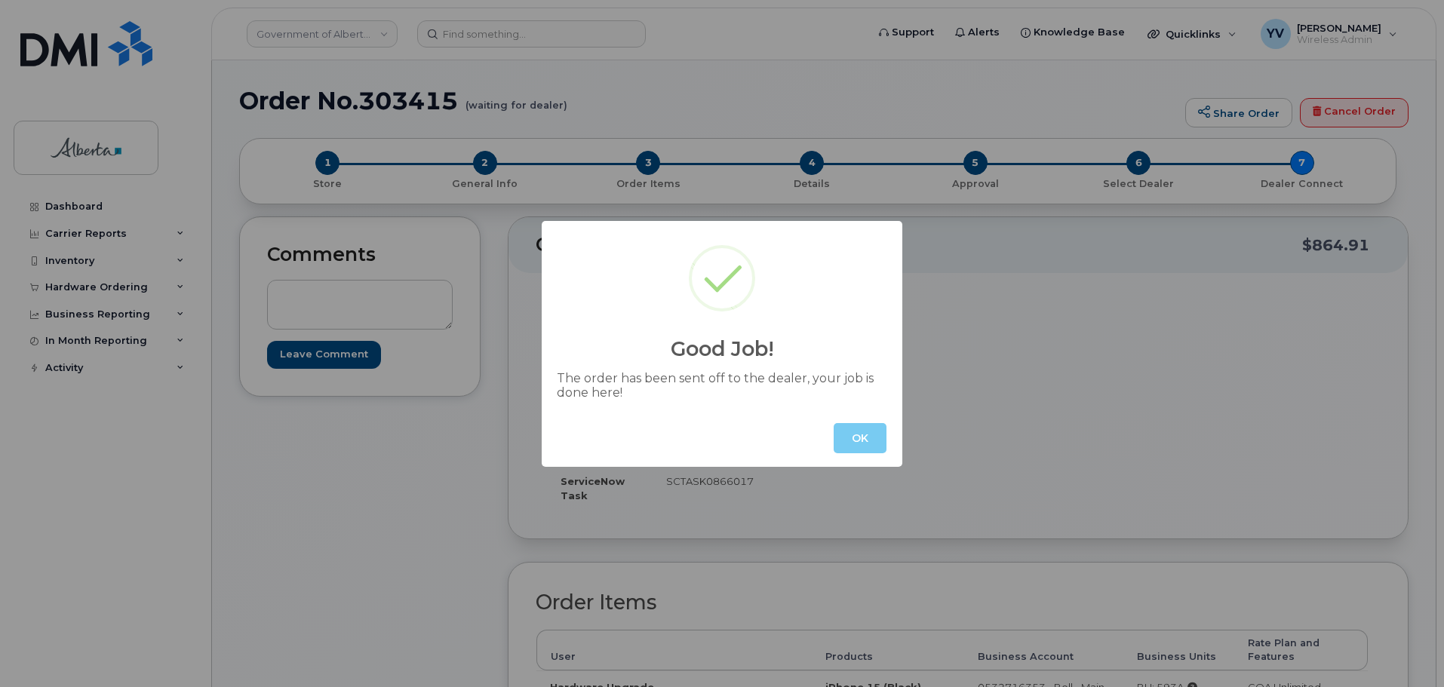
click at [867, 433] on button "OK" at bounding box center [859, 438] width 53 height 30
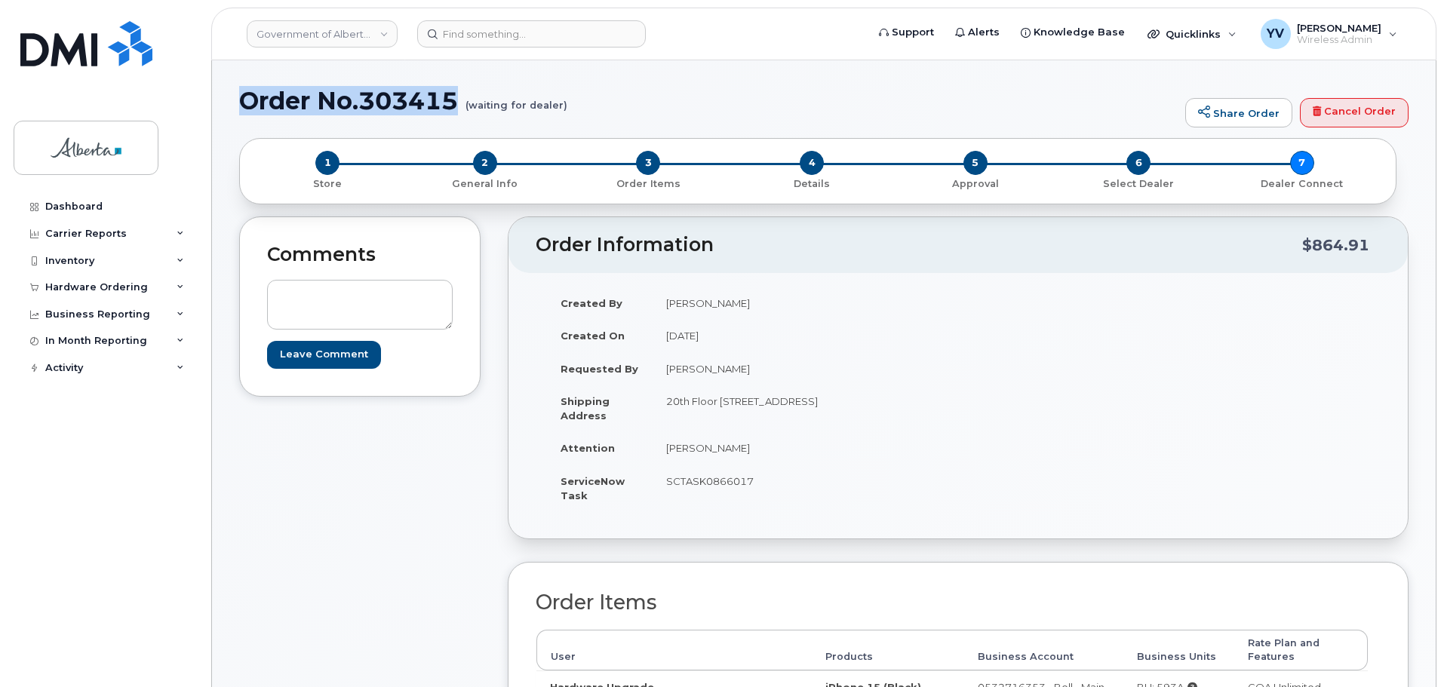
drag, startPoint x: 466, startPoint y: 98, endPoint x: 240, endPoint y: 109, distance: 226.5
click at [240, 109] on h1 "Order No.303415 (waiting for dealer)" at bounding box center [708, 100] width 938 height 26
copy h1 "Order No.303415"
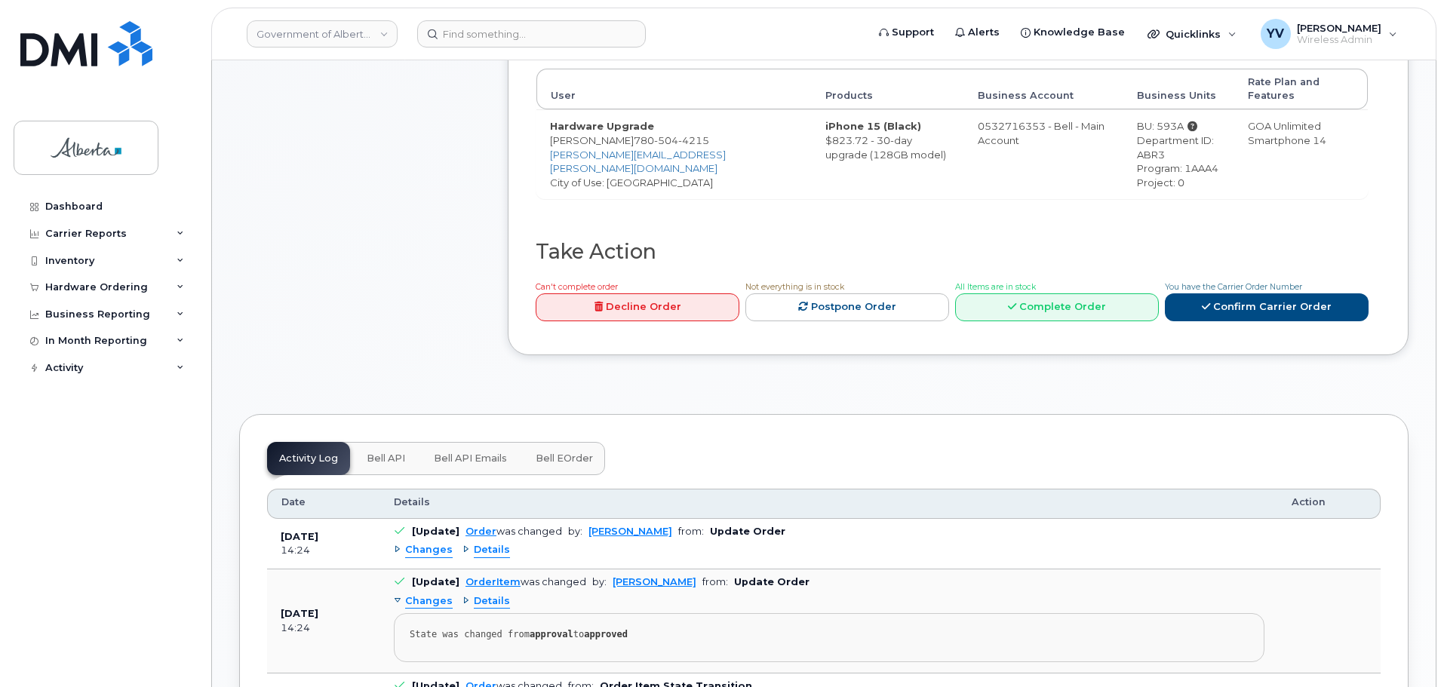
scroll to position [562, 0]
click at [376, 452] on span "Bell API" at bounding box center [386, 458] width 38 height 12
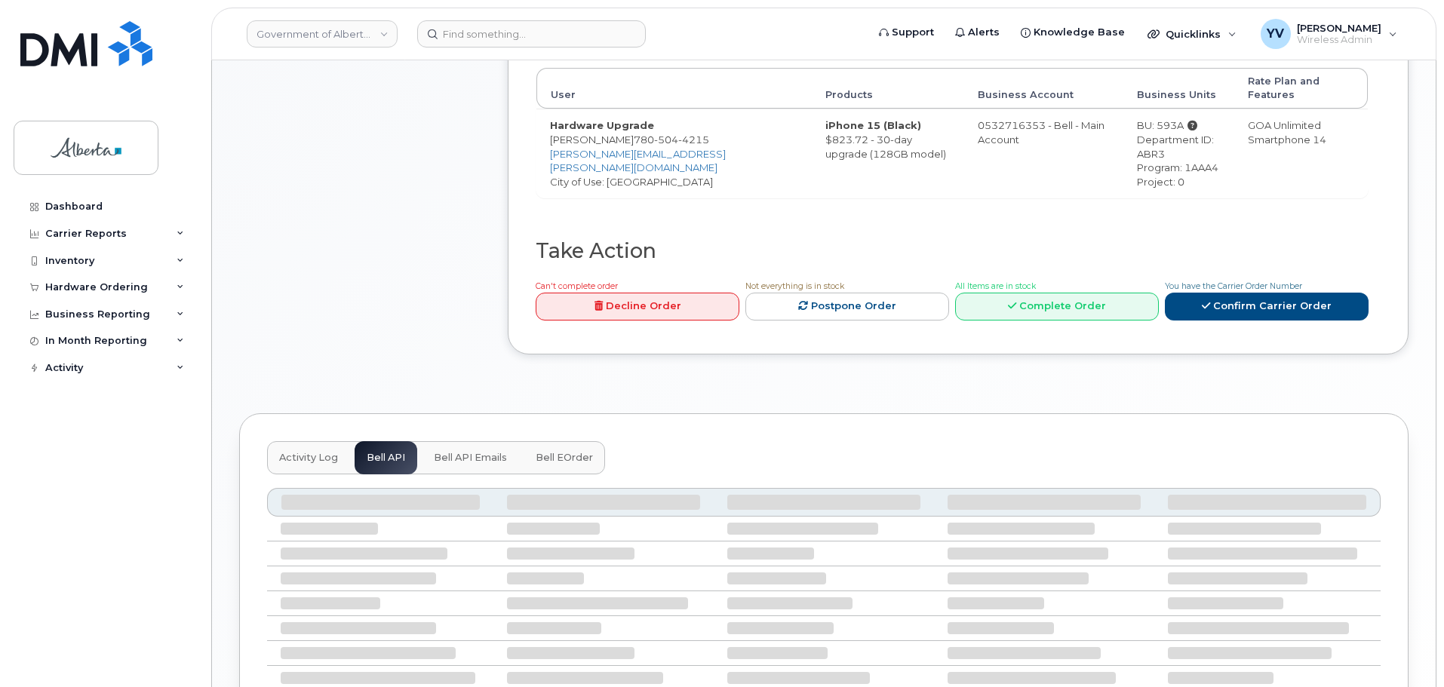
scroll to position [548, 0]
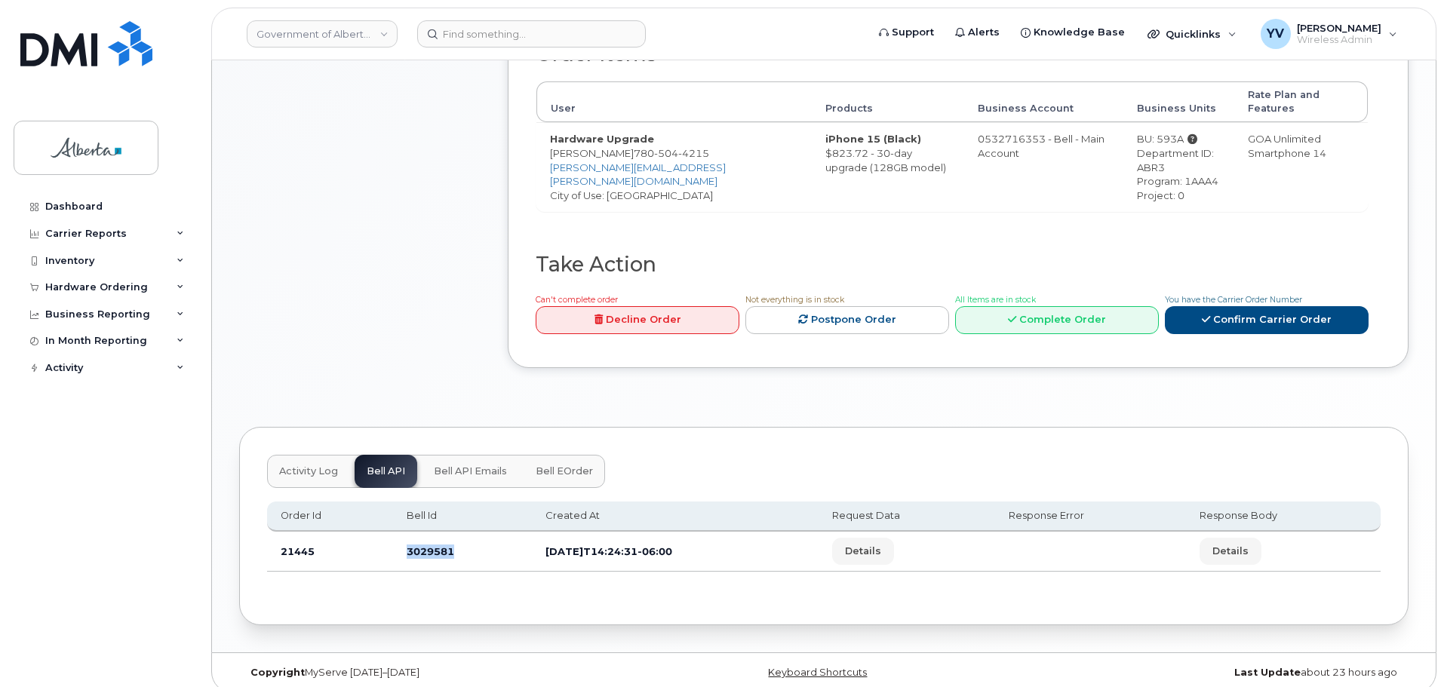
drag, startPoint x: 448, startPoint y: 537, endPoint x: 394, endPoint y: 533, distance: 53.7
click at [394, 533] on td "3029581" at bounding box center [462, 552] width 139 height 40
copy td "3029581"
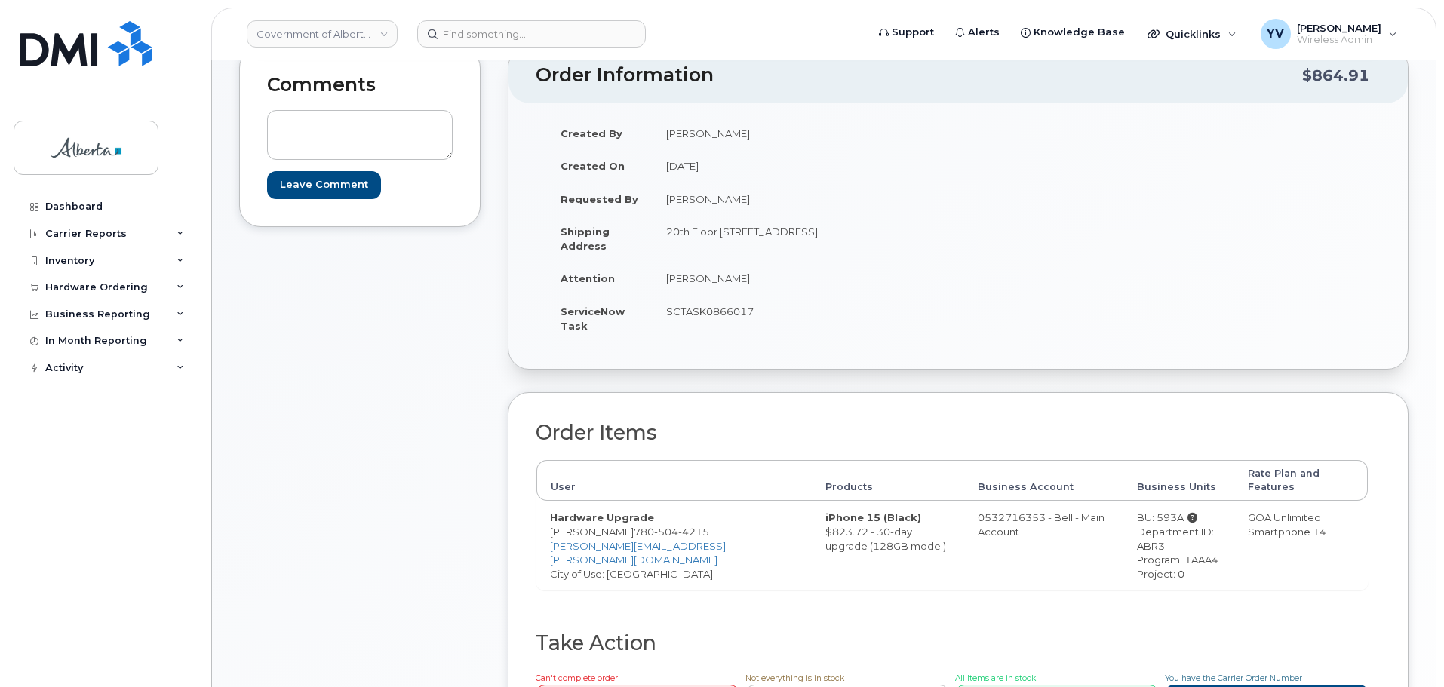
scroll to position [172, 0]
click at [93, 282] on div "Hardware Ordering" at bounding box center [96, 287] width 103 height 12
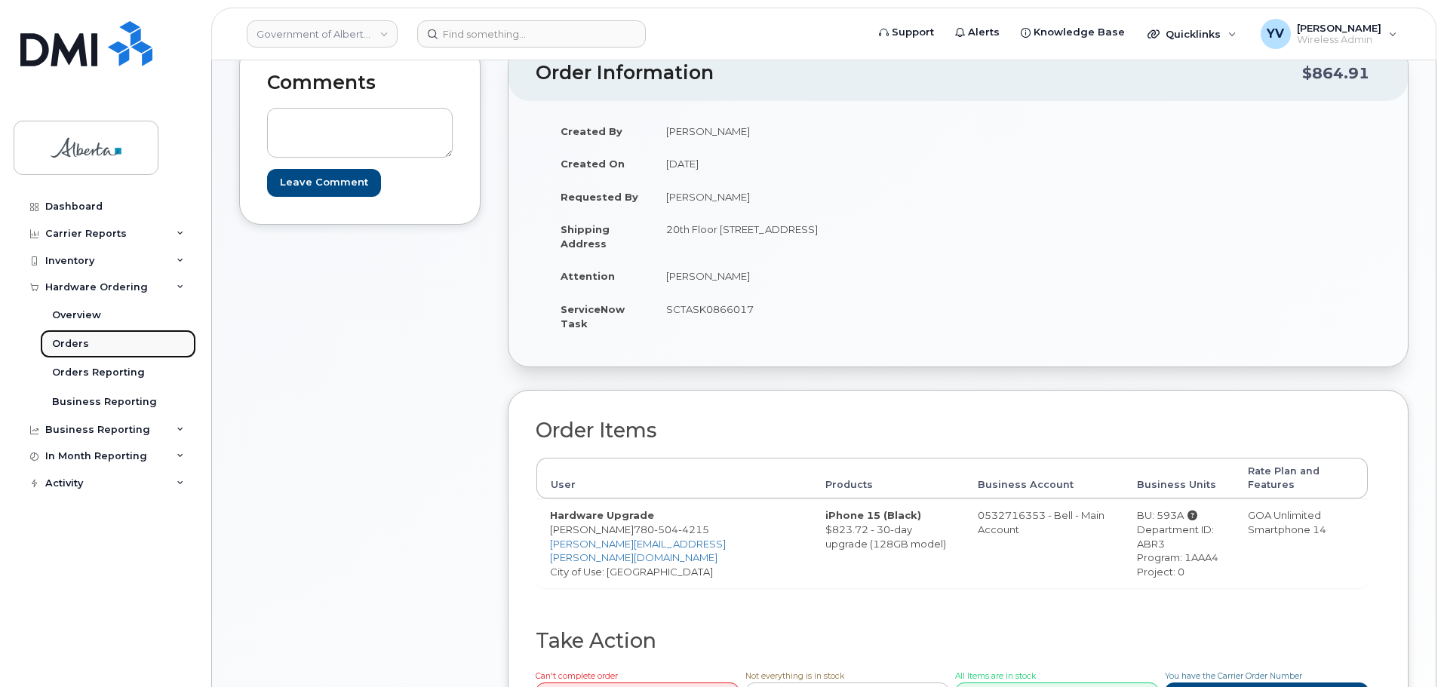
click at [77, 336] on link "Orders" at bounding box center [118, 344] width 156 height 29
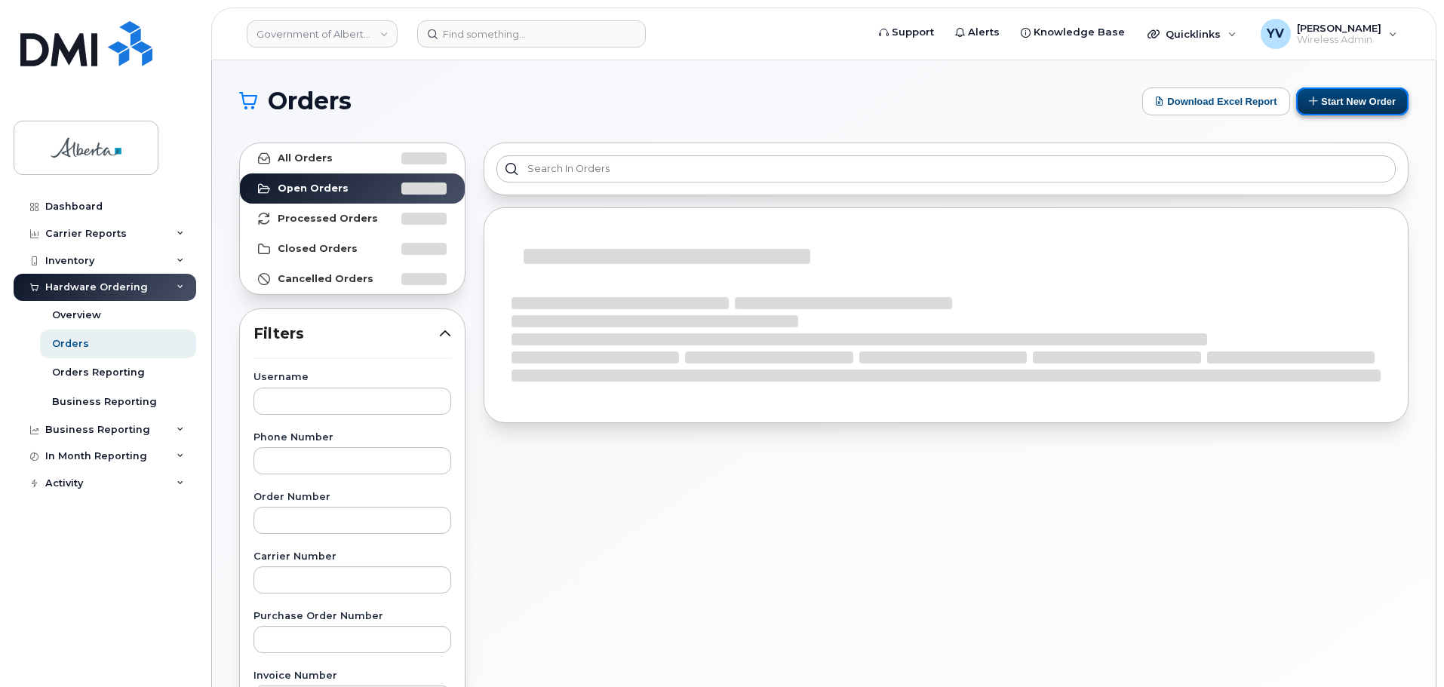
click at [1334, 100] on button "Start New Order" at bounding box center [1352, 101] width 112 height 28
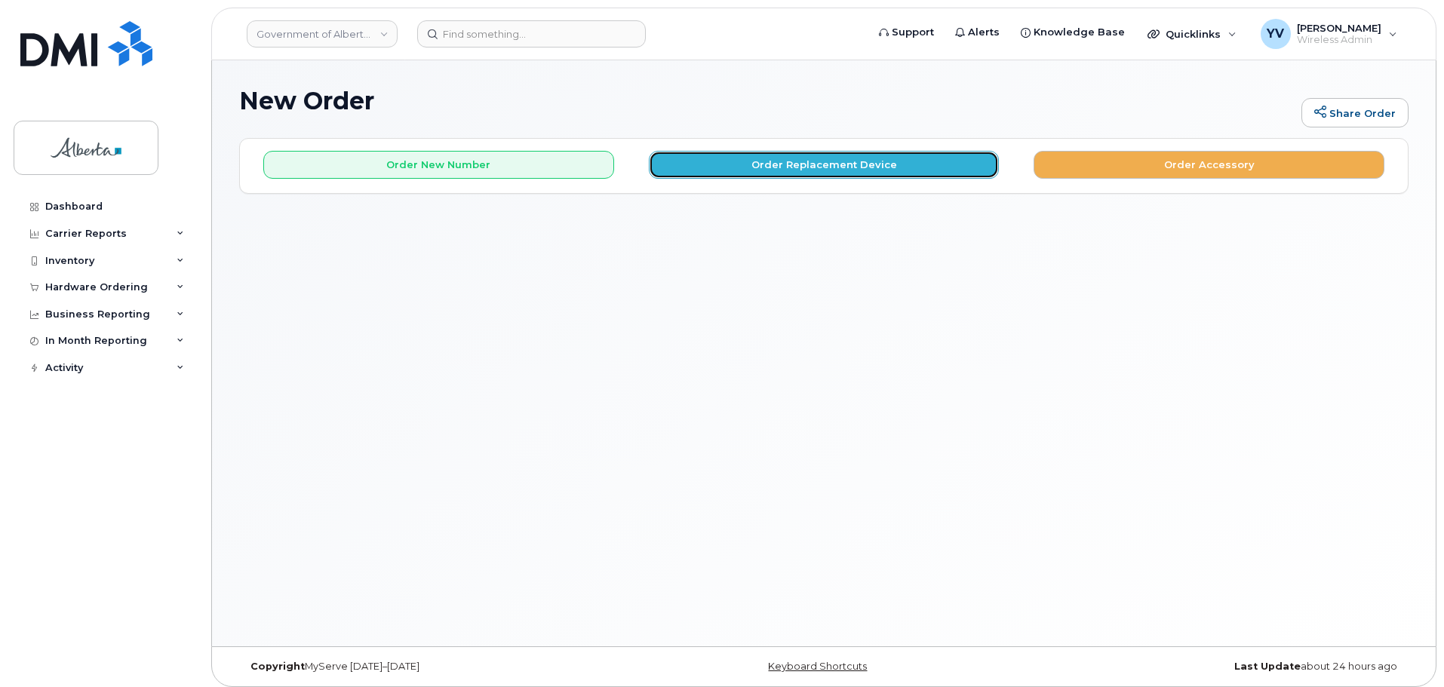
click at [796, 161] on button "Order Replacement Device" at bounding box center [824, 165] width 351 height 28
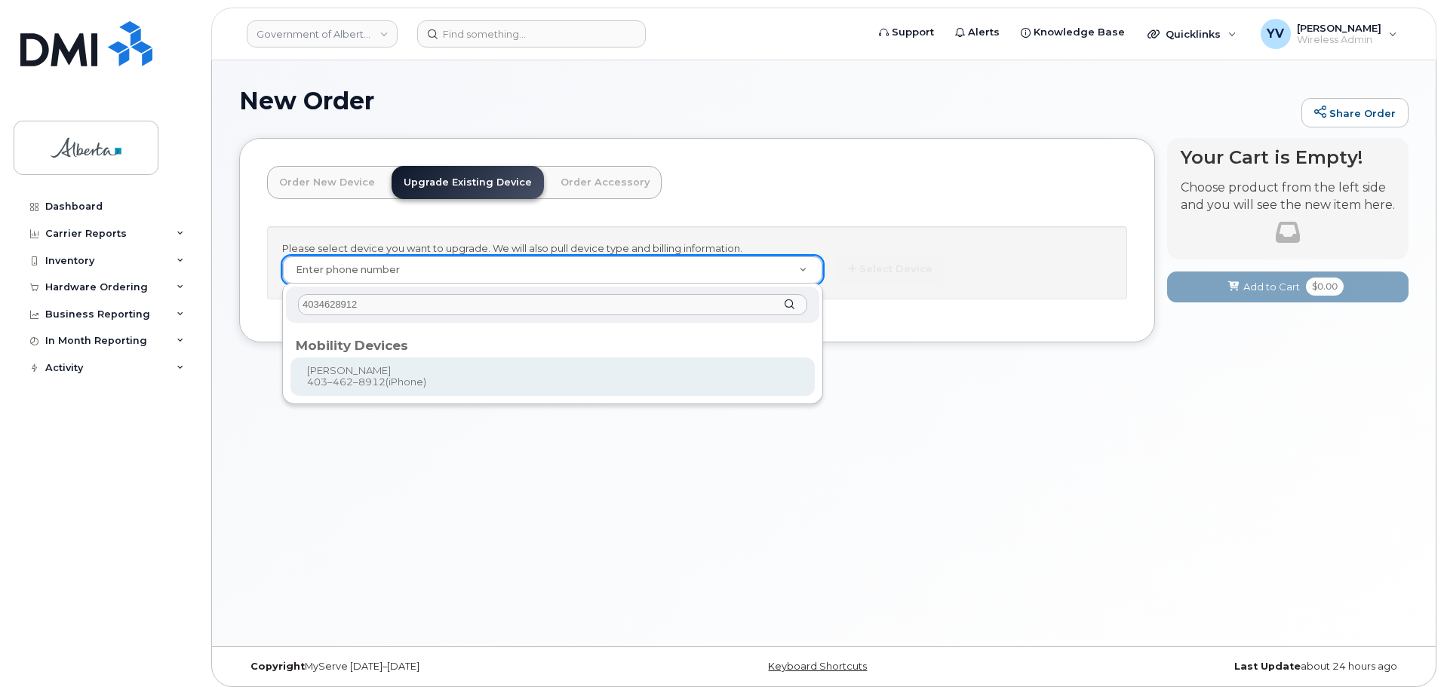
type input "4034628912"
type input "680420"
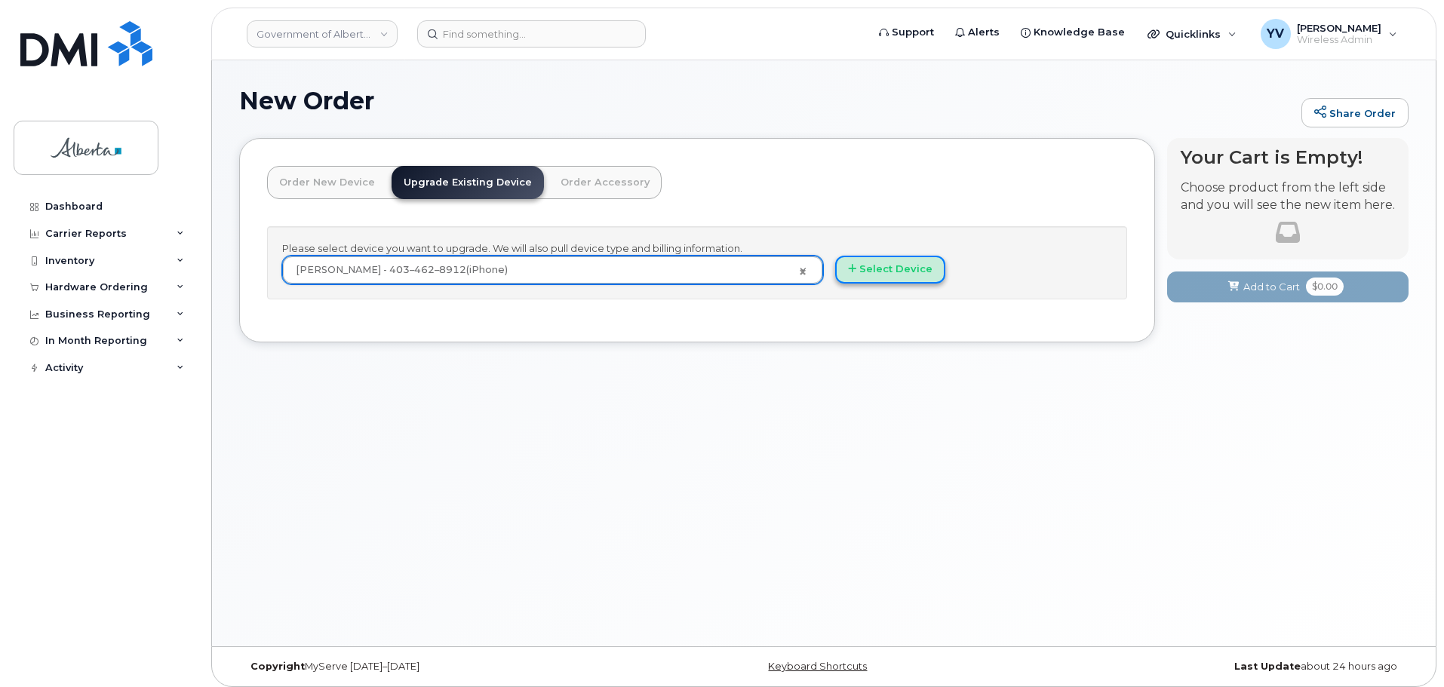
click at [893, 261] on button "Select Device" at bounding box center [890, 270] width 110 height 28
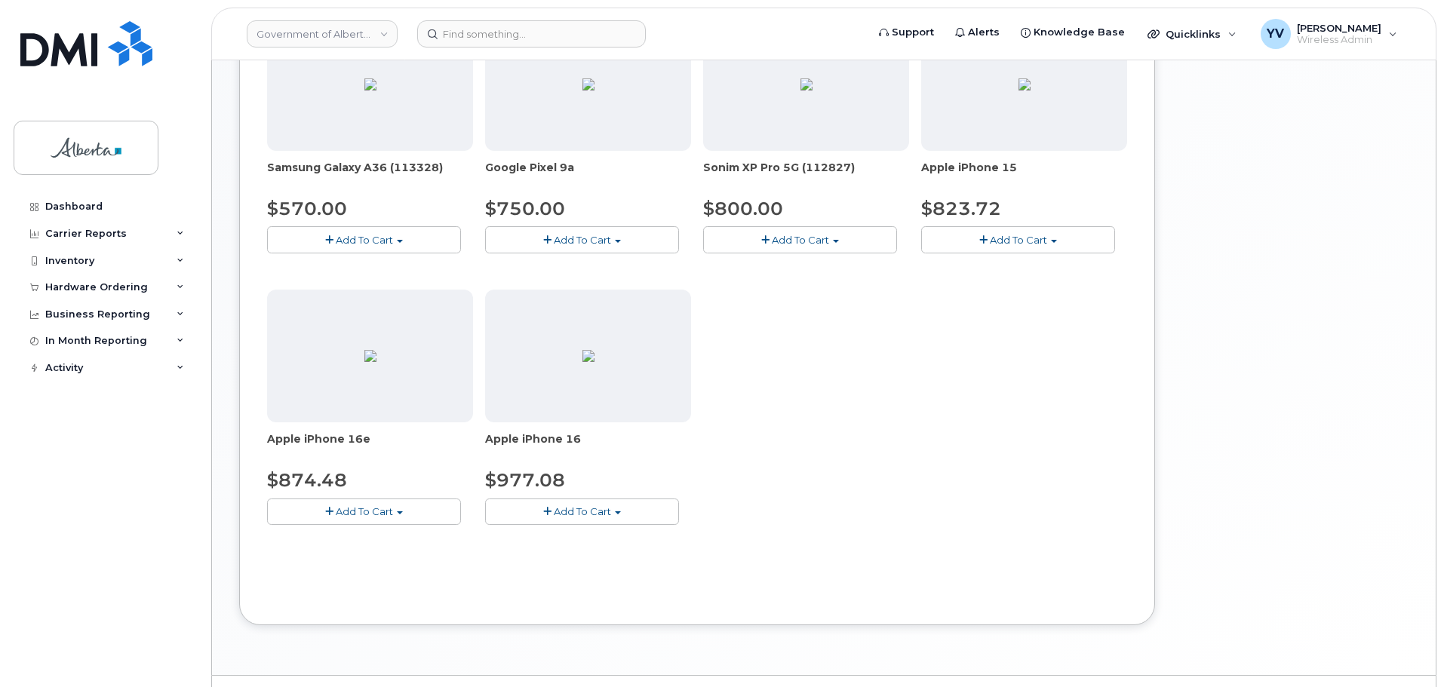
scroll to position [536, 0]
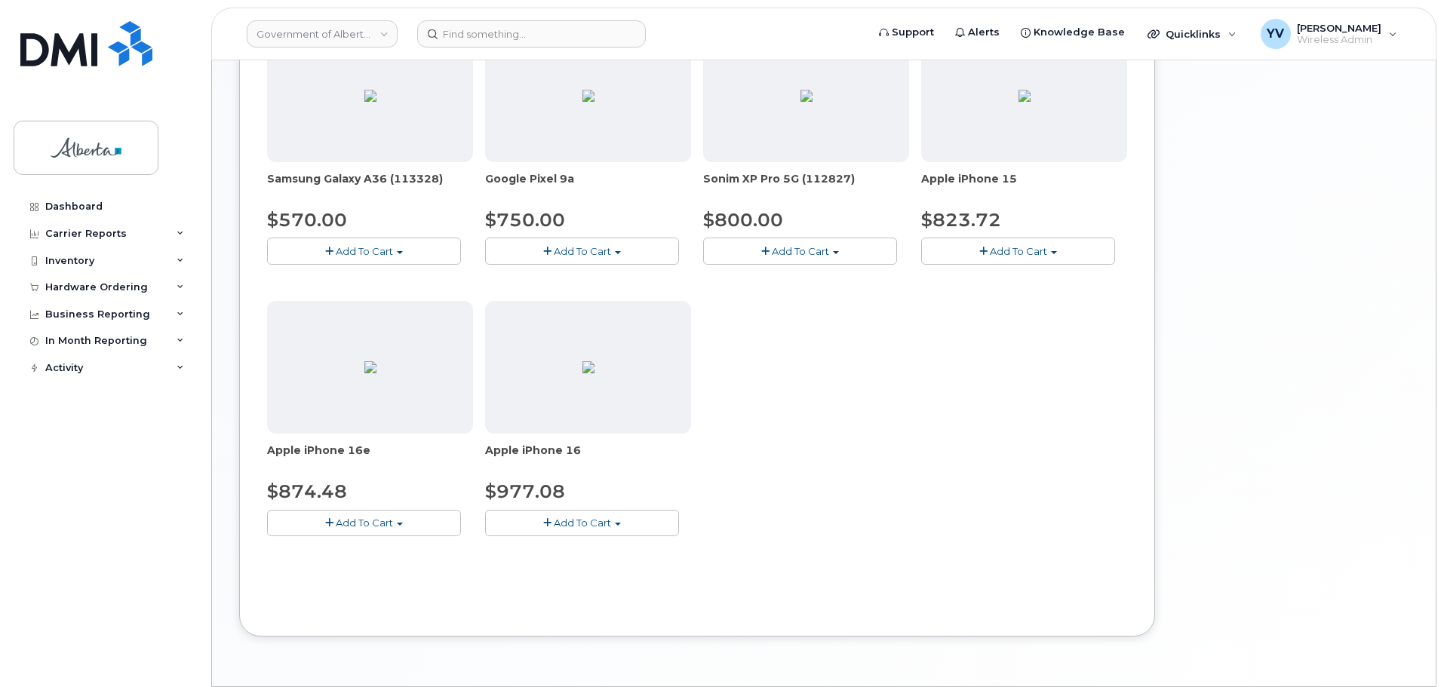
click at [400, 521] on button "Add To Cart" at bounding box center [364, 523] width 194 height 26
click at [388, 570] on link "$874.48 - 30-day upgrade (128GB model)" at bounding box center [391, 569] width 240 height 19
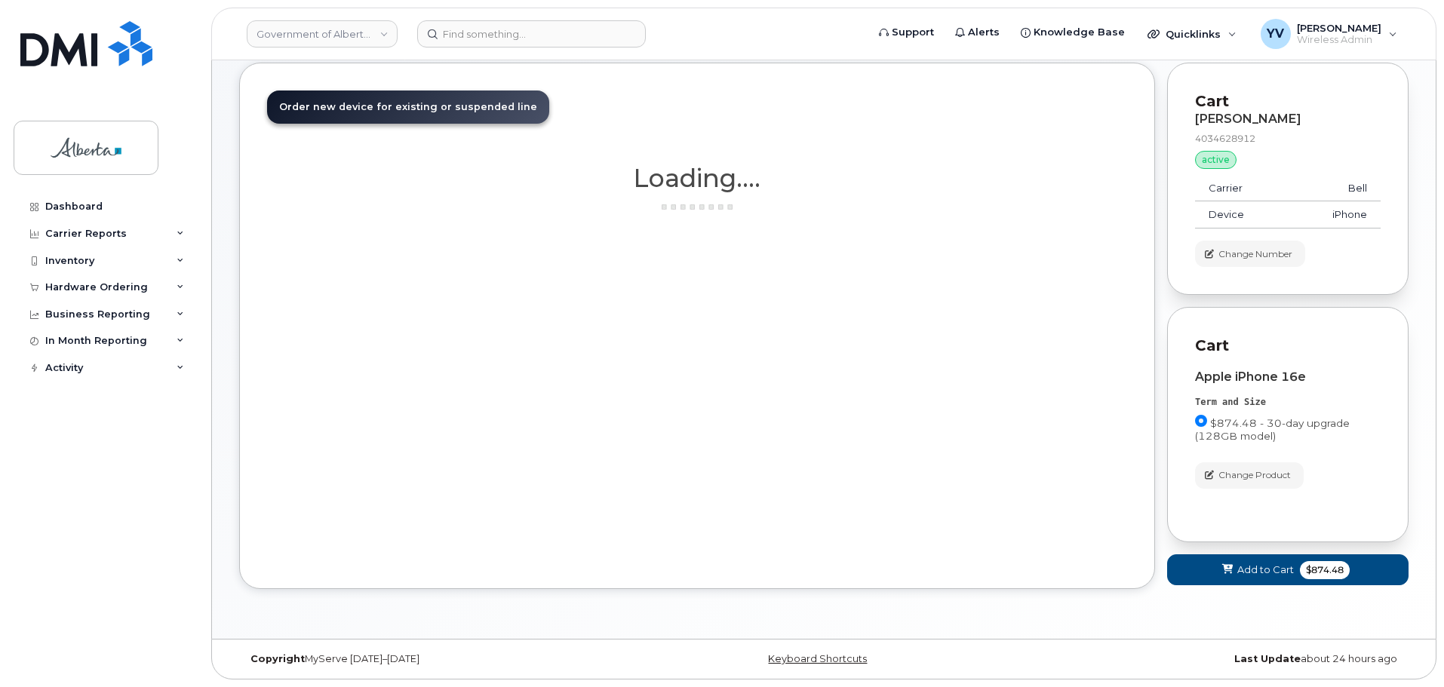
scroll to position [75, 0]
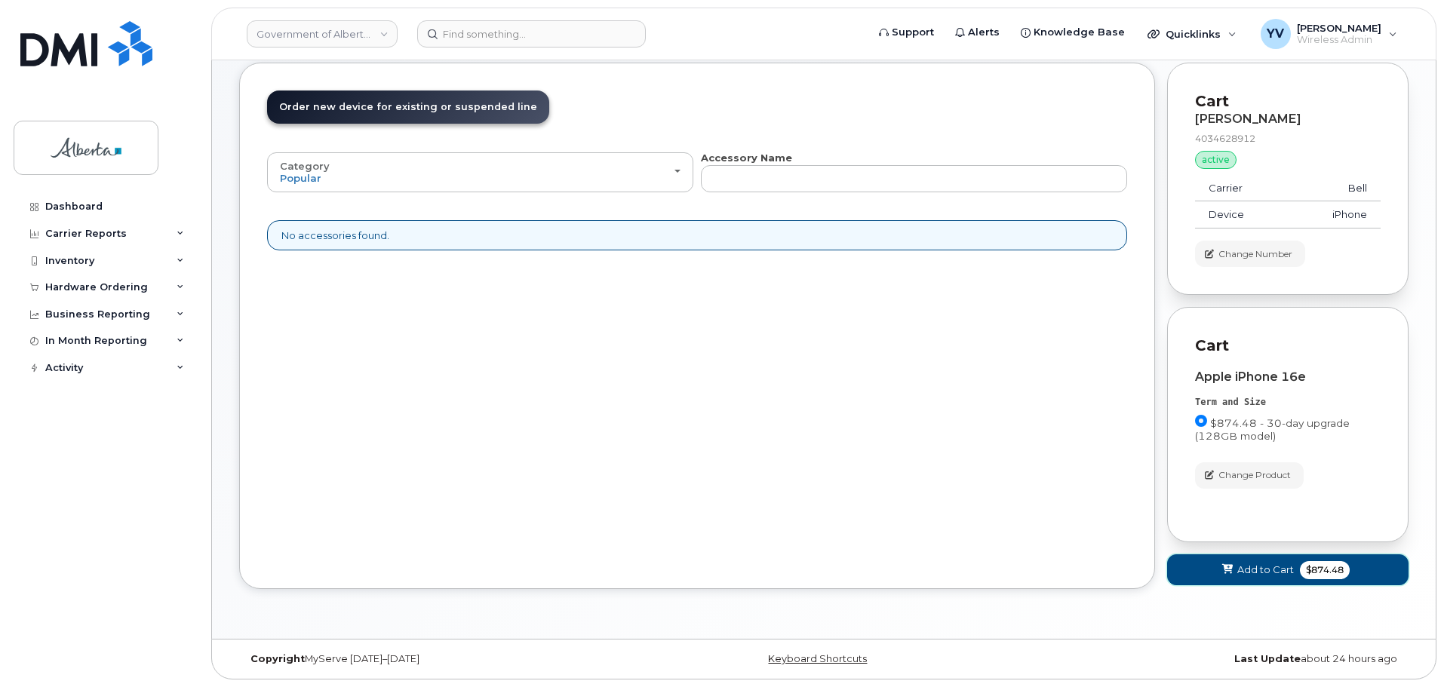
click at [1265, 562] on button "Add to Cart $874.48" at bounding box center [1287, 569] width 241 height 31
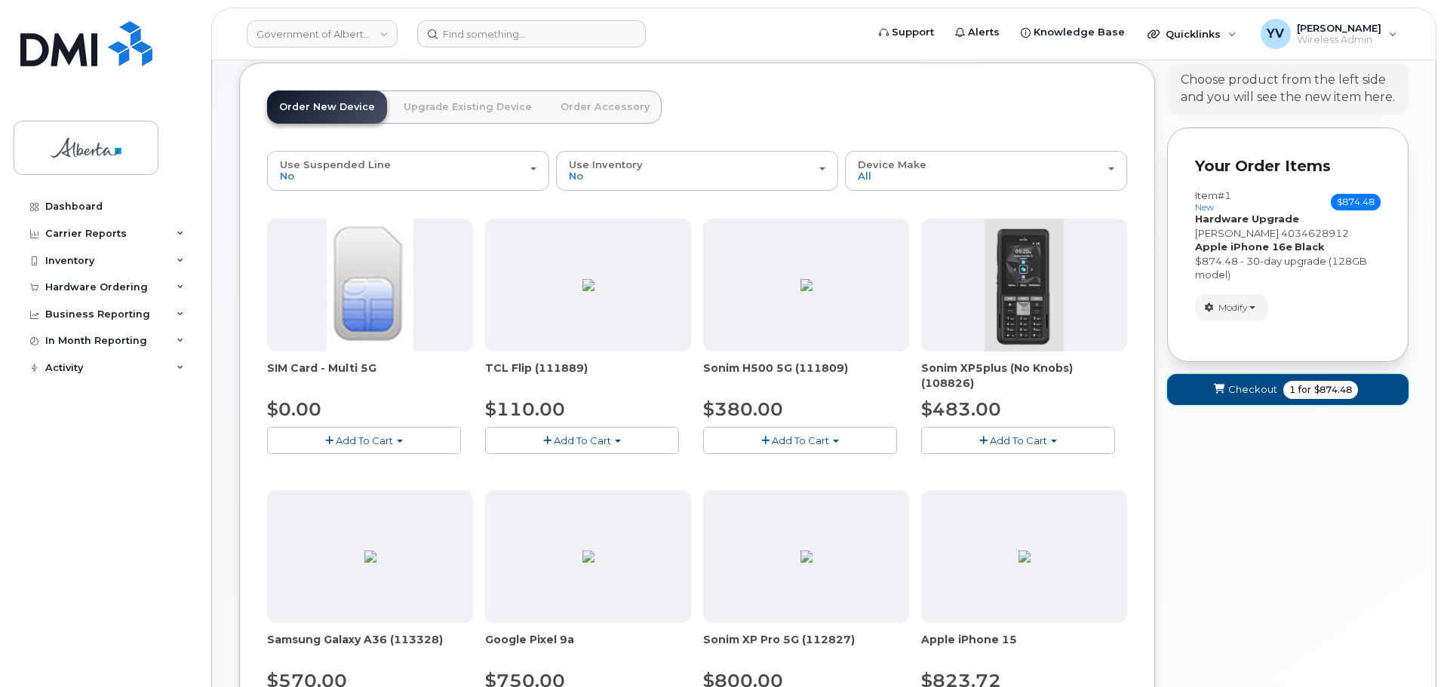
click at [1239, 381] on button "Checkout 1 for $874.48" at bounding box center [1287, 389] width 241 height 31
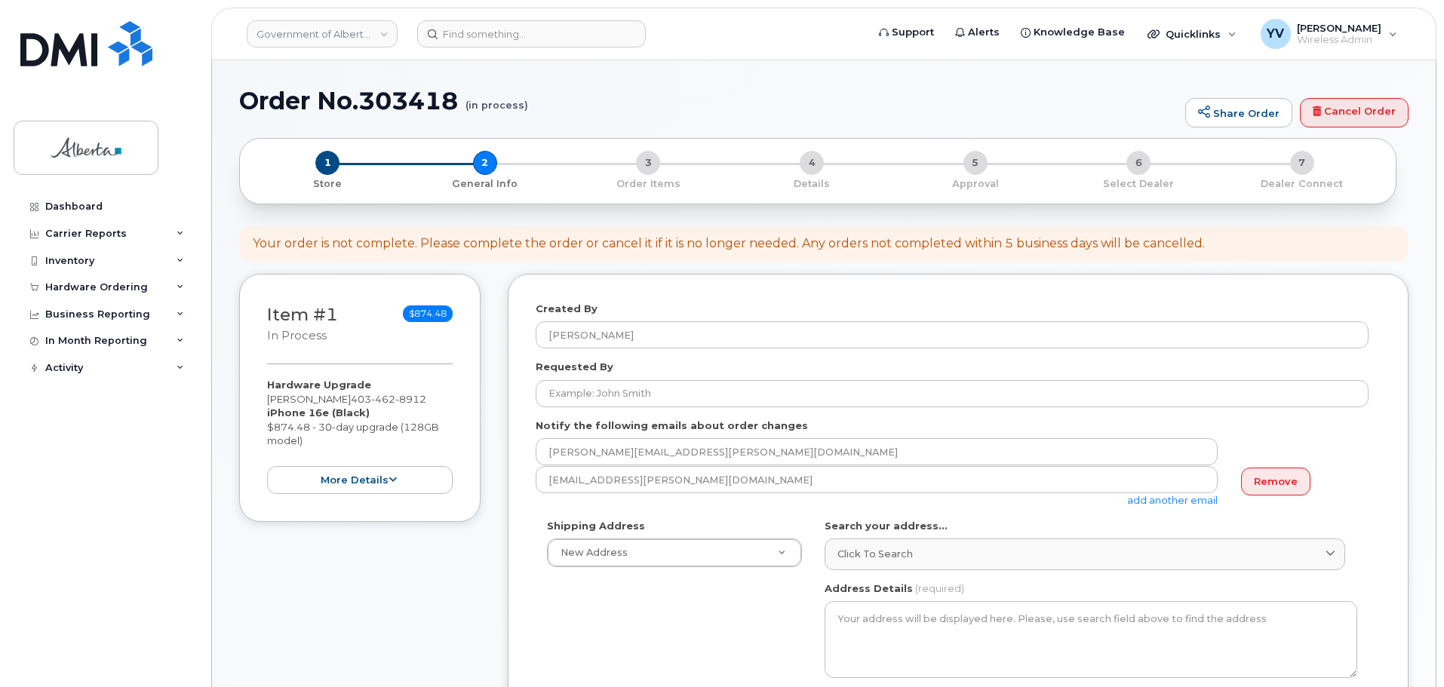
select select
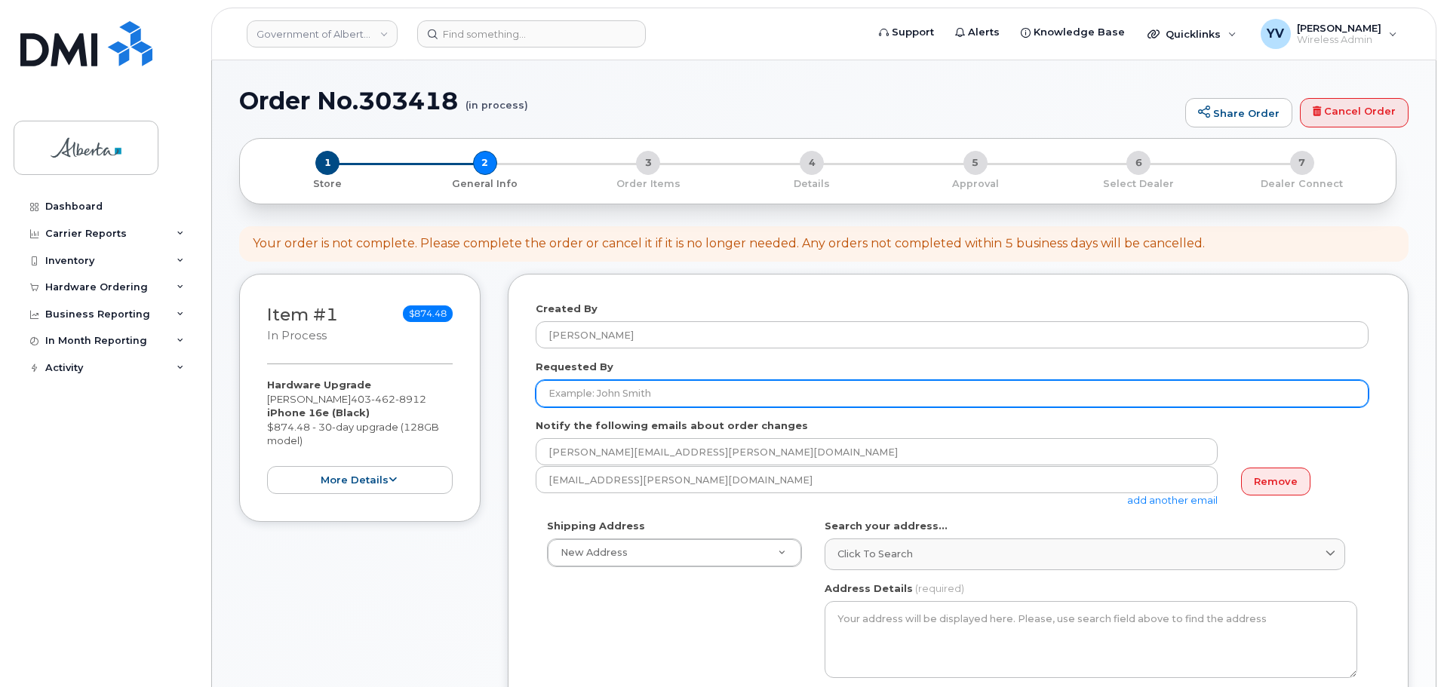
click at [598, 394] on input "Requested By" at bounding box center [952, 393] width 833 height 27
paste input "[PERSON_NAME]"
type input "[PERSON_NAME]"
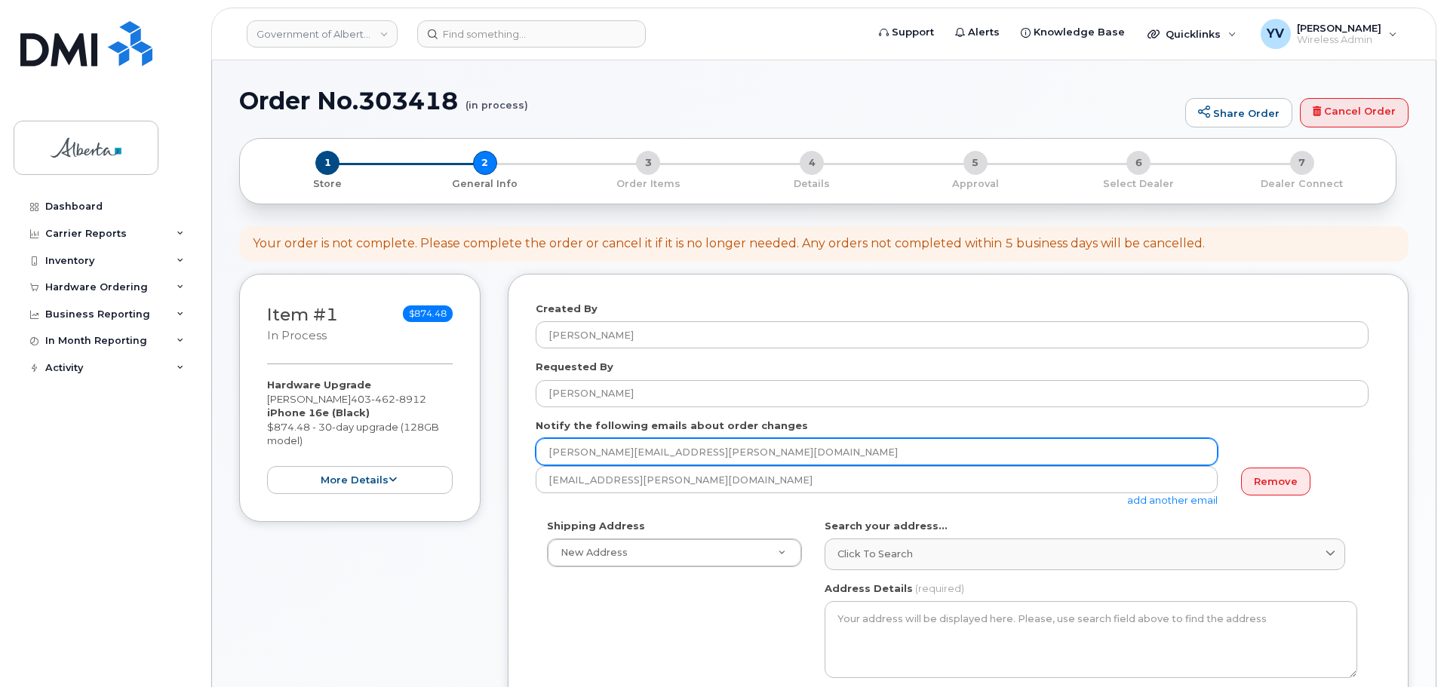
drag, startPoint x: 689, startPoint y: 453, endPoint x: 544, endPoint y: 454, distance: 145.6
click at [544, 454] on input "[PERSON_NAME][EMAIL_ADDRESS][PERSON_NAME][DOMAIN_NAME]" at bounding box center [877, 451] width 682 height 27
paste input "Debbie.Donnelly"
type input "Debbie.Donnelly@gov.ab.ca"
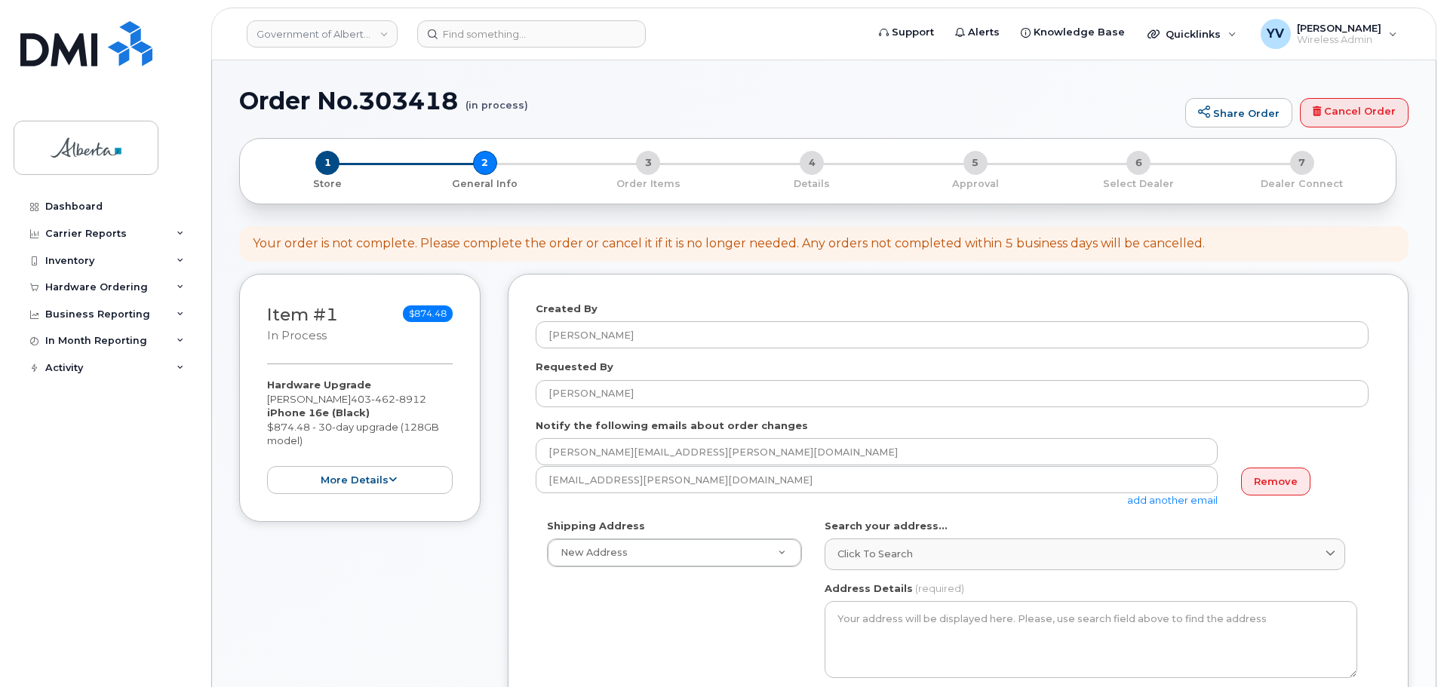
click at [1157, 498] on link "add another email" at bounding box center [1172, 500] width 91 height 12
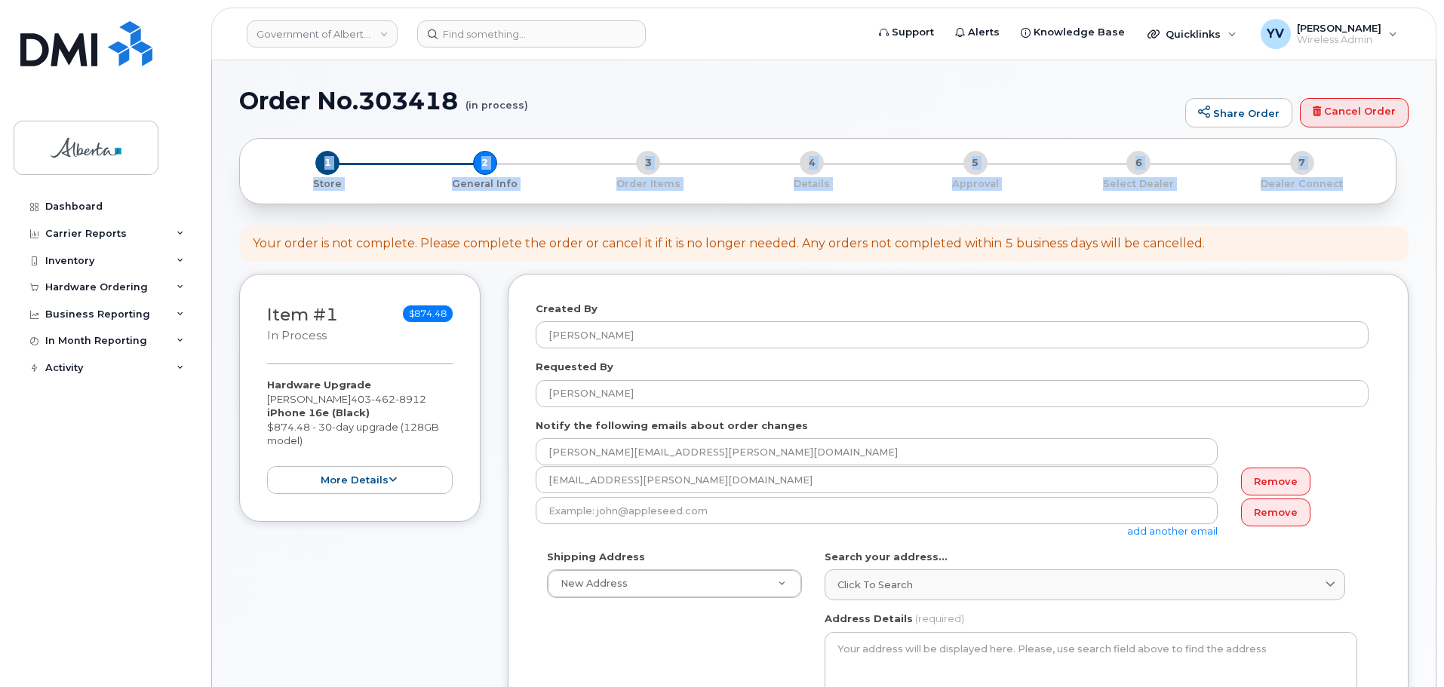
drag, startPoint x: 1442, startPoint y: 104, endPoint x: 1447, endPoint y: 146, distance: 41.8
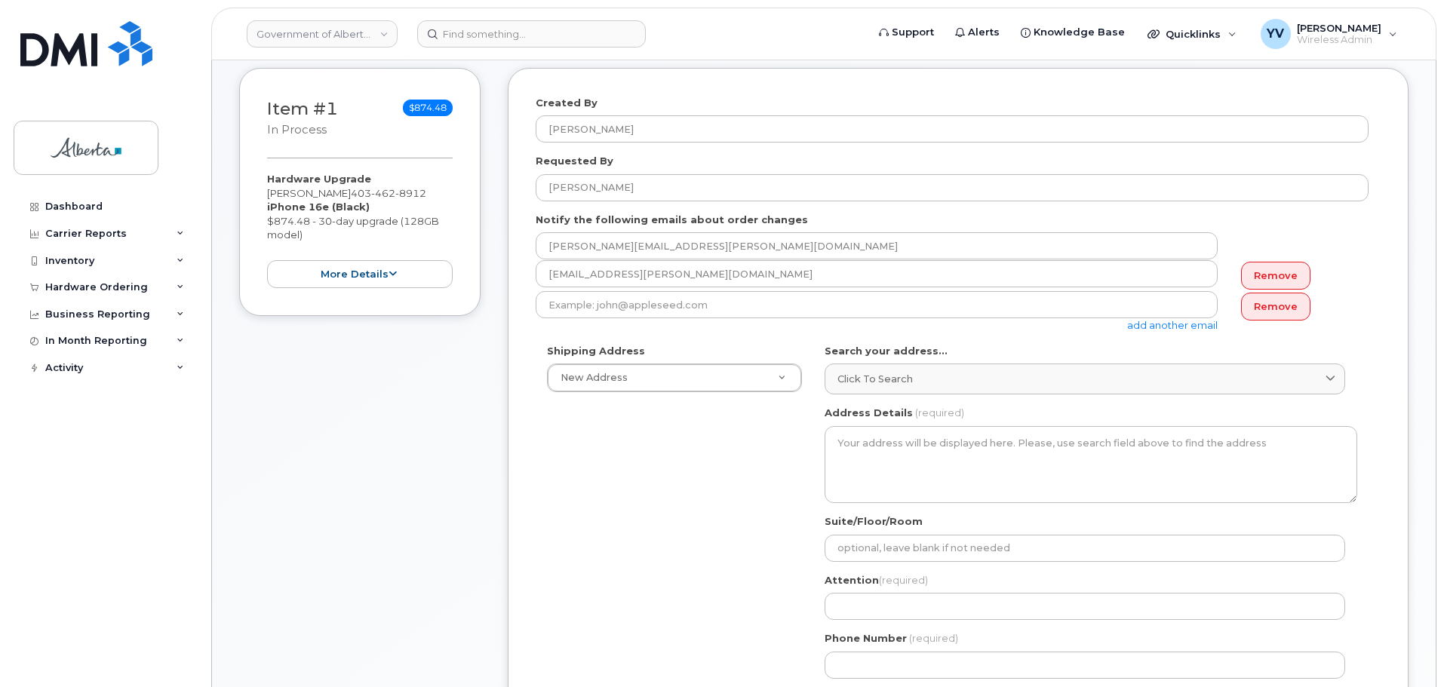
scroll to position [227, 0]
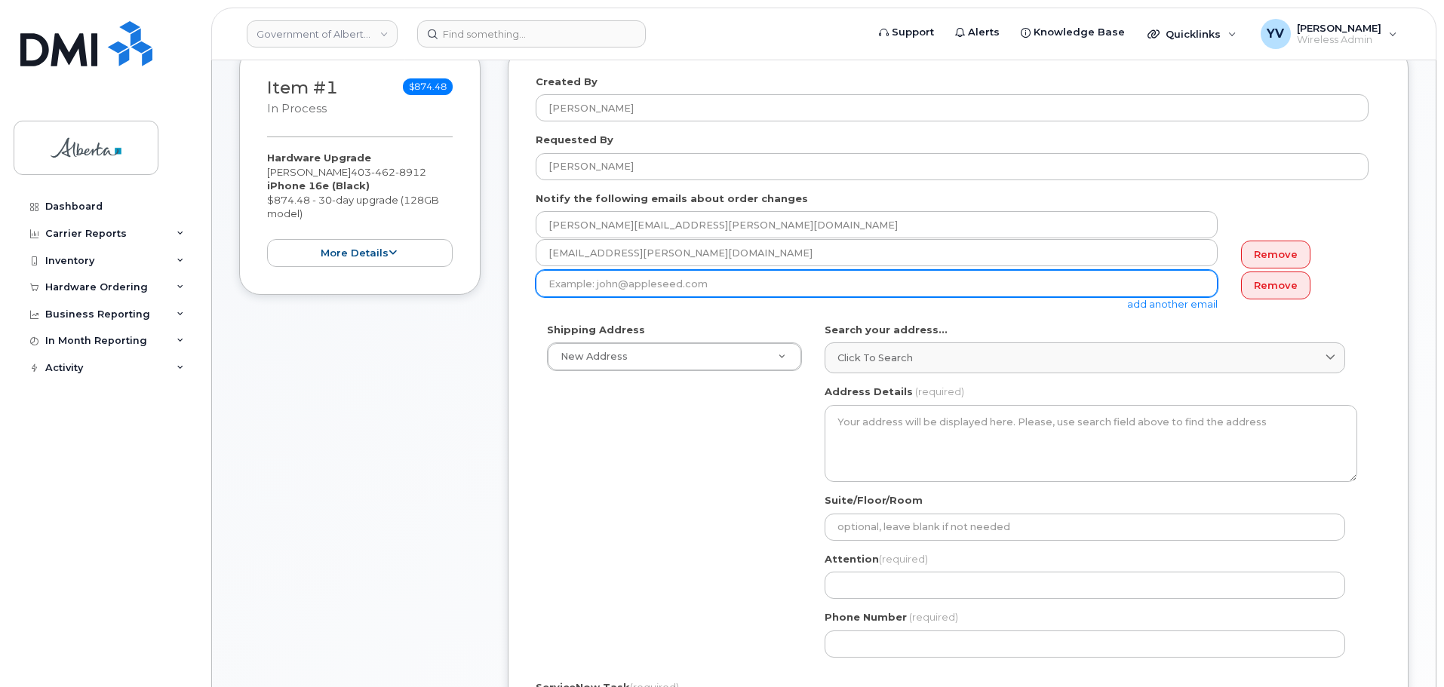
click at [551, 284] on input "email" at bounding box center [877, 283] width 682 height 27
paste input "Beth.Jackson@gov.ab.ca"
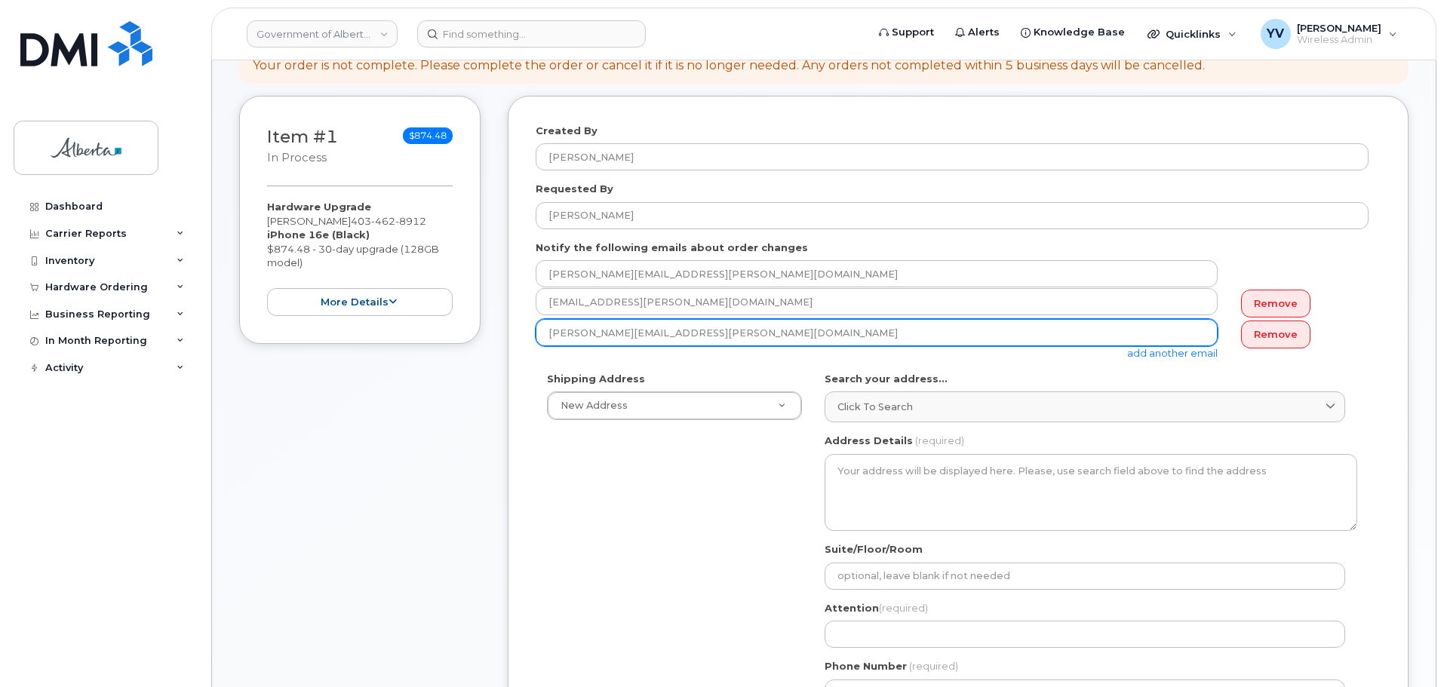
scroll to position [152, 0]
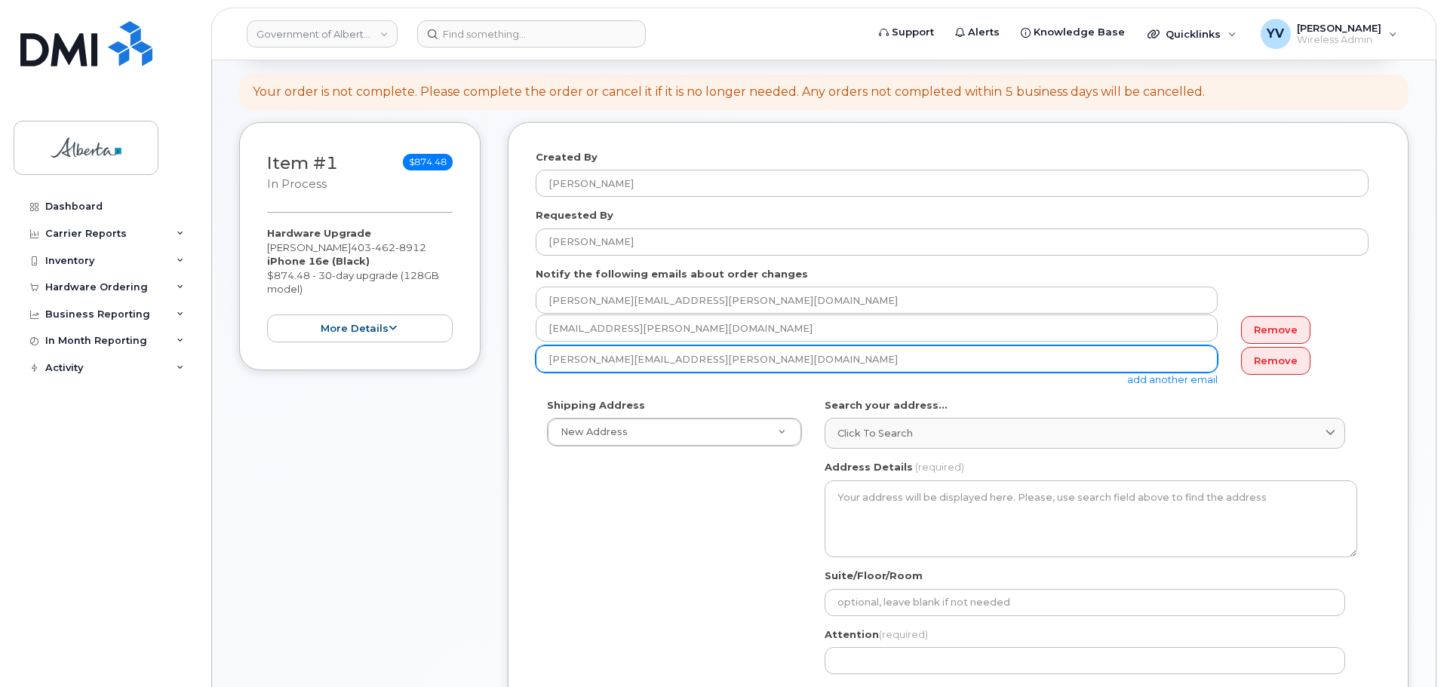
type input "Beth.Jackson@gov.ab.ca"
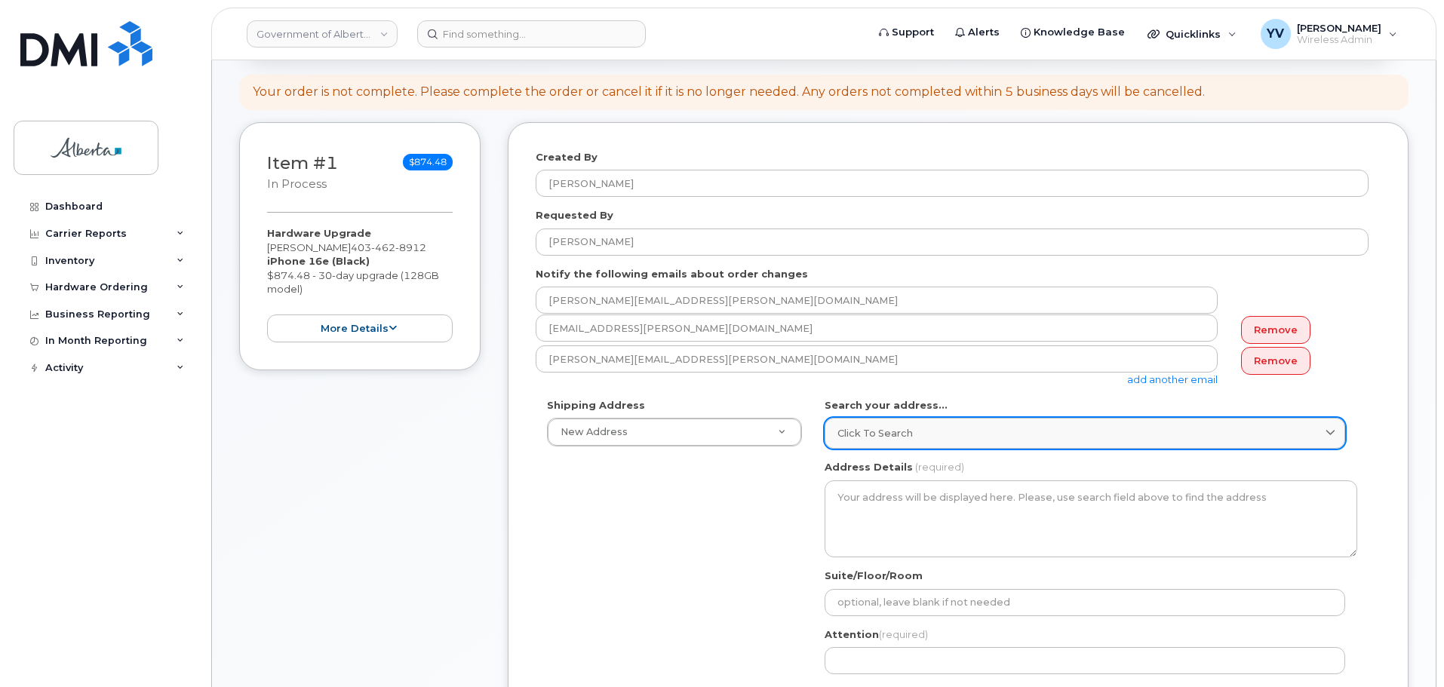
click at [860, 428] on span "Click to search" at bounding box center [874, 433] width 75 height 14
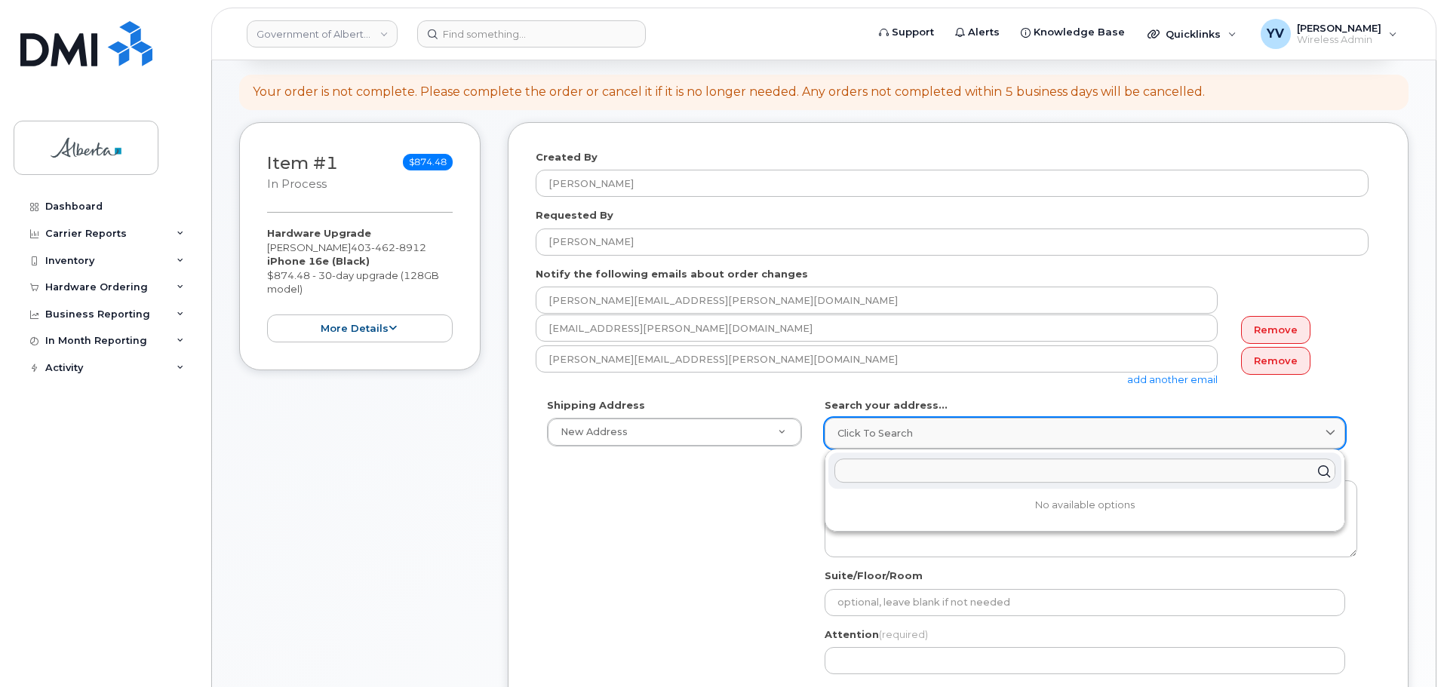
paste input "811 - 14 Street N. W"
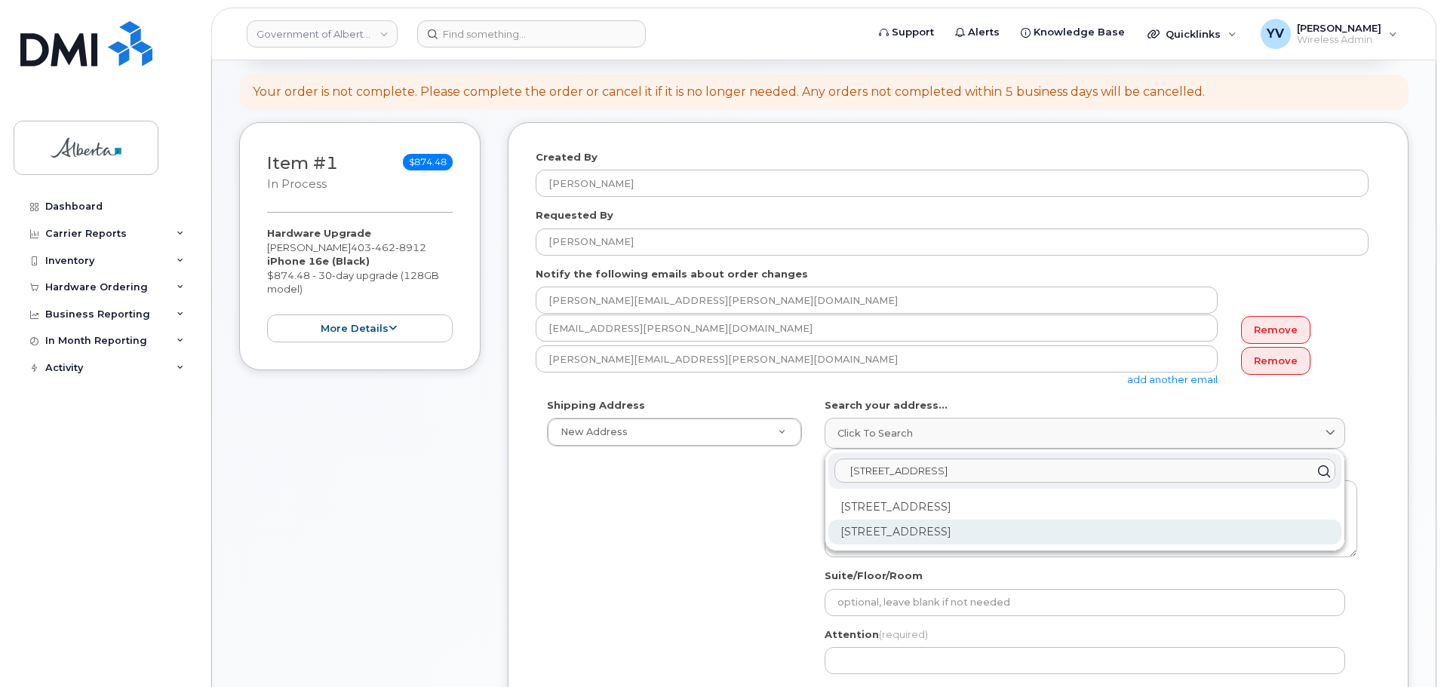
type input "811 - 14 Street N. W"
click at [933, 527] on div "811 14 St NW Calgary AB T2N 2A4" at bounding box center [1084, 532] width 513 height 25
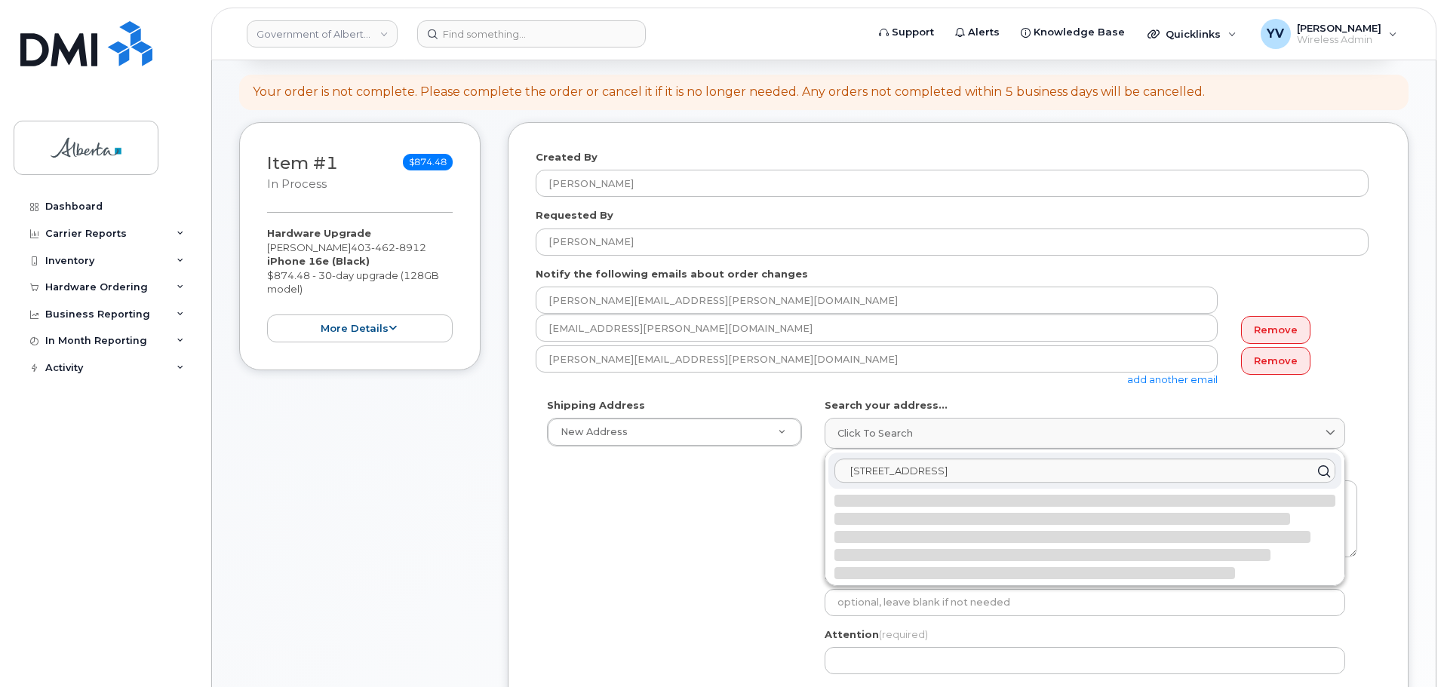
select select
type textarea "811 14 St NW CALGARY AB T2N 2A4 CANADA"
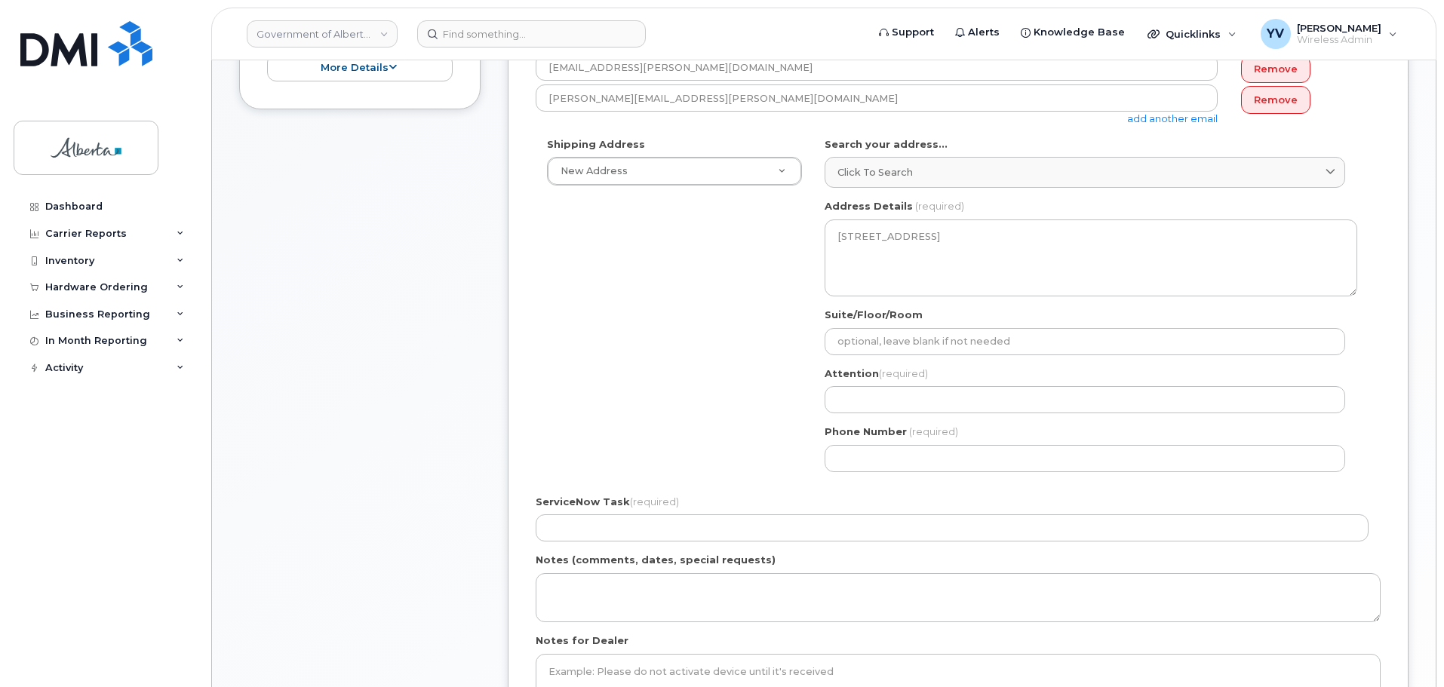
scroll to position [466, 0]
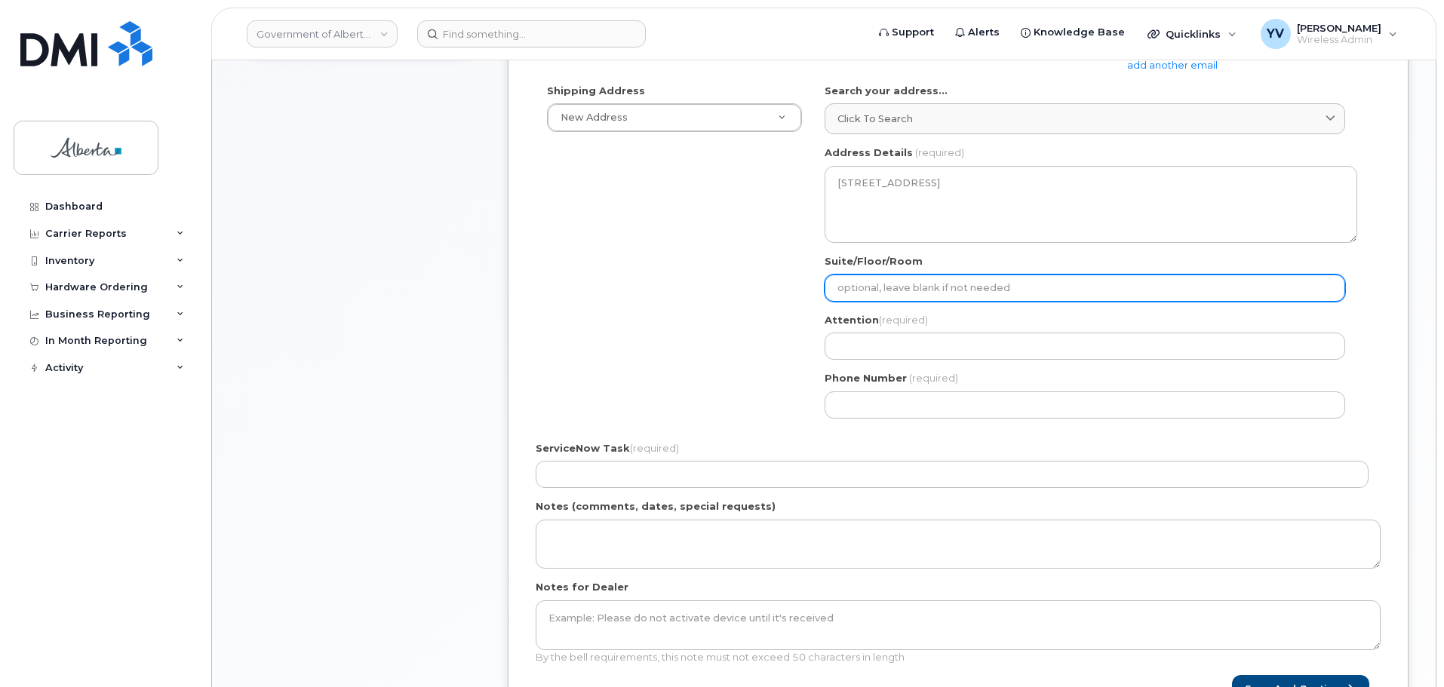
click at [877, 290] on input "Suite/Floor/Room" at bounding box center [1084, 288] width 520 height 27
paste input "Suite 200"
select select
type input "Suite 200"
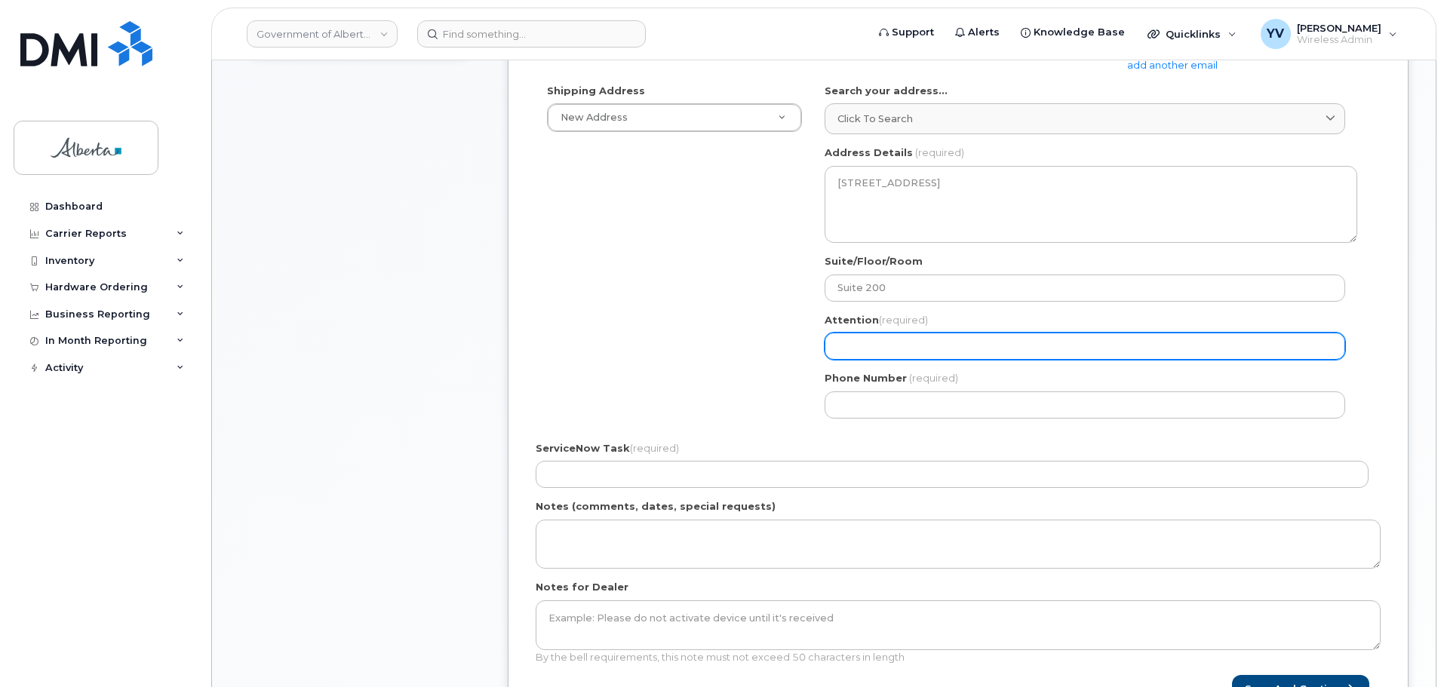
click at [858, 337] on input "Attention (required)" at bounding box center [1084, 346] width 520 height 27
paste input "[PERSON_NAME]"
select select
type input "[PERSON_NAME]"
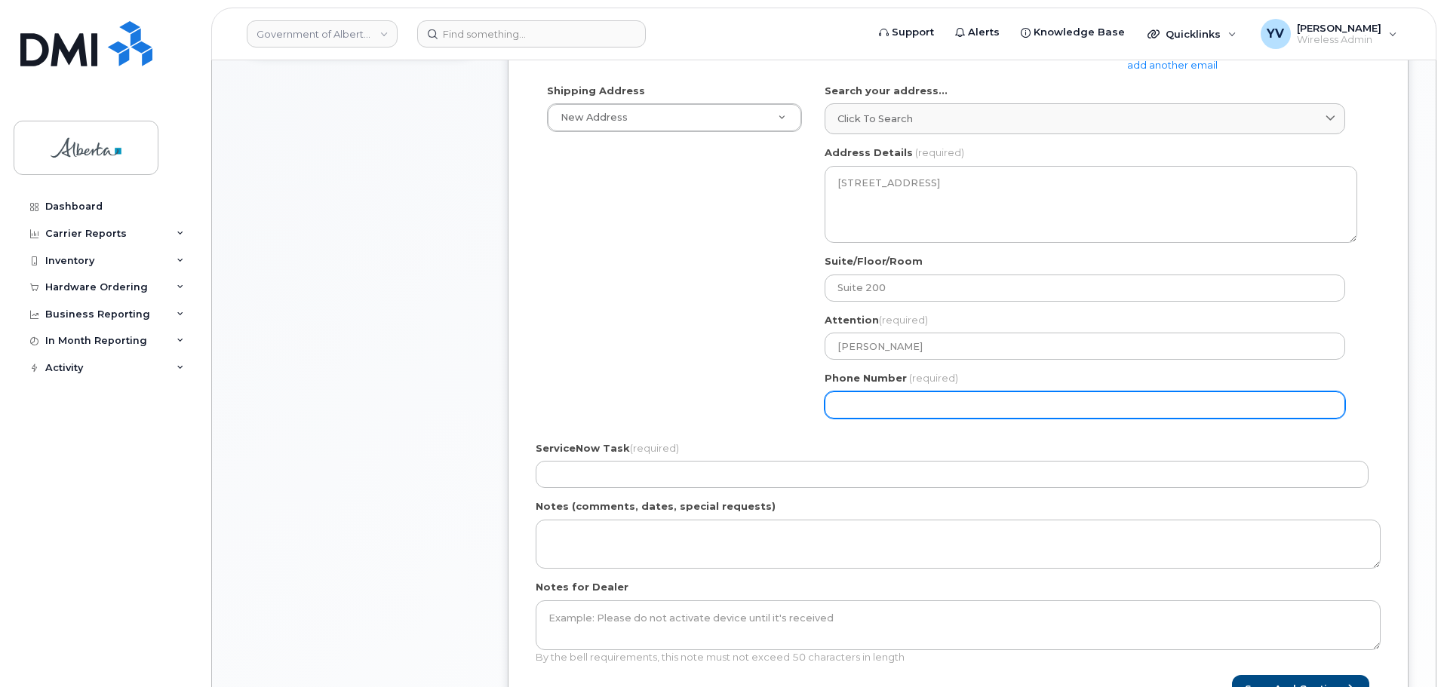
click at [847, 404] on input "Phone Number" at bounding box center [1084, 404] width 520 height 27
paste input "4032972124"
select select
type input "4032972124"
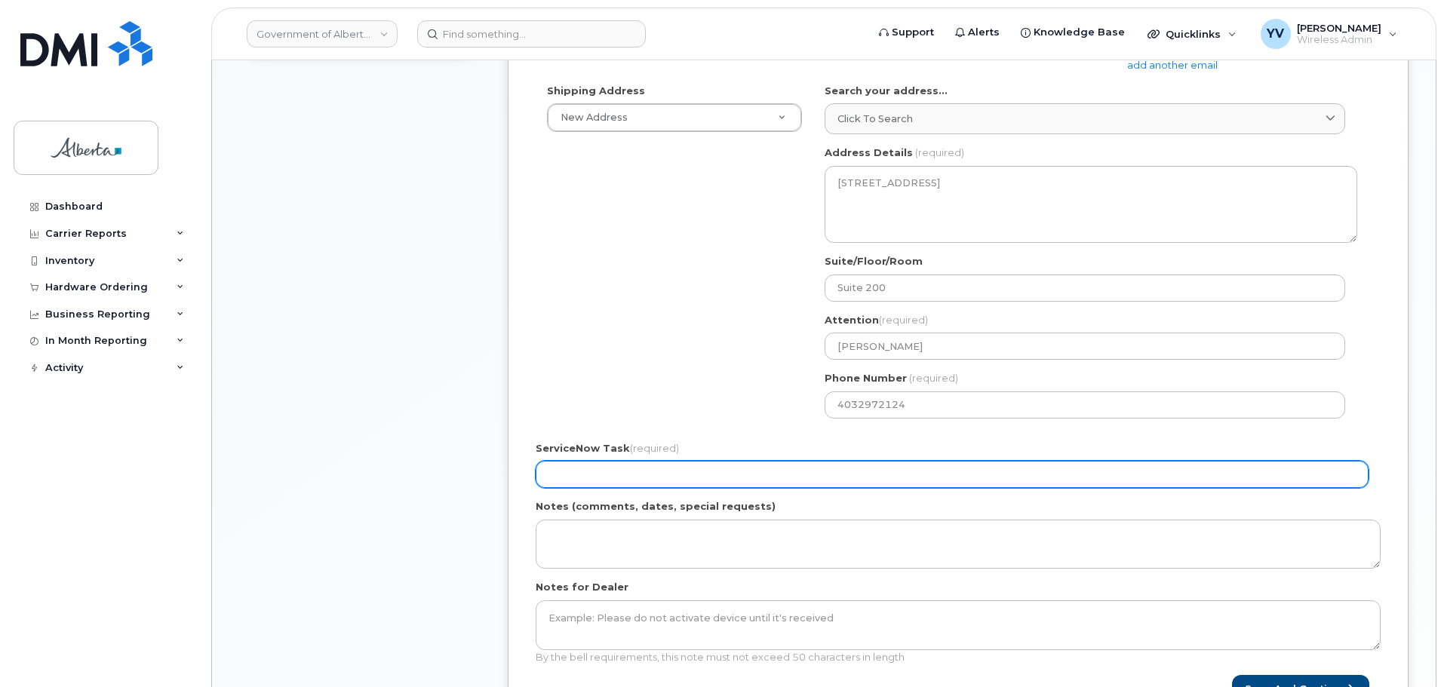
click at [609, 471] on input "ServiceNow Task (required)" at bounding box center [952, 474] width 833 height 27
paste input "SCTASK0866862"
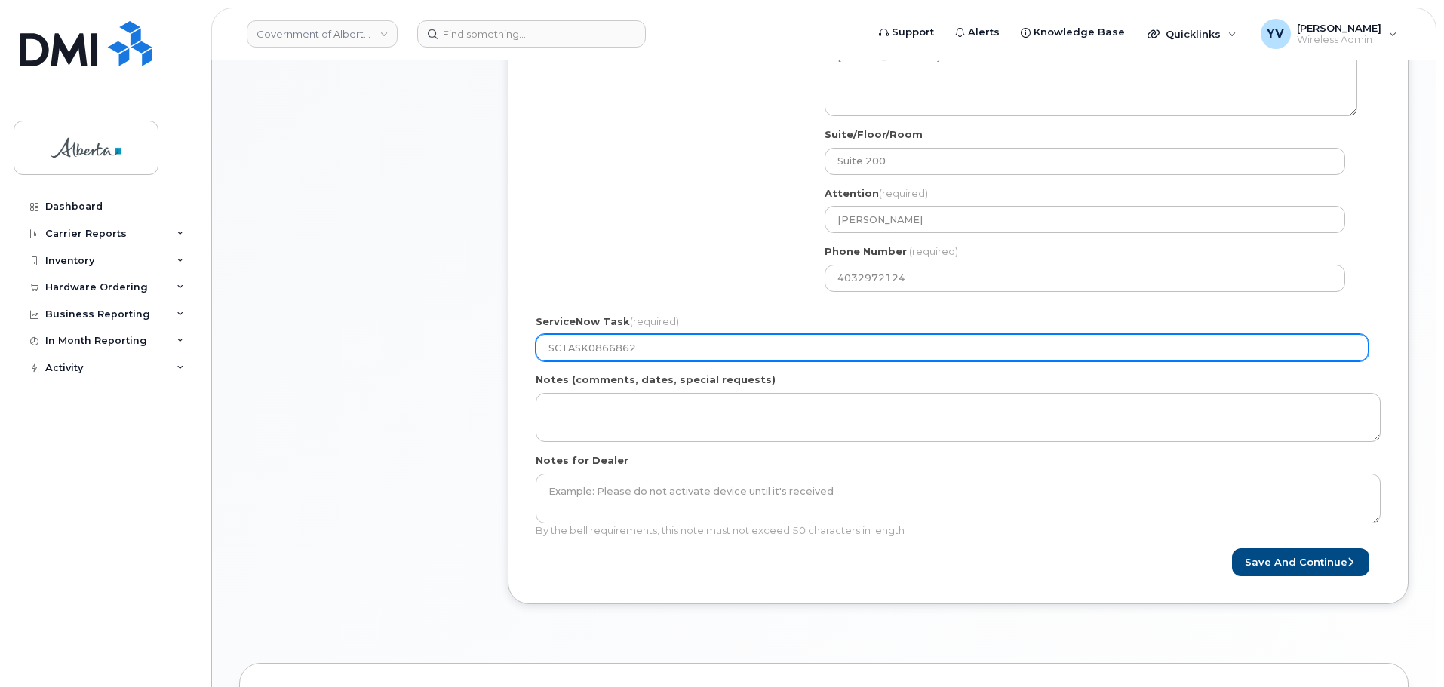
scroll to position [600, 0]
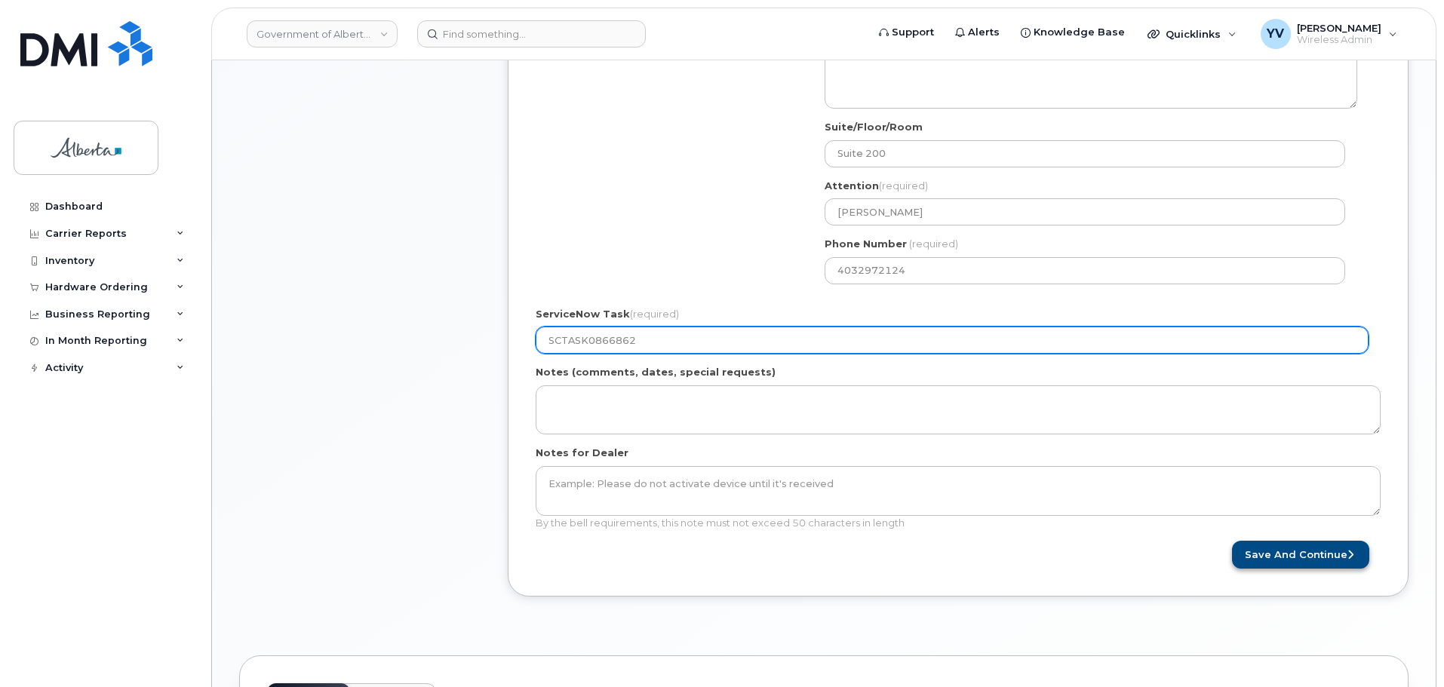
type input "SCTASK0866862"
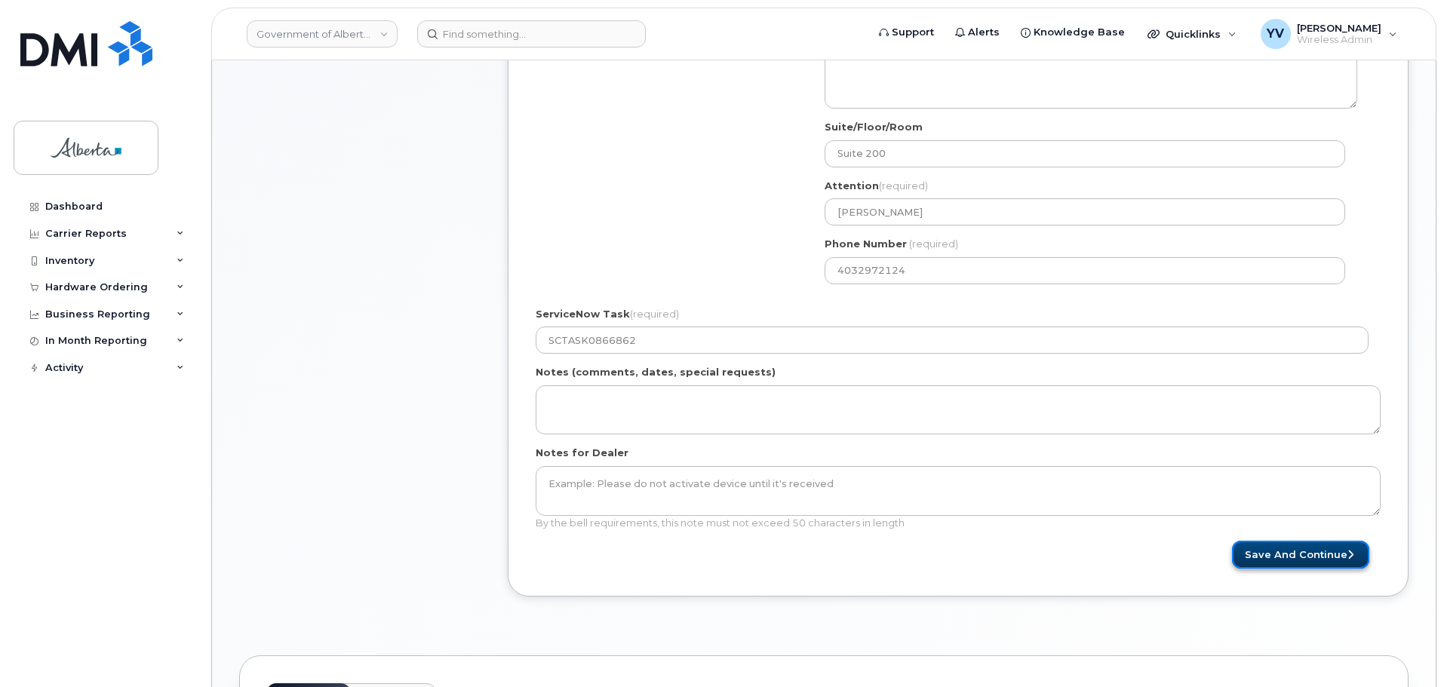
click at [1312, 553] on button "Save and Continue" at bounding box center [1300, 555] width 137 height 28
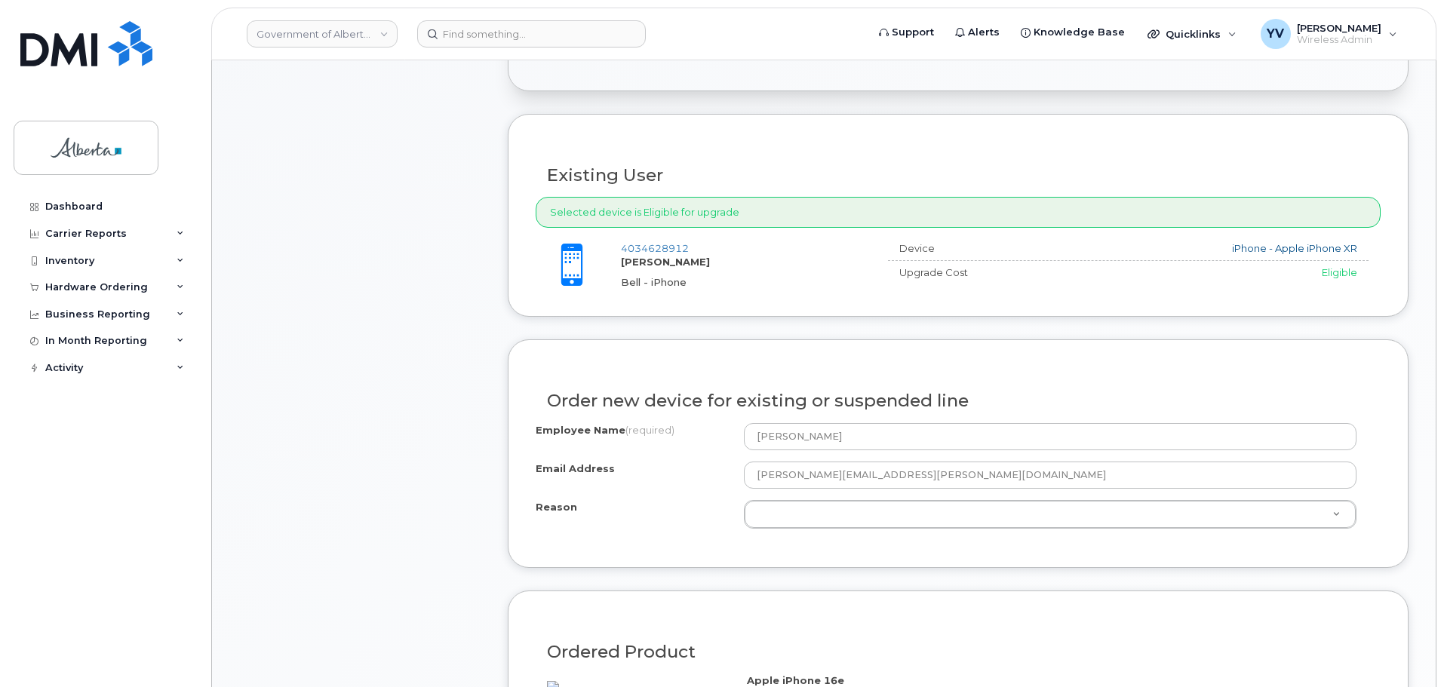
scroll to position [520, 0]
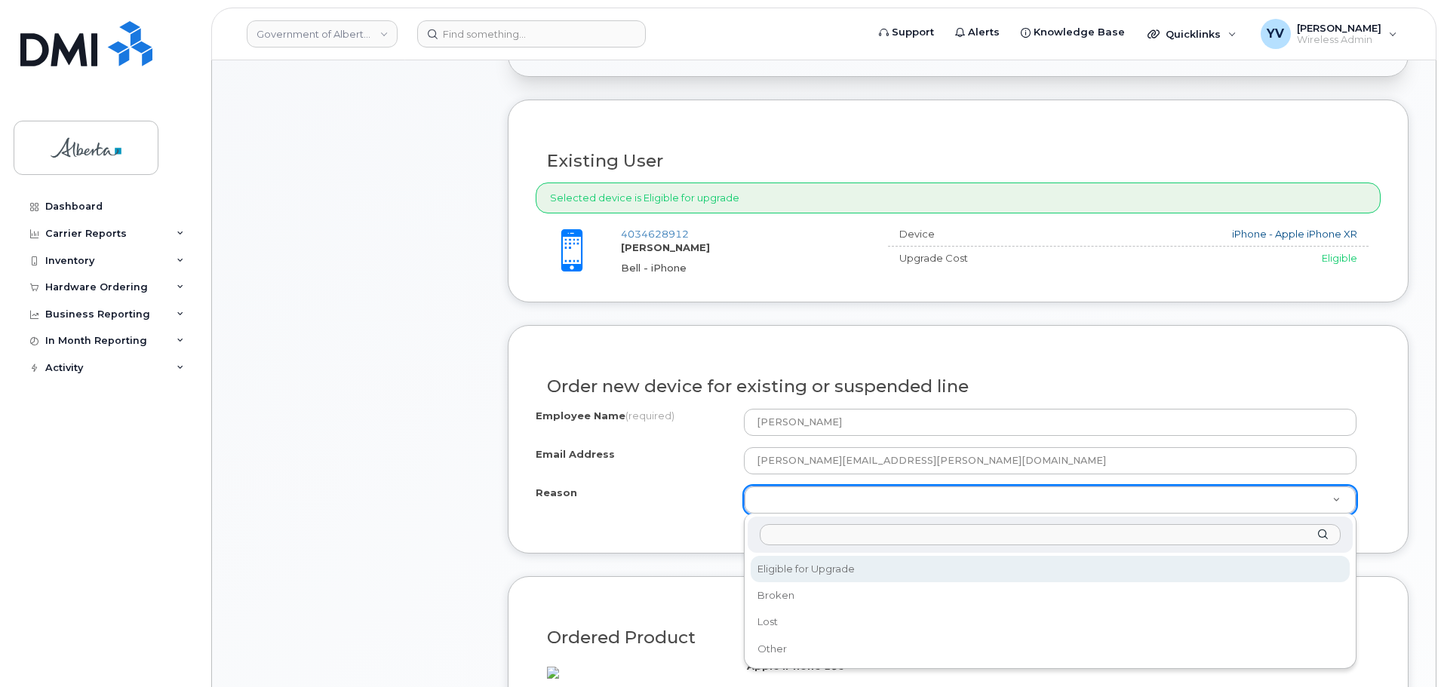
select select "eligible_for_upgrade"
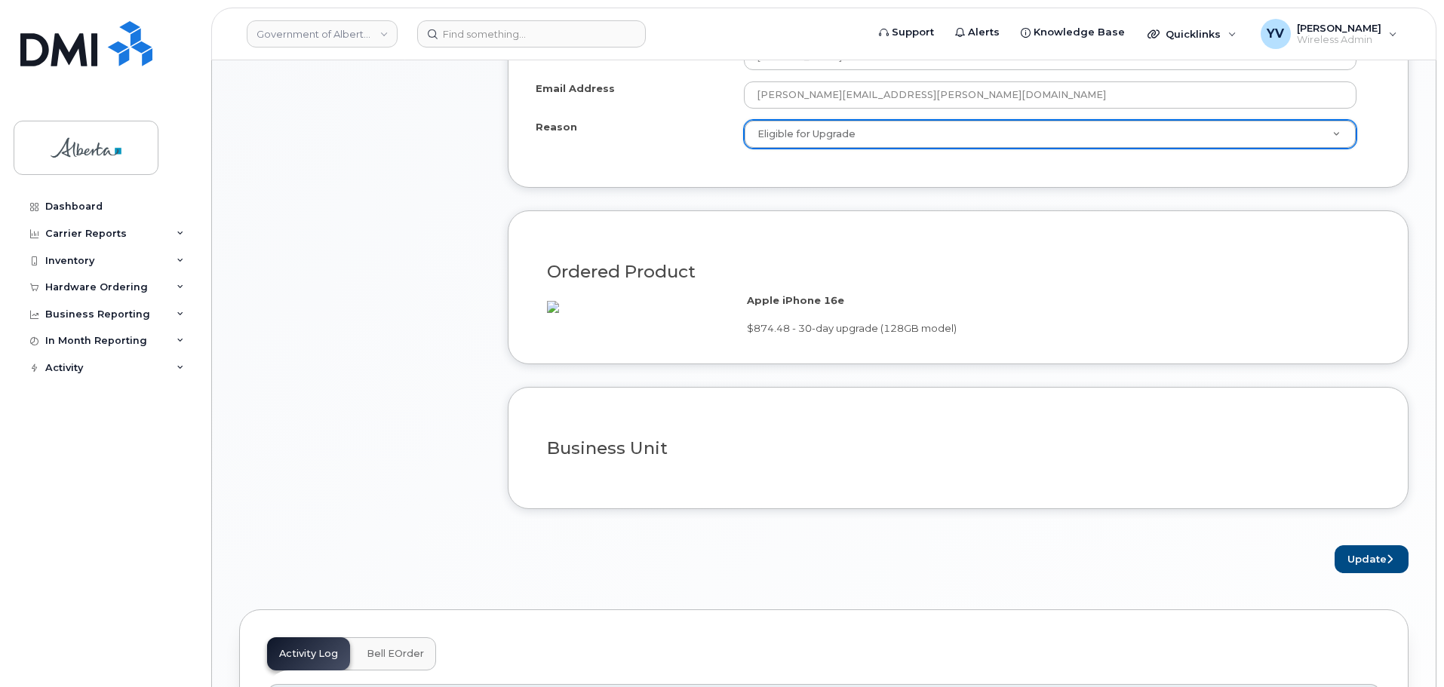
scroll to position [899, 0]
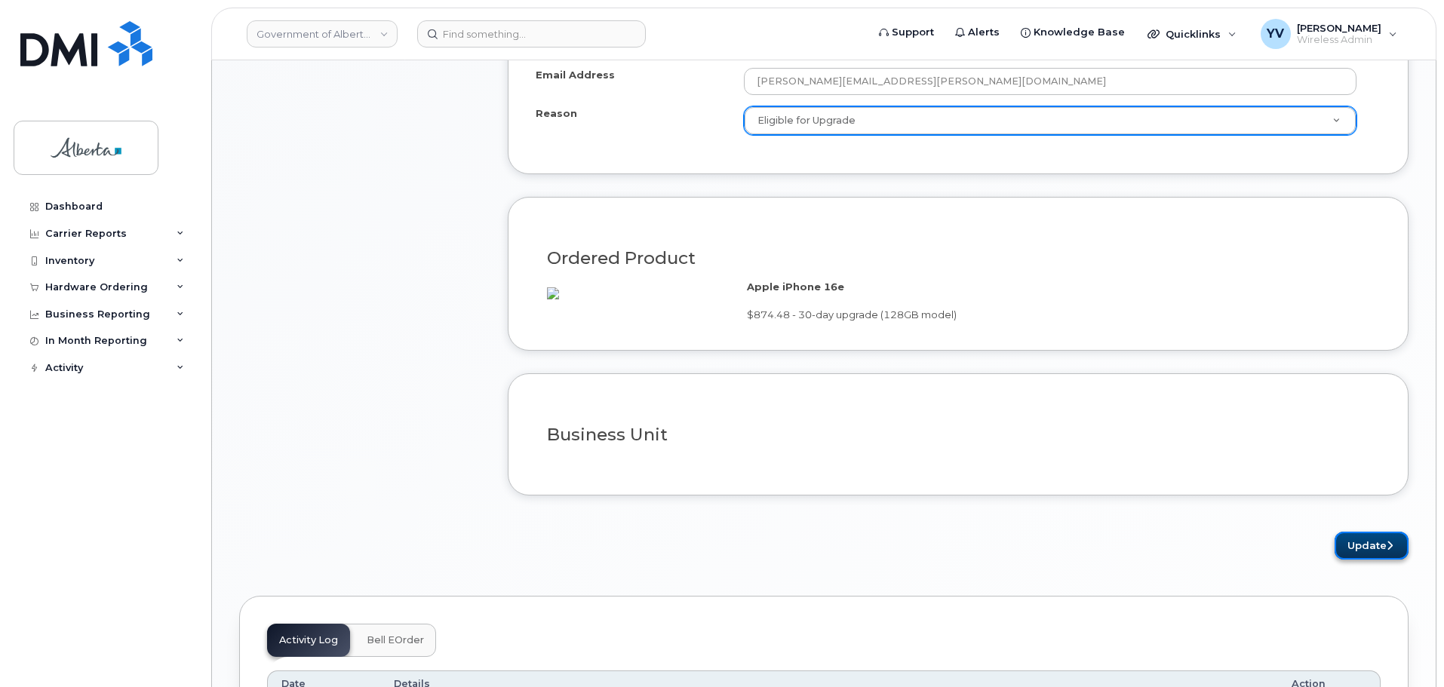
click at [1379, 557] on button "Update" at bounding box center [1371, 546] width 74 height 28
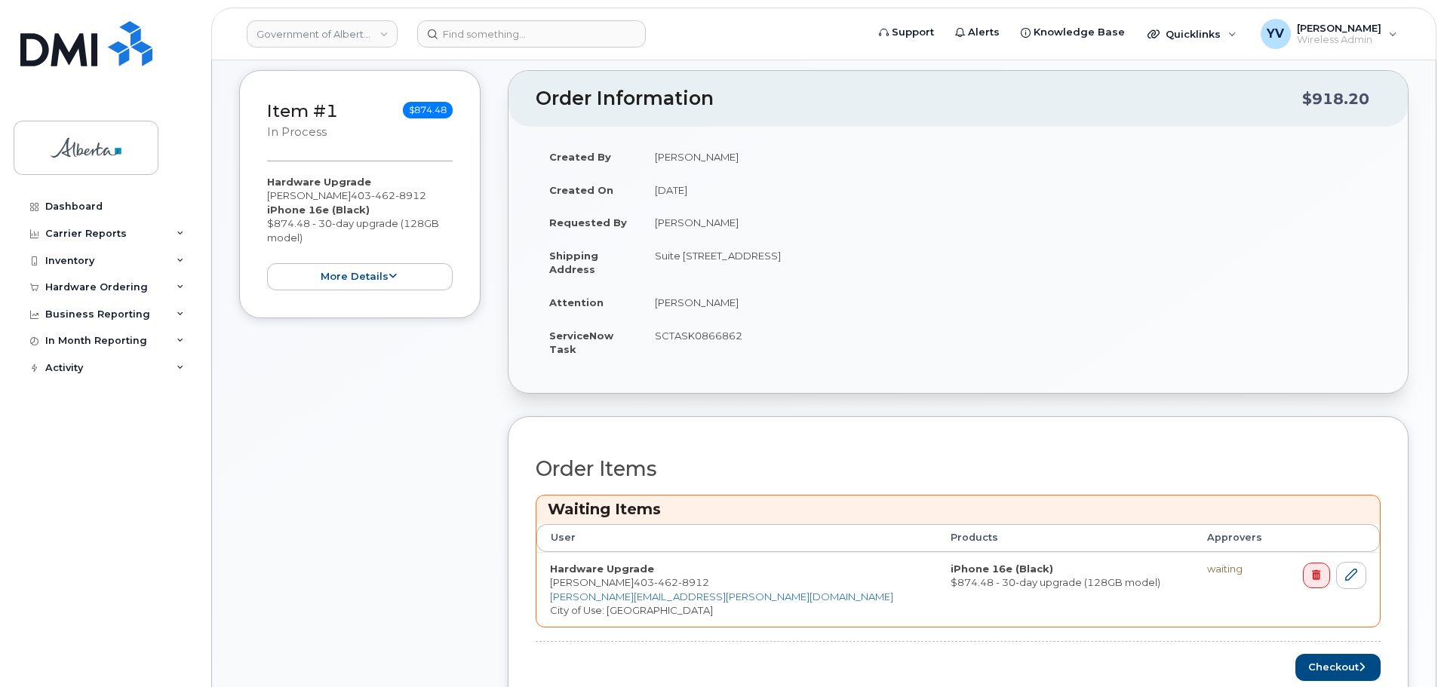
scroll to position [388, 0]
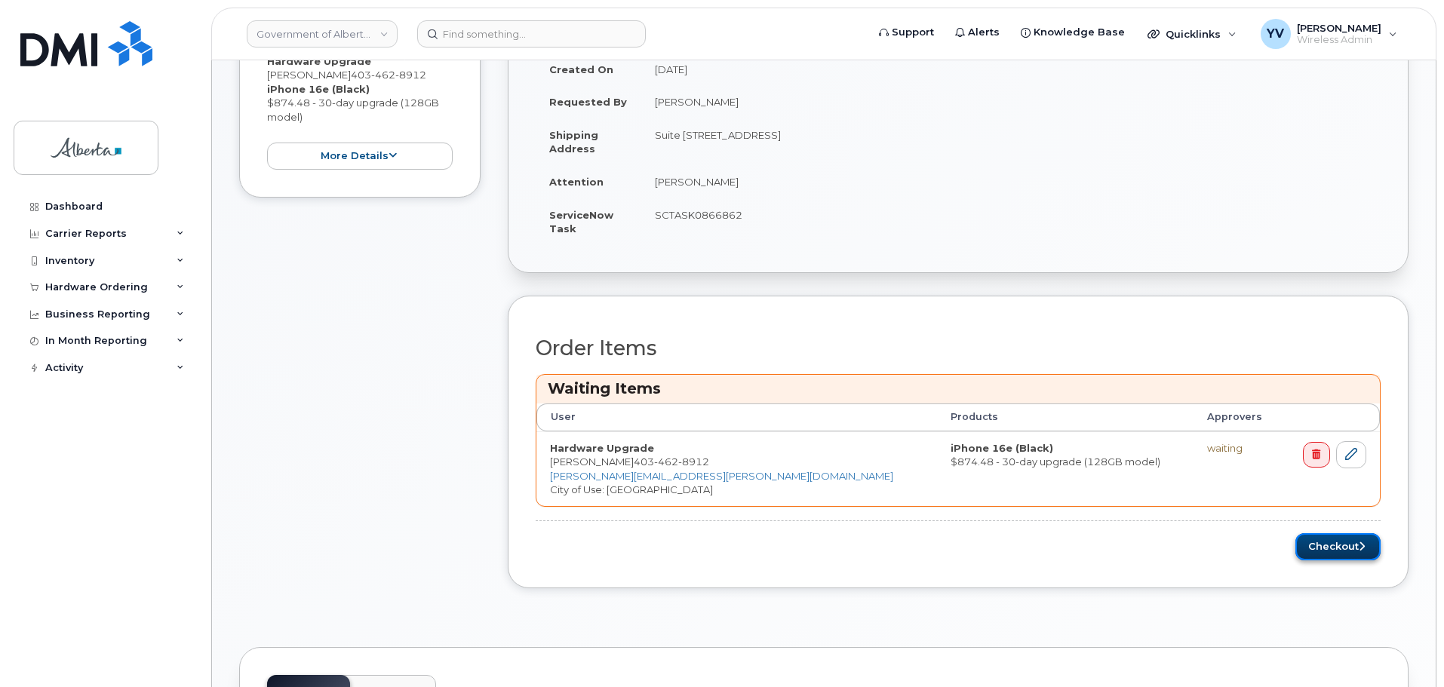
click at [1333, 540] on button "Checkout" at bounding box center [1337, 547] width 85 height 28
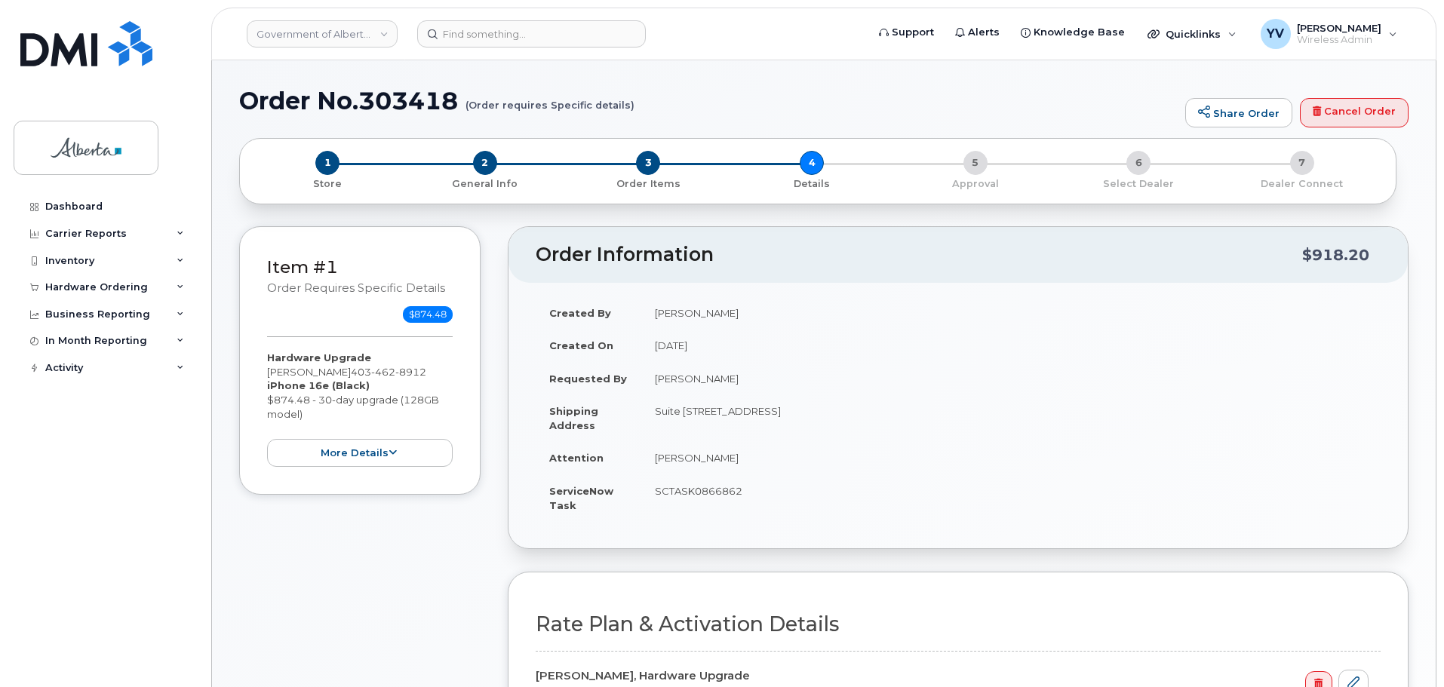
select select
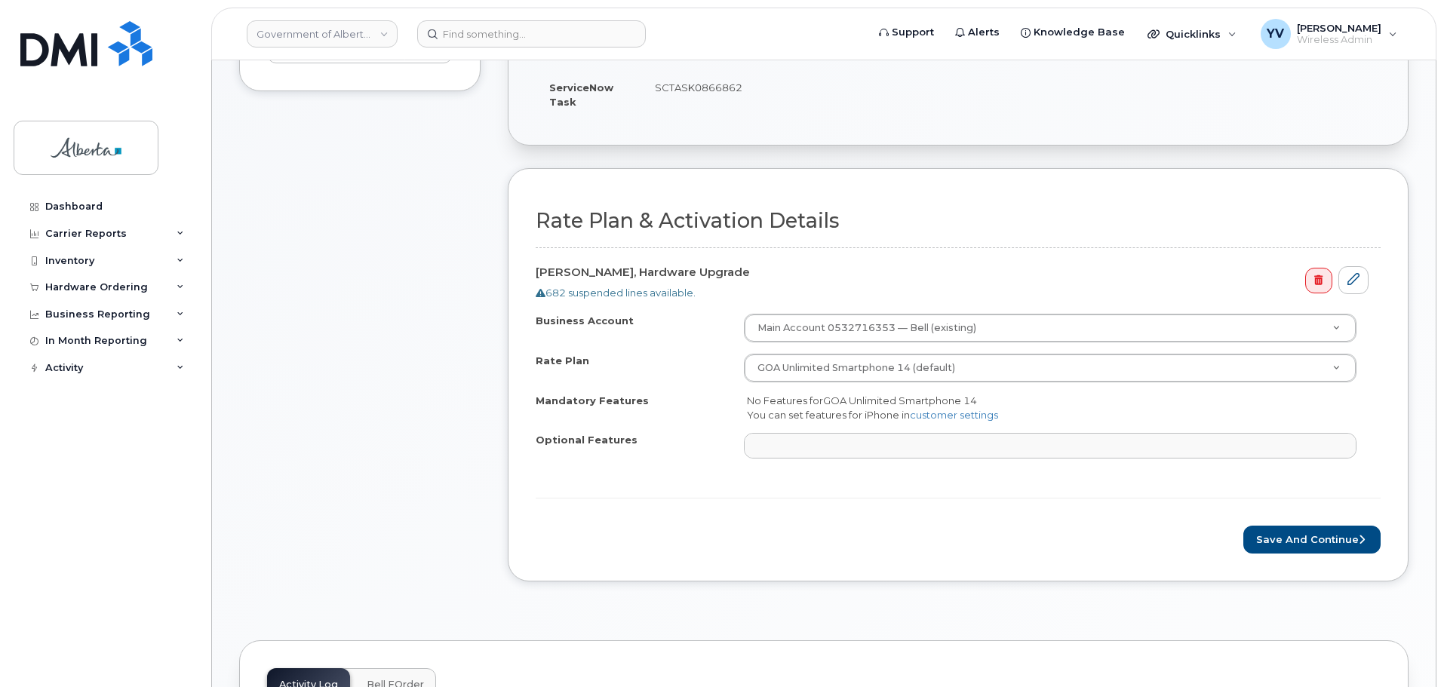
scroll to position [405, 0]
click at [1303, 539] on button "Save and Continue" at bounding box center [1311, 538] width 137 height 28
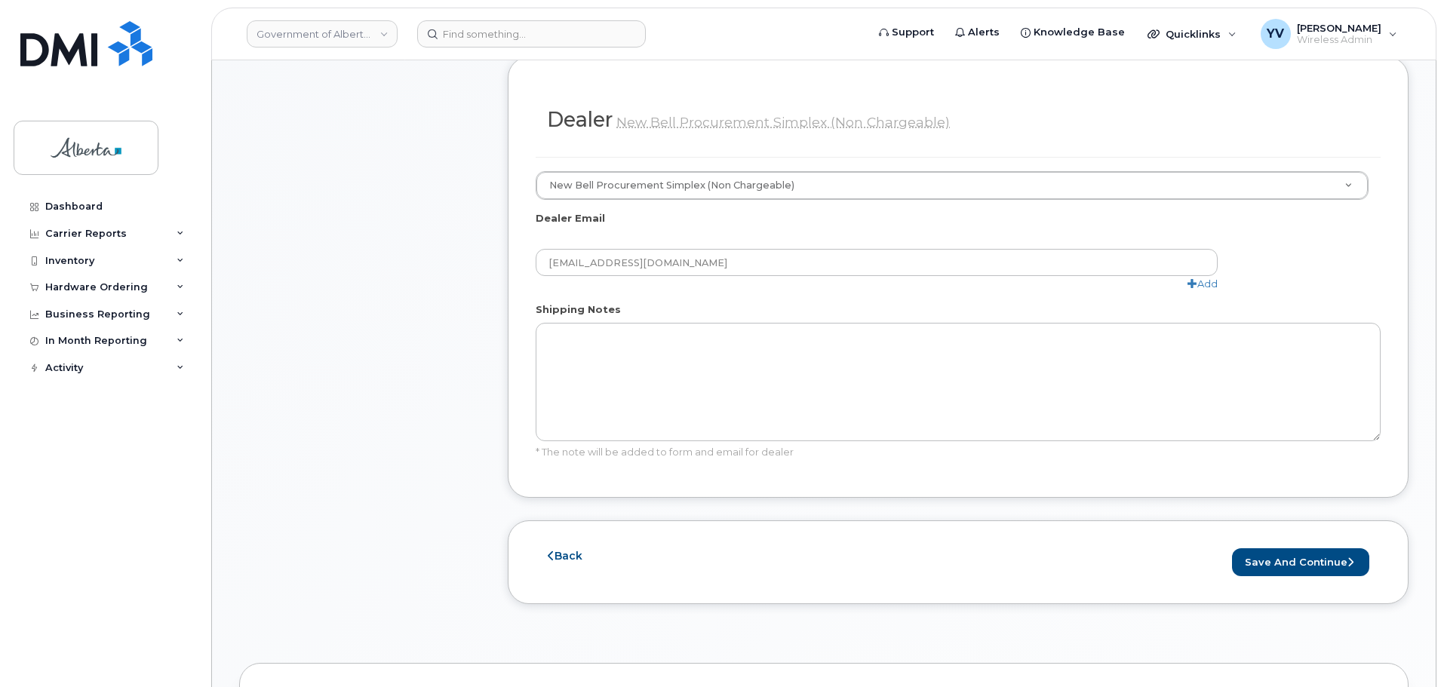
scroll to position [760, 0]
click at [1295, 546] on button "Save and Continue" at bounding box center [1300, 560] width 137 height 28
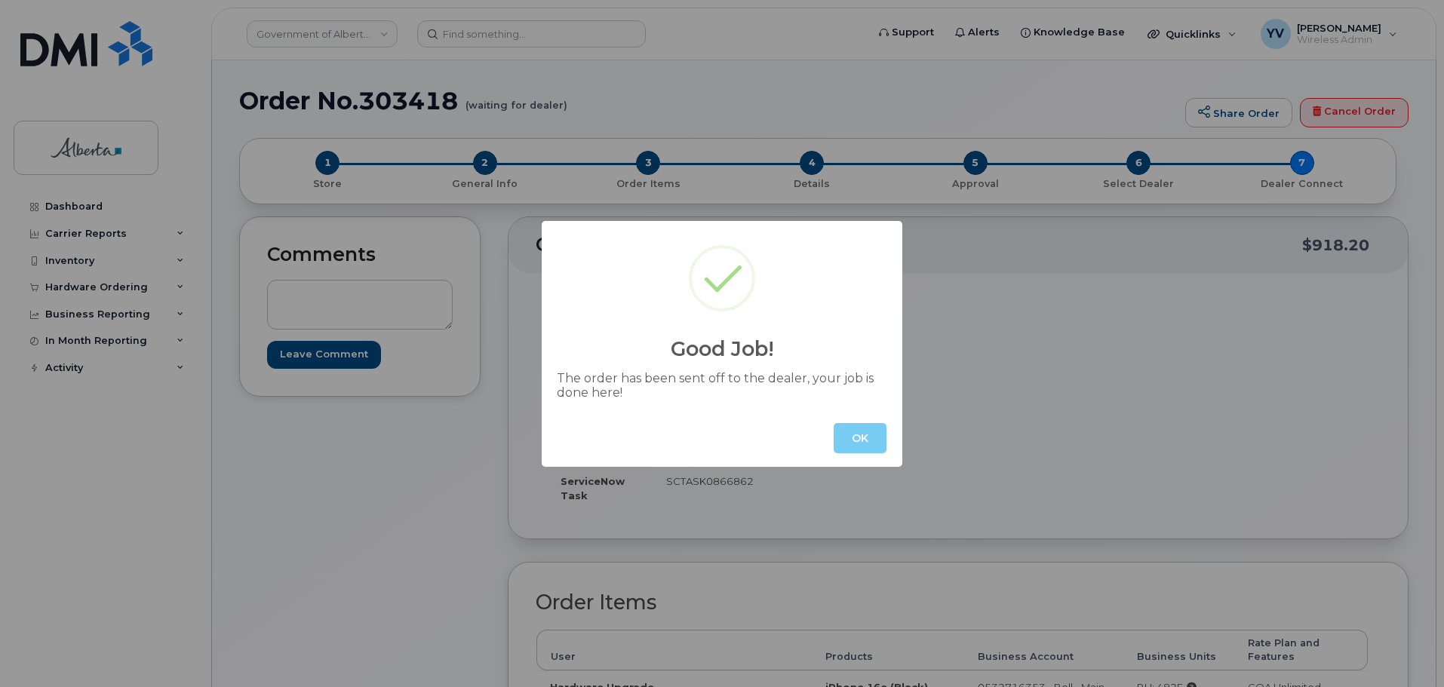
click at [849, 438] on button "OK" at bounding box center [859, 438] width 53 height 30
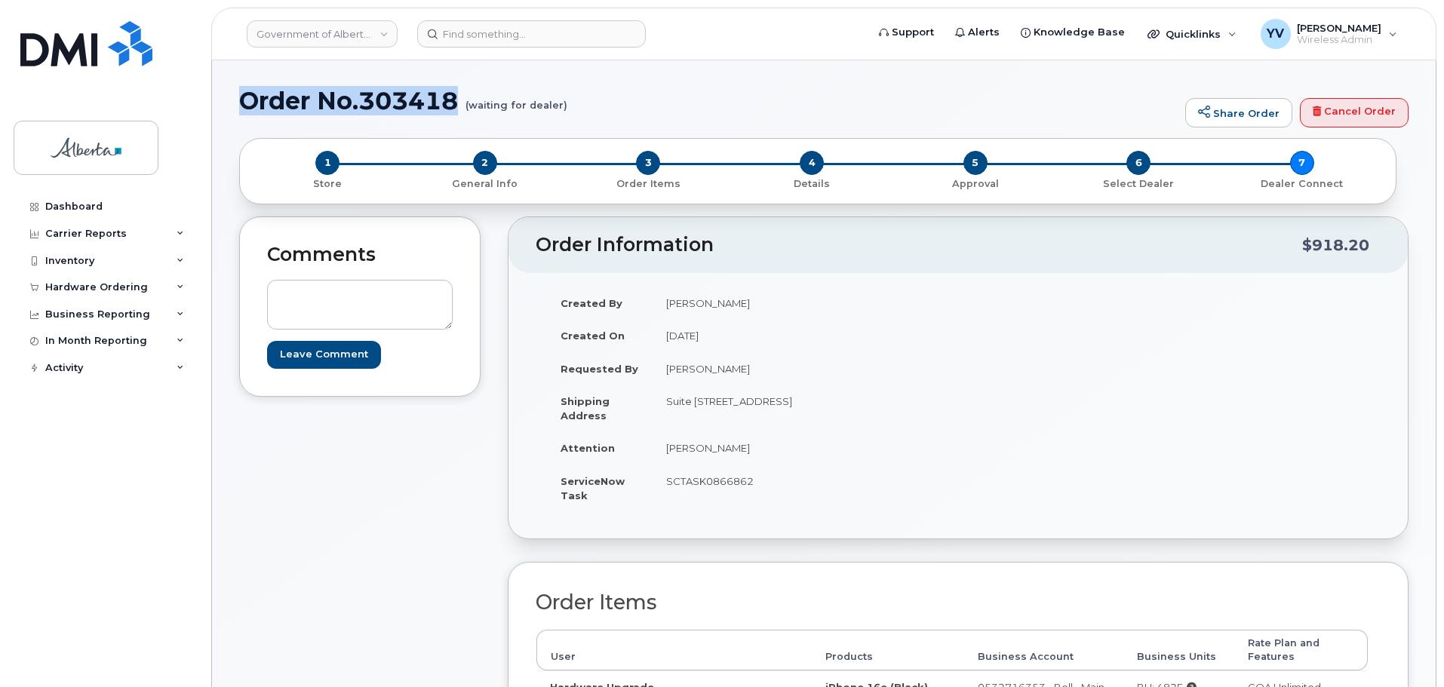
drag, startPoint x: 463, startPoint y: 102, endPoint x: 213, endPoint y: 94, distance: 249.8
copy h1 "Order No.303418"
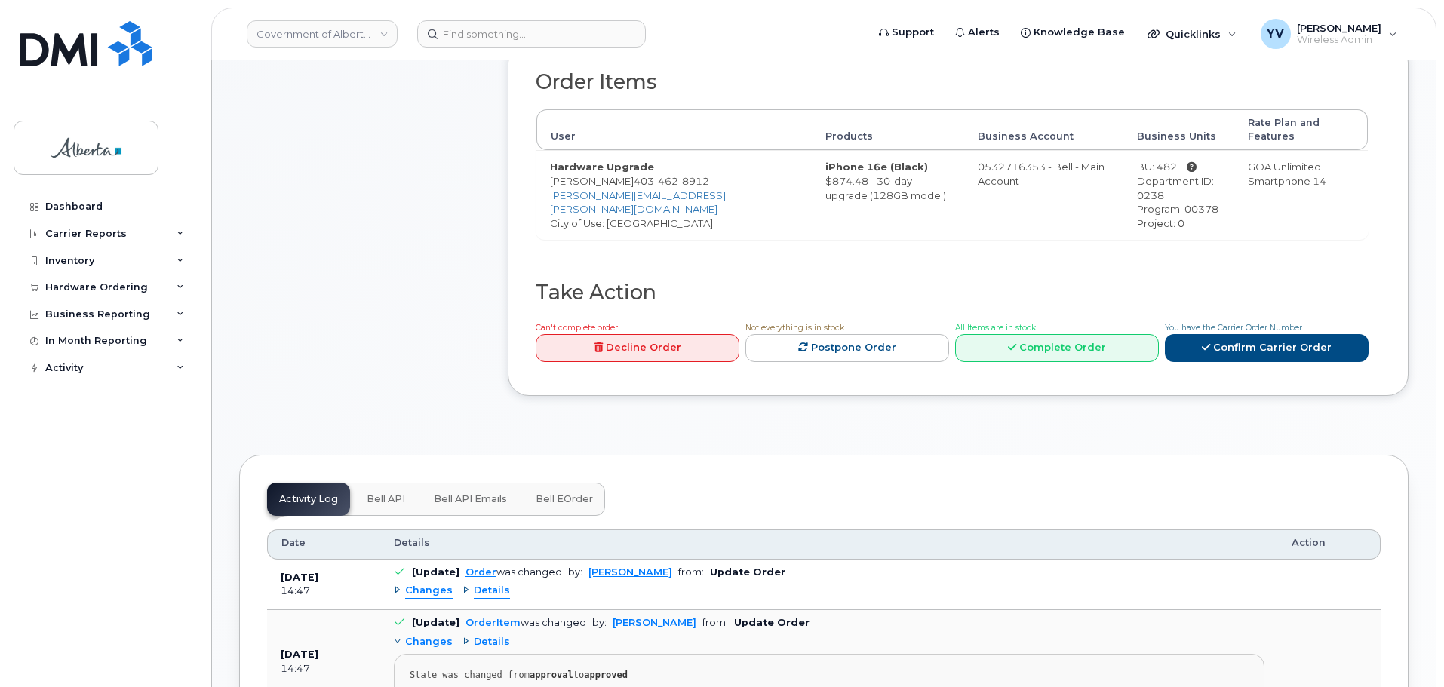
scroll to position [633, 0]
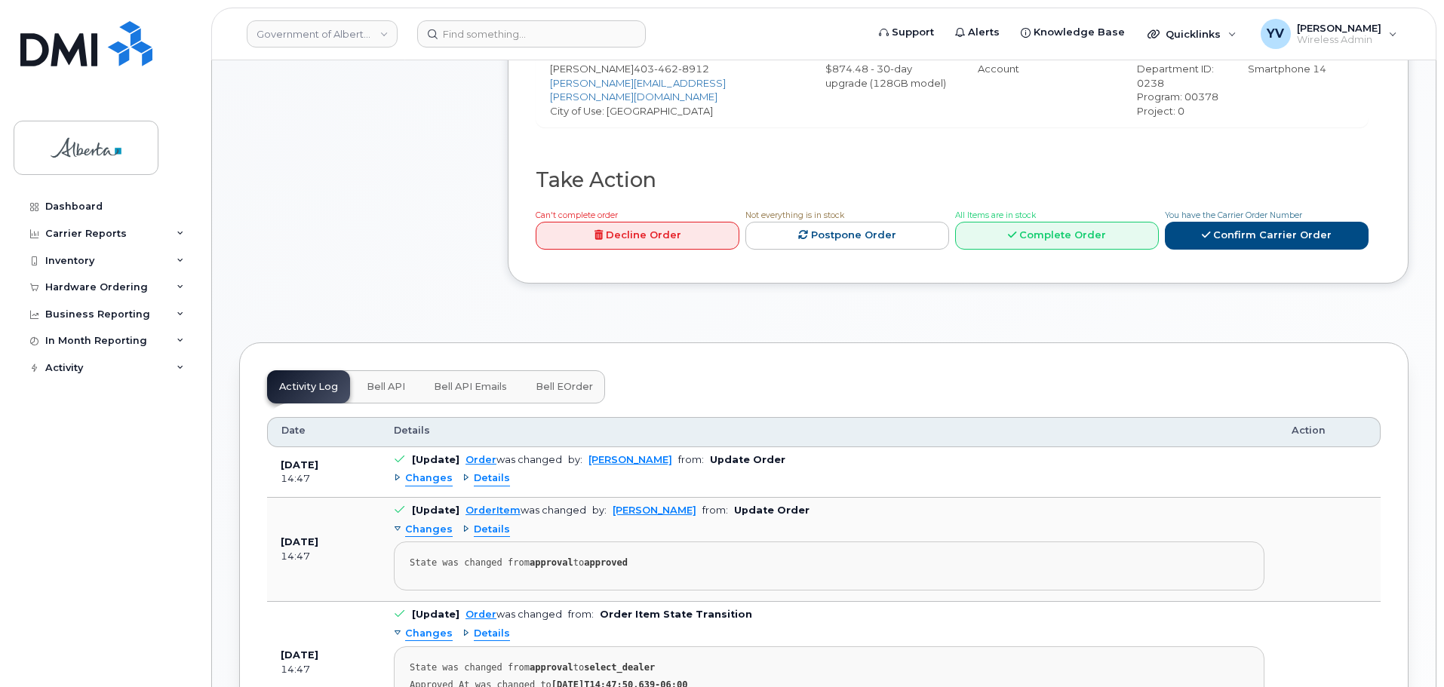
click at [378, 370] on button "Bell API" at bounding box center [385, 386] width 63 height 33
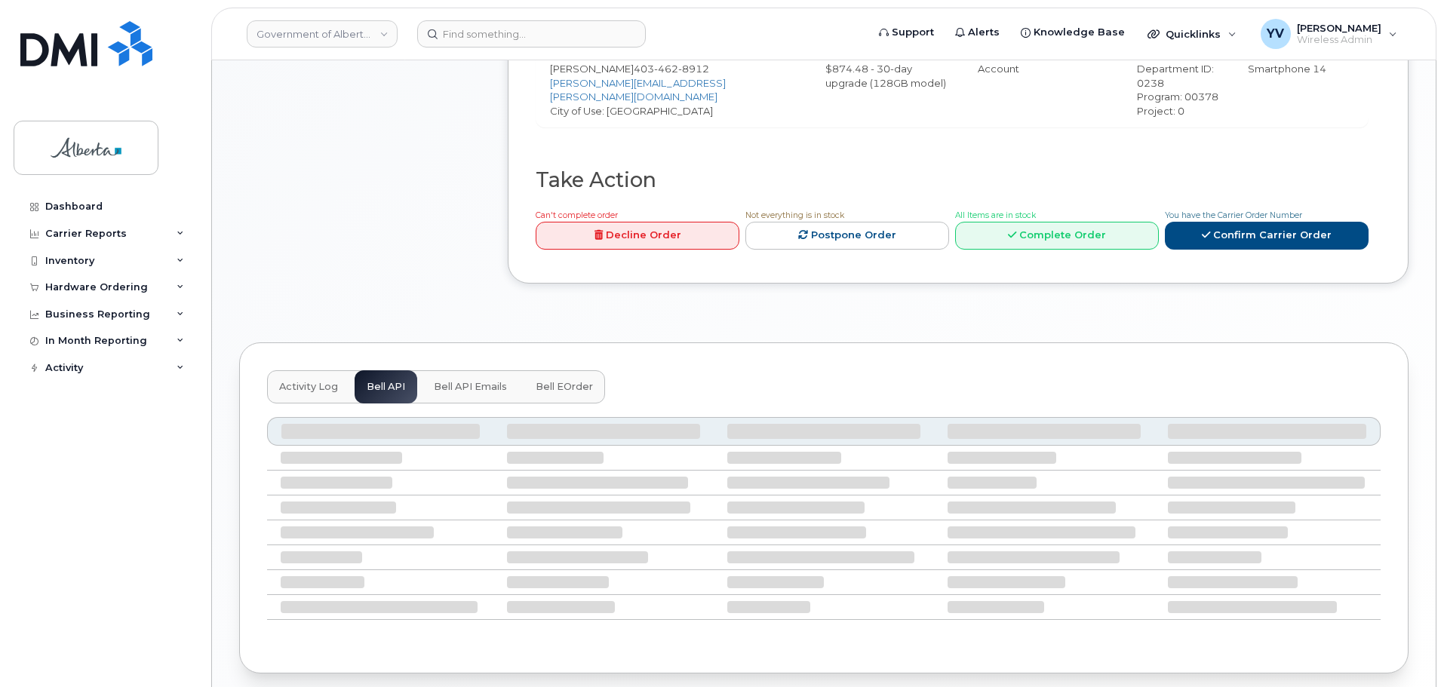
scroll to position [548, 0]
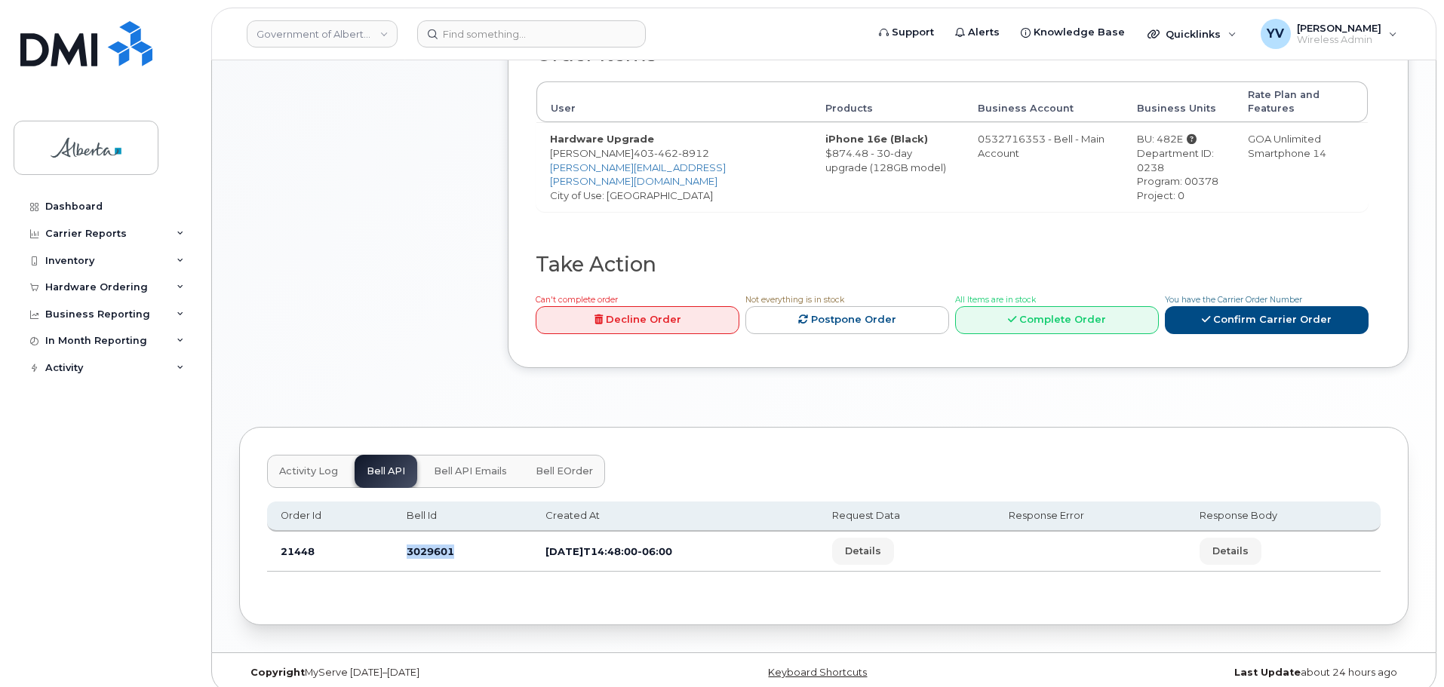
drag, startPoint x: 453, startPoint y: 537, endPoint x: 402, endPoint y: 536, distance: 50.6
click at [402, 536] on td "3029601" at bounding box center [462, 552] width 139 height 40
copy td "3029601"
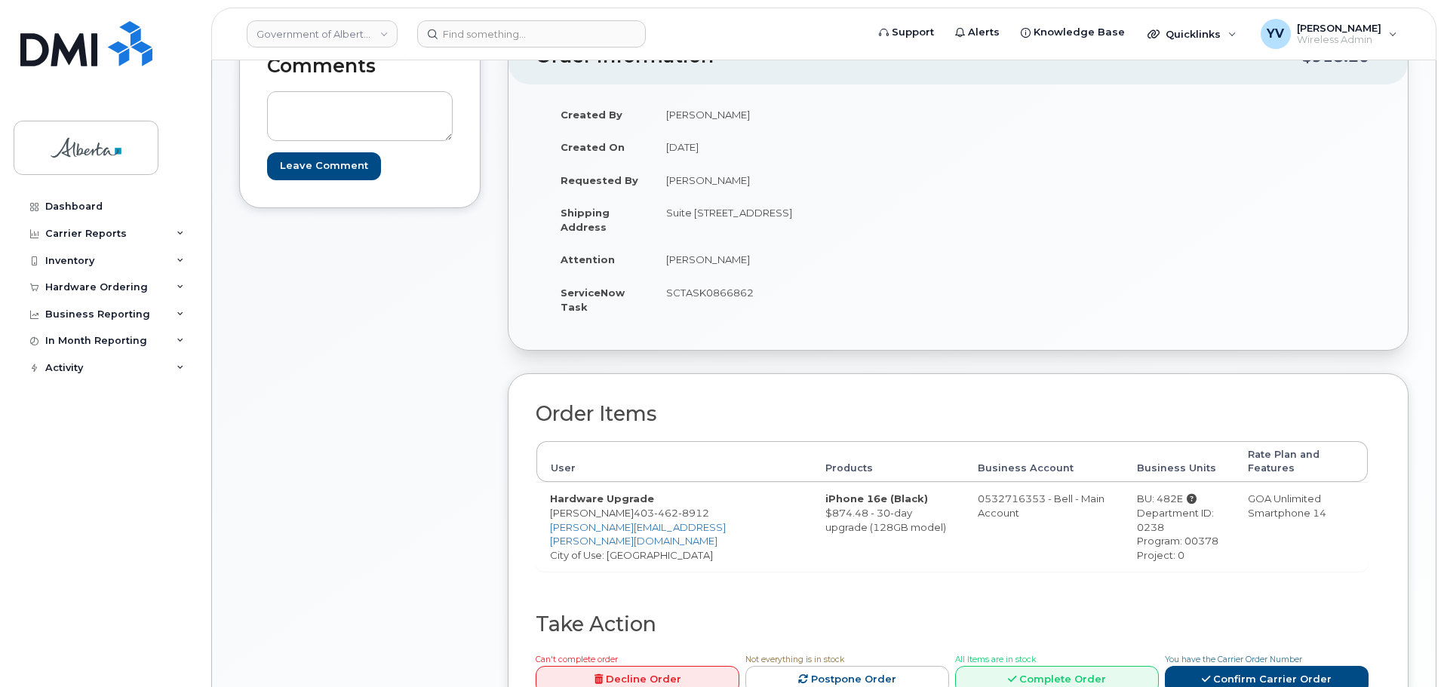
scroll to position [172, 0]
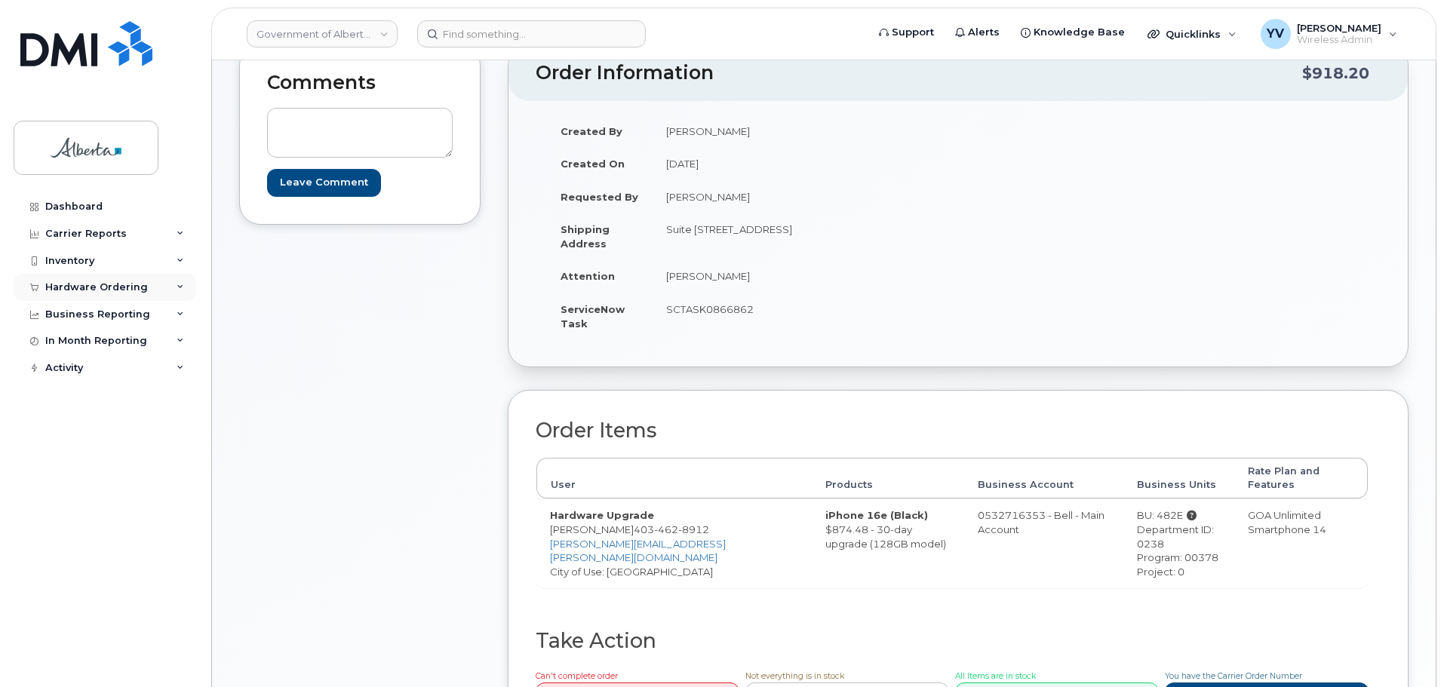
click at [83, 287] on div "Hardware Ordering" at bounding box center [96, 287] width 103 height 12
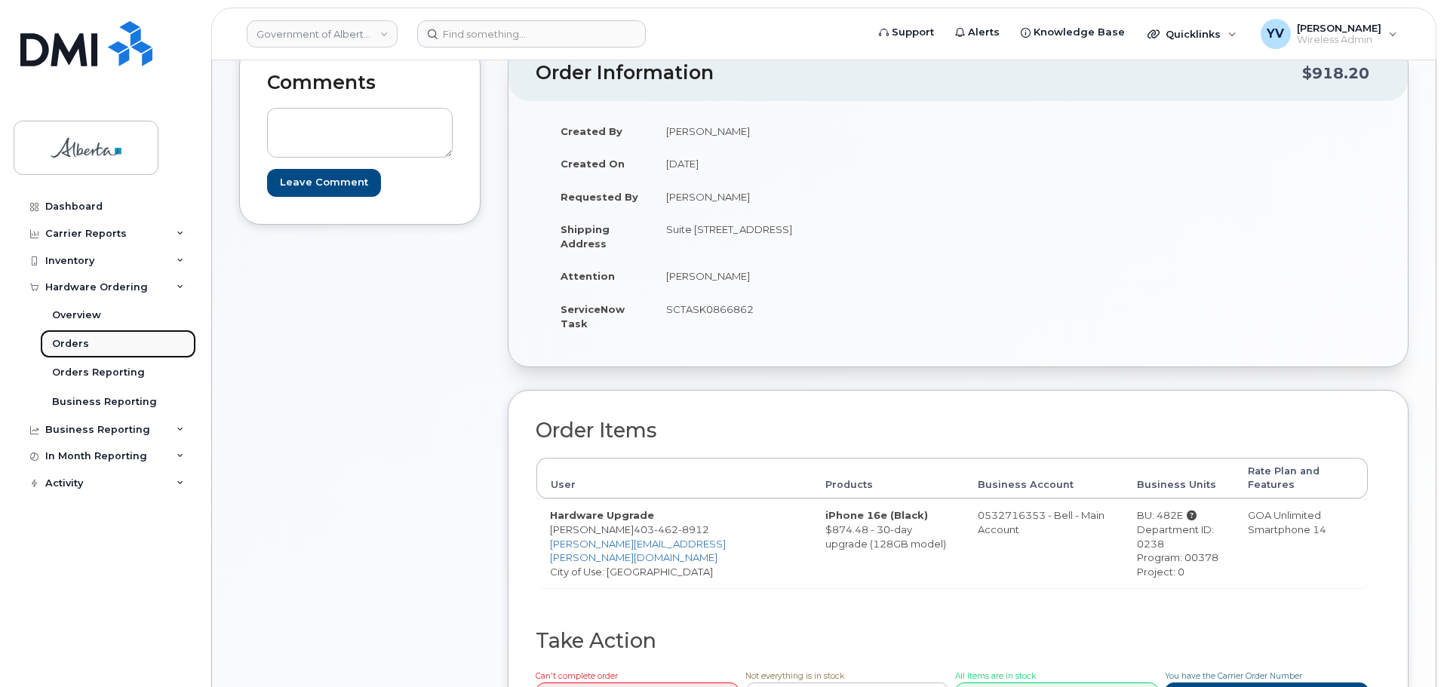
click at [72, 344] on div "Orders" at bounding box center [70, 344] width 37 height 14
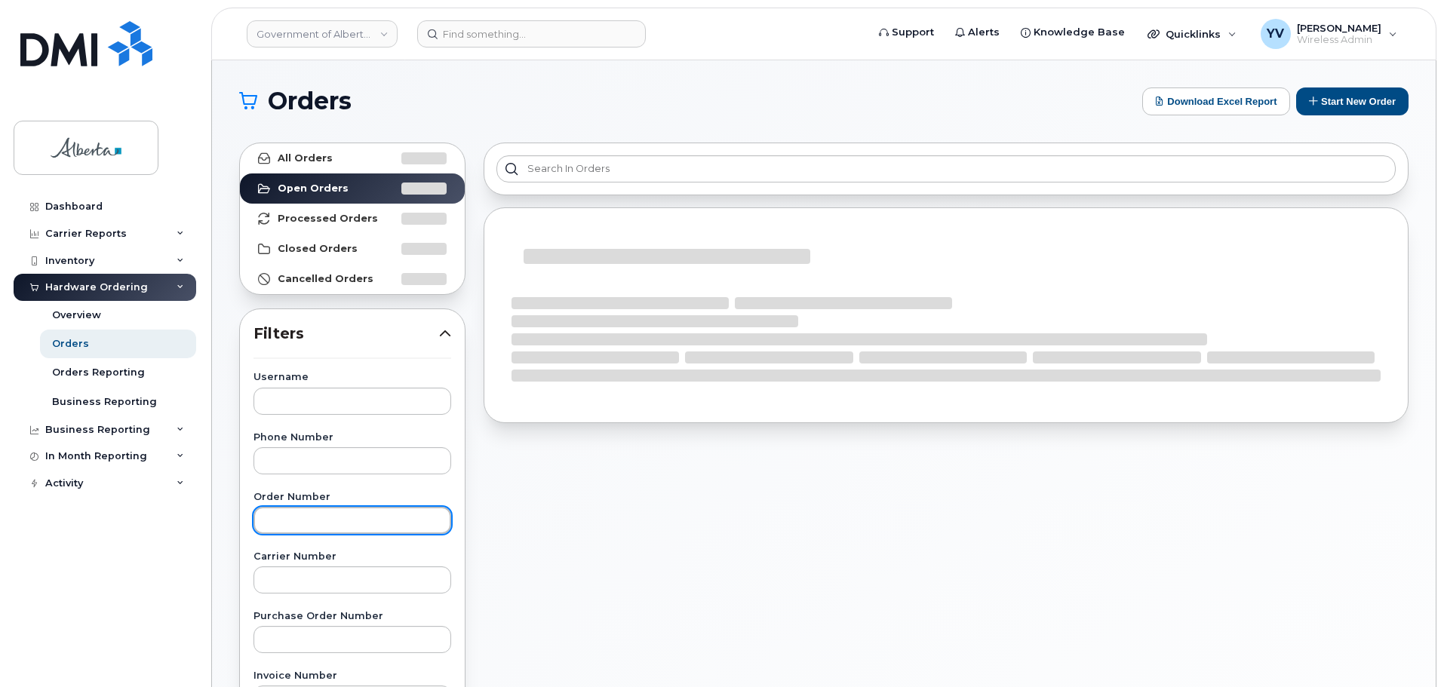
click at [271, 533] on input "text" at bounding box center [352, 520] width 198 height 27
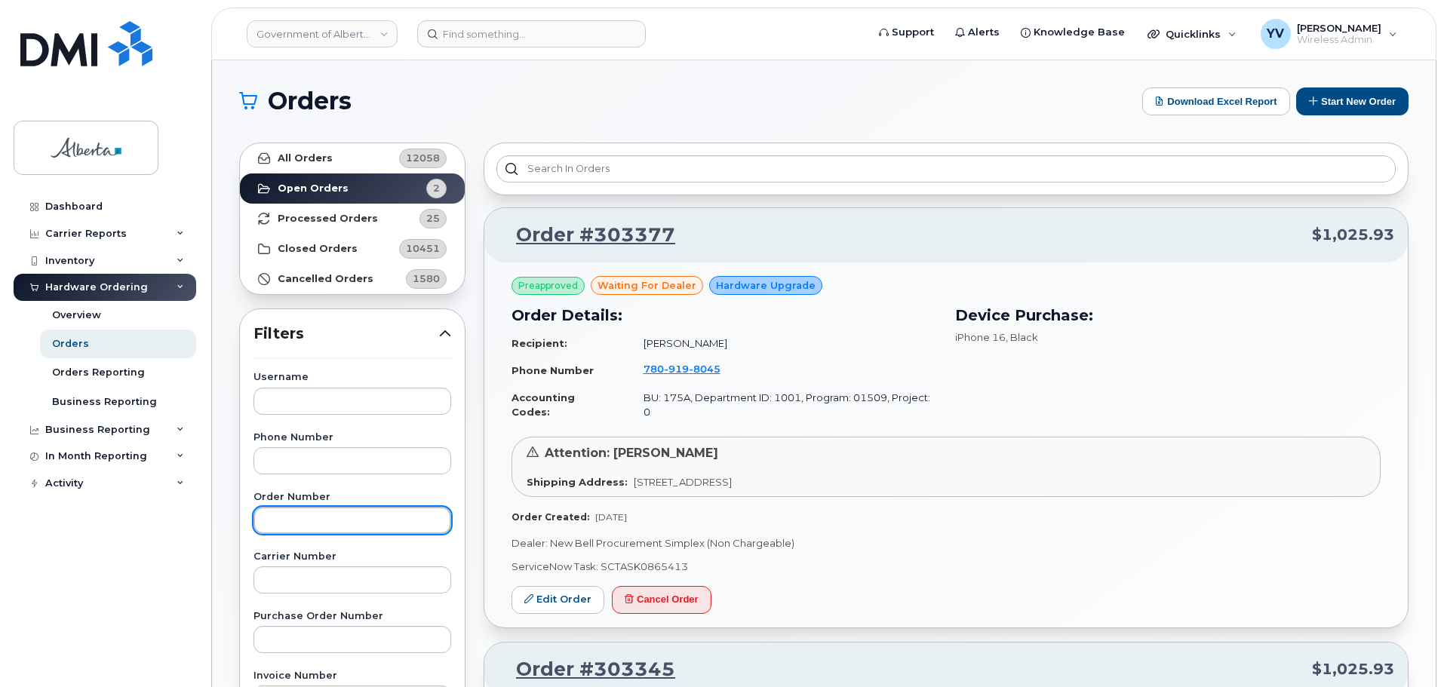
paste input "303407"
type input "303407"
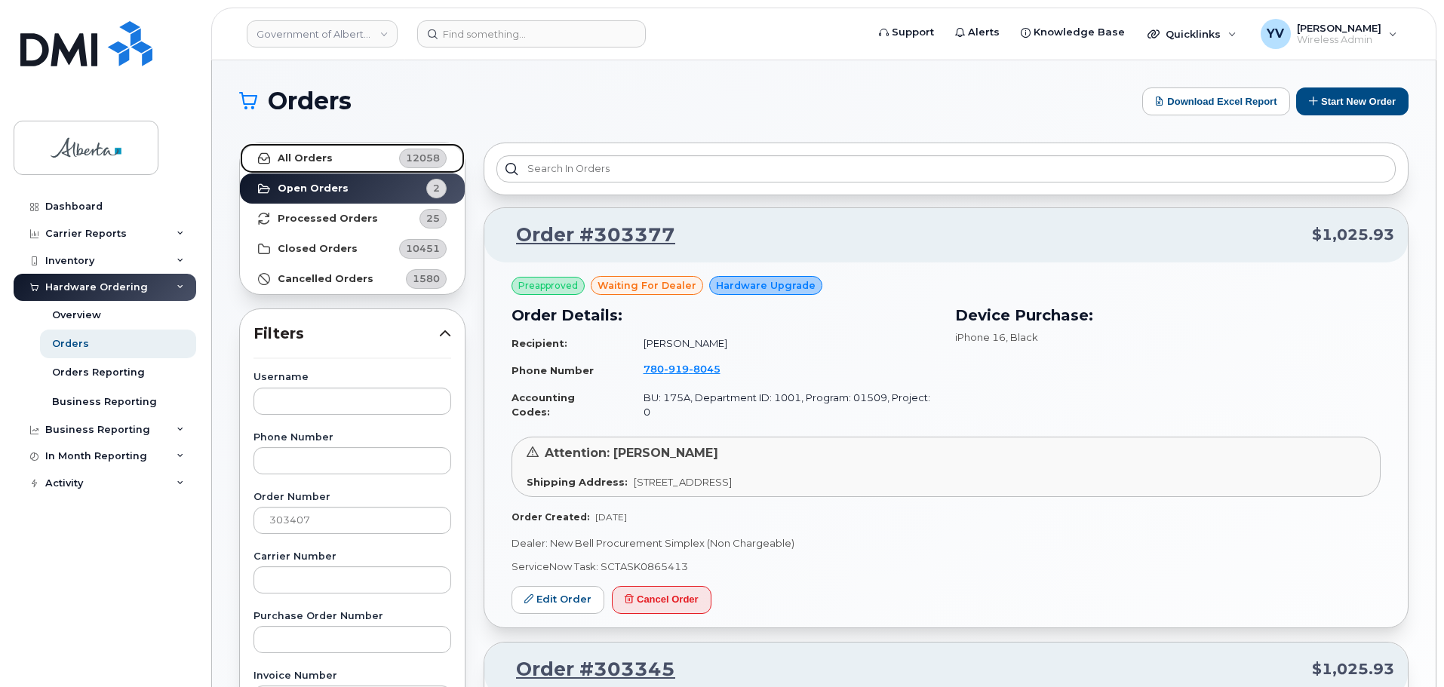
click at [318, 153] on strong "All Orders" at bounding box center [305, 158] width 55 height 12
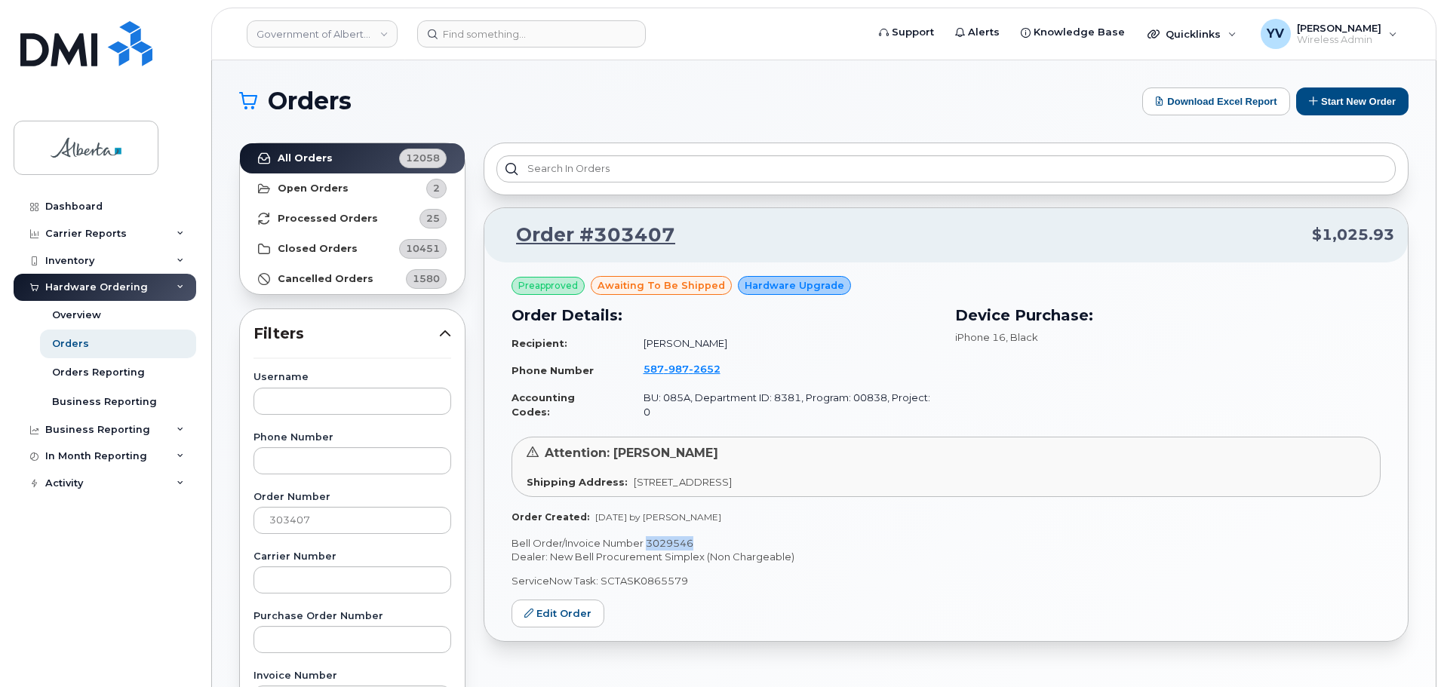
drag, startPoint x: 694, startPoint y: 530, endPoint x: 648, endPoint y: 528, distance: 46.1
click at [648, 536] on p "Bell Order/Invoice Number 3029546" at bounding box center [945, 543] width 869 height 14
copy p "3029546"
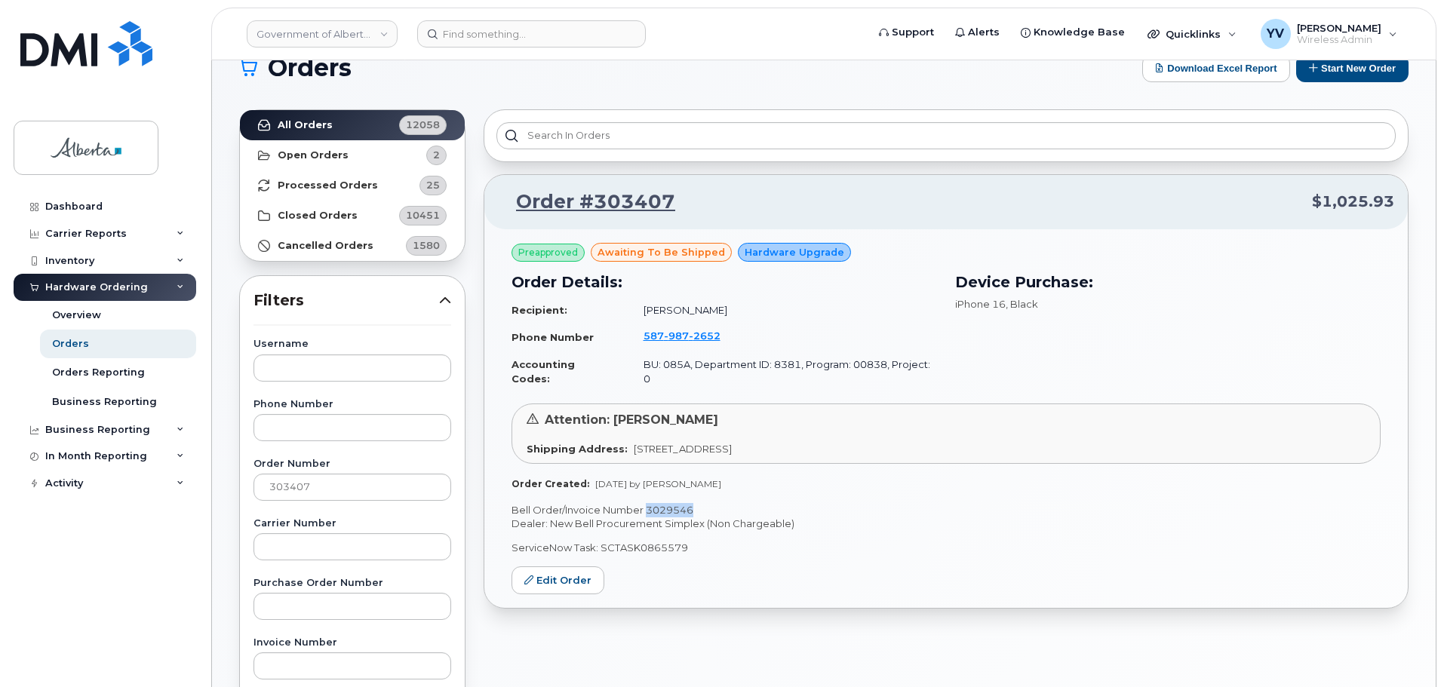
scroll to position [40, 0]
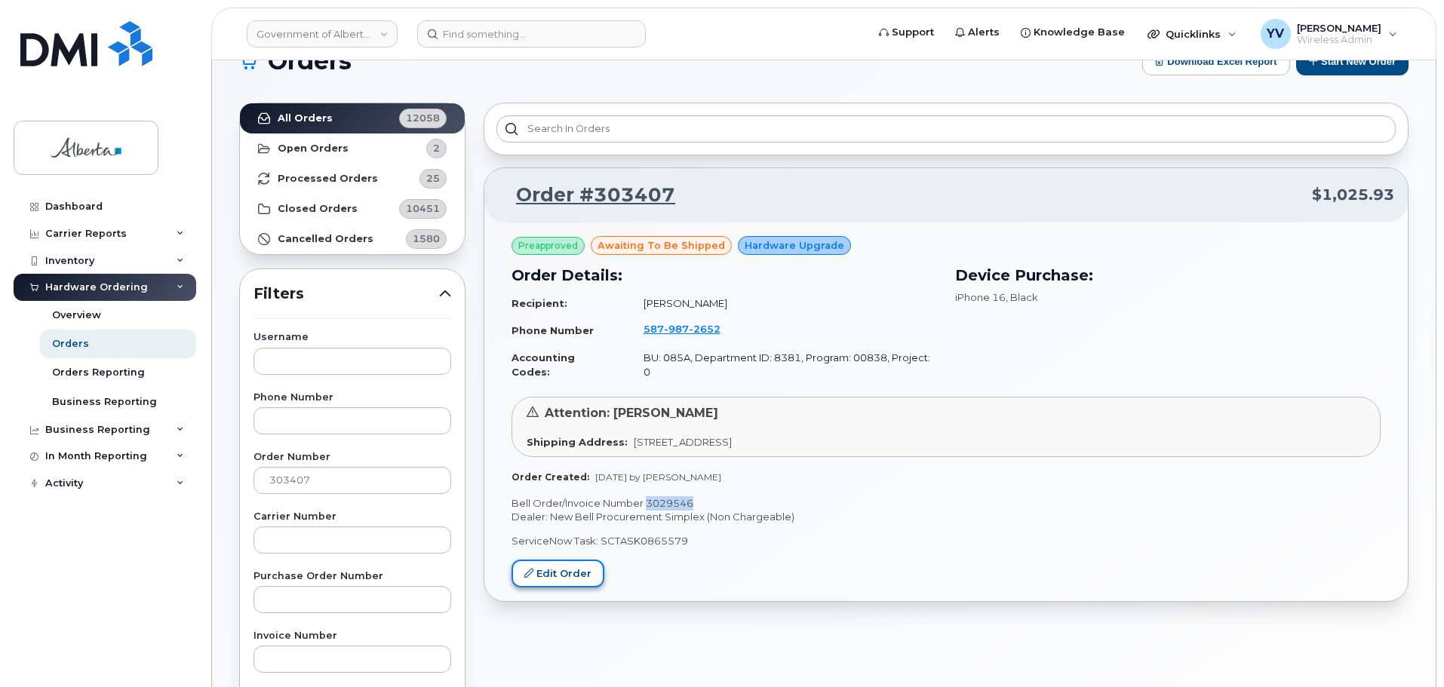
click at [571, 560] on link "Edit Order" at bounding box center [557, 574] width 93 height 28
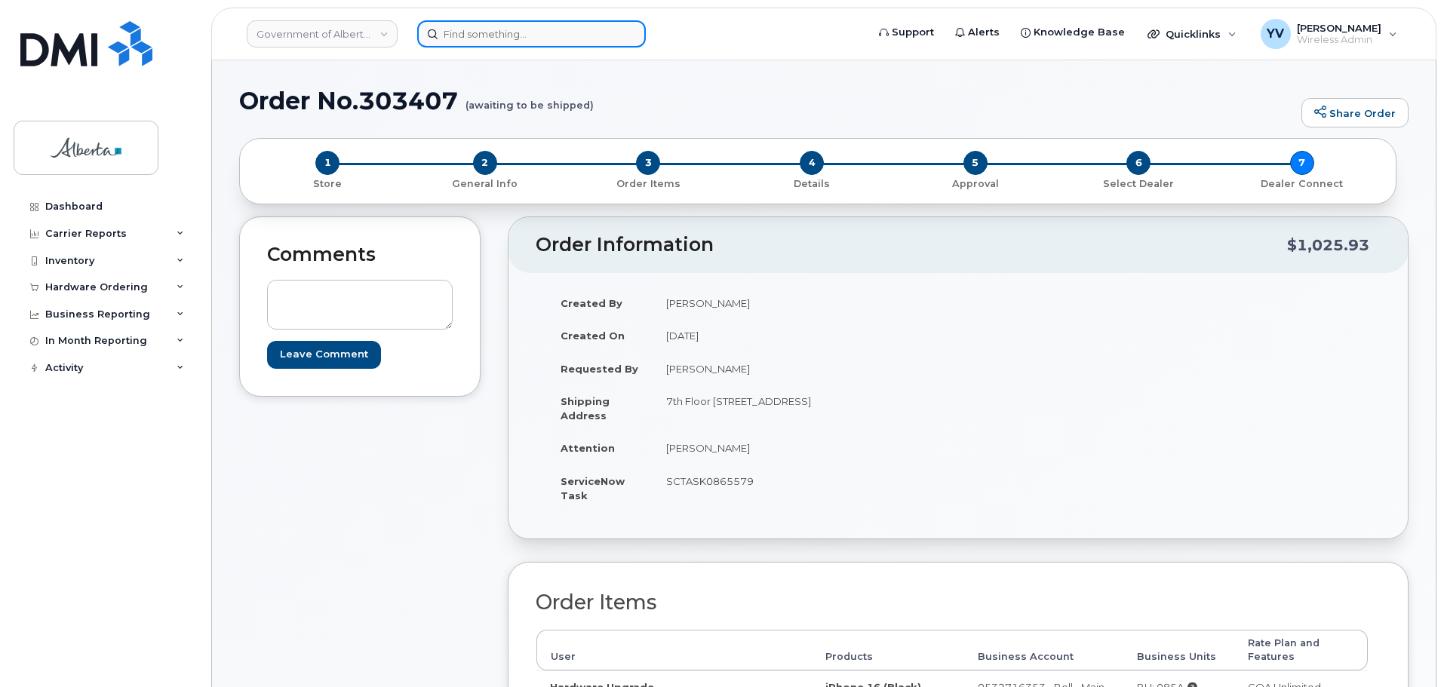
click at [477, 35] on input at bounding box center [531, 33] width 229 height 27
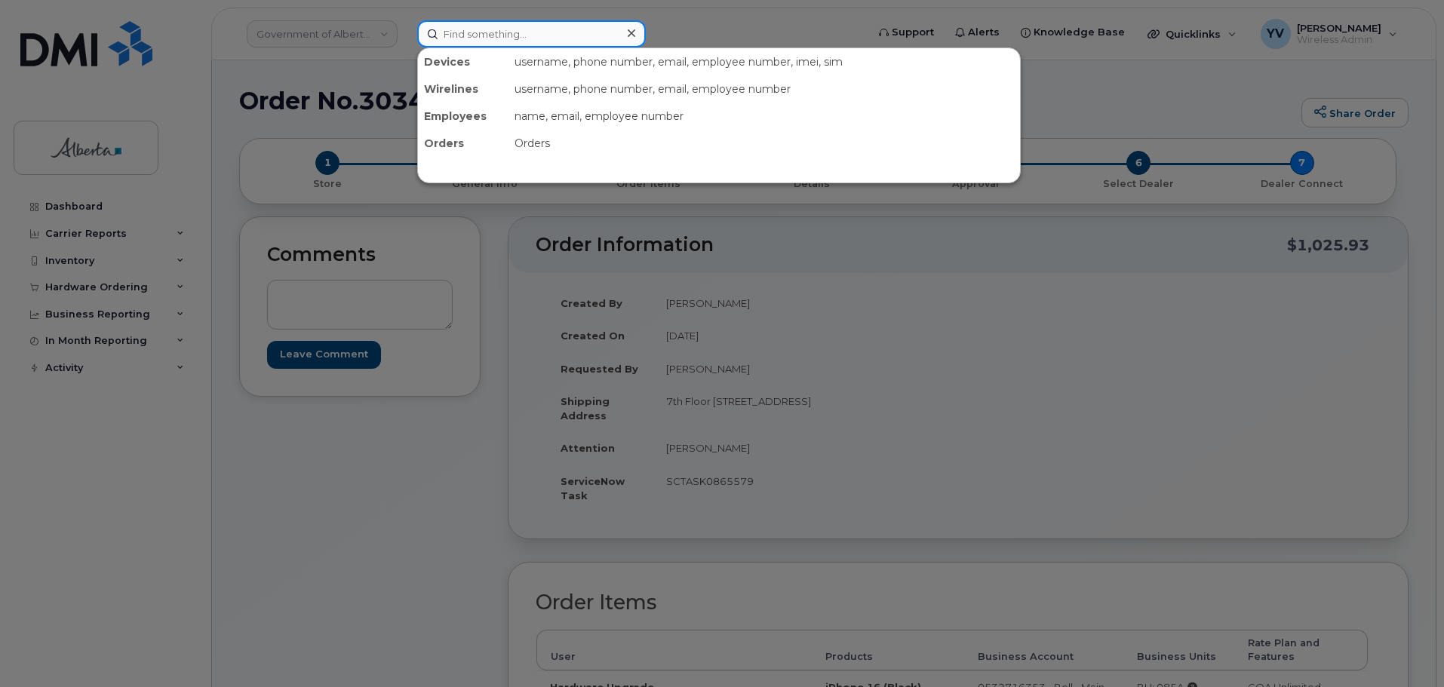
paste input "4033318637"
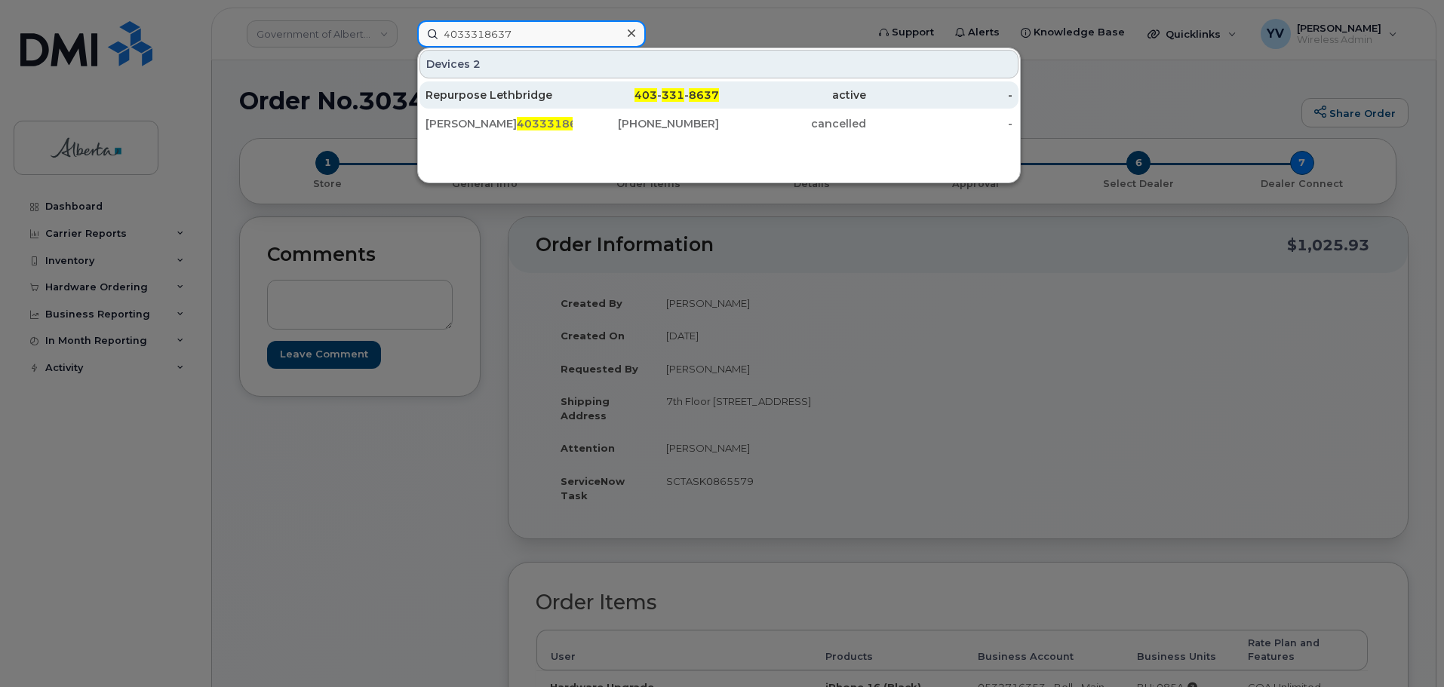
type input "4033318637"
click at [661, 86] on div "403 - 331 - 8637" at bounding box center [645, 94] width 147 height 27
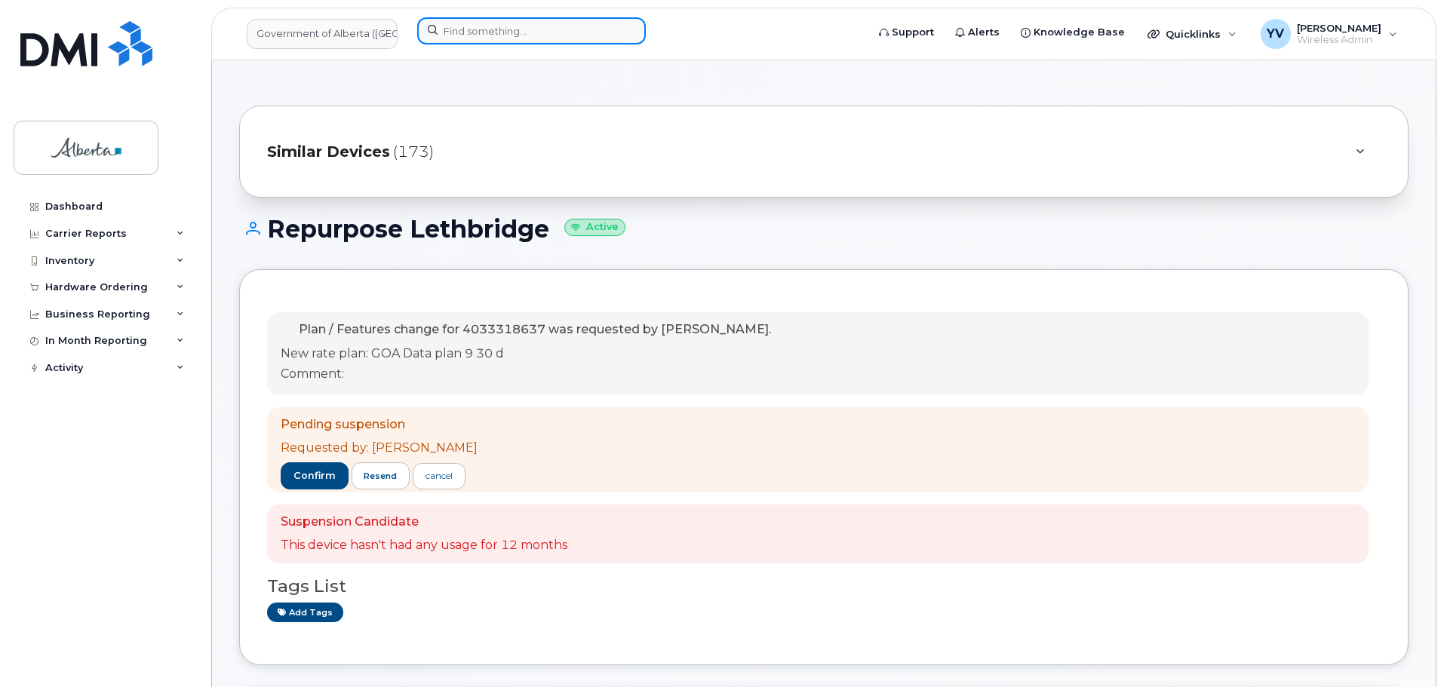
click at [457, 31] on input at bounding box center [531, 30] width 229 height 27
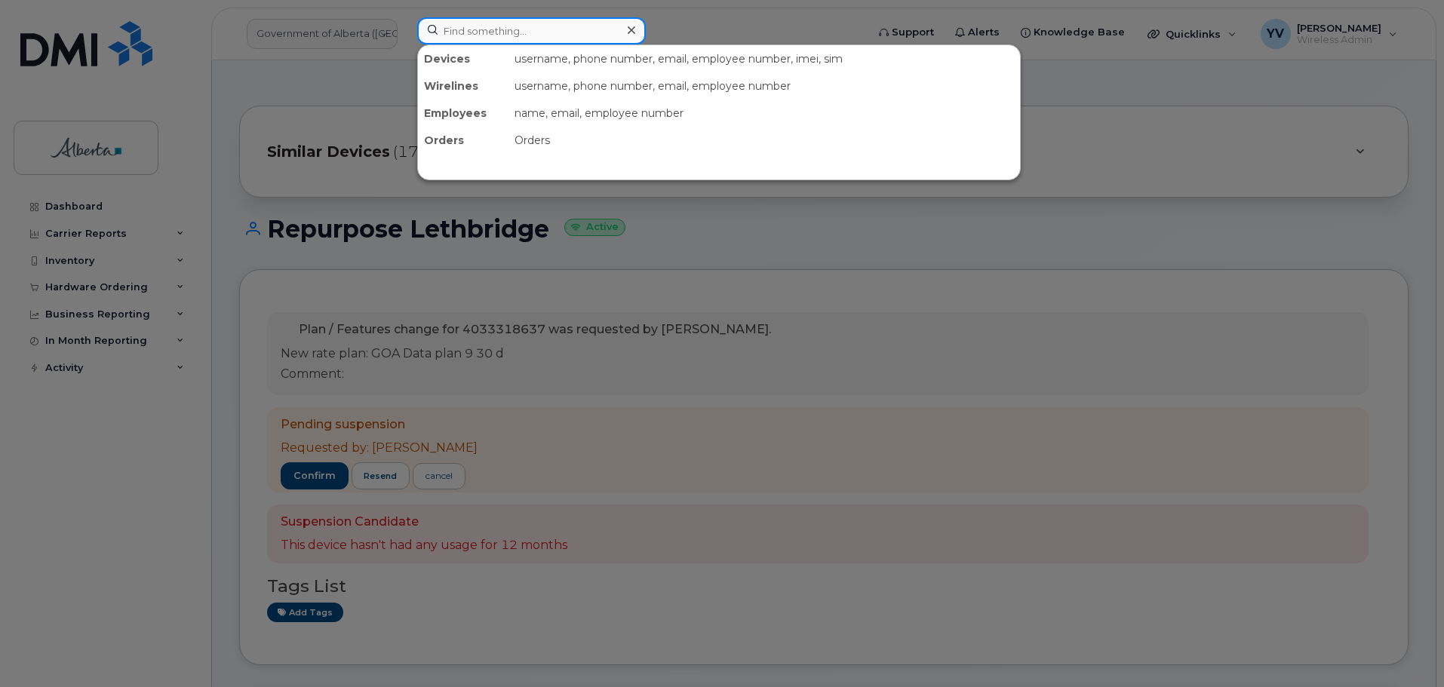
paste input "7807287638"
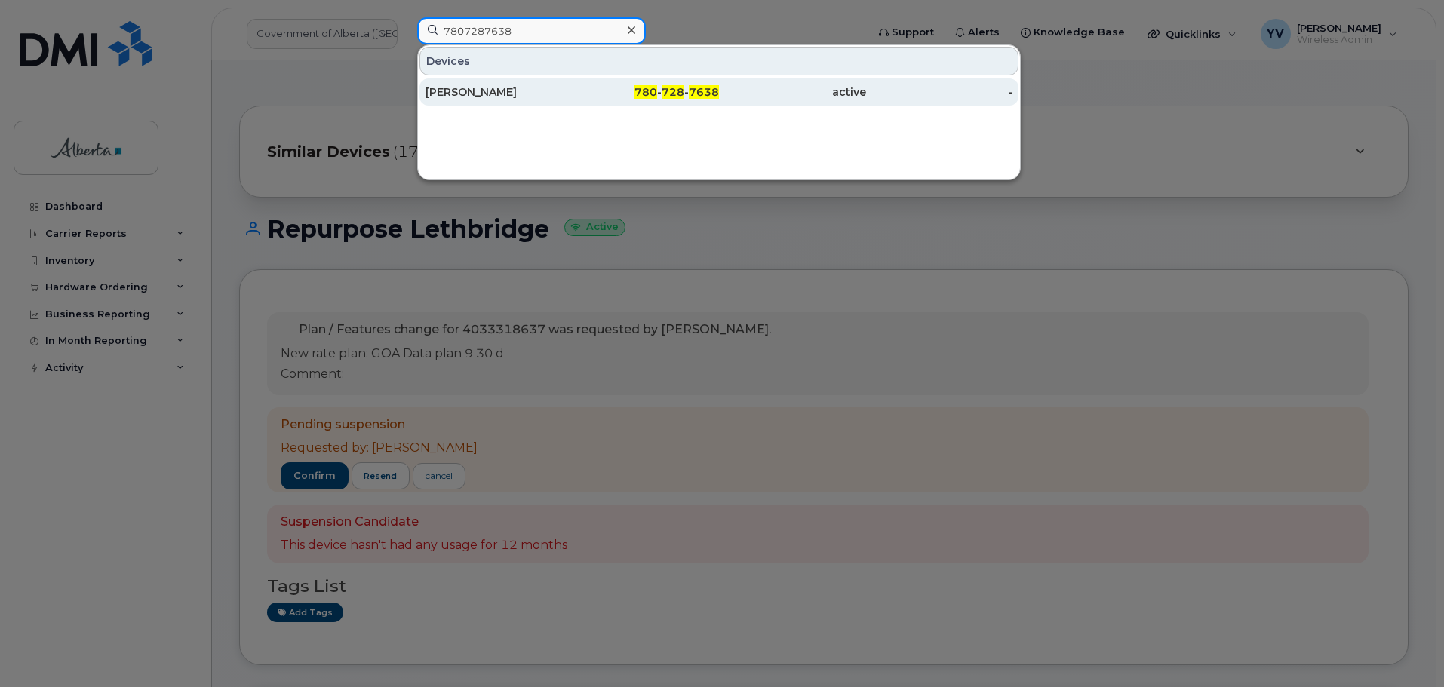
type input "7807287638"
click at [686, 92] on div "780 - 728 - 7638" at bounding box center [645, 91] width 147 height 15
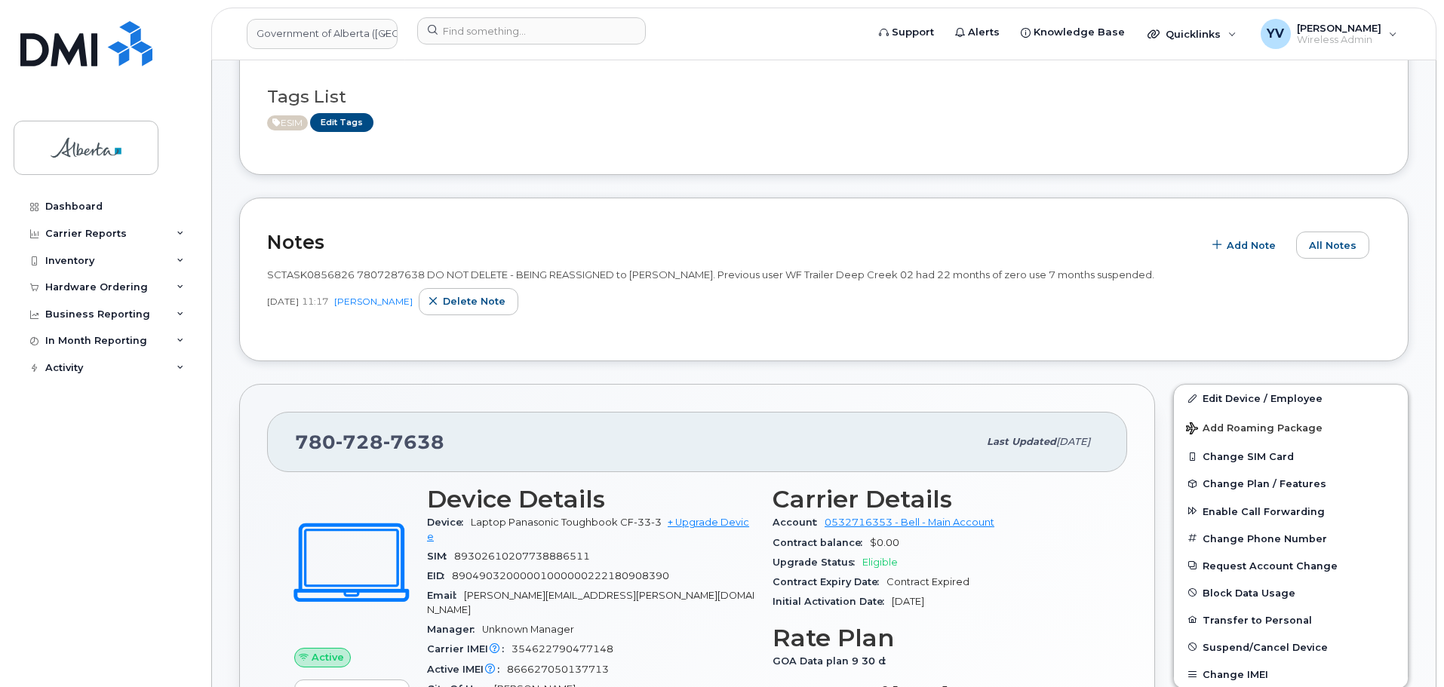
scroll to position [308, 0]
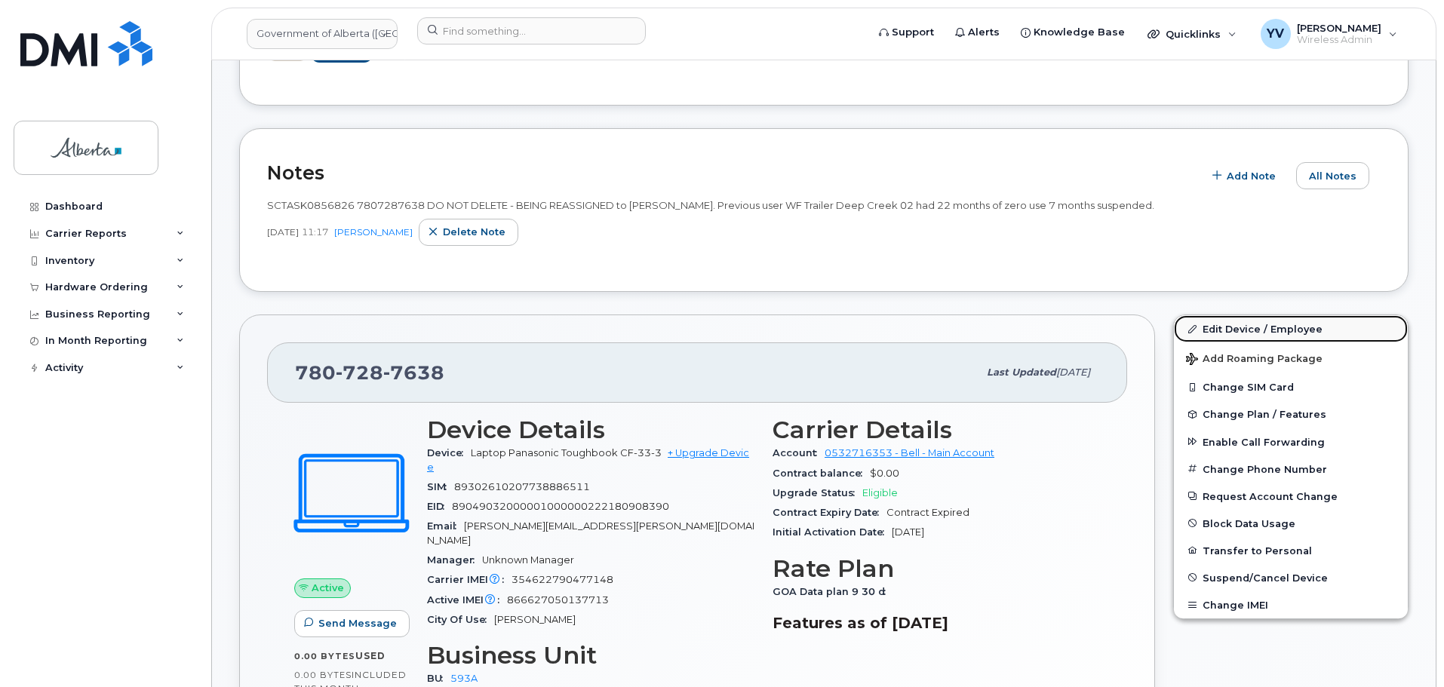
click at [1229, 328] on link "Edit Device / Employee" at bounding box center [1291, 328] width 234 height 27
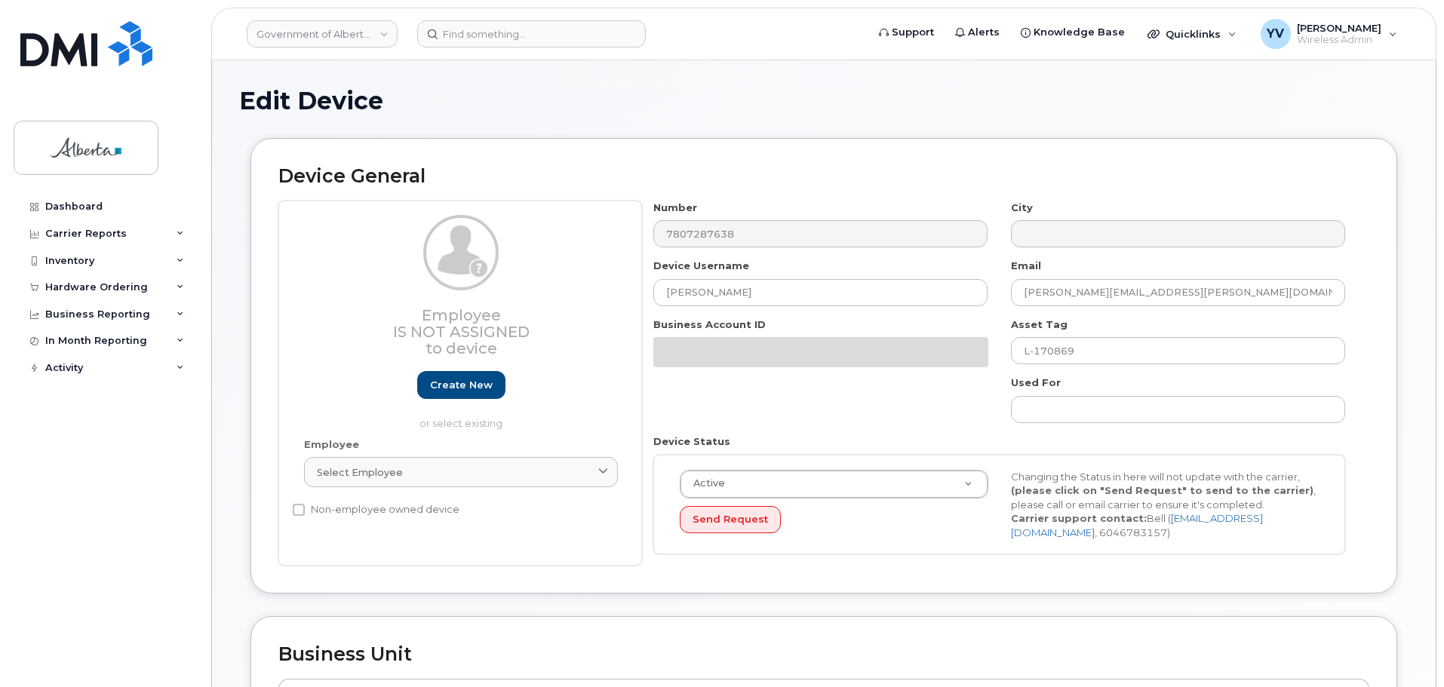
select select "4797682"
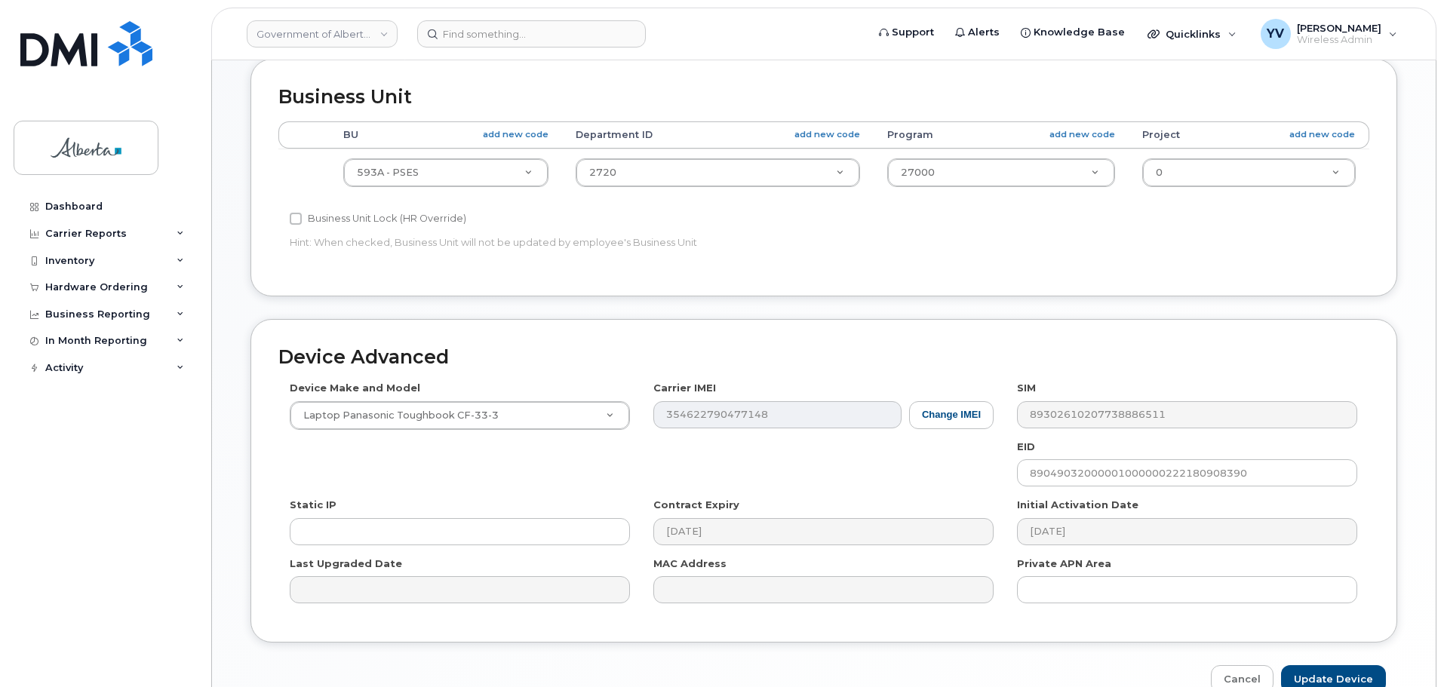
scroll to position [559, 0]
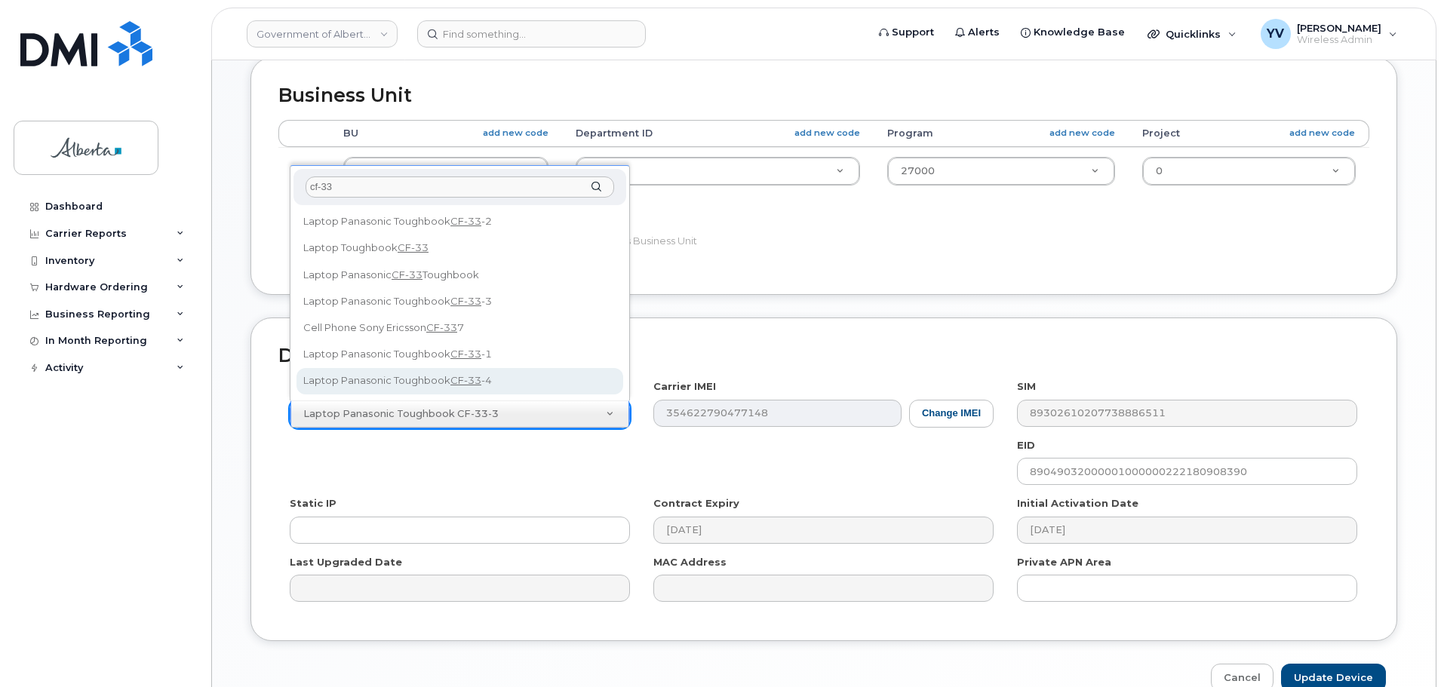
type input "cf-33"
select select "3451"
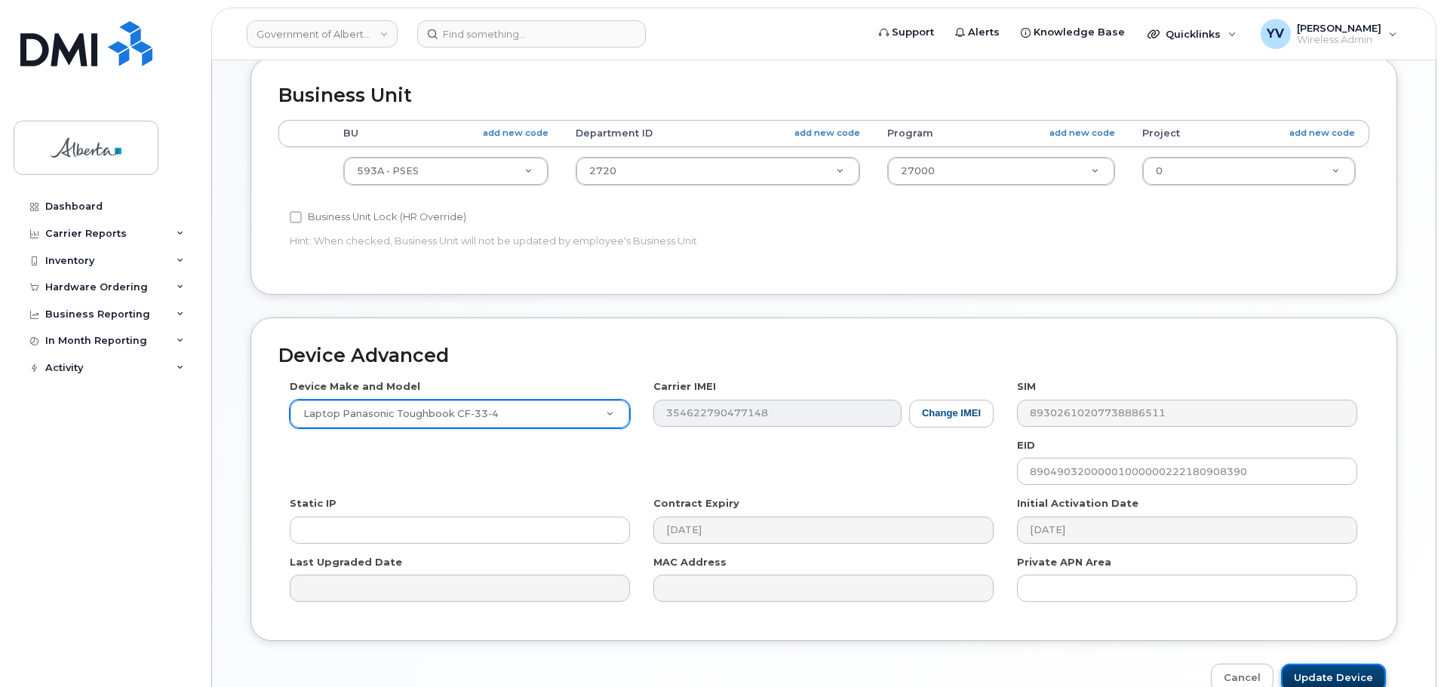
click at [1337, 677] on input "Update Device" at bounding box center [1333, 678] width 105 height 28
type input "Saving..."
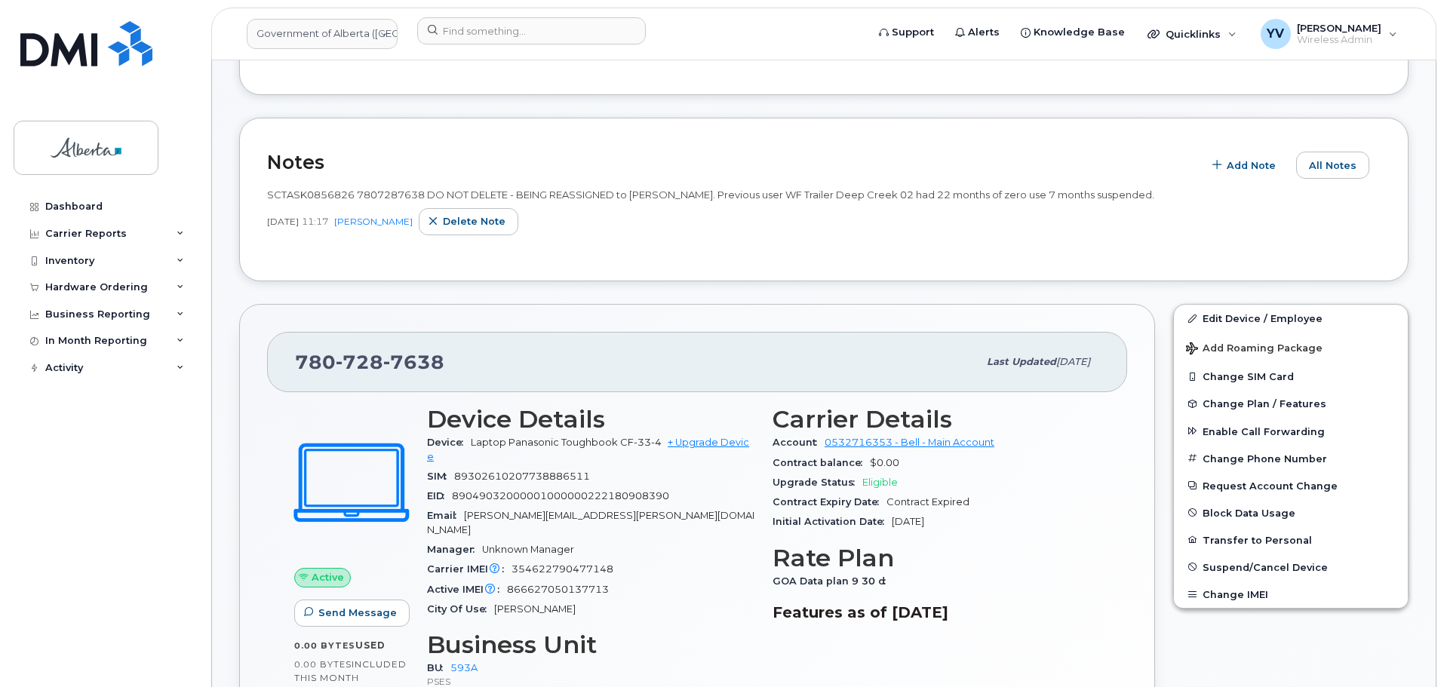
scroll to position [94, 0]
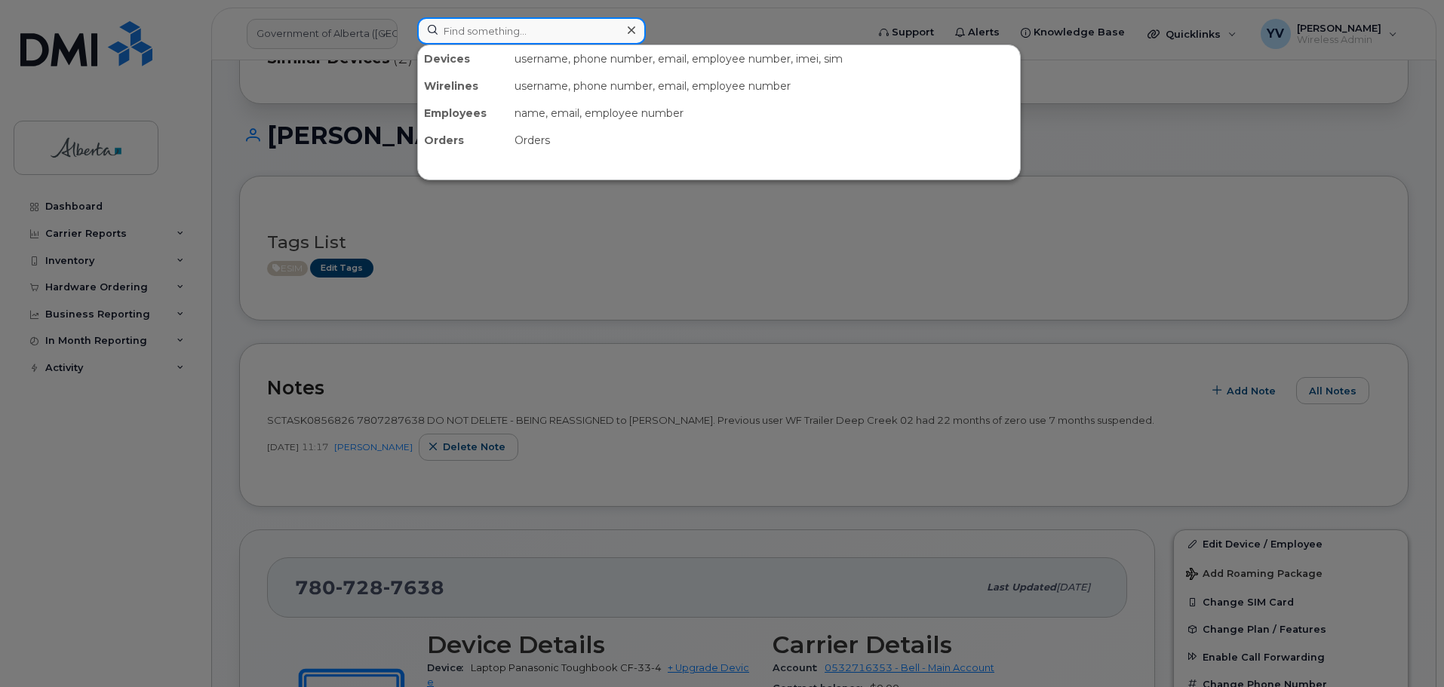
click at [447, 29] on input at bounding box center [531, 30] width 229 height 27
paste input "7807287854"
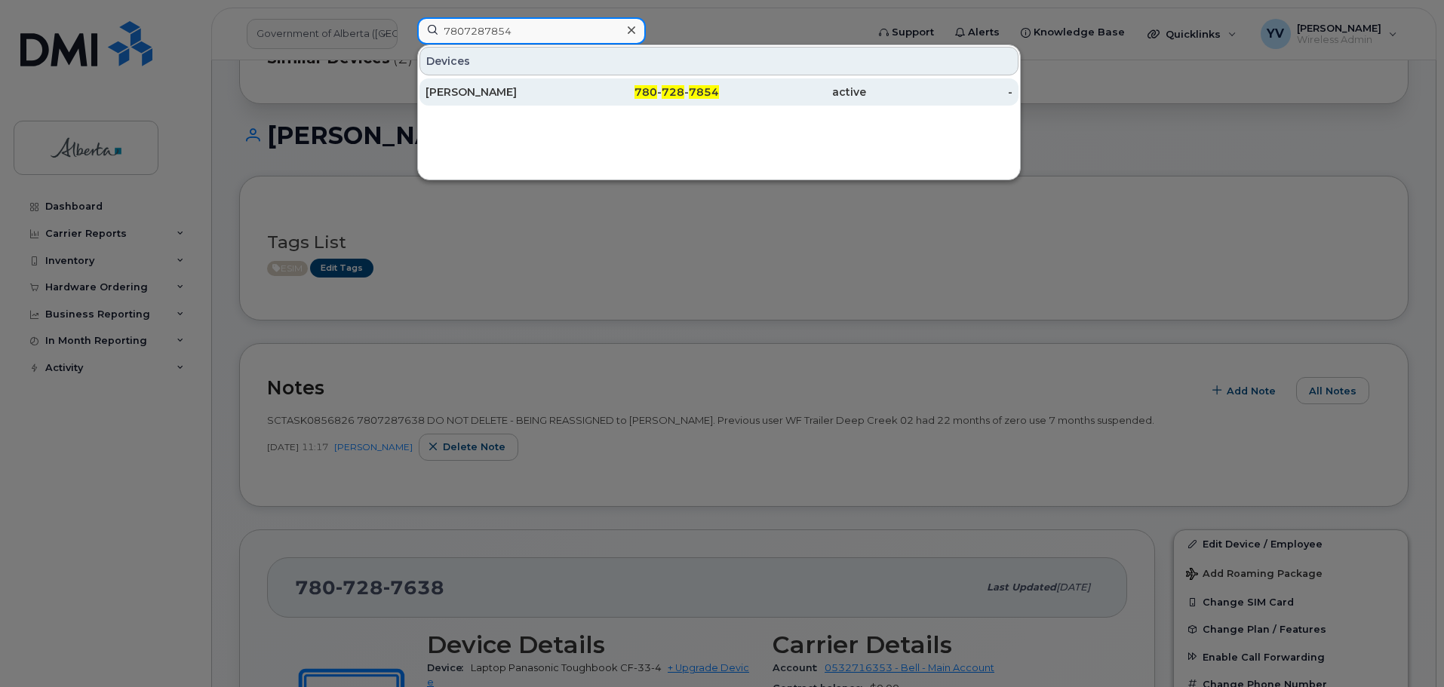
type input "7807287854"
click at [660, 85] on div "780 - 728 - 7854" at bounding box center [645, 91] width 147 height 27
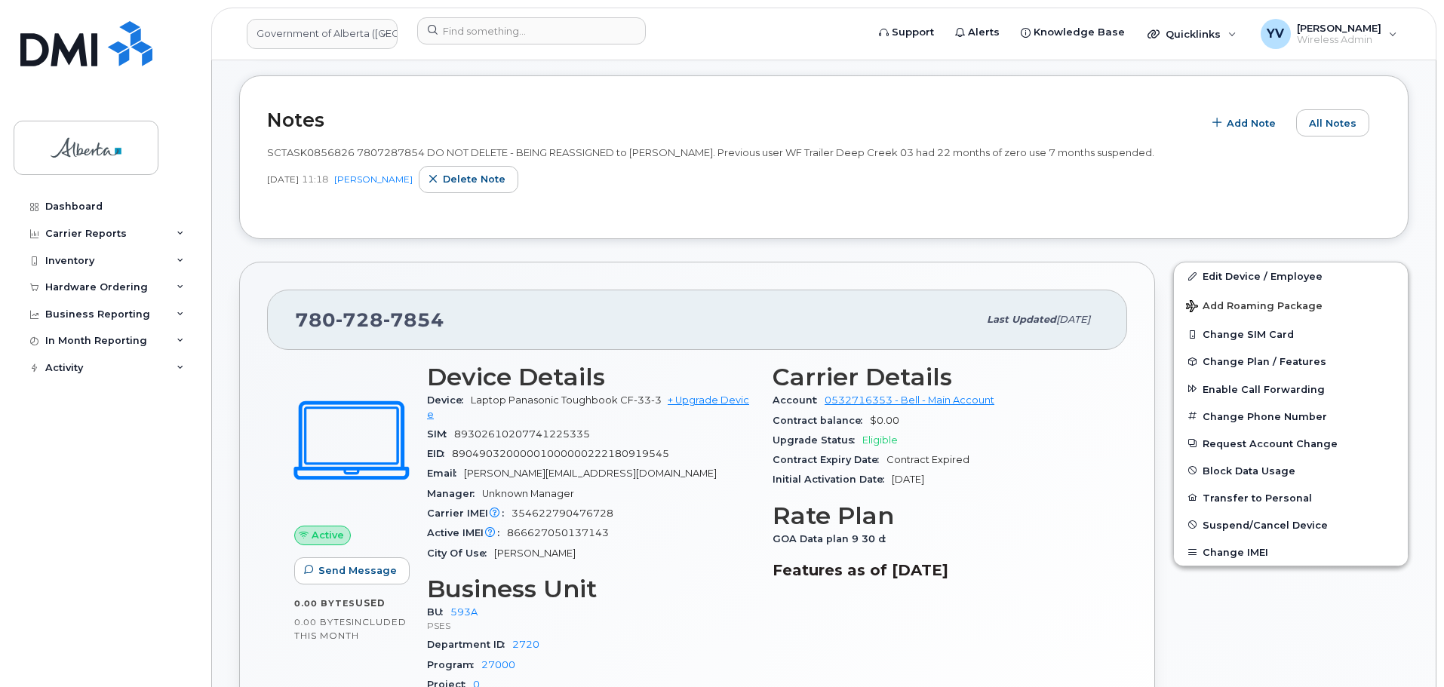
scroll to position [367, 0]
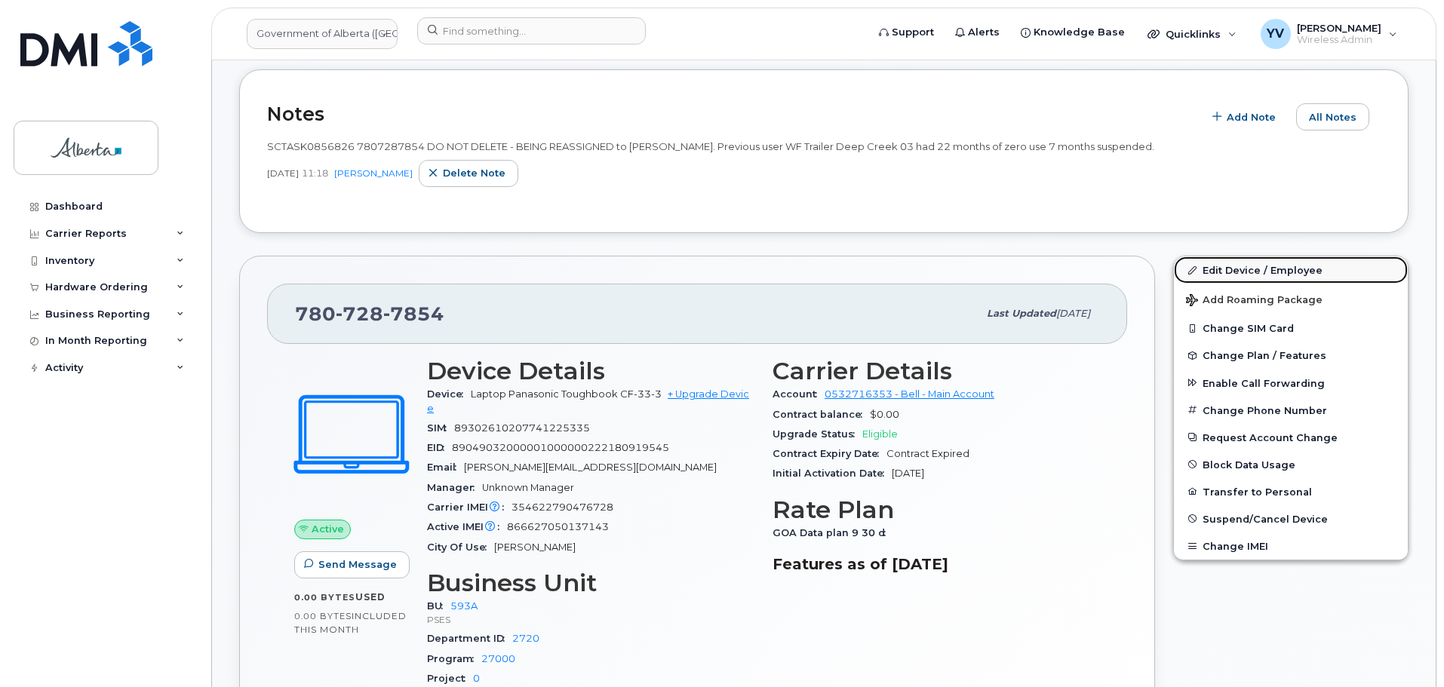
click at [1236, 272] on link "Edit Device / Employee" at bounding box center [1291, 269] width 234 height 27
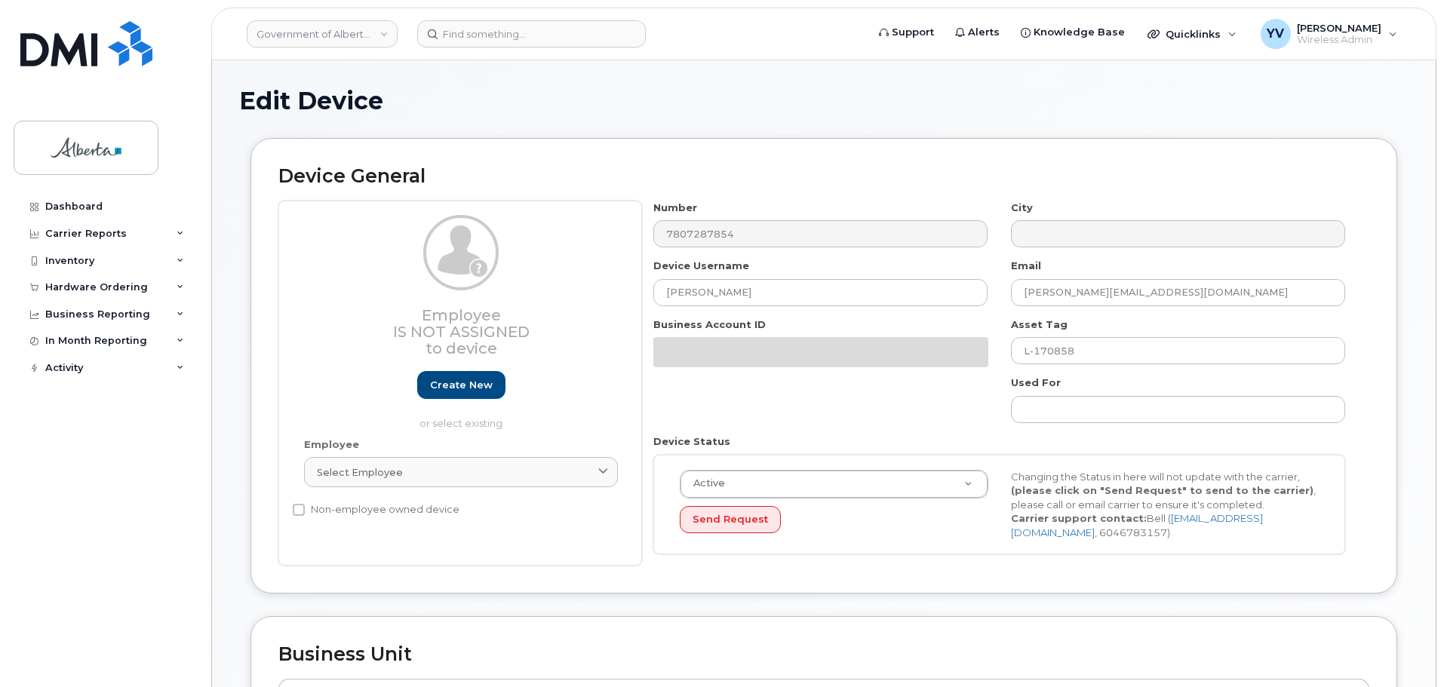
select select "4797682"
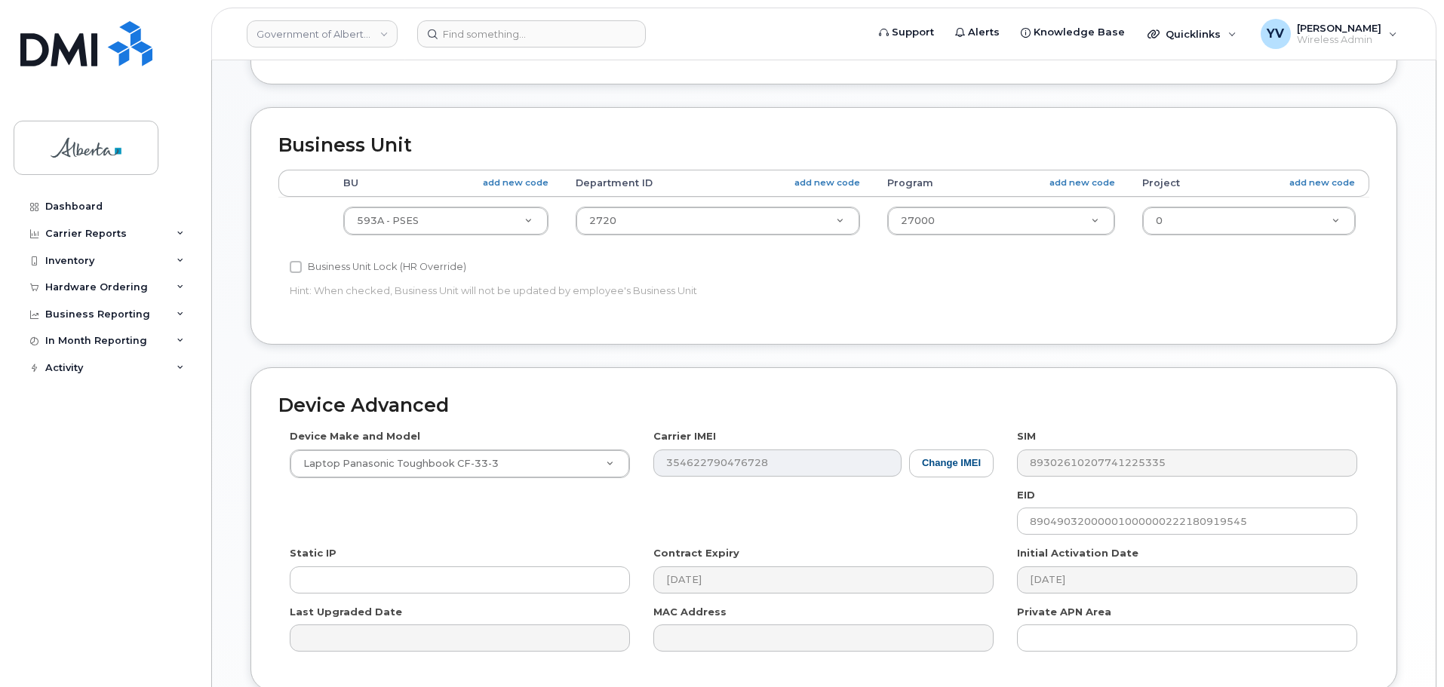
scroll to position [511, 0]
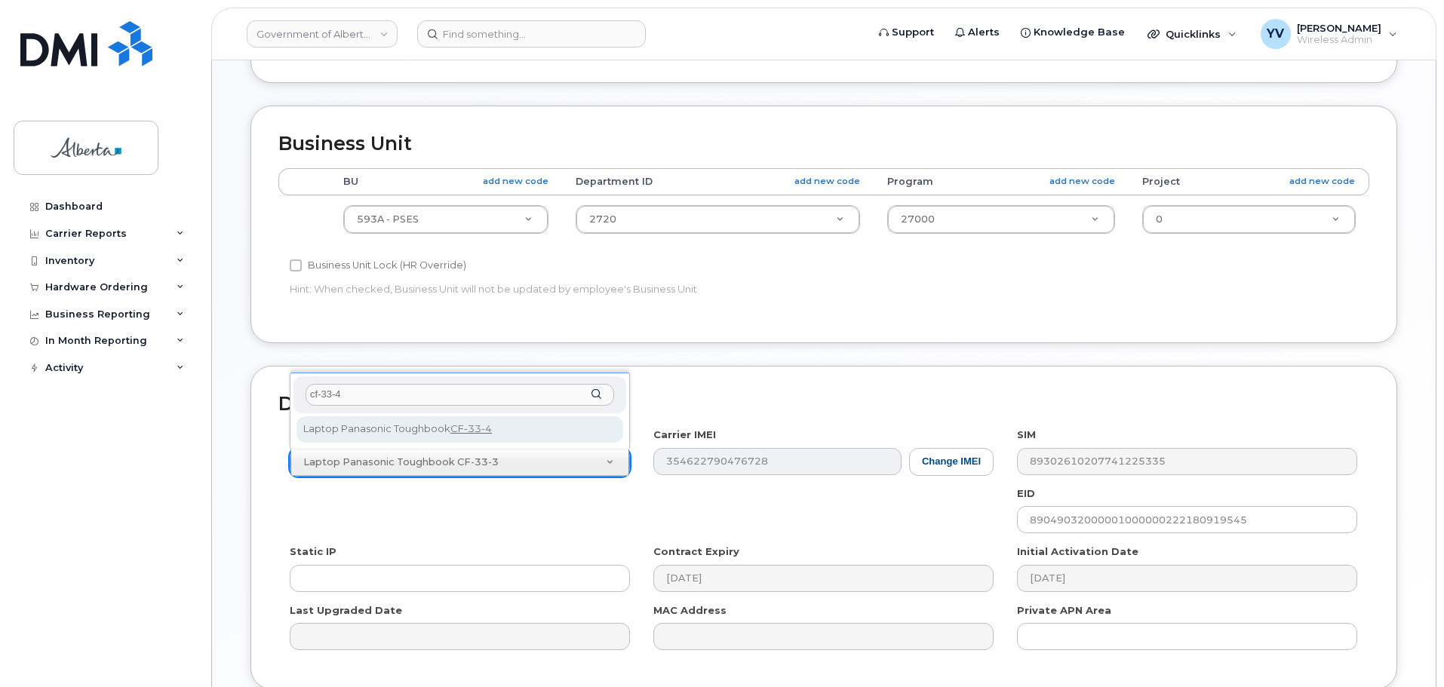
type input "cf-33-4"
select select "3451"
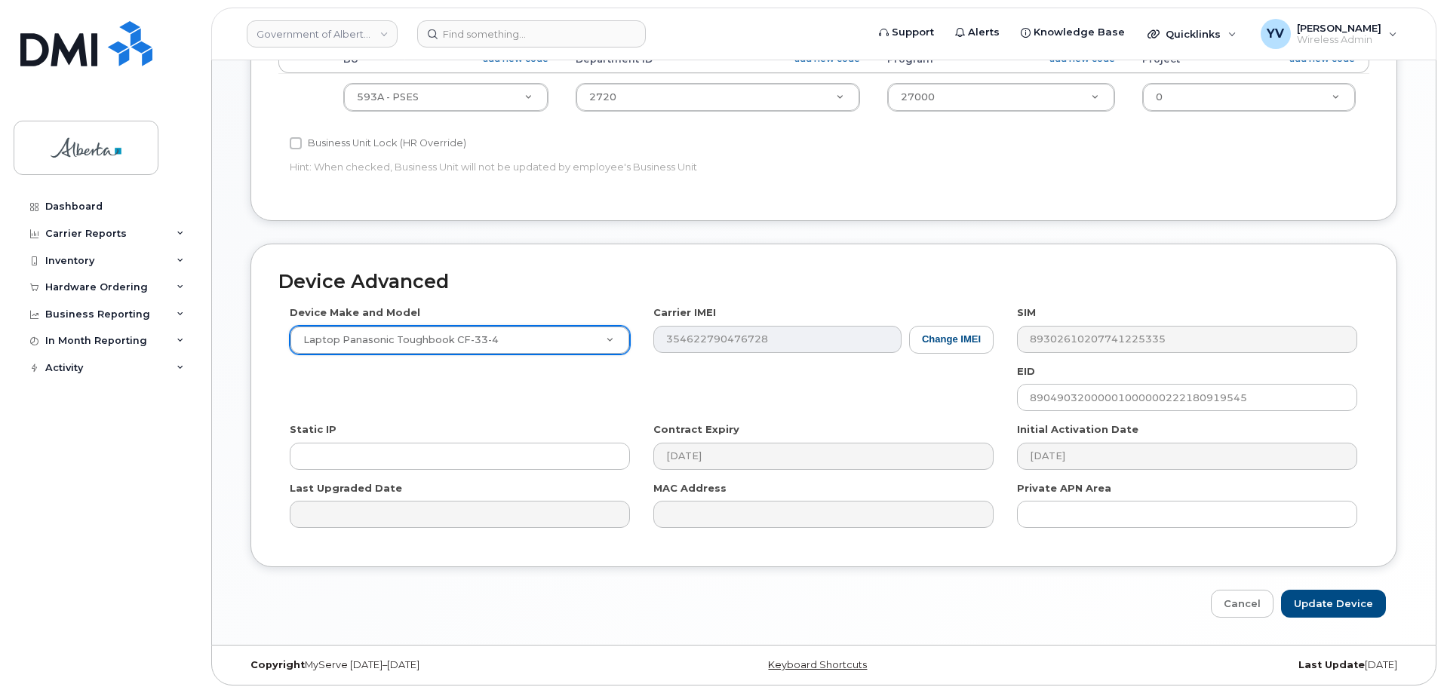
scroll to position [636, 0]
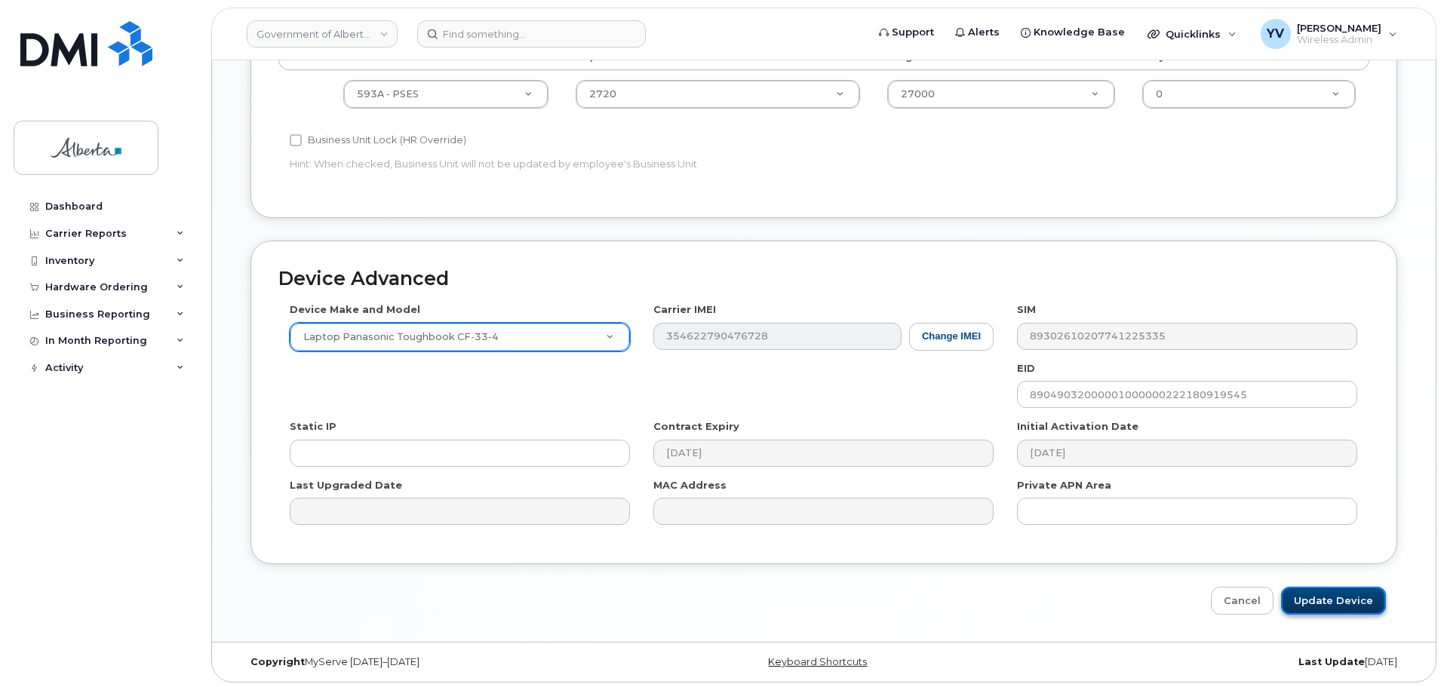
click at [1343, 603] on input "Update Device" at bounding box center [1333, 601] width 105 height 28
type input "Saving..."
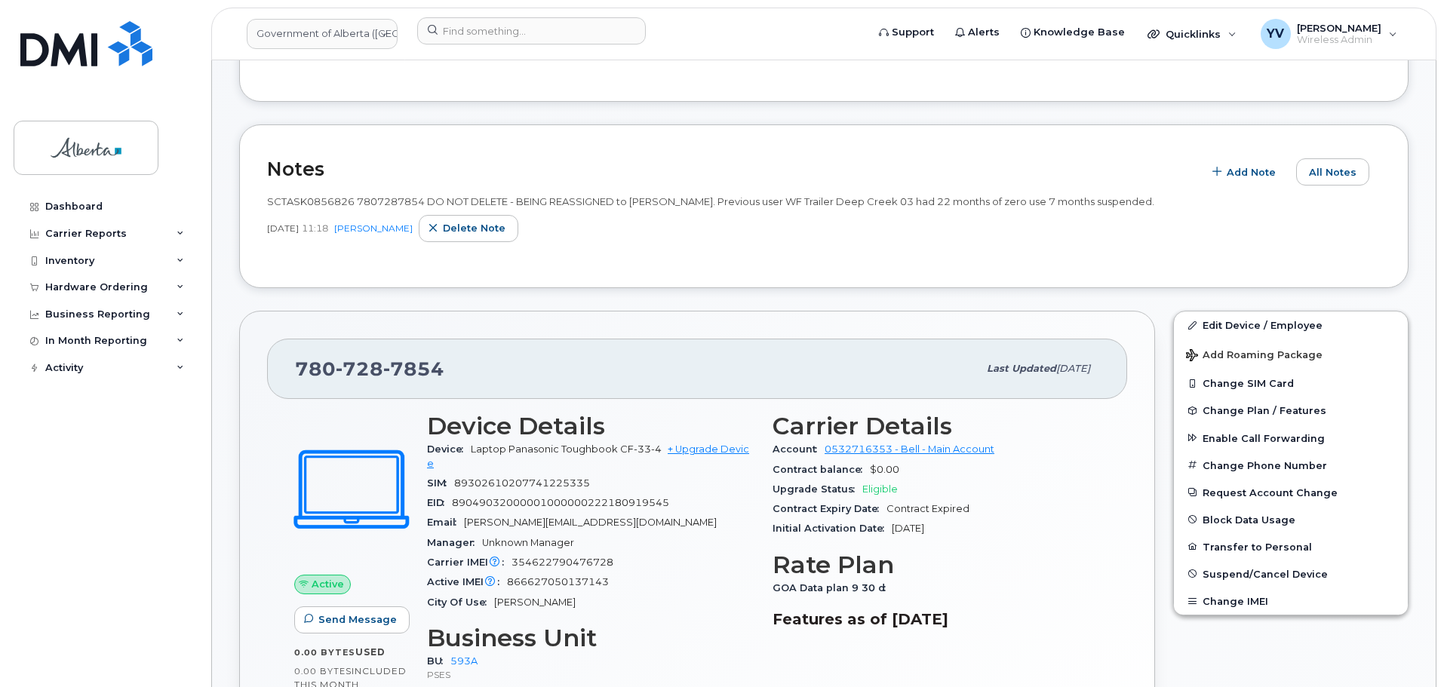
scroll to position [316, 0]
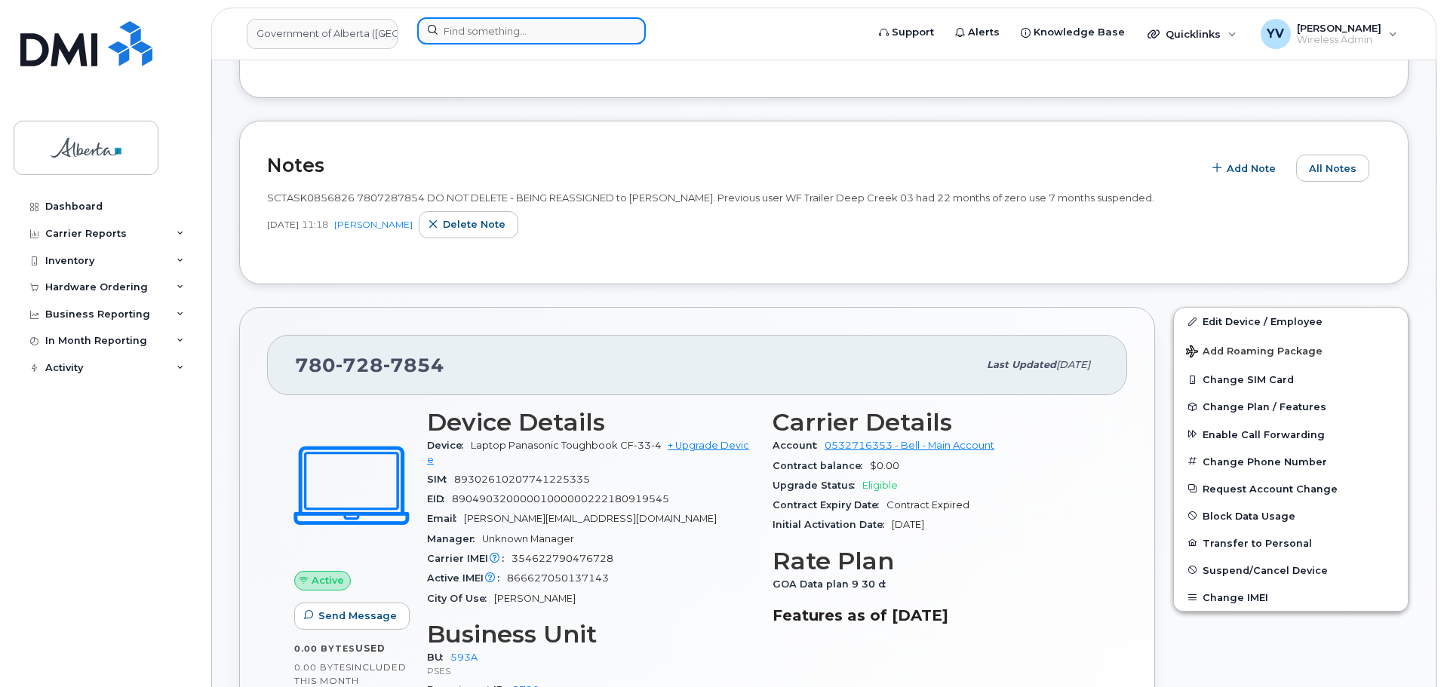
click at [462, 35] on input at bounding box center [531, 30] width 229 height 27
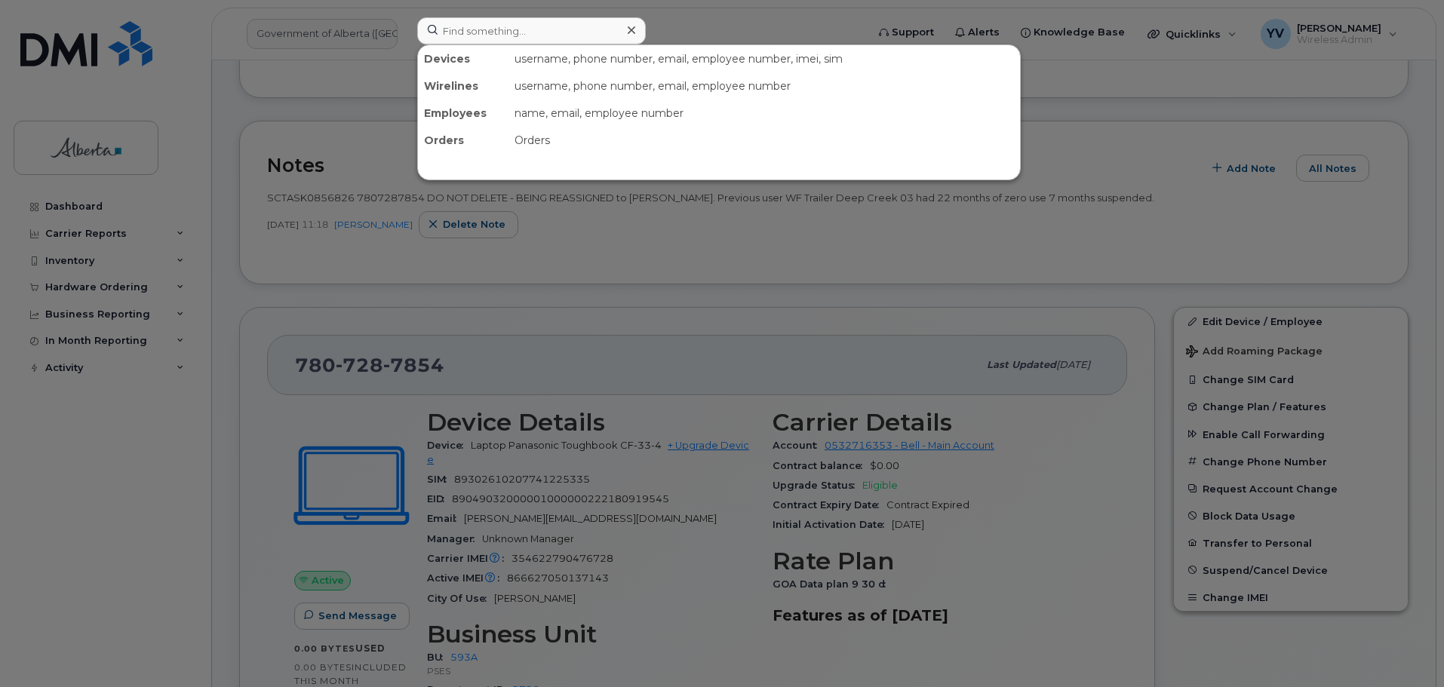
click at [1160, 186] on div at bounding box center [722, 343] width 1444 height 687
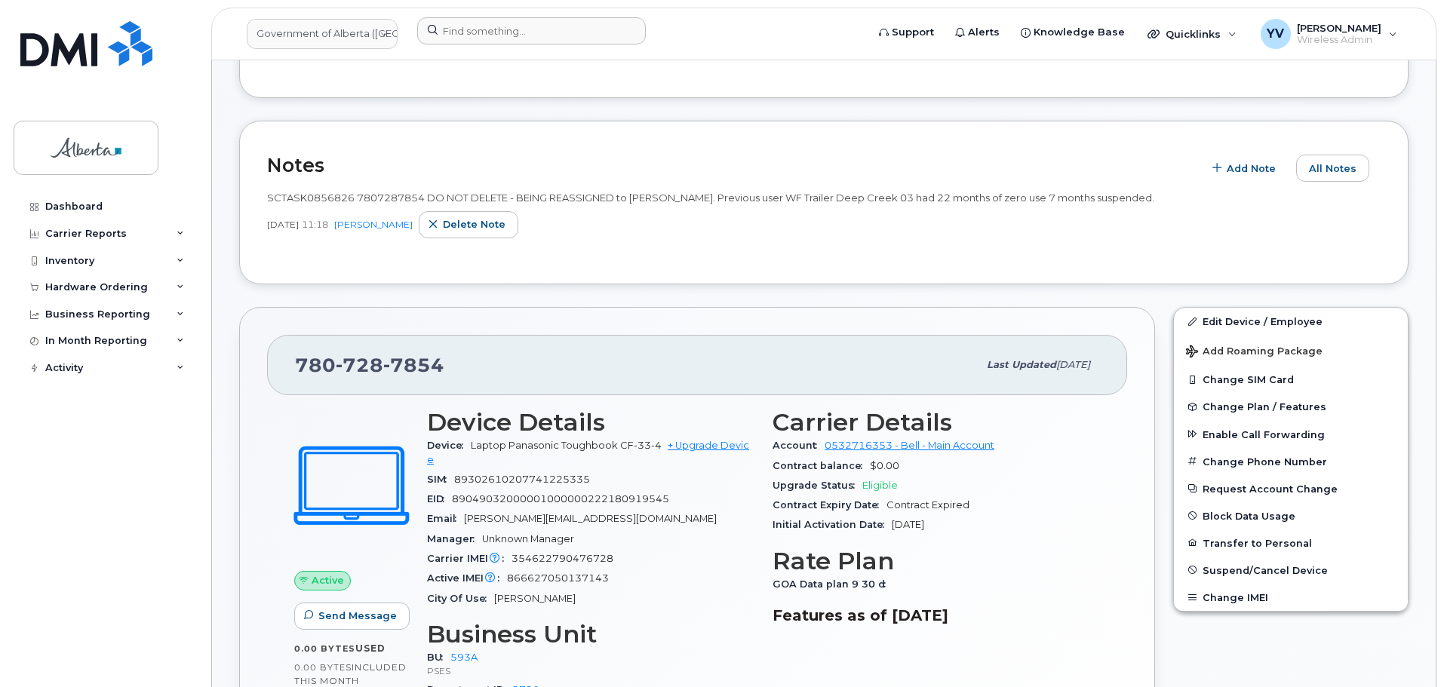
scroll to position [166, 0]
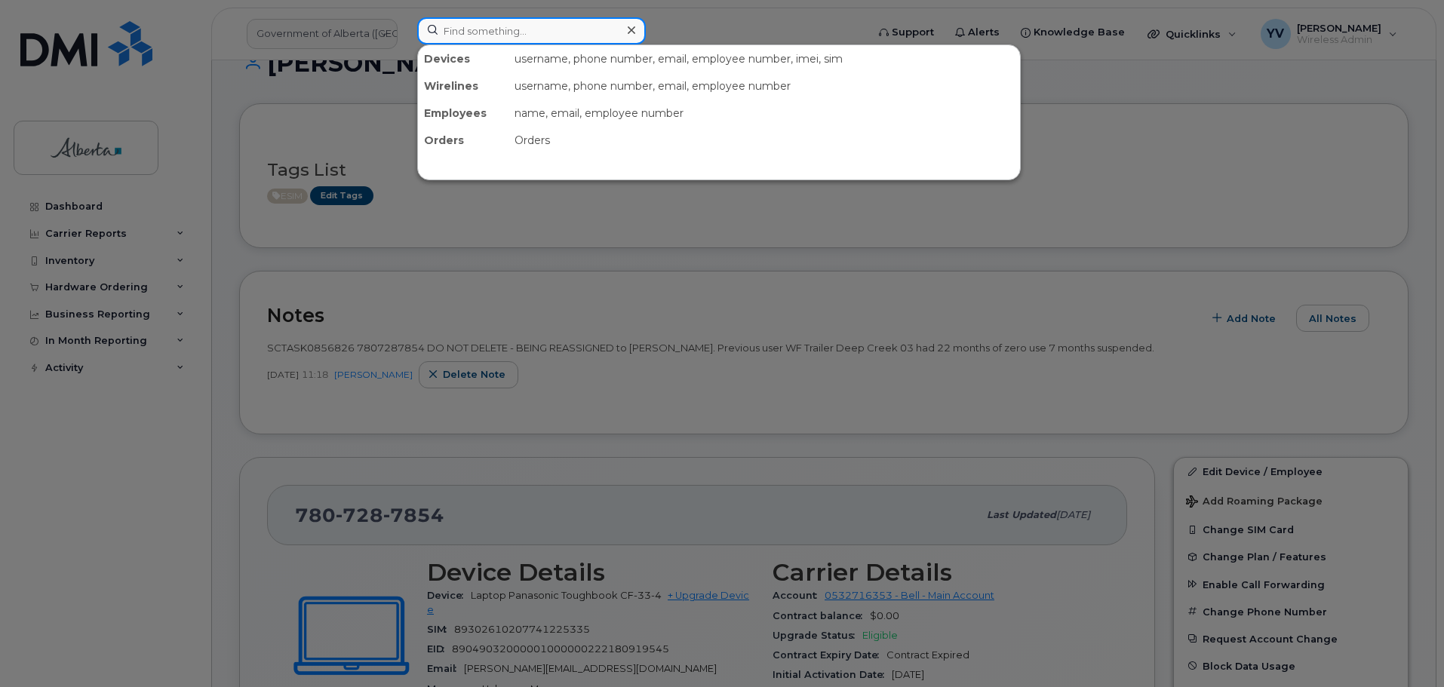
click at [458, 27] on input at bounding box center [531, 30] width 229 height 27
paste input "7807287405"
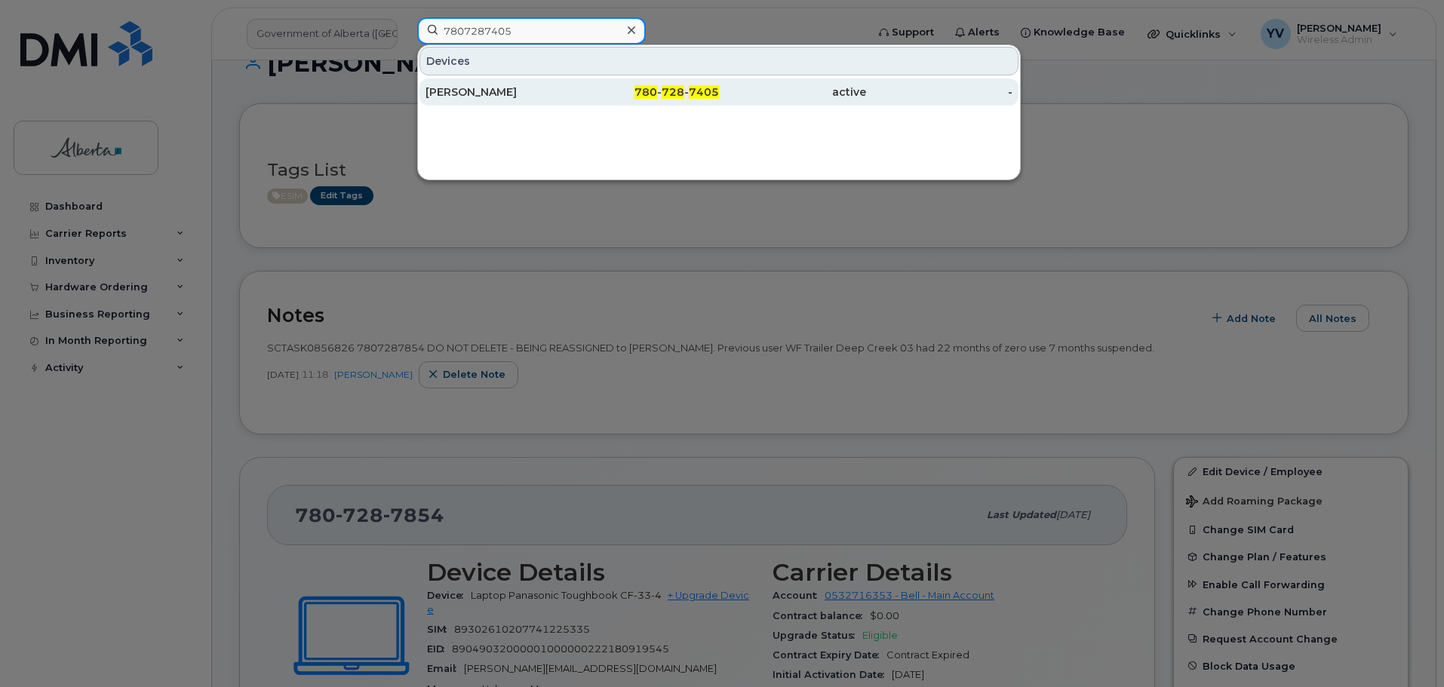
type input "7807287405"
click at [688, 89] on div "780 - 728 - 7405" at bounding box center [645, 91] width 147 height 15
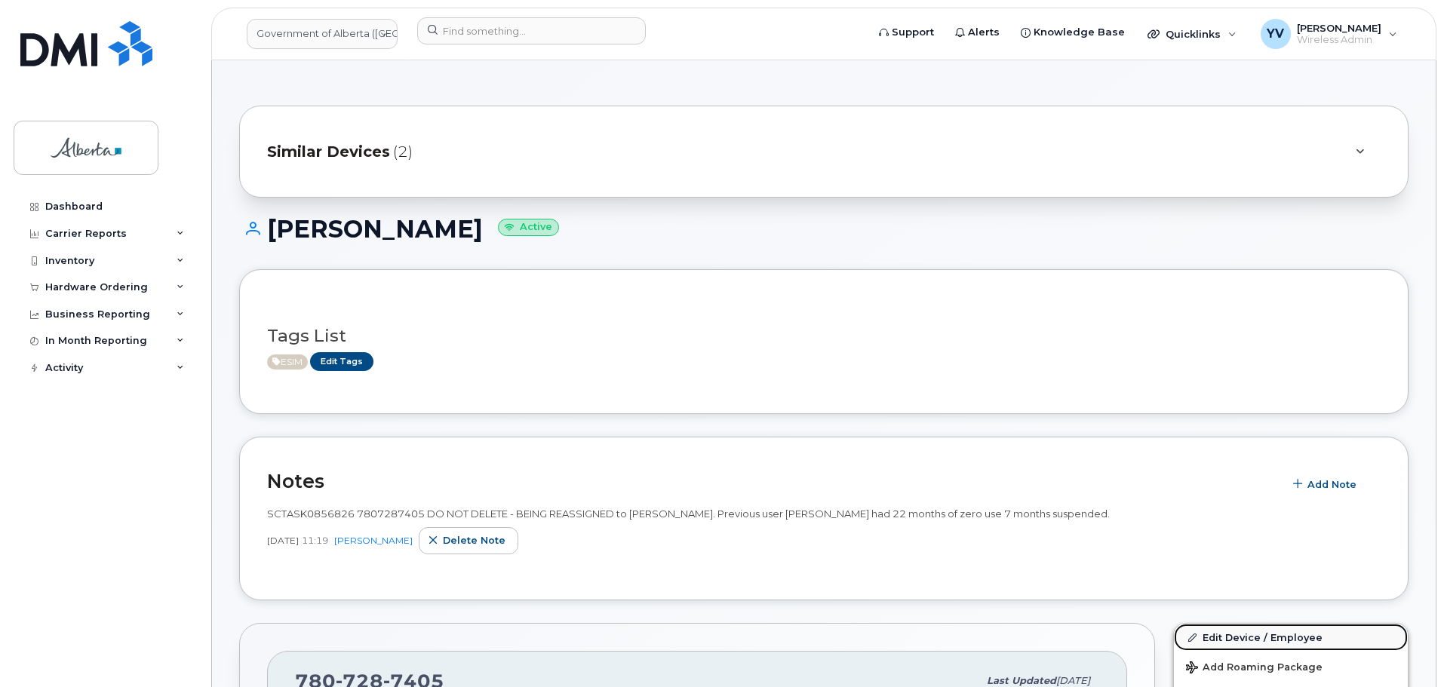
click at [1240, 629] on link "Edit Device / Employee" at bounding box center [1291, 637] width 234 height 27
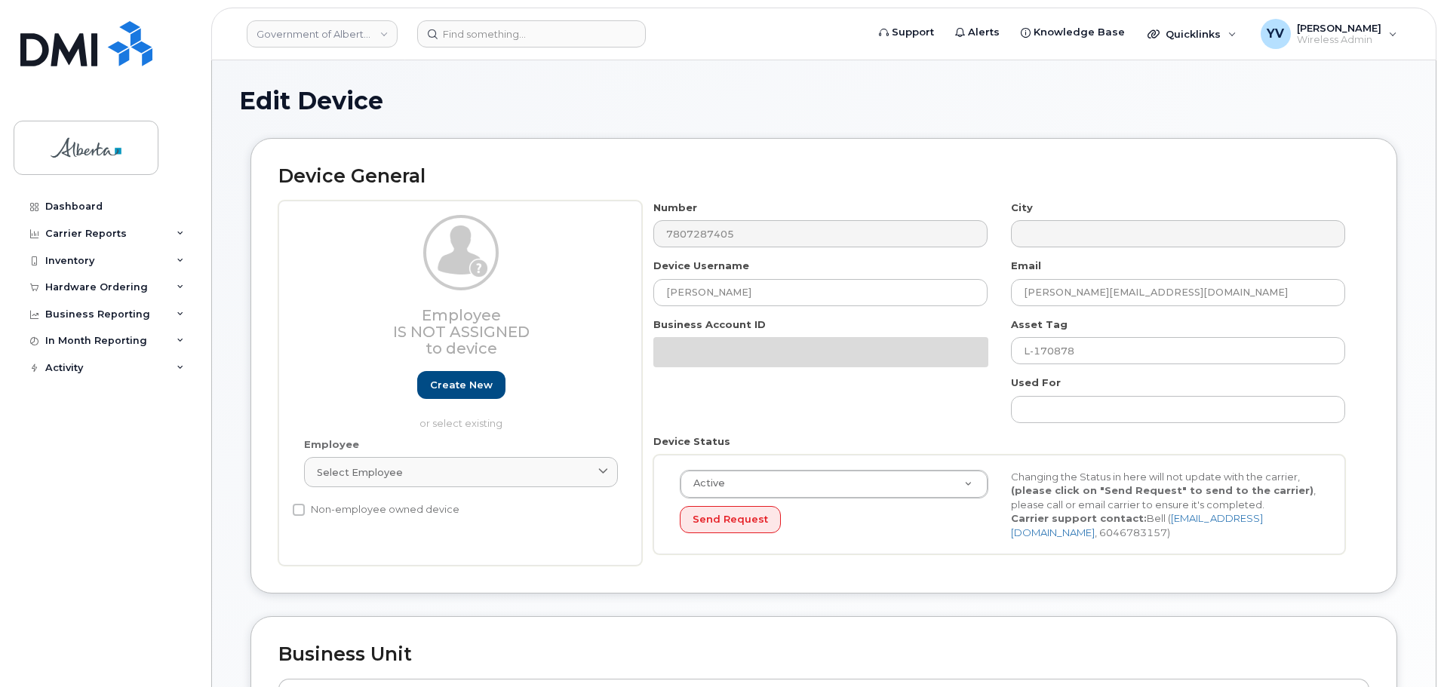
select select "4797682"
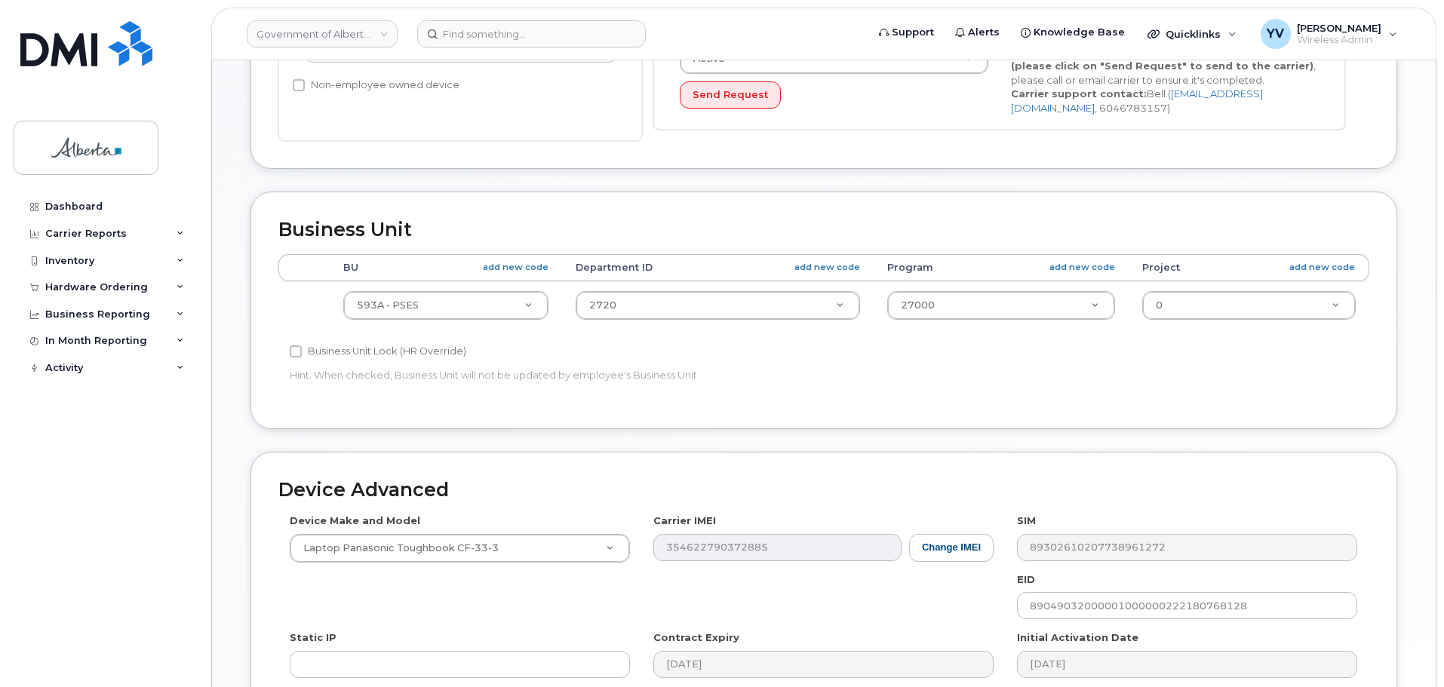
scroll to position [432, 0]
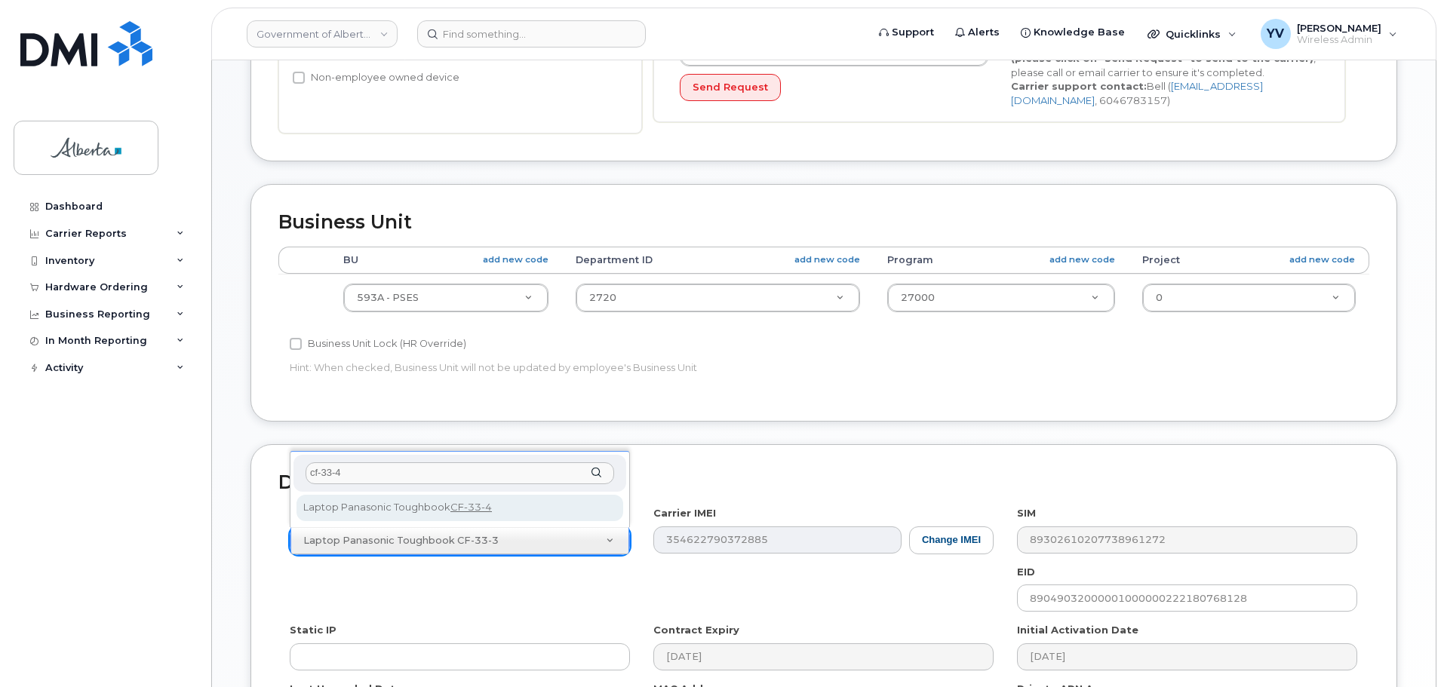
type input "cf-33-4"
select select "3451"
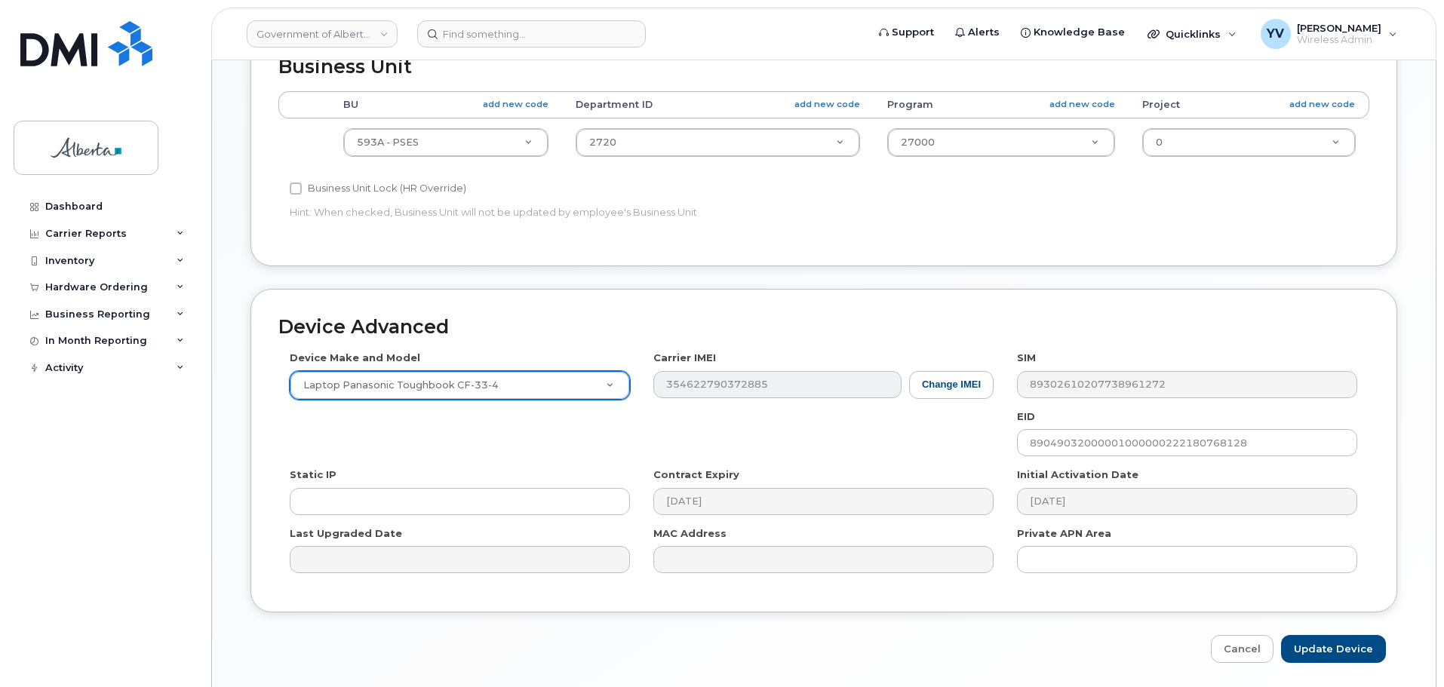
scroll to position [611, 0]
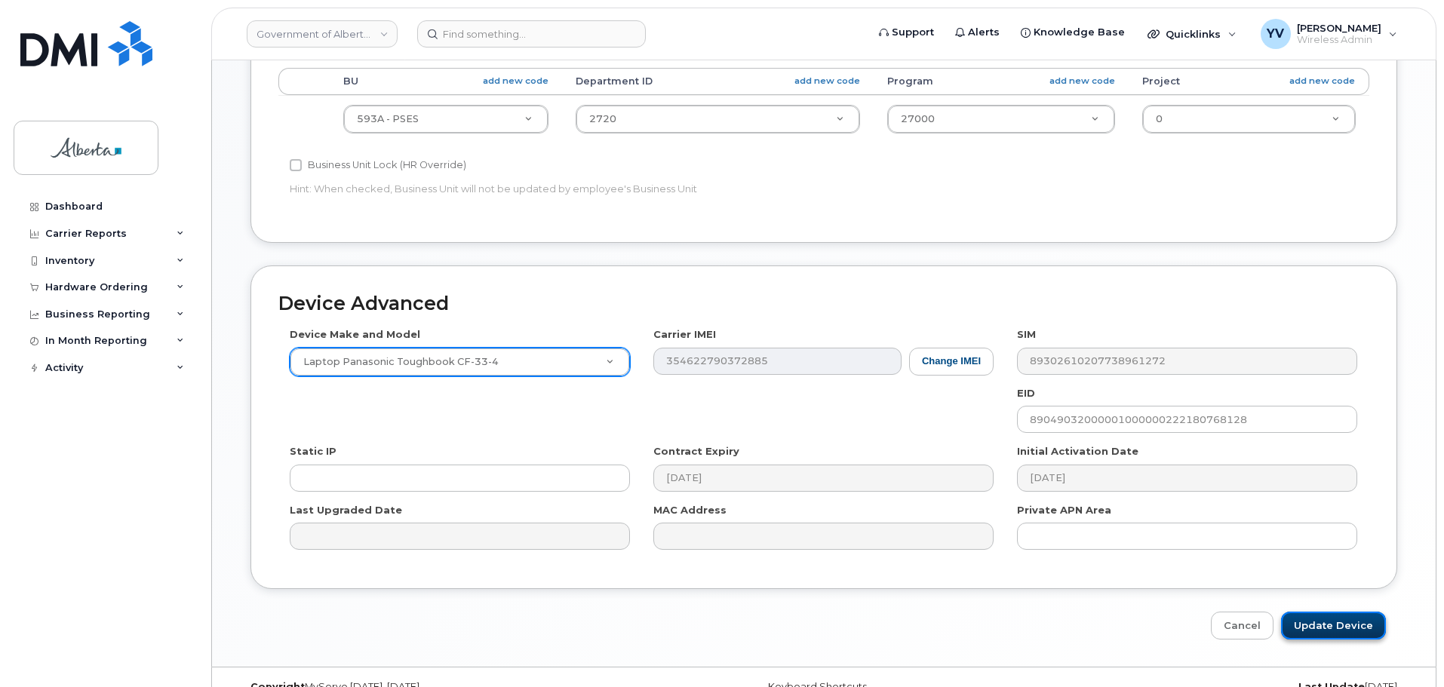
click at [1344, 626] on input "Update Device" at bounding box center [1333, 626] width 105 height 28
type input "Saving..."
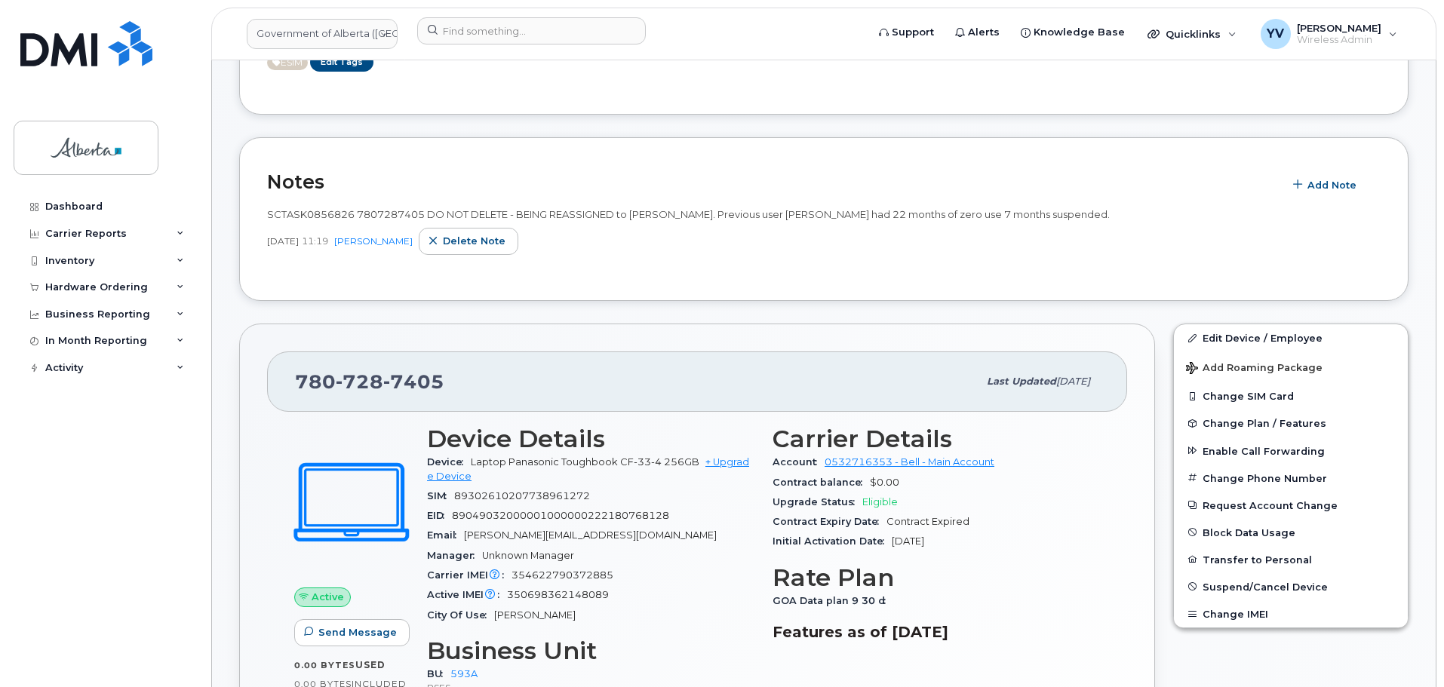
scroll to position [351, 0]
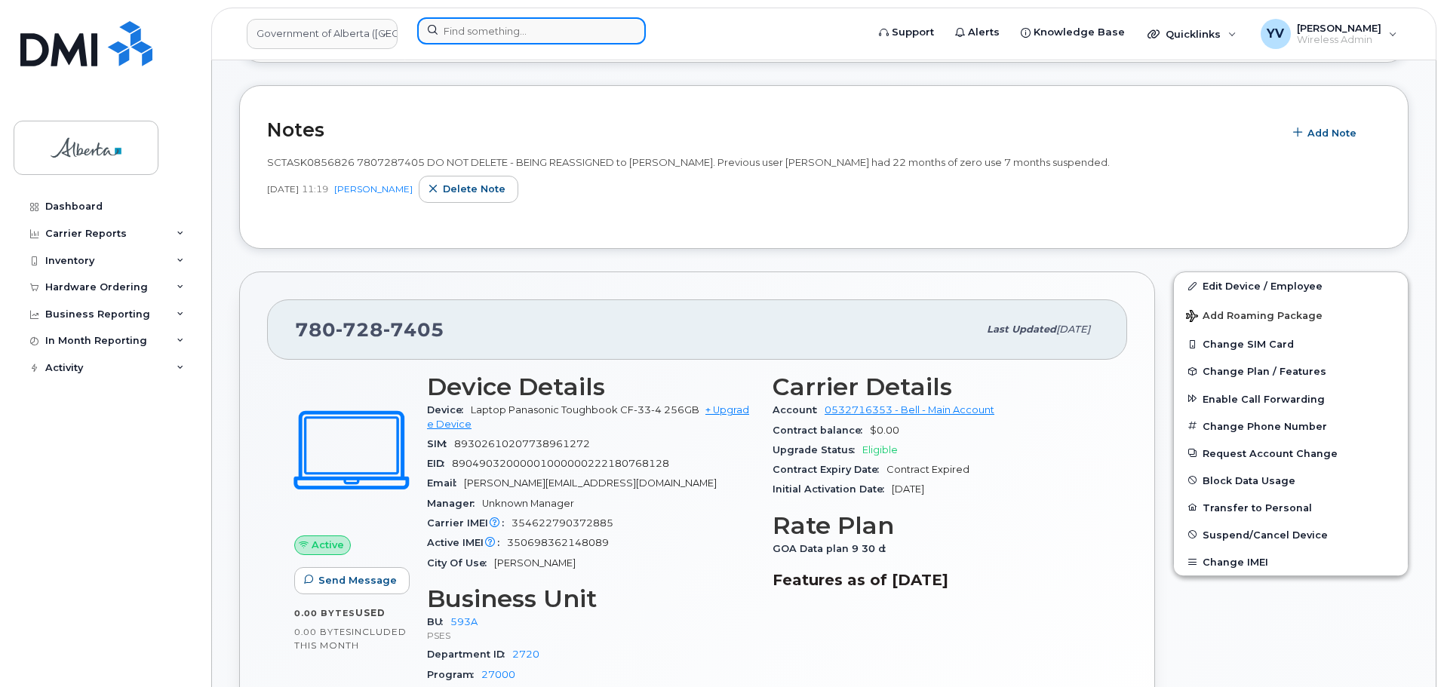
click at [482, 27] on input at bounding box center [531, 30] width 229 height 27
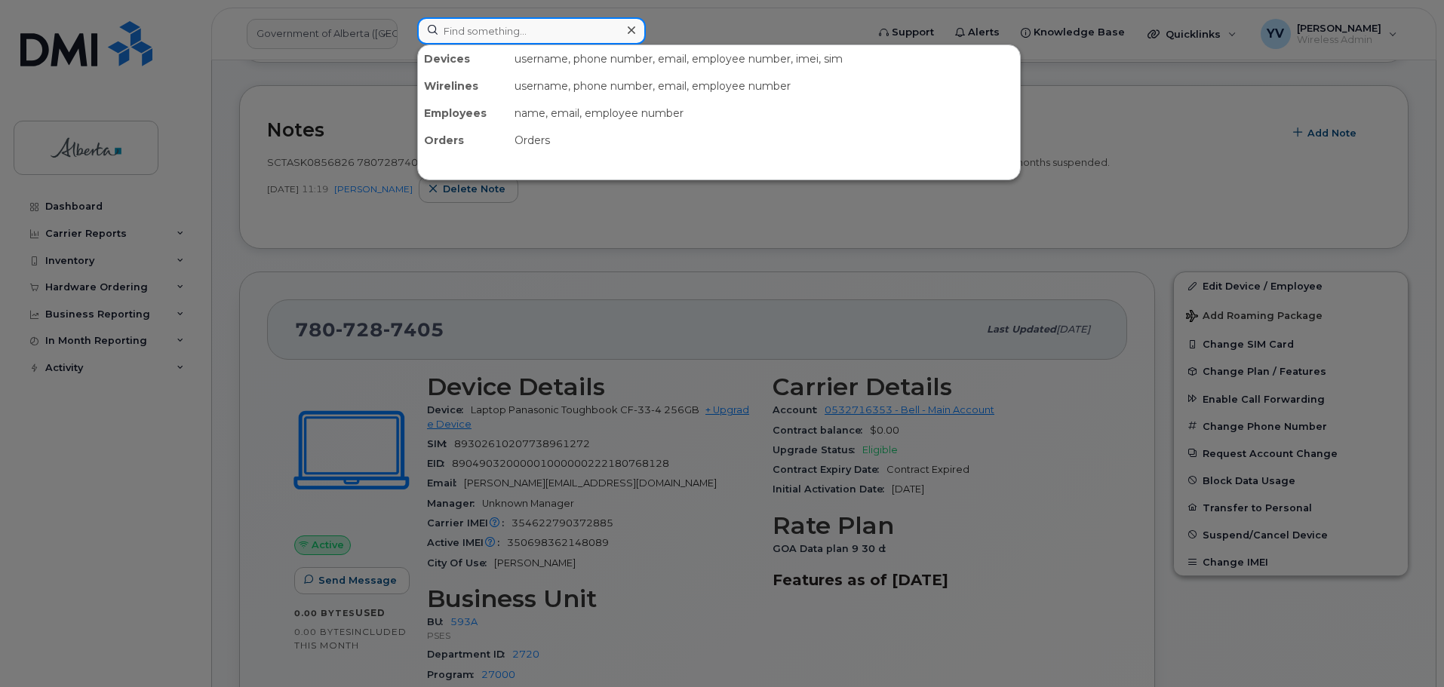
paste input "7807283798"
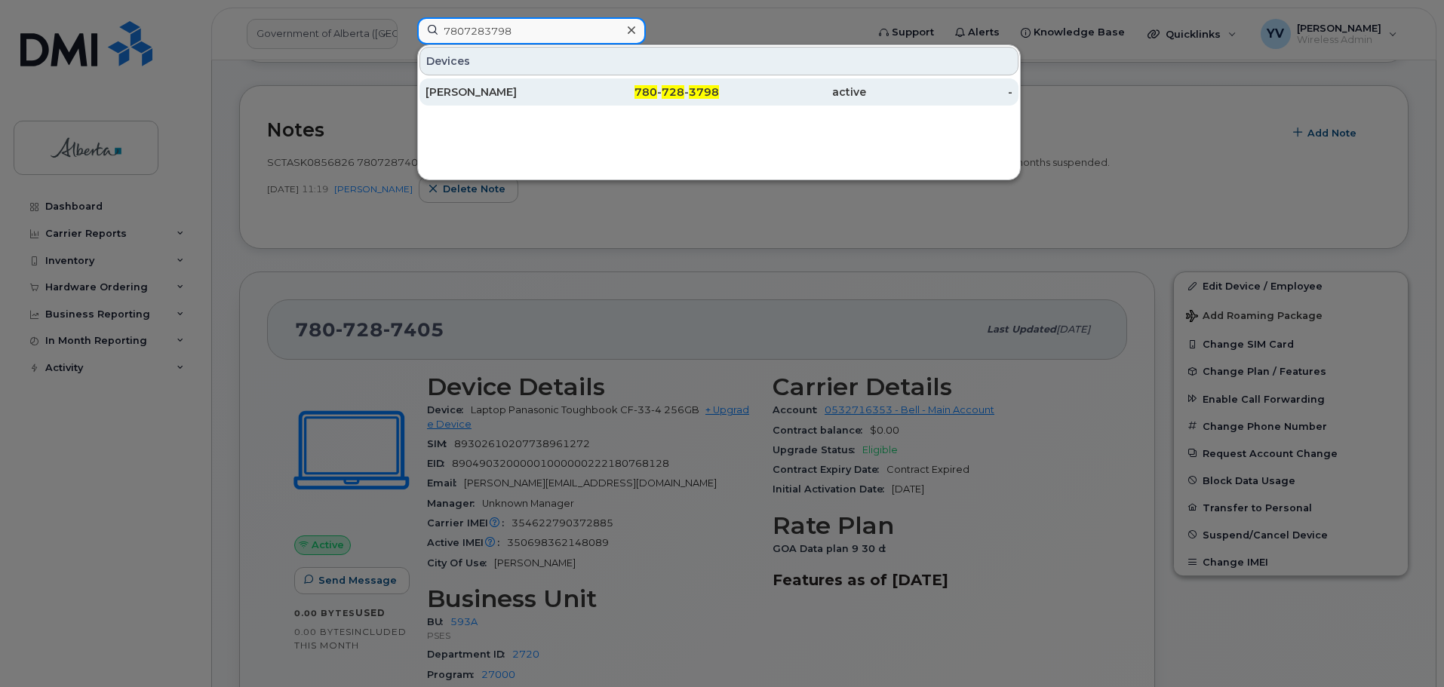
type input "7807283798"
click at [653, 94] on span "780" at bounding box center [645, 92] width 23 height 14
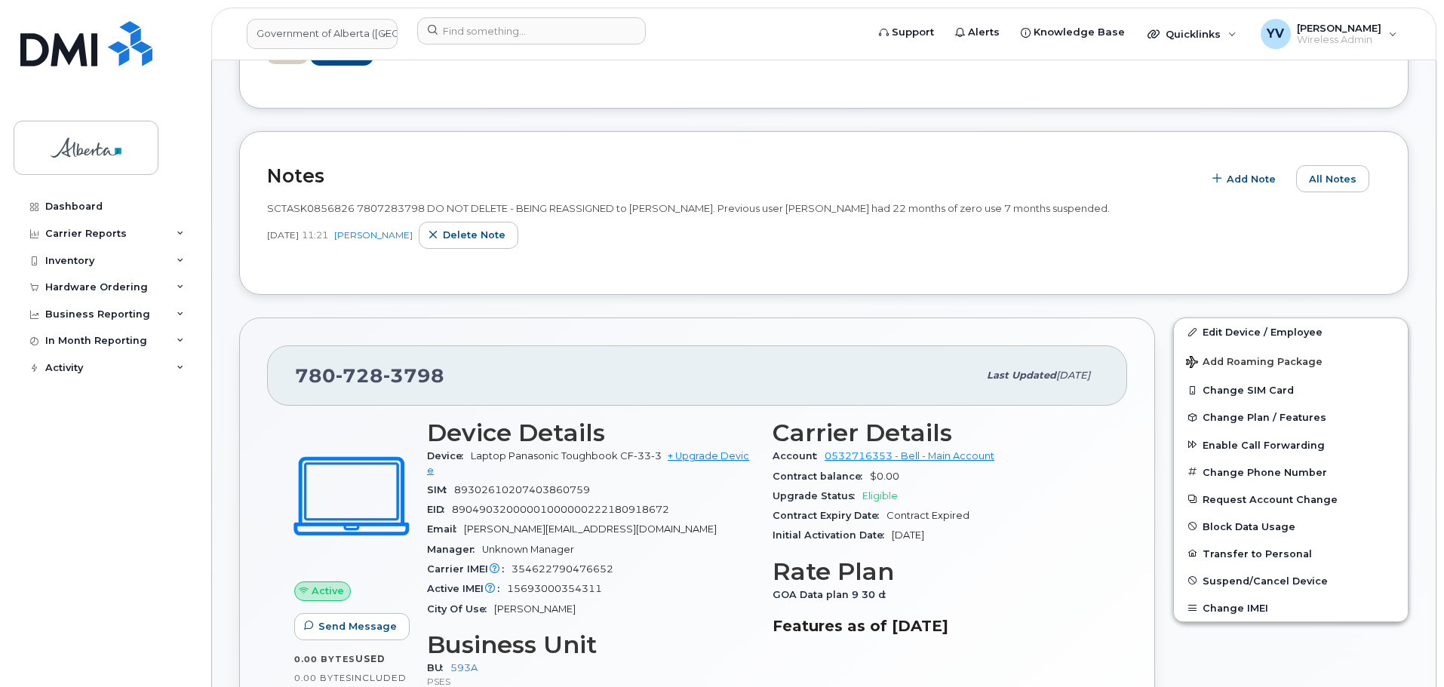
scroll to position [316, 0]
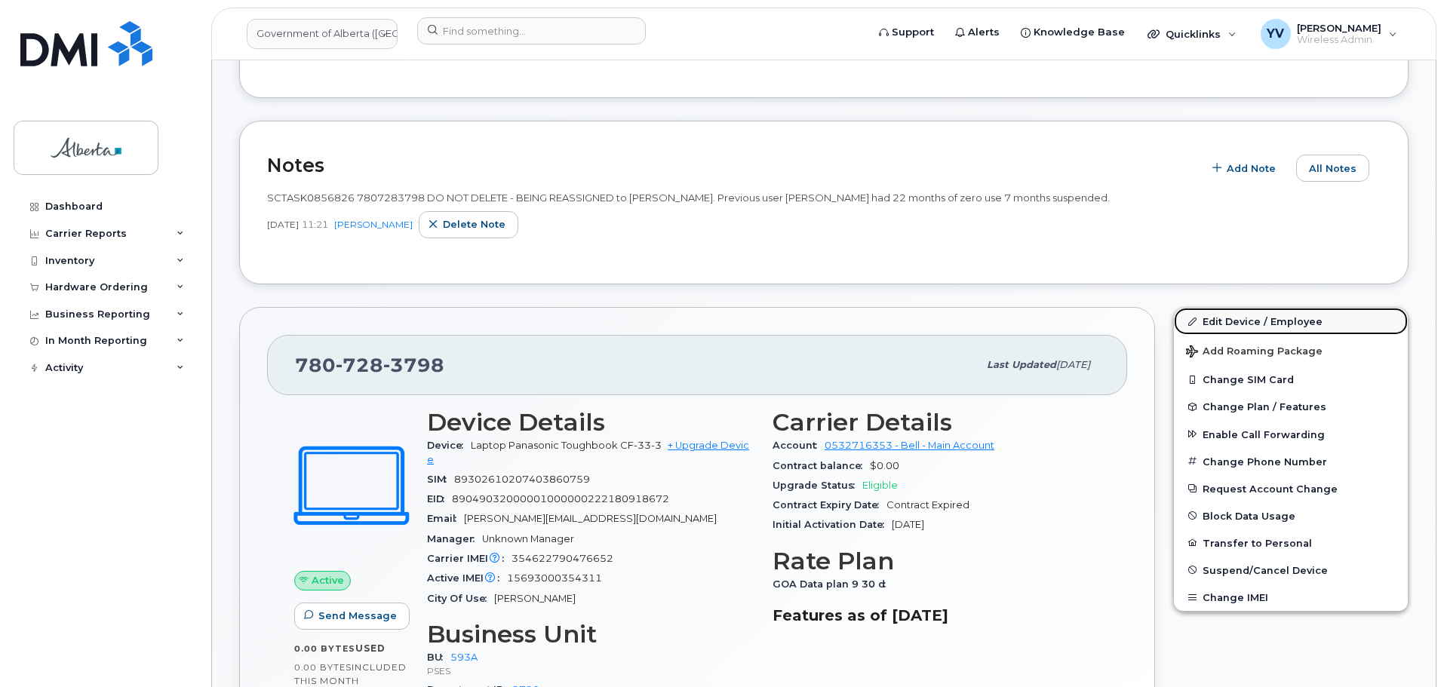
click at [1229, 318] on link "Edit Device / Employee" at bounding box center [1291, 321] width 234 height 27
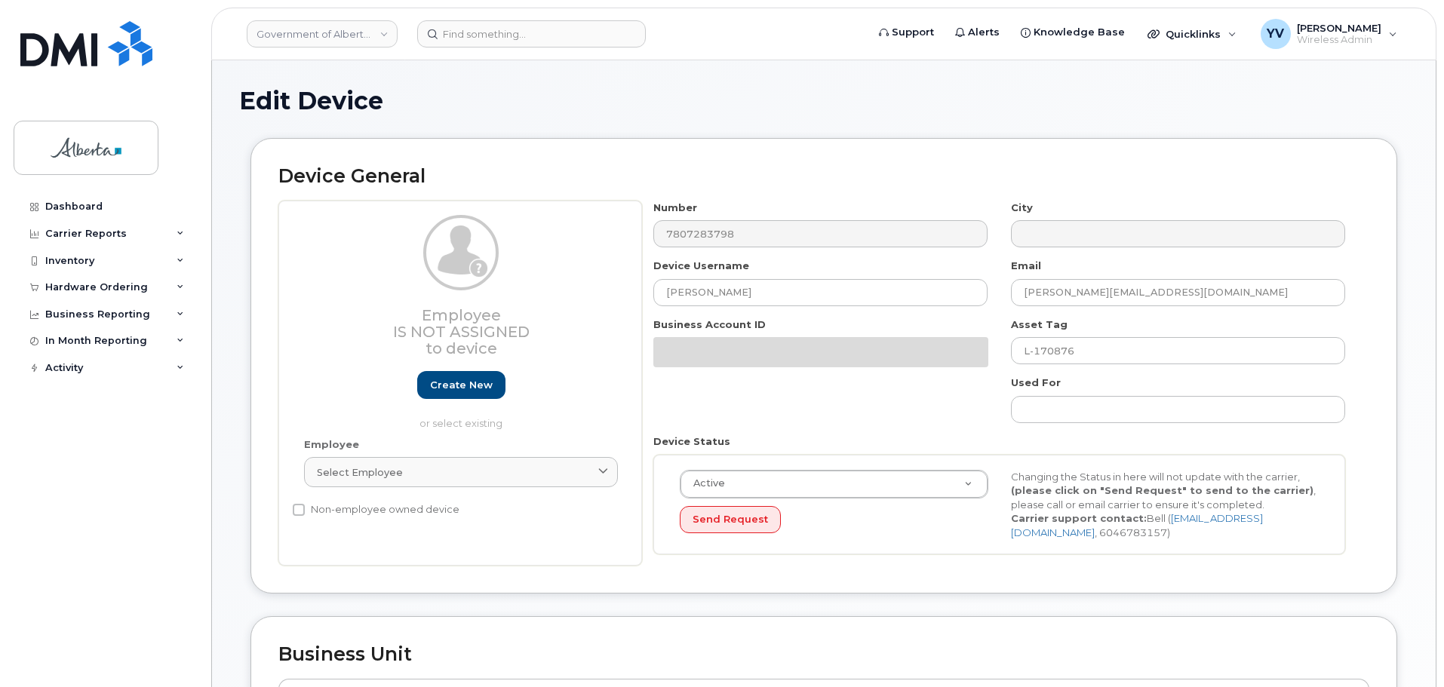
select select "4797682"
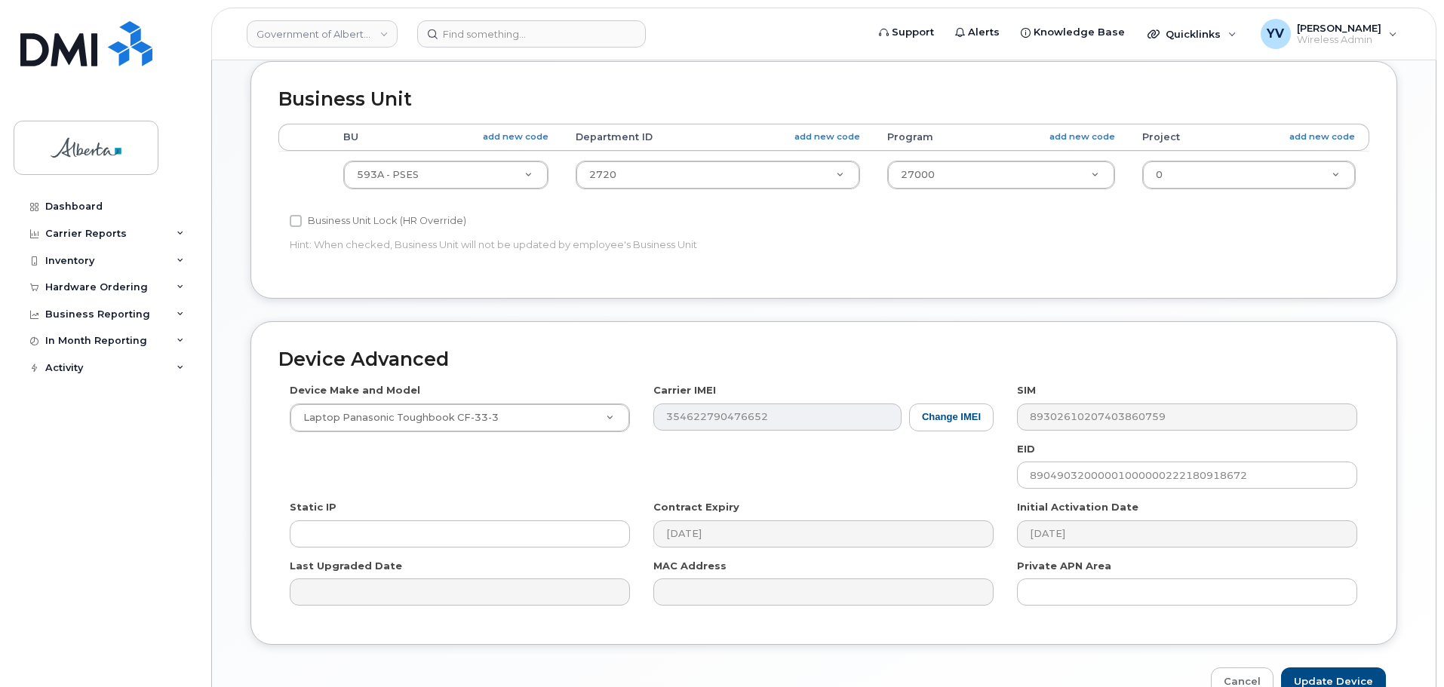
scroll to position [578, 0]
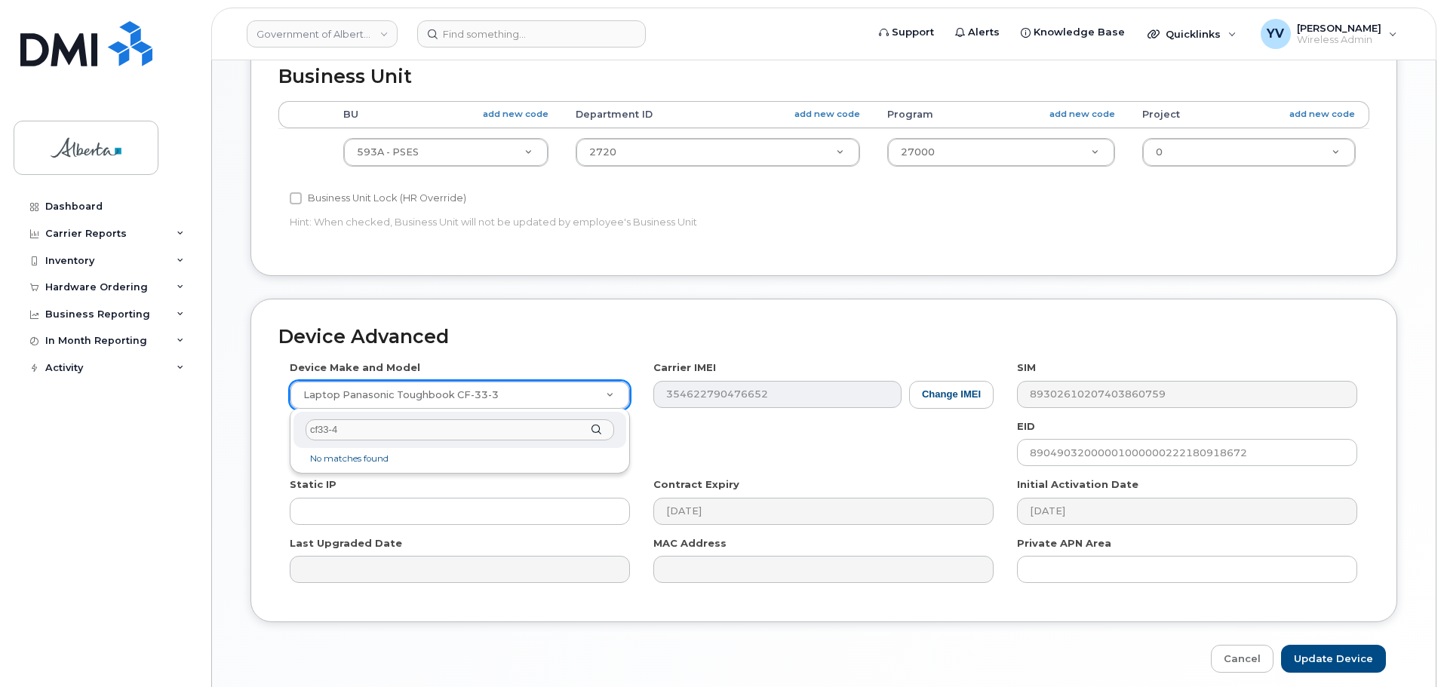
click at [320, 426] on input "cf33-4" at bounding box center [459, 430] width 308 height 22
type input "cf-33-4"
select select "3451"
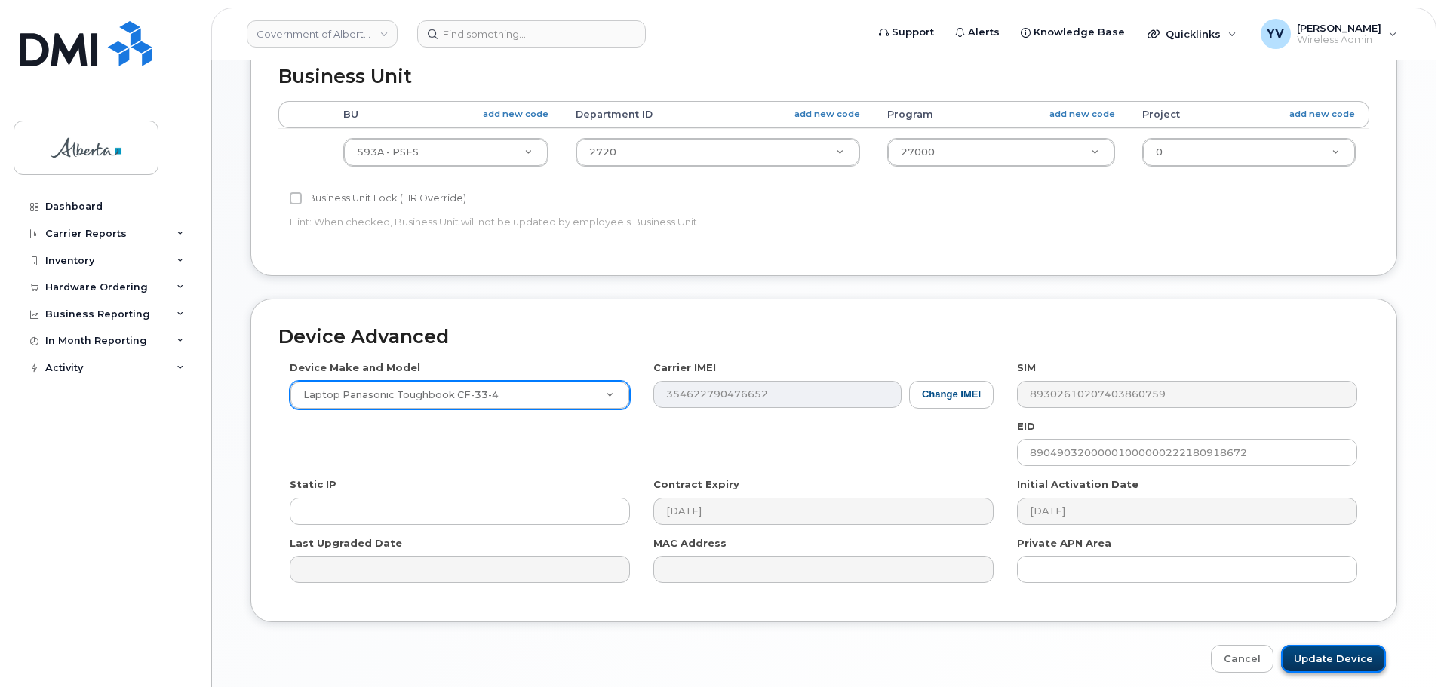
click at [1340, 654] on input "Update Device" at bounding box center [1333, 659] width 105 height 28
type input "Saving..."
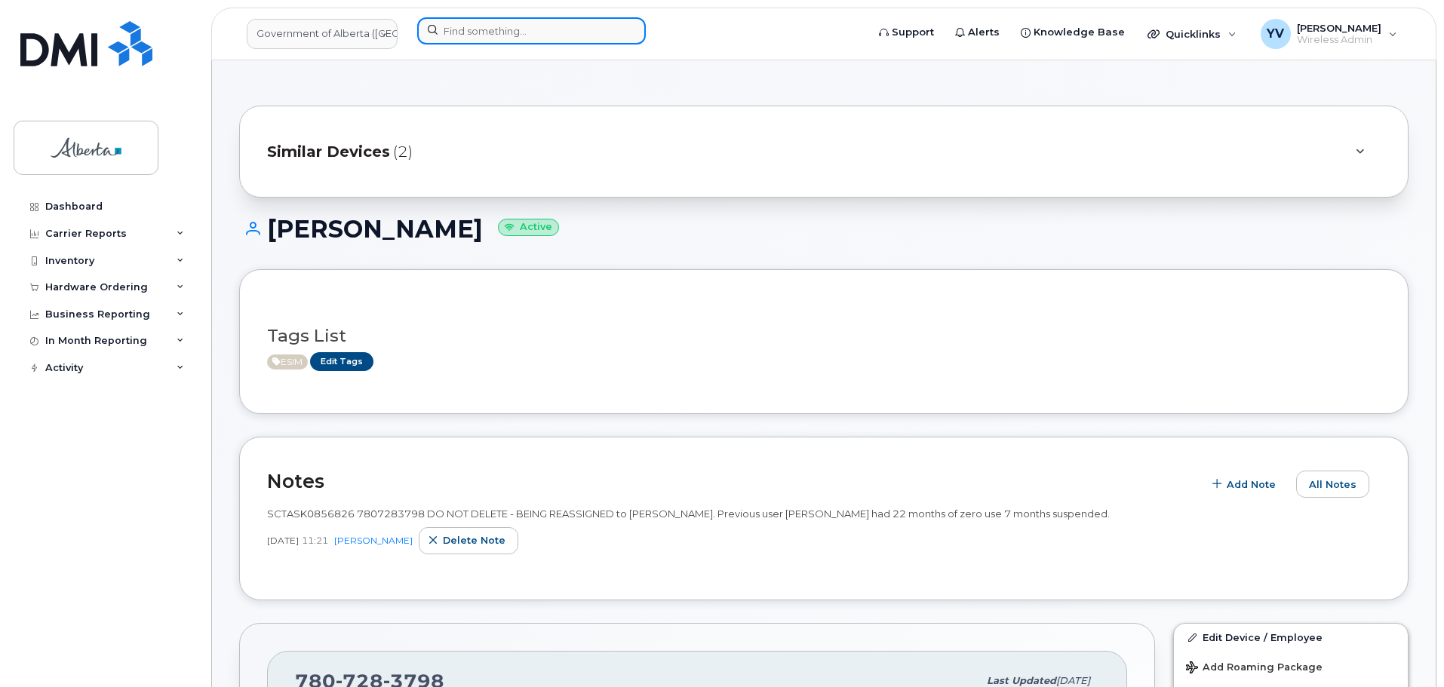
click at [462, 27] on input at bounding box center [531, 30] width 229 height 27
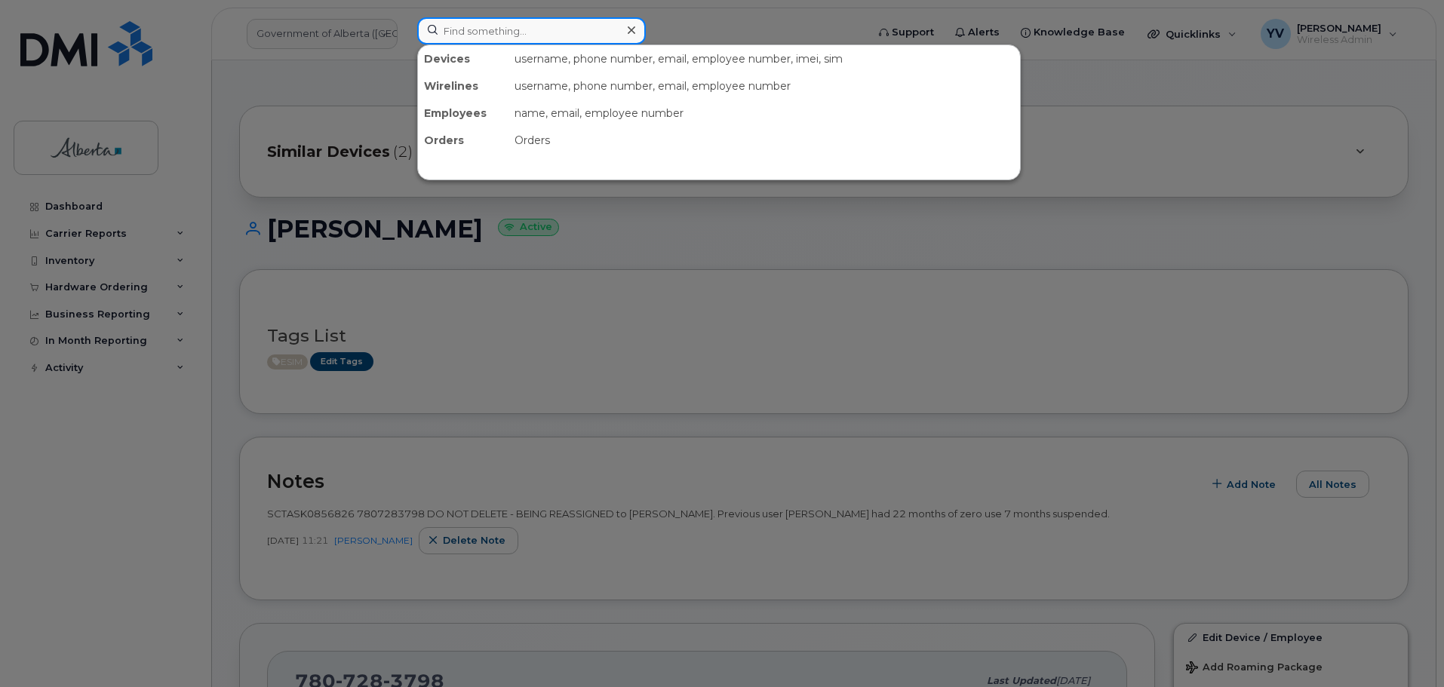
paste input "7806252769"
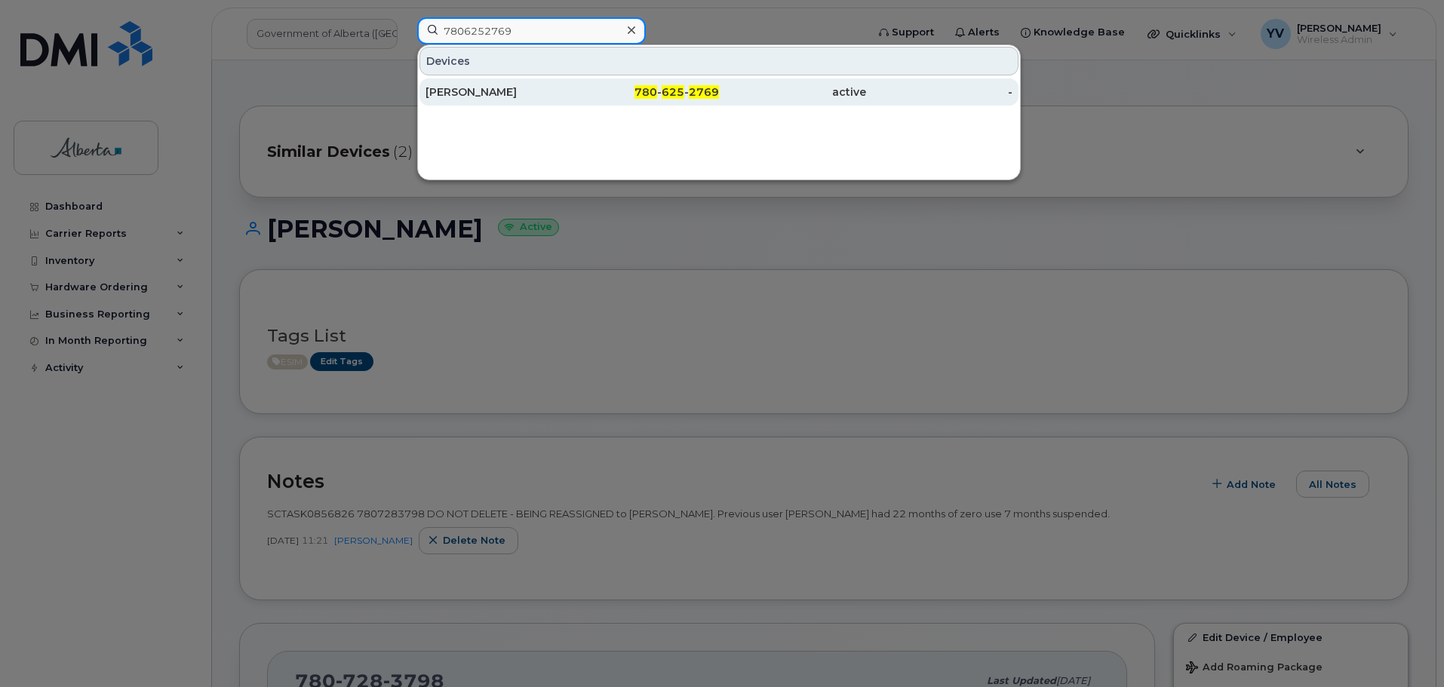
type input "7806252769"
click at [698, 94] on span "2769" at bounding box center [704, 92] width 30 height 14
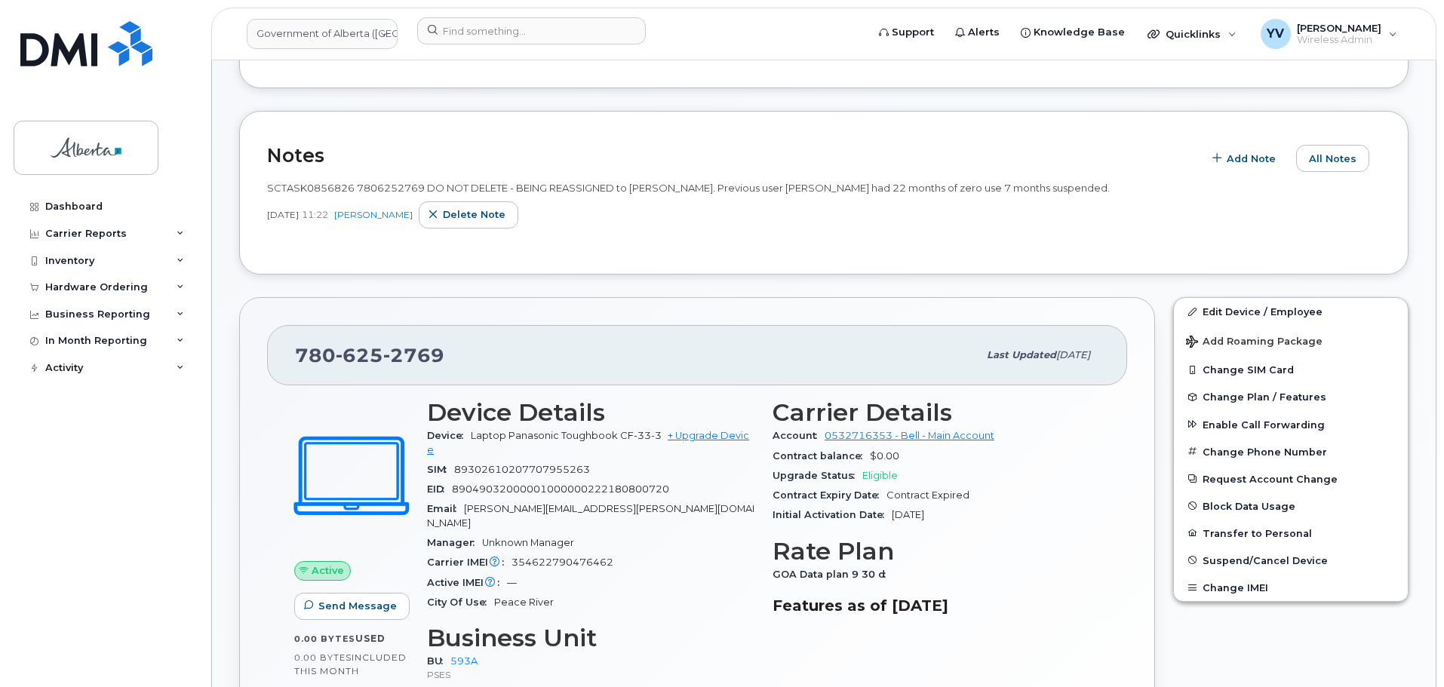
scroll to position [332, 0]
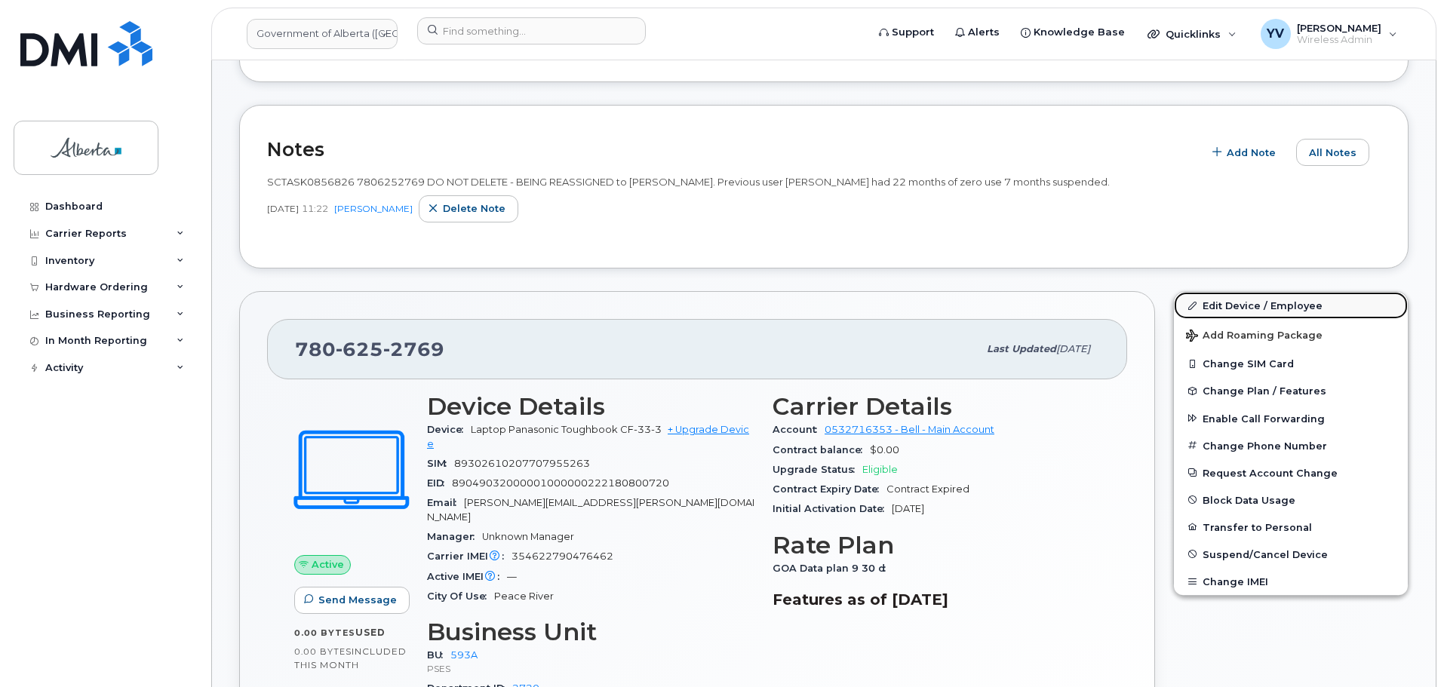
click at [1247, 301] on link "Edit Device / Employee" at bounding box center [1291, 305] width 234 height 27
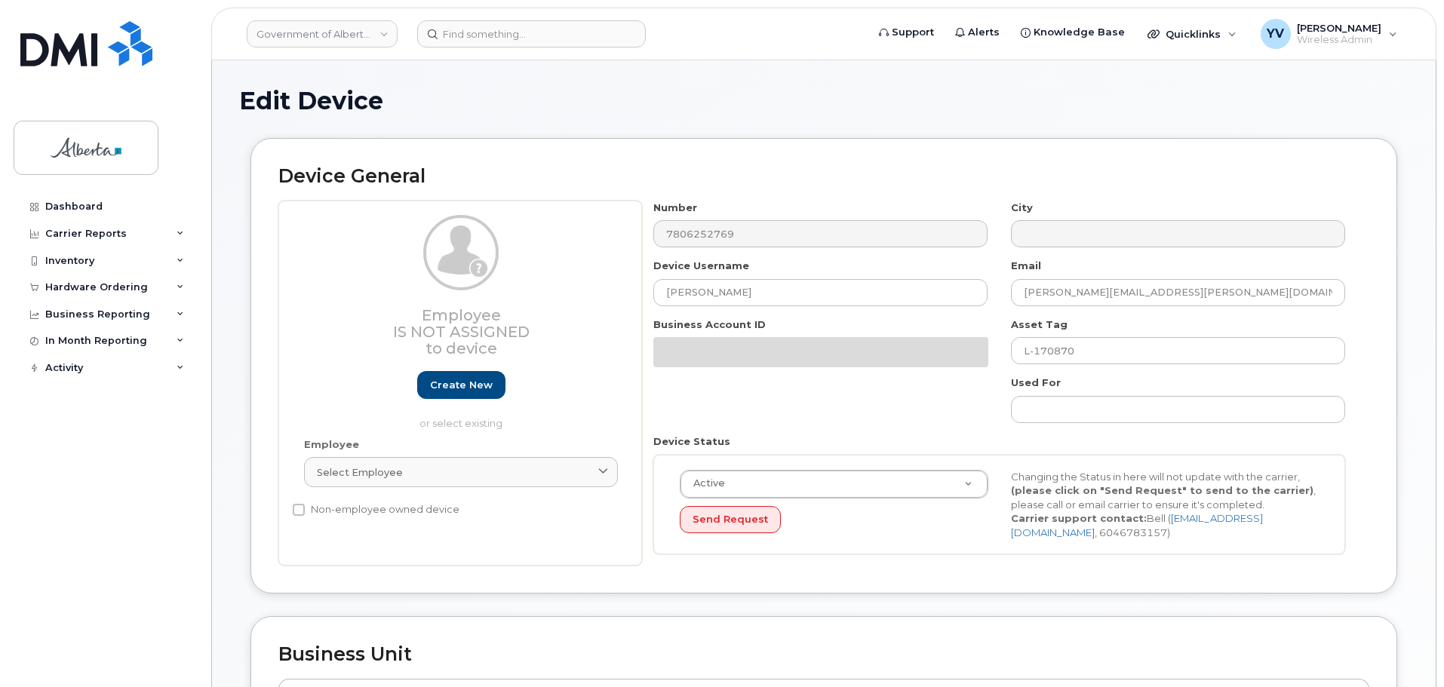
select select "4797682"
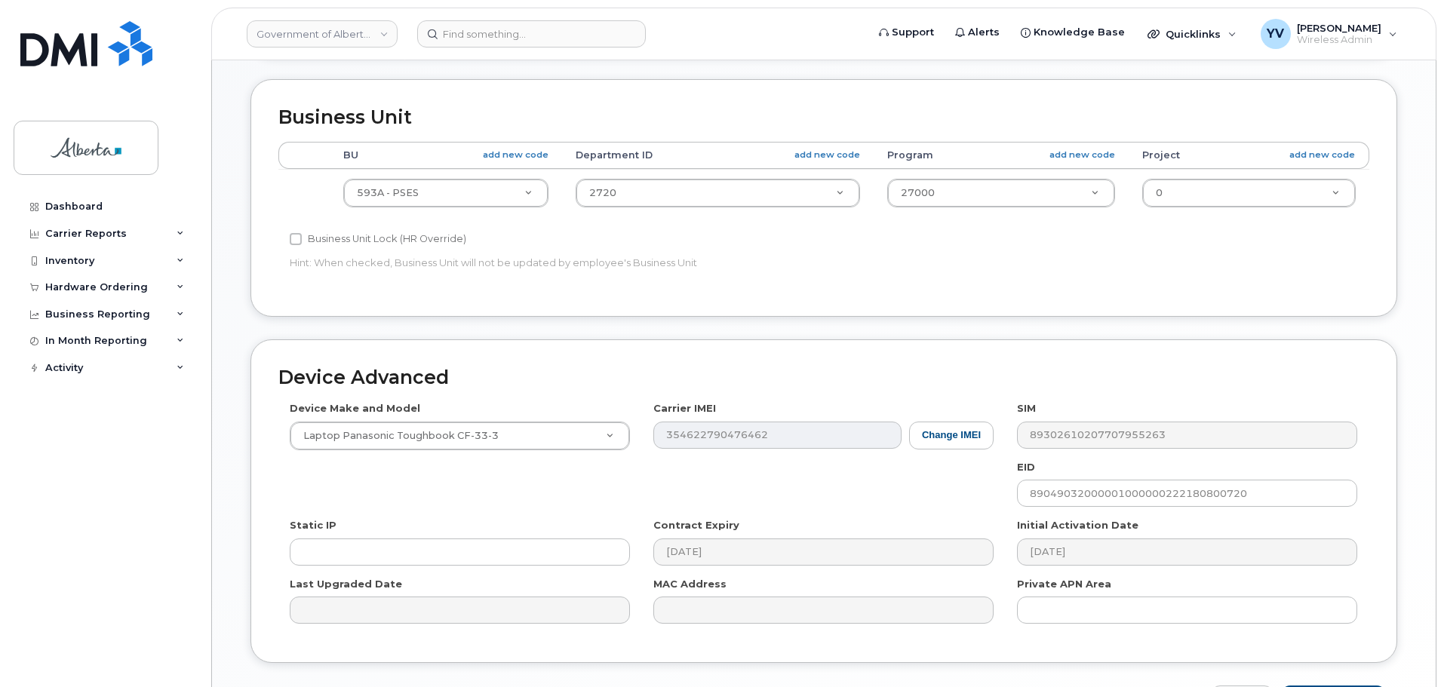
scroll to position [572, 0]
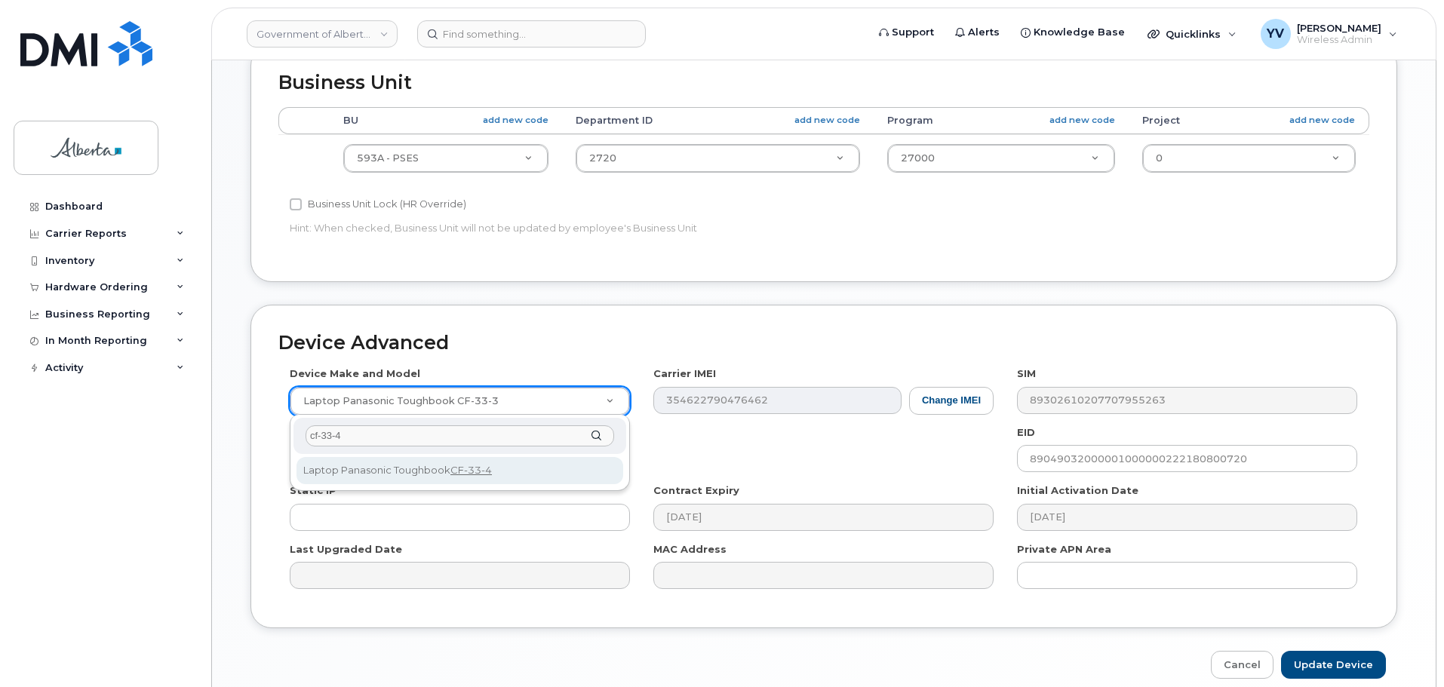
type input "cf-33-4"
select select "3451"
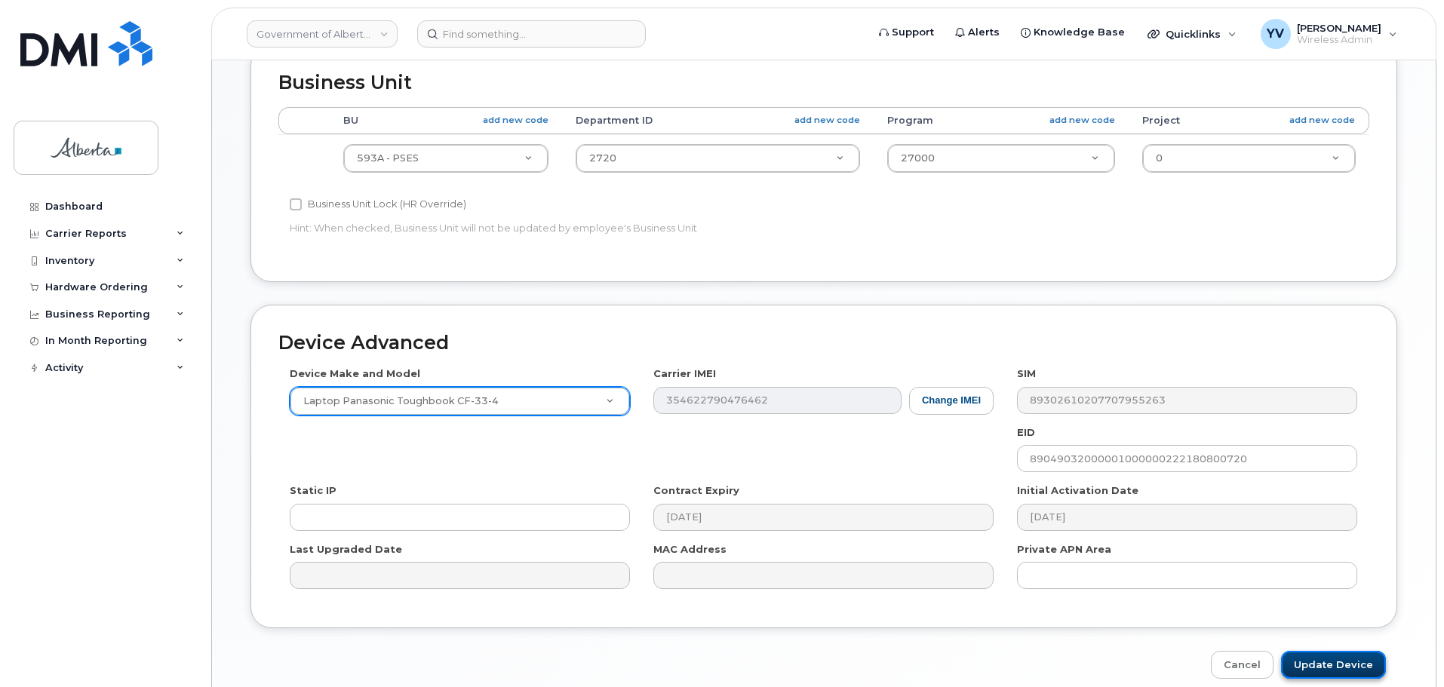
click at [1348, 657] on input "Update Device" at bounding box center [1333, 665] width 105 height 28
type input "Saving..."
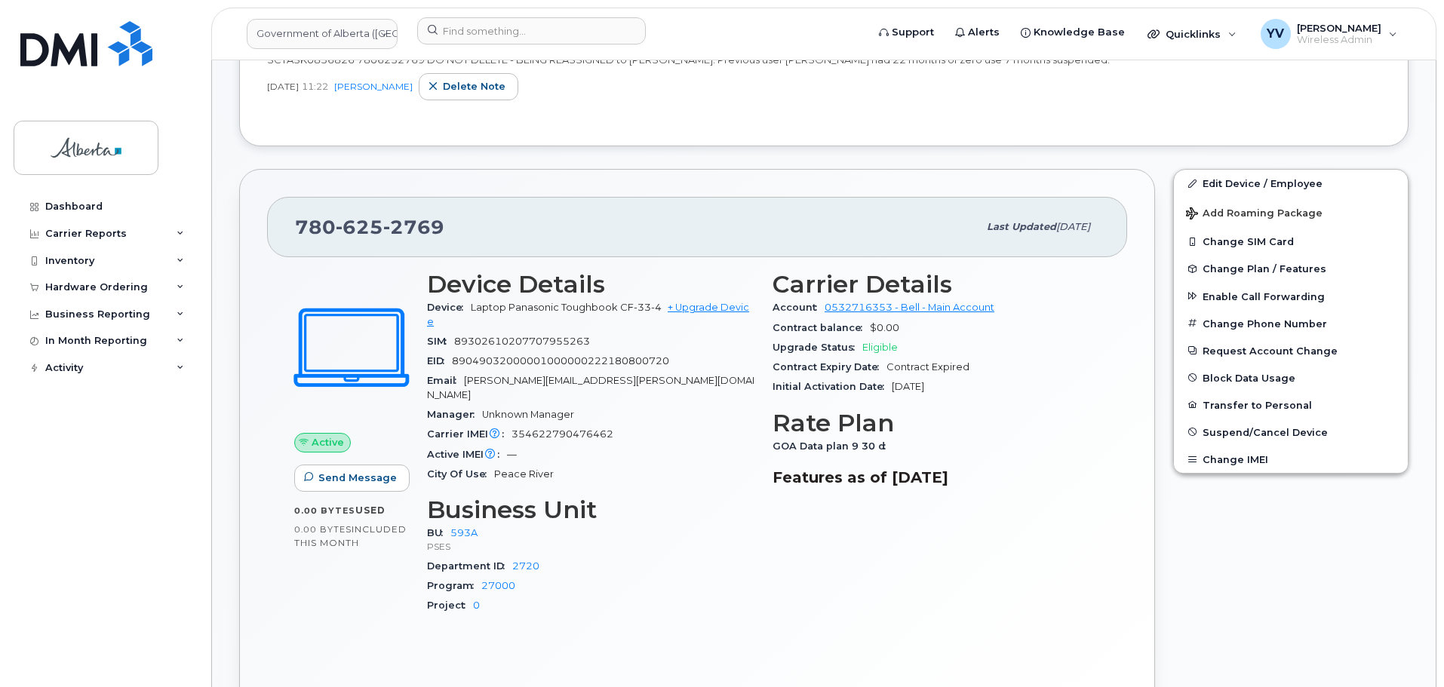
scroll to position [457, 0]
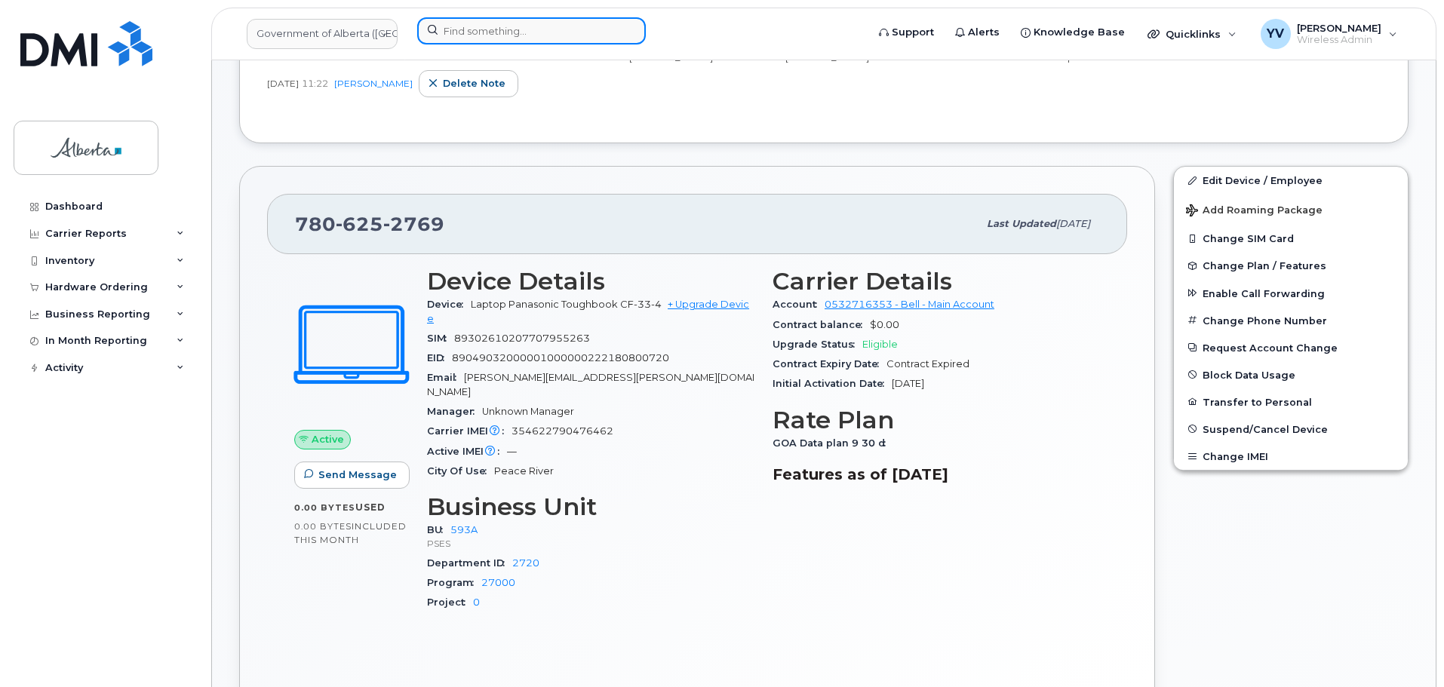
click at [471, 25] on input at bounding box center [531, 30] width 229 height 27
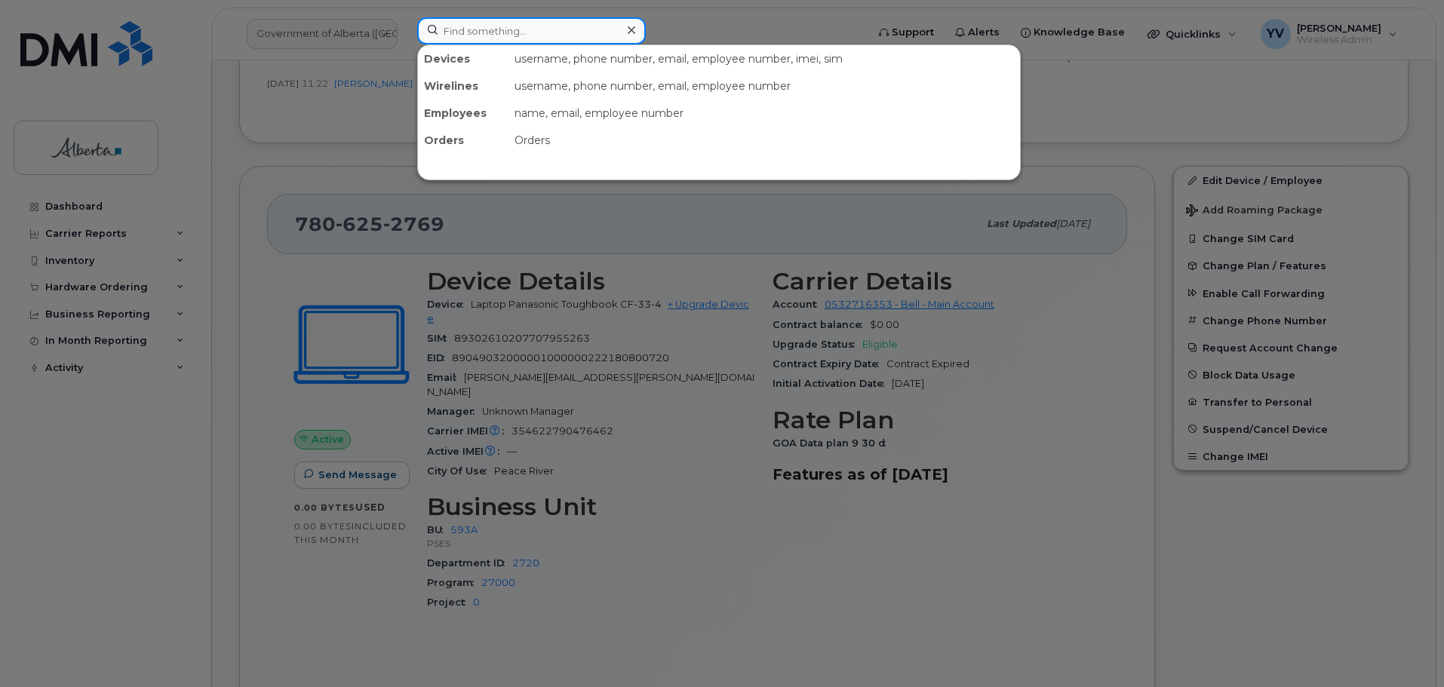
paste input "7802288273"
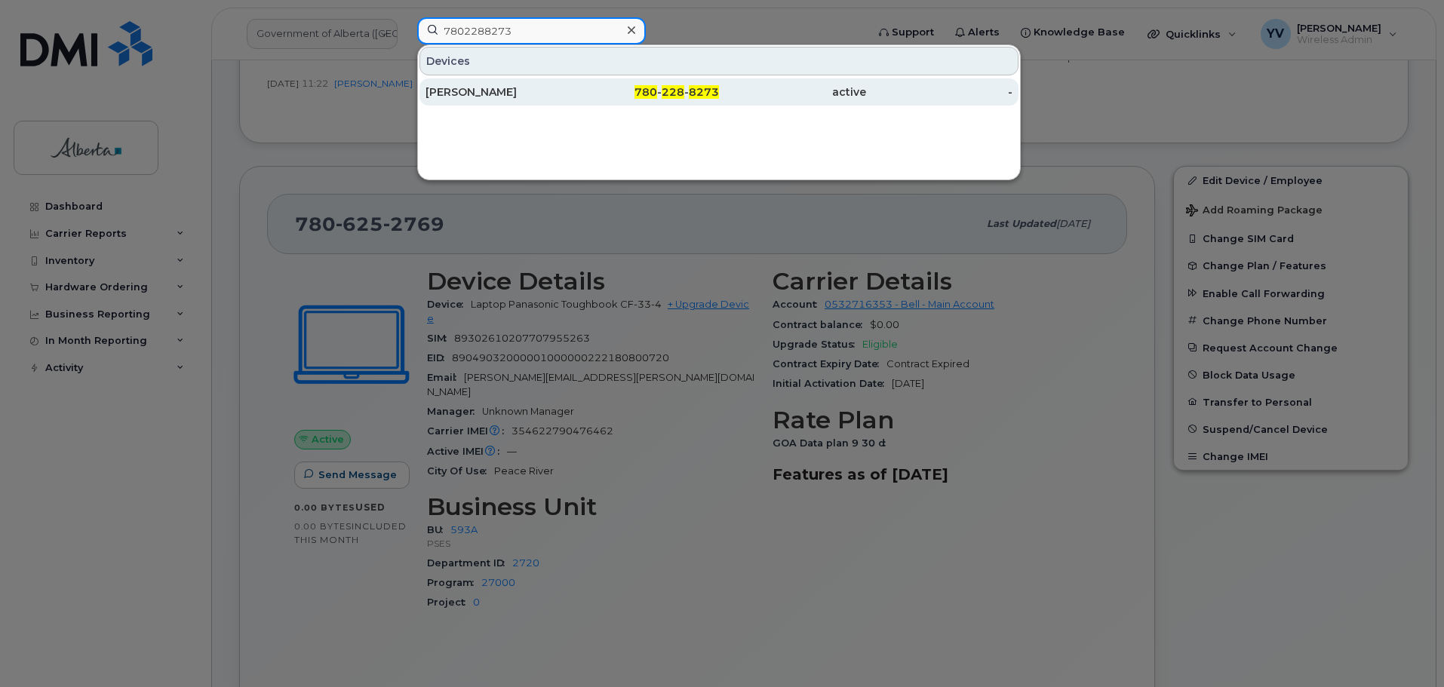
type input "7802288273"
click at [664, 87] on span "228" at bounding box center [672, 92] width 23 height 14
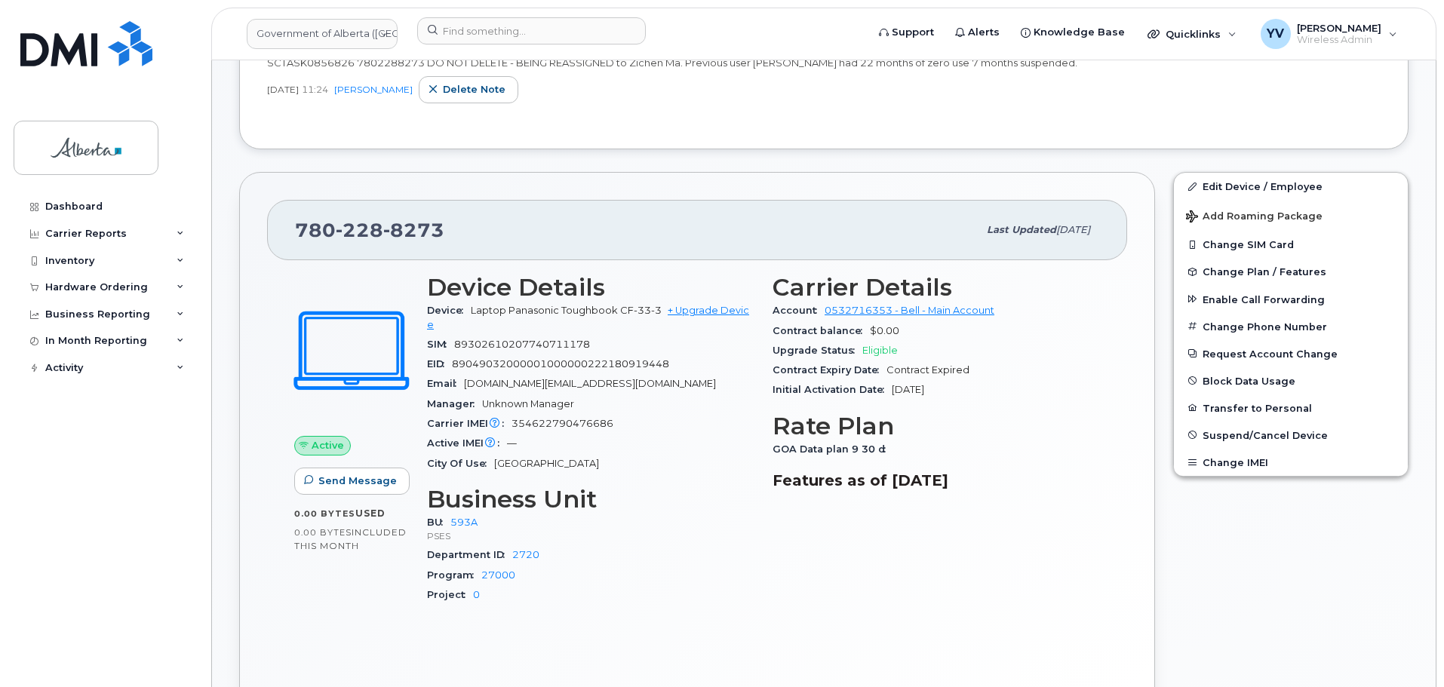
scroll to position [472, 0]
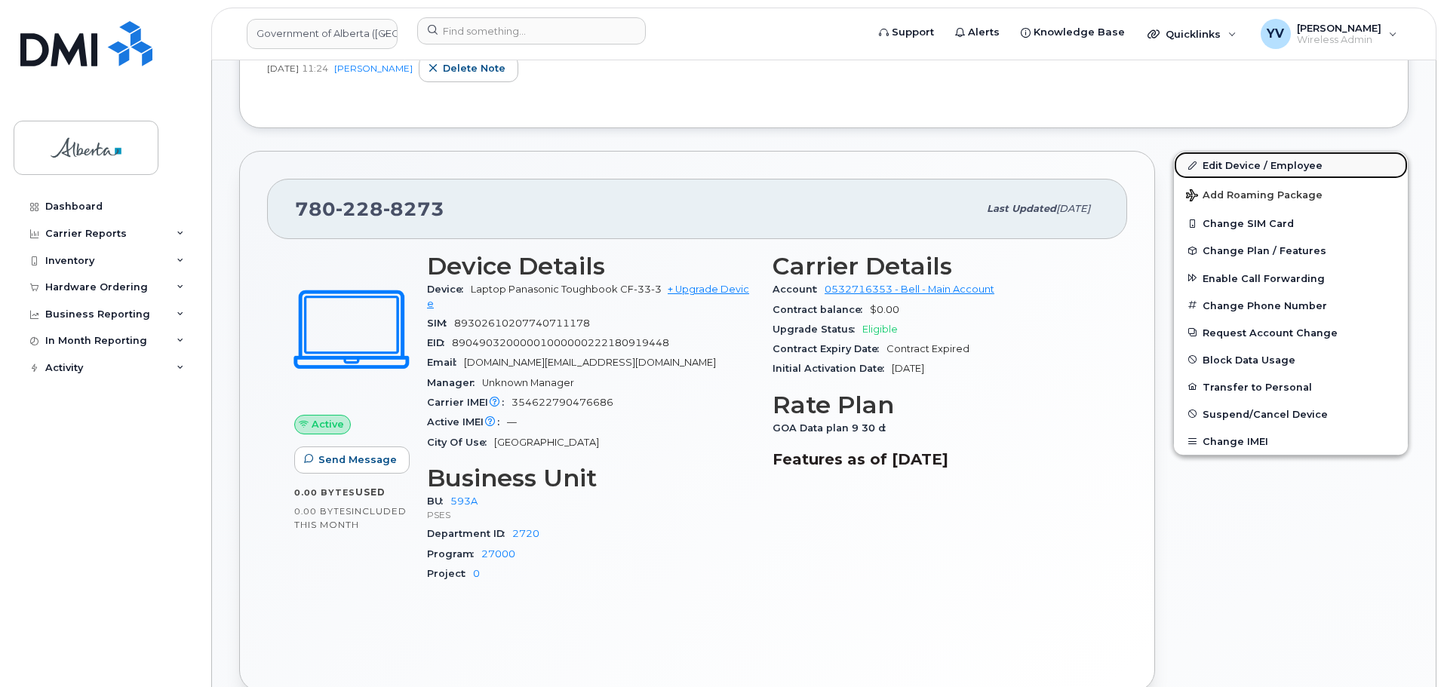
click at [1265, 160] on link "Edit Device / Employee" at bounding box center [1291, 165] width 234 height 27
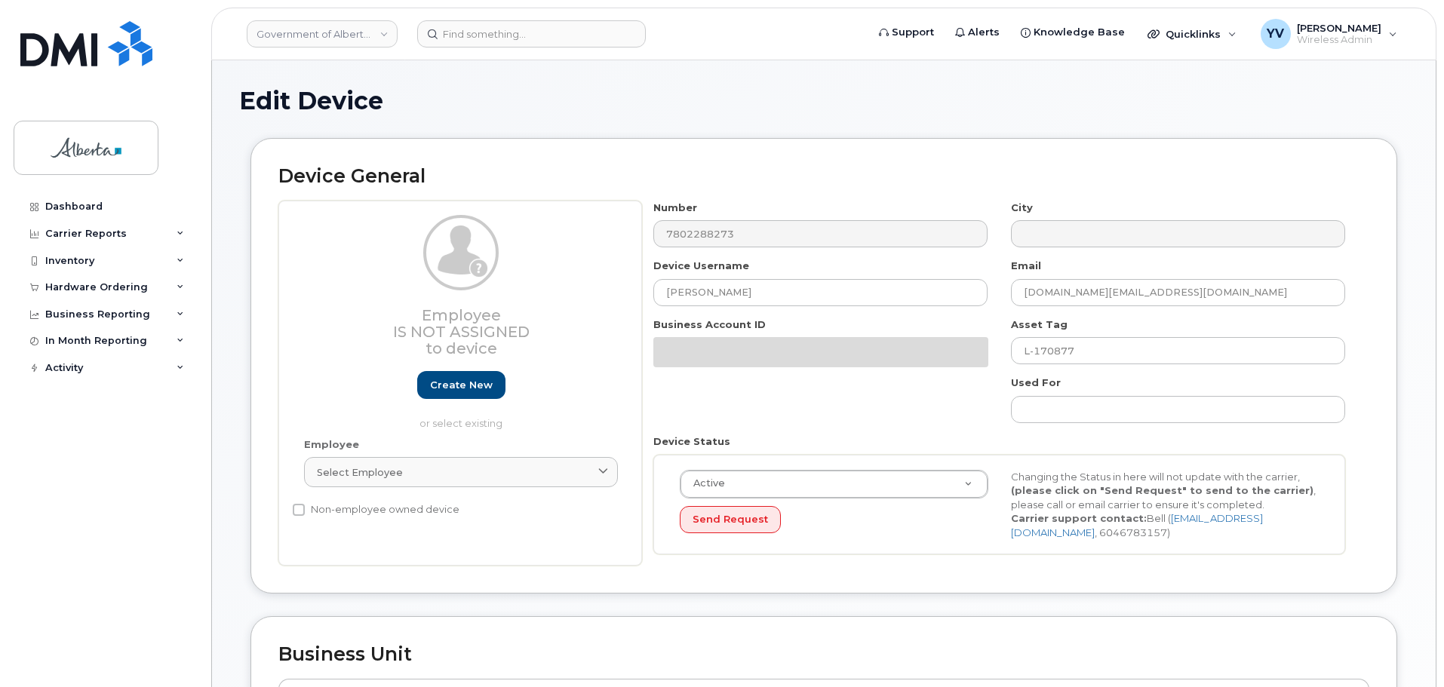
select select "4797682"
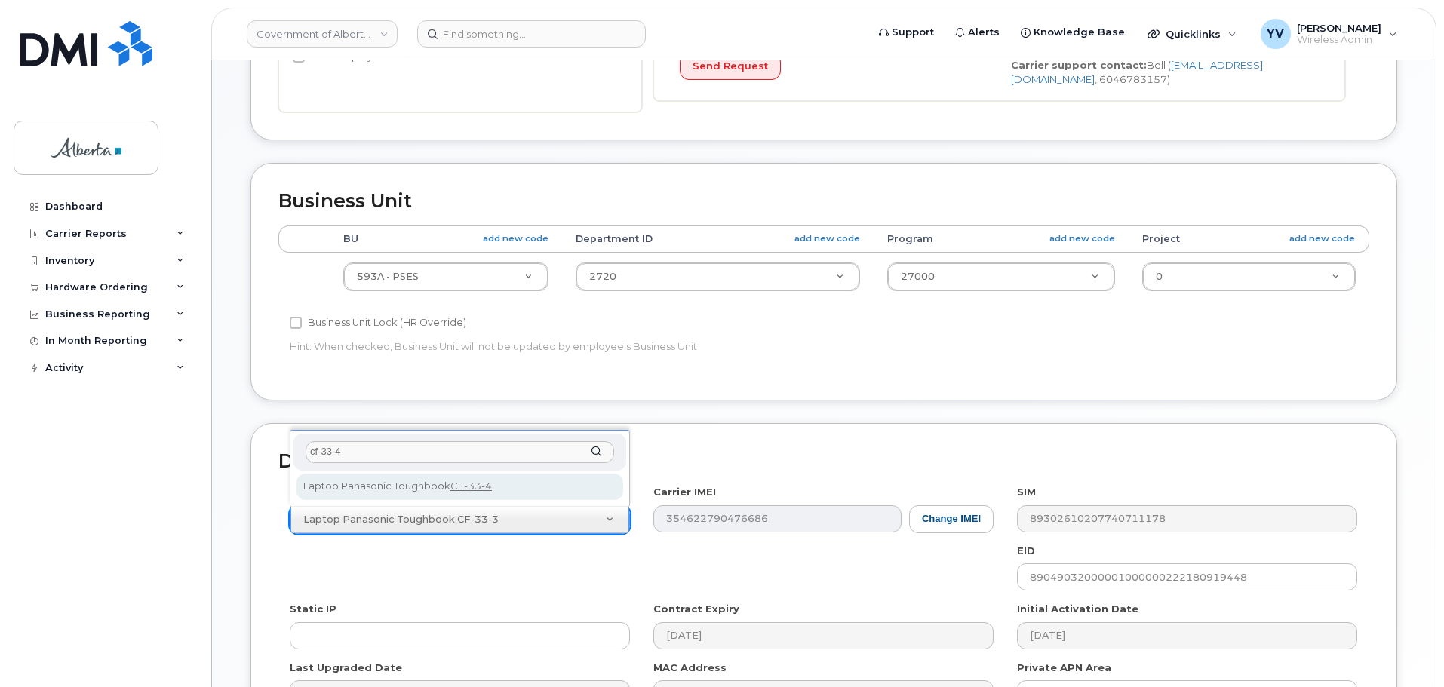
scroll to position [487, 0]
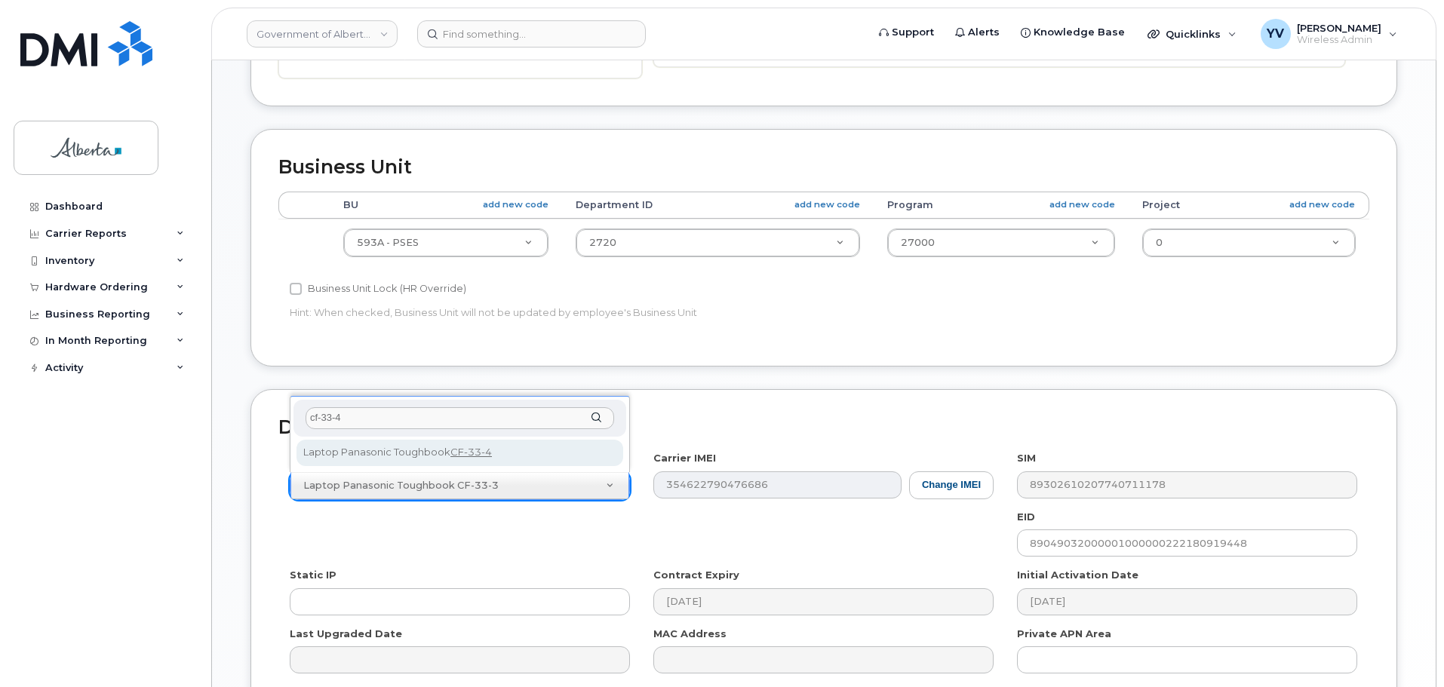
type input "cf-33-4"
select select "3451"
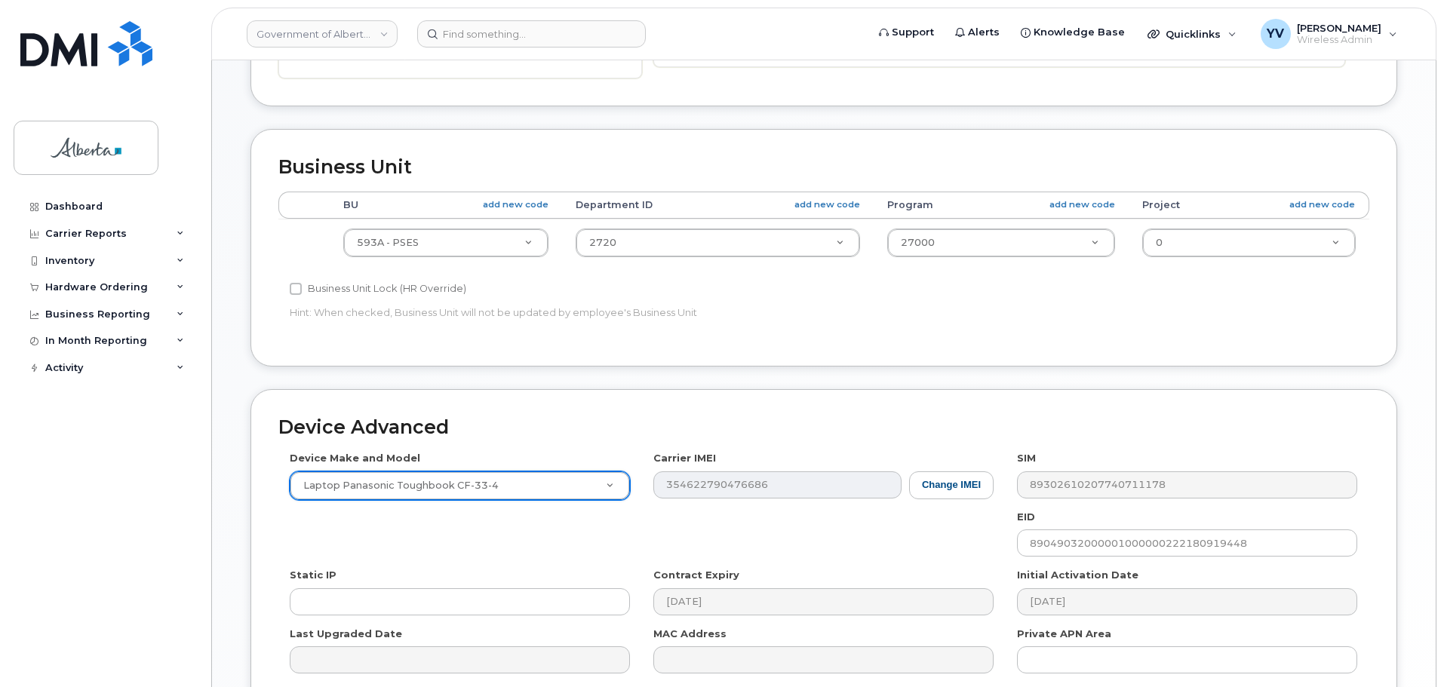
scroll to position [598, 0]
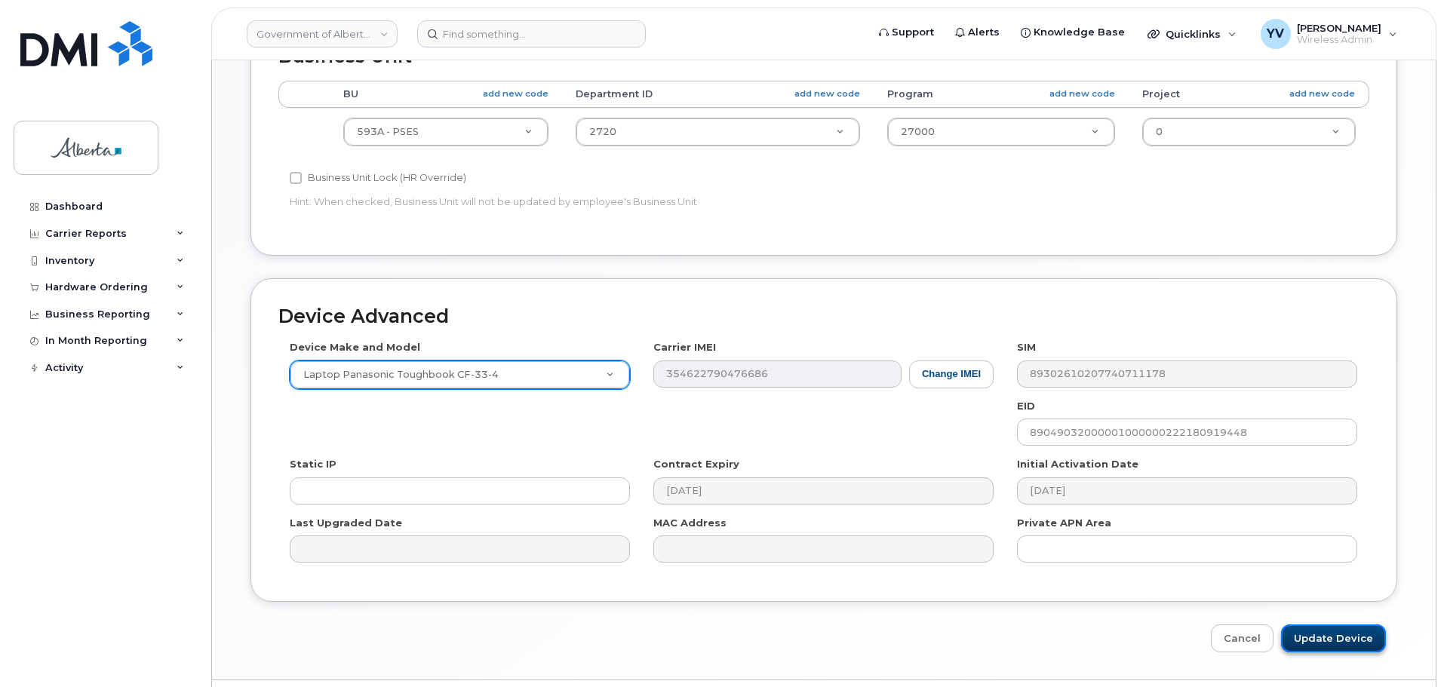
click at [1309, 636] on input "Update Device" at bounding box center [1333, 639] width 105 height 28
type input "Saving..."
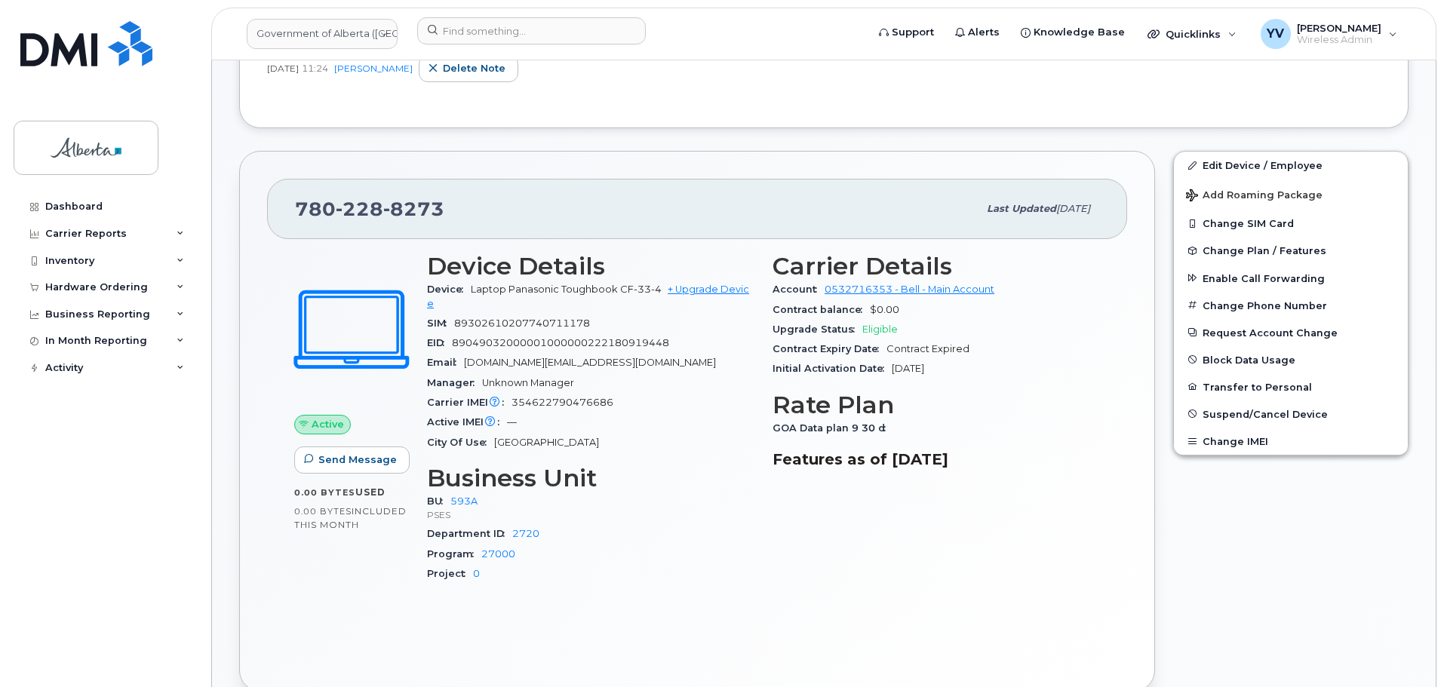
scroll to position [478, 0]
